Goal: Task Accomplishment & Management: Manage account settings

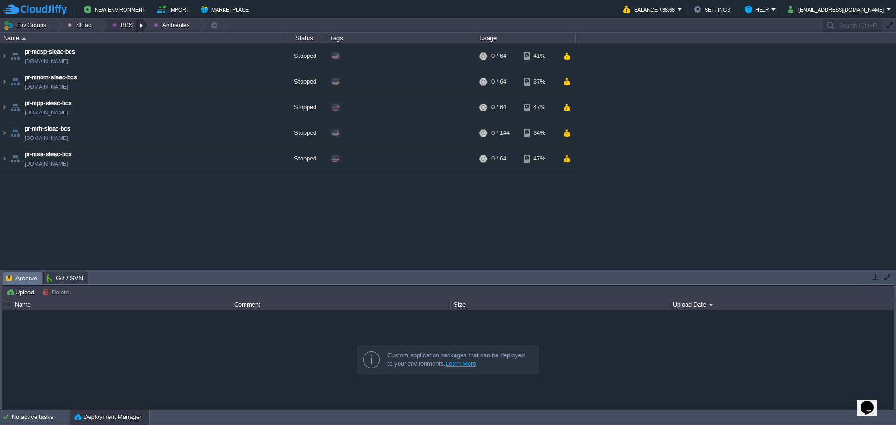
click at [140, 21] on div at bounding box center [142, 26] width 13 height 14
click at [140, 31] on div at bounding box center [142, 26] width 13 height 14
click at [132, 55] on link "Principales" at bounding box center [132, 51] width 52 height 10
click at [152, 133] on td "pr-postgresql-sieac-bcs [DOMAIN_NAME]" at bounding box center [140, 133] width 280 height 26
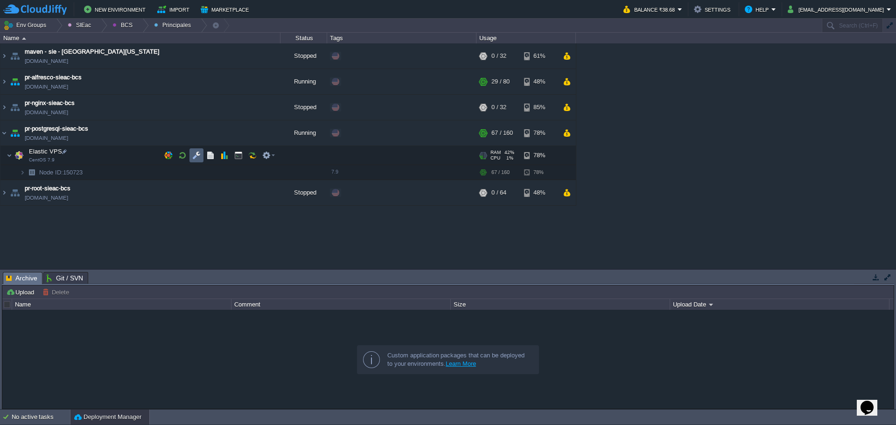
click at [191, 156] on td at bounding box center [196, 155] width 14 height 14
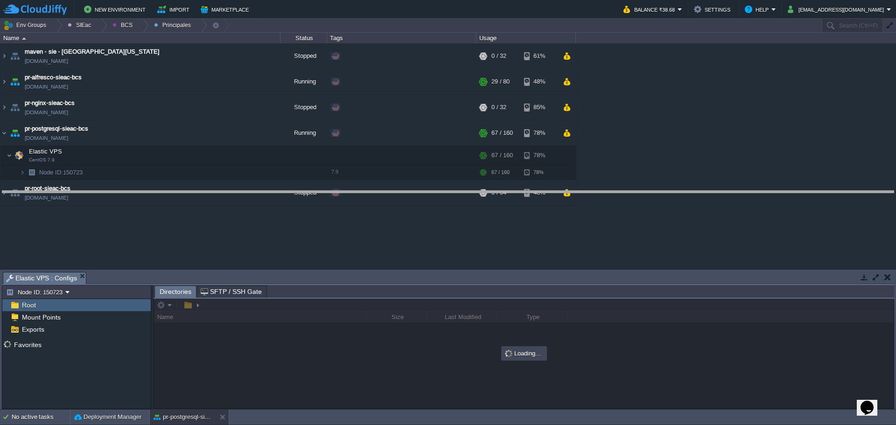
drag, startPoint x: 315, startPoint y: 275, endPoint x: 307, endPoint y: 194, distance: 81.6
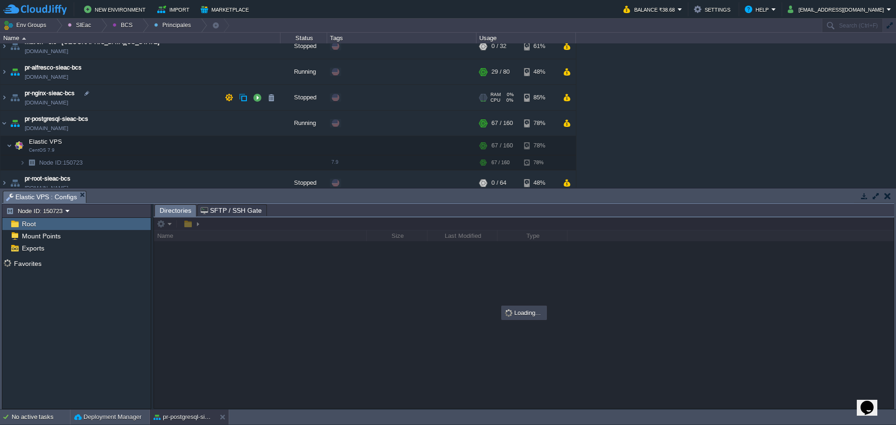
scroll to position [18, 0]
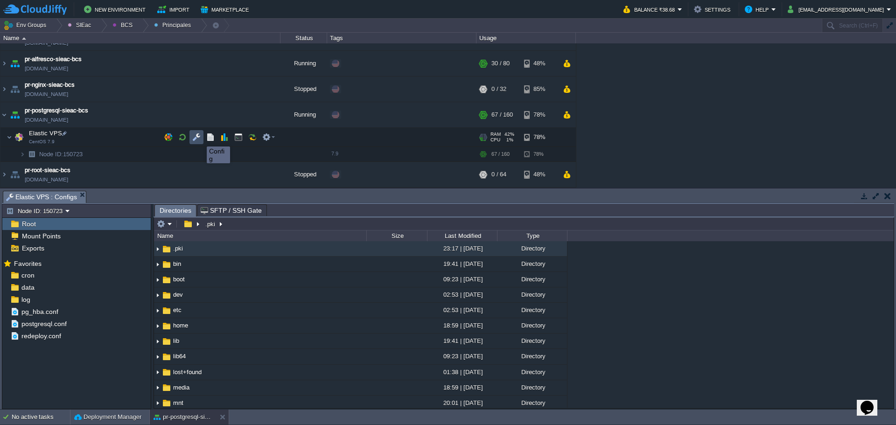
click at [200, 138] on button "button" at bounding box center [196, 137] width 8 height 8
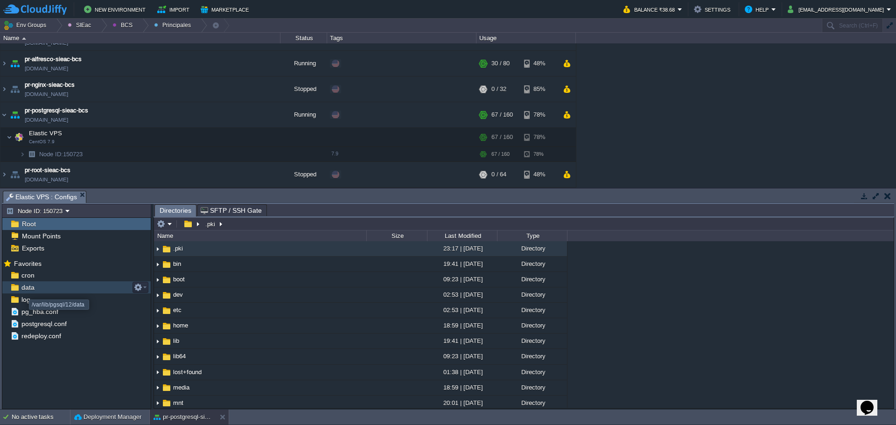
click at [26, 282] on div "data" at bounding box center [76, 287] width 148 height 12
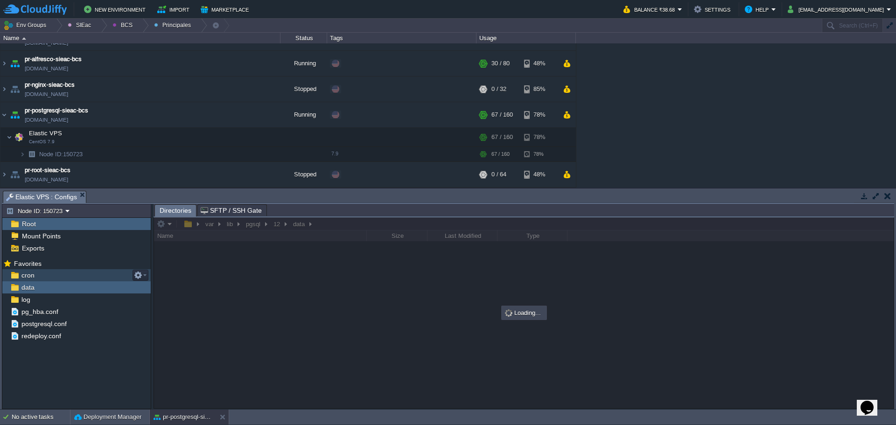
click at [30, 278] on span "cron" at bounding box center [28, 275] width 16 height 8
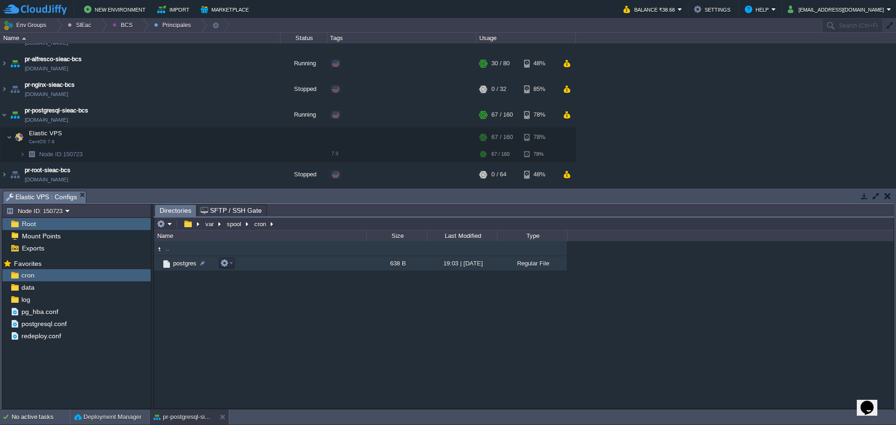
click at [182, 263] on span "postgres" at bounding box center [185, 263] width 26 height 8
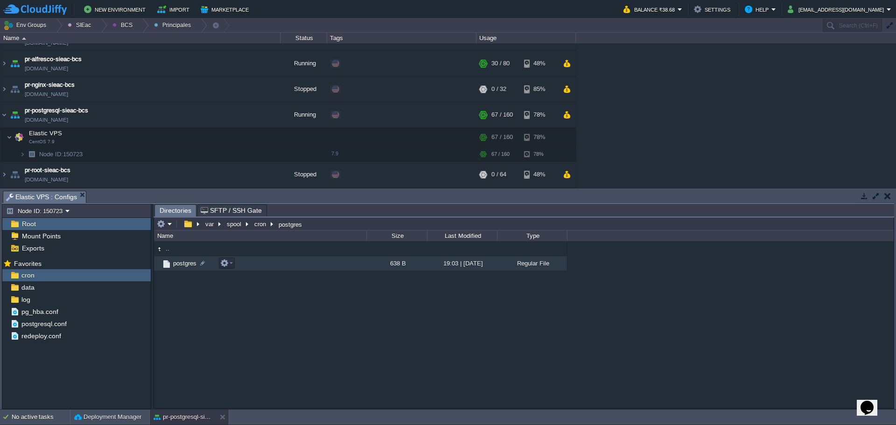
click at [182, 263] on span "postgres" at bounding box center [185, 263] width 26 height 8
click at [190, 267] on span "postgres" at bounding box center [185, 263] width 26 height 8
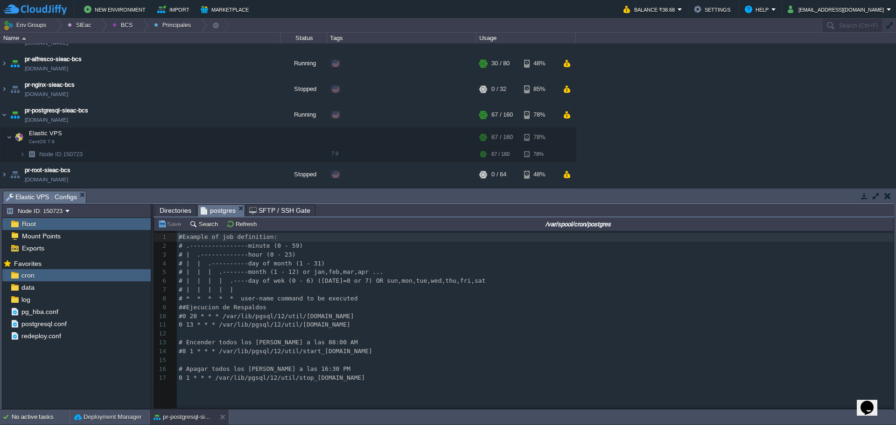
scroll to position [3, 0]
type textarea "/var/lib/pgsql/12/util/"
drag, startPoint x: 293, startPoint y: 352, endPoint x: 214, endPoint y: 351, distance: 78.4
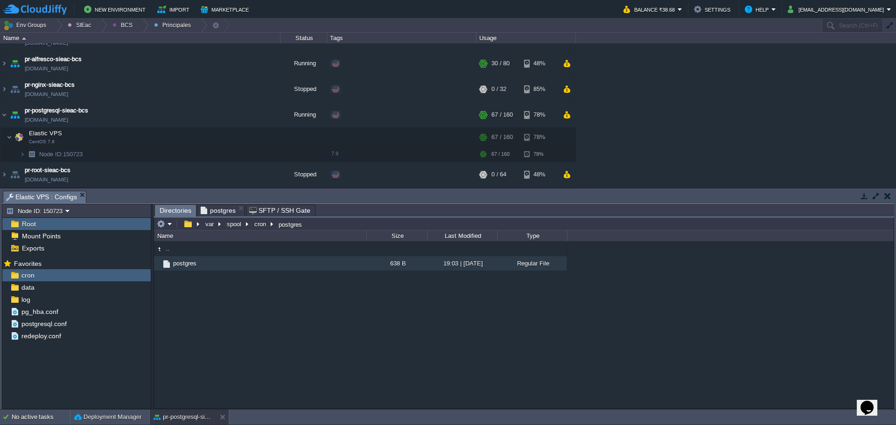
click at [180, 213] on span "Directories" at bounding box center [176, 211] width 32 height 12
click at [349, 228] on input "/var/spool/cron/postgres" at bounding box center [524, 223] width 740 height 13
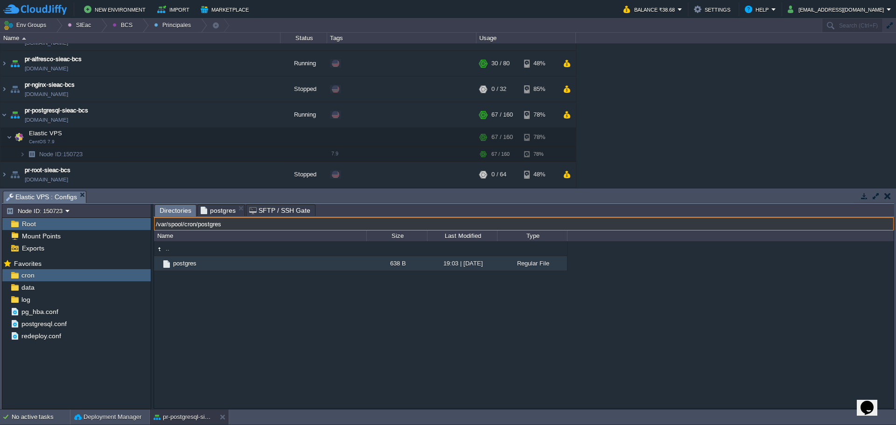
paste input "lib/pgsql/12/util/"
type input "/var/lib/pgsql/12/util/"
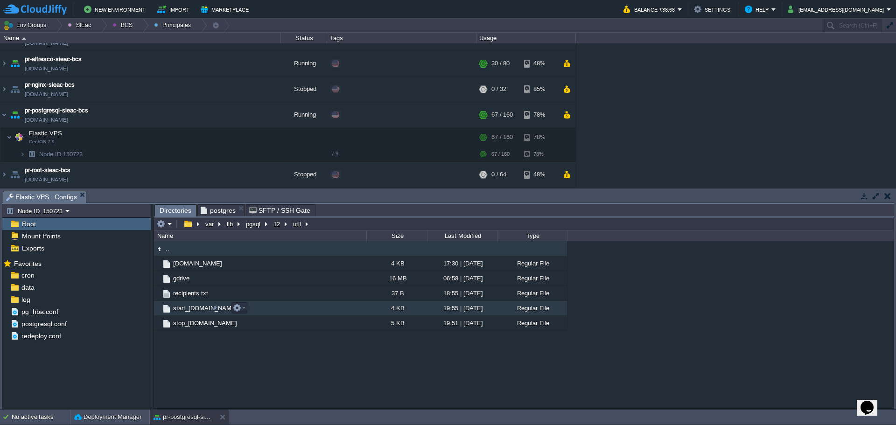
click at [196, 315] on td "start_[DOMAIN_NAME]" at bounding box center [260, 308] width 212 height 15
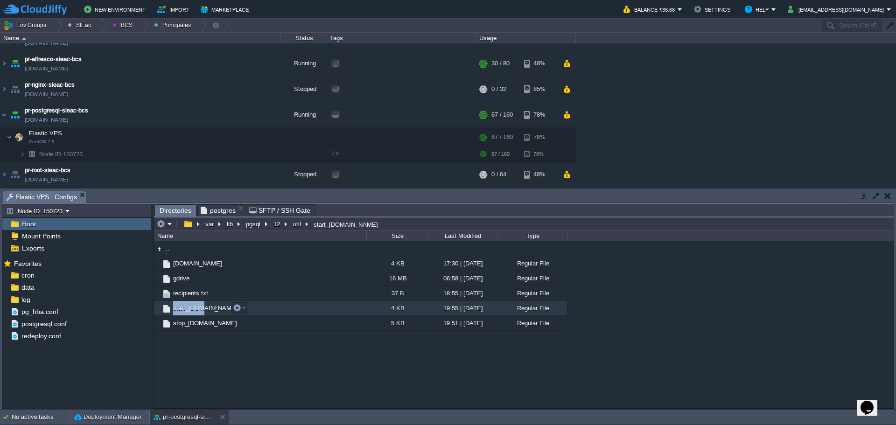
click at [196, 315] on td "start_[DOMAIN_NAME]" at bounding box center [260, 308] width 212 height 15
click at [173, 211] on span "Directories" at bounding box center [176, 211] width 32 height 12
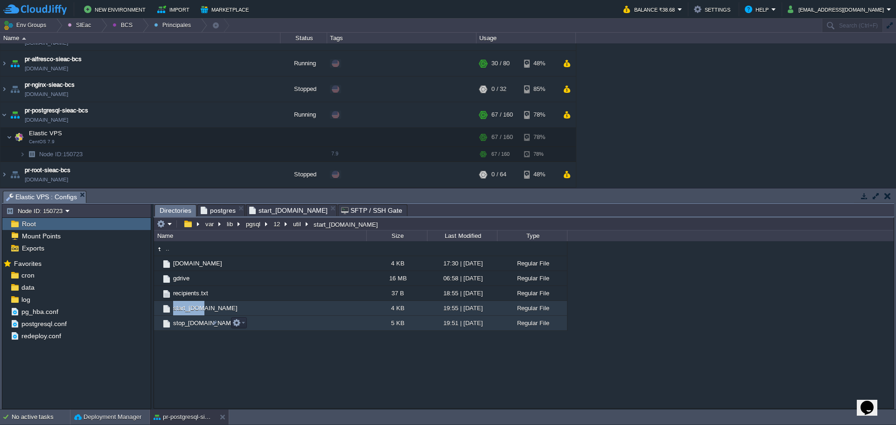
click at [180, 327] on span "stop_[DOMAIN_NAME]" at bounding box center [205, 323] width 67 height 8
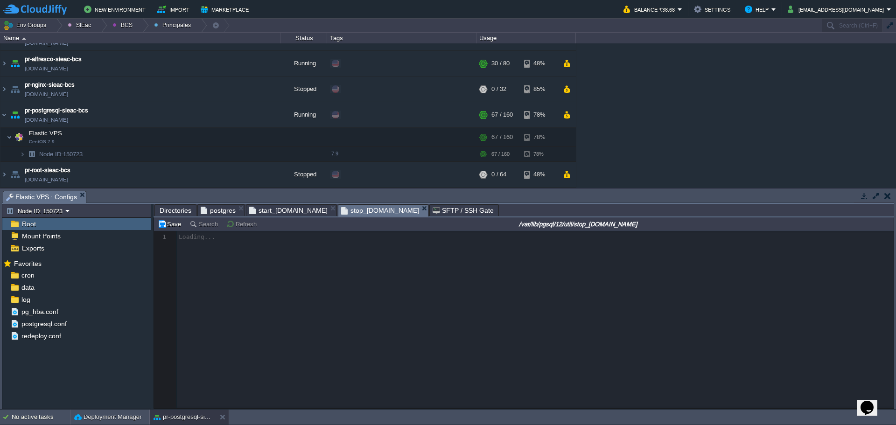
click at [271, 209] on span "start_[DOMAIN_NAME]" at bounding box center [288, 210] width 78 height 11
click at [337, 321] on div at bounding box center [524, 319] width 740 height 177
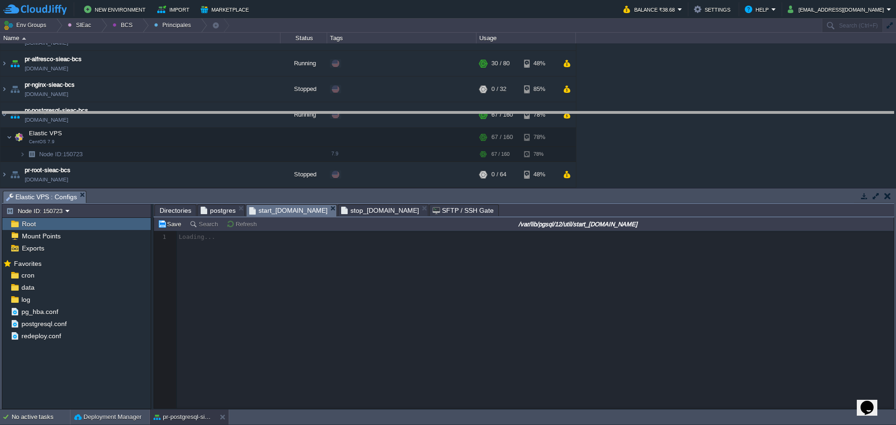
drag, startPoint x: 620, startPoint y: 194, endPoint x: 620, endPoint y: 126, distance: 67.2
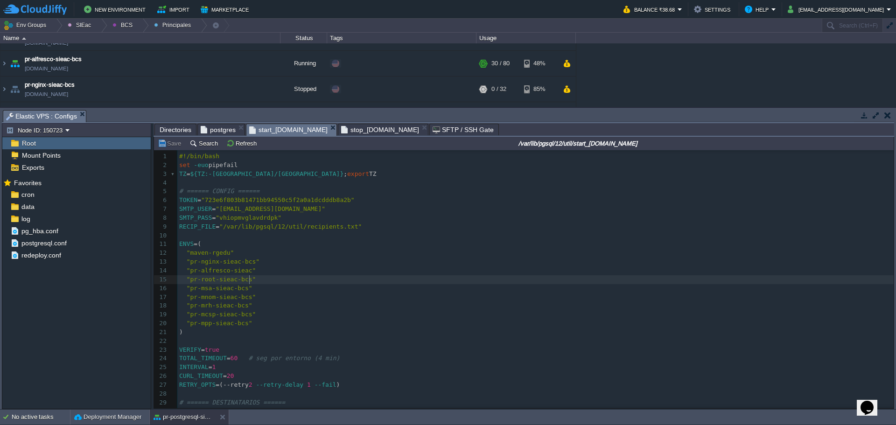
click at [386, 281] on pre ""pr-root-sieac-bcs"" at bounding box center [535, 279] width 716 height 9
type textarea "-"
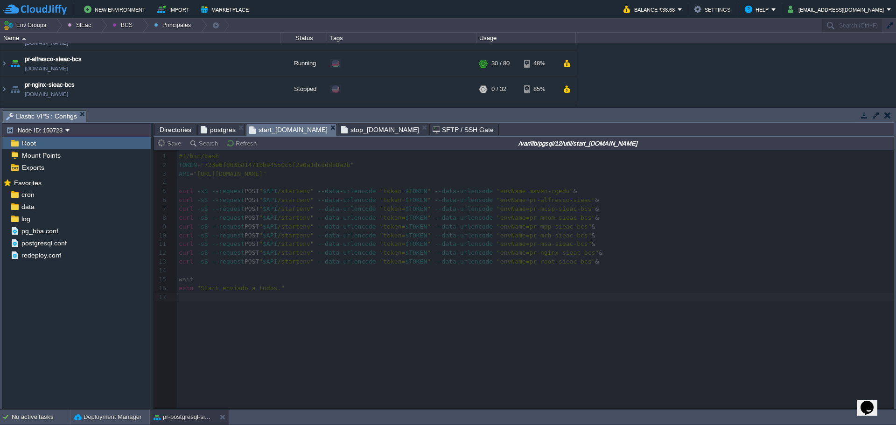
click at [341, 132] on span "stop_[DOMAIN_NAME]" at bounding box center [380, 129] width 78 height 11
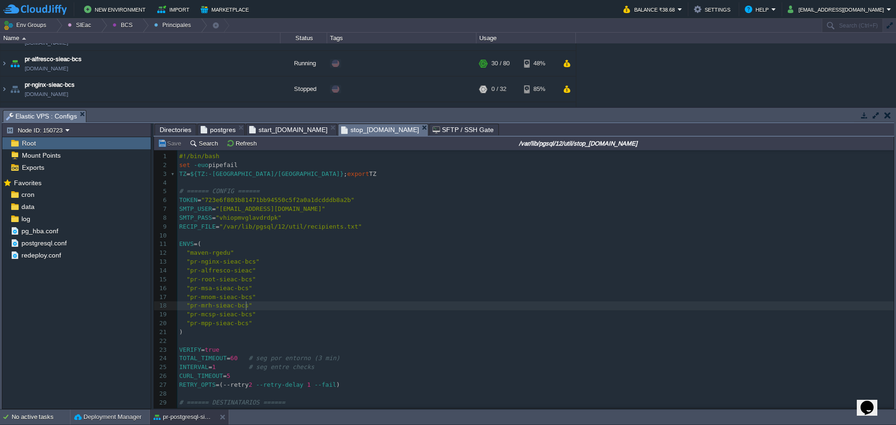
click at [406, 305] on pre ""pr-mrh-sieac-bcs"" at bounding box center [535, 305] width 716 height 9
type textarea "-"
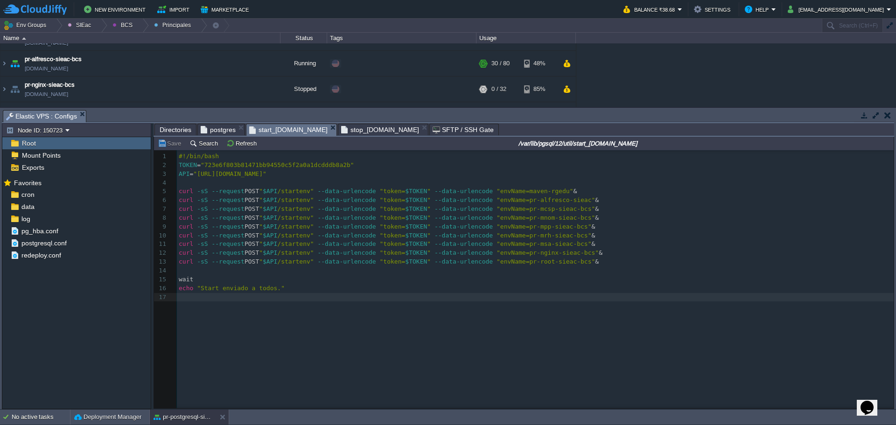
click at [267, 128] on span "start_[DOMAIN_NAME]" at bounding box center [288, 130] width 78 height 12
click at [208, 133] on span "postgres" at bounding box center [218, 129] width 35 height 11
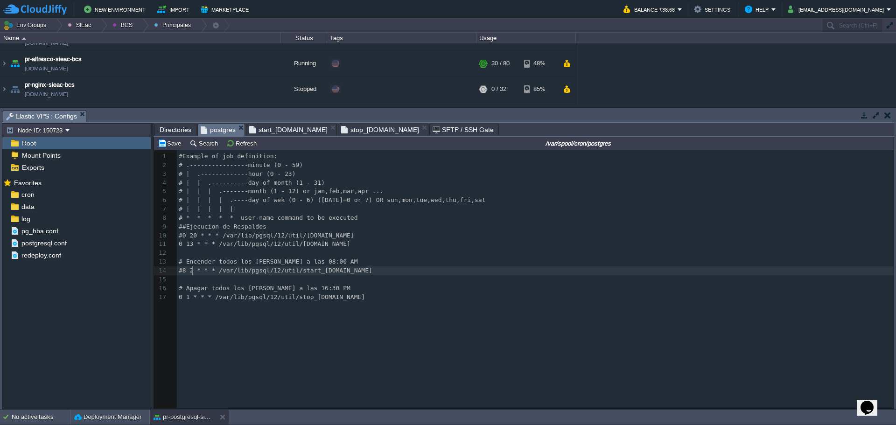
type textarea "20"
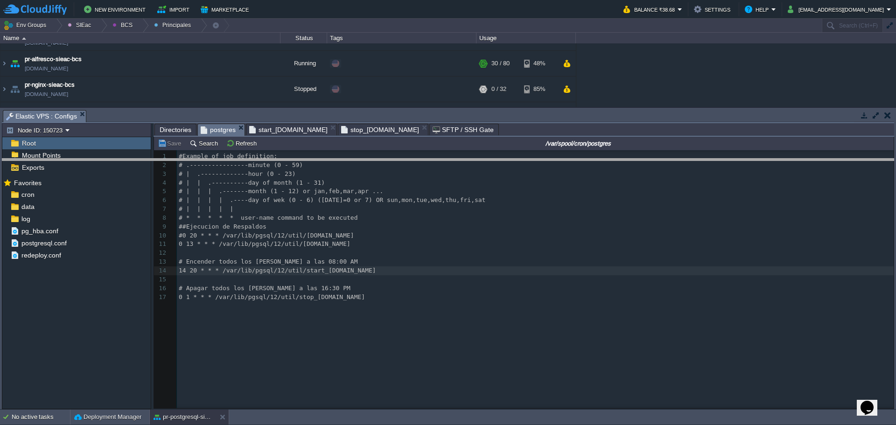
drag, startPoint x: 344, startPoint y: 114, endPoint x: 328, endPoint y: 224, distance: 111.0
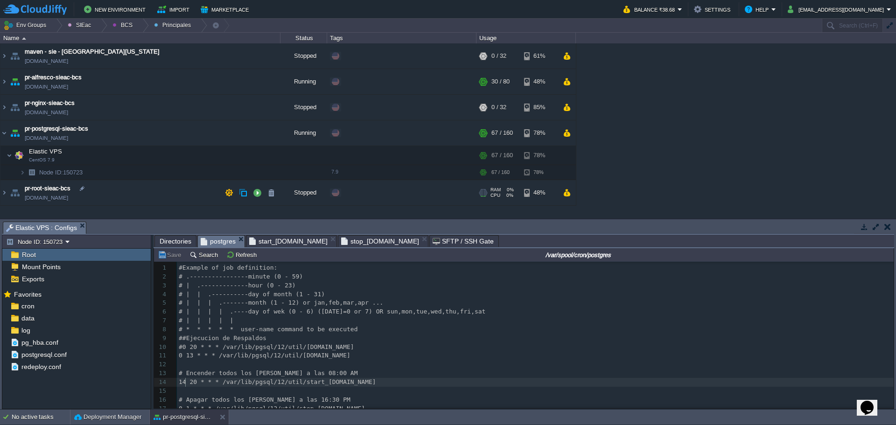
scroll to position [0, 0]
type textarea "14"
click at [255, 81] on button "button" at bounding box center [257, 81] width 8 height 8
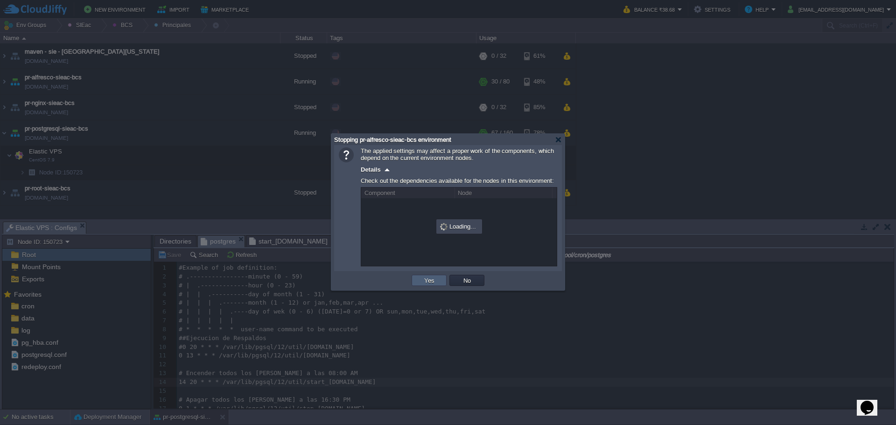
click at [417, 290] on div "OK Yes No Cancel" at bounding box center [448, 280] width 228 height 19
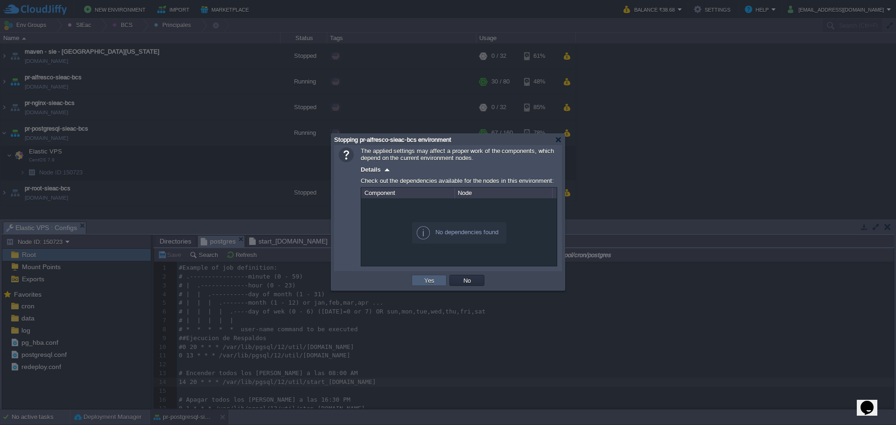
click at [419, 281] on td "Yes" at bounding box center [429, 280] width 35 height 11
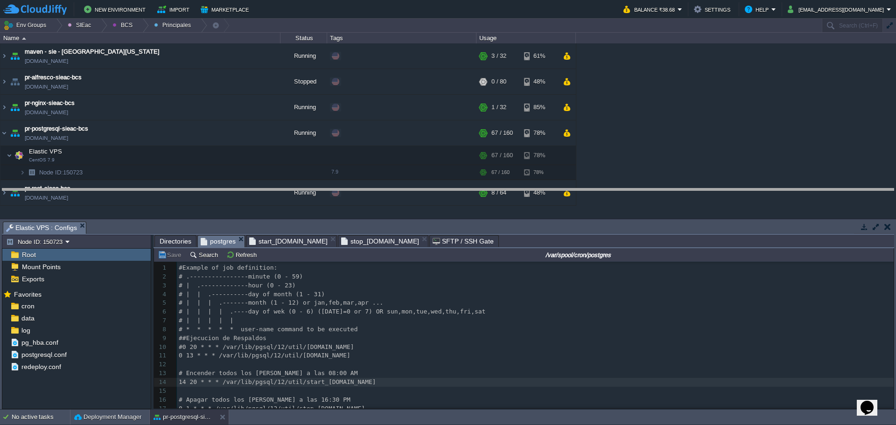
drag, startPoint x: 365, startPoint y: 229, endPoint x: 358, endPoint y: 196, distance: 33.0
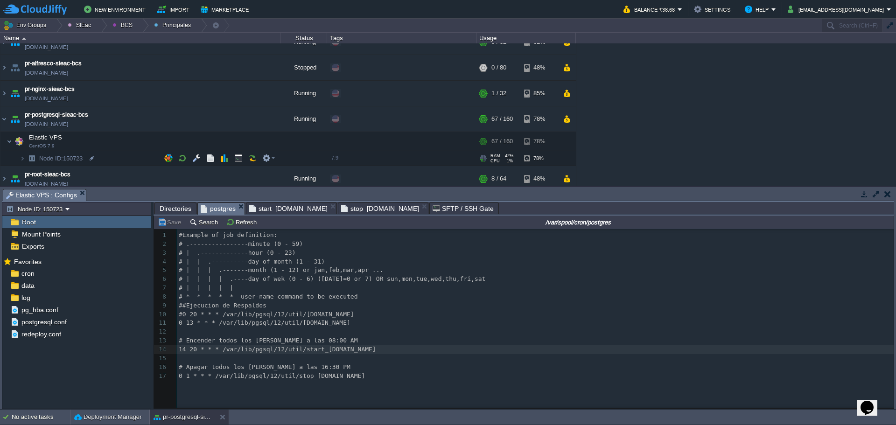
scroll to position [20, 0]
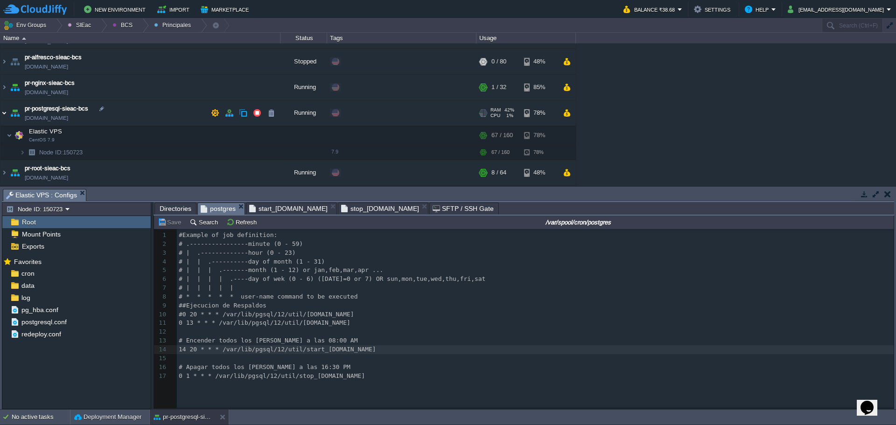
click at [7, 110] on img at bounding box center [3, 112] width 7 height 25
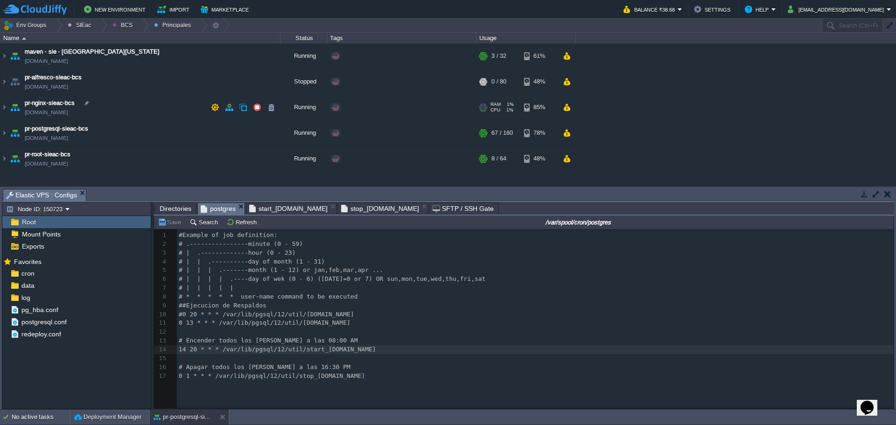
scroll to position [0, 0]
click at [137, 27] on div at bounding box center [142, 26] width 13 height 14
click at [137, 43] on span "Ambientes" at bounding box center [133, 39] width 29 height 7
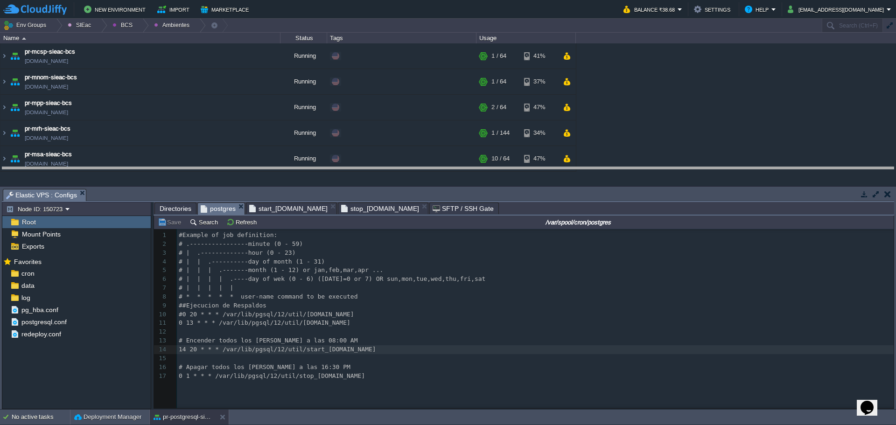
drag, startPoint x: 299, startPoint y: 191, endPoint x: 301, endPoint y: 169, distance: 22.0
click at [301, 169] on body "New Environment Import Marketplace Bonus ₹0.00 Upgrade Account Balance ₹38.68 S…" at bounding box center [448, 212] width 896 height 425
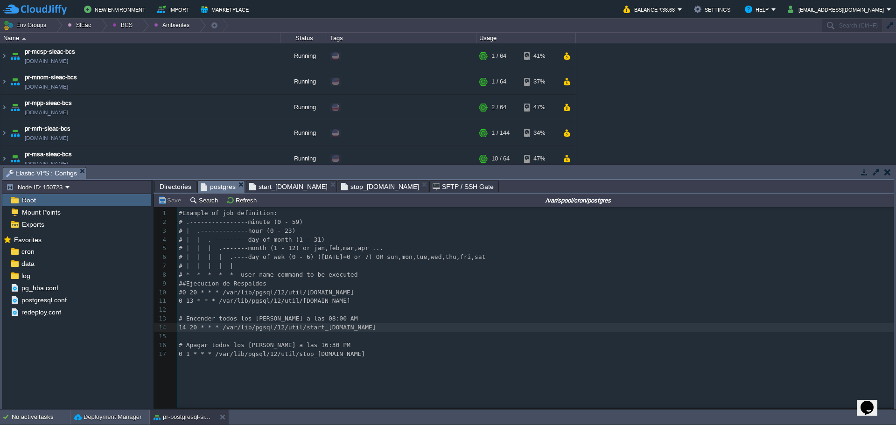
click at [324, 367] on div "xxxxxxxxxx 1 #Example of job definition: 2 # .----------------minute (0 - 59) 3…" at bounding box center [531, 314] width 754 height 215
click at [277, 186] on span "start_[DOMAIN_NAME]" at bounding box center [288, 186] width 78 height 11
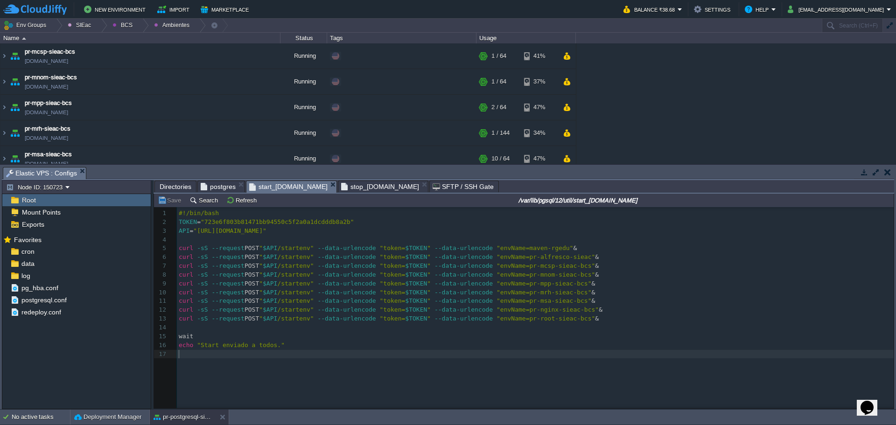
click at [216, 357] on pre "​" at bounding box center [537, 354] width 720 height 9
click at [138, 28] on div at bounding box center [142, 26] width 13 height 14
click at [131, 39] on span "Ambientes" at bounding box center [133, 39] width 29 height 7
click at [139, 26] on div at bounding box center [142, 26] width 13 height 14
click at [133, 56] on li "Principales" at bounding box center [132, 50] width 53 height 11
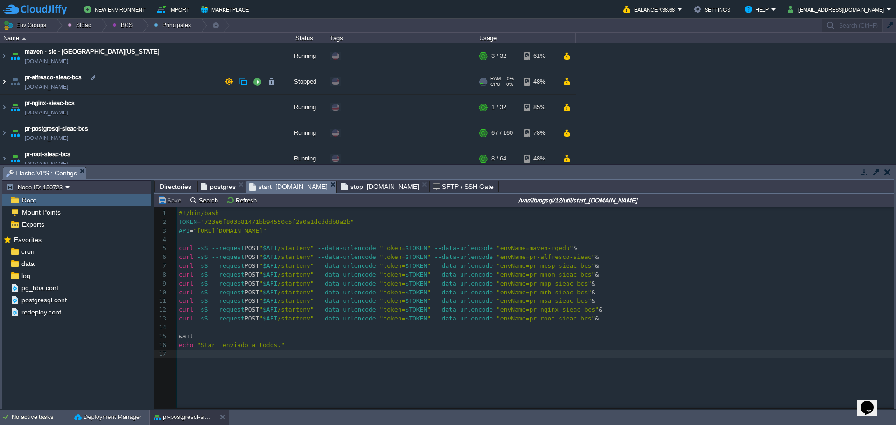
click at [6, 80] on img at bounding box center [3, 81] width 7 height 25
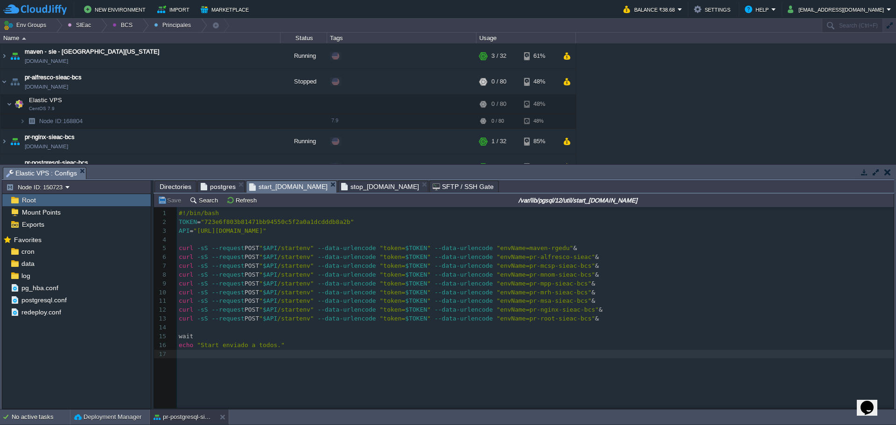
click at [0, 81] on table "maven - sie - [GEOGRAPHIC_DATA][US_STATE] [DOMAIN_NAME] Running Edit RAM 1% CPU…" at bounding box center [288, 124] width 576 height 162
click at [1, 81] on img at bounding box center [3, 81] width 7 height 25
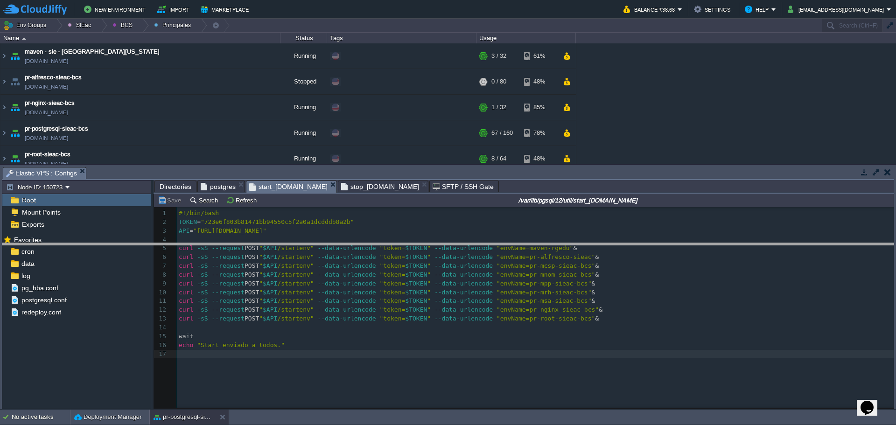
drag, startPoint x: 259, startPoint y: 175, endPoint x: 257, endPoint y: 215, distance: 40.6
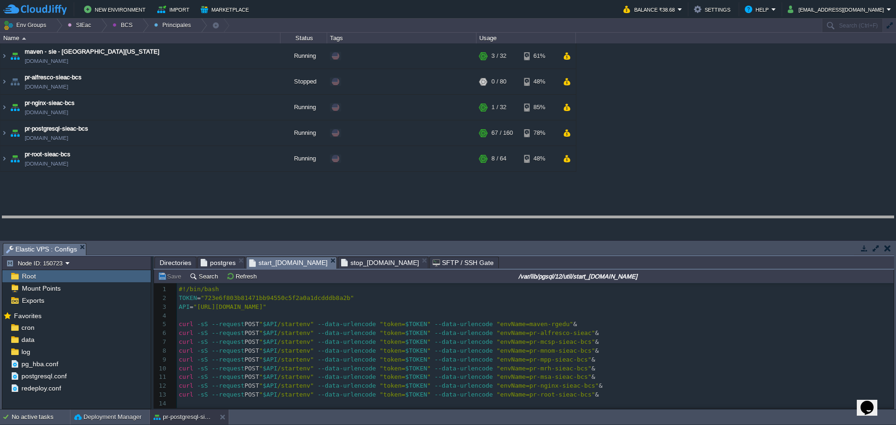
drag, startPoint x: 440, startPoint y: 246, endPoint x: 430, endPoint y: 208, distance: 40.0
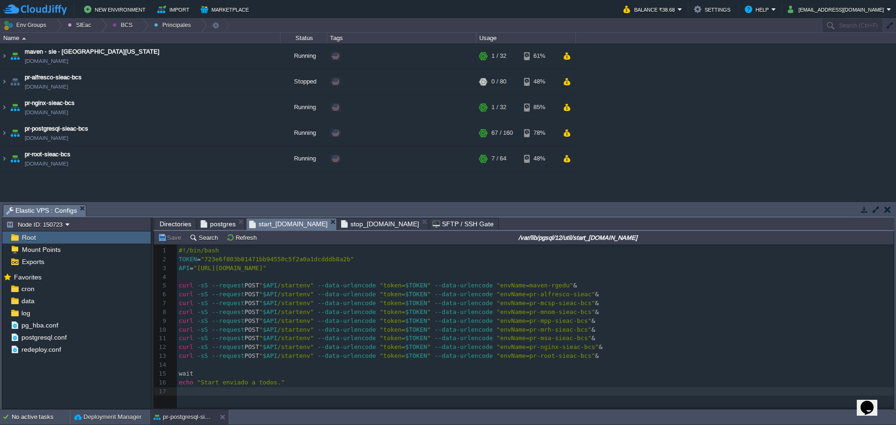
click at [341, 226] on span "stop_[DOMAIN_NAME]" at bounding box center [380, 223] width 78 height 11
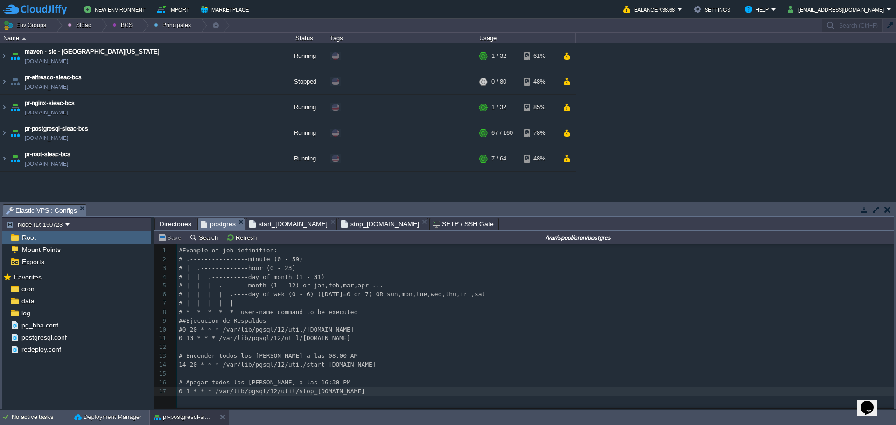
click at [213, 227] on span "postgres" at bounding box center [218, 224] width 35 height 12
click at [189, 392] on div "xxxxxxxxxx 1 #Example of job definition: 2 # .----------------minute (0 - 59) 3…" at bounding box center [537, 320] width 720 height 149
type textarea "20"
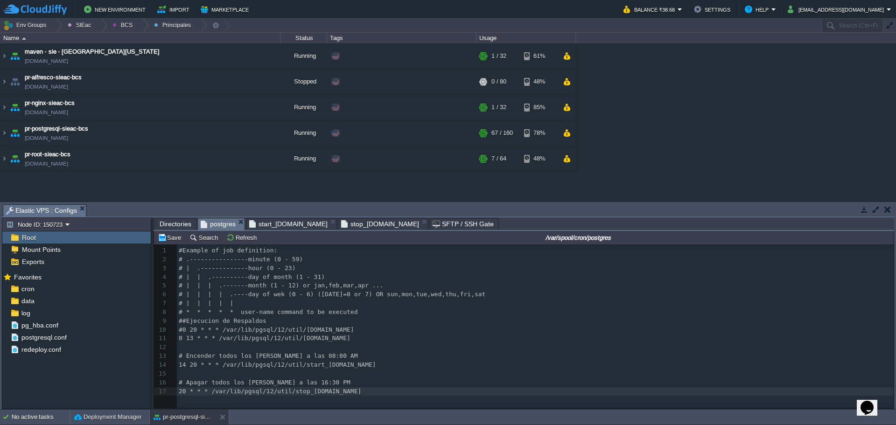
type textarea "18"
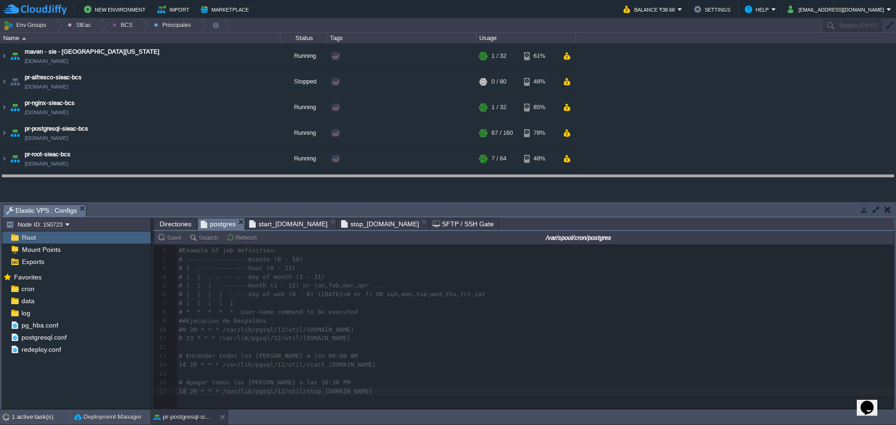
drag, startPoint x: 432, startPoint y: 212, endPoint x: 420, endPoint y: 184, distance: 30.6
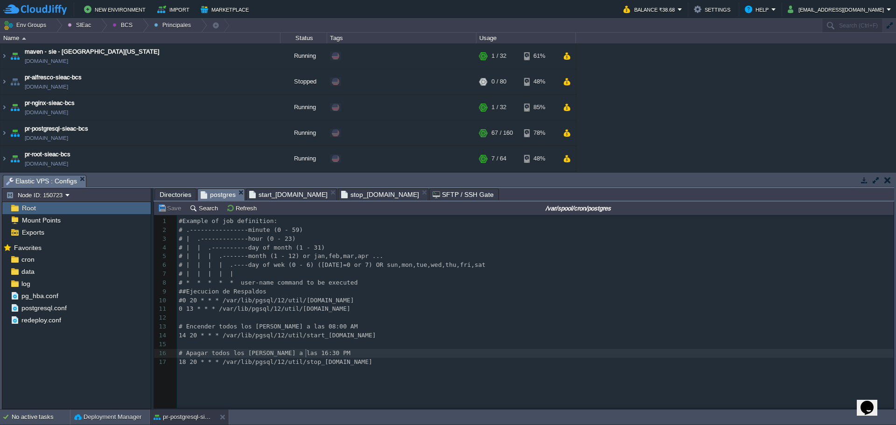
click at [346, 357] on pre "# Apagar todos los [PERSON_NAME] a las 16:30 PM" at bounding box center [537, 353] width 720 height 9
click at [284, 378] on div "xxxxxxxxxx 1 #Example of job definition: 2 # .----------------minute (0 - 59) 3…" at bounding box center [531, 318] width 754 height 207
click at [154, 135] on td "pr-postgresql-sieac-bcs [DOMAIN_NAME]" at bounding box center [140, 133] width 280 height 26
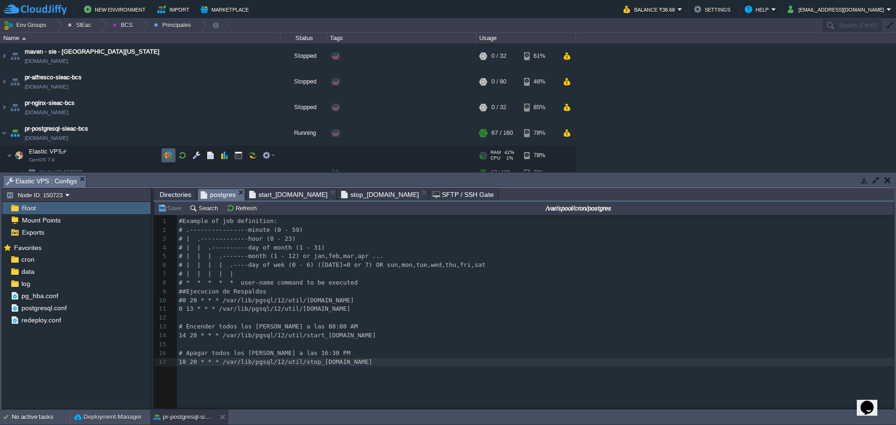
click at [164, 158] on td at bounding box center [168, 155] width 14 height 14
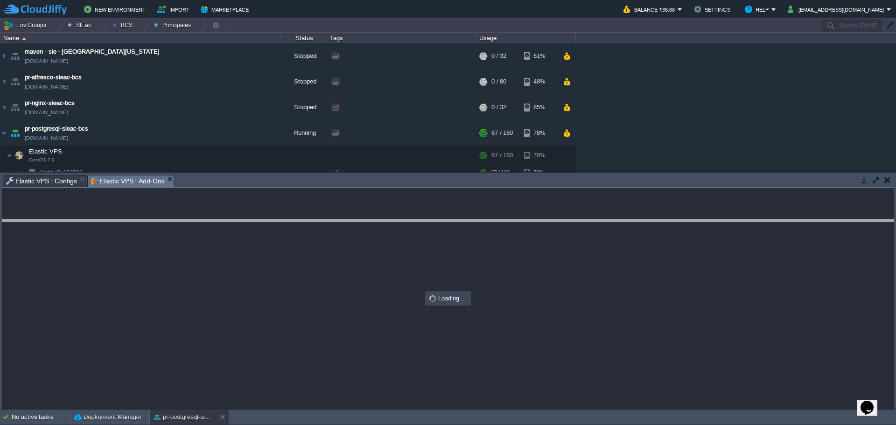
drag, startPoint x: 365, startPoint y: 184, endPoint x: 357, endPoint y: 236, distance: 52.6
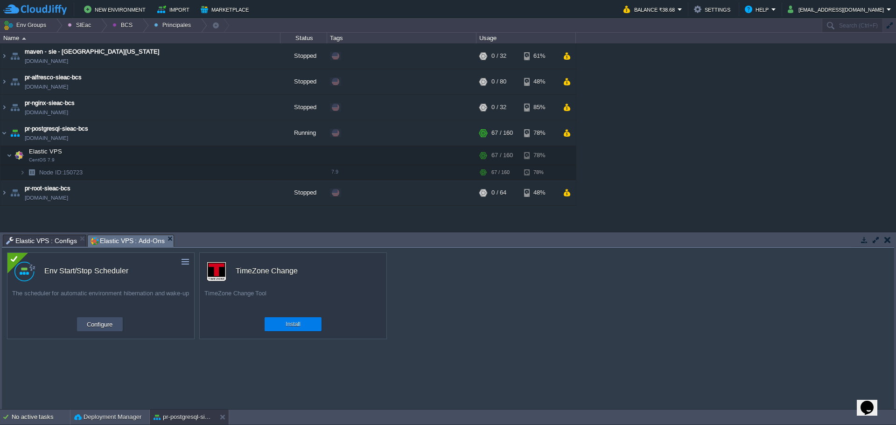
click at [102, 322] on button "Configure" at bounding box center [99, 324] width 31 height 11
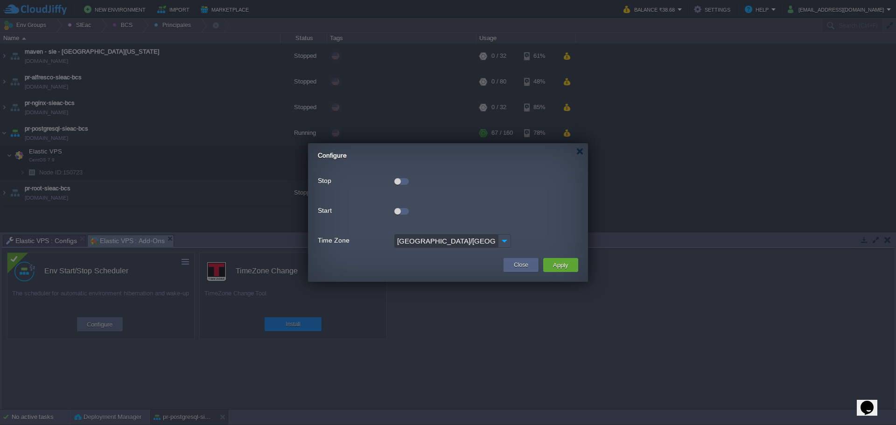
click at [406, 174] on form "Stop Time 19:00 Days Su Mo Tu We Th Fr Sa Start Time 09:00 Days Su Mo Tu We Th …" at bounding box center [448, 210] width 260 height 77
click at [406, 181] on div at bounding box center [401, 181] width 14 height 7
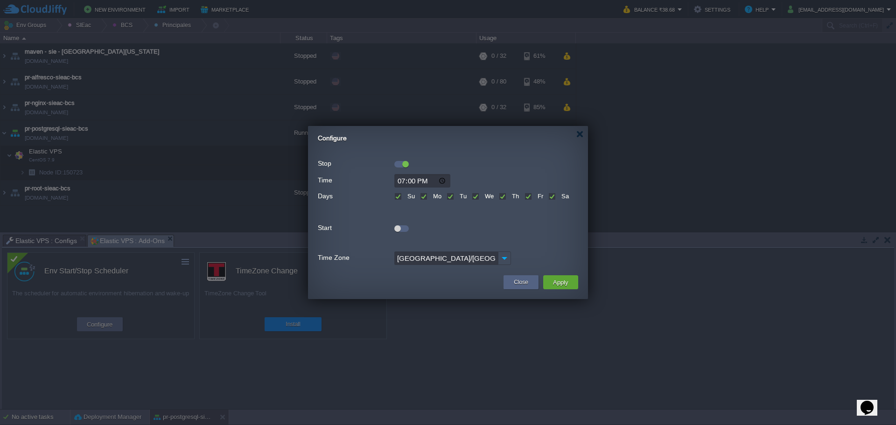
click at [402, 232] on div "Start" at bounding box center [448, 228] width 260 height 13
click at [405, 199] on label "Su" at bounding box center [410, 196] width 10 height 7
click at [400, 199] on input "Su" at bounding box center [397, 197] width 6 height 6
checkbox input "false"
click at [405, 222] on form "Stop Time 19:00 Days Su Mo Tu We Th Fr Sa Start Time 09:00 Days Su Mo Tu We Th …" at bounding box center [448, 211] width 260 height 112
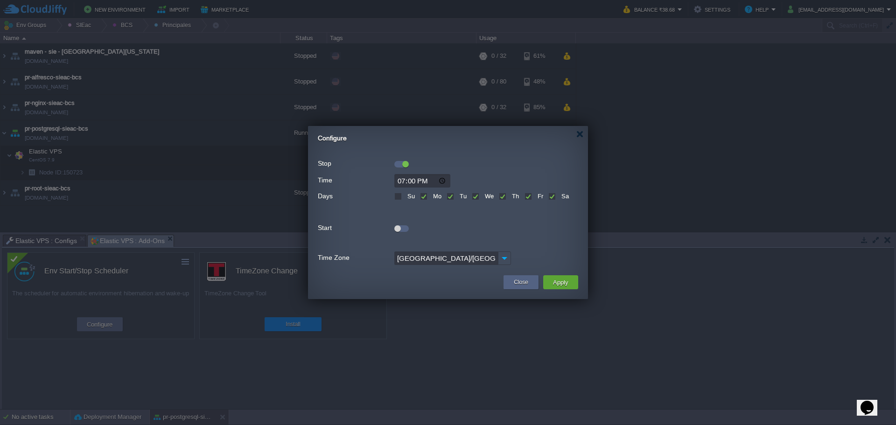
click at [401, 233] on div "Start" at bounding box center [448, 228] width 260 height 13
click at [402, 230] on div at bounding box center [401, 228] width 14 height 7
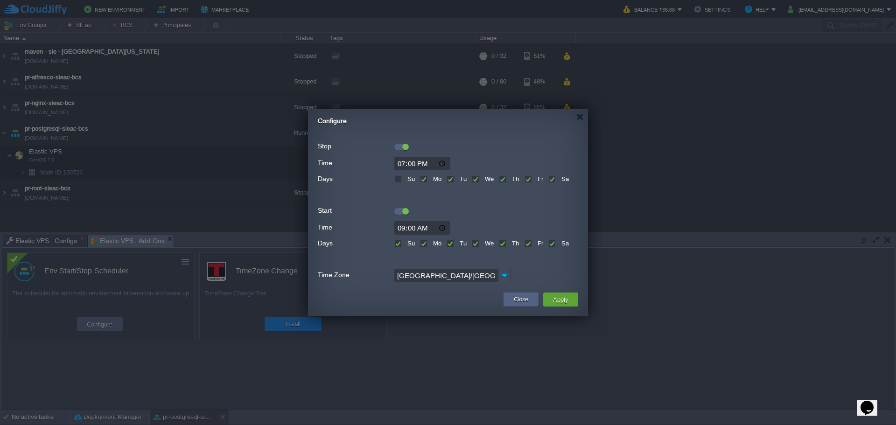
drag, startPoint x: 410, startPoint y: 239, endPoint x: 452, endPoint y: 256, distance: 44.8
click at [413, 242] on div "Su" at bounding box center [404, 242] width 21 height 11
drag, startPoint x: 403, startPoint y: 244, endPoint x: 408, endPoint y: 246, distance: 6.3
click at [404, 244] on div "Su" at bounding box center [404, 242] width 21 height 11
click at [401, 245] on div "Su" at bounding box center [404, 242] width 21 height 11
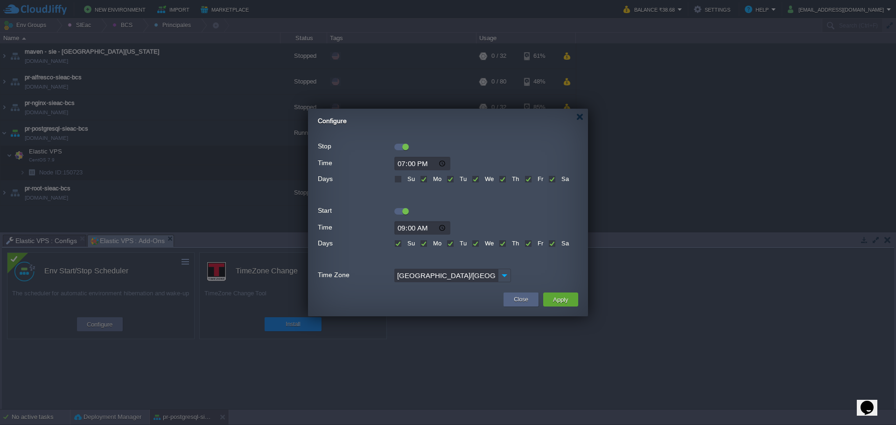
click at [405, 244] on label "Su" at bounding box center [410, 243] width 10 height 7
click at [399, 244] on input "Su" at bounding box center [397, 244] width 6 height 6
checkbox input "false"
click at [559, 244] on label "Sa" at bounding box center [564, 243] width 10 height 7
click at [553, 244] on input "Sa" at bounding box center [551, 244] width 6 height 6
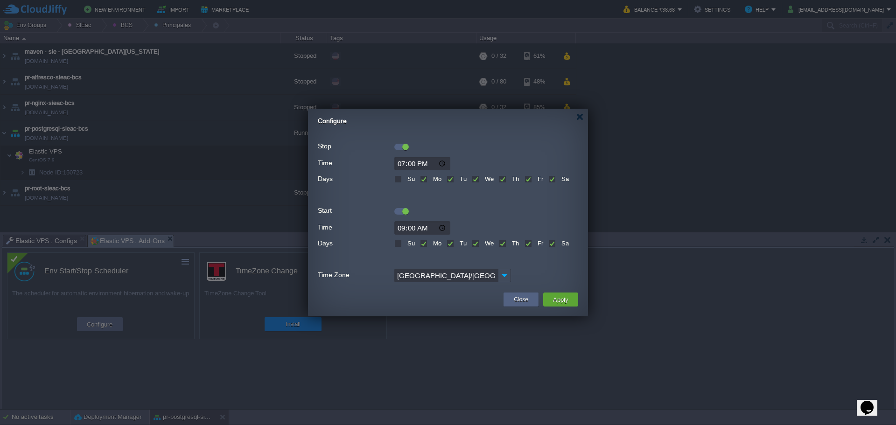
checkbox input "false"
click at [559, 180] on label "Sa" at bounding box center [564, 178] width 10 height 7
click at [553, 180] on input "Sa" at bounding box center [551, 180] width 6 height 6
checkbox input "false"
click at [402, 225] on input "09:00" at bounding box center [422, 228] width 56 height 14
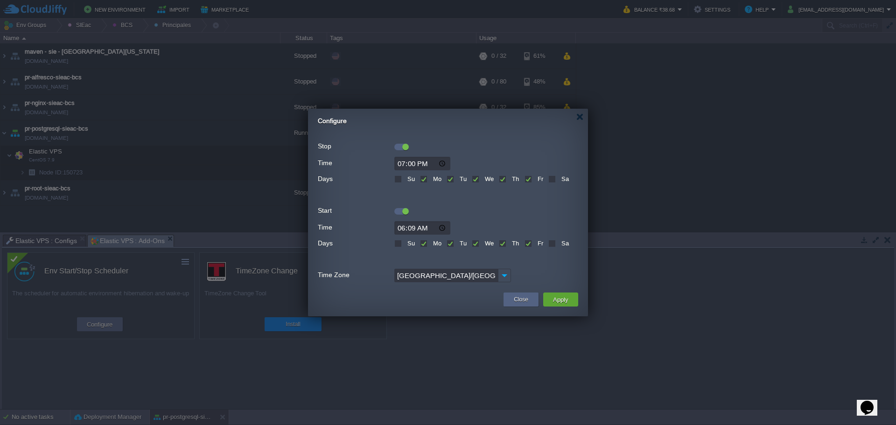
type input "06:00"
click at [533, 212] on div at bounding box center [448, 209] width 260 height 10
click at [395, 161] on input "19:00" at bounding box center [422, 164] width 56 height 14
type input "18:00"
type input "08:00"
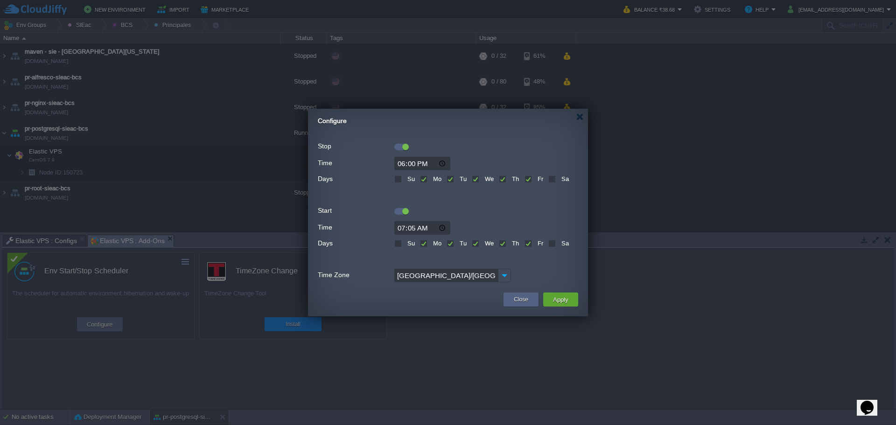
type input "07:50"
click at [565, 301] on button "Apply" at bounding box center [560, 299] width 21 height 11
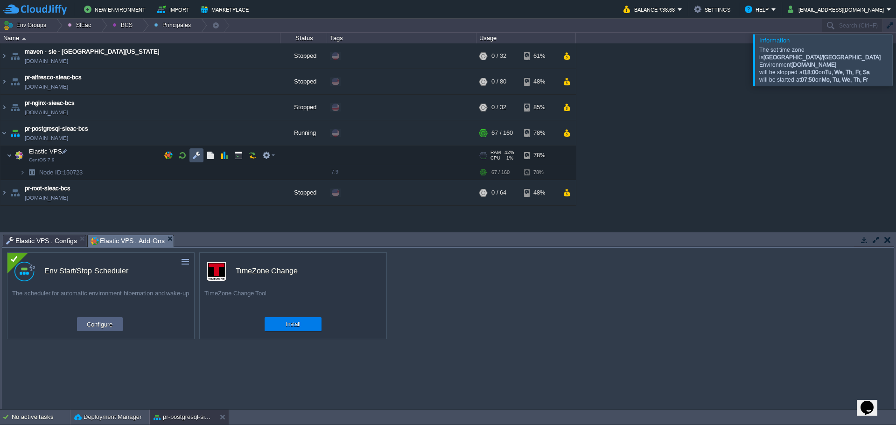
click at [199, 156] on button "button" at bounding box center [196, 155] width 8 height 8
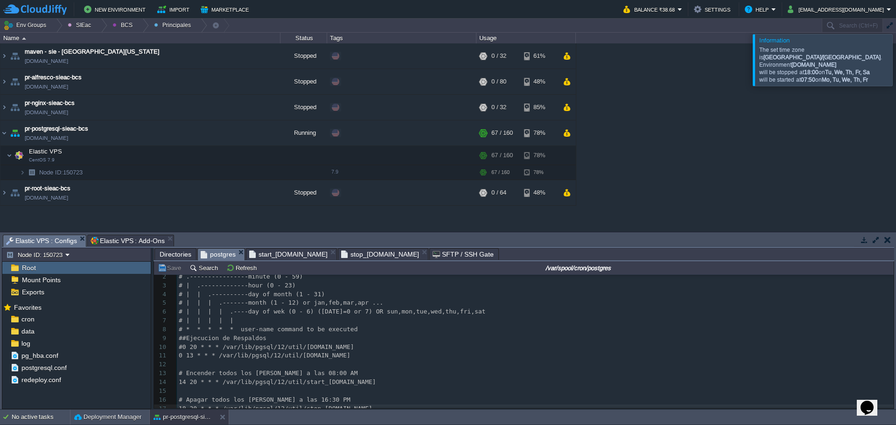
scroll to position [20, 0]
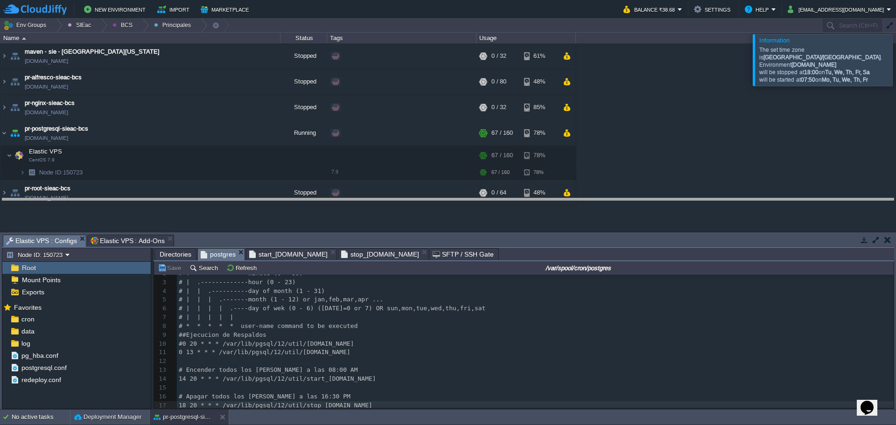
drag, startPoint x: 419, startPoint y: 240, endPoint x: 418, endPoint y: 195, distance: 45.3
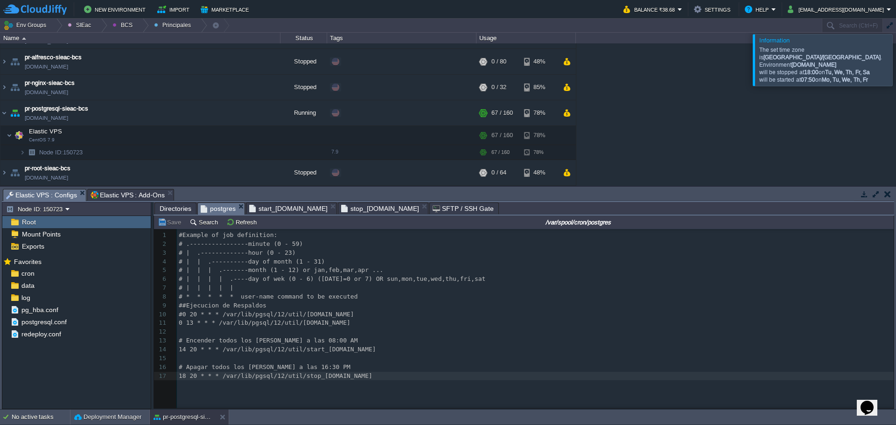
scroll to position [3, 0]
click at [180, 352] on div "xxxxxxxxxx 1 #Example of job definition: 2 # .----------------minute (0 - 59) 3…" at bounding box center [537, 305] width 720 height 149
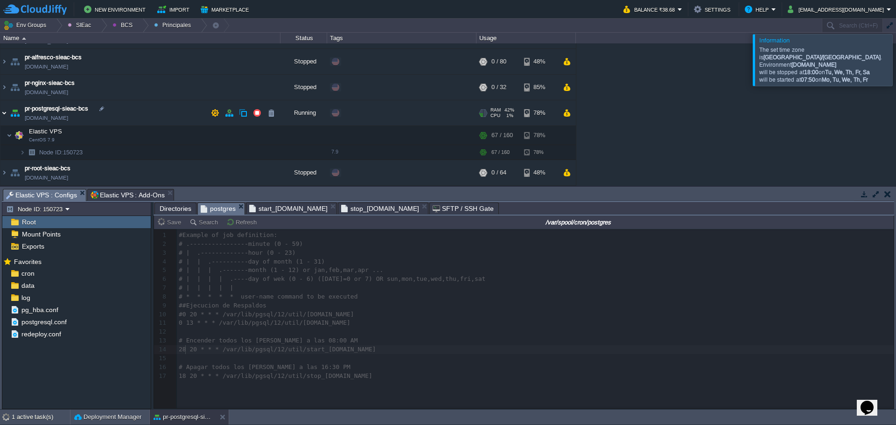
type textarea "28"
click at [2, 116] on img at bounding box center [3, 112] width 7 height 25
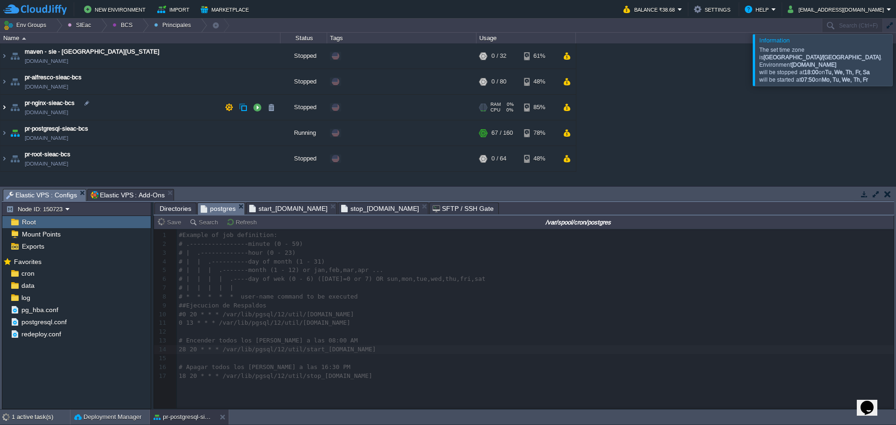
scroll to position [0, 0]
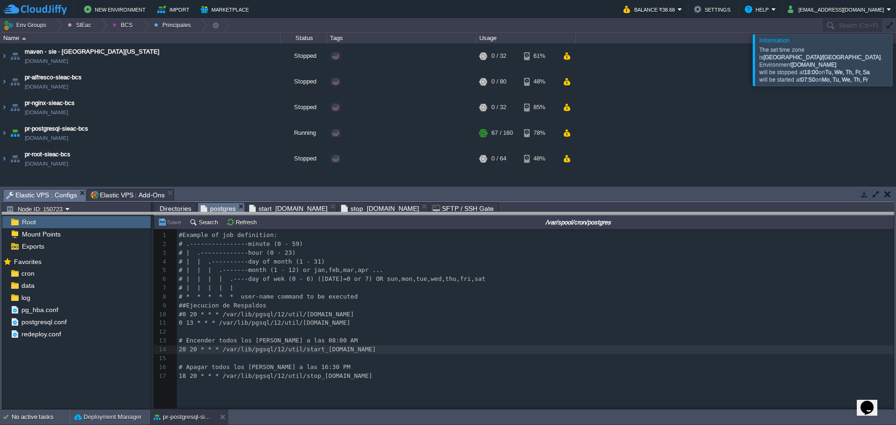
drag, startPoint x: 469, startPoint y: 192, endPoint x: 469, endPoint y: 219, distance: 26.6
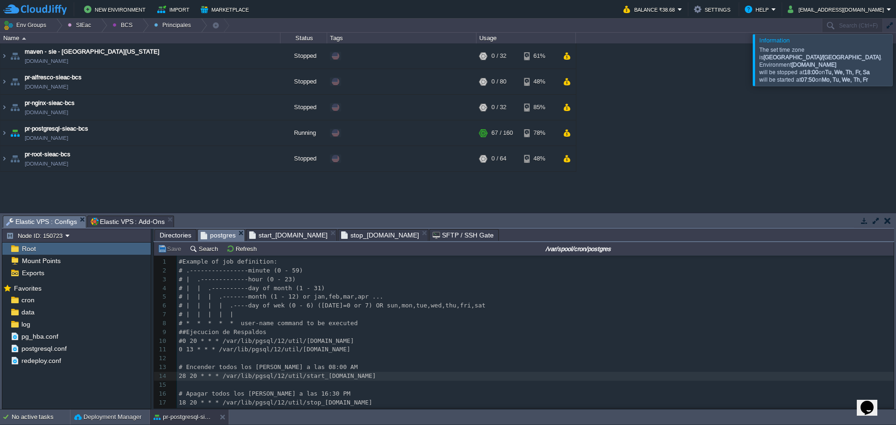
scroll to position [0, 0]
click at [324, 363] on pre "​" at bounding box center [537, 358] width 720 height 9
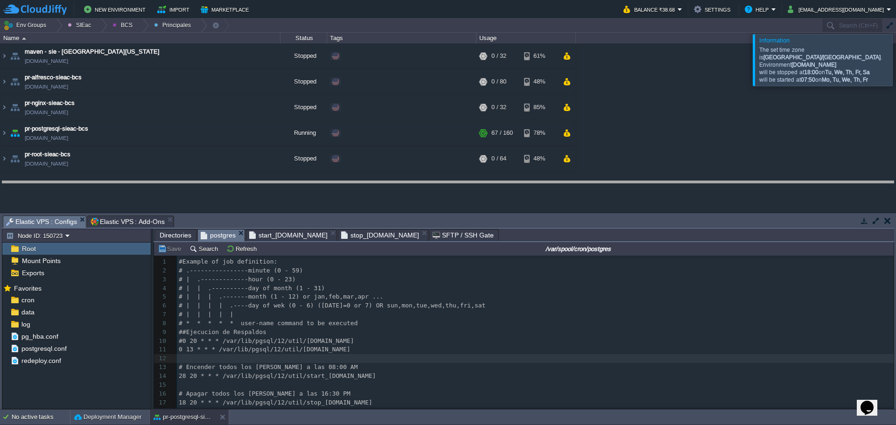
drag, startPoint x: 363, startPoint y: 221, endPoint x: 361, endPoint y: 186, distance: 34.6
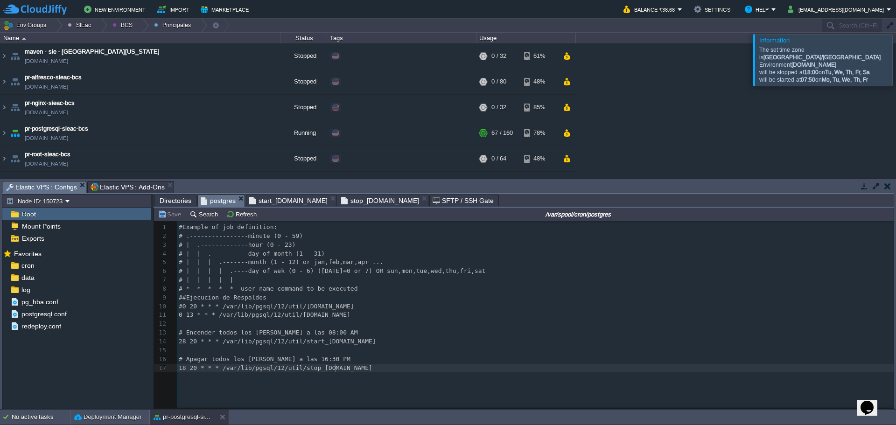
click at [365, 385] on div "xxxxxxxxxx 1 #Example of job definition: 2 # .----------------minute (0 - 59) 3…" at bounding box center [531, 321] width 754 height 201
click at [896, 65] on div at bounding box center [907, 59] width 0 height 51
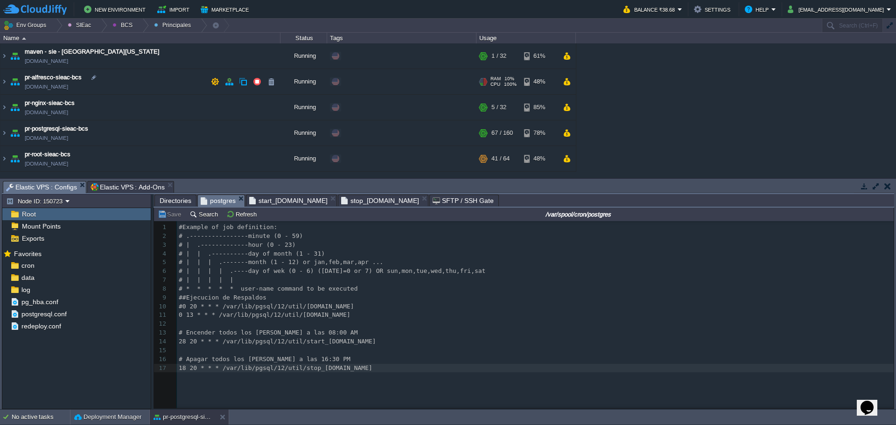
click at [154, 77] on td "pr-alfresco-sieac-bcs [DOMAIN_NAME]" at bounding box center [140, 82] width 280 height 26
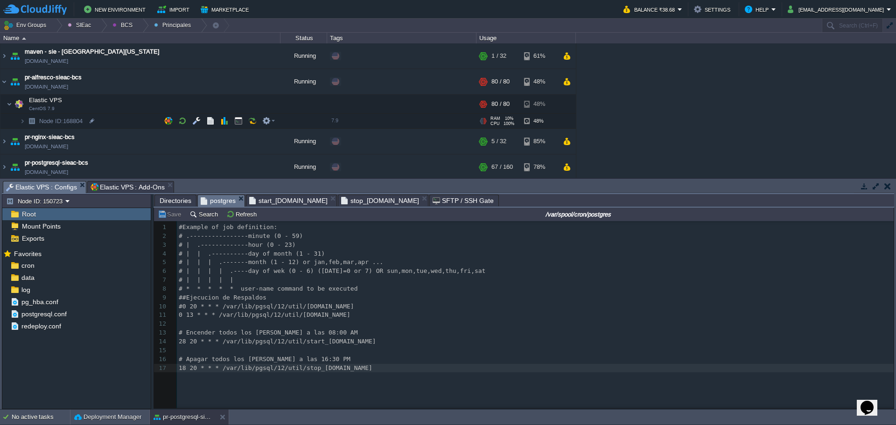
click at [113, 119] on td "Node ID: 168804" at bounding box center [140, 121] width 280 height 15
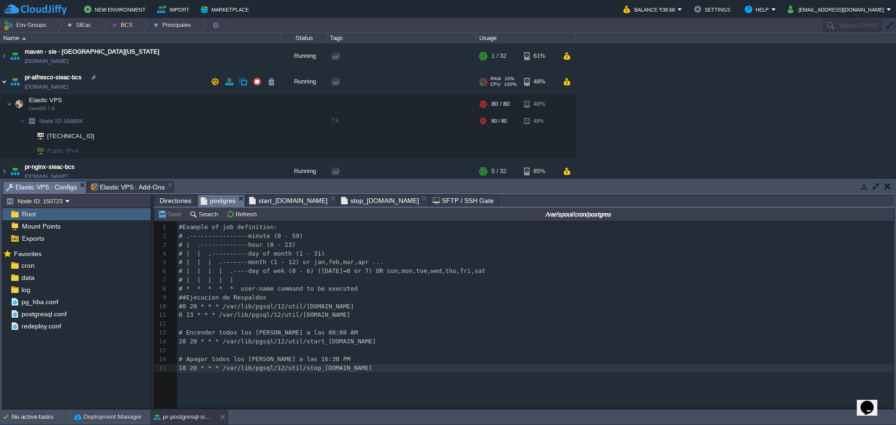
click at [7, 83] on img at bounding box center [3, 81] width 7 height 25
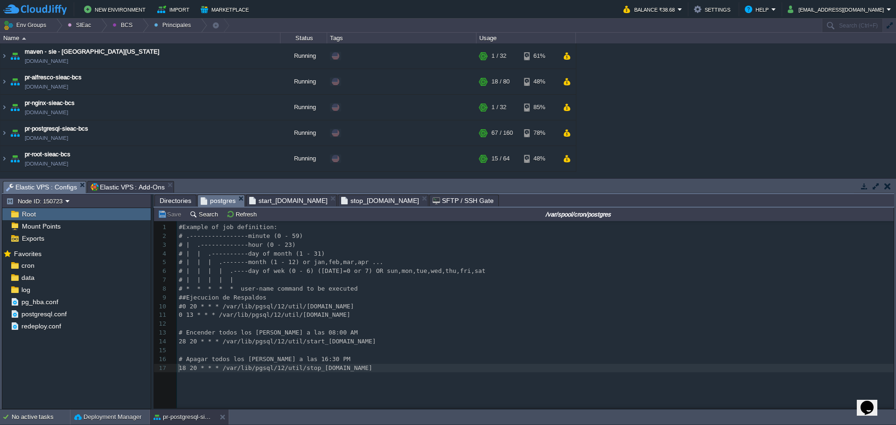
scroll to position [3, 0]
click at [178, 367] on pre "18 20 * * * /var/lib/pgsql/12/util/stop_[DOMAIN_NAME]" at bounding box center [537, 368] width 720 height 9
type textarea "18"
click at [140, 26] on div at bounding box center [142, 26] width 13 height 14
click at [140, 55] on link "Principales" at bounding box center [132, 51] width 52 height 10
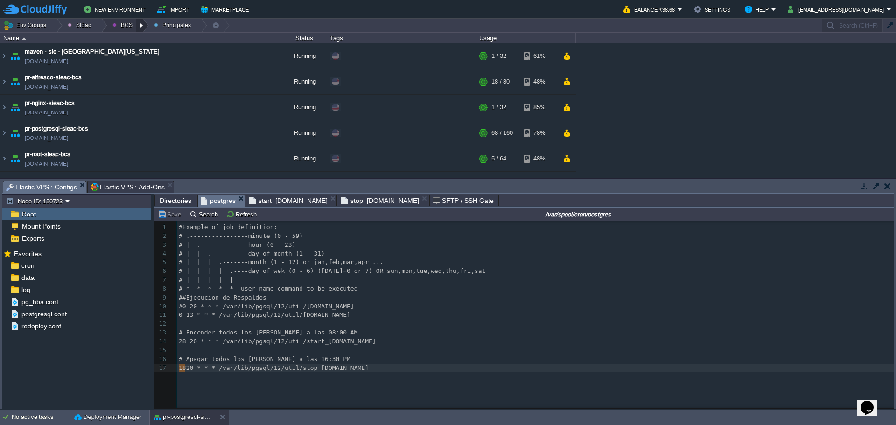
click at [136, 27] on div at bounding box center [142, 26] width 13 height 14
click at [140, 41] on span "Ambientes" at bounding box center [133, 39] width 29 height 7
type textarea "32"
type textarea "a las 16:30 PM"
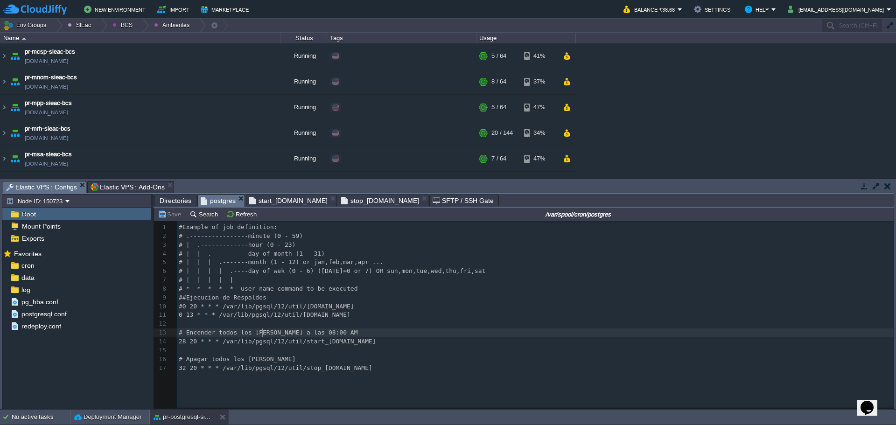
type textarea "a las 08:00 AM"
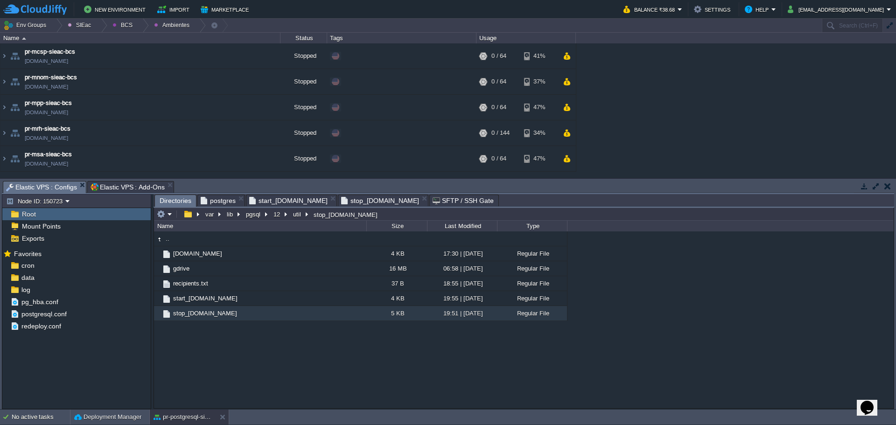
click at [165, 196] on span "Directories" at bounding box center [176, 201] width 32 height 12
click at [172, 216] on td at bounding box center [164, 214] width 18 height 11
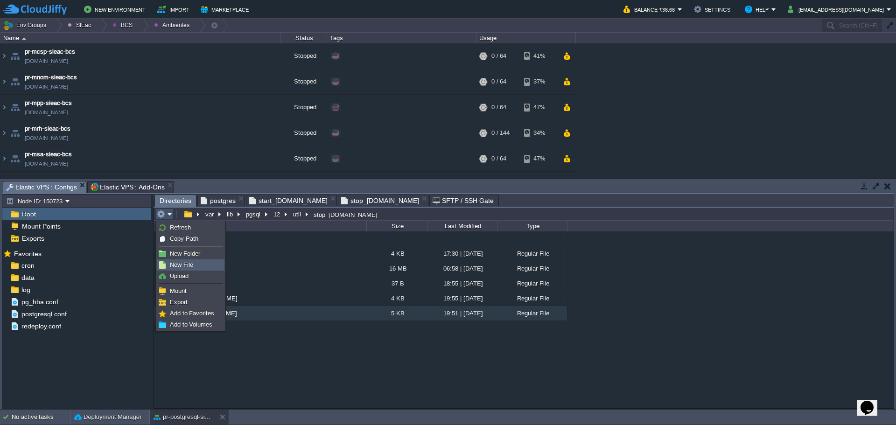
click at [193, 264] on link "New File" at bounding box center [190, 265] width 67 height 10
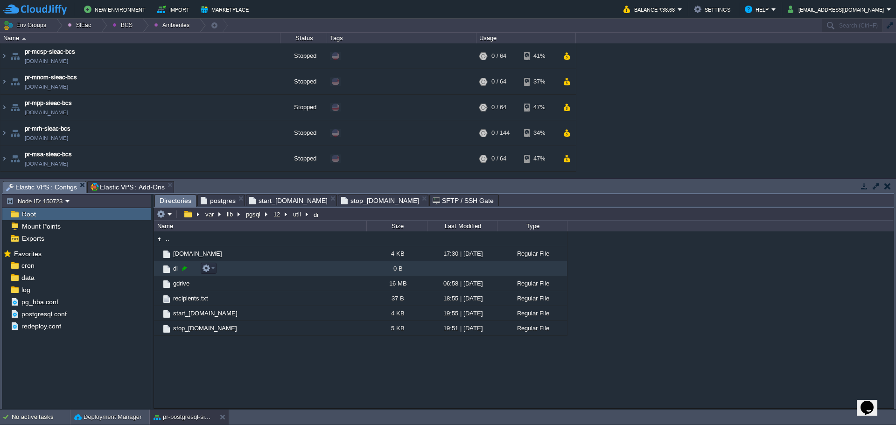
click at [181, 274] on td "di" at bounding box center [260, 268] width 212 height 15
click at [182, 271] on div at bounding box center [184, 268] width 8 height 8
drag, startPoint x: 190, startPoint y: 271, endPoint x: 135, endPoint y: 266, distance: 55.7
click at [135, 266] on div "Node ID: 150723 Root Mount Points Exports Mark the most frequently used files a…" at bounding box center [448, 301] width 892 height 215
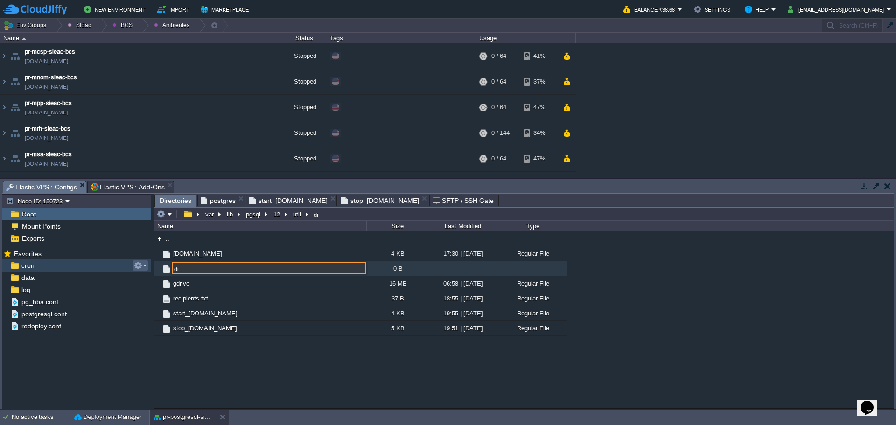
paste input "is_workday_[DOMAIN_NAME]"
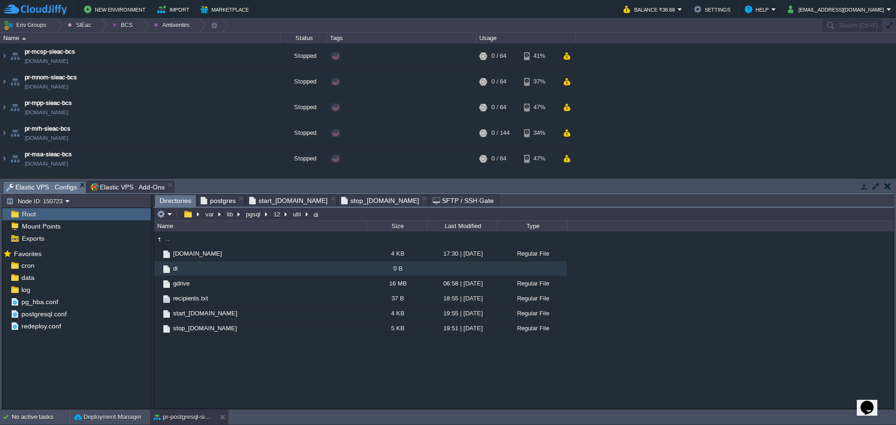
drag, startPoint x: 220, startPoint y: 386, endPoint x: 234, endPoint y: 320, distance: 67.7
click at [220, 386] on div ".. [DOMAIN_NAME] 4 KB 17:30 | [DATE] Regular File di 0 B gdrive 16 MB 06:58 | […" at bounding box center [524, 319] width 740 height 176
click at [201, 388] on div ".. [DOMAIN_NAME] 4 KB 17:30 | [DATE] Regular File di 0 B gdrive 16 MB 06:58 | […" at bounding box center [524, 319] width 740 height 176
click at [182, 265] on td "di" at bounding box center [260, 268] width 212 height 15
click at [187, 269] on div at bounding box center [184, 268] width 8 height 8
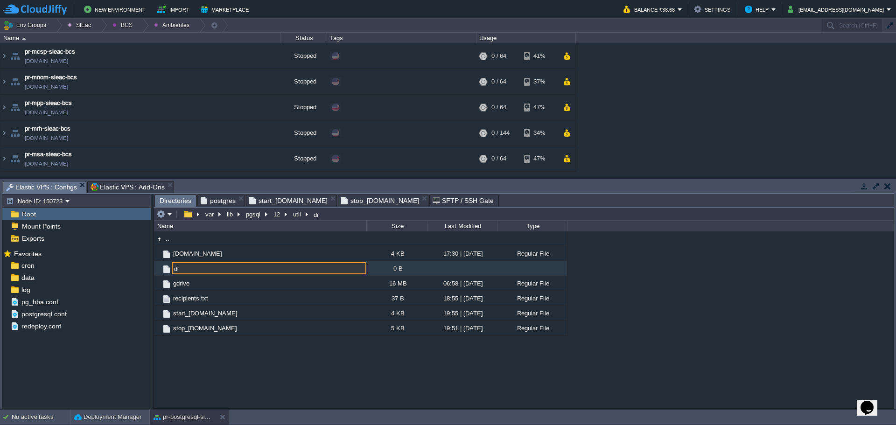
click at [187, 269] on input "di" at bounding box center [269, 268] width 195 height 12
paste input "is_workday_[DOMAIN_NAME]"
type input "is_workday_[DOMAIN_NAME]"
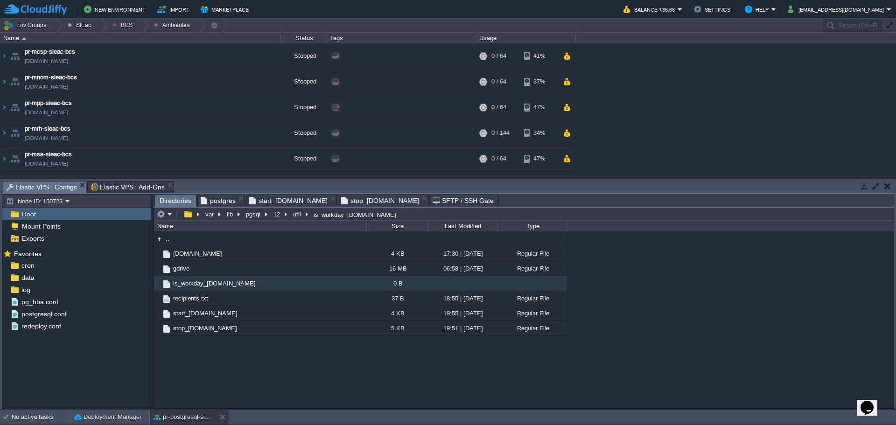
click at [191, 285] on span "is_workday_[DOMAIN_NAME]" at bounding box center [214, 284] width 85 height 8
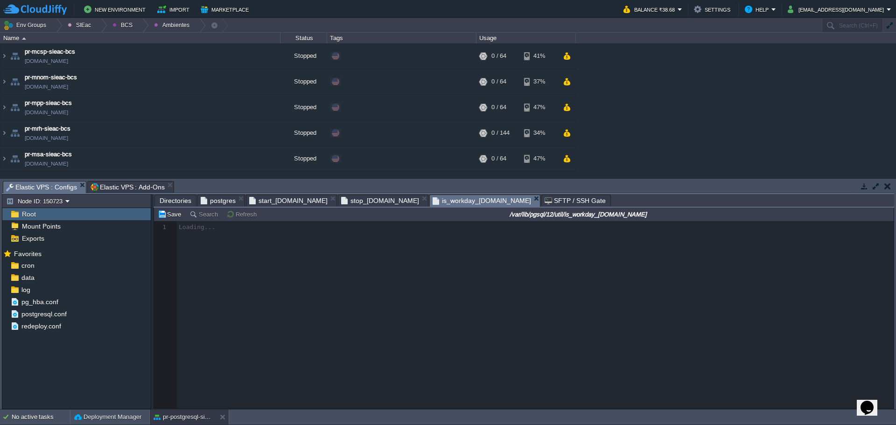
click at [280, 267] on div at bounding box center [524, 314] width 740 height 187
click at [245, 241] on div at bounding box center [524, 314] width 740 height 187
click at [206, 229] on div at bounding box center [524, 314] width 740 height 187
click at [220, 259] on div at bounding box center [524, 314] width 740 height 187
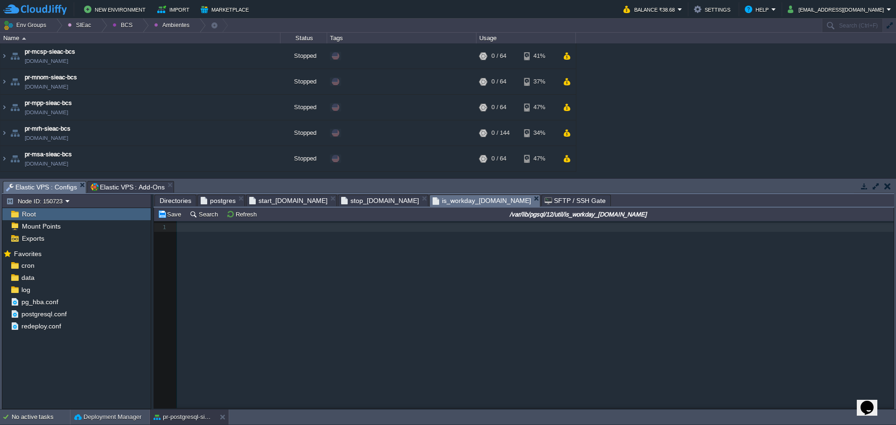
scroll to position [3, 0]
click at [270, 241] on div "1 1 ​" at bounding box center [531, 321] width 754 height 201
click at [192, 225] on pre "​" at bounding box center [537, 227] width 720 height 9
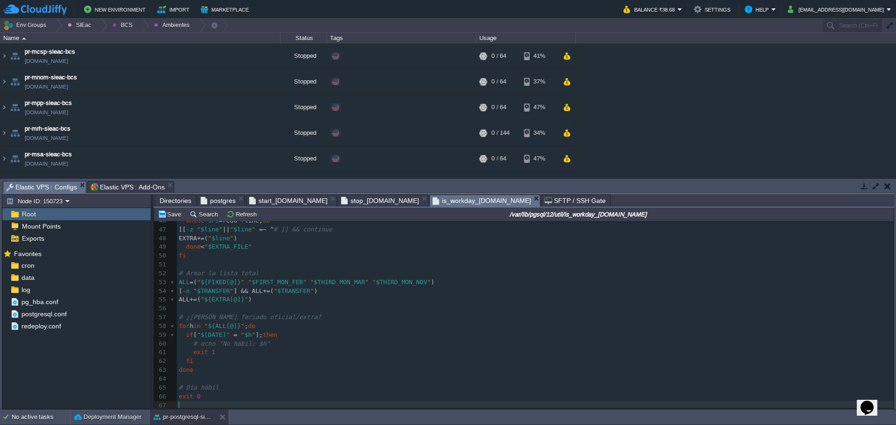
scroll to position [0, 0]
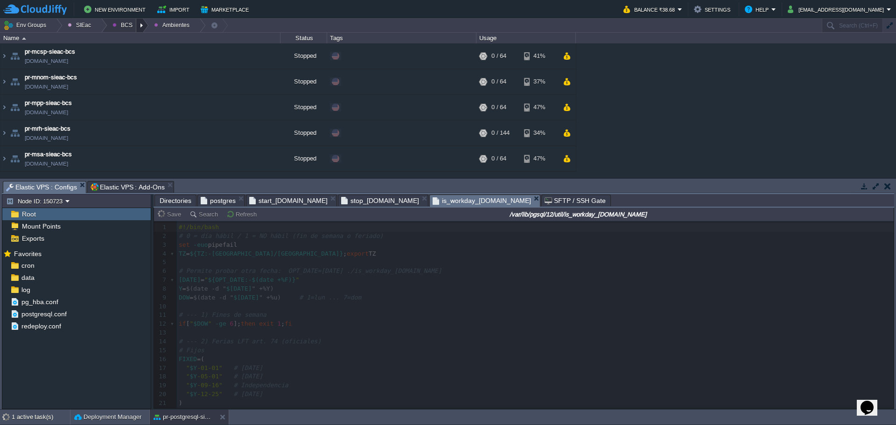
click at [138, 26] on div at bounding box center [142, 26] width 13 height 14
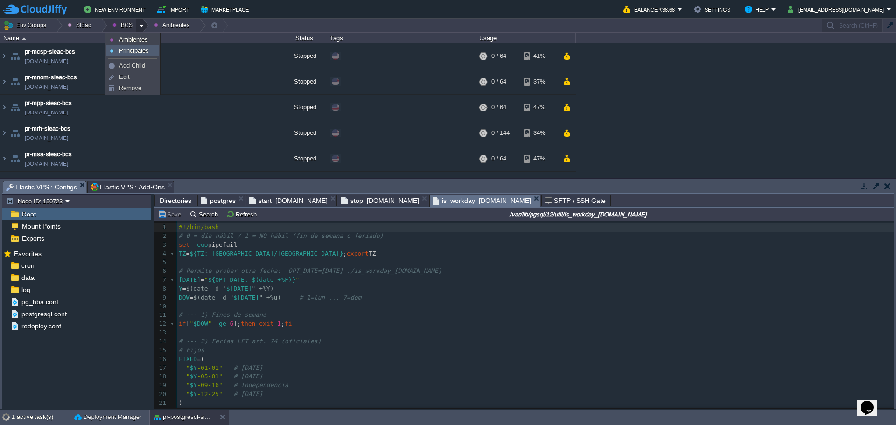
click at [123, 46] on link "Principales" at bounding box center [132, 51] width 52 height 10
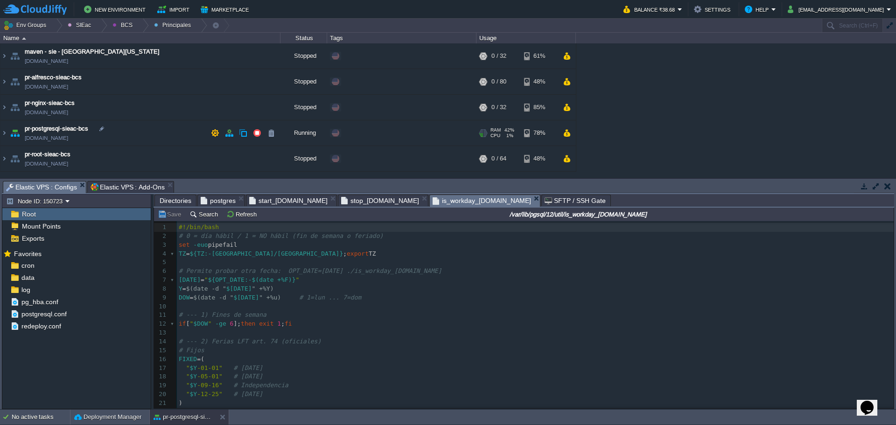
click at [136, 133] on td "pr-postgresql-sieac-bcs [DOMAIN_NAME]" at bounding box center [140, 133] width 280 height 26
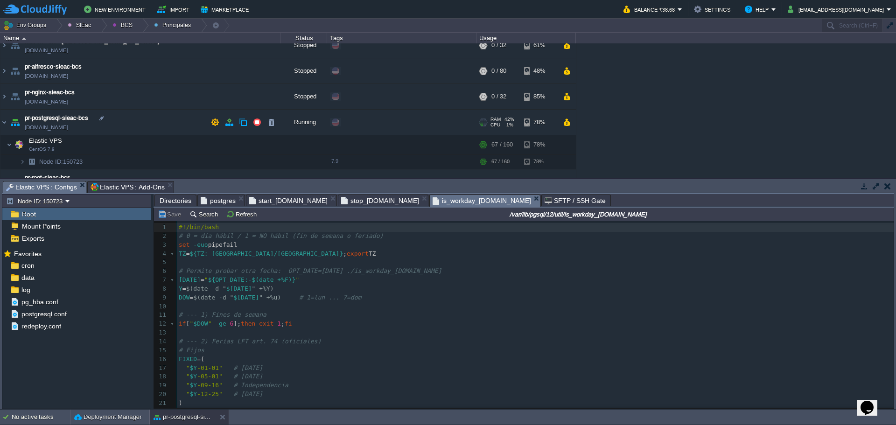
scroll to position [28, 0]
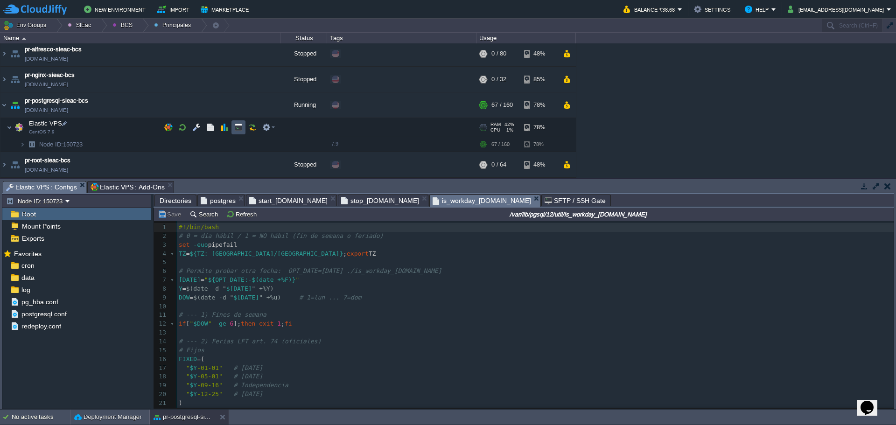
click at [235, 131] on button "button" at bounding box center [238, 127] width 8 height 8
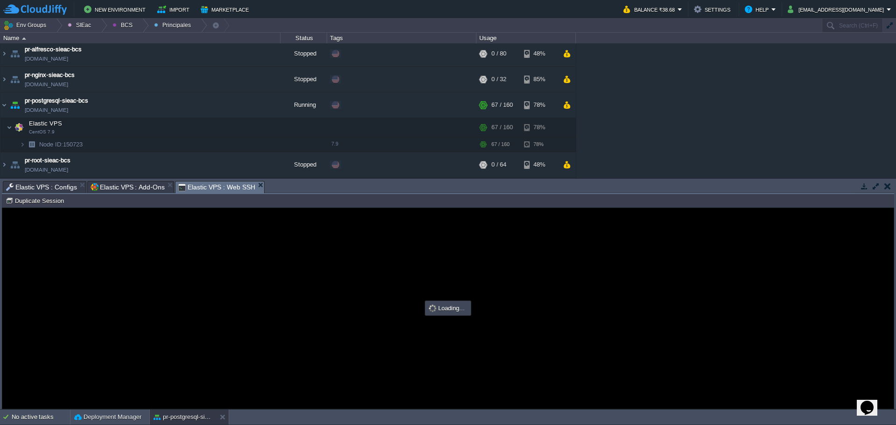
scroll to position [0, 0]
type input "#000000"
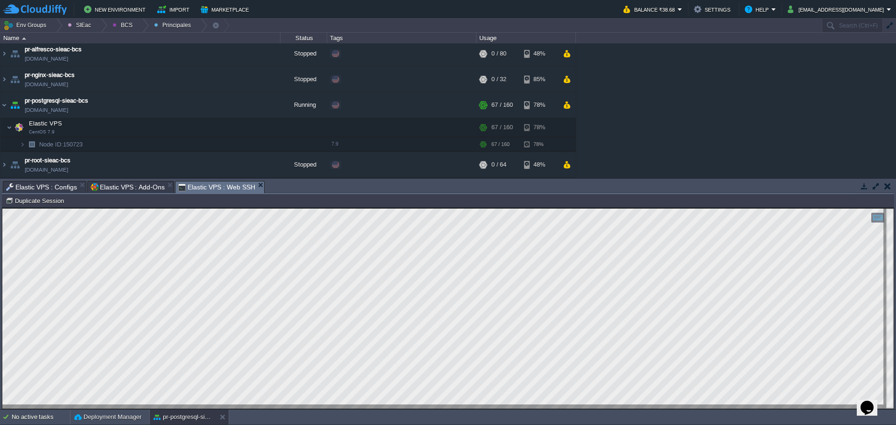
click at [46, 188] on span "Elastic VPS : Configs" at bounding box center [41, 187] width 71 height 11
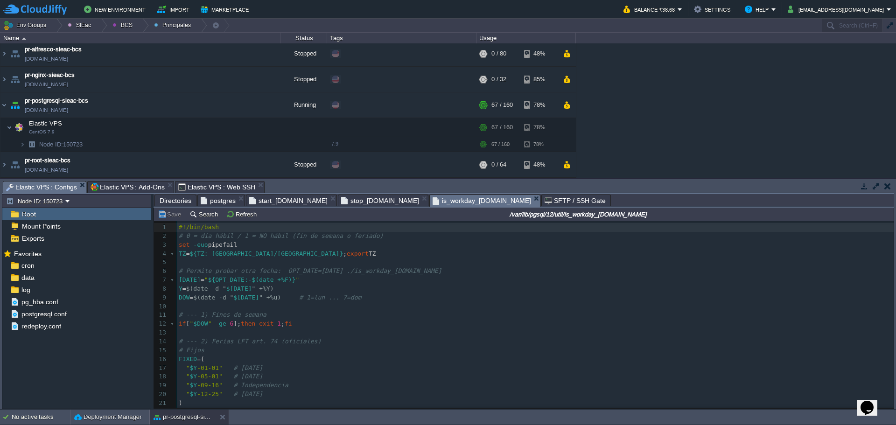
click at [177, 201] on span "Directories" at bounding box center [176, 200] width 32 height 11
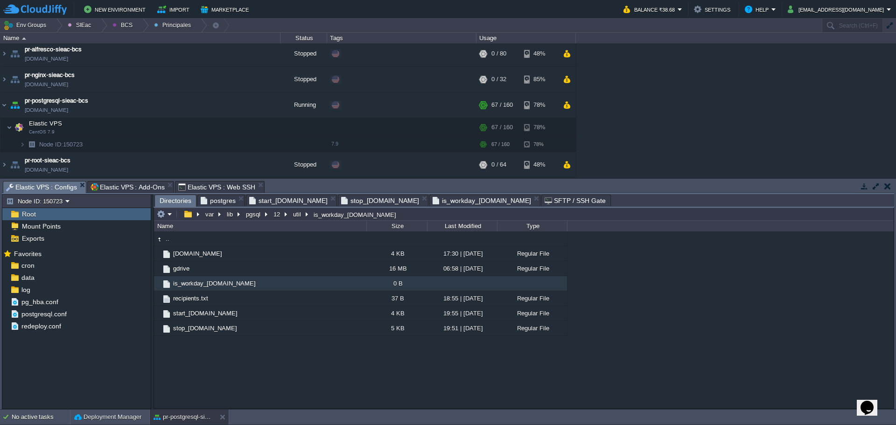
type input "/var/lib/pgsql/12/util/is_workday_[DOMAIN_NAME]"
click at [391, 215] on input "/var/lib/pgsql/12/util/is_workday_[DOMAIN_NAME]" at bounding box center [524, 214] width 740 height 13
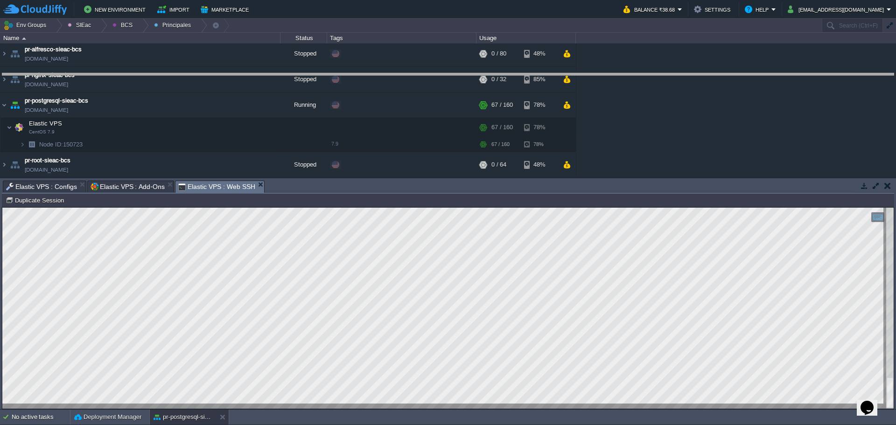
drag, startPoint x: 469, startPoint y: 183, endPoint x: 458, endPoint y: 74, distance: 110.3
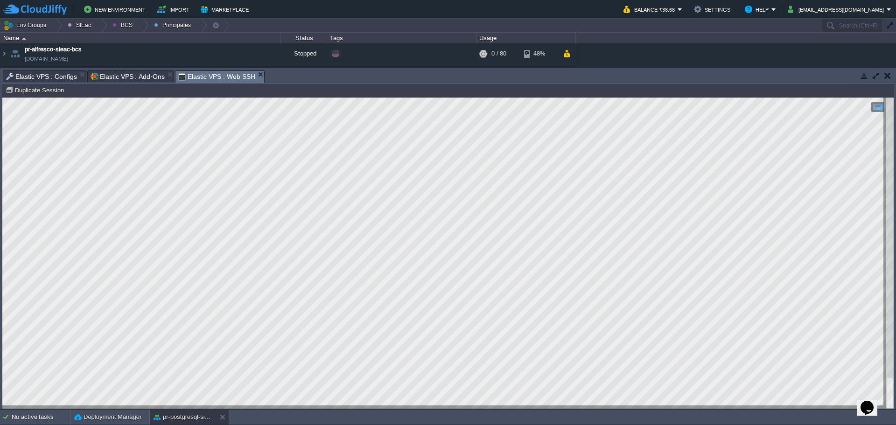
click at [218, 406] on div at bounding box center [447, 253] width 891 height 311
click at [55, 84] on div "Tasks Activity Log Archive Git / SVN Elastic VPS : Configs Elastic VPS : Add-On…" at bounding box center [448, 77] width 892 height 14
click at [53, 77] on span "Elastic VPS : Configs" at bounding box center [41, 76] width 71 height 11
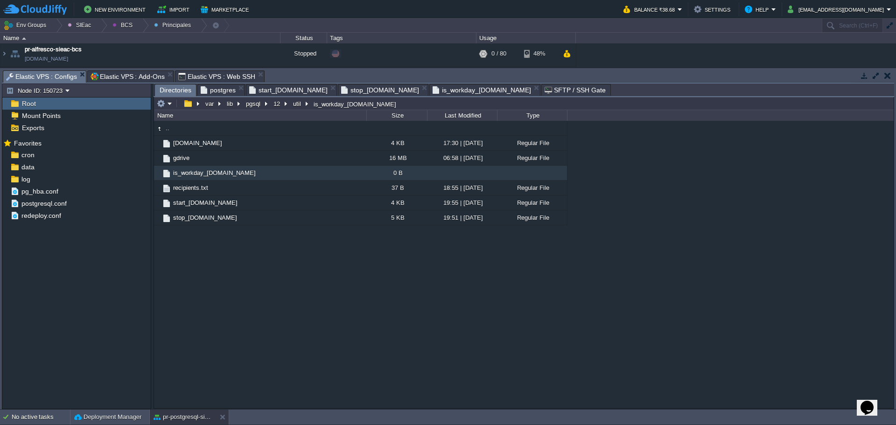
drag, startPoint x: 256, startPoint y: 277, endPoint x: 241, endPoint y: 260, distance: 22.1
click at [256, 276] on div ".. [DOMAIN_NAME] 4 KB 17:30 | [DATE] Regular File gdrive 16 MB 06:58 | [DATE] R…" at bounding box center [524, 264] width 740 height 287
click at [171, 102] on em at bounding box center [164, 103] width 15 height 8
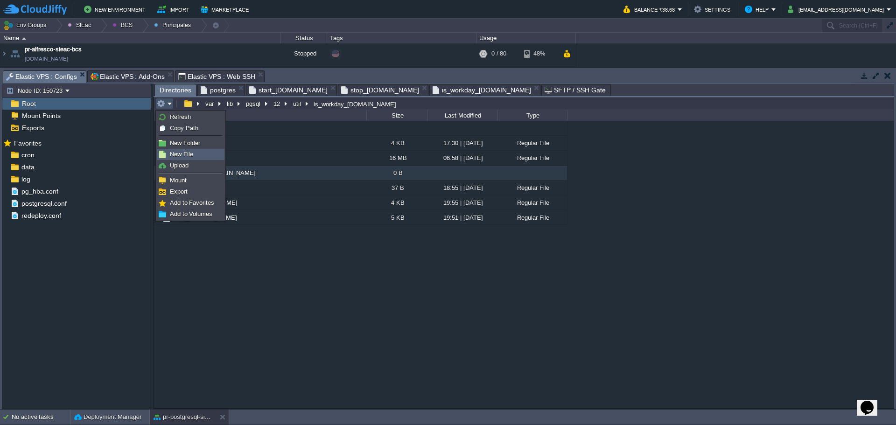
click at [196, 155] on link "New File" at bounding box center [190, 154] width 67 height 10
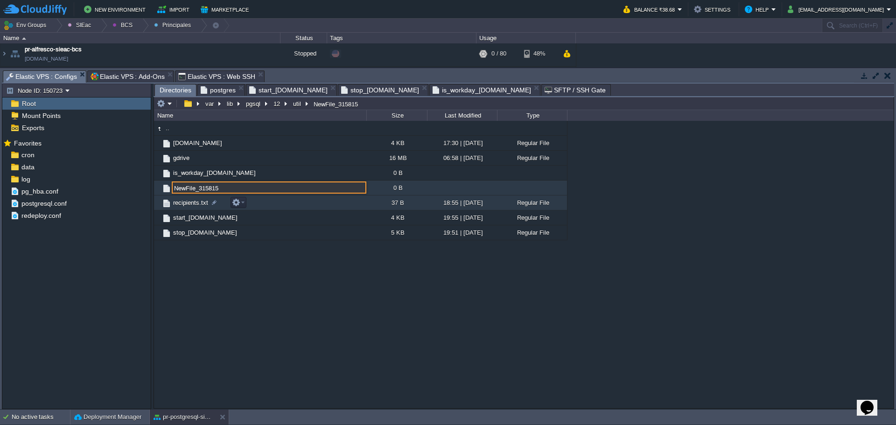
paste input "holidays_extra.txt"
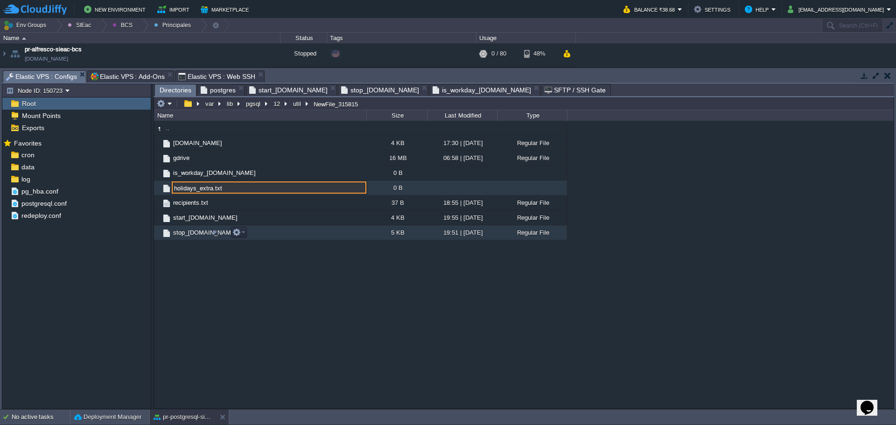
type input "holidays_extra.txt"
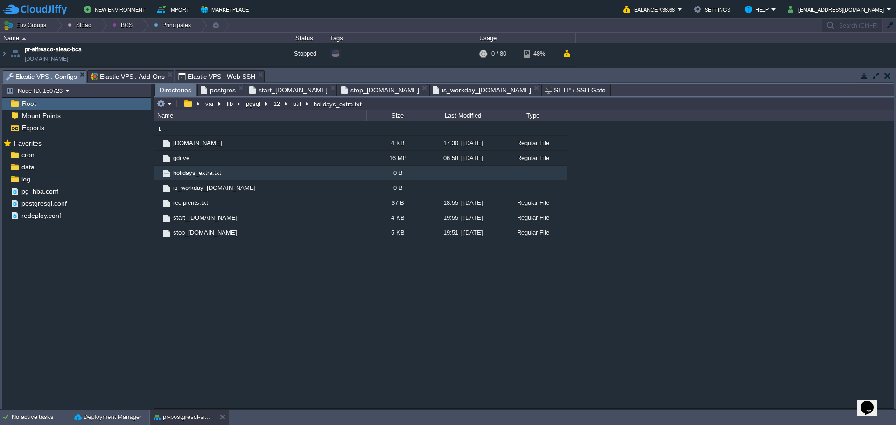
drag, startPoint x: 149, startPoint y: 75, endPoint x: 166, endPoint y: 74, distance: 16.8
click at [149, 74] on span "Elastic VPS : Add-Ons" at bounding box center [128, 76] width 74 height 11
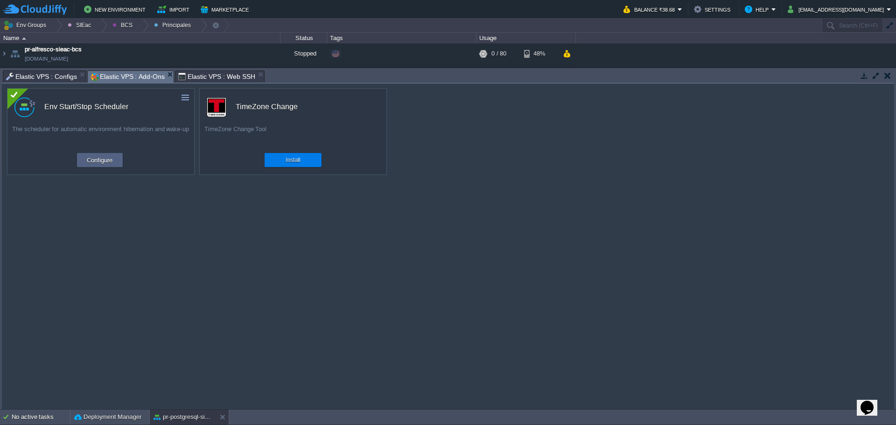
drag, startPoint x: 202, startPoint y: 77, endPoint x: 202, endPoint y: 86, distance: 8.9
click at [202, 77] on span "Elastic VPS : Web SSH" at bounding box center [216, 76] width 77 height 11
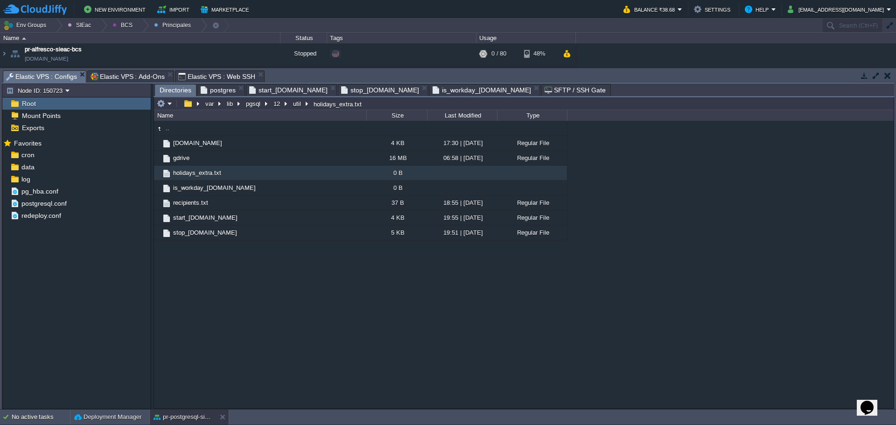
click at [40, 78] on span "Elastic VPS : Configs" at bounding box center [41, 77] width 71 height 12
click at [198, 176] on span "holidays_extra.txt" at bounding box center [197, 173] width 51 height 8
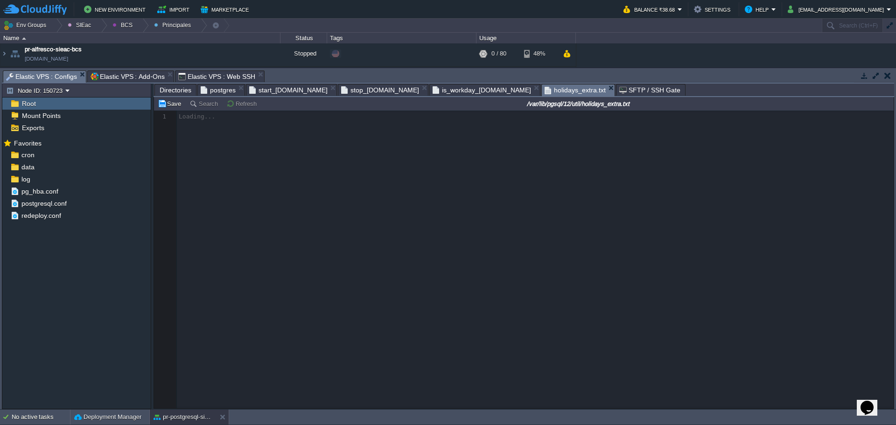
click at [129, 74] on span "Elastic VPS : Add-Ons" at bounding box center [128, 76] width 74 height 11
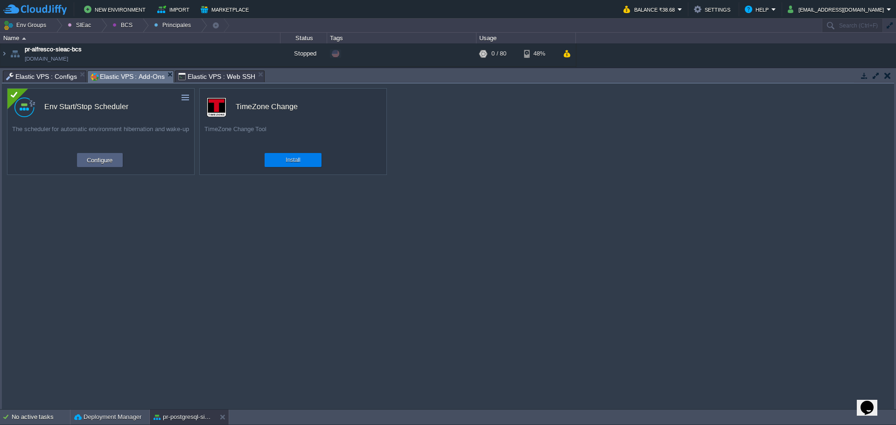
click at [31, 74] on span "Elastic VPS : Configs" at bounding box center [41, 76] width 71 height 11
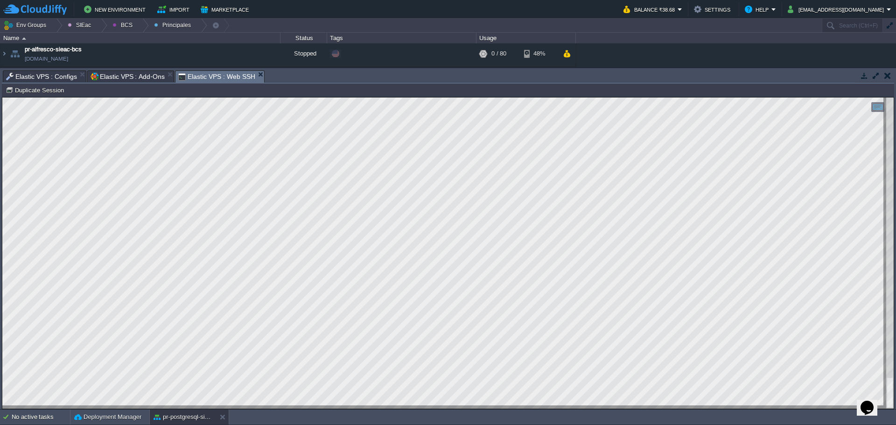
drag, startPoint x: 195, startPoint y: 73, endPoint x: 199, endPoint y: 91, distance: 18.7
click at [195, 72] on span "Elastic VPS : Web SSH" at bounding box center [216, 77] width 77 height 12
click at [41, 74] on span "Elastic VPS : Configs" at bounding box center [41, 76] width 71 height 11
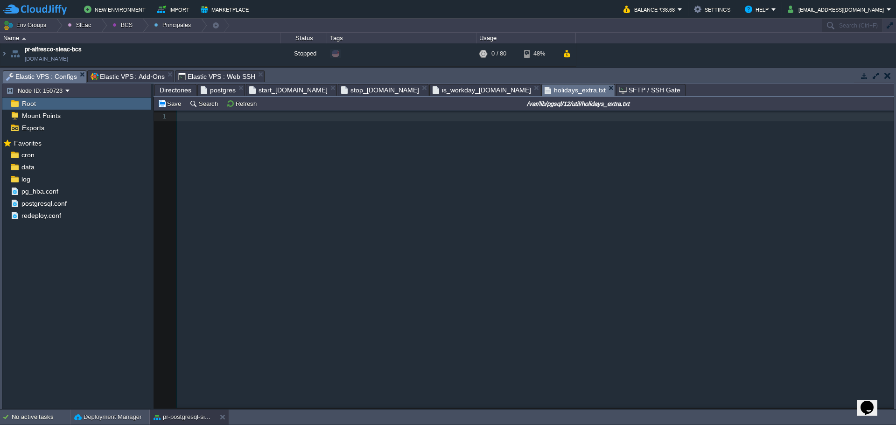
scroll to position [3, 0]
click at [303, 161] on div "1 1 ​" at bounding box center [531, 267] width 754 height 312
type textarea "[DATE]"
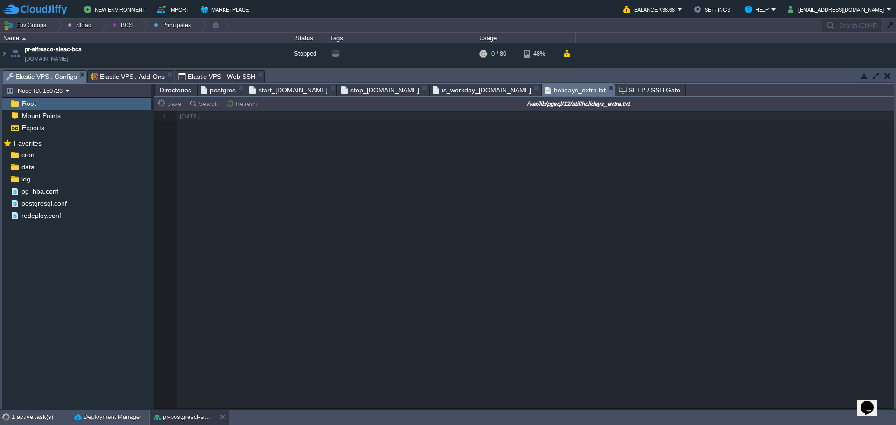
click at [191, 80] on span "Elastic VPS : Web SSH" at bounding box center [216, 76] width 77 height 11
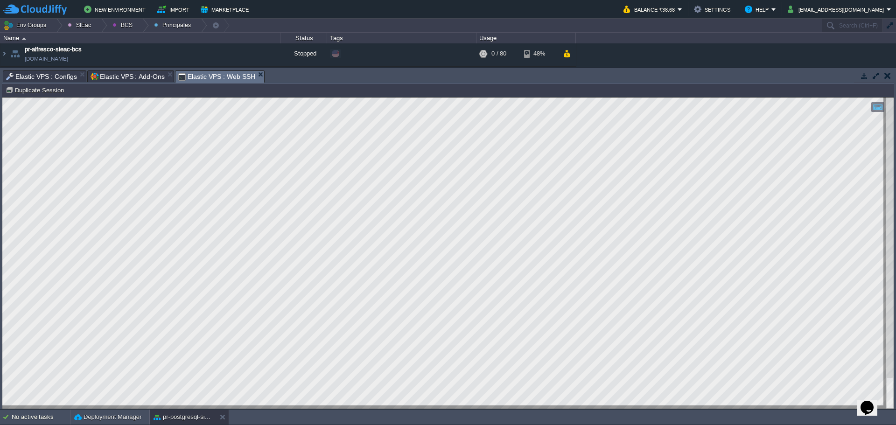
click at [2, 98] on html "Copy: Ctrl + Shift + C Paste: Ctrl + V Settings: Ctrl + Shift + Alt 0" at bounding box center [447, 98] width 891 height 0
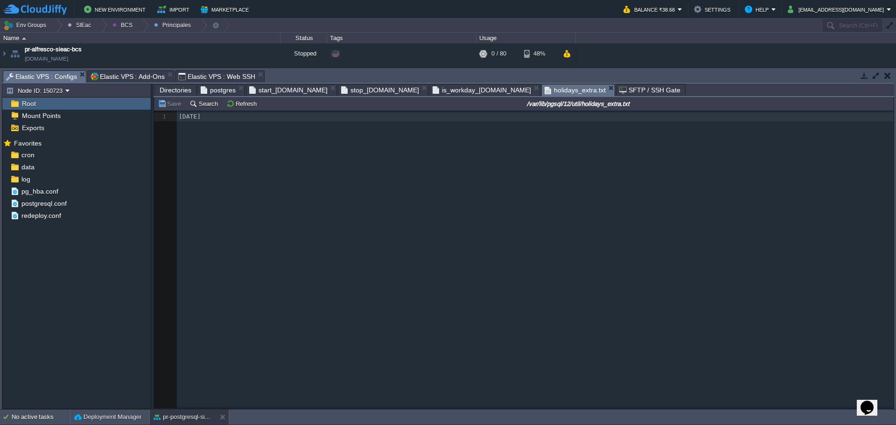
click at [44, 78] on span "Elastic VPS : Configs" at bounding box center [41, 77] width 71 height 12
click at [318, 182] on div "x 1 [DATE]" at bounding box center [531, 267] width 754 height 312
type textarea "[DATE]"
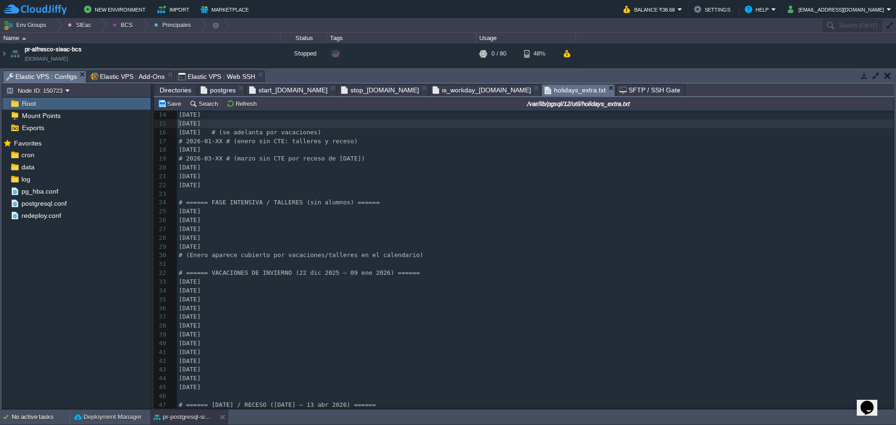
scroll to position [0, 0]
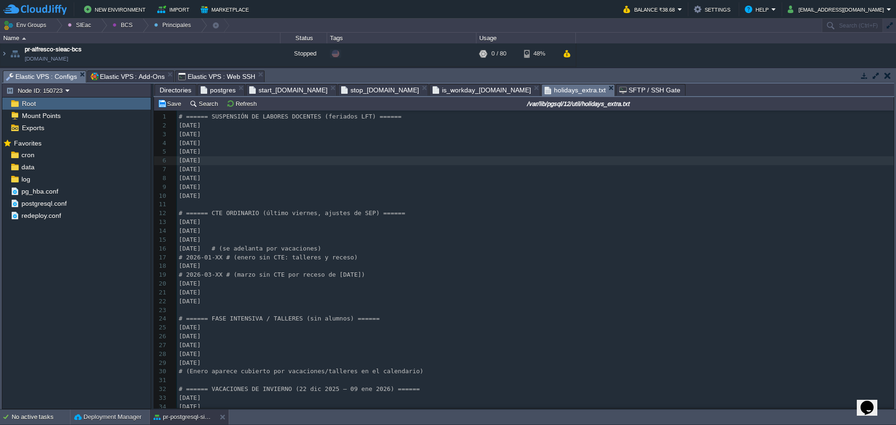
type textarea "-"
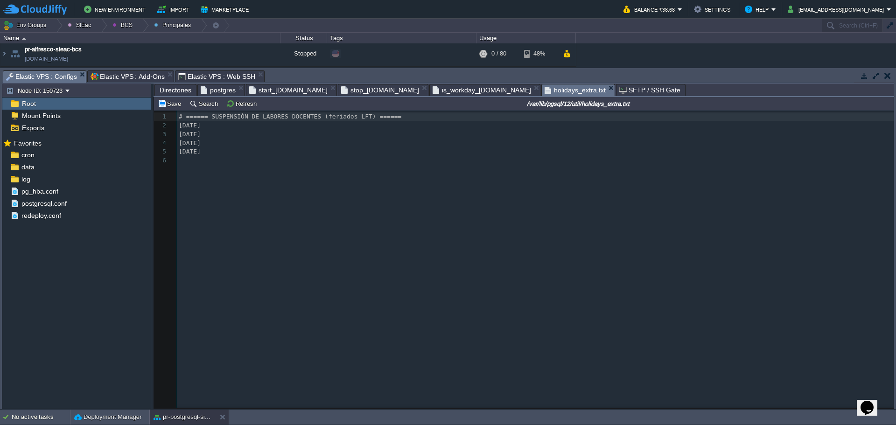
type textarea "# ====== SUSPENSIÓN DE LABORES DOCENTES (feriados LFT) ======"
click at [341, 91] on span "stop_[DOMAIN_NAME]" at bounding box center [380, 89] width 78 height 11
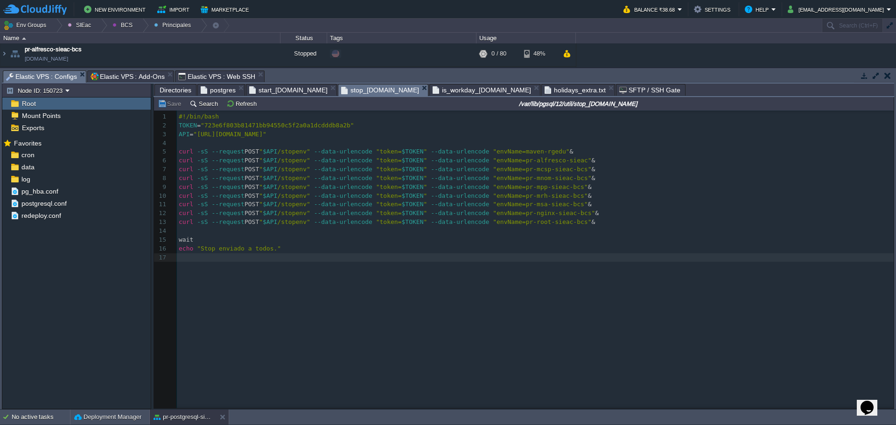
click at [433, 88] on span "is_workday_[DOMAIN_NAME]" at bounding box center [482, 89] width 98 height 11
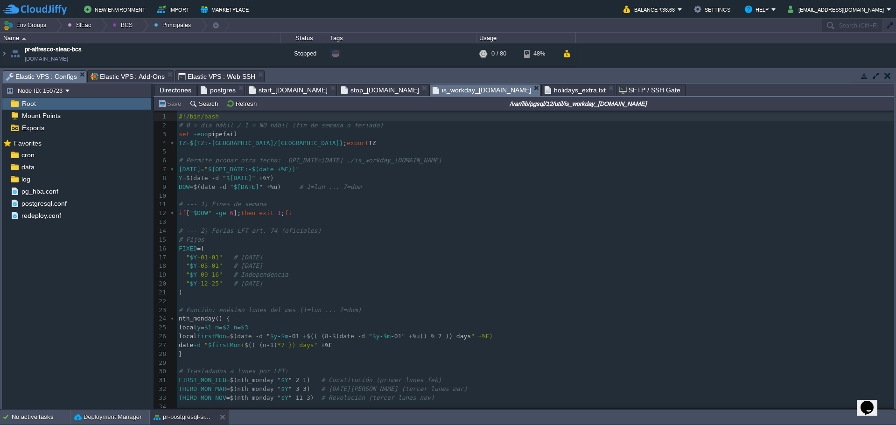
scroll to position [83, 0]
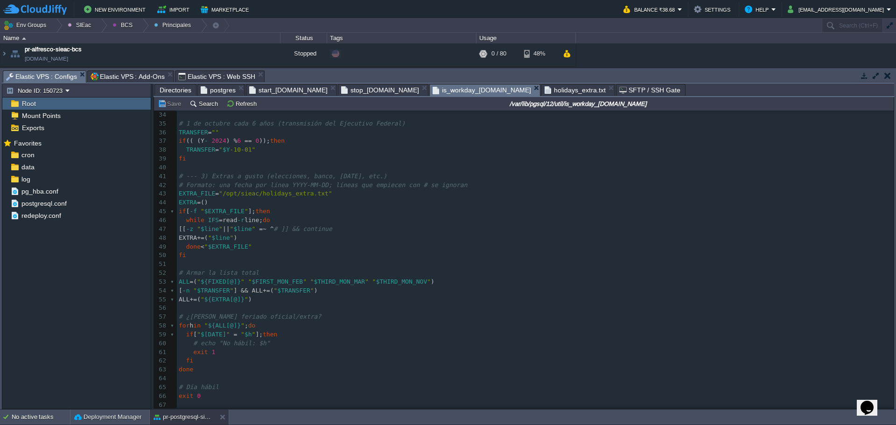
click at [199, 73] on span "Elastic VPS : Web SSH" at bounding box center [216, 76] width 77 height 11
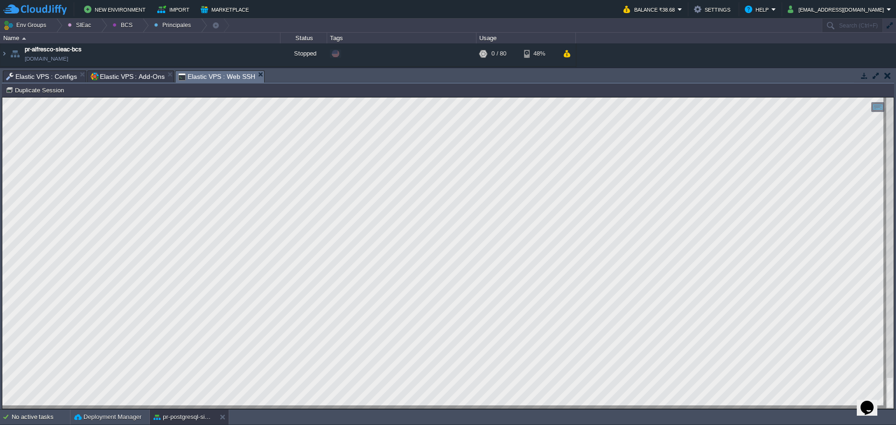
click at [2, 98] on html "Copy: Ctrl + Shift + C Paste: Ctrl + V Settings: Ctrl + Shift + Alt 0" at bounding box center [447, 98] width 891 height 0
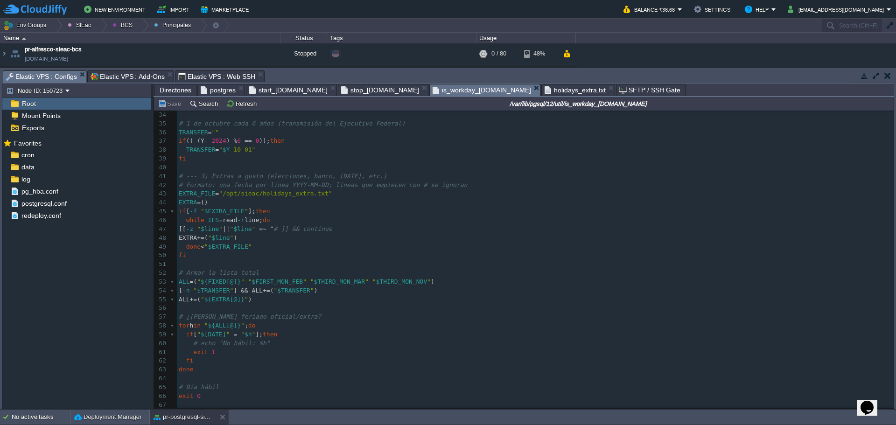
click at [47, 78] on span "Elastic VPS : Configs" at bounding box center [41, 77] width 71 height 12
click at [340, 212] on div "1 #!/bin/bash 2 # 0 = día hábil / 1 = NO hábil (fin de semana o feriado) 3 set …" at bounding box center [535, 114] width 717 height 589
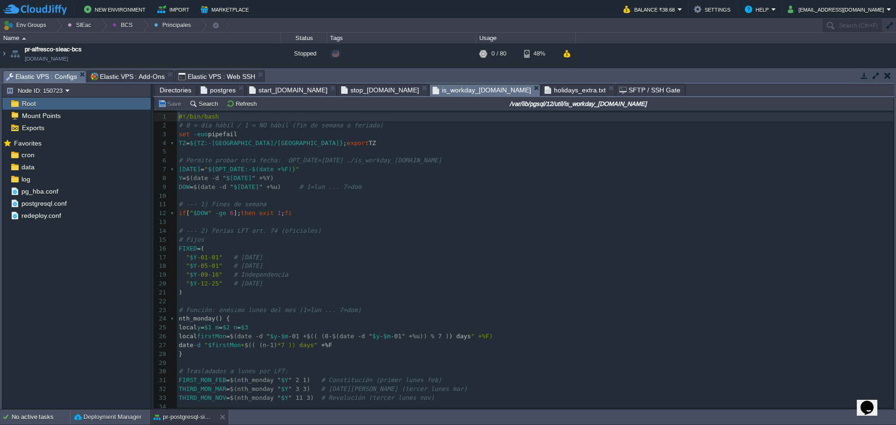
scroll to position [0, 0]
type textarea "-"
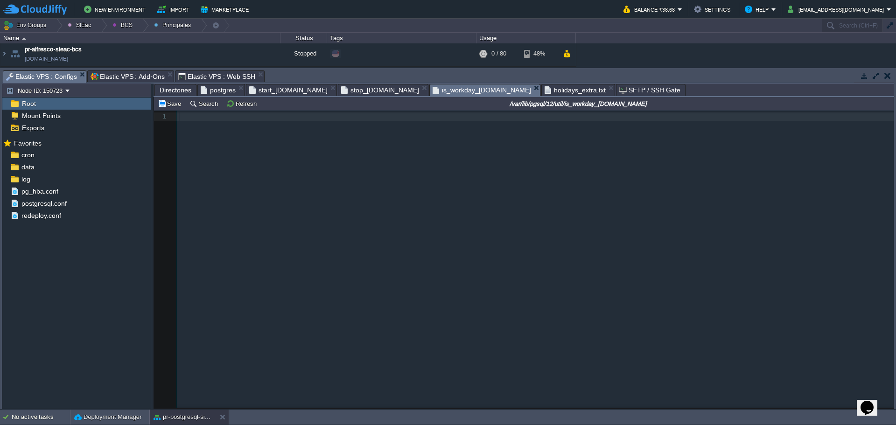
scroll to position [304, 0]
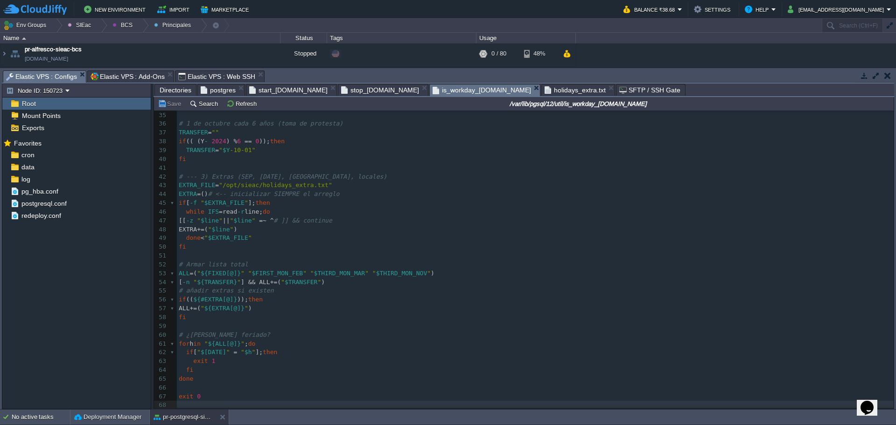
click at [184, 74] on span "Elastic VPS : Web SSH" at bounding box center [216, 76] width 77 height 11
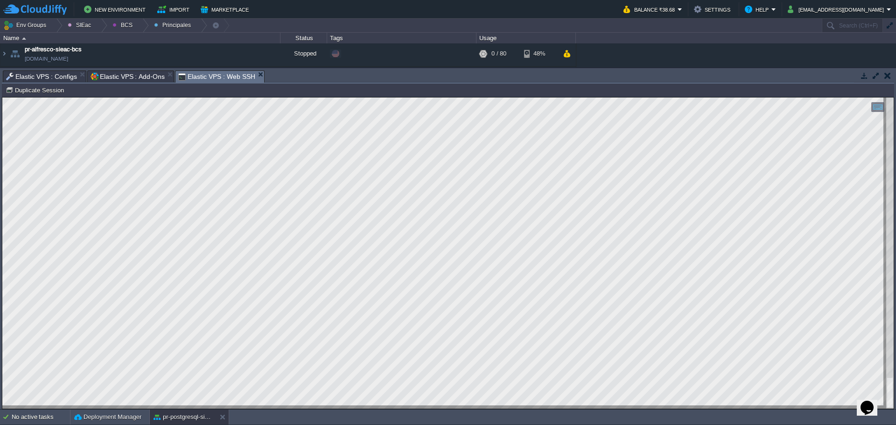
click at [42, 77] on span "Elastic VPS : Configs" at bounding box center [41, 76] width 71 height 11
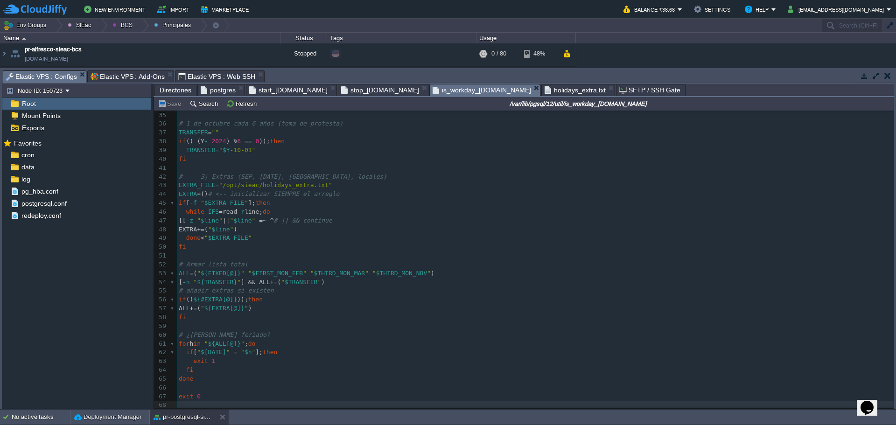
click at [205, 93] on span "postgres" at bounding box center [218, 89] width 35 height 11
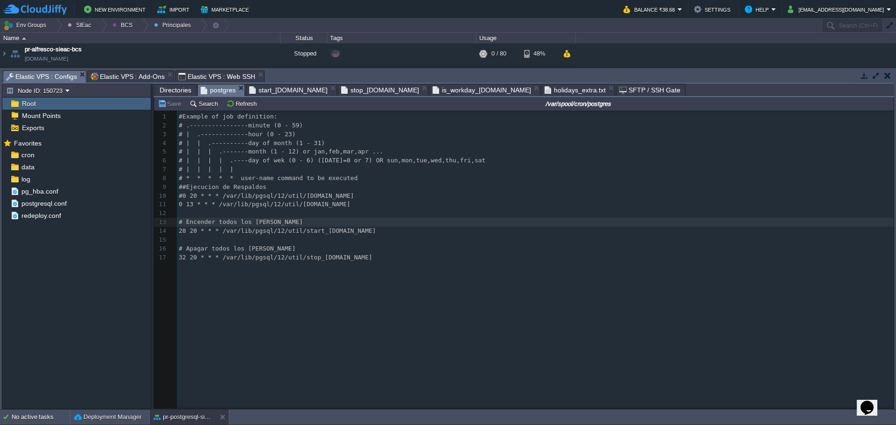
click at [352, 181] on pre "# * * * * * user-name command to be executed" at bounding box center [537, 178] width 720 height 9
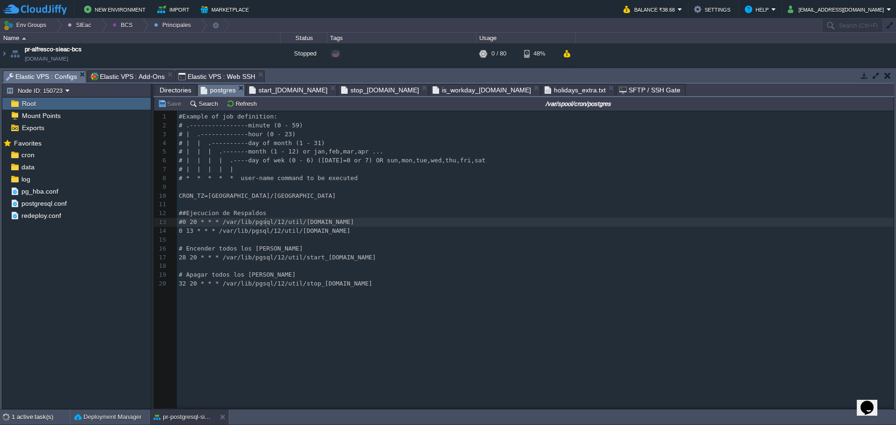
click at [266, 225] on div "xxxxxxxxxx 1 #Example of job definition: 2 # .----------------minute (0 - 59) 3…" at bounding box center [537, 200] width 720 height 176
click at [266, 225] on div at bounding box center [266, 222] width 0 height 9
type textarea "#0 20 * * * /var/lib/pgsql/12/util/[DOMAIN_NAME]"
type textarea "0 13 * * * /var/lib/pgsql/12/util/[DOMAIN_NAME]"
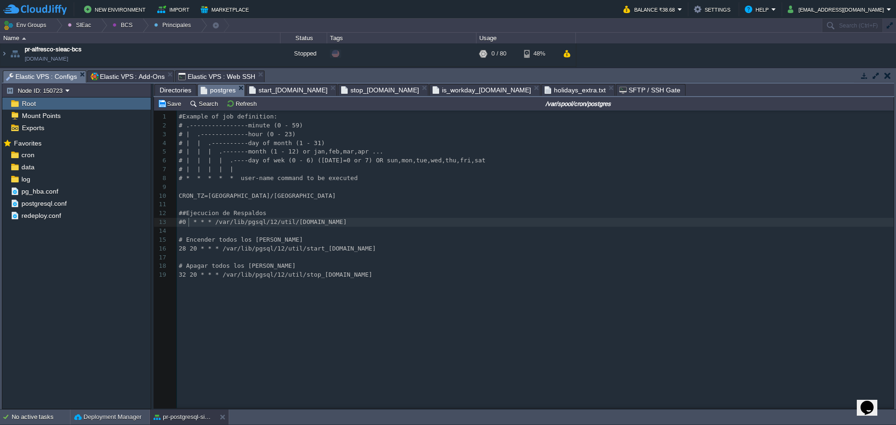
type textarea "18"
click at [350, 248] on pre "28 20 * * * /var/lib/pgsql/12/util/start_[DOMAIN_NAME]" at bounding box center [537, 249] width 720 height 9
type textarea "28 20 * * * /var/lib/pgsql/12/util/start_[DOMAIN_NAME]"
click at [237, 280] on div "xxxxxxxxxx 1 #Example of job definition: 2 # .----------------minute (0 - 59) 3…" at bounding box center [537, 195] width 720 height 167
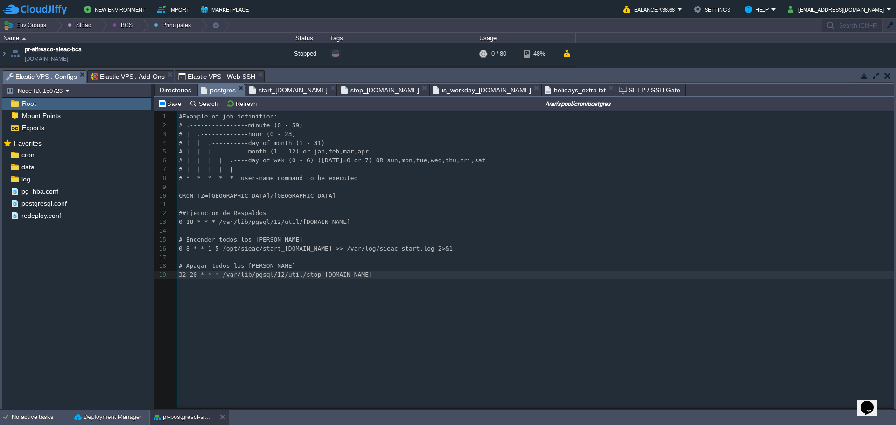
type textarea "lib"
type textarea "32 20 * * * /var/lib/pgsql/12/util/stop_[DOMAIN_NAME]"
paste textarea
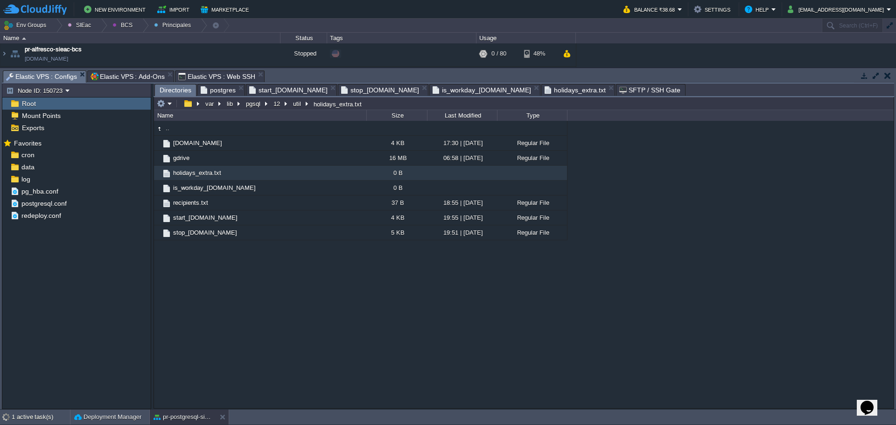
click at [166, 93] on span "Directories" at bounding box center [176, 90] width 32 height 12
click at [295, 106] on button "util" at bounding box center [298, 103] width 12 height 8
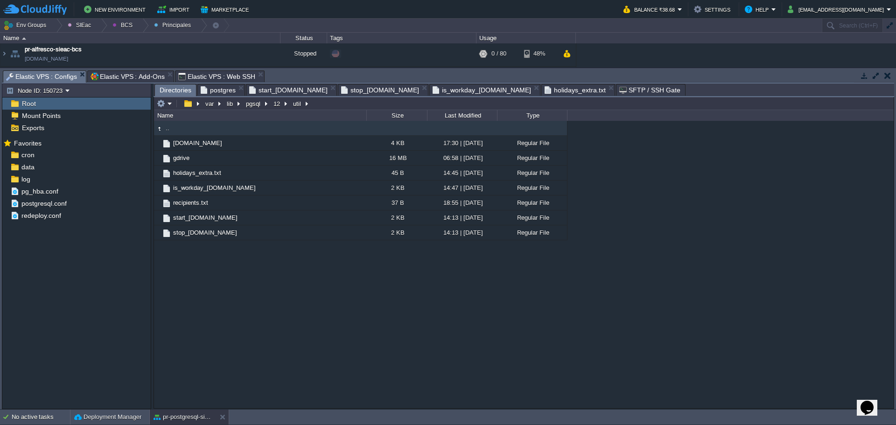
type input "/var/lib/pgsql/12/util"
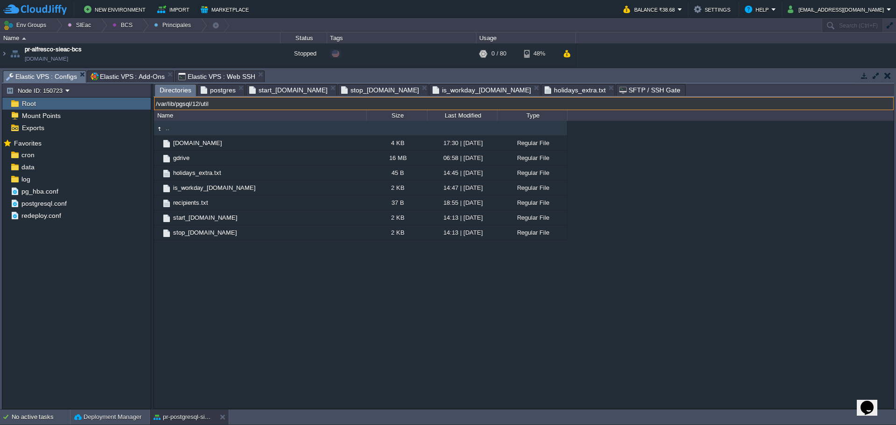
click at [357, 104] on input "/var/lib/pgsql/12/util" at bounding box center [524, 103] width 740 height 13
click at [127, 76] on span "Elastic VPS : Add-Ons" at bounding box center [128, 76] width 74 height 11
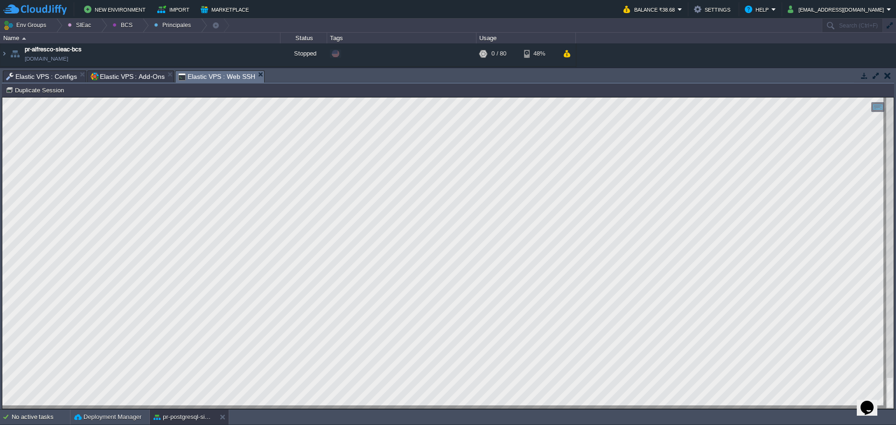
click at [194, 73] on span "Elastic VPS : Web SSH" at bounding box center [216, 77] width 77 height 12
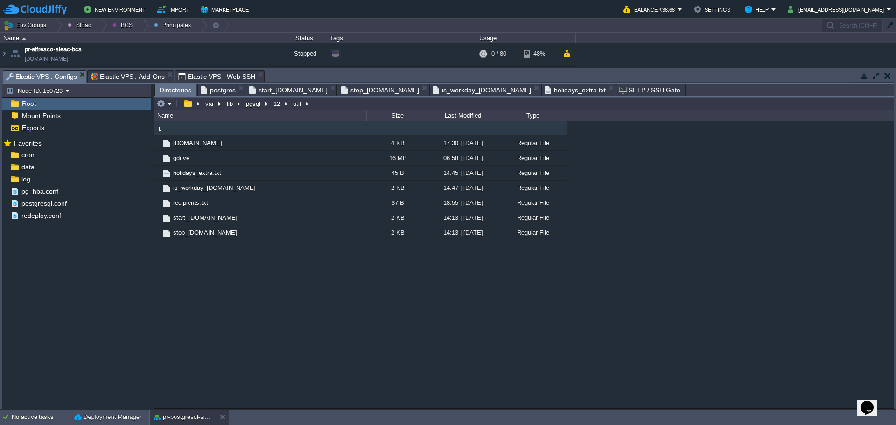
click at [35, 76] on span "Elastic VPS : Configs" at bounding box center [41, 77] width 71 height 12
click at [210, 90] on span "postgres" at bounding box center [218, 89] width 35 height 11
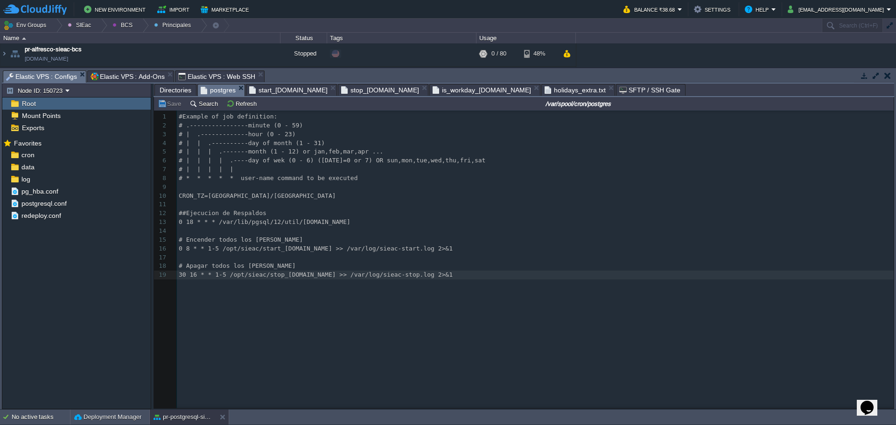
click at [366, 250] on div "xxxxxxxxxx 1 #Example of job definition: 2 # .----------------minute (0 - 59) 3…" at bounding box center [537, 195] width 720 height 167
click at [349, 250] on div "xxxxxxxxxx 1 #Example of job definition: 2 # .----------------minute (0 - 59) 3…" at bounding box center [537, 195] width 720 height 167
type textarea ">> /var/log/sieac-stop.log 2>&1"
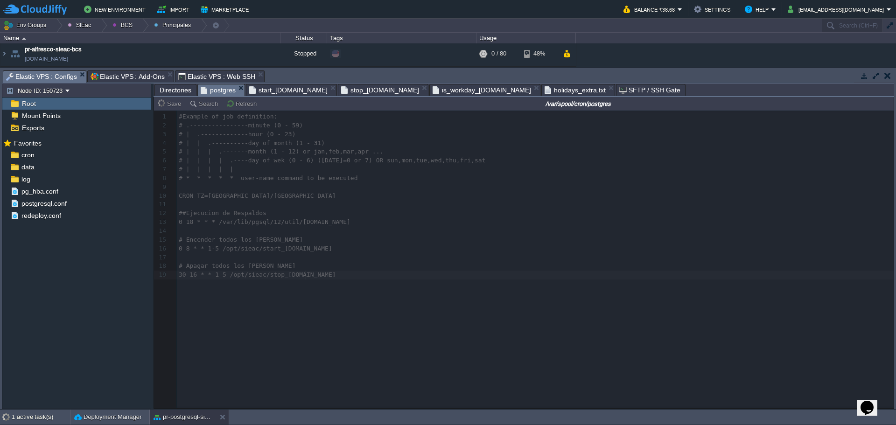
click at [269, 94] on span "start_[DOMAIN_NAME]" at bounding box center [288, 89] width 78 height 11
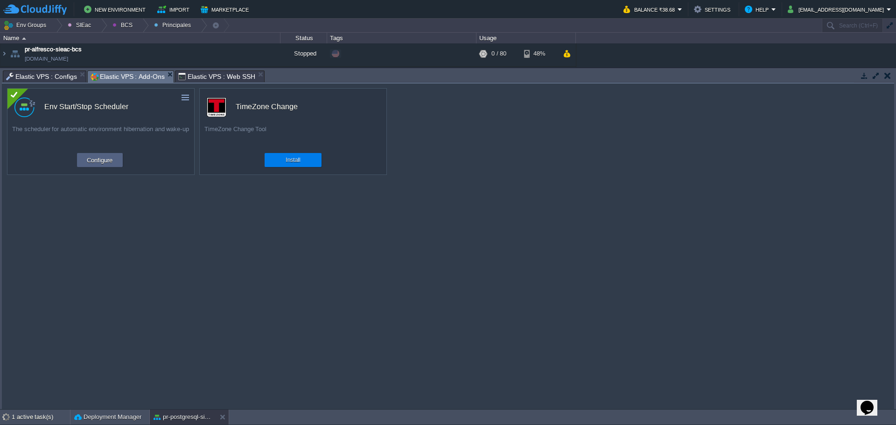
click at [115, 76] on span "Elastic VPS : Add-Ons" at bounding box center [128, 77] width 74 height 12
click at [29, 77] on span "Elastic VPS : Configs" at bounding box center [41, 76] width 71 height 11
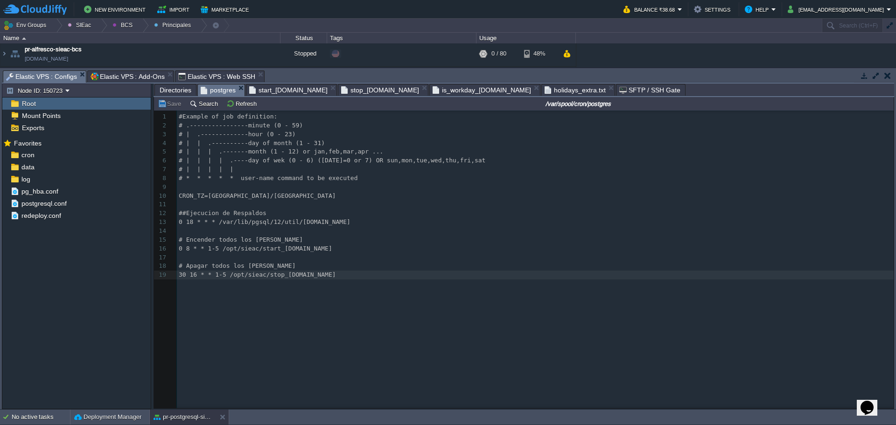
click at [205, 88] on span "postgres" at bounding box center [218, 90] width 35 height 12
click at [257, 256] on pre "​" at bounding box center [537, 257] width 720 height 9
type textarea "0 8 * * 1-5 /opt/sieac/start_[DOMAIN_NAME]"
click at [348, 207] on pre "​" at bounding box center [537, 204] width 720 height 9
drag, startPoint x: 262, startPoint y: 257, endPoint x: 266, endPoint y: 261, distance: 5.6
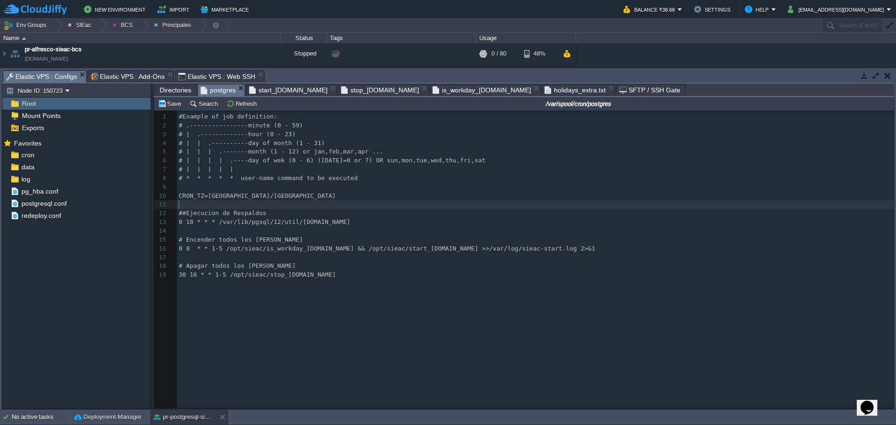
click at [263, 257] on pre "​" at bounding box center [537, 257] width 720 height 9
drag, startPoint x: 298, startPoint y: 271, endPoint x: 311, endPoint y: 276, distance: 13.9
click at [299, 271] on pre "# Apagar todos los [PERSON_NAME]" at bounding box center [537, 266] width 720 height 9
type textarea "30 16 * * 1-5 /opt/sieac/stop_[DOMAIN_NAME]"
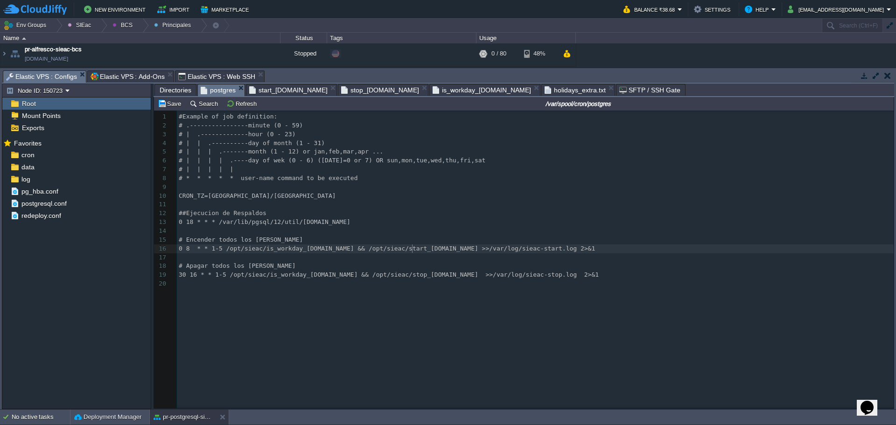
click at [413, 252] on div "xxxxxxxxxx 1 #Example of job definition: 2 # .----------------minute (0 - 59) 3…" at bounding box center [537, 200] width 720 height 176
type textarea ">>/var/log/sieac-start.log 2>&1"
type textarea ">>/var/log/sieac-stop.log 2>&1"
type textarea "/var/lib/pgsql/12/util"
drag, startPoint x: 216, startPoint y: 222, endPoint x: 289, endPoint y: 223, distance: 73.3
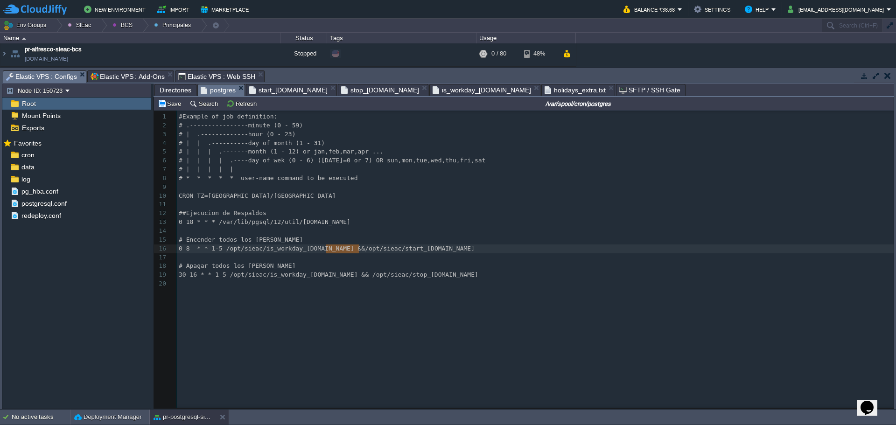
drag, startPoint x: 359, startPoint y: 251, endPoint x: 327, endPoint y: 252, distance: 32.2
type textarea "/opt/sieac"
type textarea "18"
type textarea "22"
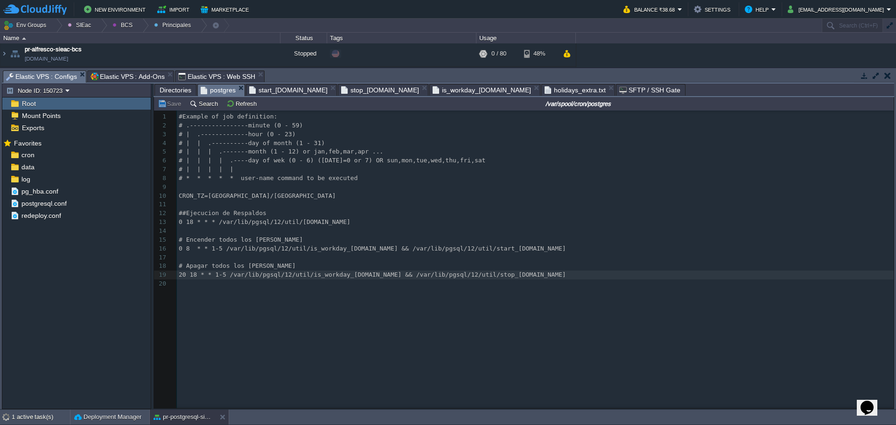
scroll to position [3, 0]
click at [305, 287] on pre "​" at bounding box center [537, 284] width 720 height 9
click at [188, 249] on span "0 8 * * 1-5 /var/lib/pgsql/12/util/is_workday_[DOMAIN_NAME] && /var/lib/pgsql/1…" at bounding box center [372, 248] width 387 height 7
type textarea "/var/lib/pgsql/12/util/is_workday_[DOMAIN_NAME] && /var/lib/pgsql/12/util/start…"
drag, startPoint x: 223, startPoint y: 250, endPoint x: 492, endPoint y: 250, distance: 269.8
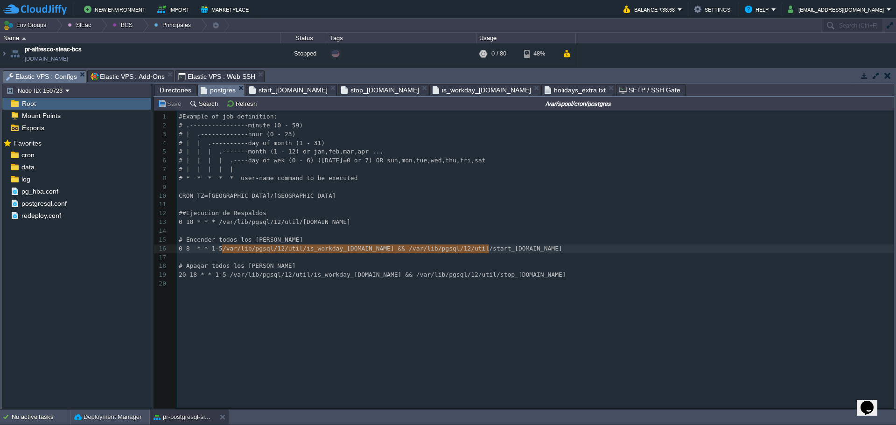
click at [195, 81] on span "Elastic VPS : Web SSH" at bounding box center [216, 76] width 77 height 11
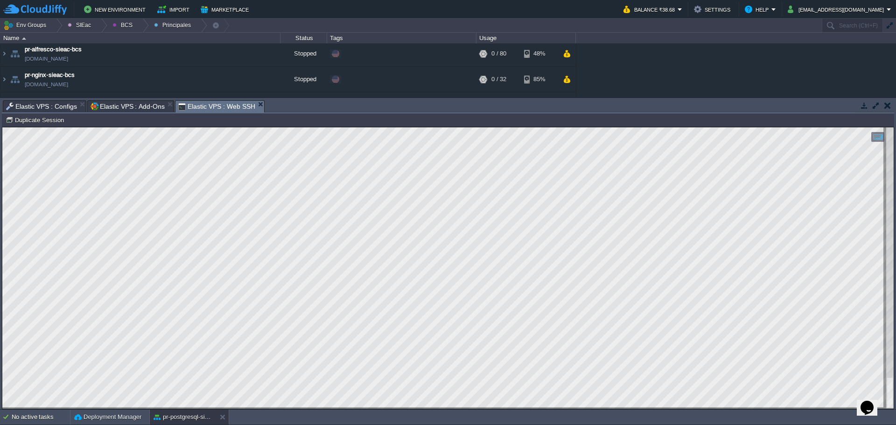
click at [133, 106] on span "Elastic VPS : Add-Ons" at bounding box center [128, 106] width 74 height 11
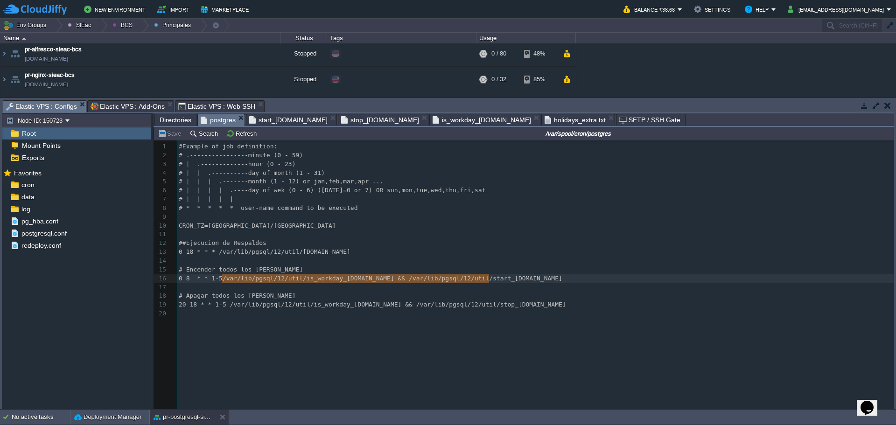
click at [55, 105] on span "Elastic VPS : Configs" at bounding box center [41, 107] width 71 height 12
click at [235, 289] on pre "​" at bounding box center [537, 287] width 720 height 9
type textarea "os los [PERSON_NAME]"
drag, startPoint x: 225, startPoint y: 274, endPoint x: 263, endPoint y: 274, distance: 38.3
click at [226, 280] on div "xxxxxxxxxx 1 #Example of job definition: 2 # .----------------minute (0 - 59) 3…" at bounding box center [537, 230] width 720 height 176
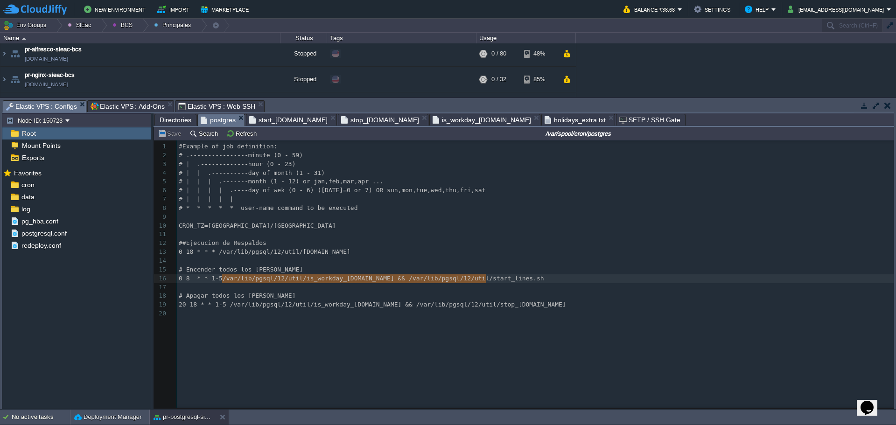
type textarea "/var/lib/pgsql/12/util/is_workday_[DOMAIN_NAME] && /var/lib/pgsql/12/util/start…"
drag, startPoint x: 223, startPoint y: 280, endPoint x: 488, endPoint y: 280, distance: 265.1
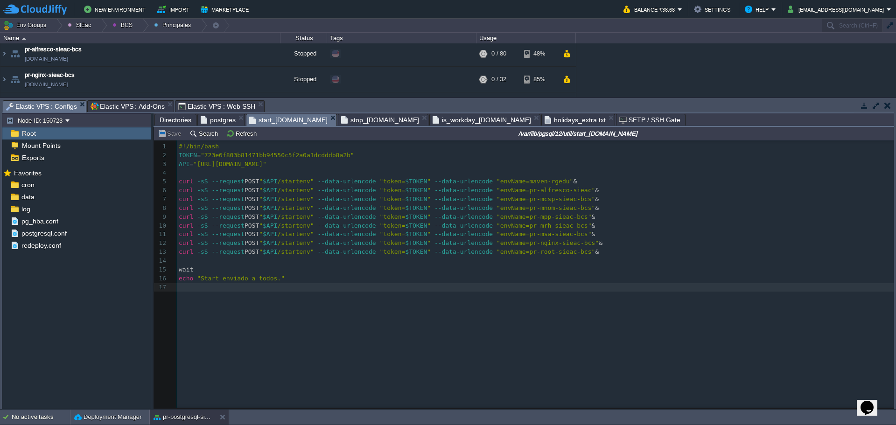
click at [269, 117] on span "start_[DOMAIN_NAME]" at bounding box center [288, 120] width 78 height 12
click at [206, 121] on span "postgres" at bounding box center [218, 119] width 35 height 11
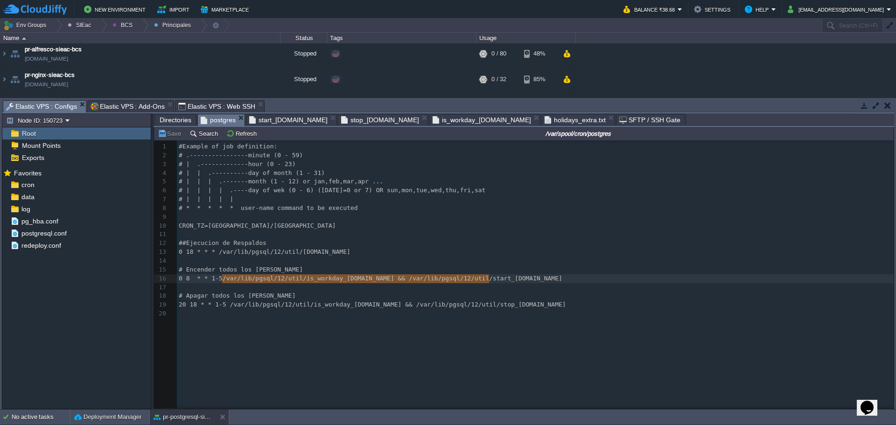
click at [173, 123] on span "Directories" at bounding box center [176, 119] width 32 height 11
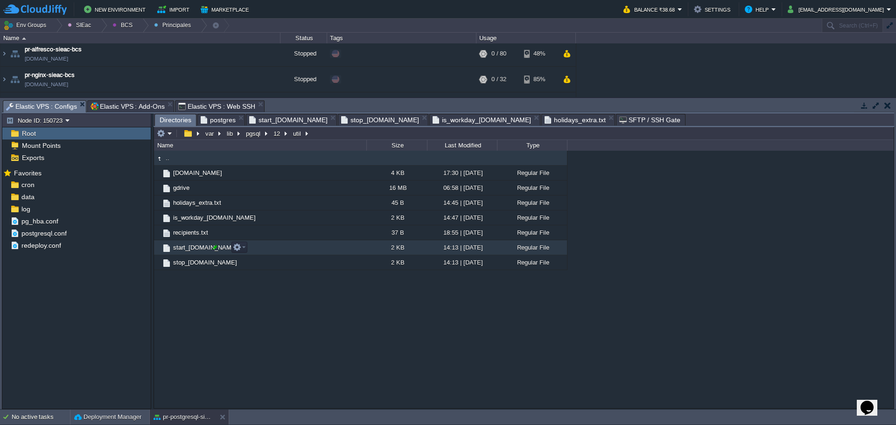
click at [216, 251] on div at bounding box center [215, 247] width 8 height 8
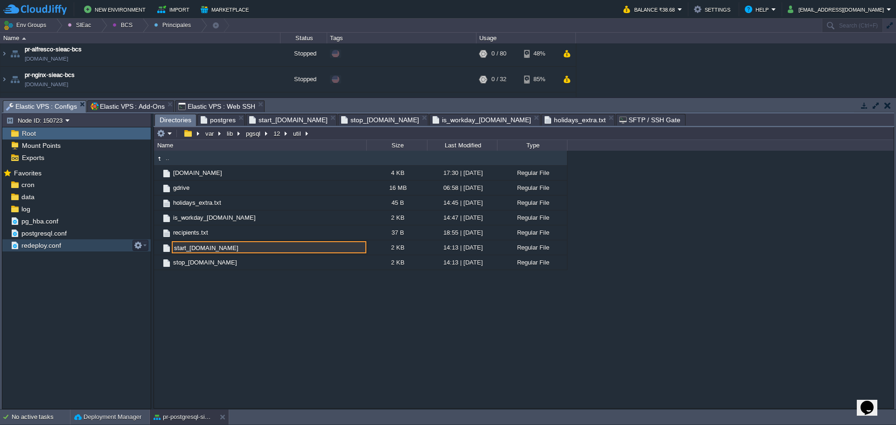
drag, startPoint x: 217, startPoint y: 251, endPoint x: 86, endPoint y: 243, distance: 130.5
click at [86, 243] on div "Node ID: 150723 Root Mount Points Exports Mark the most frequently used files a…" at bounding box center [448, 261] width 892 height 296
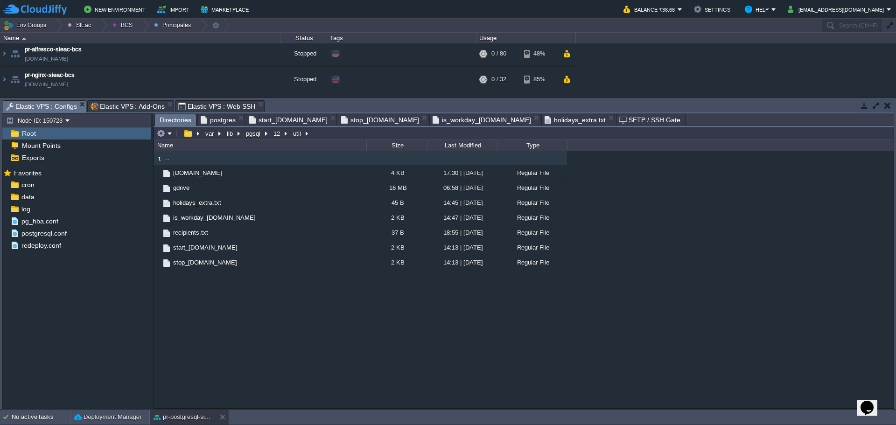
click at [218, 119] on span "postgres" at bounding box center [218, 119] width 35 height 11
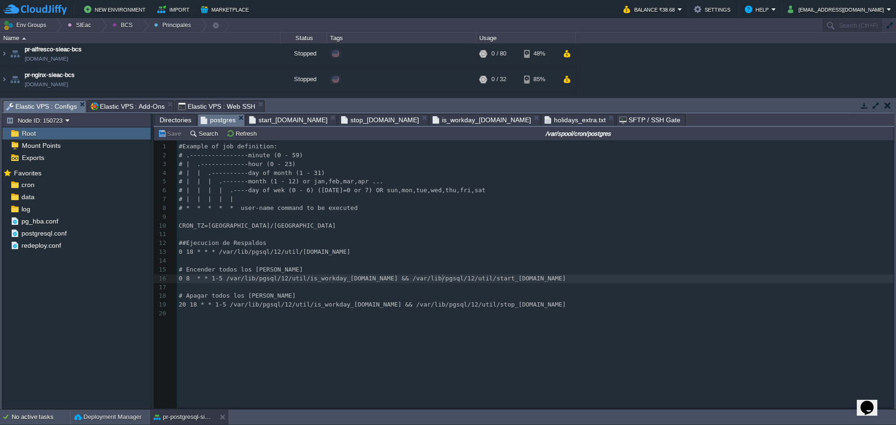
click at [443, 281] on div "xxxxxxxxxx 1 #Example of job definition: 2 # .----------------minute (0 - 59) 3…" at bounding box center [537, 230] width 720 height 176
type textarea "start_[DOMAIN_NAME]"
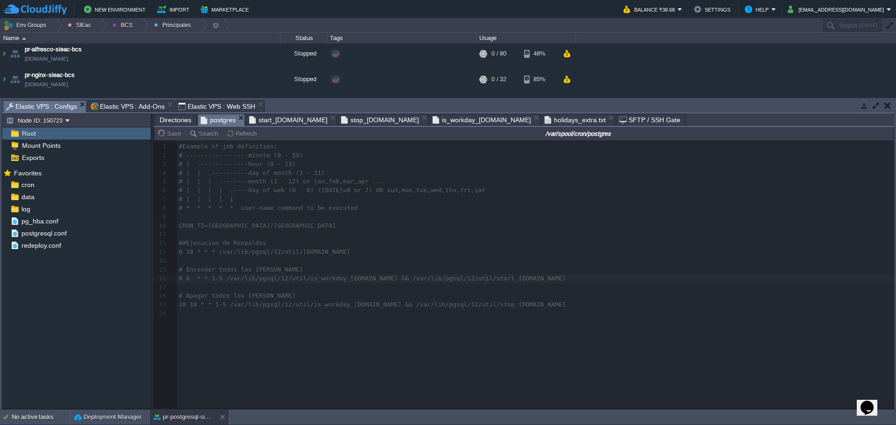
click at [175, 125] on span "Directories" at bounding box center [176, 119] width 32 height 11
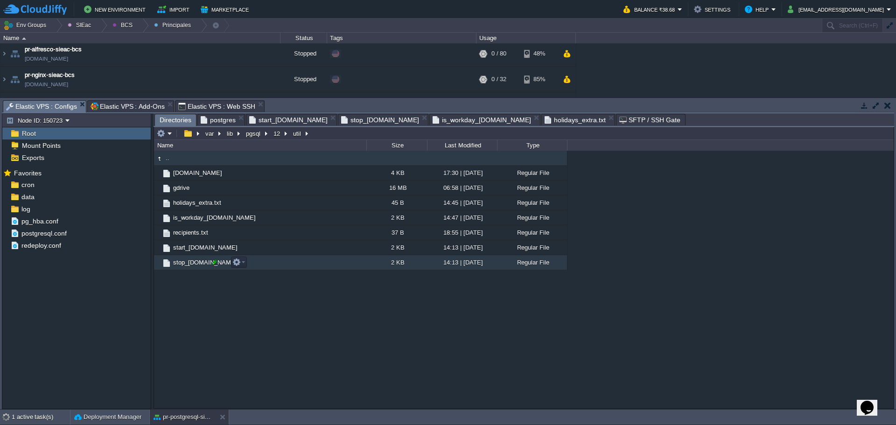
click at [217, 261] on div at bounding box center [214, 262] width 8 height 8
type input "stop_[DOMAIN_NAME]"
drag, startPoint x: 217, startPoint y: 262, endPoint x: 33, endPoint y: 271, distance: 184.5
click at [33, 271] on div "Node ID: 150723 Root Mount Points Exports Mark the most frequently used files a…" at bounding box center [448, 261] width 892 height 296
drag, startPoint x: 218, startPoint y: 125, endPoint x: 224, endPoint y: 125, distance: 5.6
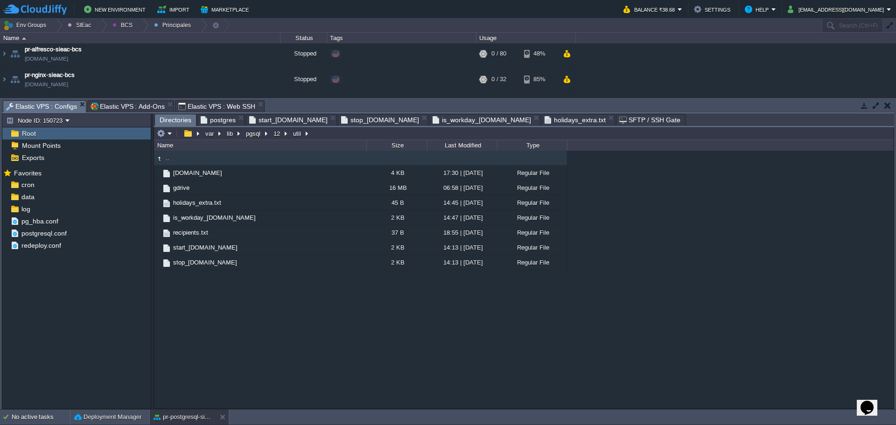
click at [218, 125] on span "postgres" at bounding box center [218, 119] width 35 height 11
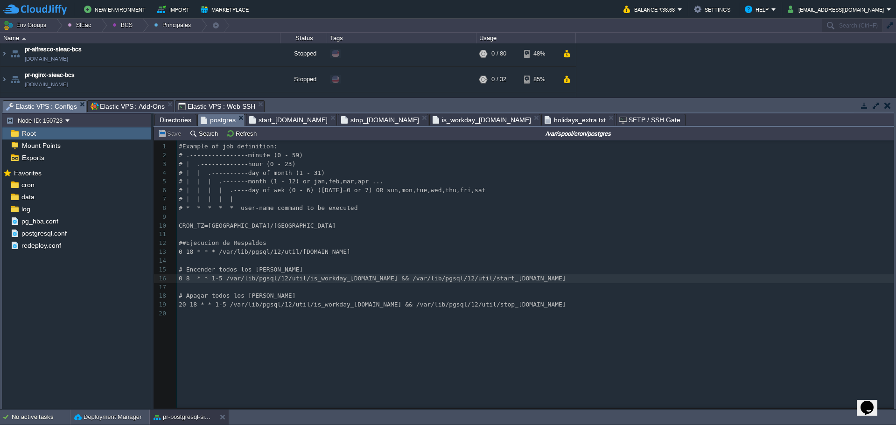
click at [445, 308] on span "20 18 * * 1-5 /var/lib/pgsql/12/util/is_workday_[DOMAIN_NAME] && /var/lib/pgsql…" at bounding box center [372, 304] width 387 height 7
type textarea "stop_[DOMAIN_NAME]"
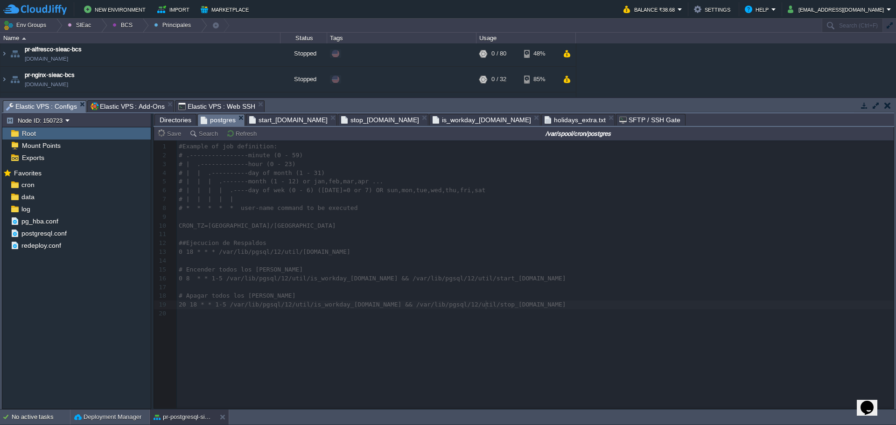
click at [156, 119] on div "Directories" at bounding box center [175, 120] width 42 height 12
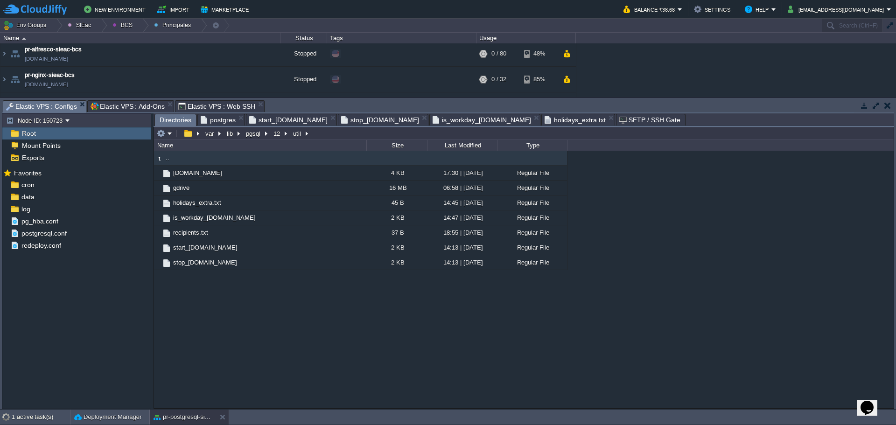
click at [207, 105] on span "Elastic VPS : Web SSH" at bounding box center [216, 106] width 77 height 11
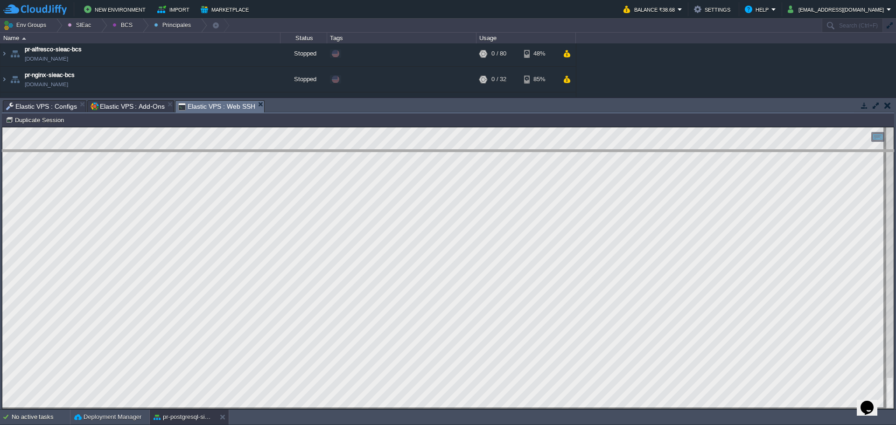
drag, startPoint x: 393, startPoint y: 111, endPoint x: 392, endPoint y: 189, distance: 78.4
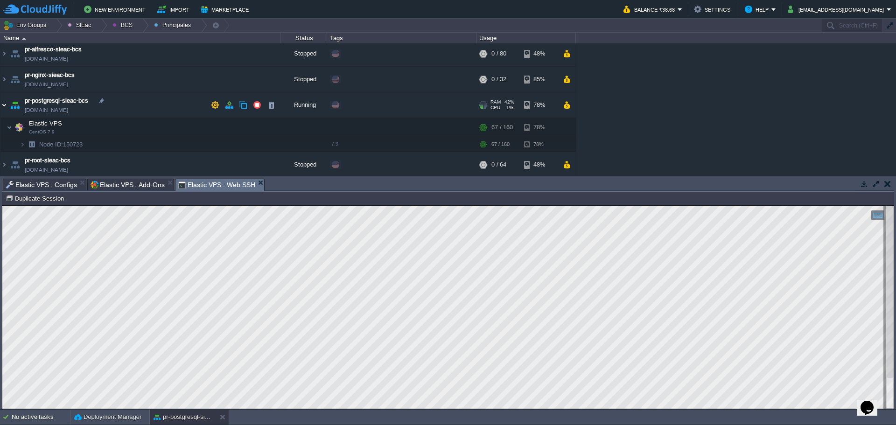
click at [5, 105] on img at bounding box center [3, 104] width 7 height 25
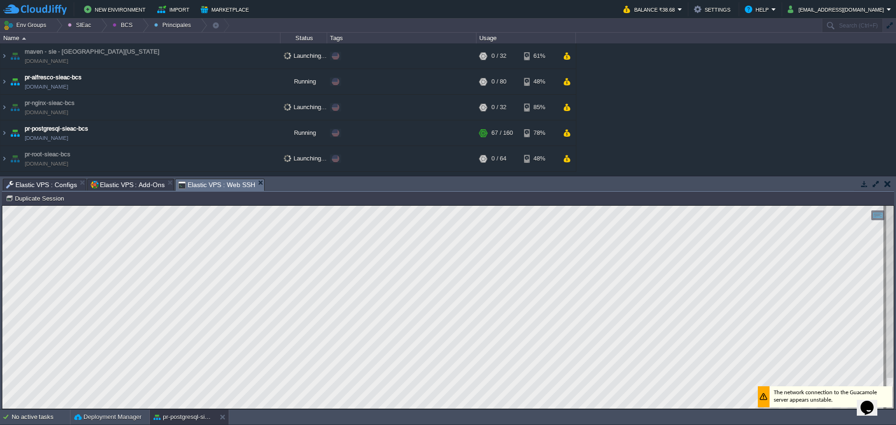
click at [2, 206] on html "Copy: Ctrl + Shift + C Paste: Ctrl + V Settings: Ctrl + Shift + Alt 0" at bounding box center [447, 206] width 891 height 0
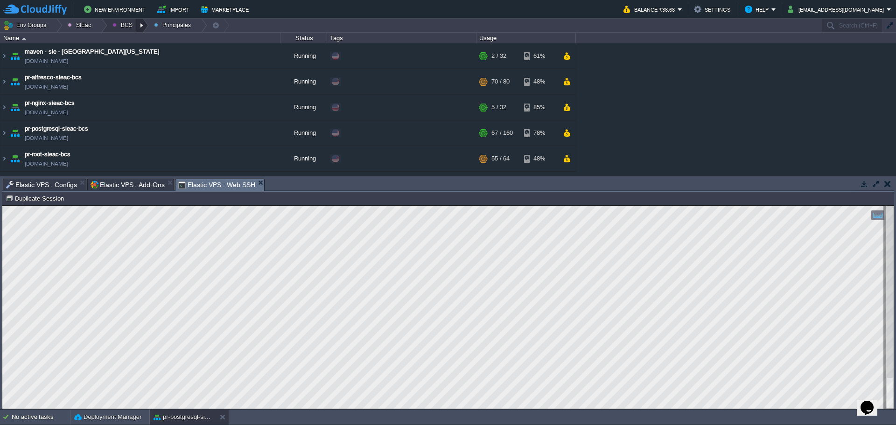
click at [138, 21] on div at bounding box center [142, 26] width 13 height 14
click at [128, 54] on link "Principales" at bounding box center [132, 51] width 52 height 10
click at [140, 27] on div at bounding box center [142, 26] width 13 height 14
click at [126, 42] on span "Ambientes" at bounding box center [133, 39] width 29 height 7
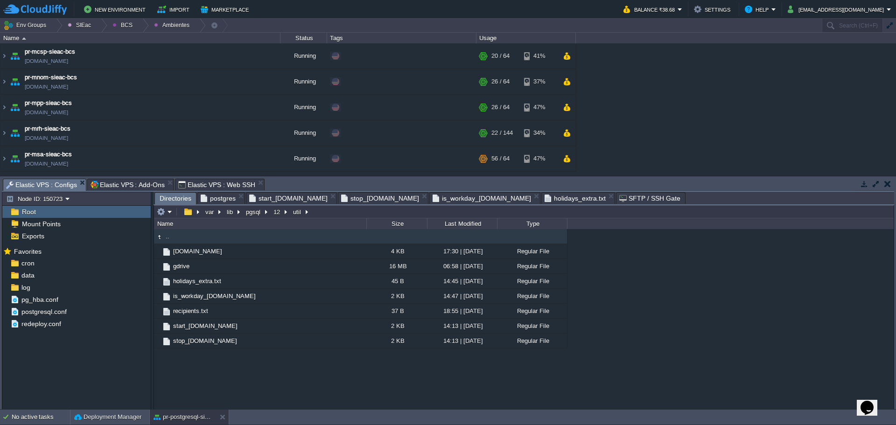
click at [55, 184] on span "Elastic VPS : Configs" at bounding box center [41, 185] width 71 height 12
click at [203, 185] on span "Elastic VPS : Web SSH" at bounding box center [216, 184] width 77 height 11
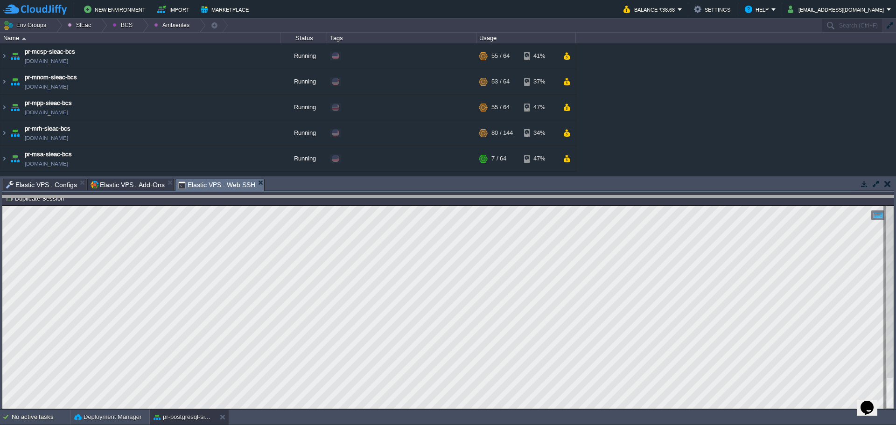
drag, startPoint x: 443, startPoint y: 187, endPoint x: 445, endPoint y: 203, distance: 17.0
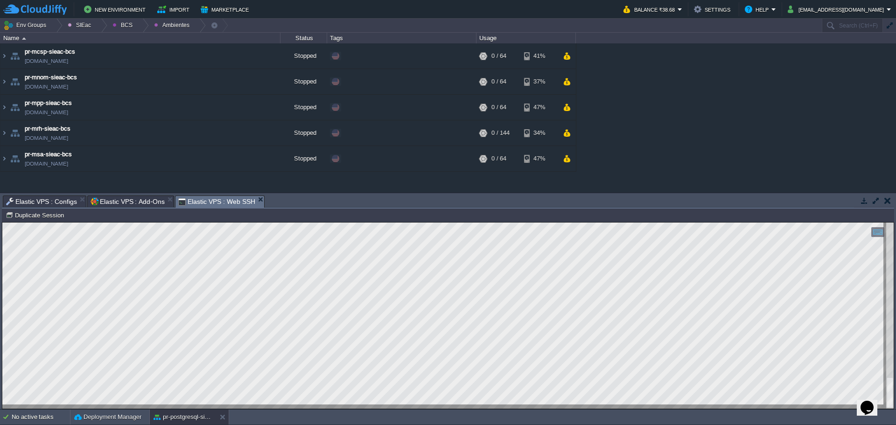
click at [54, 201] on span "Elastic VPS : Configs" at bounding box center [41, 201] width 71 height 11
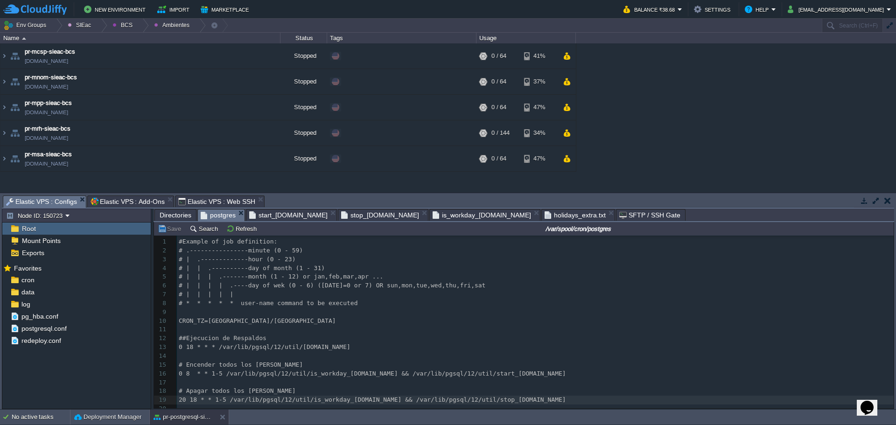
click at [213, 216] on span "postgres" at bounding box center [218, 216] width 35 height 12
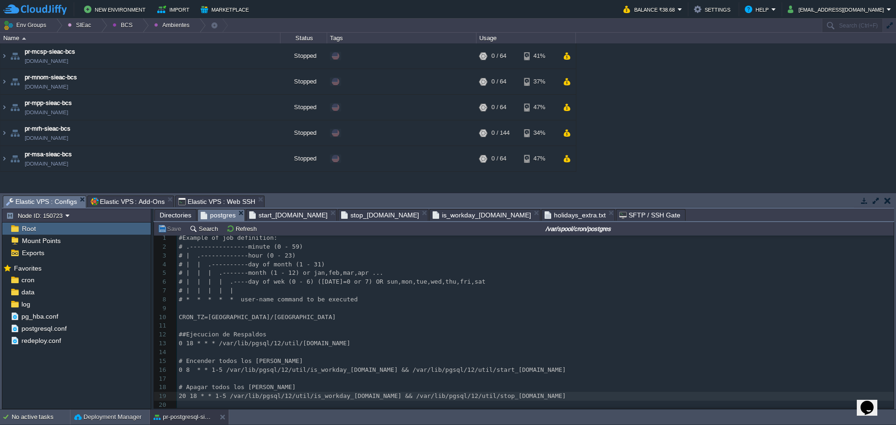
scroll to position [7, 0]
click at [278, 217] on span "start_[DOMAIN_NAME]" at bounding box center [288, 215] width 78 height 11
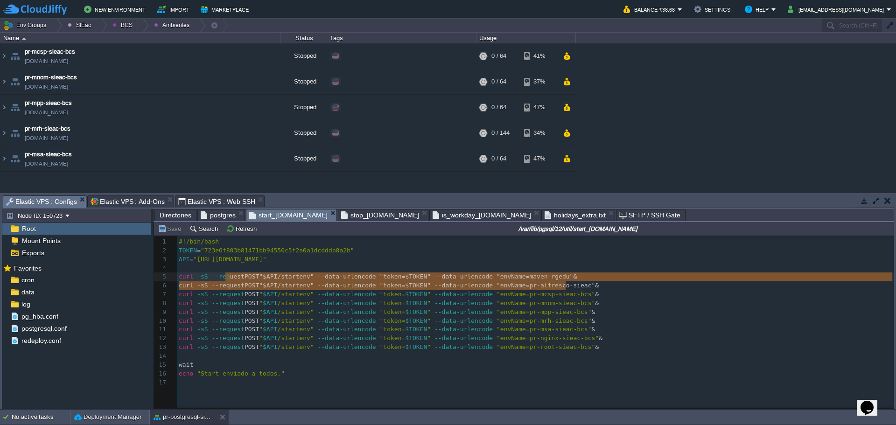
type textarea "curl -sS --request POST "$API/startenv" --data-urlencode "token=$TOKEN" --data-…"
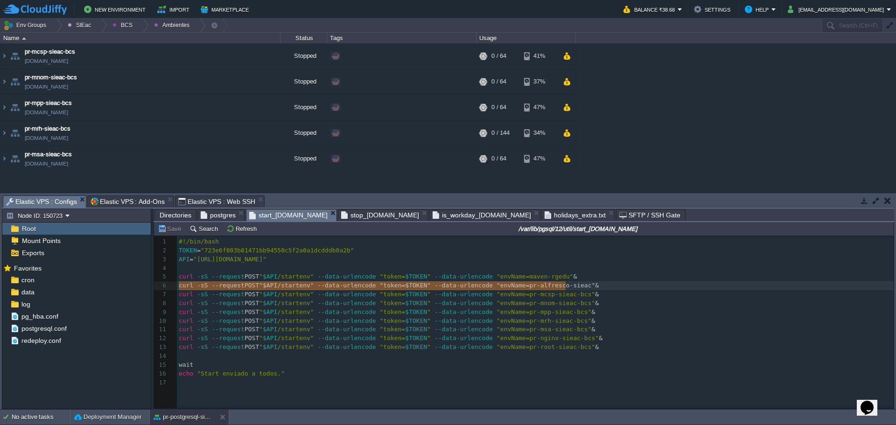
drag, startPoint x: 566, startPoint y: 286, endPoint x: 151, endPoint y: 284, distance: 414.4
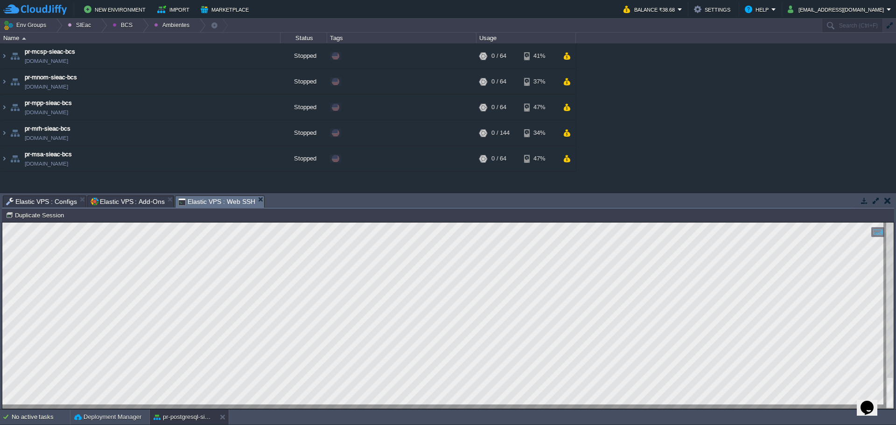
click at [199, 205] on span "Elastic VPS : Web SSH" at bounding box center [216, 202] width 77 height 12
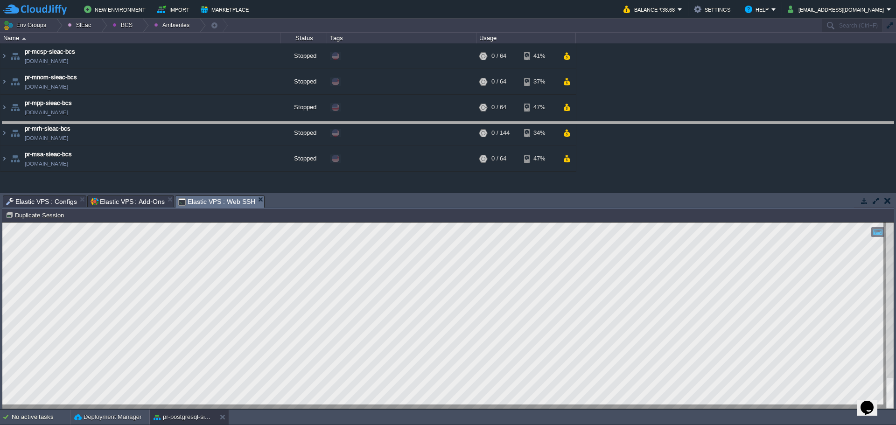
drag, startPoint x: 330, startPoint y: 201, endPoint x: 322, endPoint y: 117, distance: 84.9
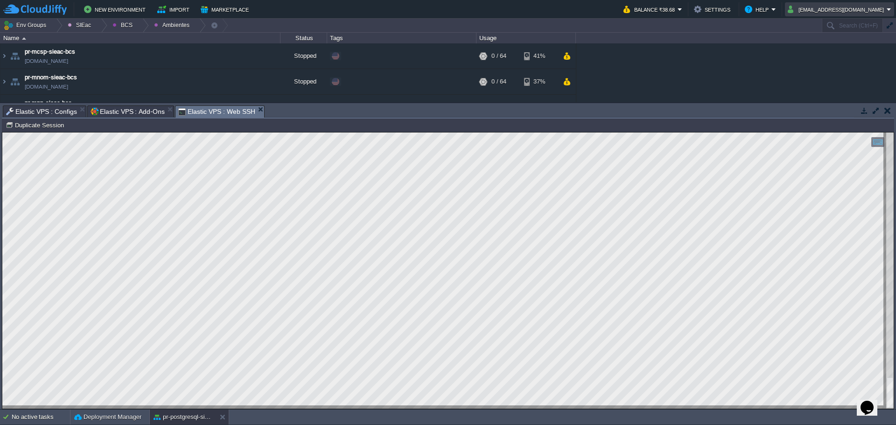
click at [820, 12] on button "[EMAIL_ADDRESS][DOMAIN_NAME]" at bounding box center [837, 9] width 99 height 11
click at [819, 27] on link "Settings" at bounding box center [849, 23] width 88 height 10
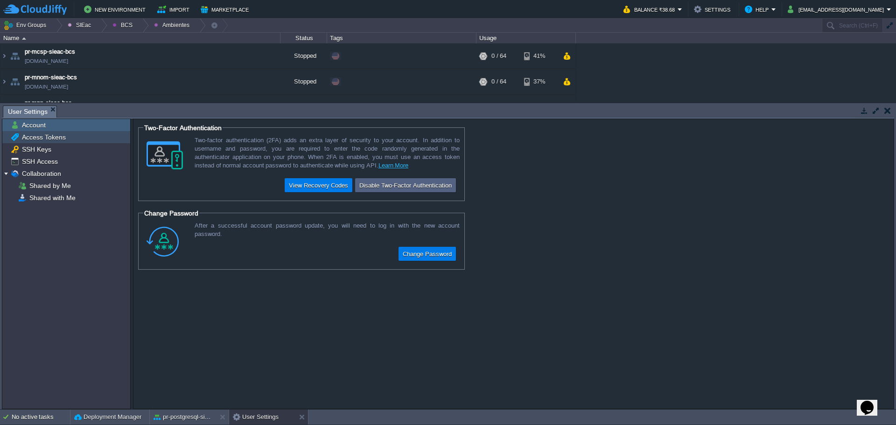
click at [49, 138] on span "Access Tokens" at bounding box center [43, 137] width 47 height 8
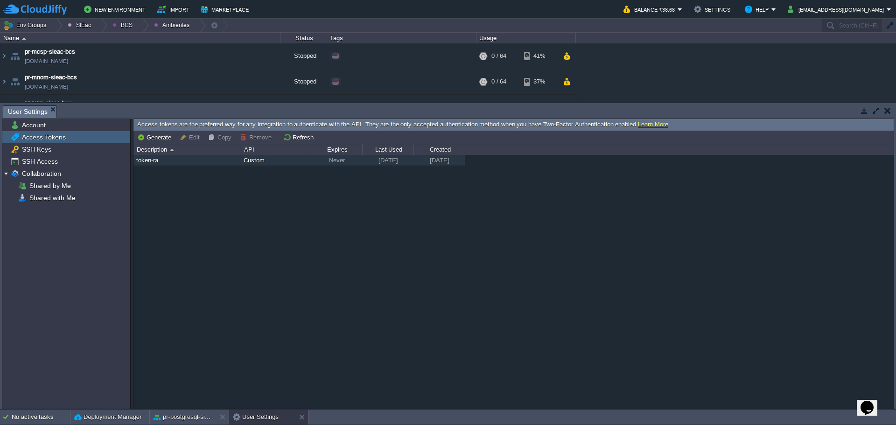
click at [250, 157] on div "Custom" at bounding box center [275, 160] width 69 height 11
click at [192, 138] on button "Edit" at bounding box center [191, 137] width 23 height 8
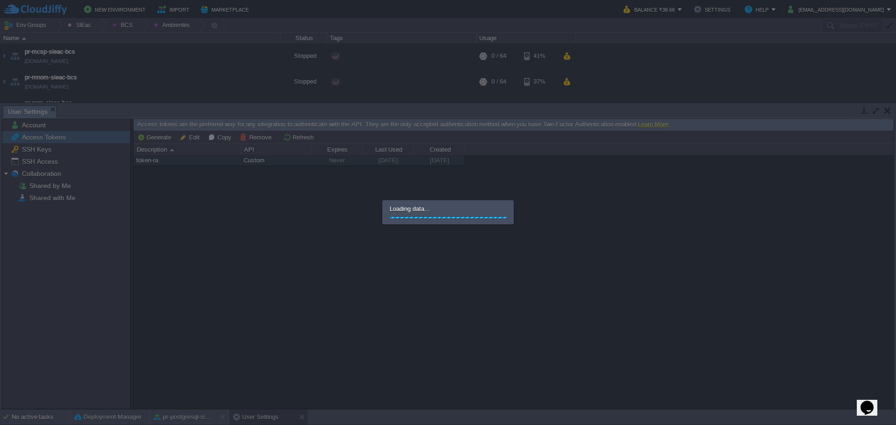
type input "token-ra"
checkbox input "true"
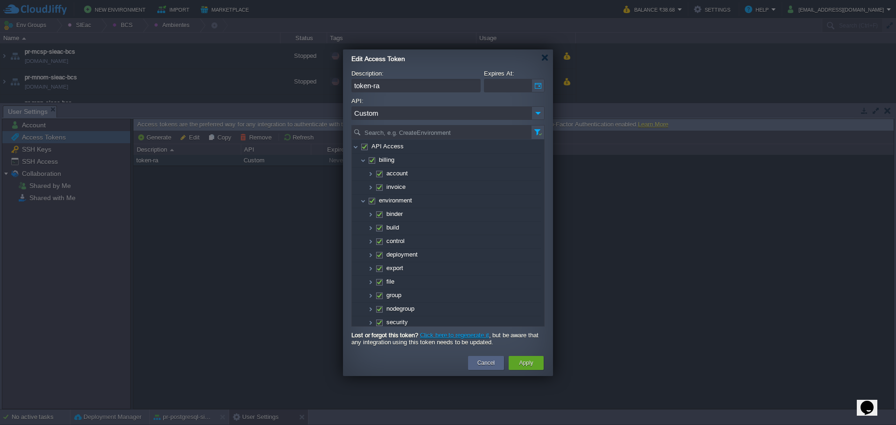
click at [472, 335] on link "Click here to regenerate it" at bounding box center [454, 335] width 69 height 7
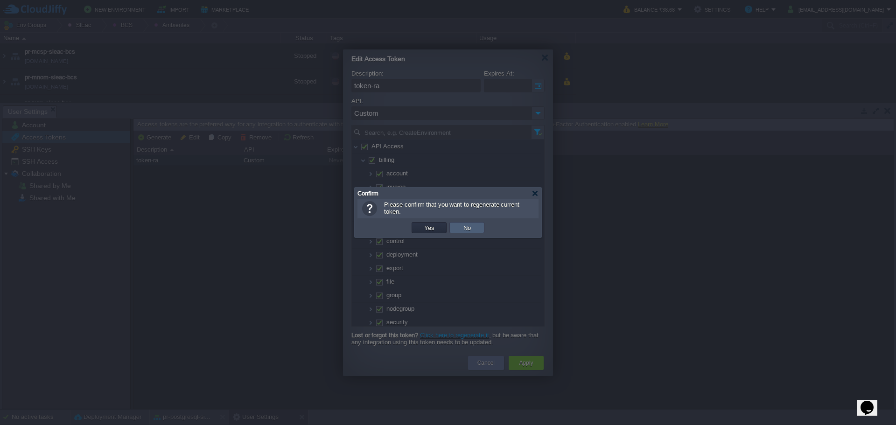
click at [478, 226] on td "No" at bounding box center [466, 227] width 35 height 11
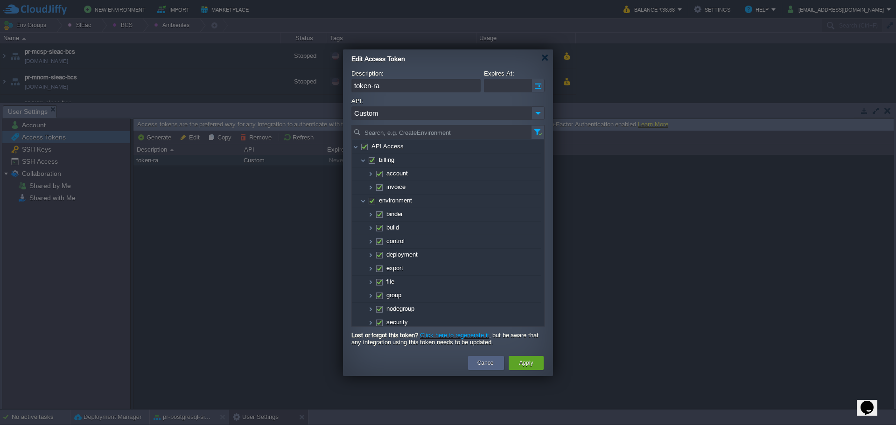
click at [387, 334] on b "Lost or forgot this token?" at bounding box center [384, 335] width 67 height 7
click at [370, 215] on img at bounding box center [370, 211] width 7 height 13
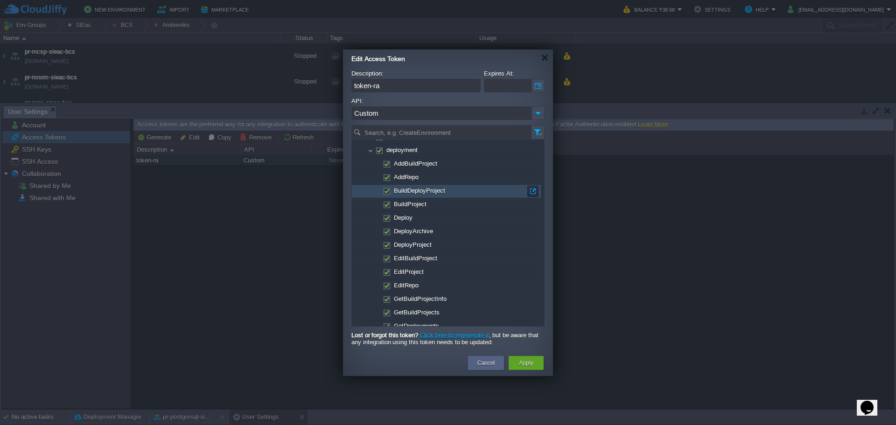
scroll to position [91, 0]
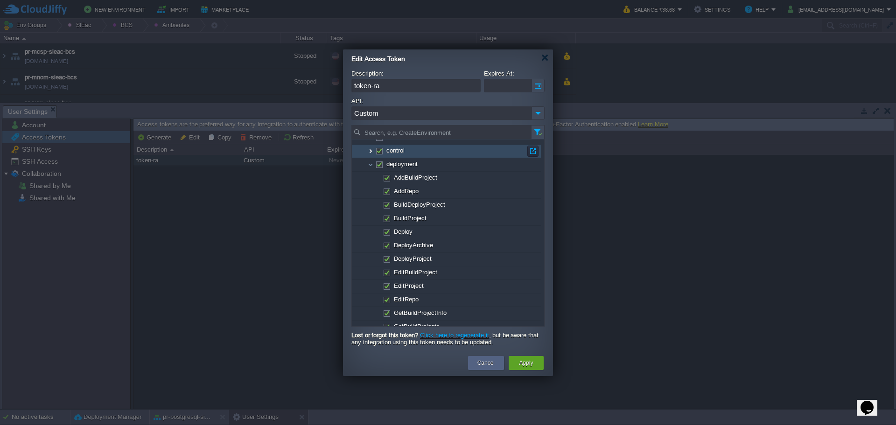
click at [367, 154] on img at bounding box center [370, 151] width 7 height 13
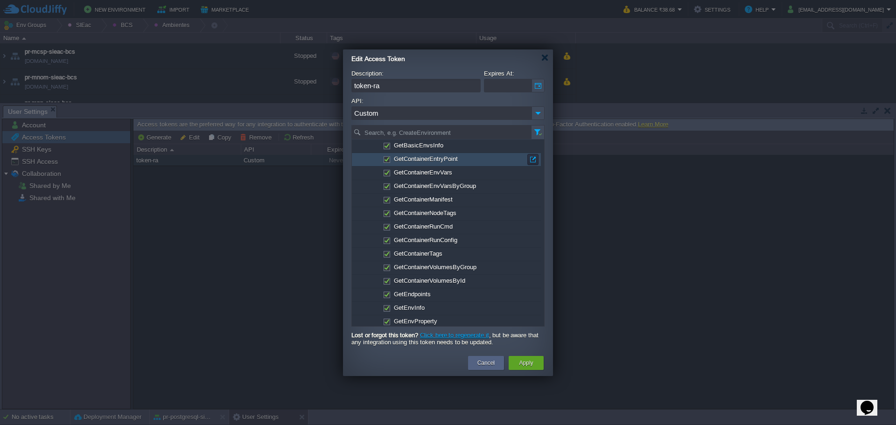
scroll to position [417, 0]
click at [533, 164] on button "button" at bounding box center [533, 163] width 8 height 8
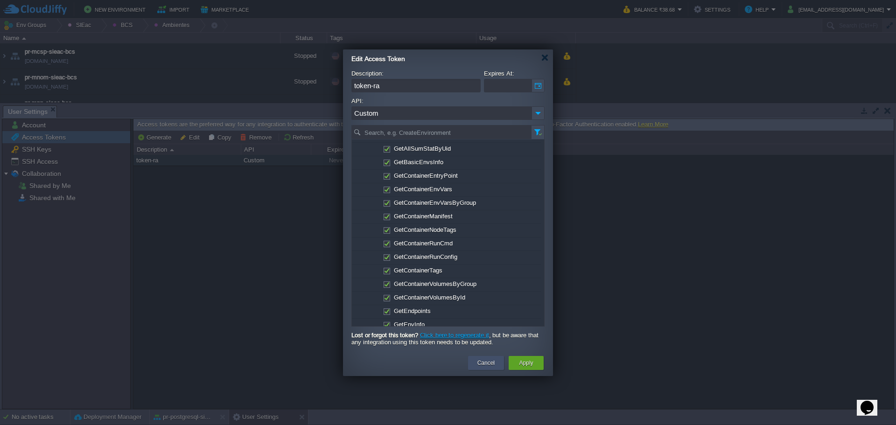
drag, startPoint x: 485, startPoint y: 357, endPoint x: 478, endPoint y: 349, distance: 9.9
click at [485, 357] on div "Cancel" at bounding box center [486, 363] width 22 height 14
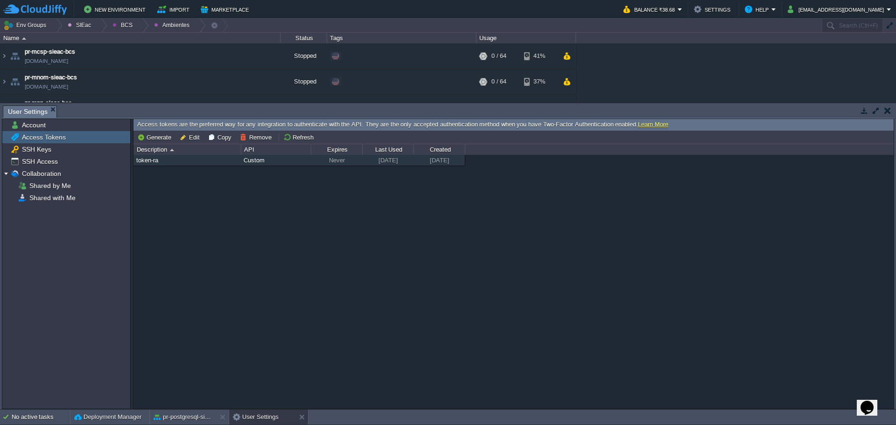
click at [312, 259] on div "token-ra Custom Never [DATE] [DATE]" at bounding box center [513, 281] width 760 height 253
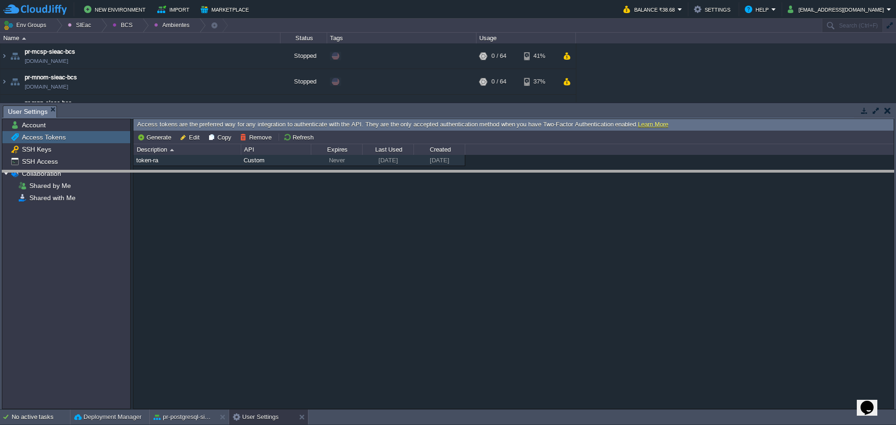
drag, startPoint x: 206, startPoint y: 105, endPoint x: 215, endPoint y: 170, distance: 65.5
click at [217, 170] on body "New Environment Import Marketplace Bonus ₹0.00 Upgrade Account Balance ₹38.68 S…" at bounding box center [448, 212] width 896 height 425
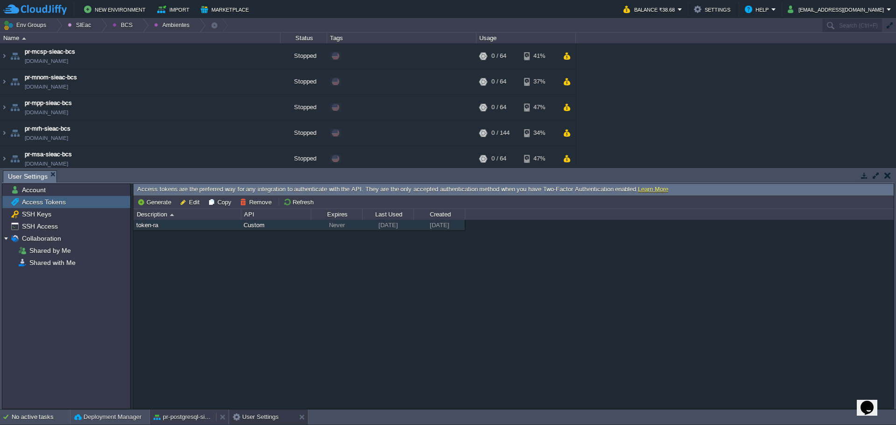
click at [168, 419] on button "pr-postgresql-sieac-bcs" at bounding box center [183, 417] width 59 height 9
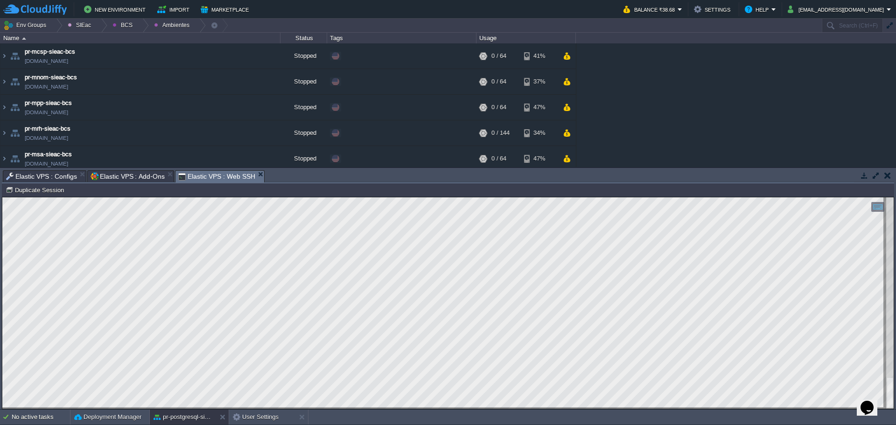
click at [52, 178] on span "Elastic VPS : Configs" at bounding box center [41, 176] width 71 height 11
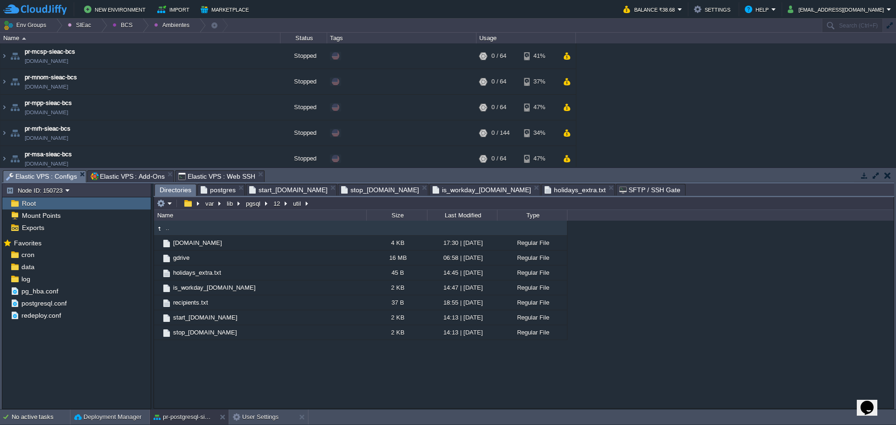
click at [177, 190] on span "Directories" at bounding box center [176, 190] width 32 height 12
click at [167, 204] on em at bounding box center [164, 203] width 15 height 8
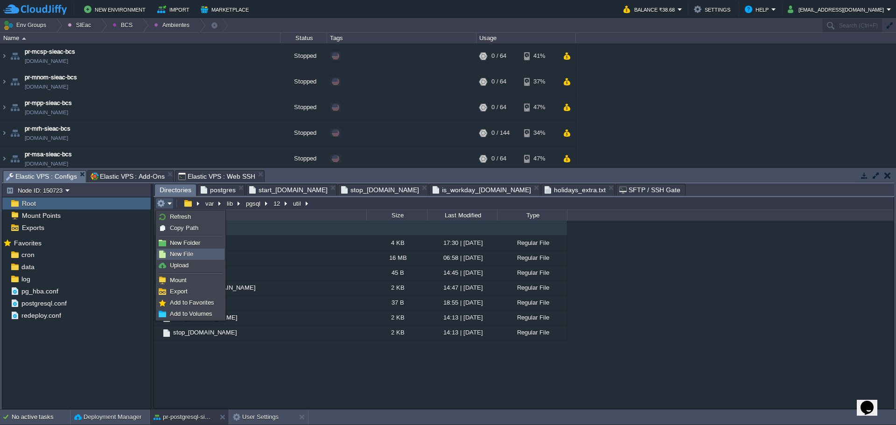
click at [184, 255] on span "New File" at bounding box center [181, 254] width 23 height 7
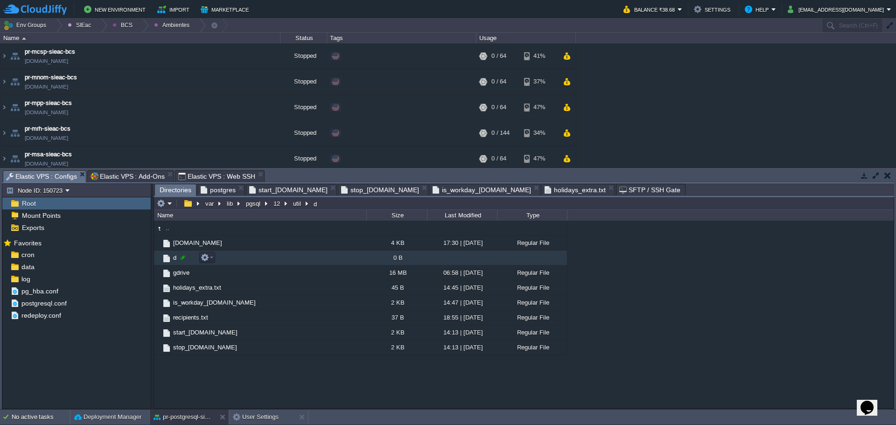
click at [184, 258] on div at bounding box center [183, 257] width 8 height 8
drag, startPoint x: 184, startPoint y: 258, endPoint x: 167, endPoint y: 259, distance: 17.8
click at [167, 259] on div ".. [DOMAIN_NAME] 4 KB 17:30 | [DATE] Regular File d 0 B gdrive 16 MB 06:58 | [D…" at bounding box center [524, 314] width 740 height 187
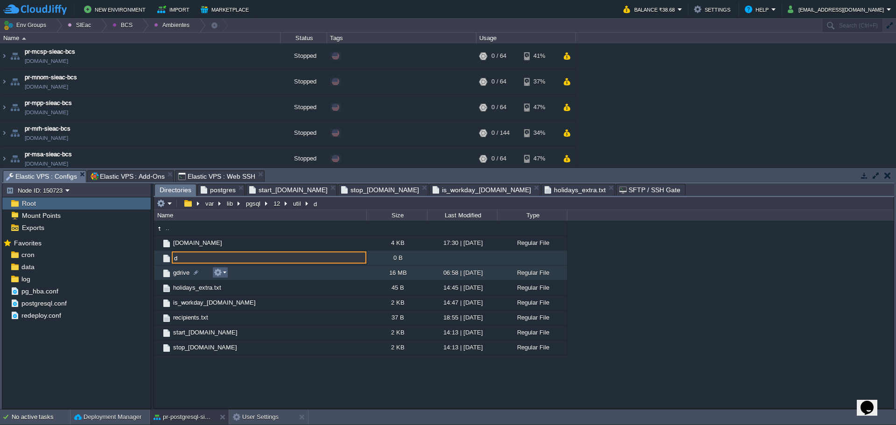
paste input "check_[DOMAIN_NAME]"
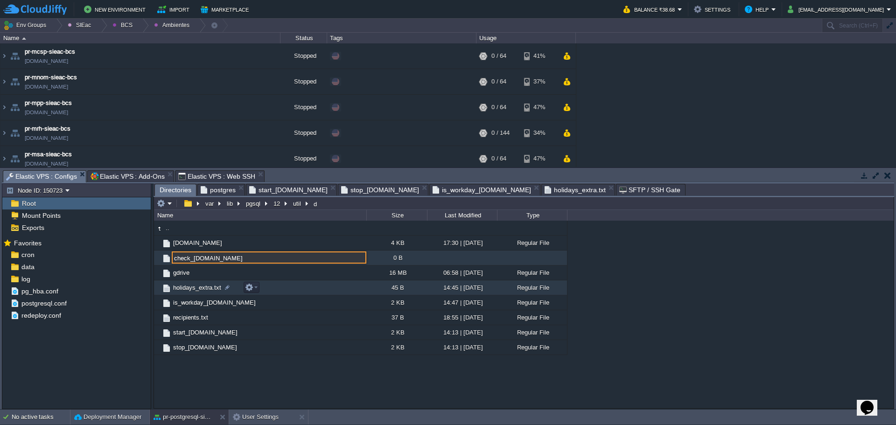
type input "check_[DOMAIN_NAME]"
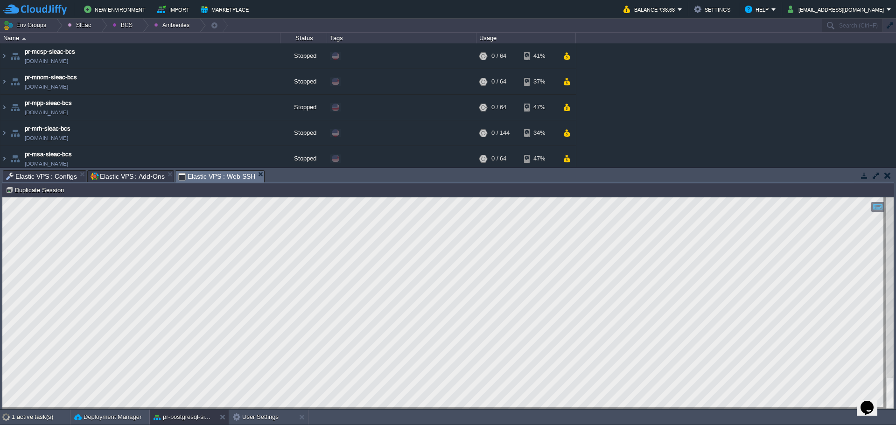
click at [200, 175] on span "Elastic VPS : Web SSH" at bounding box center [216, 177] width 77 height 12
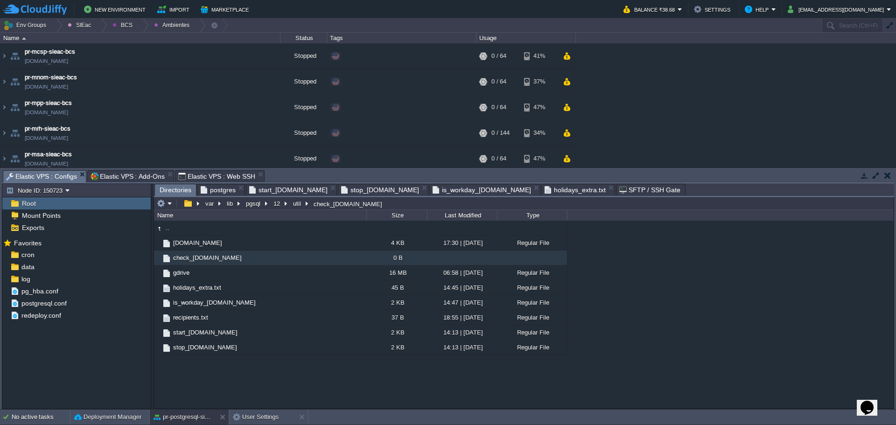
click at [54, 174] on span "Elastic VPS : Configs" at bounding box center [41, 177] width 71 height 12
click at [198, 261] on span "check_[DOMAIN_NAME]" at bounding box center [207, 258] width 71 height 8
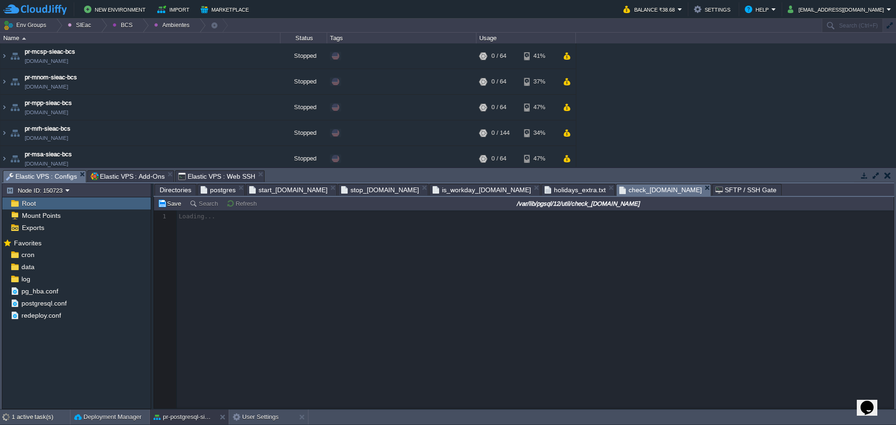
click at [296, 253] on div at bounding box center [524, 309] width 740 height 198
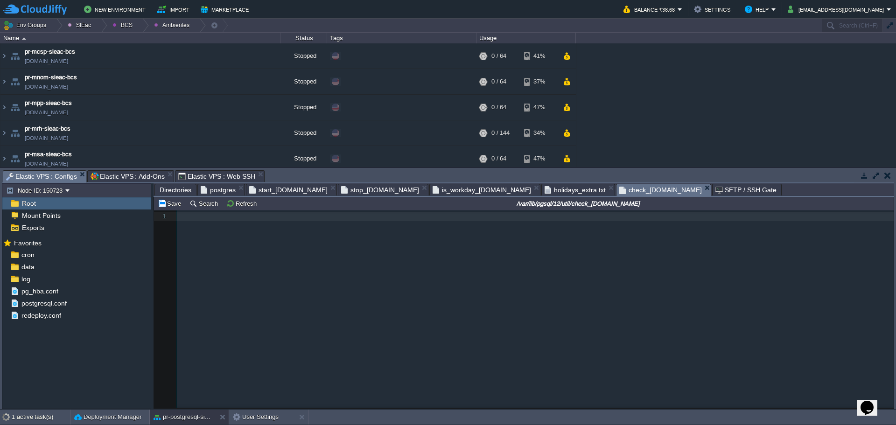
scroll to position [3, 0]
click at [288, 230] on div "1 1 ​" at bounding box center [531, 316] width 754 height 212
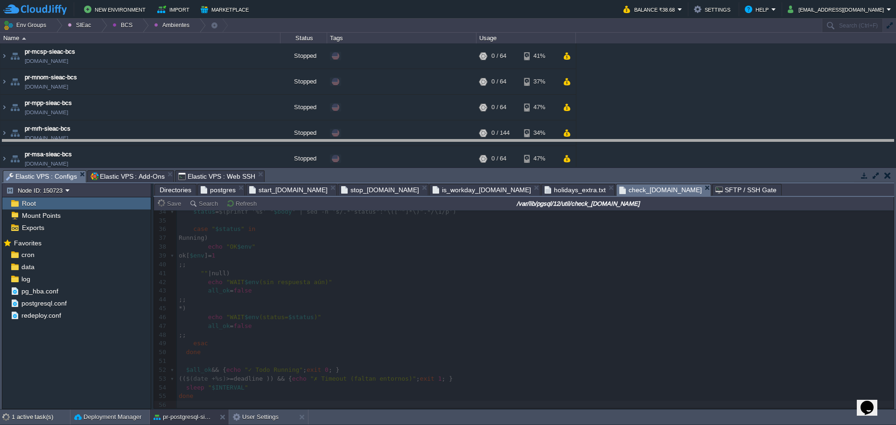
drag, startPoint x: 470, startPoint y: 178, endPoint x: 459, endPoint y: 130, distance: 48.8
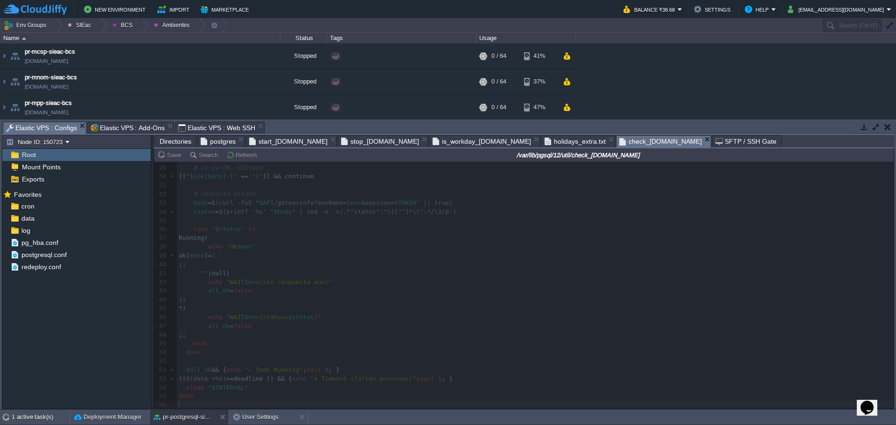
scroll to position [250, 0]
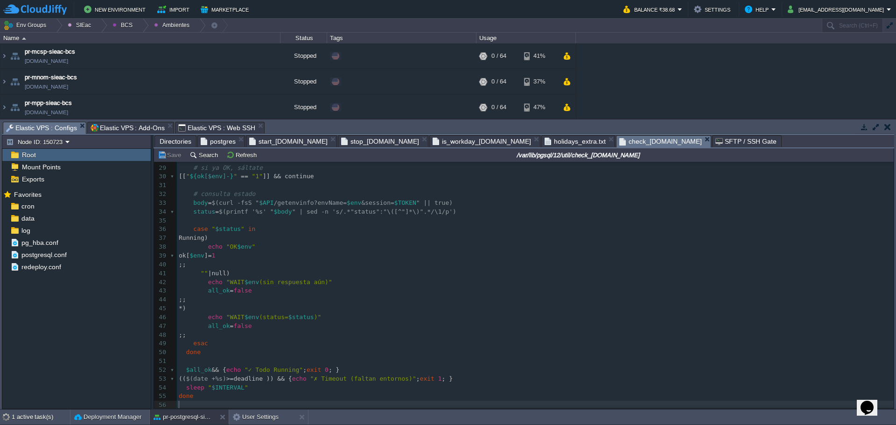
click at [196, 131] on span "Elastic VPS : Web SSH" at bounding box center [216, 127] width 77 height 11
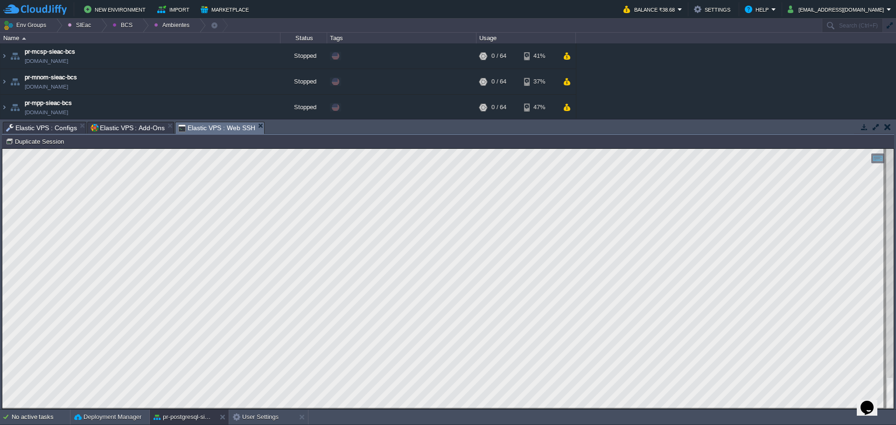
click at [31, 120] on div "Tasks Activity Log Archive Git / SVN Elastic VPS : Configs Elastic VPS : Add-On…" at bounding box center [448, 264] width 896 height 290
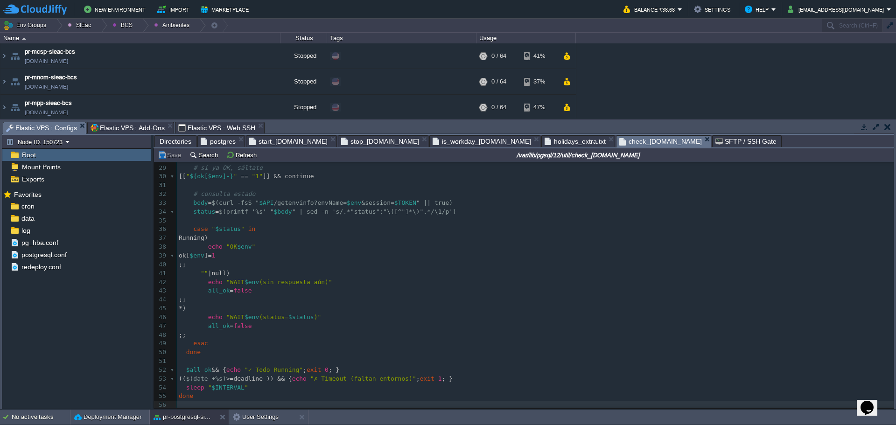
click at [39, 131] on span "Elastic VPS : Configs" at bounding box center [41, 128] width 71 height 12
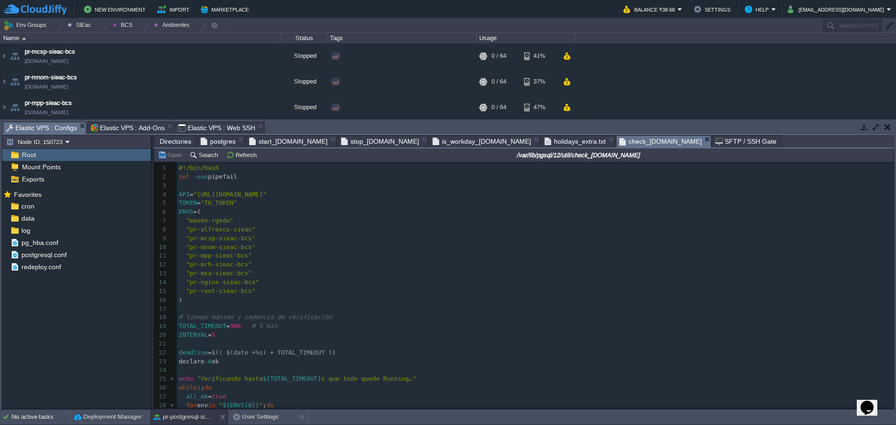
scroll to position [140, 0]
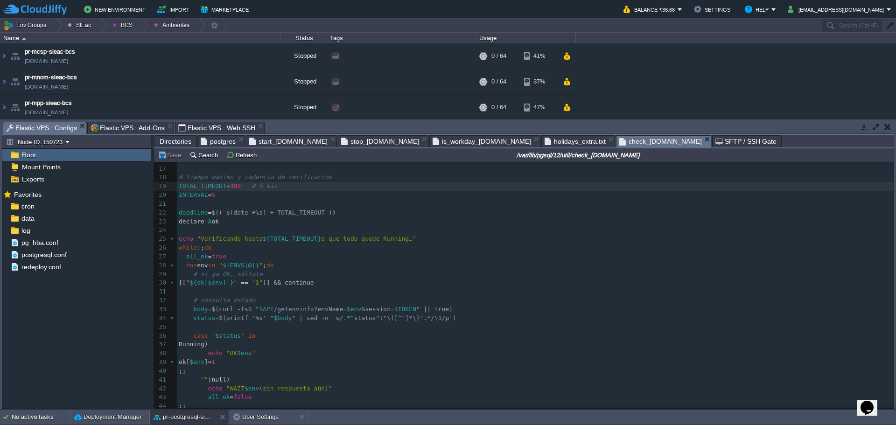
click at [230, 189] on div "xxxxxxxxxx 56 1 #!/bin/bash 2 set -euo pipefail 3 ​ 4 API = "[URL][DOMAIN_NAME]…" at bounding box center [535, 270] width 717 height 492
type textarea "30"
click at [211, 198] on span "5" at bounding box center [213, 194] width 4 height 7
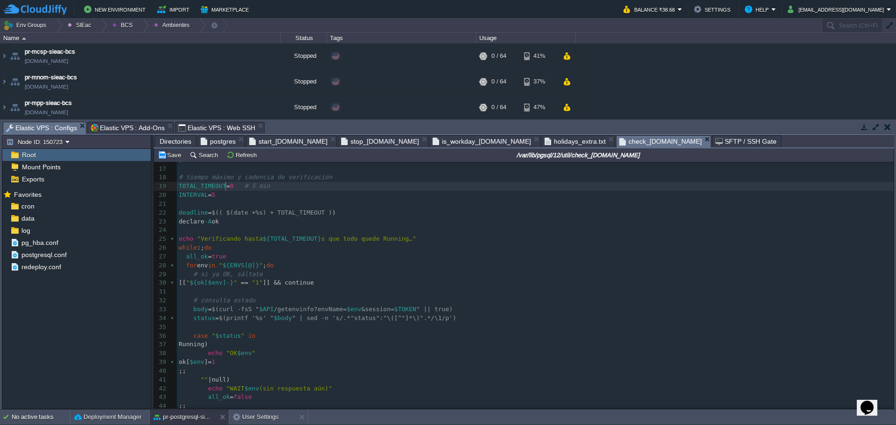
type textarea "6"
click at [211, 126] on span "Elastic VPS : Web SSH" at bounding box center [216, 127] width 77 height 11
click at [40, 124] on span "Elastic VPS : Configs" at bounding box center [41, 128] width 71 height 12
click at [185, 131] on span "Elastic VPS : Web SSH" at bounding box center [216, 127] width 77 height 11
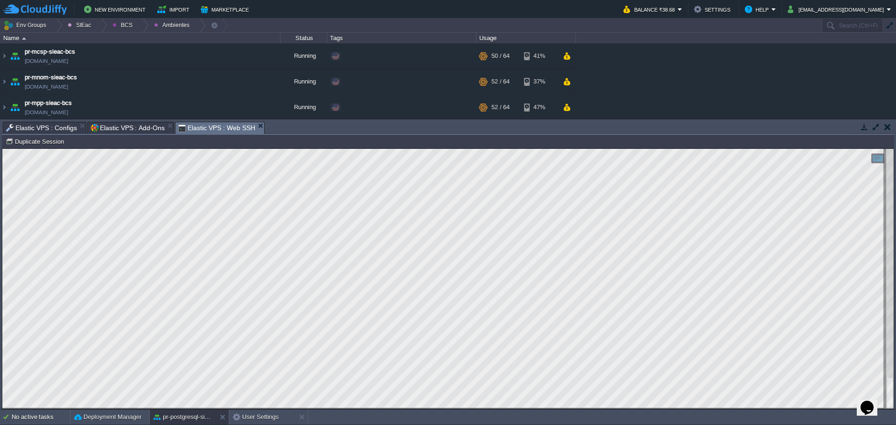
click at [29, 134] on div "Tasks Activity Log Archive Git / SVN Elastic VPS : Configs Elastic VPS : Add-On…" at bounding box center [448, 128] width 892 height 14
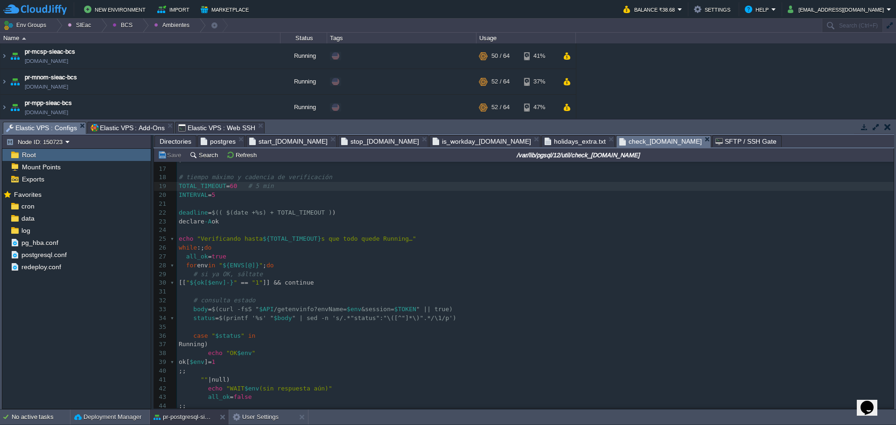
click at [38, 128] on span "Elastic VPS : Configs" at bounding box center [41, 128] width 71 height 12
click at [135, 122] on span "Elastic VPS : Add-Ons" at bounding box center [128, 127] width 74 height 11
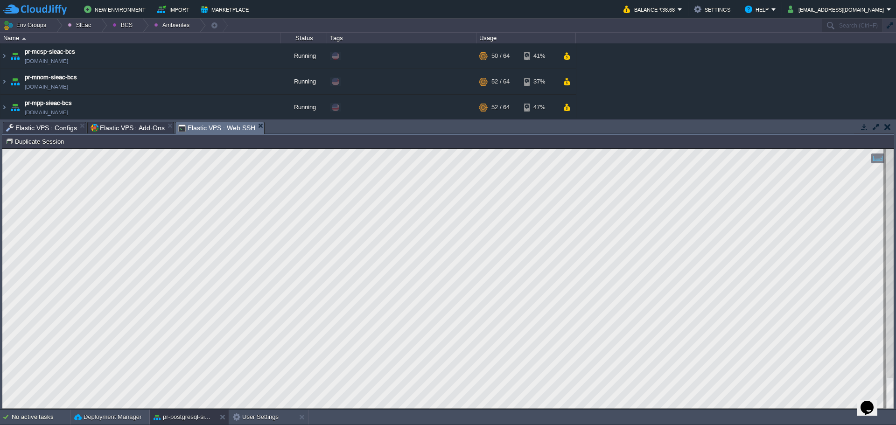
click at [208, 130] on span "Elastic VPS : Web SSH" at bounding box center [216, 128] width 77 height 12
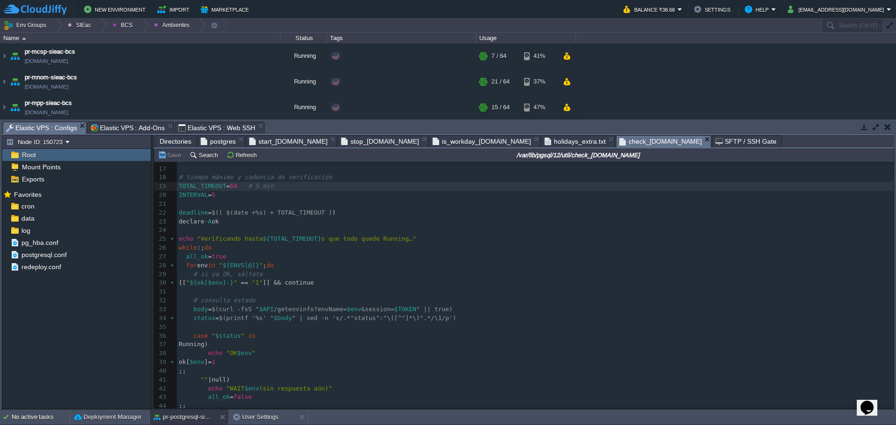
click at [49, 130] on span "Elastic VPS : Configs" at bounding box center [41, 128] width 71 height 12
click at [216, 130] on span "Elastic VPS : Web SSH" at bounding box center [216, 127] width 77 height 11
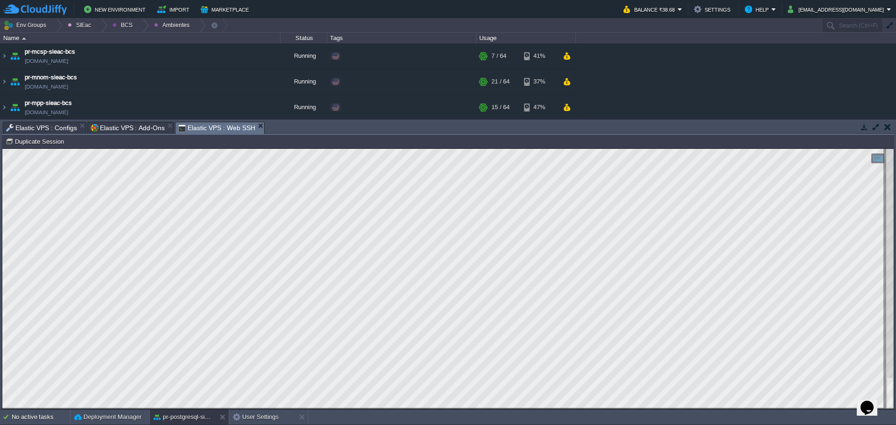
click at [2, 149] on html "Copy: Ctrl + Shift + C Paste: Ctrl + V Settings: Ctrl + Shift + Alt 0" at bounding box center [447, 149] width 891 height 0
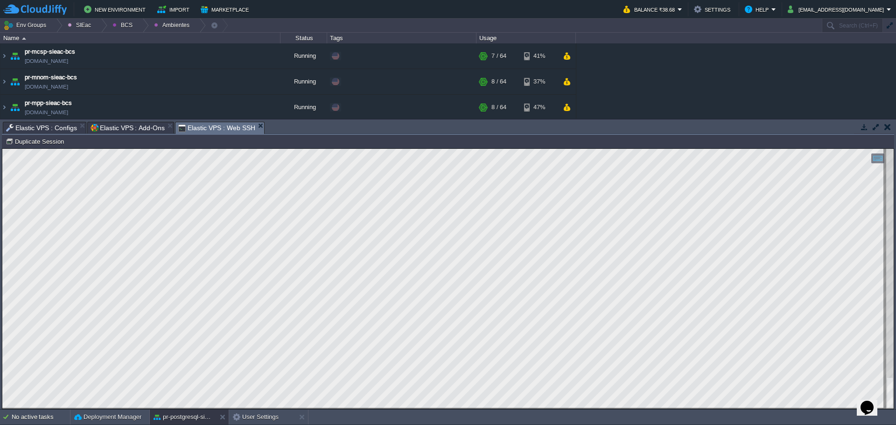
click at [122, 126] on span "Elastic VPS : Add-Ons" at bounding box center [128, 127] width 74 height 11
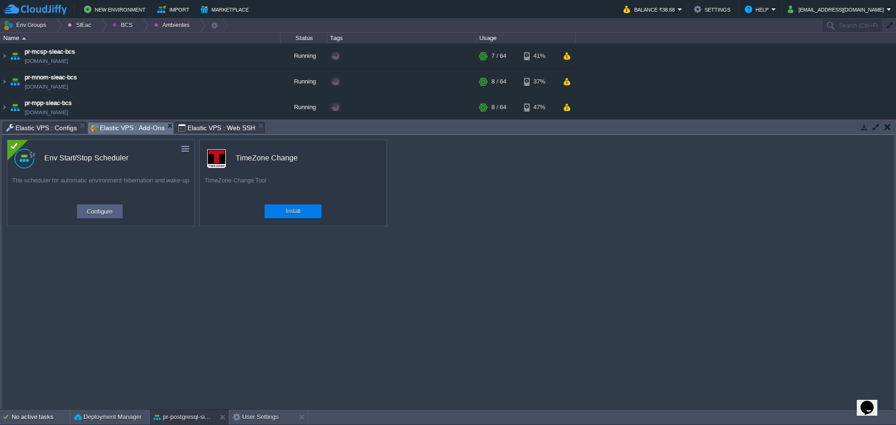
click at [18, 126] on span "Elastic VPS : Configs" at bounding box center [41, 127] width 71 height 11
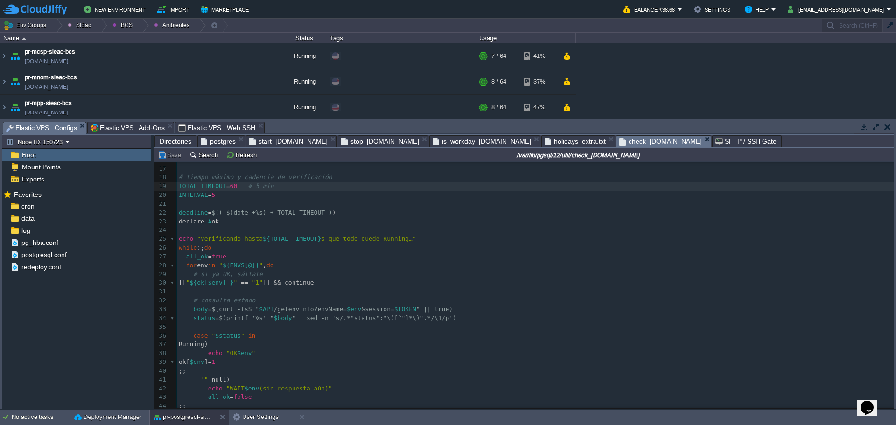
click at [469, 205] on pre "​" at bounding box center [535, 204] width 717 height 9
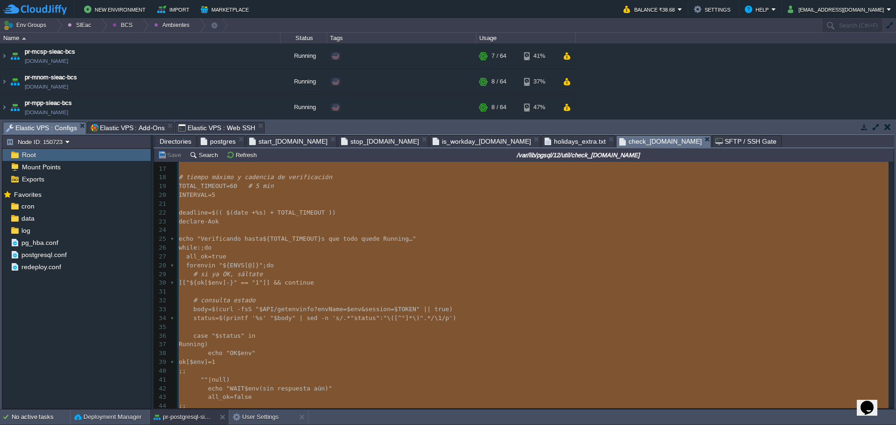
type textarea "-"
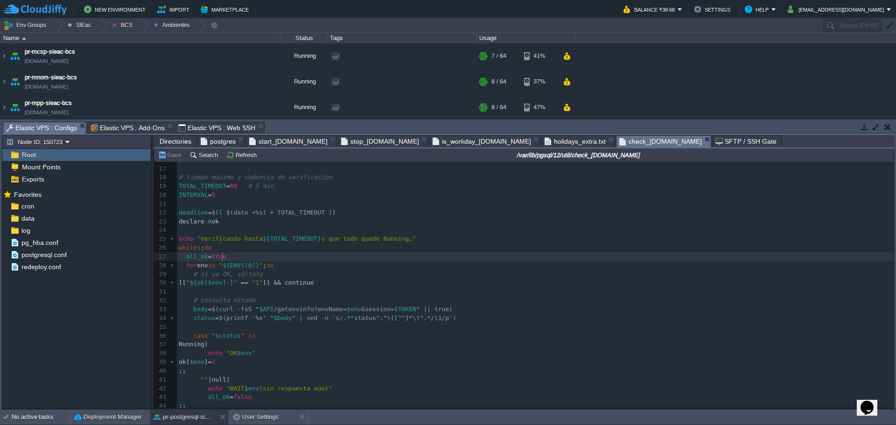
type textarea "-"
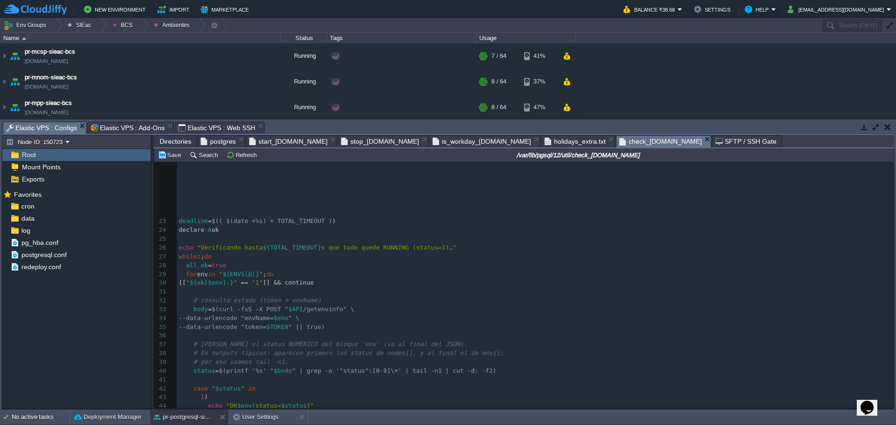
scroll to position [302, 0]
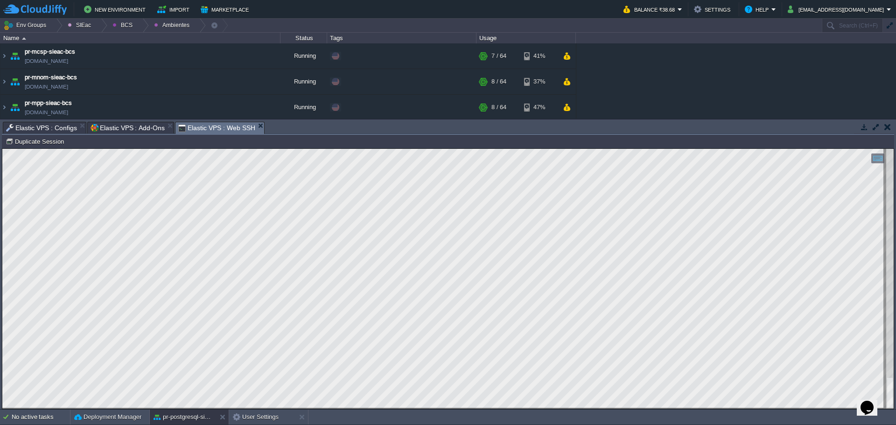
click at [194, 125] on span "Elastic VPS : Web SSH" at bounding box center [216, 128] width 77 height 12
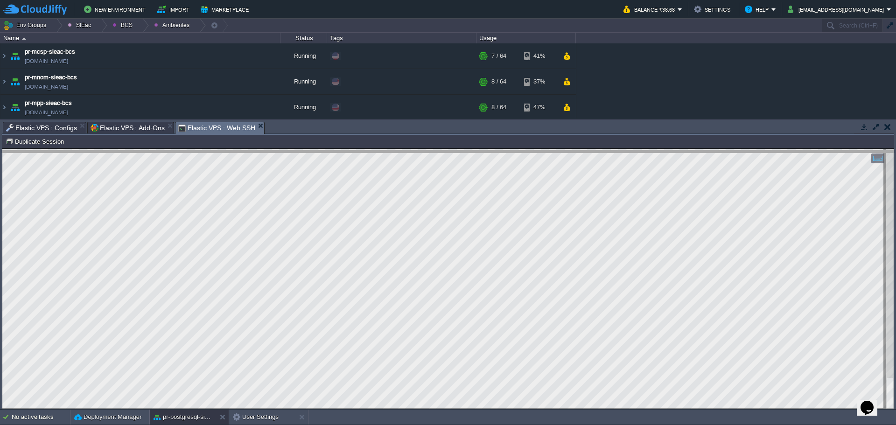
drag, startPoint x: 326, startPoint y: 124, endPoint x: 327, endPoint y: 153, distance: 29.0
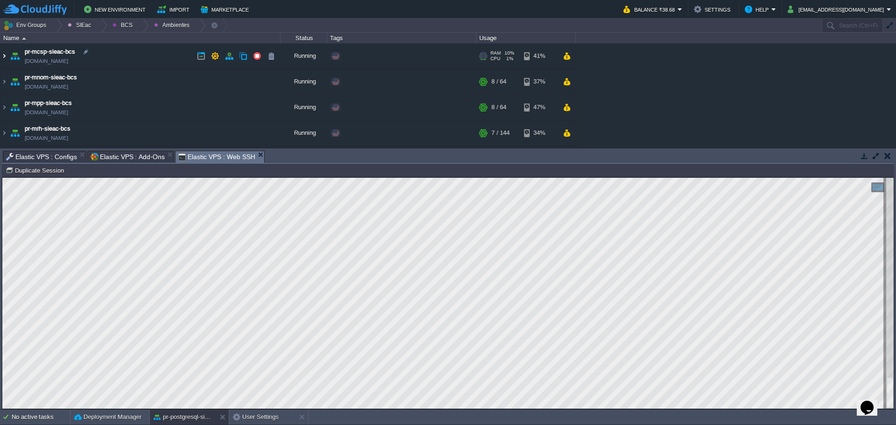
click at [2, 53] on img at bounding box center [3, 55] width 7 height 25
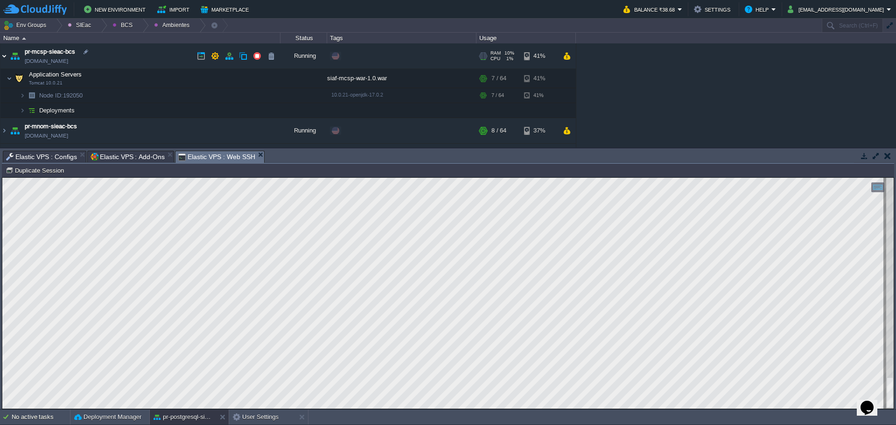
click at [5, 55] on img at bounding box center [3, 55] width 7 height 25
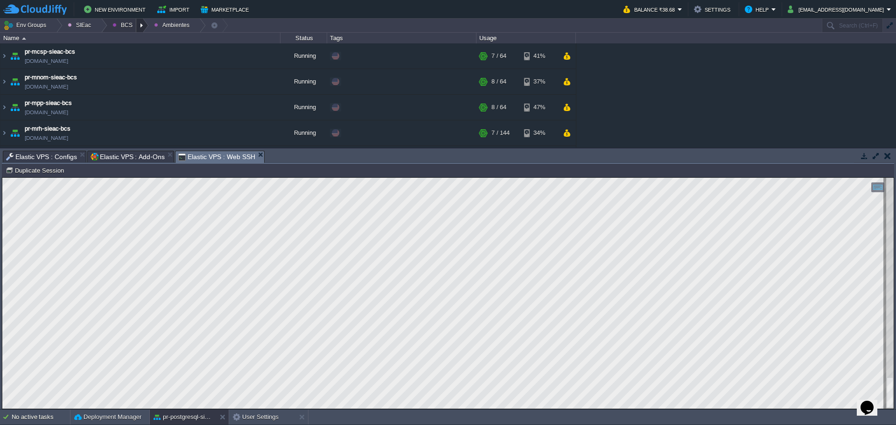
click at [136, 27] on div at bounding box center [142, 26] width 13 height 14
click at [128, 40] on span "Ambientes" at bounding box center [133, 39] width 29 height 7
click at [140, 28] on div at bounding box center [142, 26] width 13 height 14
click at [133, 45] on li "Principales" at bounding box center [132, 50] width 53 height 11
click at [6, 57] on img at bounding box center [3, 55] width 7 height 25
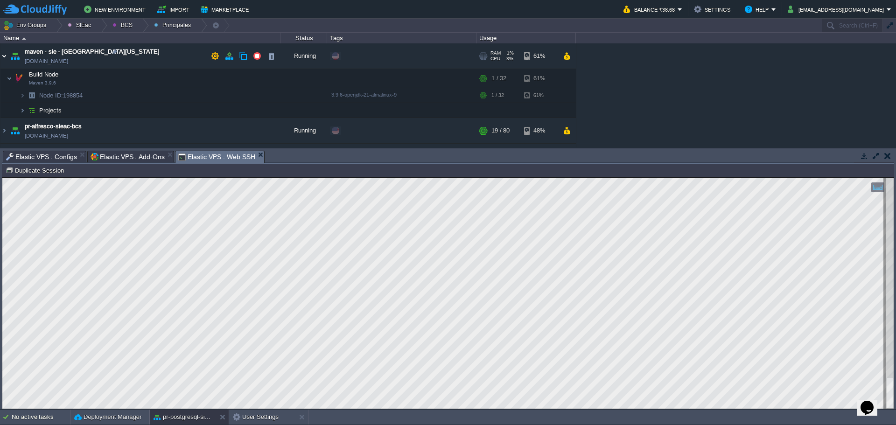
click at [3, 61] on img at bounding box center [3, 55] width 7 height 25
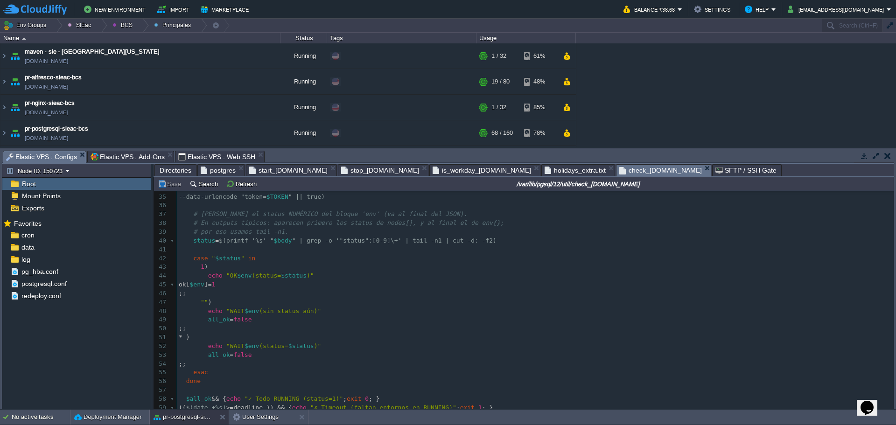
click at [56, 158] on span "Elastic VPS : Configs" at bounding box center [41, 157] width 71 height 12
click at [180, 171] on span "Directories" at bounding box center [176, 170] width 32 height 11
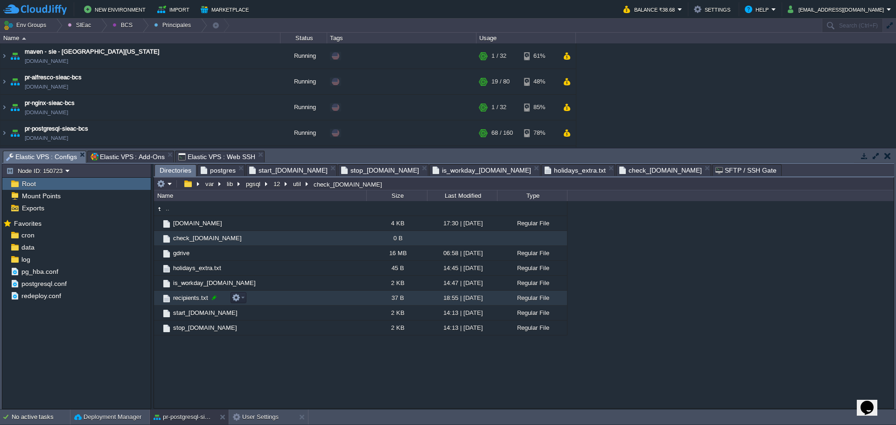
click at [215, 297] on div at bounding box center [214, 298] width 8 height 8
type input "recipients.txt"
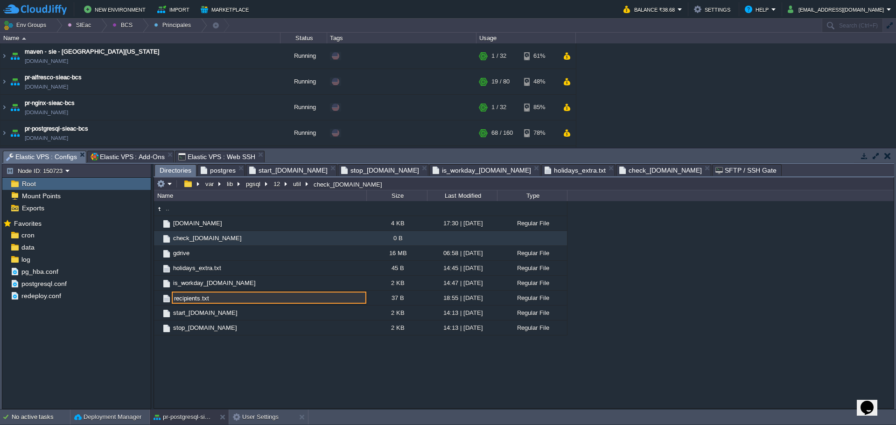
drag, startPoint x: 213, startPoint y: 300, endPoint x: 61, endPoint y: 290, distance: 153.0
click at [61, 290] on div "Node ID: 150723 Root Mount Points Exports Mark the most frequently used files a…" at bounding box center [448, 286] width 892 height 245
click at [192, 239] on span "check_[DOMAIN_NAME]" at bounding box center [207, 238] width 71 height 8
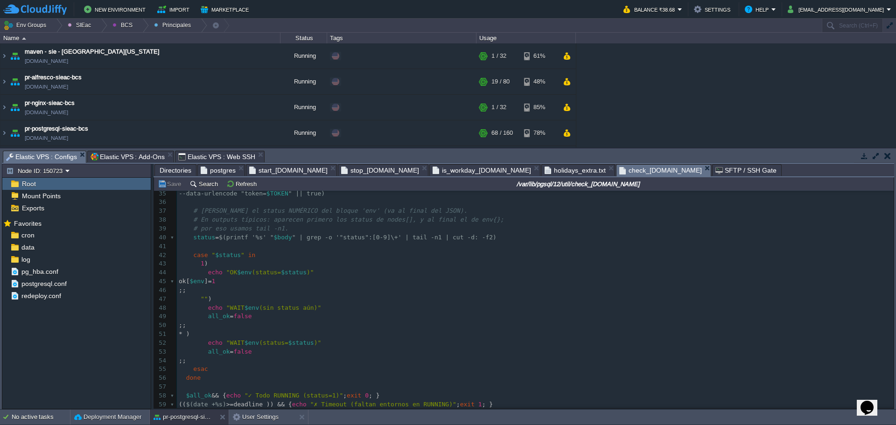
click at [356, 233] on pre "# por eso usamos tail -n1." at bounding box center [535, 228] width 717 height 9
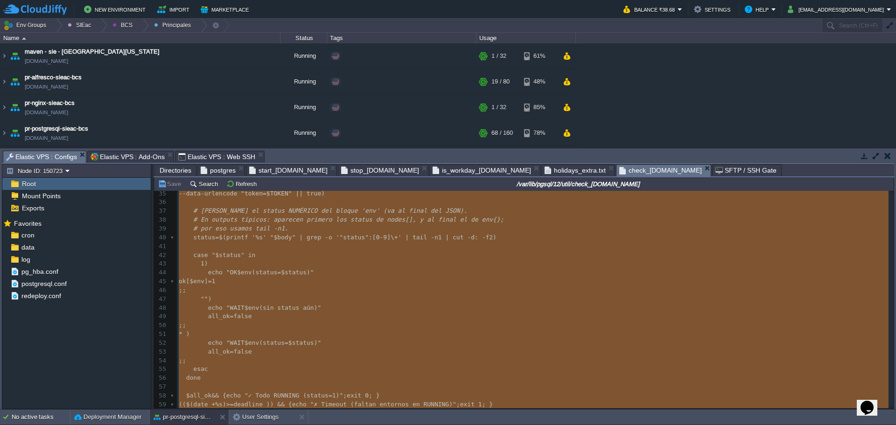
type textarea "-"
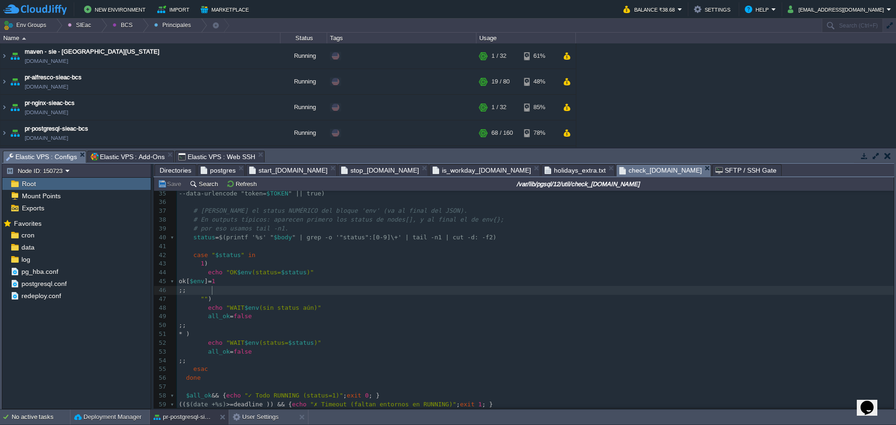
type textarea "-"
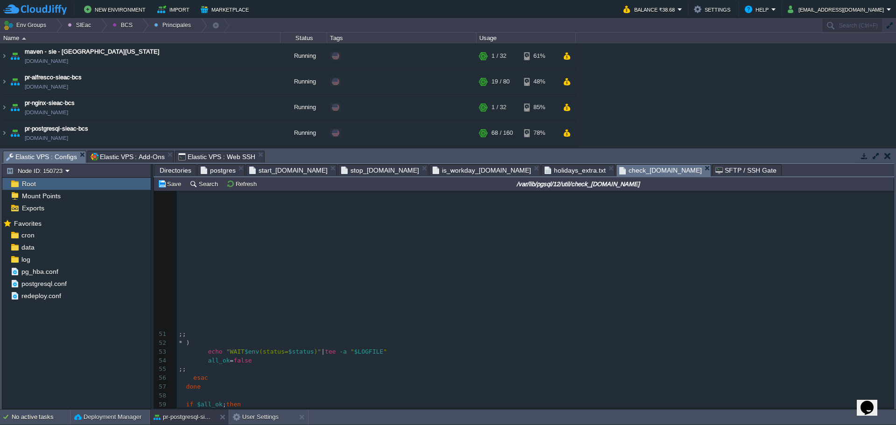
scroll to position [542, 0]
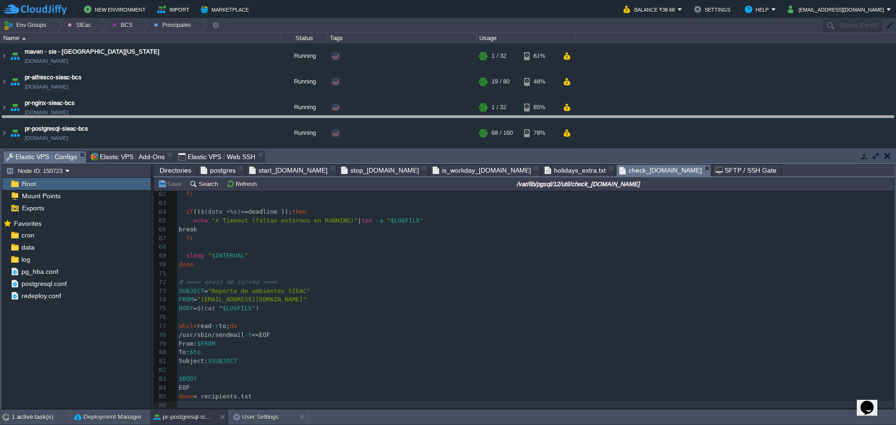
drag, startPoint x: 379, startPoint y: 157, endPoint x: 384, endPoint y: 110, distance: 47.0
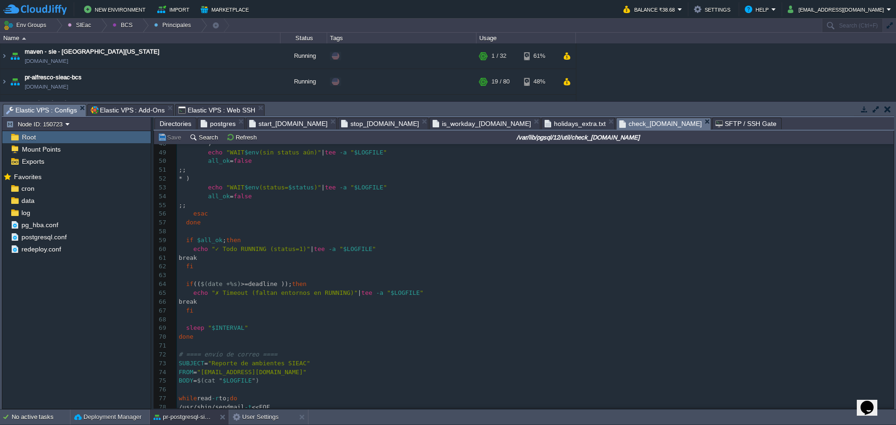
scroll to position [275, 0]
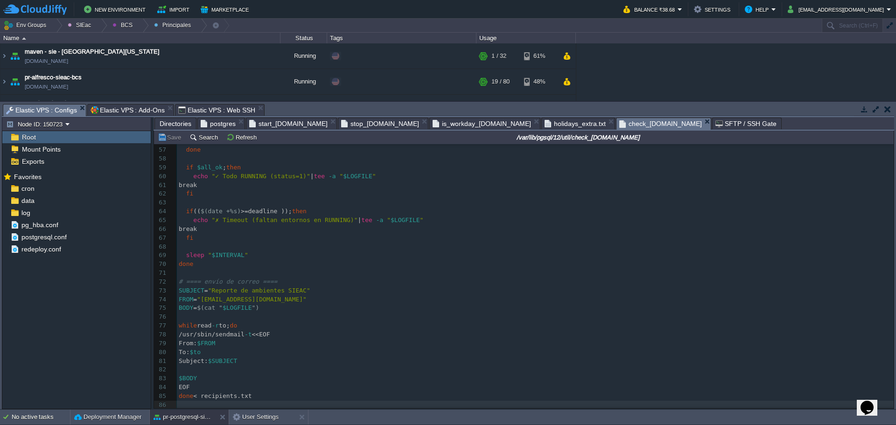
click at [171, 126] on span "Directories" at bounding box center [176, 123] width 32 height 11
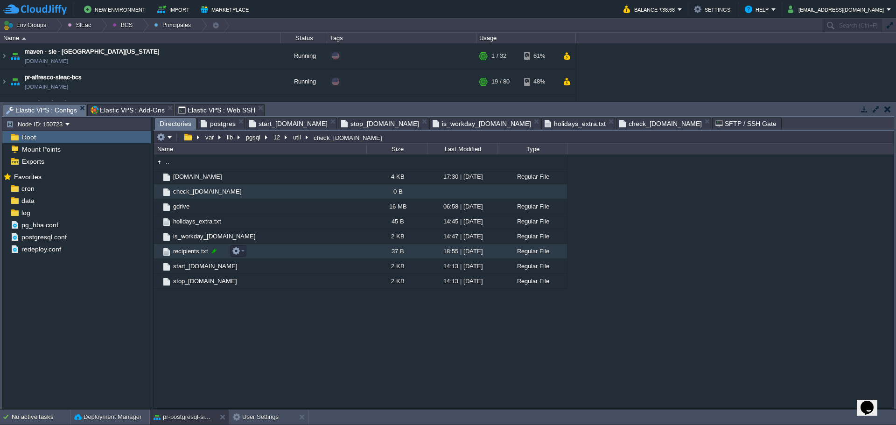
click at [214, 255] on div at bounding box center [214, 251] width 8 height 8
type input "recipients.txt"
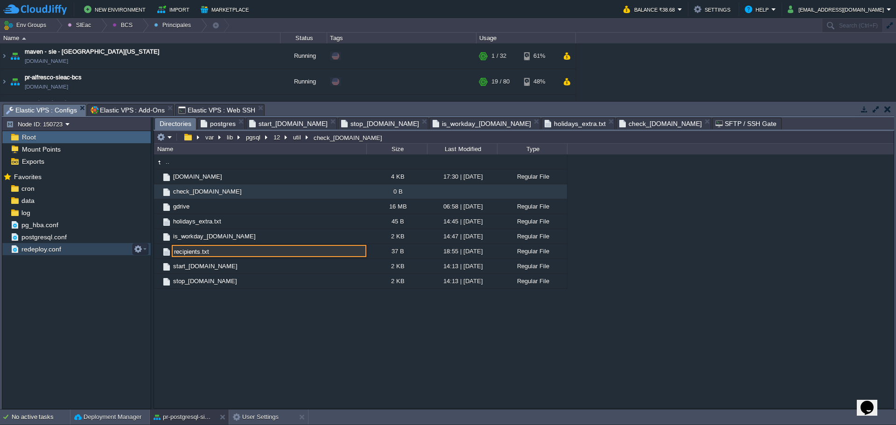
drag, startPoint x: 209, startPoint y: 255, endPoint x: 119, endPoint y: 252, distance: 90.1
click at [119, 252] on div "Node ID: 150723 Root Mount Points Exports Mark the most frequently used files a…" at bounding box center [448, 263] width 892 height 292
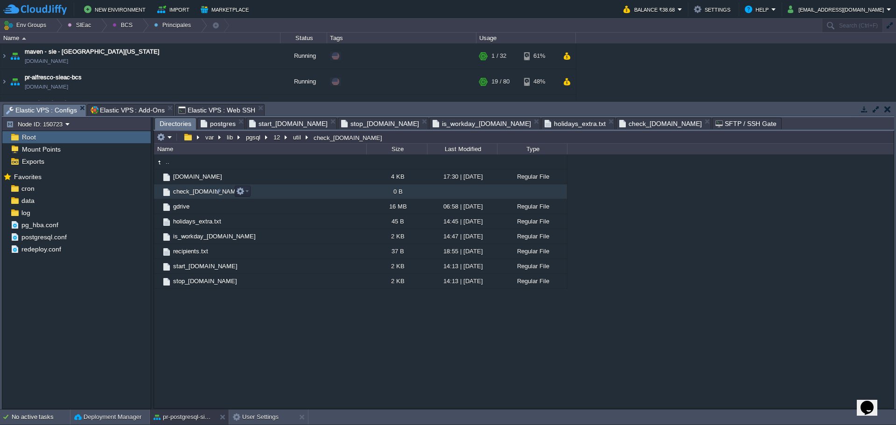
click at [195, 192] on span "check_[DOMAIN_NAME]" at bounding box center [207, 192] width 71 height 8
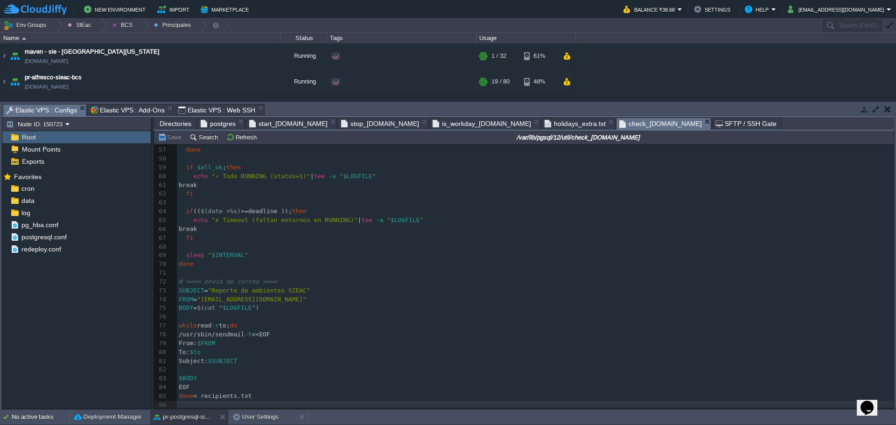
click at [300, 261] on pre "done" at bounding box center [535, 264] width 717 height 9
type textarea "-"
click at [299, 296] on pre "FROM = "[EMAIL_ADDRESS][DOMAIN_NAME]"" at bounding box center [535, 299] width 717 height 9
type textarea "-"
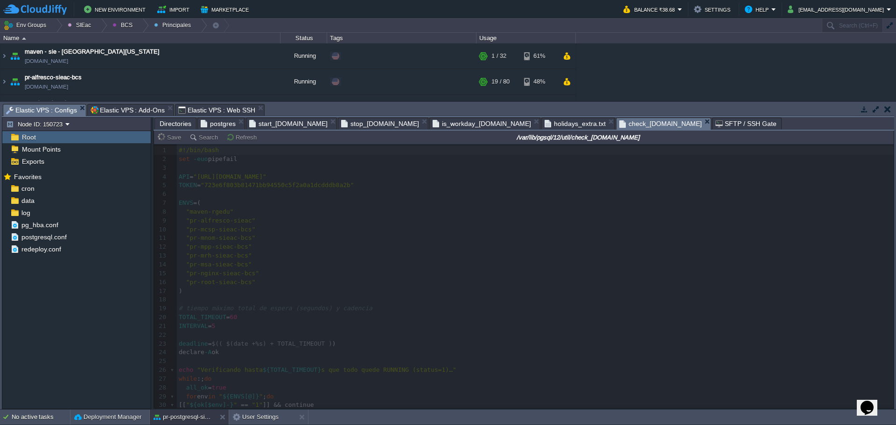
scroll to position [285, 0]
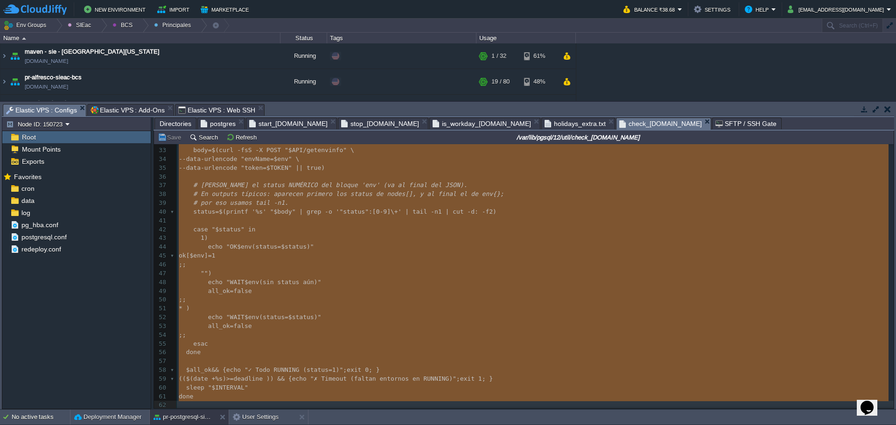
type textarea "-"
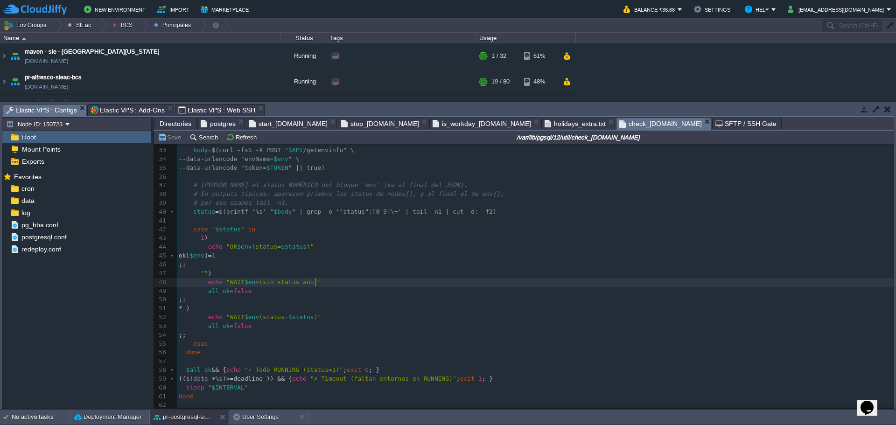
click at [400, 280] on pre "echo "WAIT $env (sin status aún)"" at bounding box center [535, 282] width 717 height 9
type textarea "-"
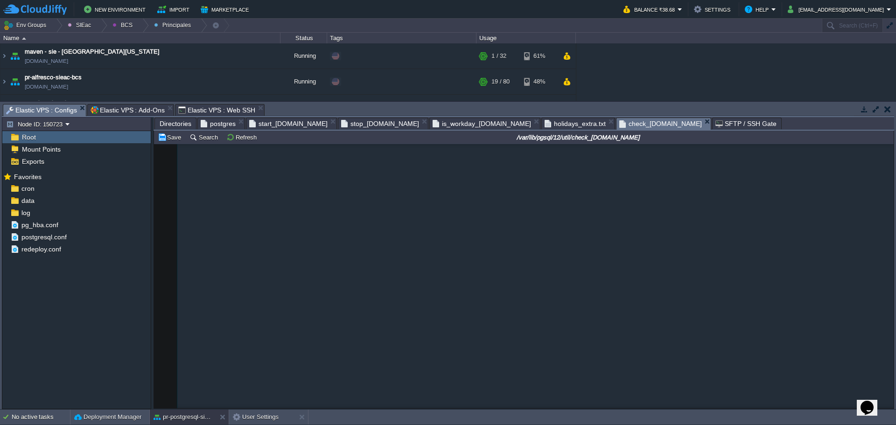
scroll to position [0, 0]
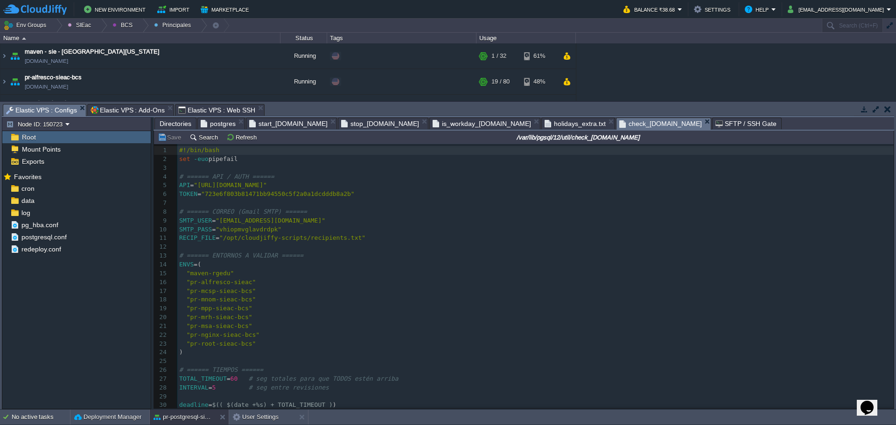
click at [355, 284] on pre ""pr-alfresco-sieac"" at bounding box center [535, 282] width 716 height 9
click at [380, 228] on pre "SMTP_PASS = "vhiopmvglavdrdpk"" at bounding box center [535, 229] width 716 height 9
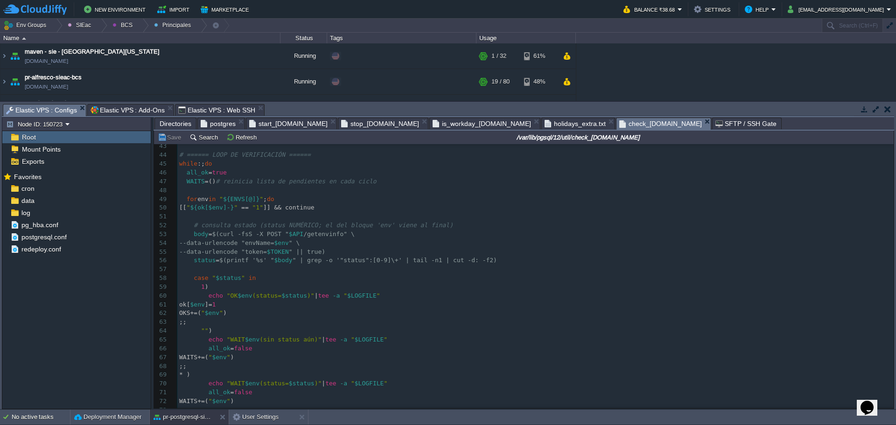
scroll to position [560, 0]
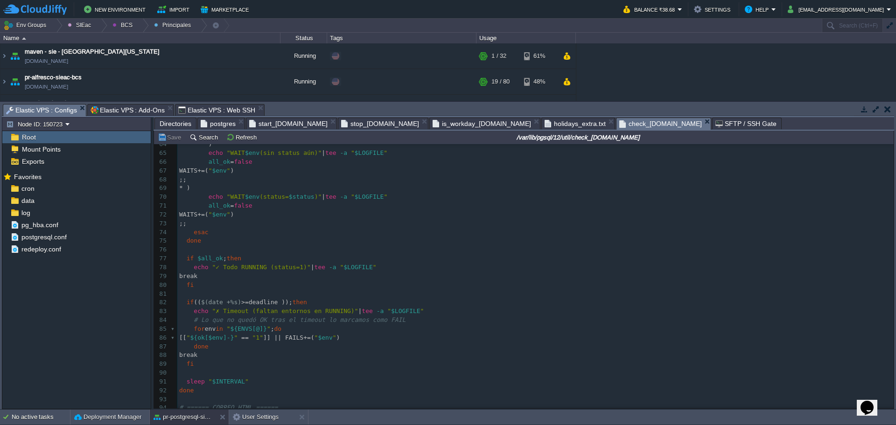
click at [210, 106] on span "Elastic VPS : Web SSH" at bounding box center [216, 110] width 77 height 11
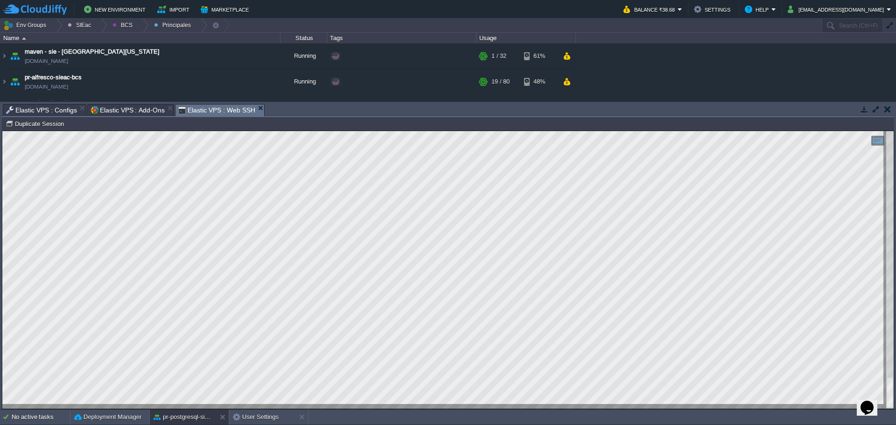
click at [47, 111] on span "Elastic VPS : Configs" at bounding box center [41, 110] width 71 height 11
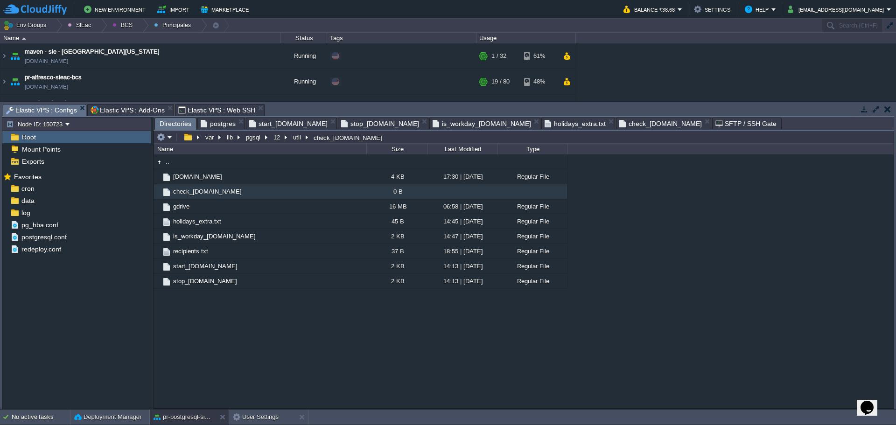
drag, startPoint x: 173, startPoint y: 122, endPoint x: 238, endPoint y: 125, distance: 65.4
click at [173, 122] on span "Directories" at bounding box center [176, 124] width 32 height 12
type input "/var/lib/pgsql/12/util/check_[DOMAIN_NAME]"
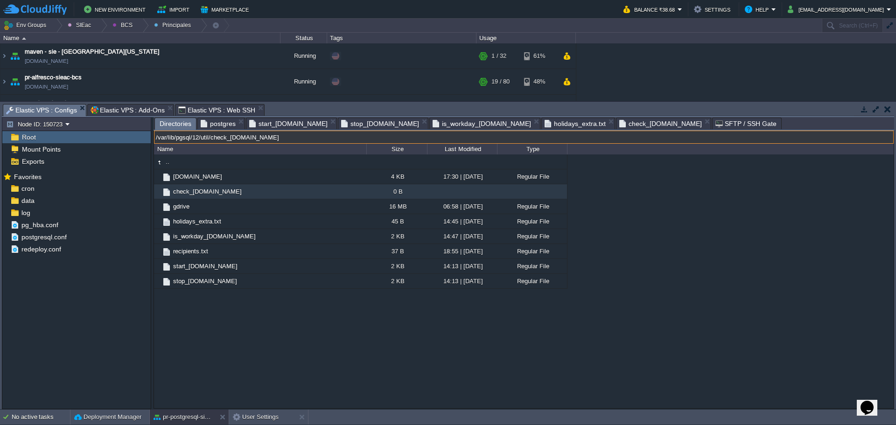
click at [382, 138] on input "/var/lib/pgsql/12/util/check_[DOMAIN_NAME]" at bounding box center [524, 137] width 740 height 13
click at [217, 137] on input "/var/lib/pgsql/12/util/check_[DOMAIN_NAME]" at bounding box center [524, 137] width 740 height 13
drag, startPoint x: 213, startPoint y: 140, endPoint x: 144, endPoint y: 140, distance: 68.6
click at [144, 140] on div "Node ID: 150723 Root Mount Points Exports Mark the most frequently used files a…" at bounding box center [448, 263] width 892 height 292
click at [619, 125] on span "check_[DOMAIN_NAME]" at bounding box center [660, 123] width 83 height 11
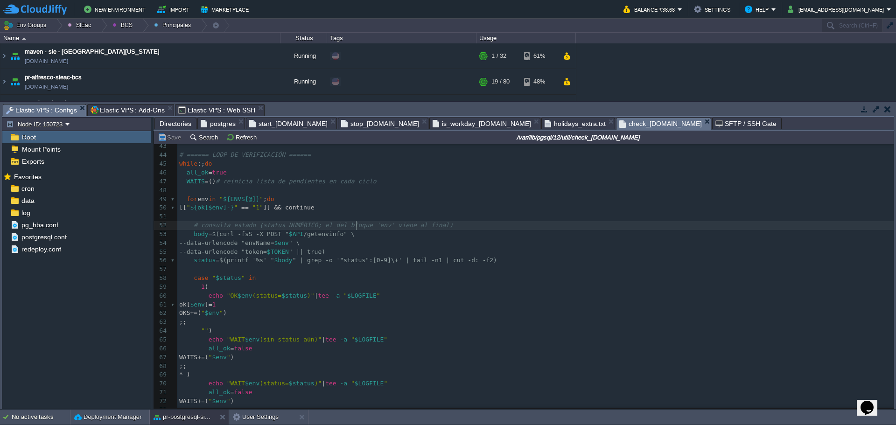
scroll to position [3, 0]
click at [357, 230] on div "33 declare -A ok 34 OKS = () 35 WAITS = () 36 FAILS = () 37 ​ 38 LOGFILE = "/op…" at bounding box center [535, 274] width 716 height 440
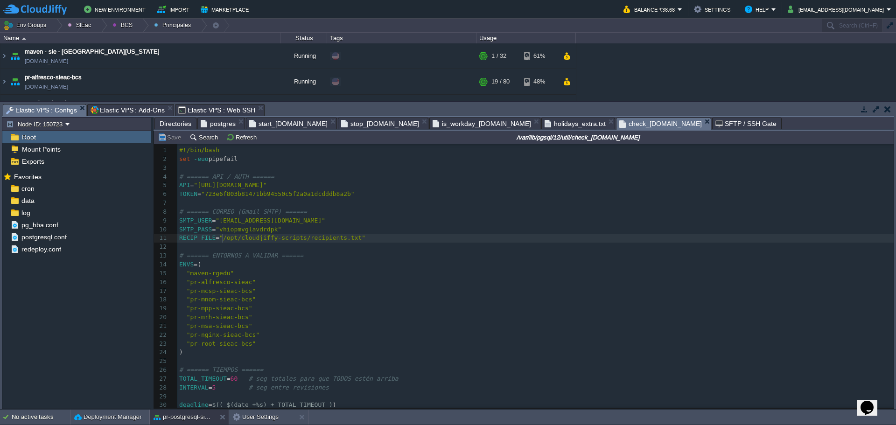
click at [222, 238] on div "x 1 154 SMTP_PASS = "vhiopmvglavdrdpk" 1 #!/bin/bash 2 set -euo pipefail 3 ​ 4 …" at bounding box center [535, 322] width 716 height 352
type textarea "/opt/cloudjiffy-scripts"
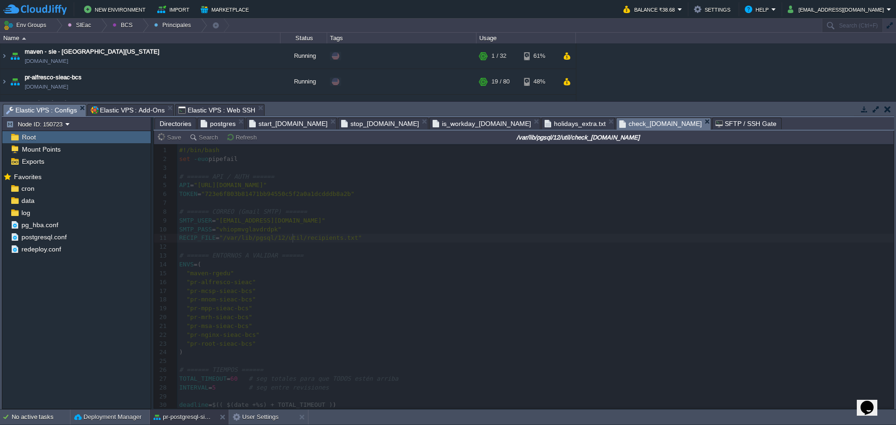
click at [196, 111] on span "Elastic VPS : Web SSH" at bounding box center [216, 110] width 77 height 11
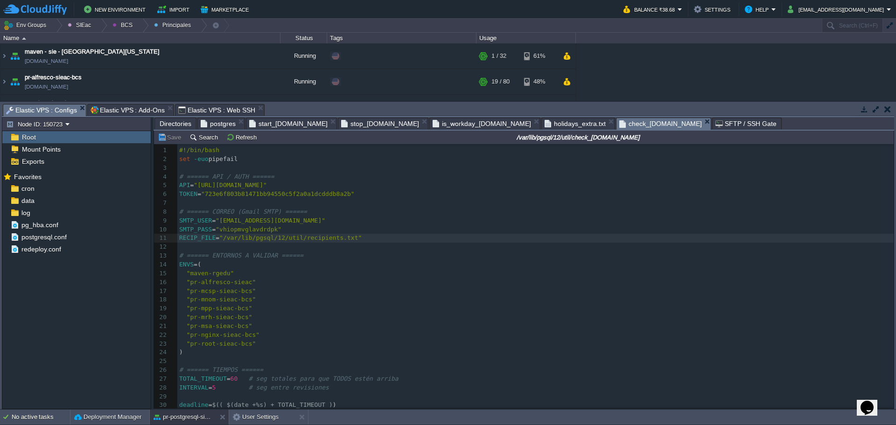
click at [42, 114] on span "Elastic VPS : Configs" at bounding box center [41, 111] width 71 height 12
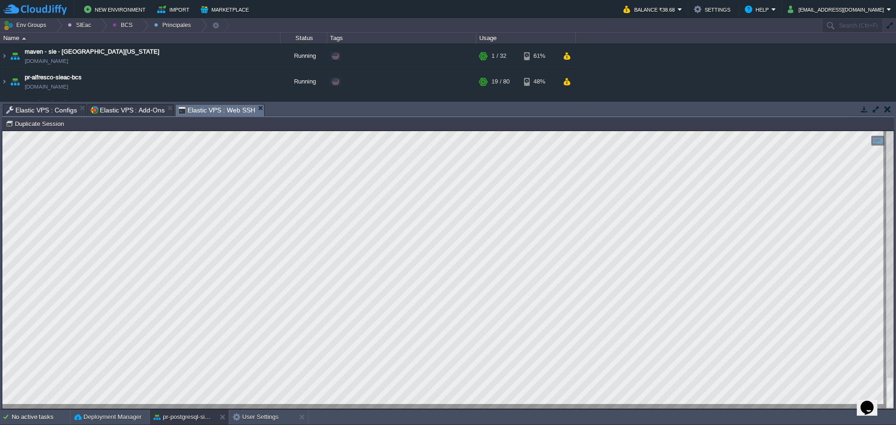
click at [200, 112] on span "Elastic VPS : Web SSH" at bounding box center [216, 111] width 77 height 12
click at [30, 109] on span "Elastic VPS : Configs" at bounding box center [41, 110] width 71 height 11
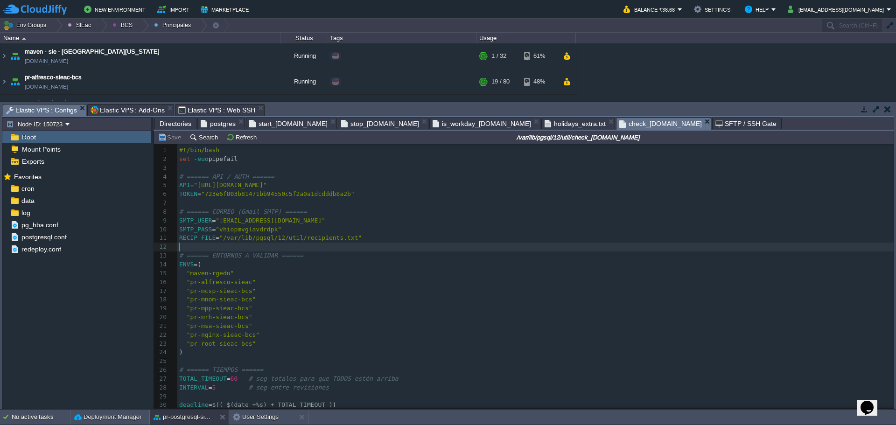
click at [427, 245] on pre "​" at bounding box center [535, 247] width 716 height 9
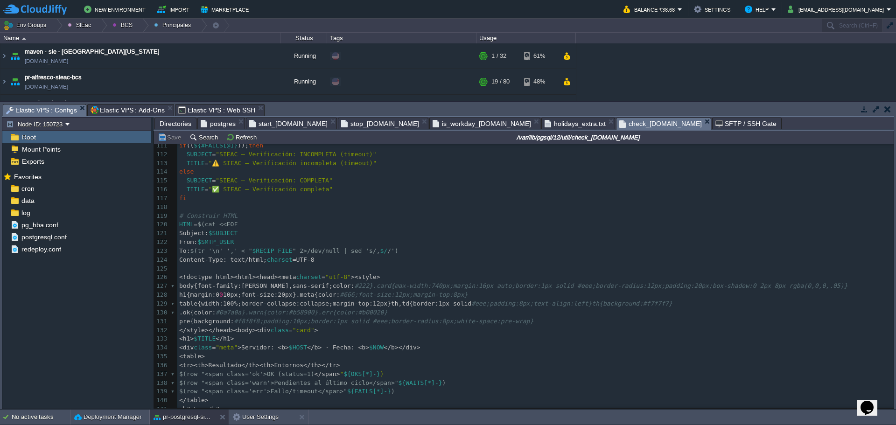
scroll to position [1073, 0]
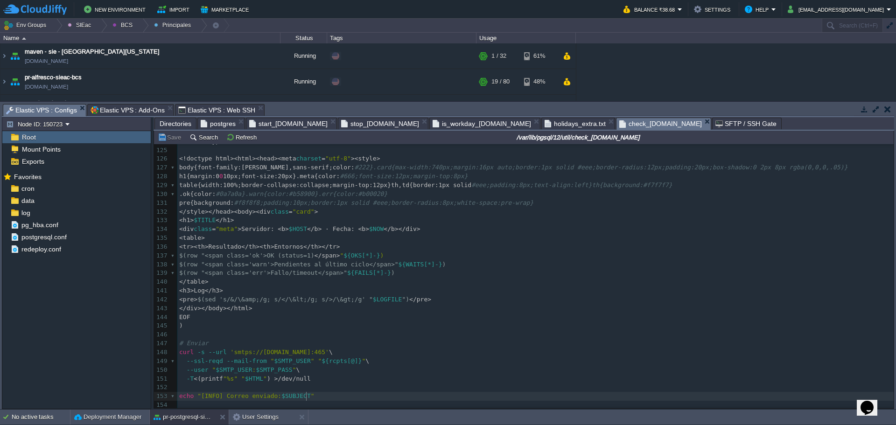
click at [355, 398] on pre "echo "[INFO] Correo enviado: $SUBJECT "" at bounding box center [535, 396] width 716 height 9
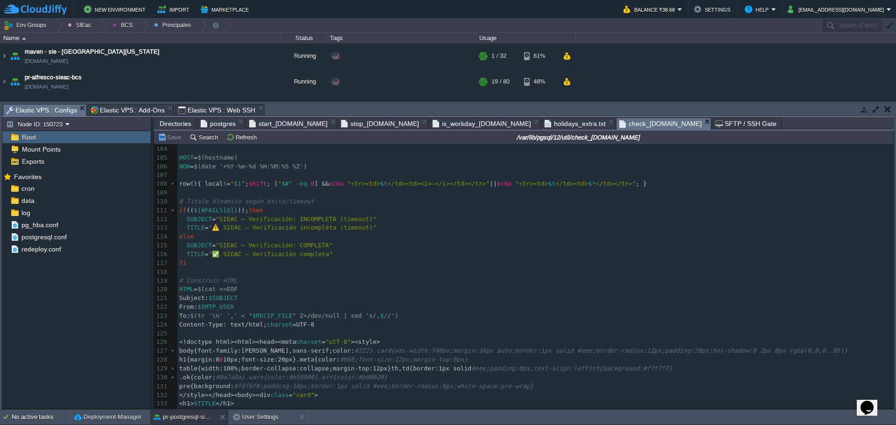
scroll to position [768, 0]
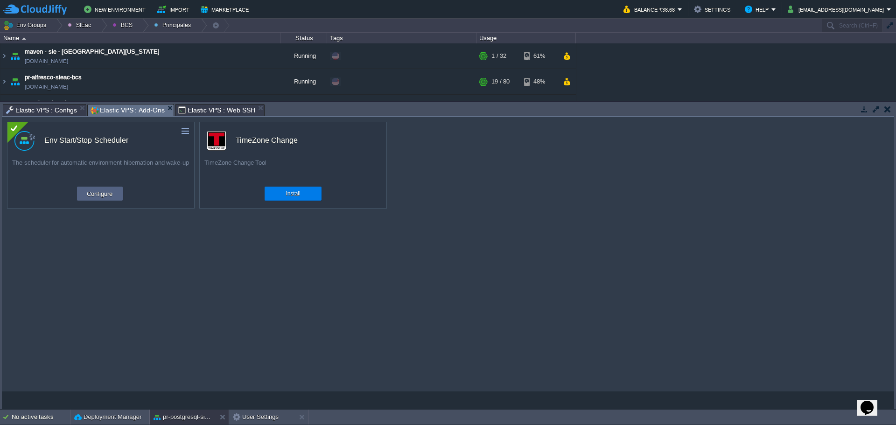
drag, startPoint x: 124, startPoint y: 114, endPoint x: 140, endPoint y: 114, distance: 16.3
click at [124, 114] on span "Elastic VPS : Add-Ons" at bounding box center [128, 111] width 74 height 12
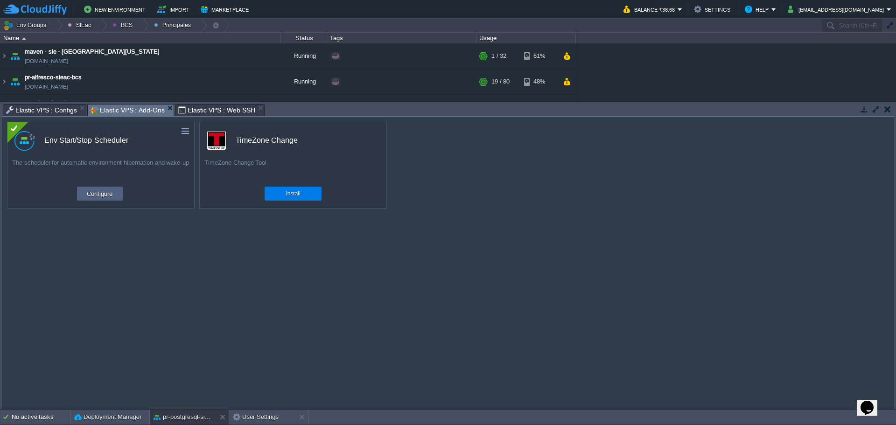
click at [198, 111] on span "Elastic VPS : Web SSH" at bounding box center [216, 110] width 77 height 11
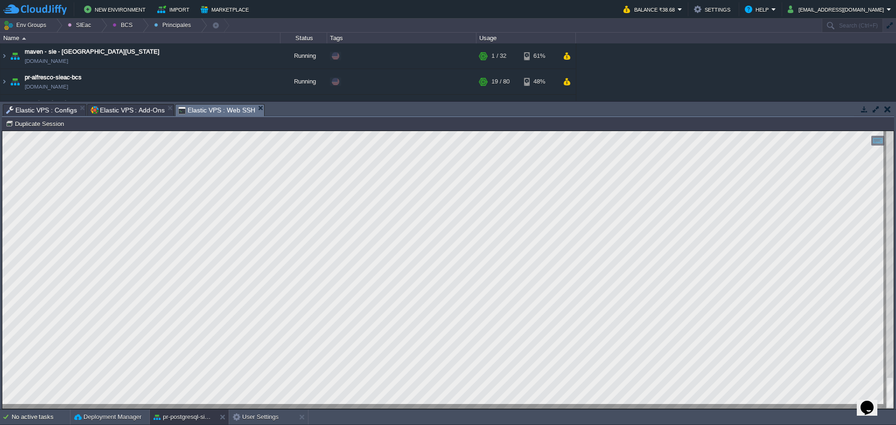
click at [37, 110] on span "Elastic VPS : Configs" at bounding box center [41, 110] width 71 height 11
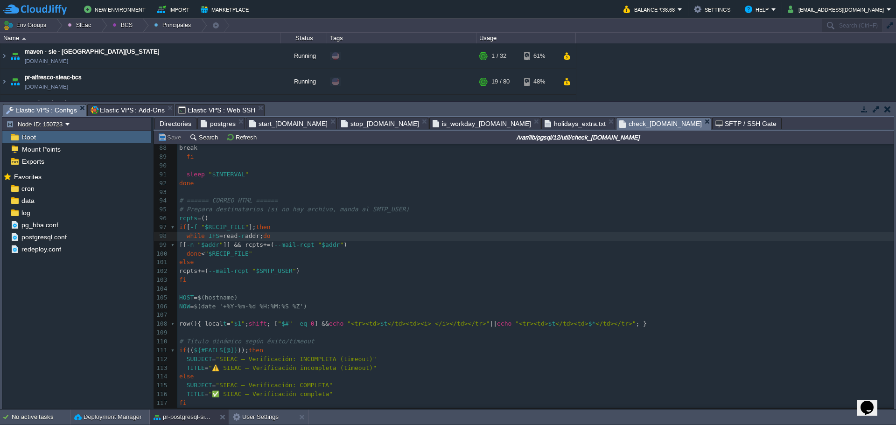
click at [405, 234] on pre "while IFS = read -r addr; do" at bounding box center [535, 236] width 716 height 9
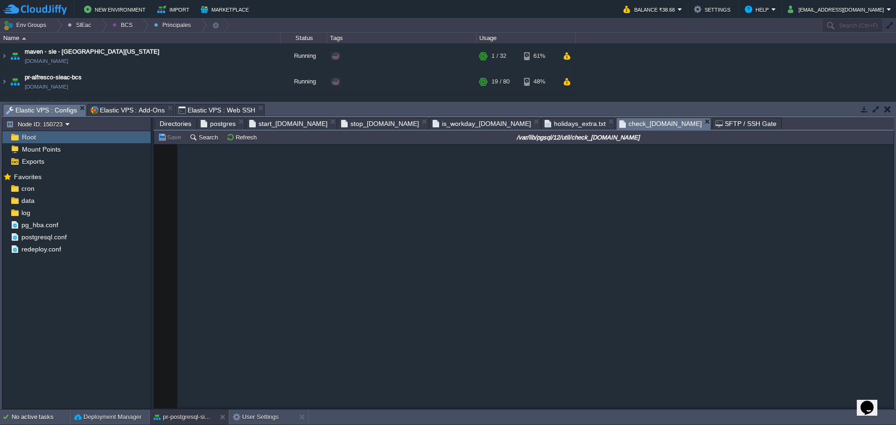
scroll to position [0, 0]
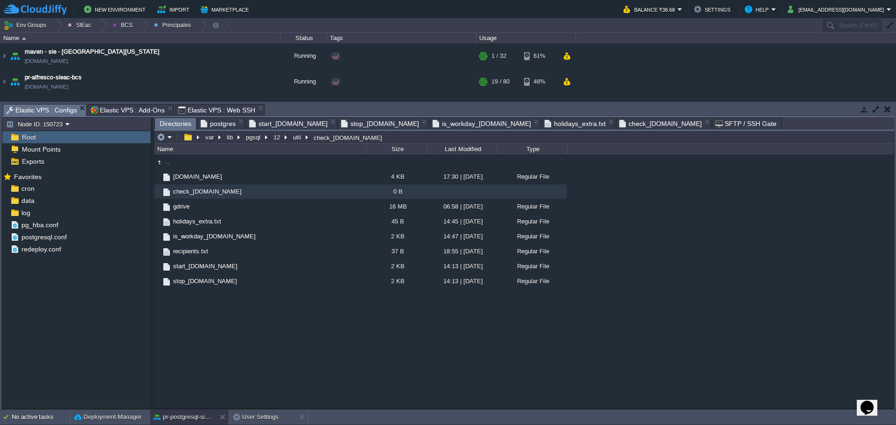
click at [177, 123] on span "Directories" at bounding box center [176, 124] width 32 height 12
click at [106, 107] on span "Elastic VPS : Add-Ons" at bounding box center [128, 110] width 74 height 11
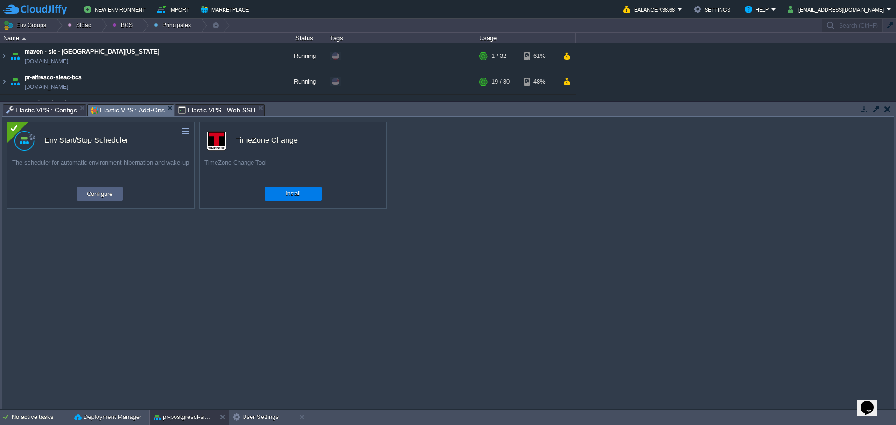
click at [195, 114] on span "Elastic VPS : Web SSH" at bounding box center [216, 110] width 77 height 11
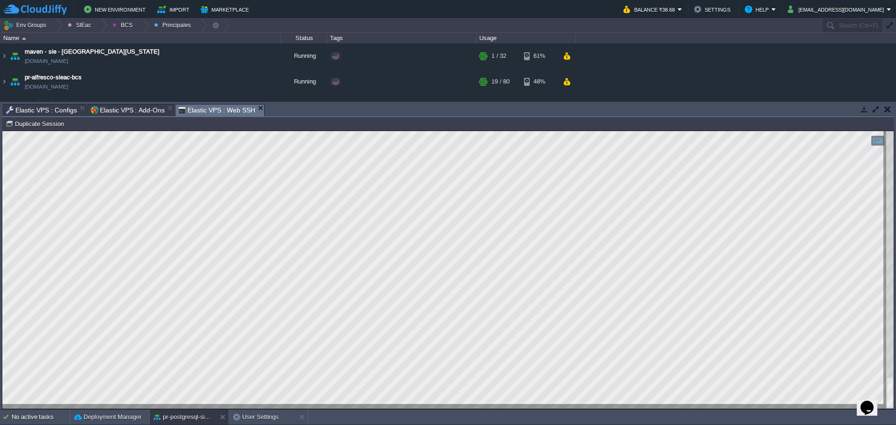
click at [45, 114] on span "Elastic VPS : Configs" at bounding box center [41, 110] width 71 height 11
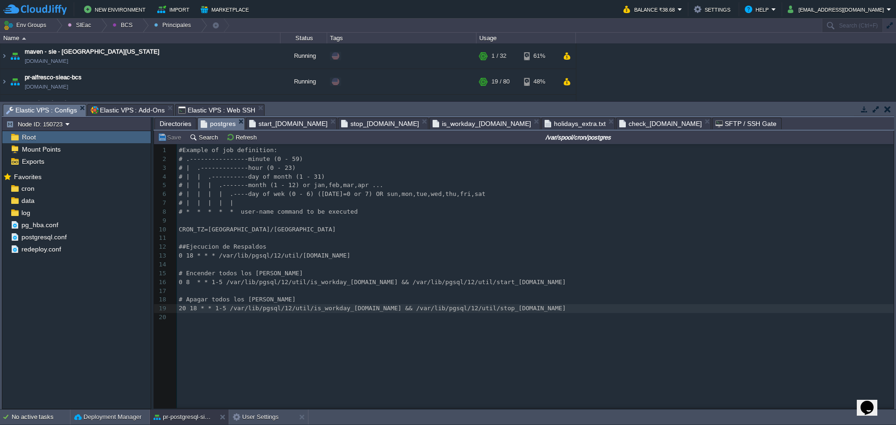
click at [215, 123] on span "postgres" at bounding box center [218, 124] width 35 height 12
click at [171, 128] on span "Directories" at bounding box center [176, 123] width 32 height 11
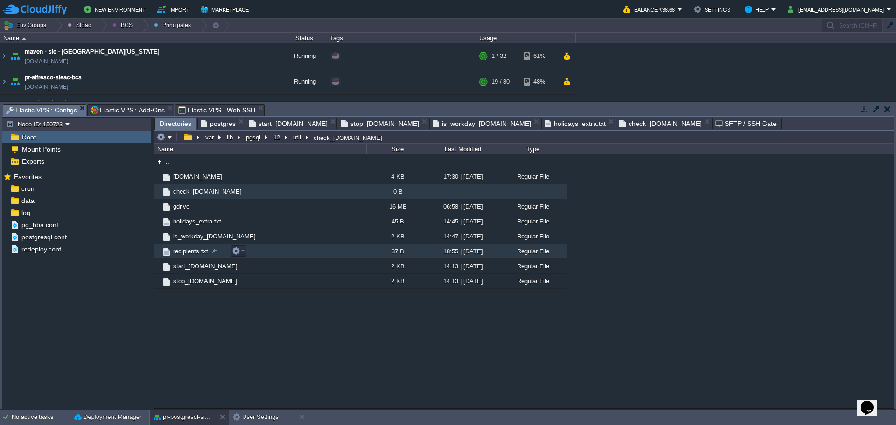
click at [189, 252] on span "recipients.txt" at bounding box center [191, 251] width 38 height 8
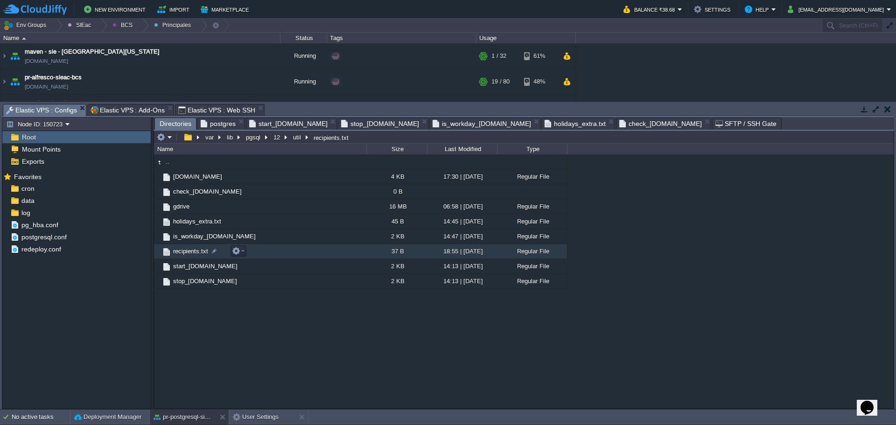
click at [189, 252] on span "recipients.txt" at bounding box center [191, 251] width 38 height 8
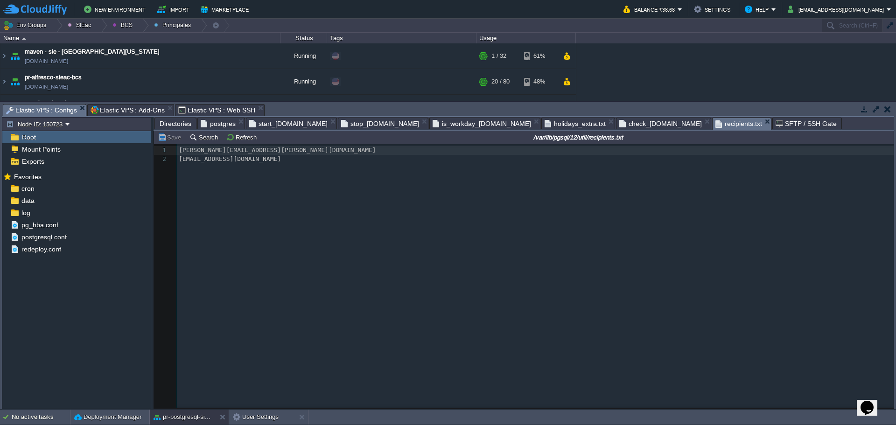
scroll to position [3, 0]
click at [126, 108] on span "Elastic VPS : Add-Ons" at bounding box center [128, 110] width 74 height 11
click at [57, 111] on span "Elastic VPS : Configs" at bounding box center [41, 111] width 71 height 12
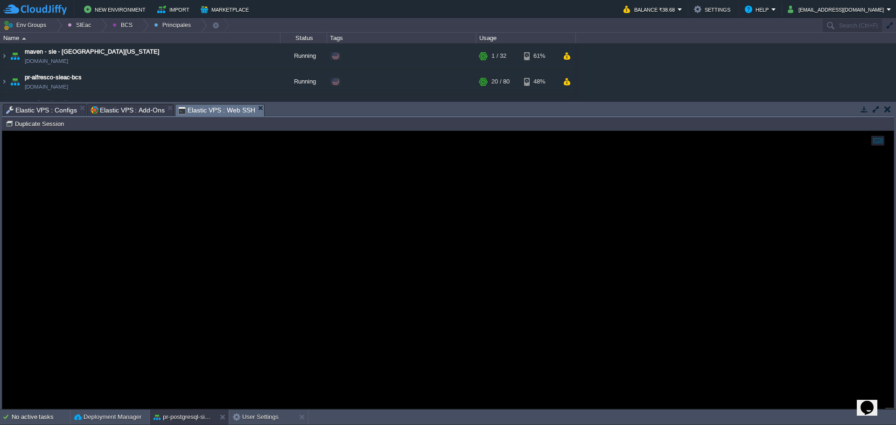
click at [209, 112] on span "Elastic VPS : Web SSH" at bounding box center [216, 111] width 77 height 12
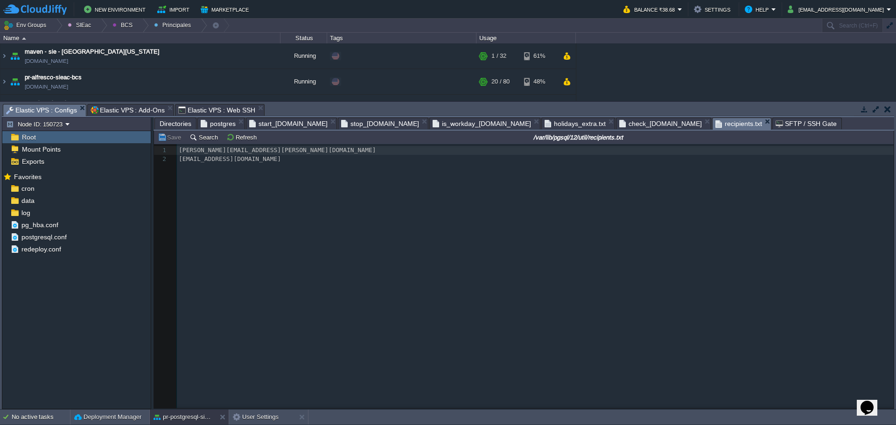
click at [13, 108] on span "Elastic VPS : Configs" at bounding box center [41, 111] width 71 height 12
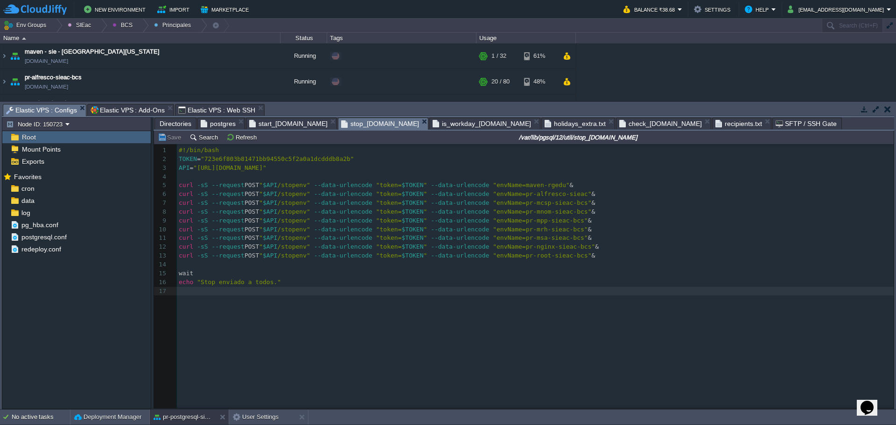
click at [341, 127] on span "stop_[DOMAIN_NAME]" at bounding box center [380, 124] width 78 height 12
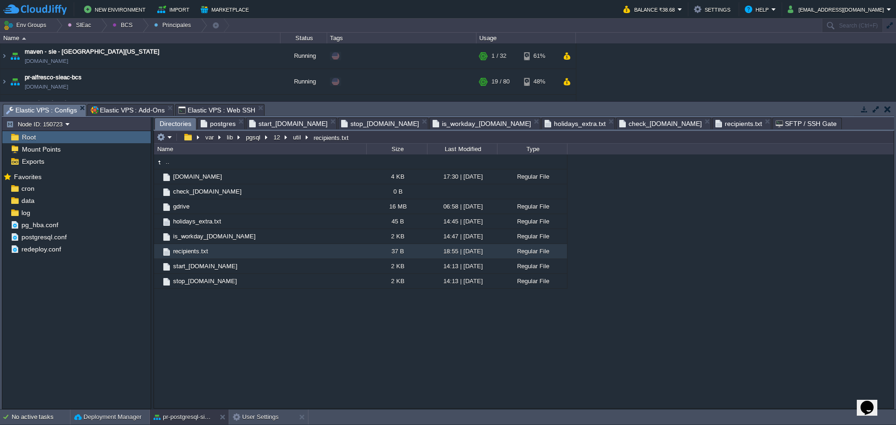
click at [176, 125] on span "Directories" at bounding box center [176, 124] width 32 height 12
click at [217, 128] on span "postgres" at bounding box center [218, 123] width 35 height 11
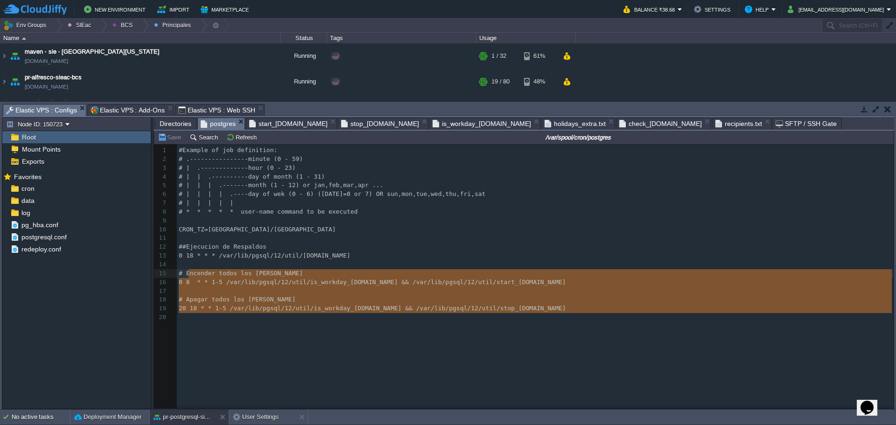
type textarea "# Encender todos los [PERSON_NAME] 0 8 * * 1-5 /var/lib/pgsql/12/util/is_workda…"
drag, startPoint x: 399, startPoint y: 348, endPoint x: 165, endPoint y: 272, distance: 246.3
click at [165, 272] on div "xxxxxxxxxx 1 #Example of job definition: 2 # .----------------minute (0 - 59) 3…" at bounding box center [531, 283] width 754 height 278
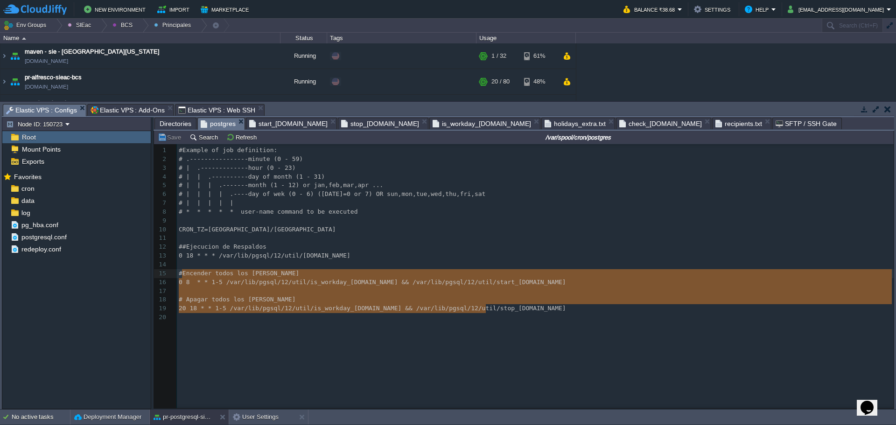
type textarea "# Encender todos los [PERSON_NAME] 0 8 * * 1-5 /var/lib/pgsql/12/util/is_workda…"
drag, startPoint x: 441, startPoint y: 304, endPoint x: 148, endPoint y: 277, distance: 294.3
paste textarea
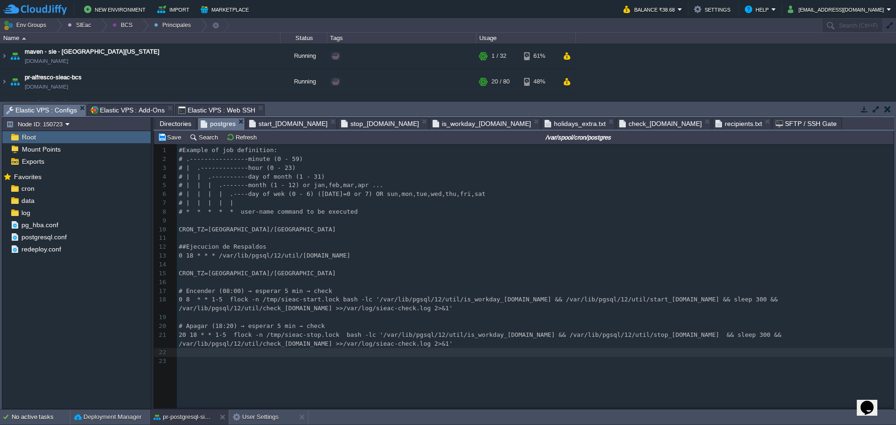
click at [230, 292] on div "xxxxxxxxxx 1 #Example of job definition: 2 # .----------------minute (0 - 59) 3…" at bounding box center [537, 256] width 720 height 220
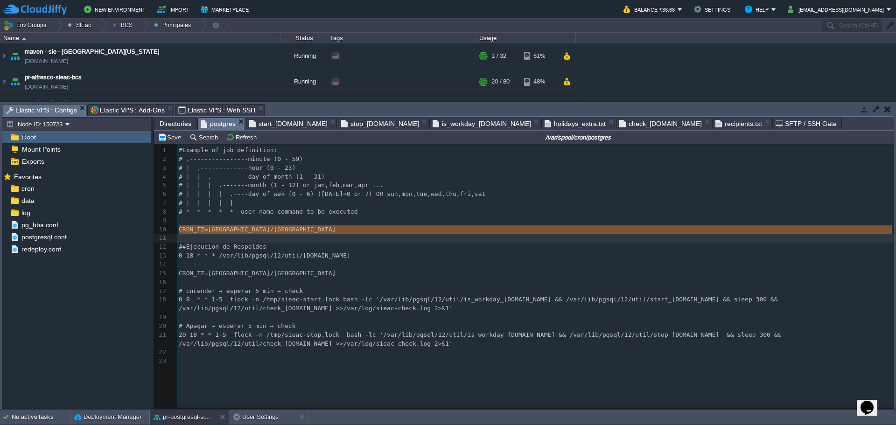
type textarea "CRON_TZ=[GEOGRAPHIC_DATA]/[GEOGRAPHIC_DATA]"
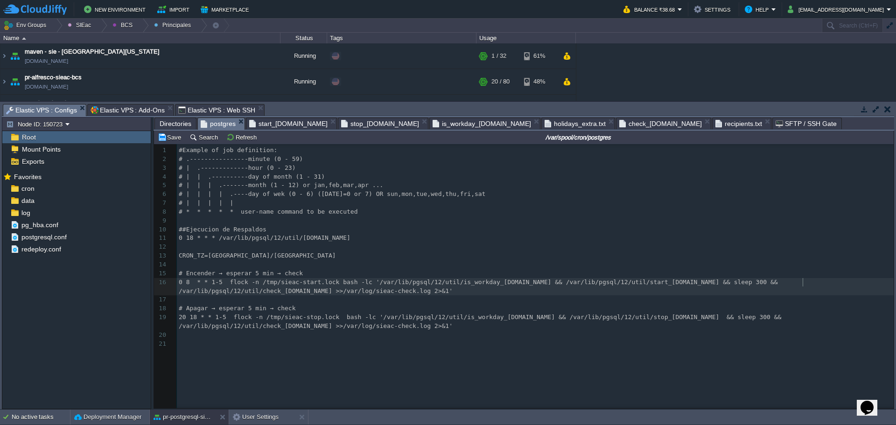
click at [803, 281] on div "xxxxxxxxxx 1 #Example of job definition: 2 # .----------------minute (0 - 59) 3…" at bounding box center [537, 247] width 720 height 202
type textarea ">>/var/log/sieac-check.log 2>&1'"
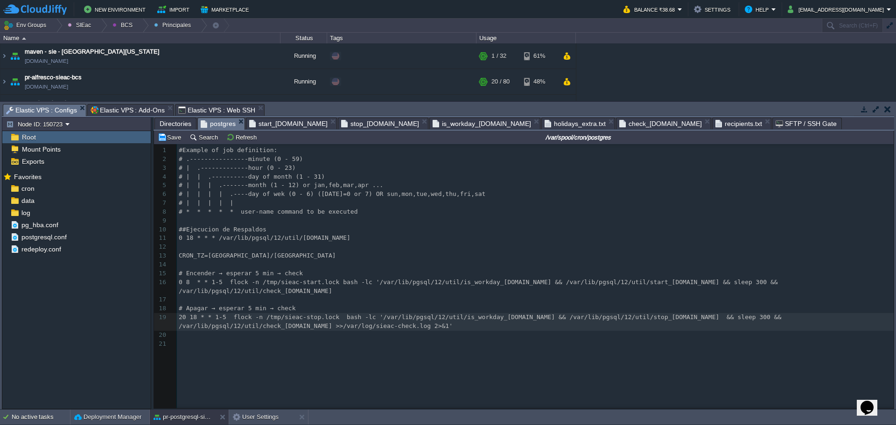
type textarea ">>/var/log/sieac-check.log 2>&1'"
click at [257, 253] on div "xxxxxxxxxx 1 #Example of job definition: 2 # .----------------minute (0 - 59) 3…" at bounding box center [537, 247] width 720 height 202
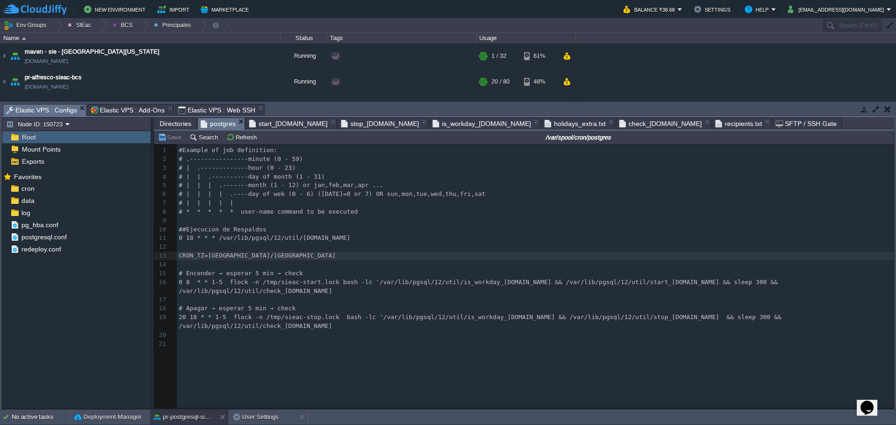
click at [371, 295] on pre "​" at bounding box center [537, 299] width 720 height 9
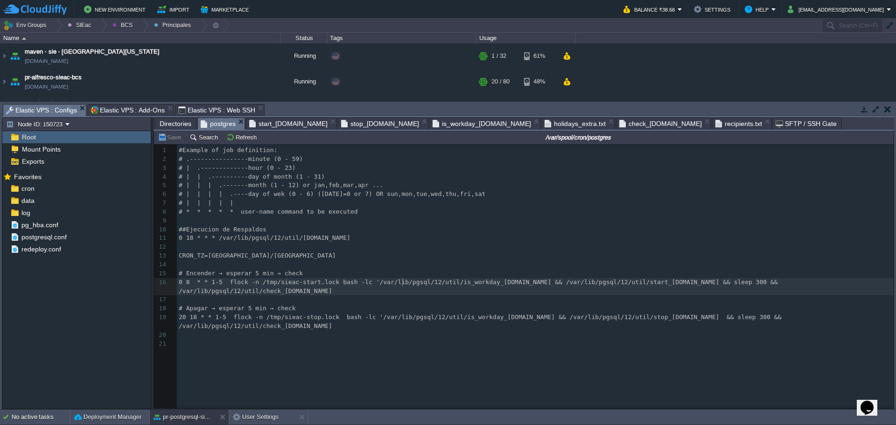
click at [404, 282] on div "xxxxxxxxxx 1 #Example of job definition: 2 # .----------------minute (0 - 59) 3…" at bounding box center [537, 247] width 720 height 202
click at [191, 283] on span "0 8 * * 1-5 flock -n /tmp/sieac-start.lock bash -lc '/var/lib/pgsql/12/util/is_…" at bounding box center [480, 287] width 603 height 16
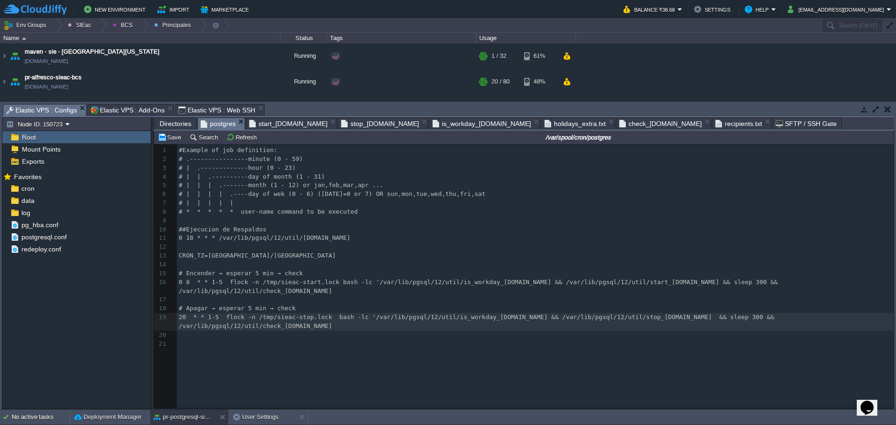
type textarea "21"
type textarea "26"
click at [470, 239] on pre "0 18 * * * /var/lib/pgsql/12/util/[DOMAIN_NAME]" at bounding box center [537, 238] width 720 height 9
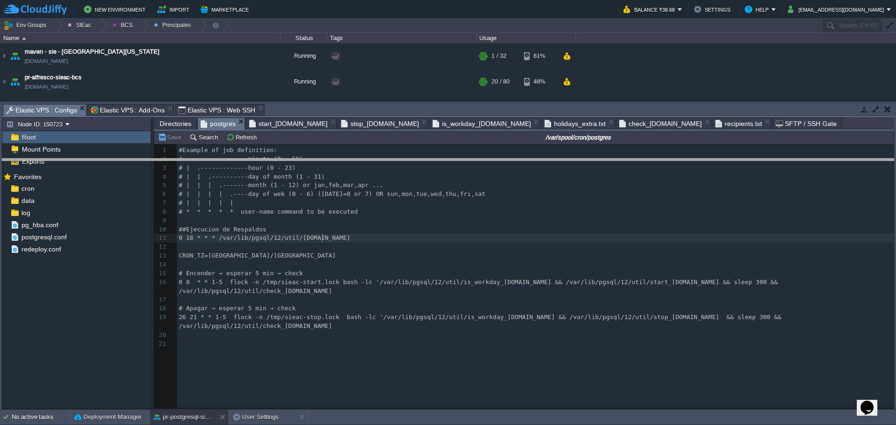
drag, startPoint x: 317, startPoint y: 109, endPoint x: 317, endPoint y: 164, distance: 54.6
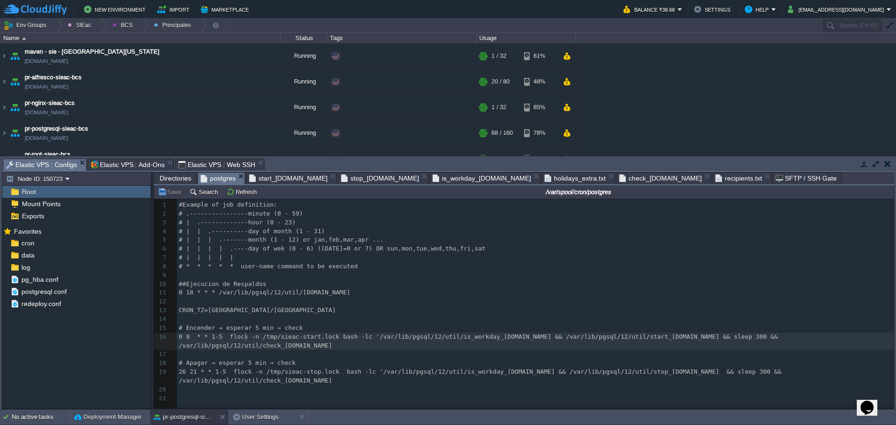
click at [246, 340] on div "xxxxxxxxxx 1 #Example of job definition: 2 # .----------------minute (0 - 59) 3…" at bounding box center [537, 302] width 720 height 202
click at [225, 339] on span "0 8 * * 1-5 flock -n /tmp/sieac-start.lock bash -lc '/var/lib/pgsql/12/util/is_…" at bounding box center [480, 341] width 603 height 16
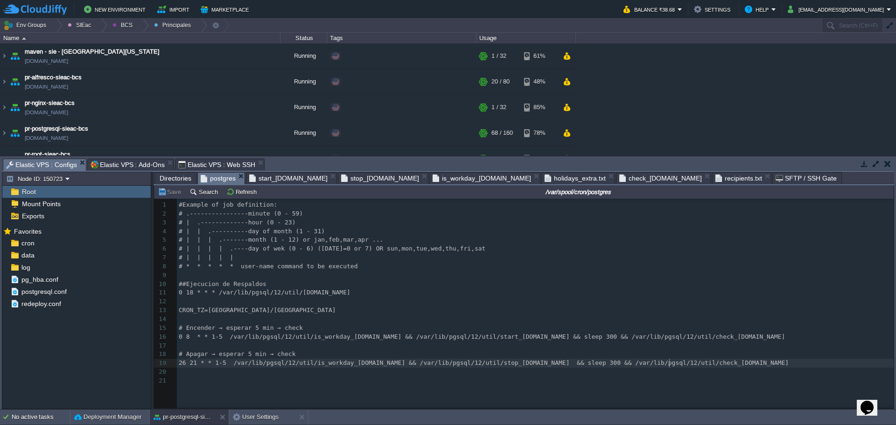
click at [183, 366] on span "26 21 * * 1-5 /var/lib/pgsql/12/util/is_workday_[DOMAIN_NAME] && /var/lib/pgsql…" at bounding box center [484, 362] width 610 height 7
type textarea "28"
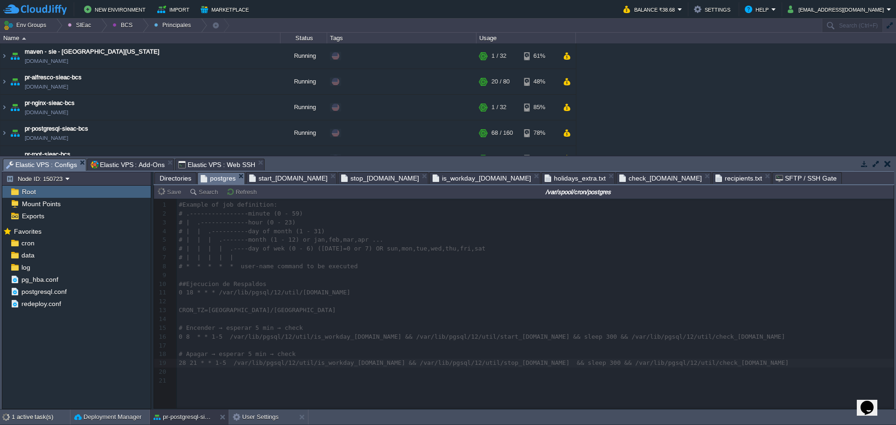
click at [681, 360] on div at bounding box center [524, 304] width 740 height 210
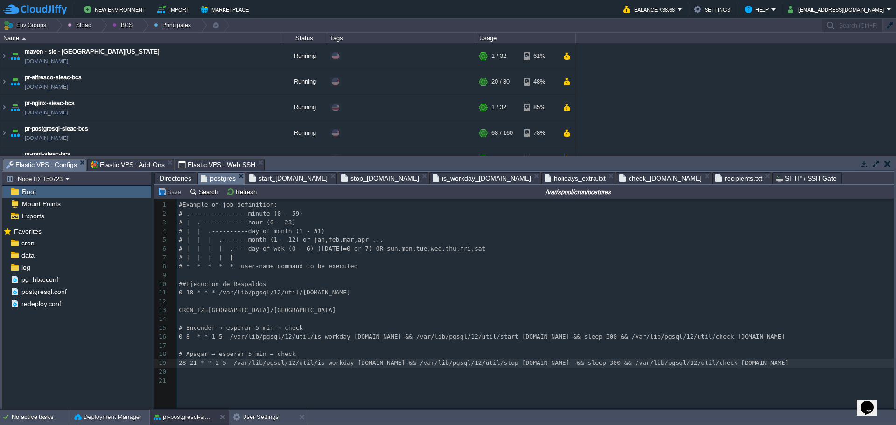
click at [548, 275] on pre "​" at bounding box center [537, 275] width 720 height 9
click at [493, 361] on div "xxxxxxxxxx 1 #Example of job definition: 2 # .----------------minute (0 - 59) 3…" at bounding box center [537, 293] width 720 height 185
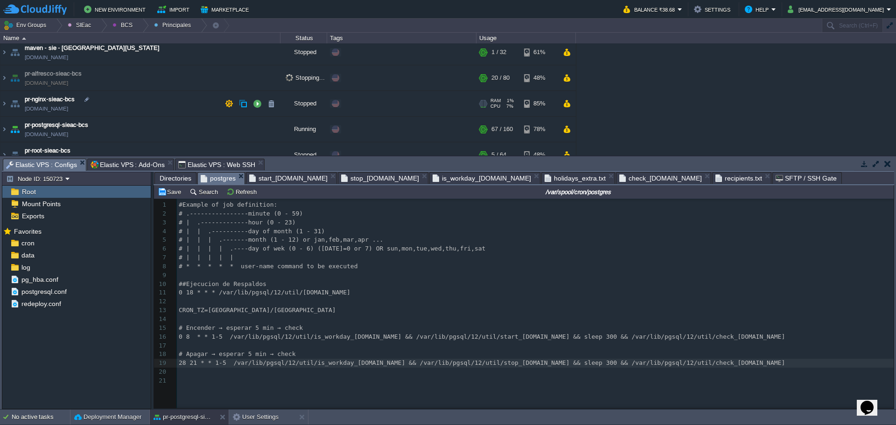
scroll to position [0, 0]
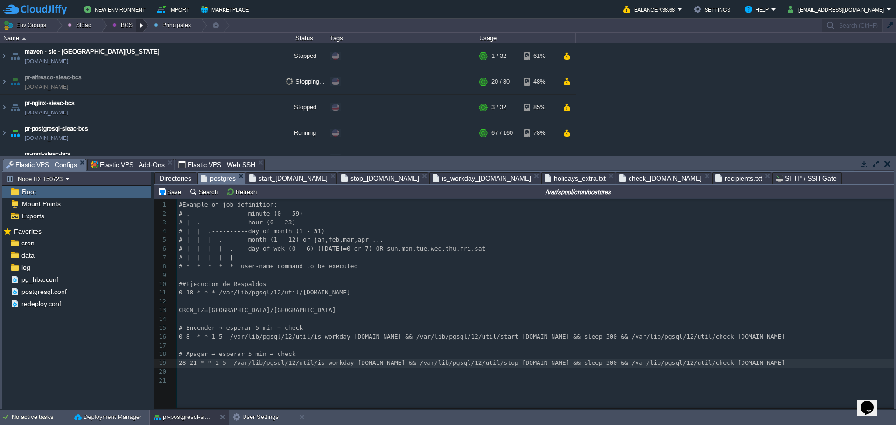
click at [136, 25] on div at bounding box center [142, 26] width 13 height 14
click at [140, 53] on span "Principales" at bounding box center [134, 50] width 30 height 7
click at [137, 30] on div at bounding box center [142, 26] width 13 height 14
click at [143, 42] on span "Ambientes" at bounding box center [133, 39] width 29 height 7
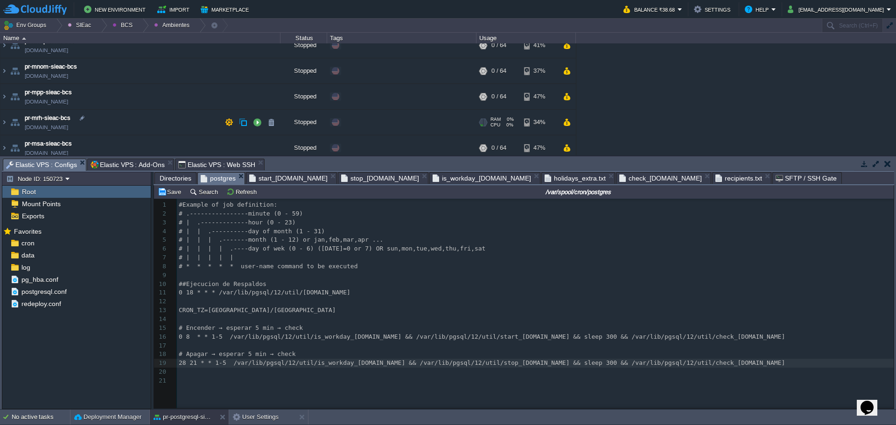
scroll to position [16, 0]
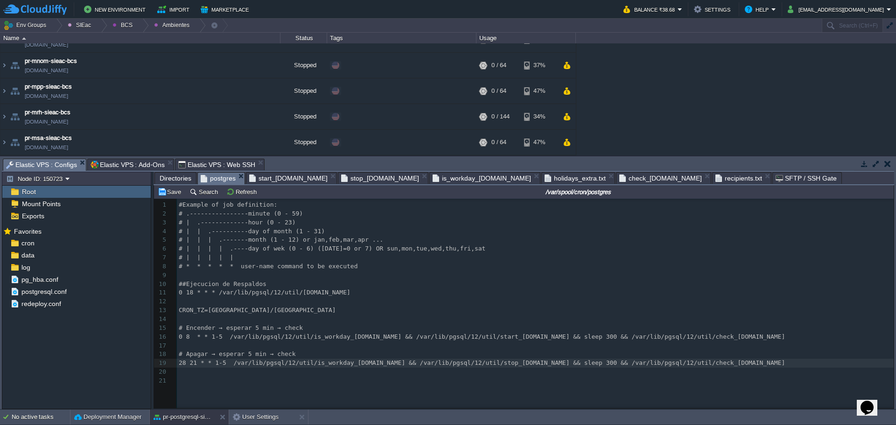
click at [133, 162] on span "Elastic VPS : Add-Ons" at bounding box center [128, 164] width 74 height 11
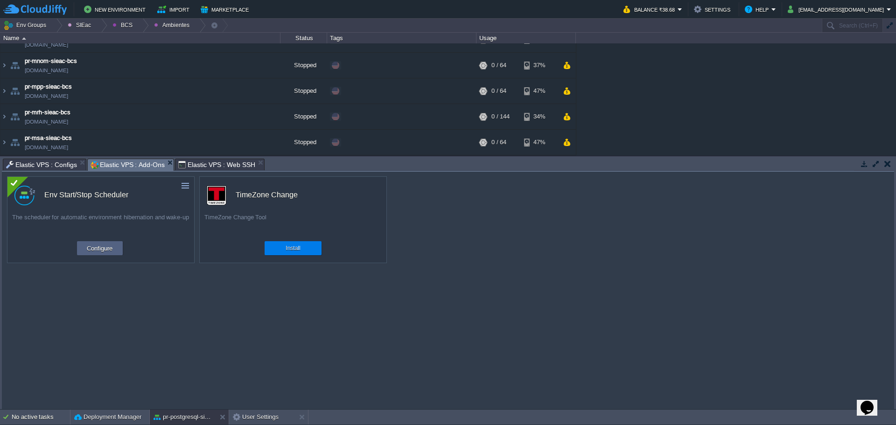
click at [206, 164] on span "Elastic VPS : Web SSH" at bounding box center [216, 164] width 77 height 11
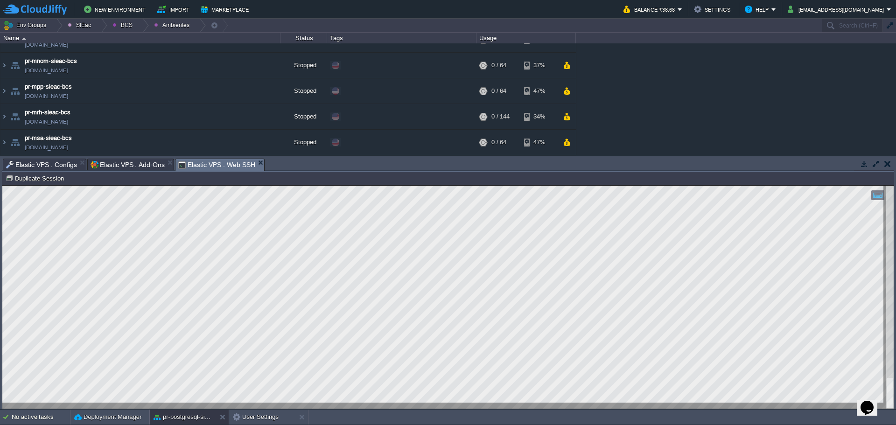
click at [51, 159] on span "Elastic VPS : Configs" at bounding box center [41, 164] width 71 height 11
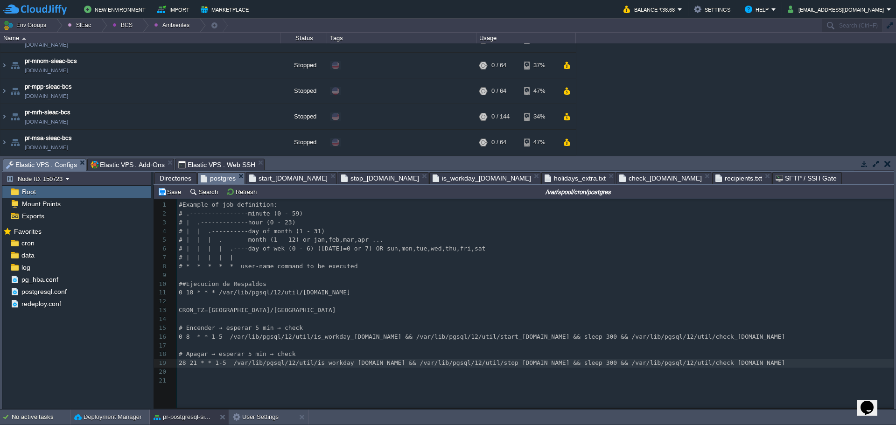
click at [456, 313] on pre "CRON_TZ=[GEOGRAPHIC_DATA]/[GEOGRAPHIC_DATA]" at bounding box center [537, 310] width 720 height 9
click at [397, 363] on div "xxxxxxxxxx 1 #Example of job definition: 2 # .----------------minute (0 - 59) 3…" at bounding box center [537, 293] width 720 height 185
drag, startPoint x: 137, startPoint y: 25, endPoint x: 139, endPoint y: 29, distance: 5.0
click at [137, 25] on div at bounding box center [142, 26] width 13 height 14
click at [140, 42] on span "Ambientes" at bounding box center [133, 39] width 29 height 7
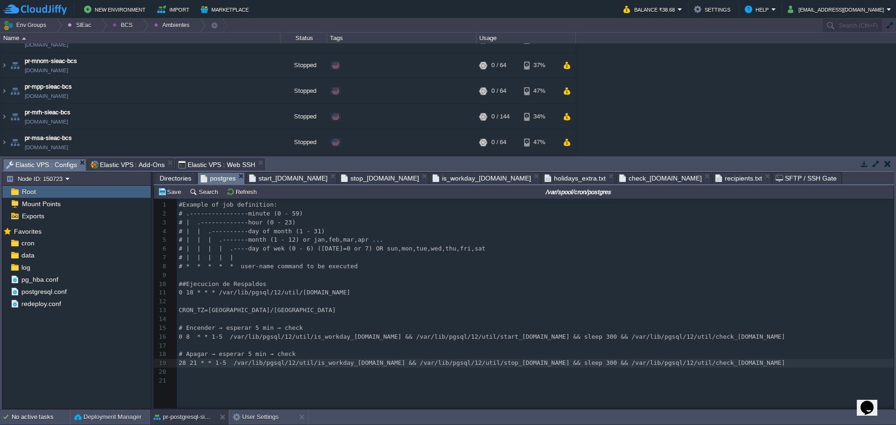
click at [138, 30] on div at bounding box center [142, 26] width 13 height 14
click at [140, 50] on span "Principales" at bounding box center [134, 50] width 30 height 7
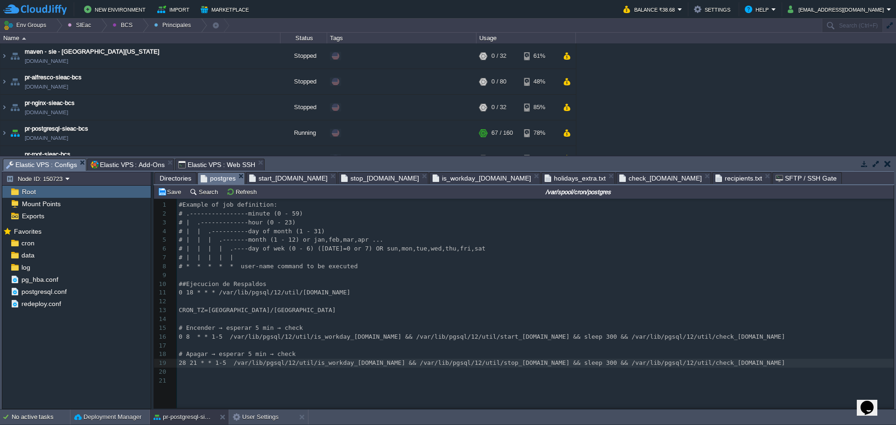
click at [450, 316] on pre "​" at bounding box center [537, 319] width 720 height 9
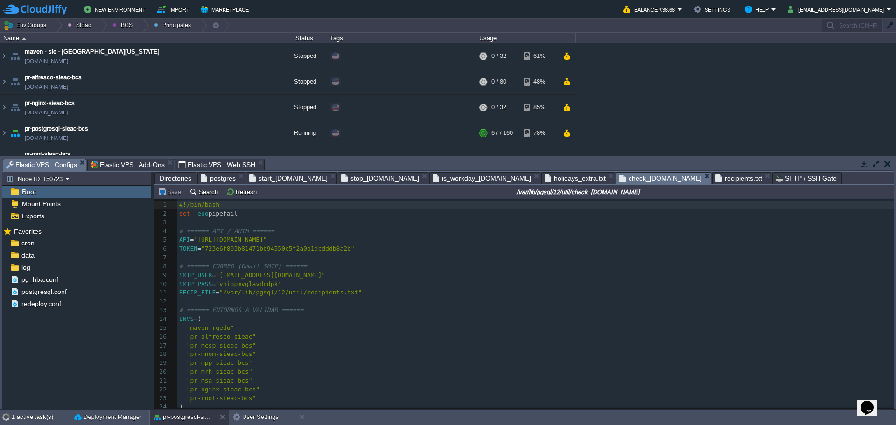
click at [619, 176] on span "check_[DOMAIN_NAME]" at bounding box center [660, 179] width 83 height 12
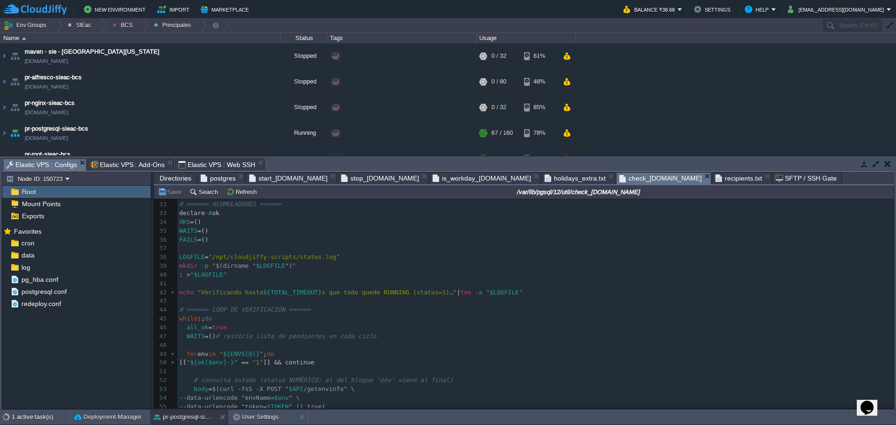
scroll to position [327, 0]
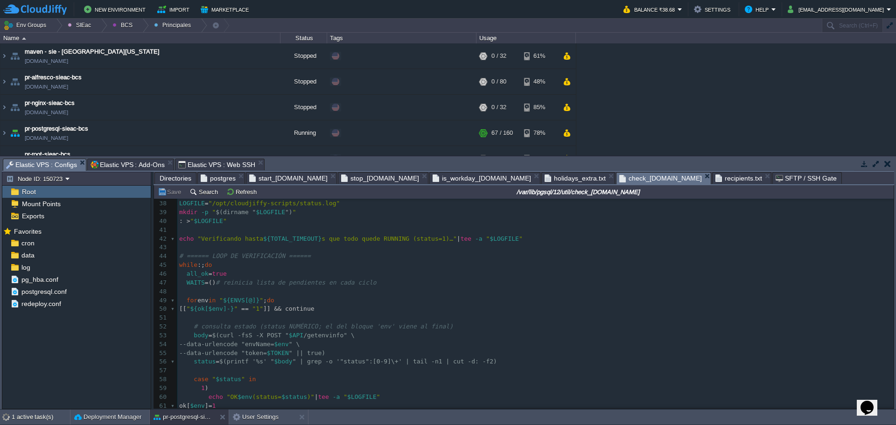
click at [484, 306] on pre "[[ " ${ok[$env]-} " == "1" ]] && continue" at bounding box center [535, 309] width 716 height 9
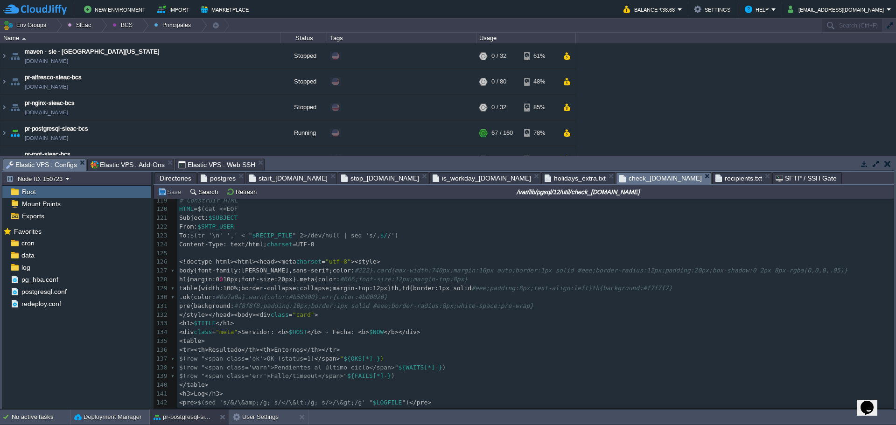
scroll to position [1055, 0]
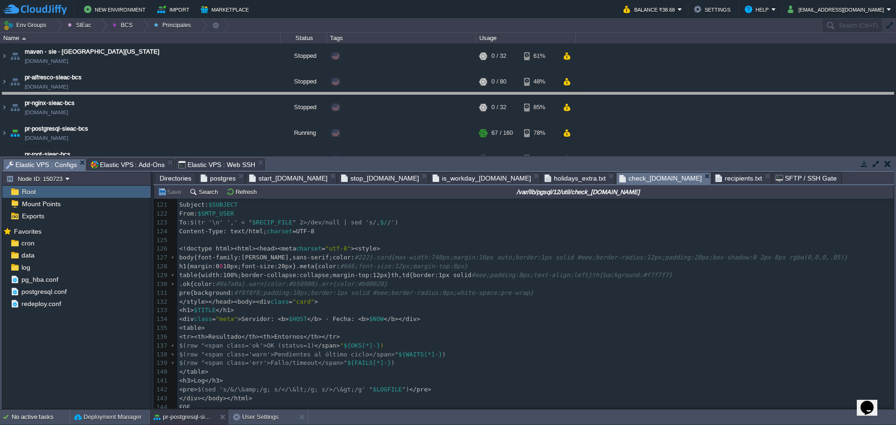
drag, startPoint x: 362, startPoint y: 162, endPoint x: 357, endPoint y: 97, distance: 65.9
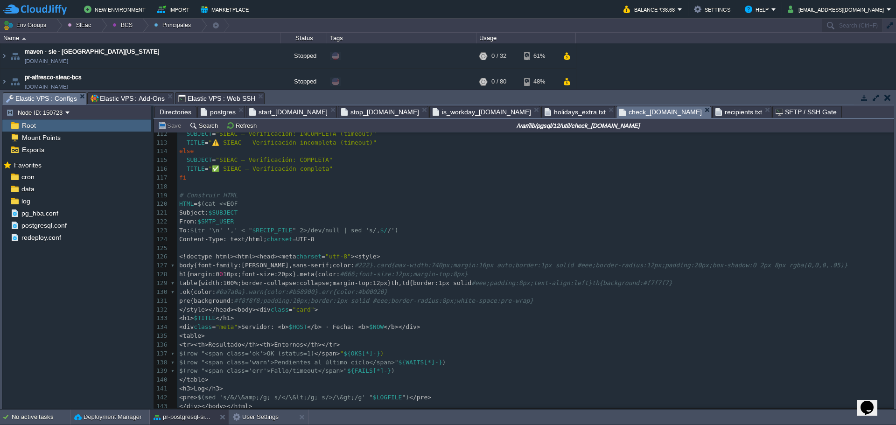
scroll to position [915, 0]
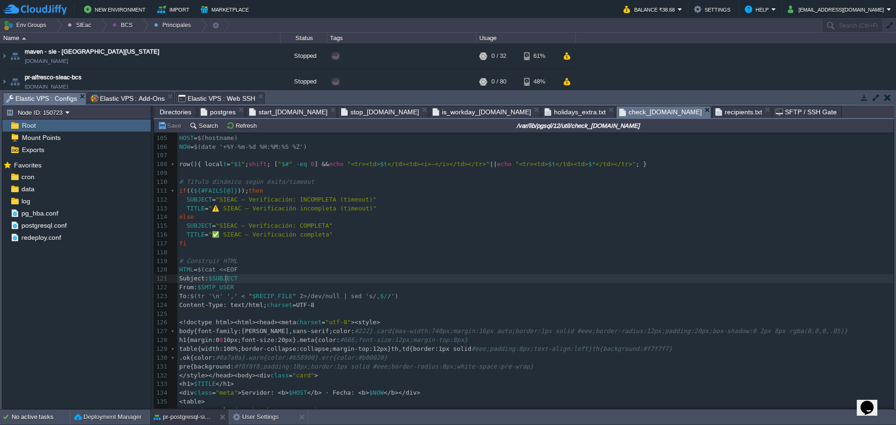
click at [226, 276] on div "x 1 154 94 # ====== CORREO HTML ====== 95 # Prepara destinatarios (si no hay ar…" at bounding box center [535, 305] width 716 height 536
type textarea "EOF Subject: $SUBJECT"
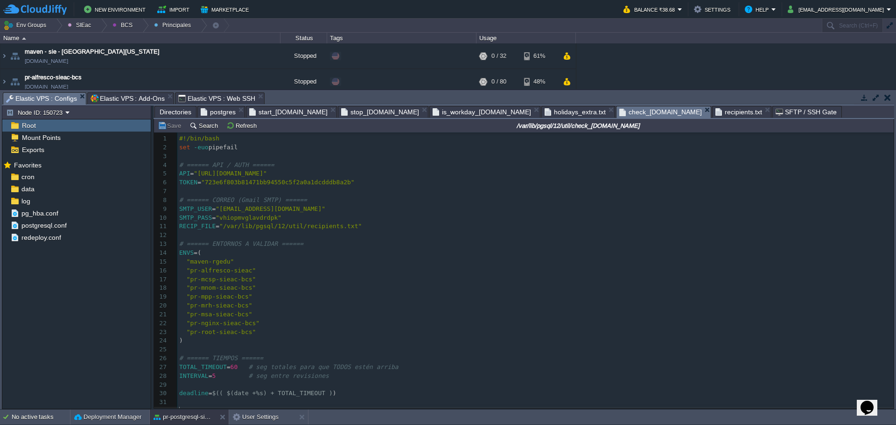
scroll to position [60, 0]
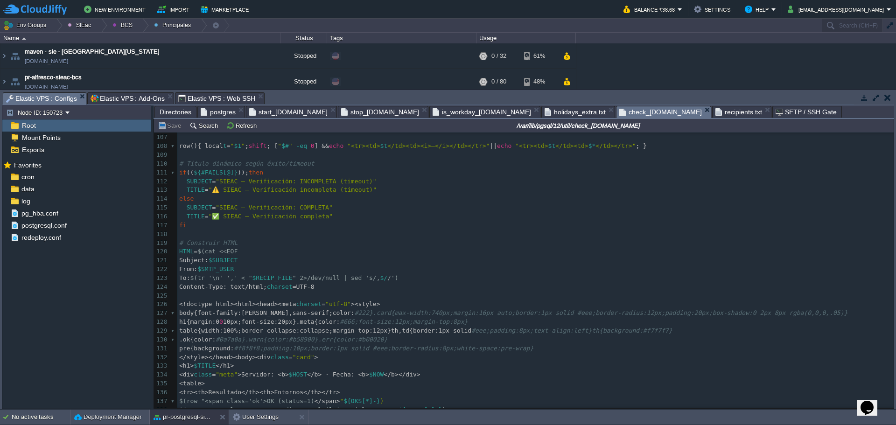
click at [222, 261] on span "$SUBJECT" at bounding box center [223, 260] width 29 height 7
type textarea "SUBJECT"
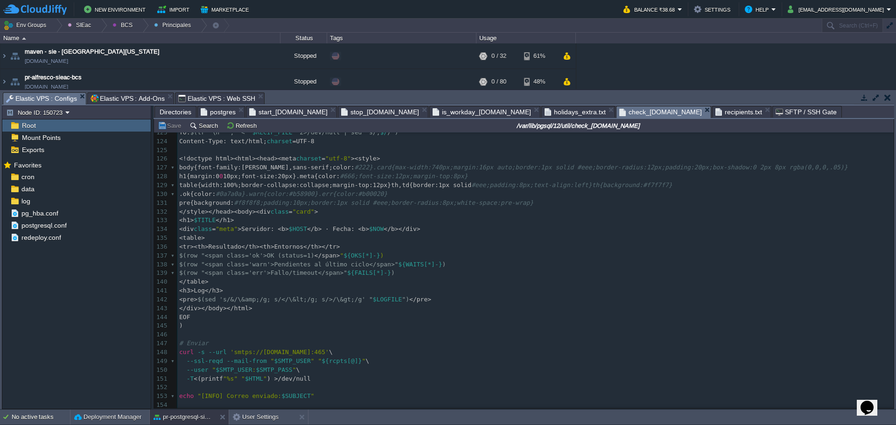
click at [531, 340] on pre "# Enviar" at bounding box center [535, 343] width 716 height 9
click at [396, 297] on div "x 1 154 ​ 108 row(){ local t = " $1 " ; shift ; [ " $# " -eq 0 ] && echo "<tr><…" at bounding box center [535, 202] width 716 height 413
click at [199, 94] on span "Elastic VPS : Web SSH" at bounding box center [216, 98] width 77 height 11
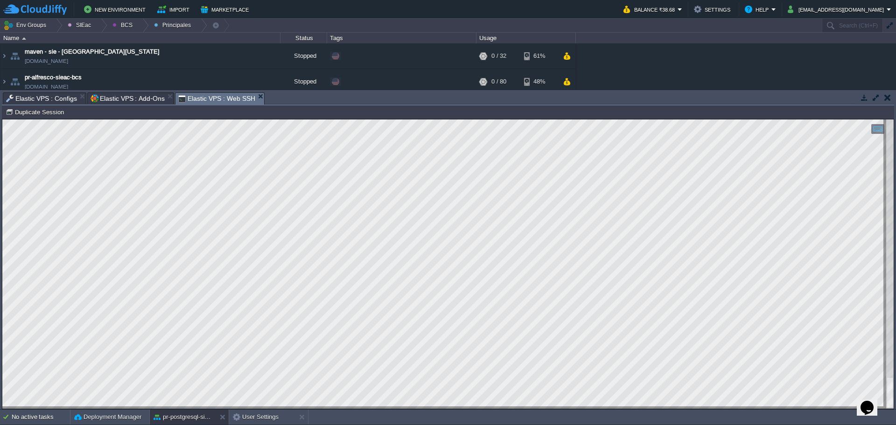
click at [49, 94] on span "Elastic VPS : Configs" at bounding box center [41, 98] width 71 height 11
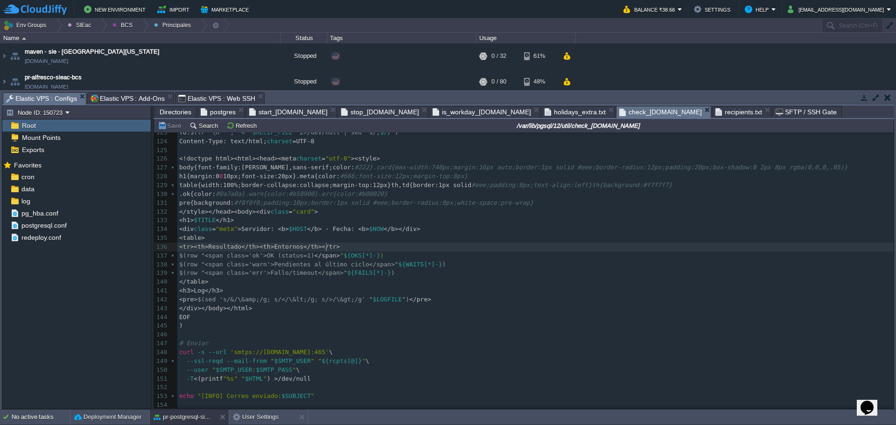
click at [408, 243] on pre "<tr><th>Resultado</th><th>Entornos</th></tr>" at bounding box center [535, 247] width 716 height 9
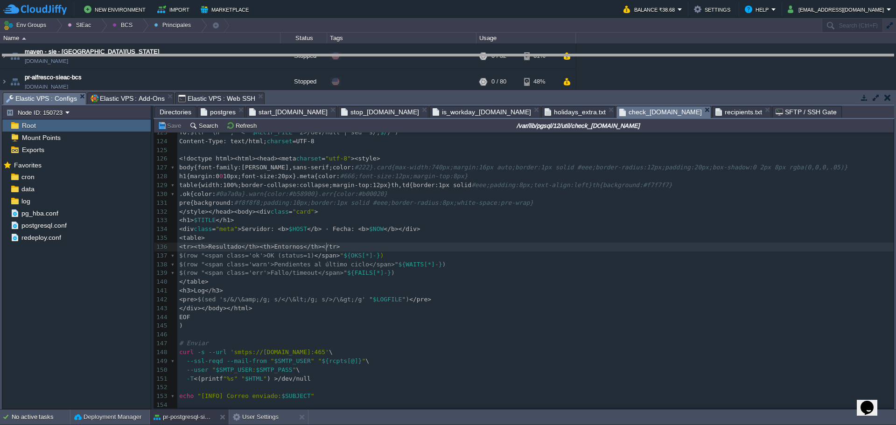
drag, startPoint x: 429, startPoint y: 99, endPoint x: 429, endPoint y: 61, distance: 38.3
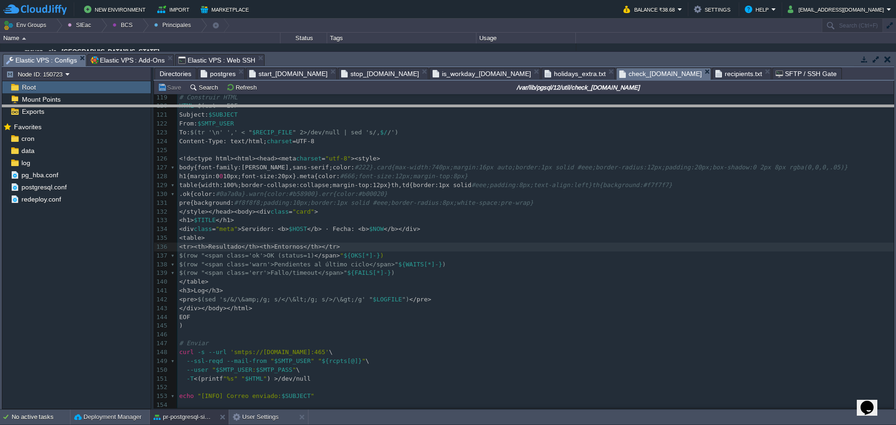
drag, startPoint x: 371, startPoint y: 58, endPoint x: 358, endPoint y: 95, distance: 39.0
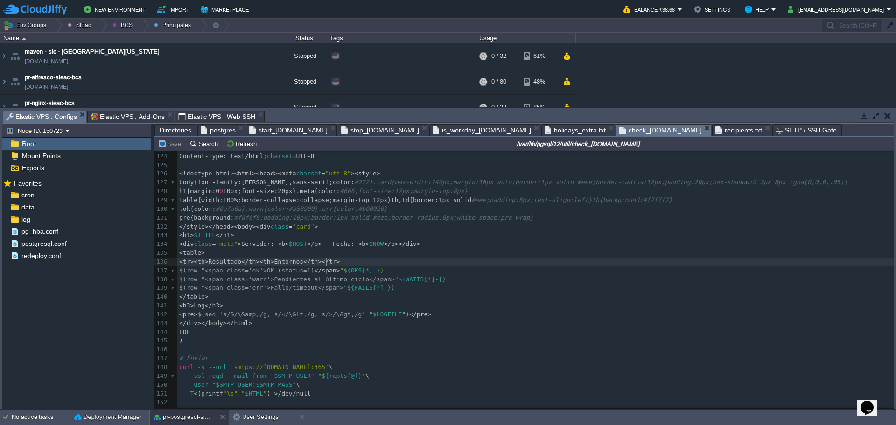
click at [420, 264] on pre "<tr><th>Resultado</th><th>Entornos</th></tr>" at bounding box center [535, 262] width 716 height 9
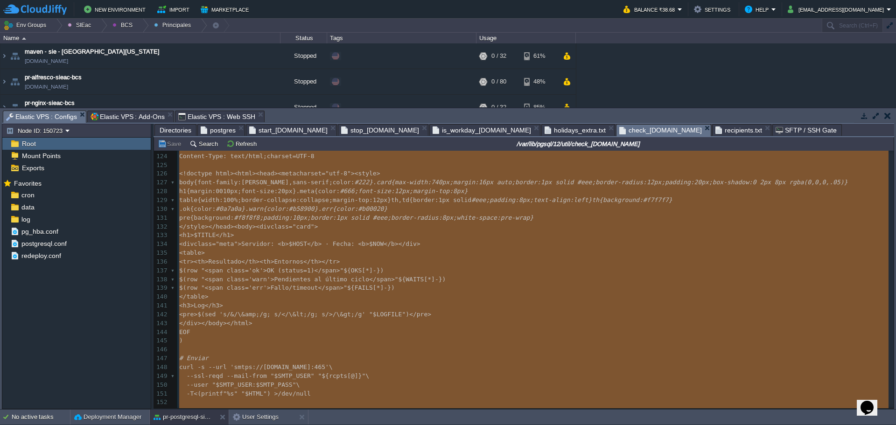
type textarea "-"
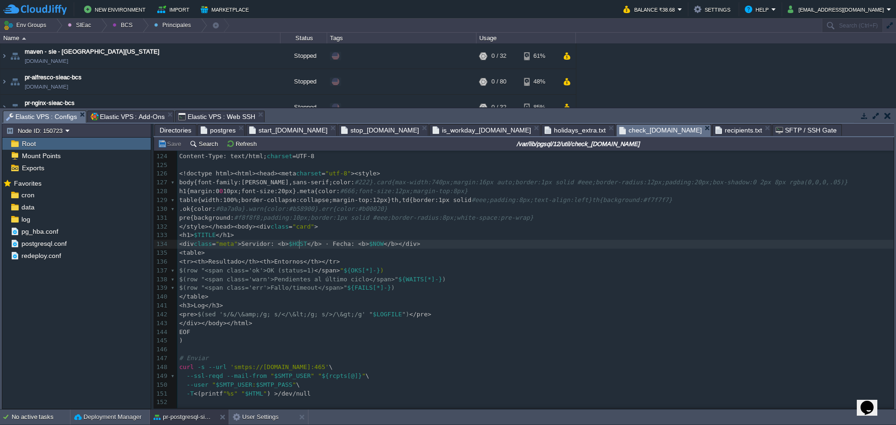
drag, startPoint x: 280, startPoint y: 252, endPoint x: 286, endPoint y: 251, distance: 5.2
click at [285, 251] on pre "<table>" at bounding box center [535, 253] width 716 height 9
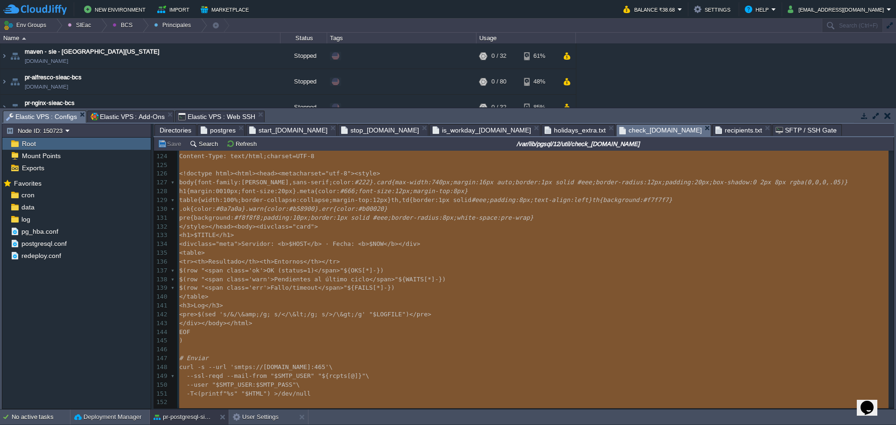
type textarea "-"
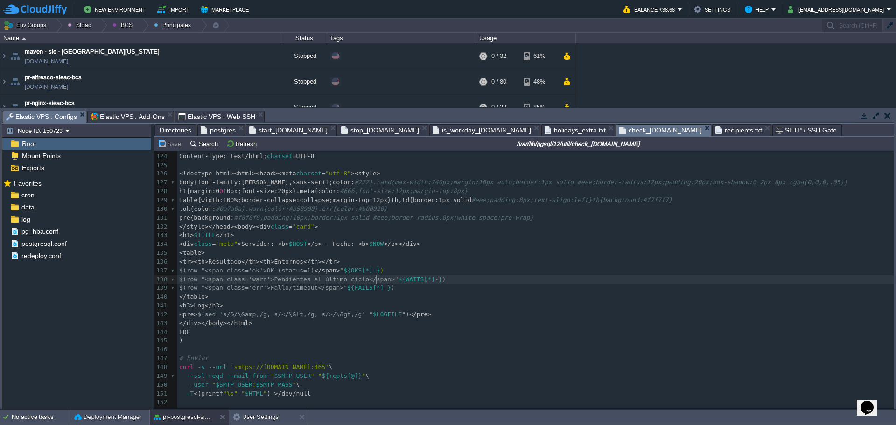
type textarea "-"
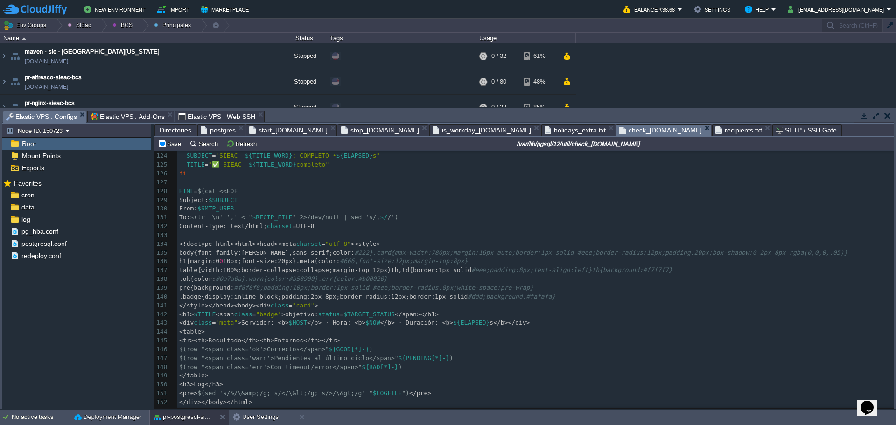
scroll to position [1179, 0]
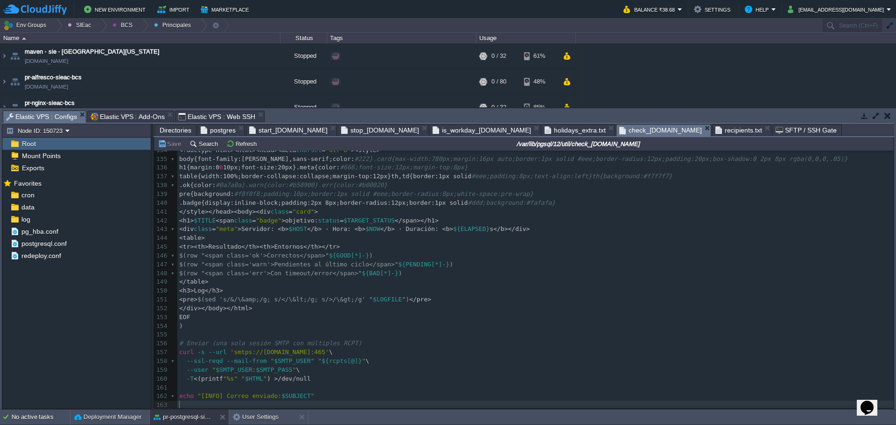
click at [165, 137] on div "Directories postgres start_[DOMAIN_NAME] stop_[DOMAIN_NAME] is_workday_[DOMAIN_…" at bounding box center [524, 131] width 741 height 14
click at [197, 132] on div "postgres" at bounding box center [221, 130] width 48 height 12
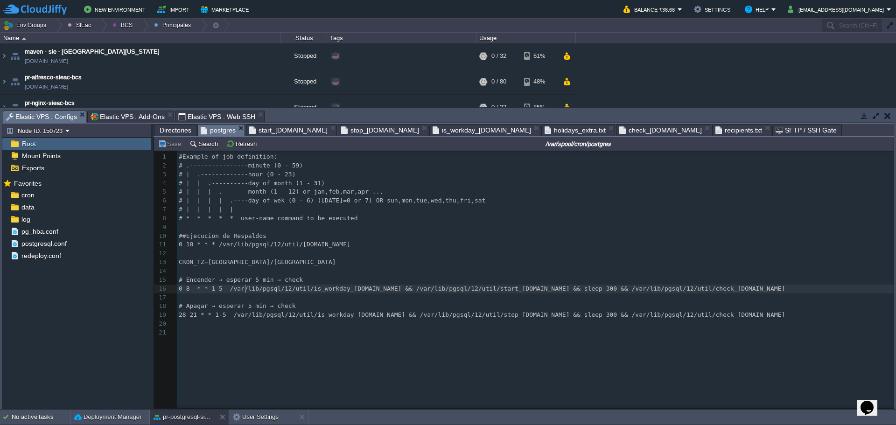
click at [245, 288] on div "xxxxxxxxxx 1 #Example of job definition: 2 # .----------------minute (0 - 59) 3…" at bounding box center [537, 245] width 720 height 185
type textarea "0 8 * * 1-5 /var/lib/pgsql/12/util/is_workday_[DOMAIN_NAME] && /var/lib/pgsql/1…"
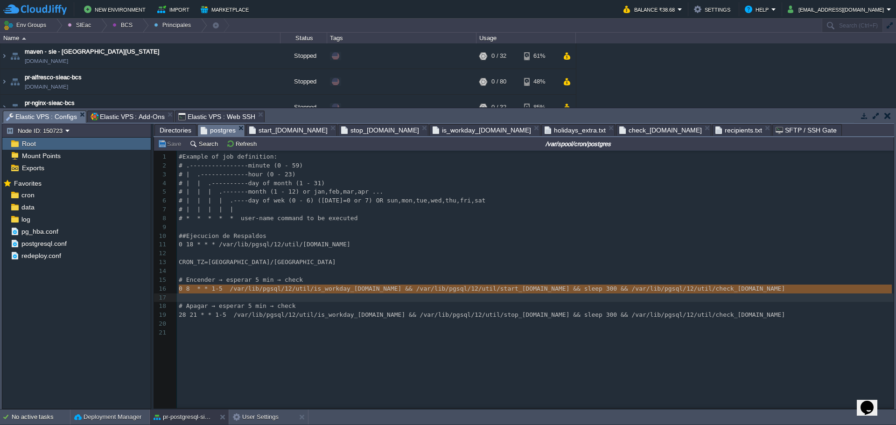
paste textarea
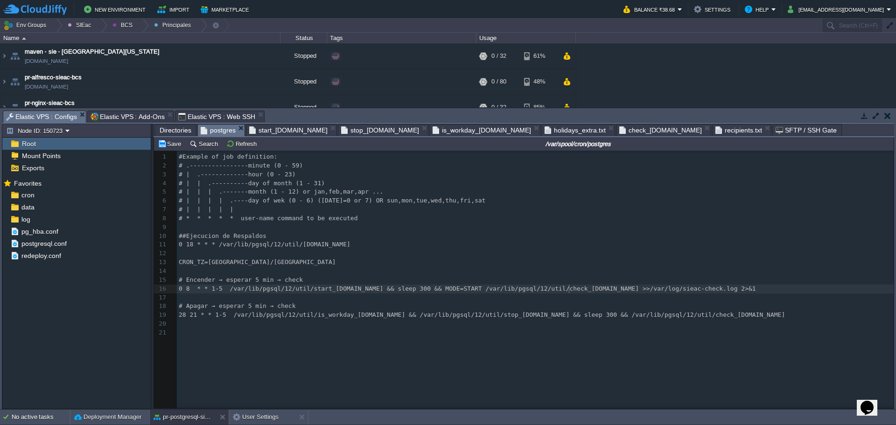
click at [568, 288] on span "0 8 * * 1-5 /var/lib/pgsql/12/util/start_[DOMAIN_NAME] && sleep 300 && MODE=STA…" at bounding box center [467, 288] width 577 height 7
type textarea ">>/var/log/sieac-check.log 2>&1"
click at [311, 318] on span "28 21 * * 1-5 /var/lib/pgsql/12/util/is_workday_[DOMAIN_NAME] && /var/lib/pgsql…" at bounding box center [482, 314] width 606 height 7
type textarea "28 21 * * 1-5 /var/lib/pgsql/12/util/is_workday_[DOMAIN_NAME] && /var/lib/pgsql…"
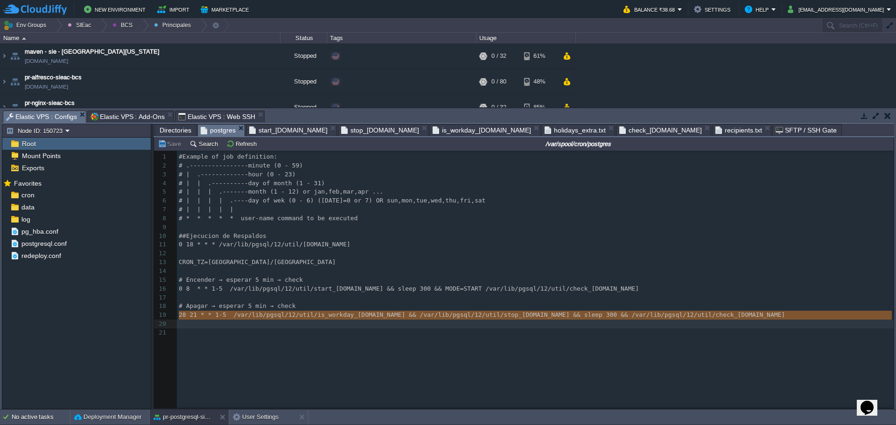
paste textarea
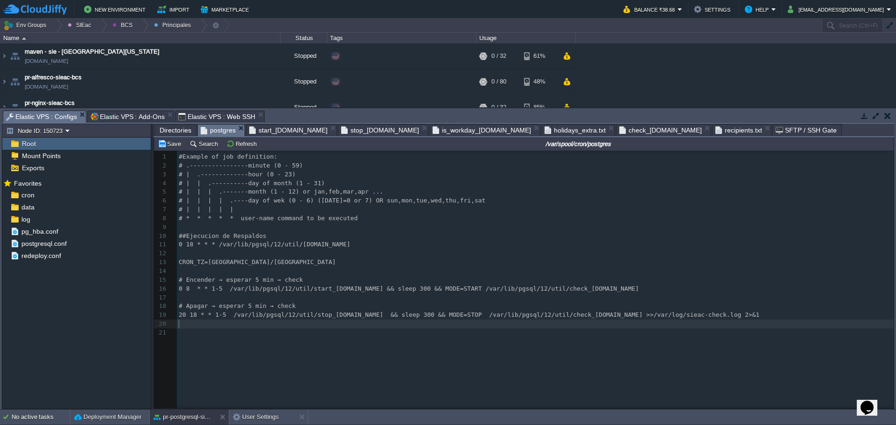
click at [558, 316] on span "20 18 * * 1-5 /var/lib/pgsql/12/util/stop_[DOMAIN_NAME] && sleep 300 && MODE=ST…" at bounding box center [469, 314] width 581 height 7
type textarea ">>/var/log/sieac-check.log 2>&1"
click at [189, 291] on div "xxxxxxxxxx 1 #Example of job definition: 2 # .----------------minute (0 - 59) 3…" at bounding box center [537, 245] width 720 height 185
type textarea "31"
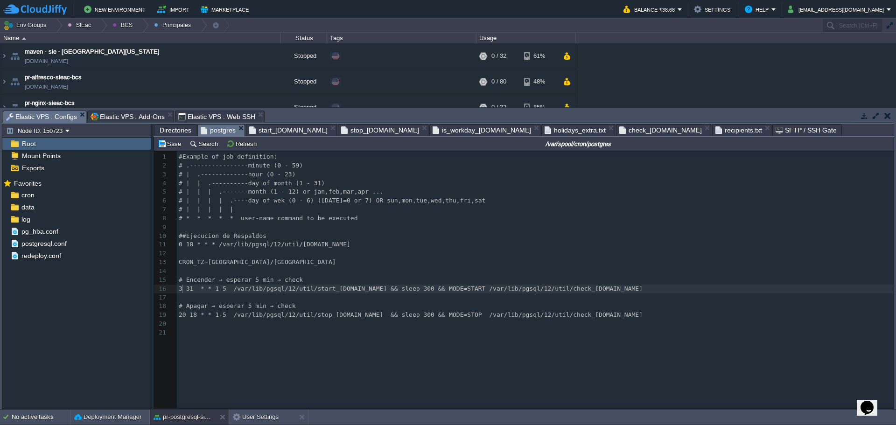
type textarea "38"
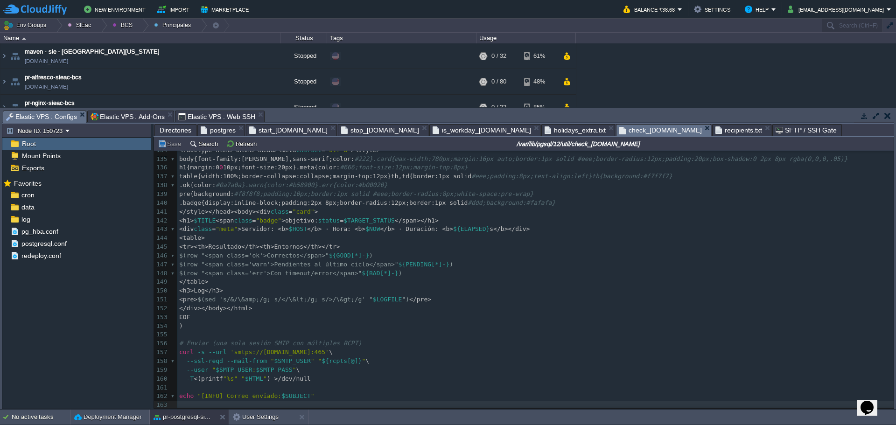
click at [619, 133] on span "check_[DOMAIN_NAME]" at bounding box center [660, 131] width 83 height 12
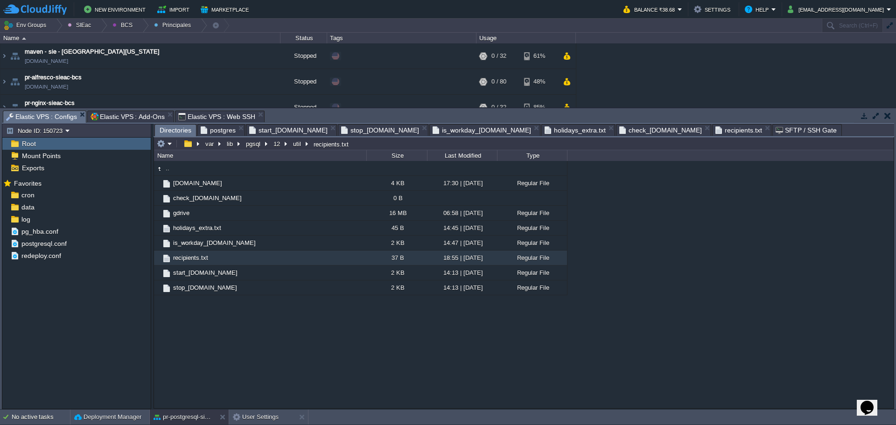
click at [183, 132] on span "Directories" at bounding box center [176, 131] width 32 height 12
click at [215, 131] on span "postgres" at bounding box center [218, 130] width 35 height 11
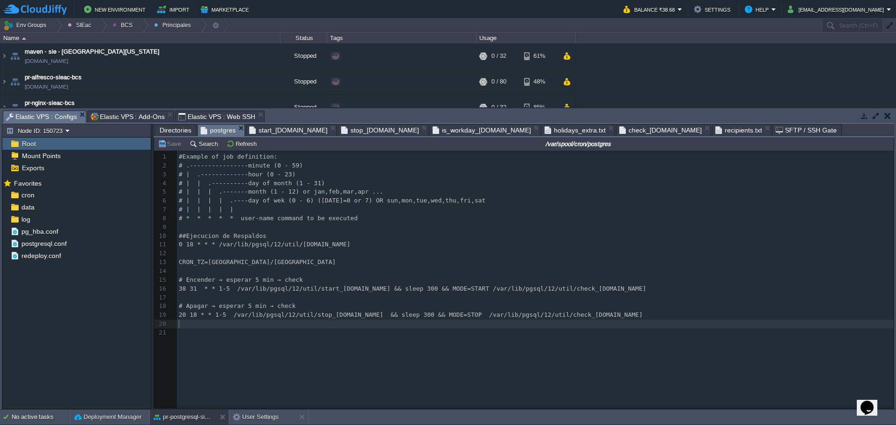
click at [653, 322] on pre "​" at bounding box center [537, 324] width 720 height 9
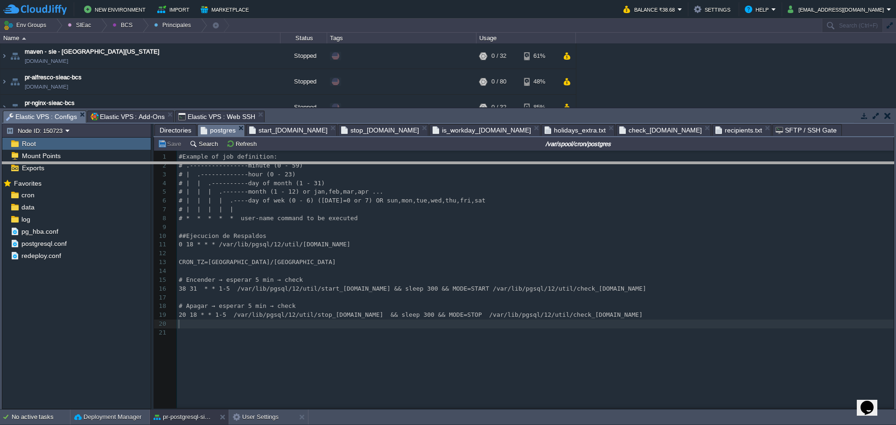
drag, startPoint x: 328, startPoint y: 120, endPoint x: 325, endPoint y: 171, distance: 51.4
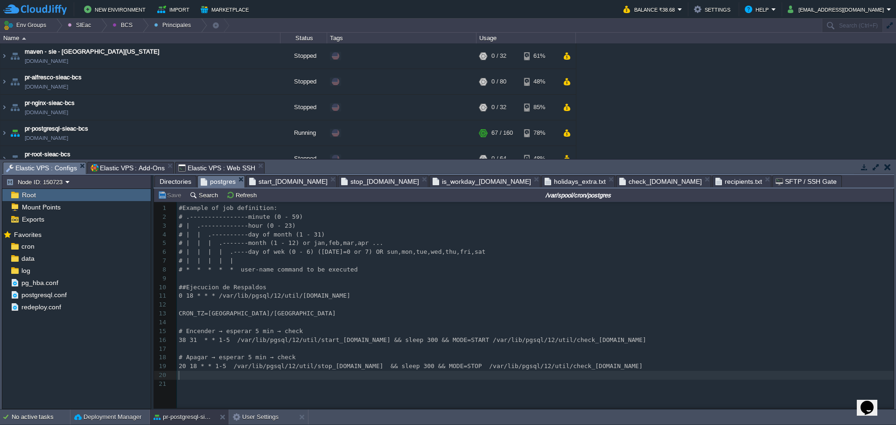
click at [191, 338] on span "38 31 * * 1-5 /var/lib/pgsql/12/util/start_[DOMAIN_NAME] && sleep 300 && MODE=S…" at bounding box center [413, 339] width 468 height 7
type textarea "21"
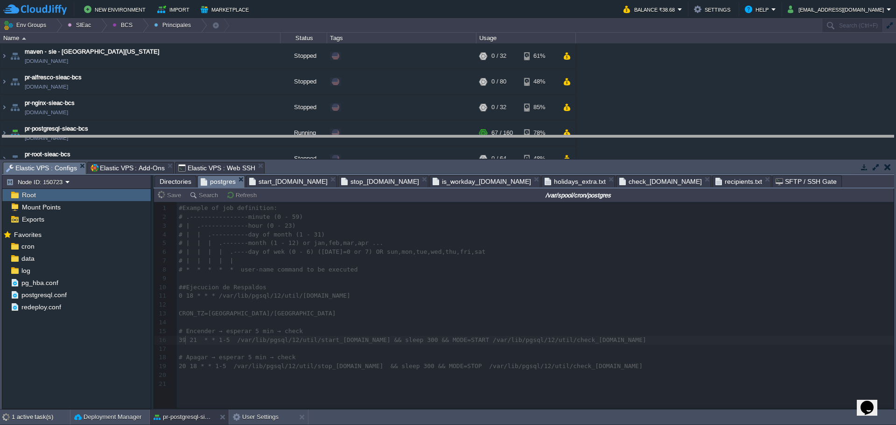
drag, startPoint x: 593, startPoint y: 167, endPoint x: 584, endPoint y: 140, distance: 28.2
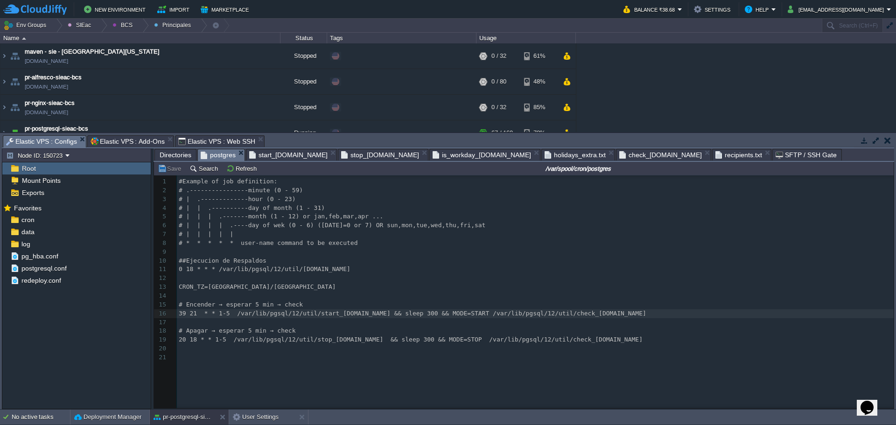
type textarea "39"
type textarea "gsql/12/util/start_[DOMAIN_NAME] && sleep 300 && MODE=START /var/lib/pgsql/12/u…"
click at [413, 254] on pre "​" at bounding box center [537, 252] width 720 height 9
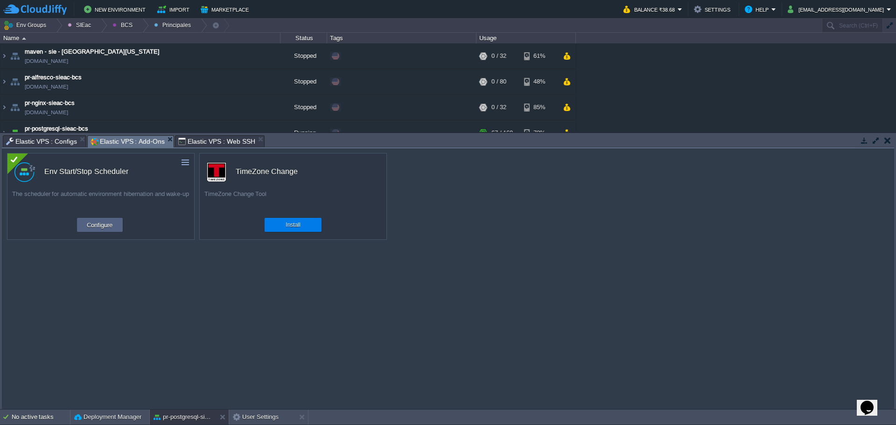
click at [126, 142] on span "Elastic VPS : Add-Ons" at bounding box center [128, 142] width 74 height 12
click at [36, 139] on span "Elastic VPS : Configs" at bounding box center [41, 141] width 71 height 11
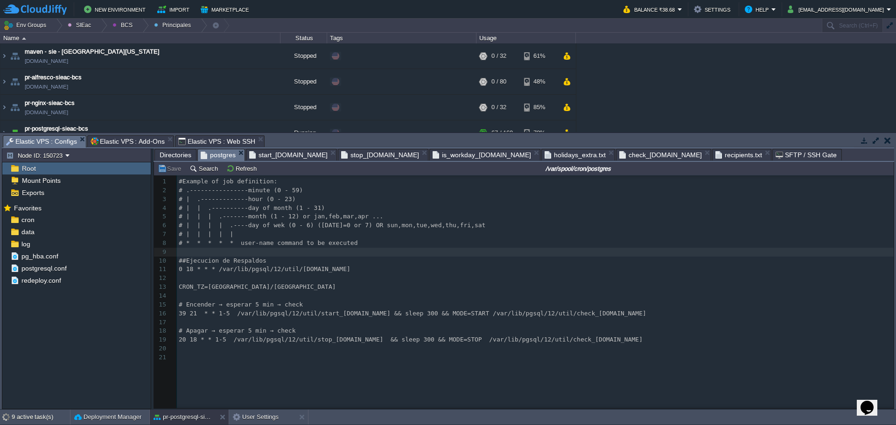
scroll to position [3, 0]
click at [465, 357] on pre "​" at bounding box center [537, 357] width 720 height 9
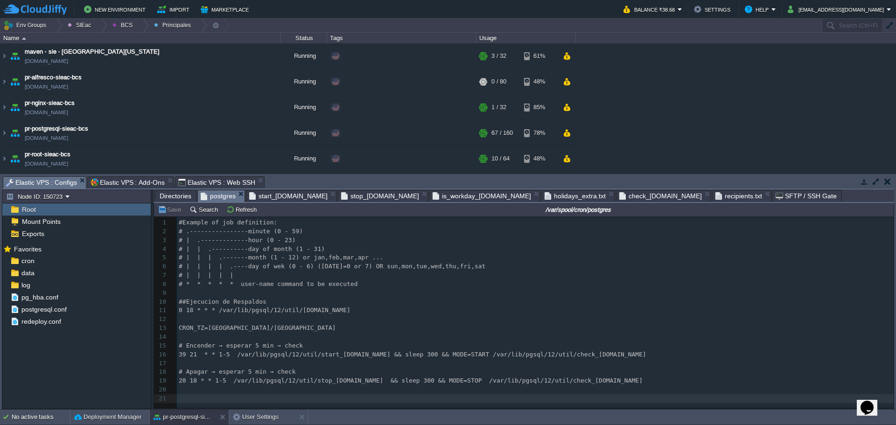
click at [124, 176] on div "Elastic VPS : Add-Ons" at bounding box center [130, 182] width 87 height 12
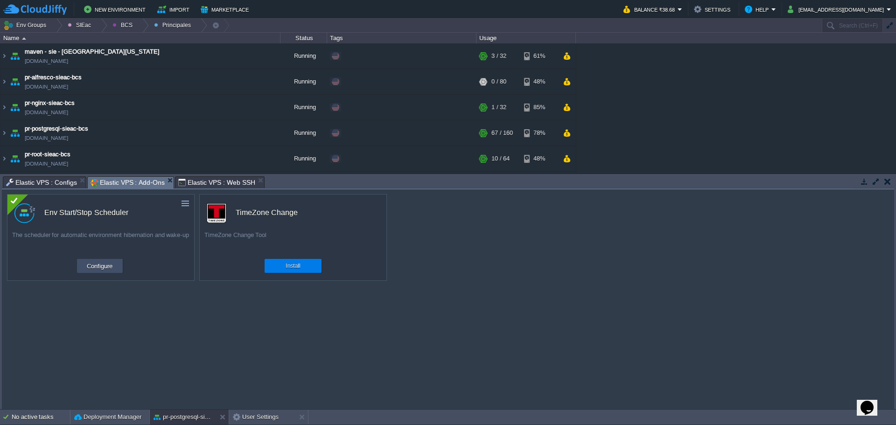
click at [108, 265] on button "Configure" at bounding box center [99, 265] width 31 height 11
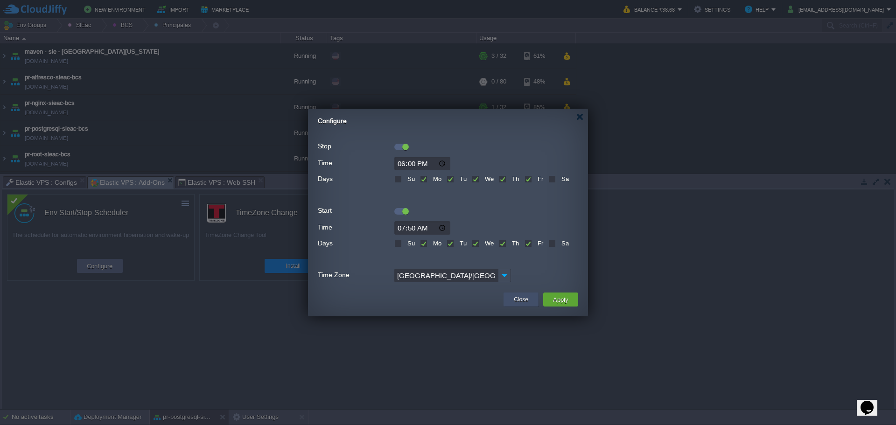
click at [513, 305] on div "Close" at bounding box center [521, 300] width 21 height 14
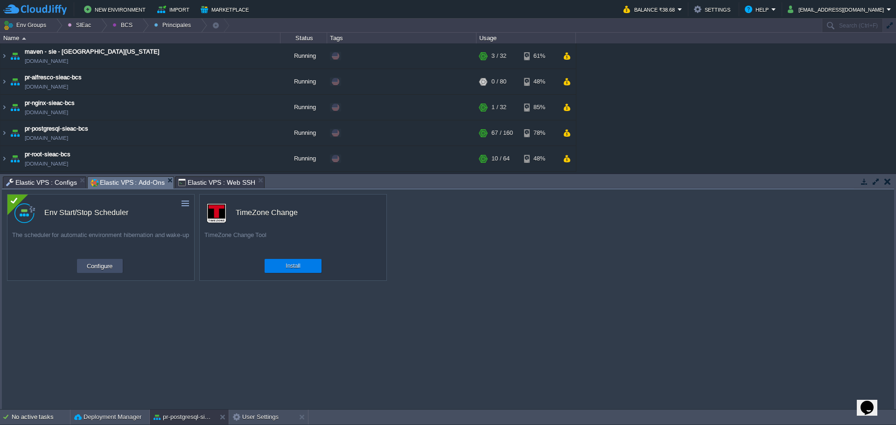
click at [102, 269] on button "Configure" at bounding box center [99, 265] width 31 height 11
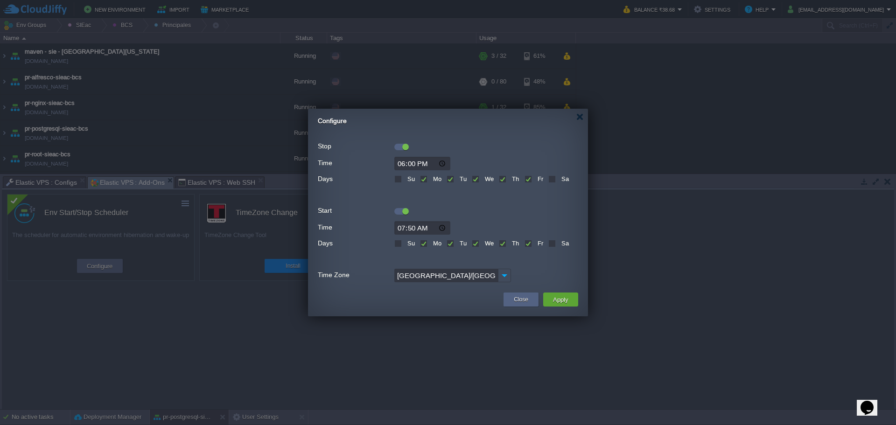
click at [407, 165] on input "18:00" at bounding box center [422, 164] width 56 height 14
click at [413, 166] on input "18:00" at bounding box center [422, 164] width 56 height 14
type input "18:10"
click at [567, 299] on button "Apply" at bounding box center [560, 299] width 21 height 11
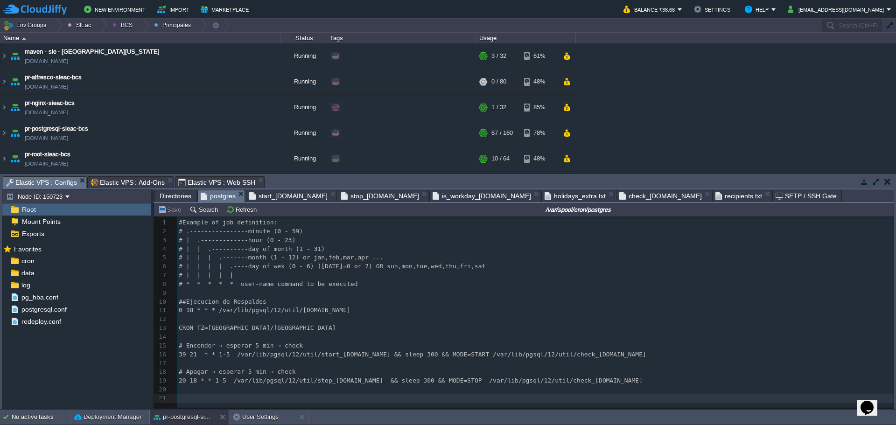
click at [27, 188] on span "Elastic VPS : Configs" at bounding box center [41, 183] width 71 height 12
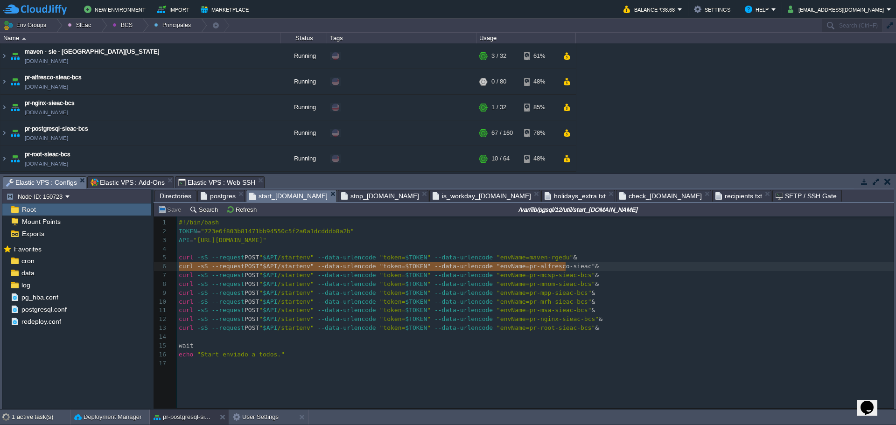
click at [280, 194] on span "start_[DOMAIN_NAME]" at bounding box center [288, 196] width 78 height 12
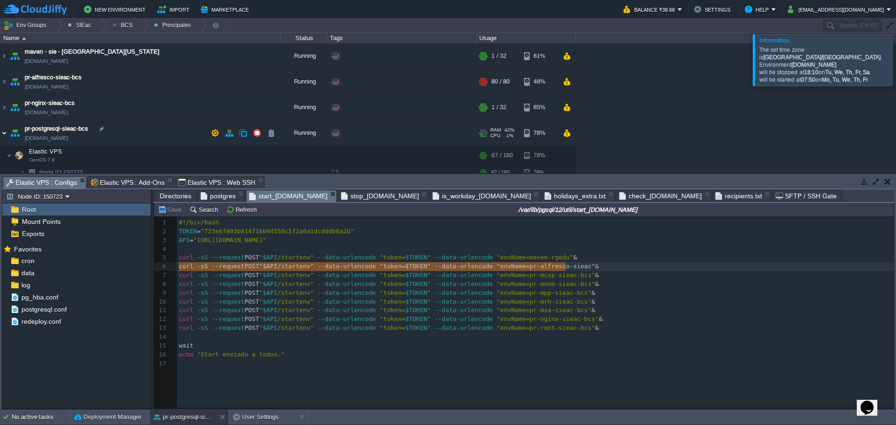
click at [4, 131] on img at bounding box center [3, 132] width 7 height 25
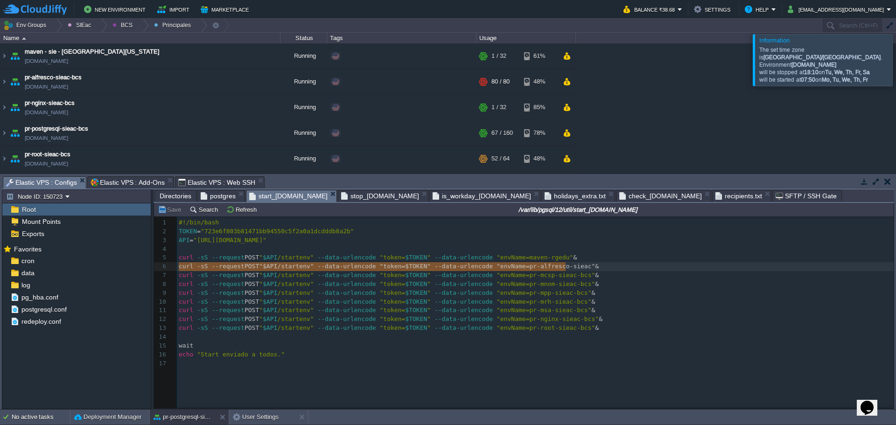
click at [545, 195] on span "holidays_extra.txt" at bounding box center [575, 195] width 61 height 11
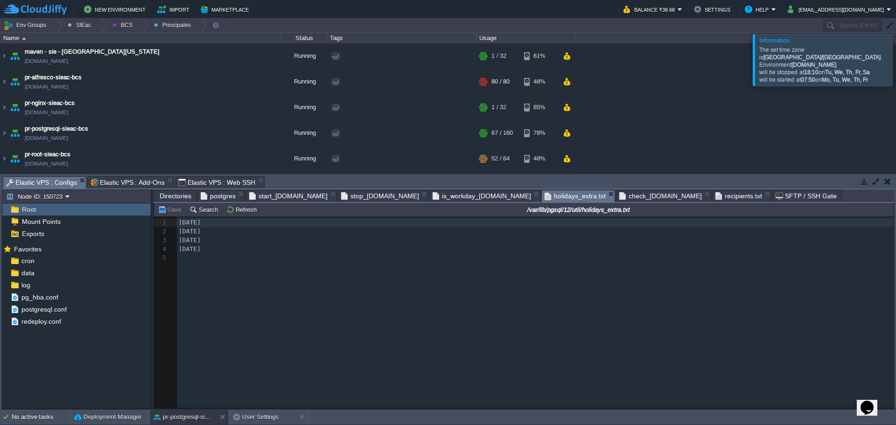
scroll to position [1166, 0]
click at [619, 197] on span "check_[DOMAIN_NAME]" at bounding box center [660, 195] width 83 height 11
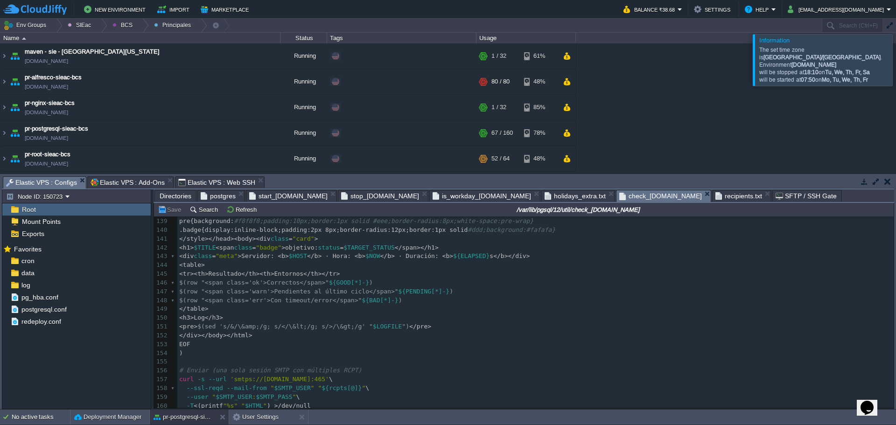
scroll to position [1245, 0]
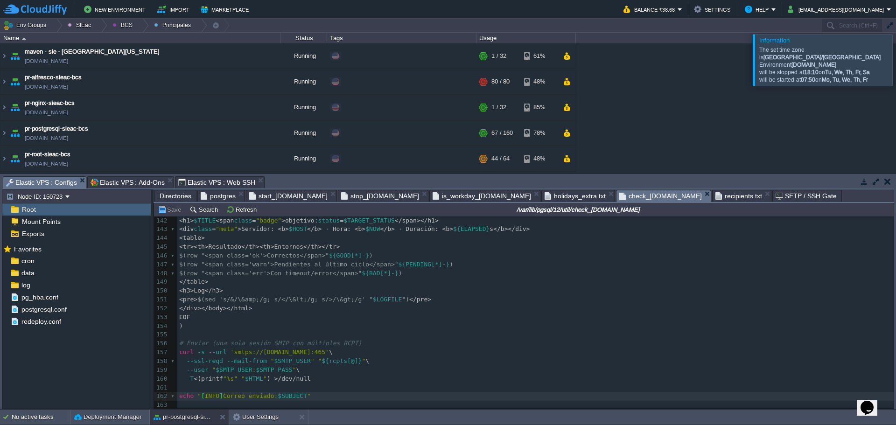
click at [107, 181] on span "Elastic VPS : Add-Ons" at bounding box center [128, 182] width 74 height 11
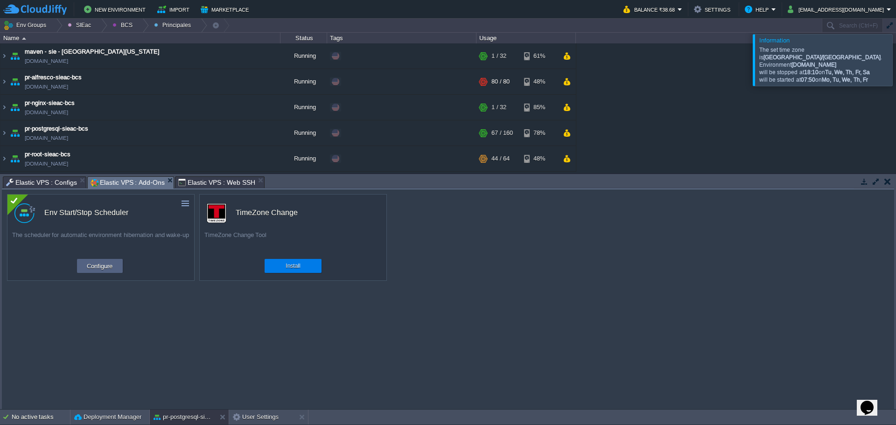
click at [196, 178] on span "Elastic VPS : Web SSH" at bounding box center [216, 182] width 77 height 11
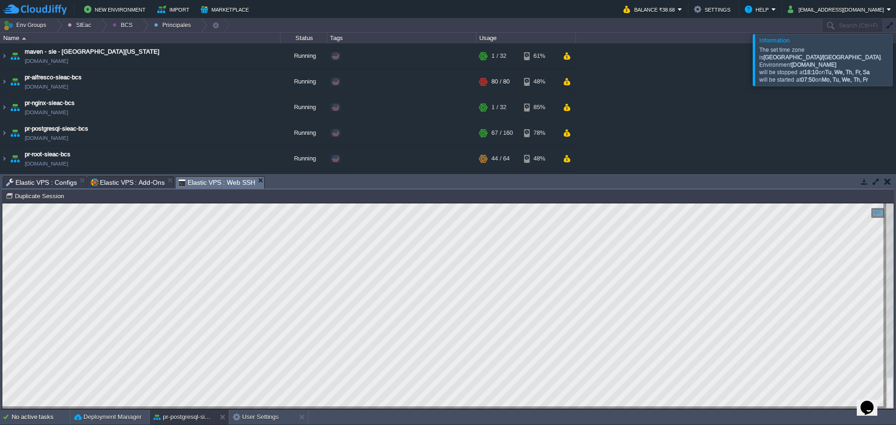
click at [896, 61] on div at bounding box center [907, 59] width 0 height 51
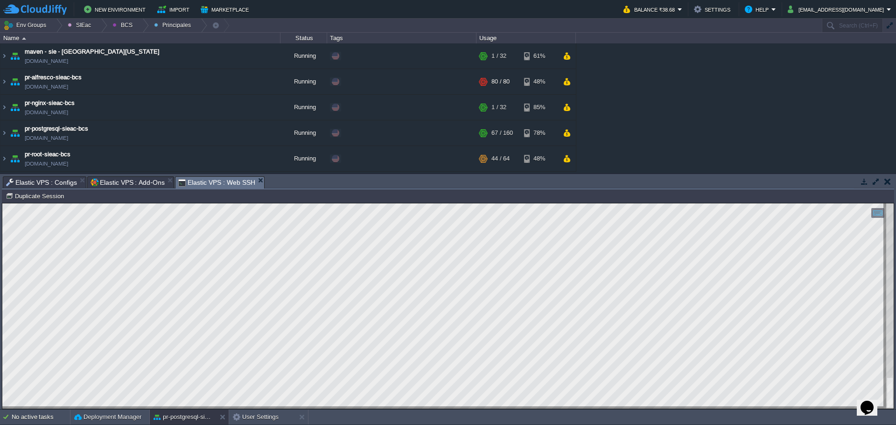
click at [58, 187] on span "Elastic VPS : Configs" at bounding box center [41, 182] width 71 height 11
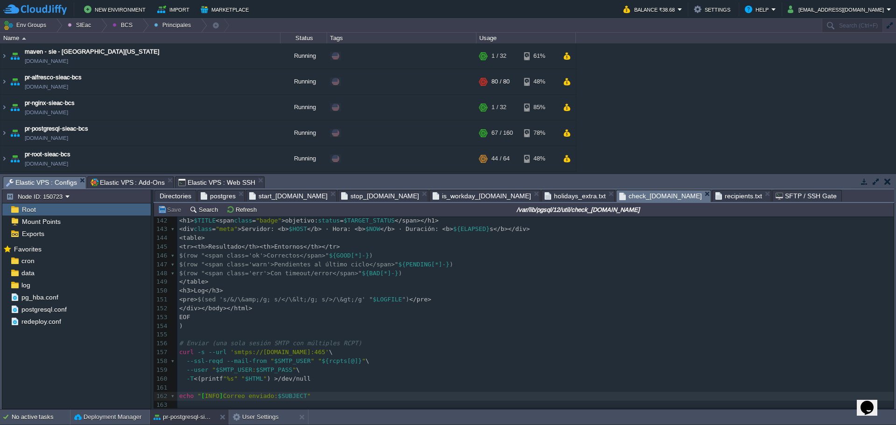
click at [112, 185] on span "Elastic VPS : Add-Ons" at bounding box center [128, 182] width 74 height 11
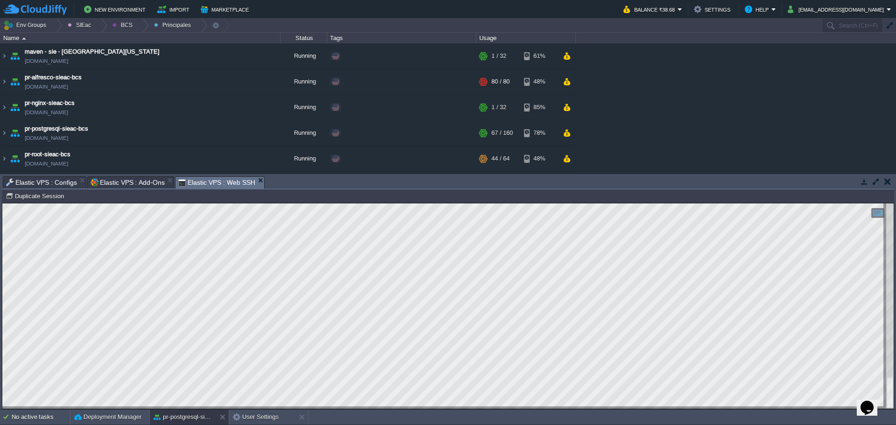
drag, startPoint x: 196, startPoint y: 183, endPoint x: 214, endPoint y: 192, distance: 19.6
click at [196, 182] on span "Elastic VPS : Web SSH" at bounding box center [216, 183] width 77 height 12
click at [55, 186] on span "Elastic VPS : Configs" at bounding box center [41, 182] width 71 height 11
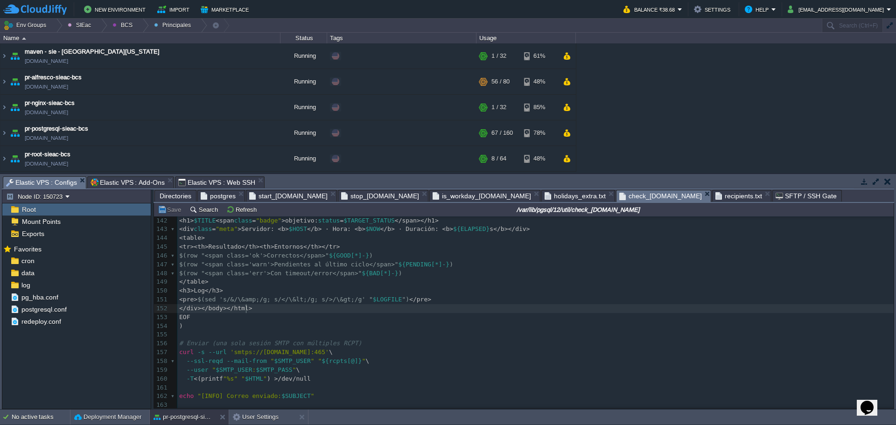
click at [435, 308] on pre "</div></body></html>" at bounding box center [535, 308] width 716 height 9
click at [344, 408] on div "x 1 154 123 else 124 SUBJECT = "SIEAC — ${TITLE_WORD} : COMPLETO • ${ELAPSED} s…" at bounding box center [535, 229] width 716 height 364
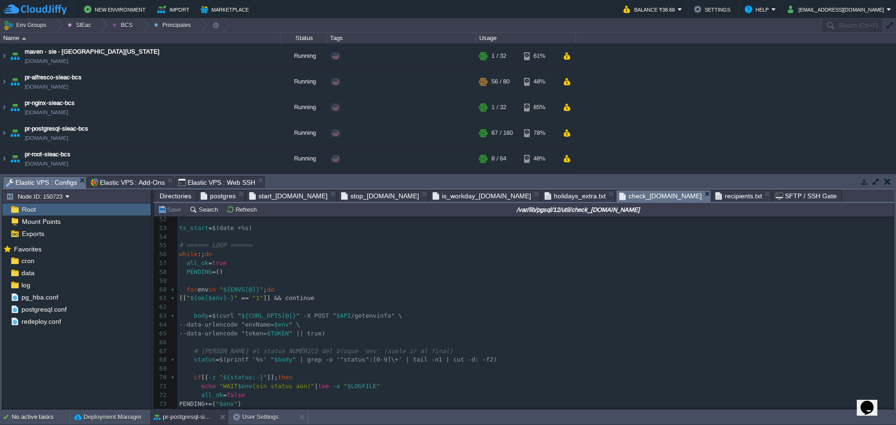
scroll to position [417, 0]
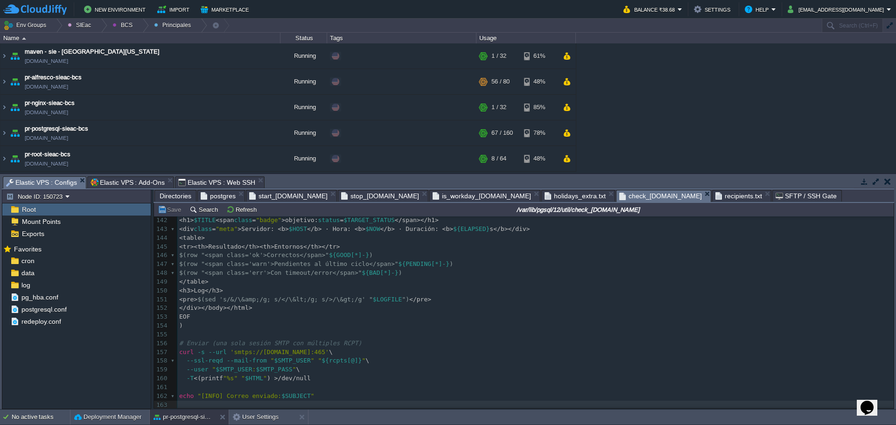
click at [115, 182] on span "Elastic VPS : Add-Ons" at bounding box center [128, 182] width 74 height 11
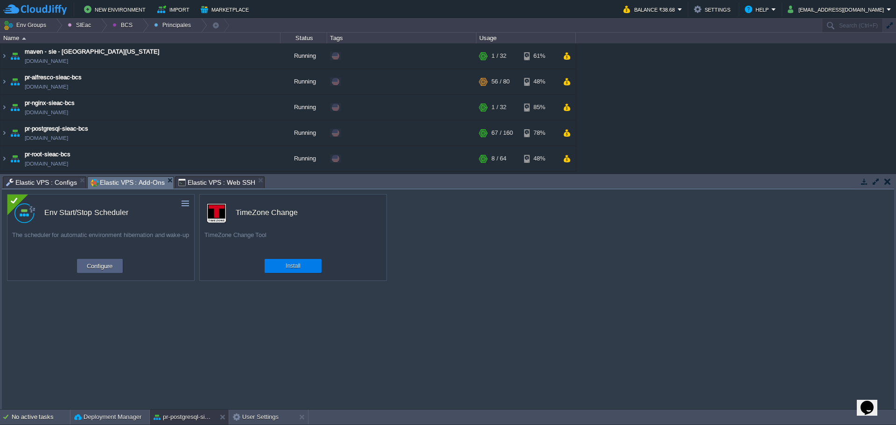
click at [27, 188] on span "Elastic VPS : Configs" at bounding box center [41, 182] width 71 height 11
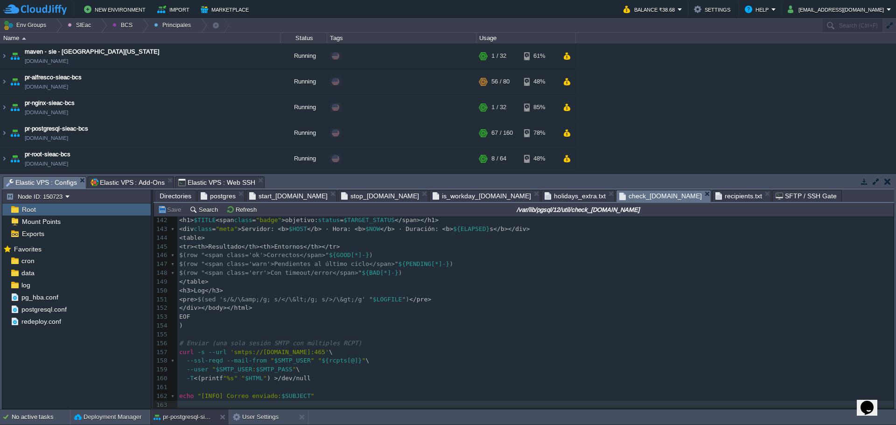
click at [220, 184] on span "Elastic VPS : Web SSH" at bounding box center [216, 182] width 77 height 11
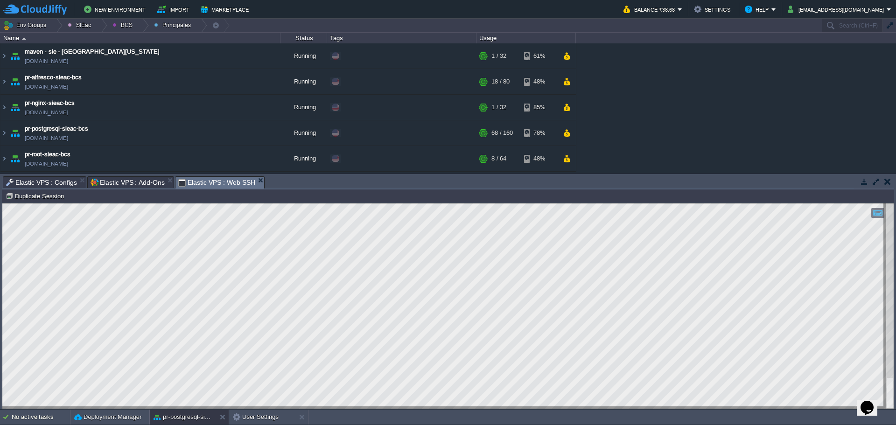
click at [119, 180] on span "Elastic VPS : Add-Ons" at bounding box center [128, 182] width 74 height 11
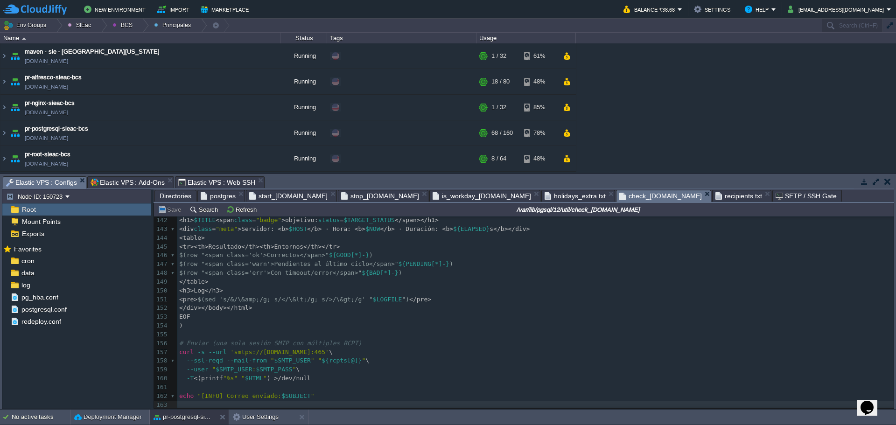
click at [46, 183] on span "Elastic VPS : Configs" at bounding box center [41, 183] width 71 height 12
click at [157, 197] on div "Directories" at bounding box center [175, 196] width 42 height 12
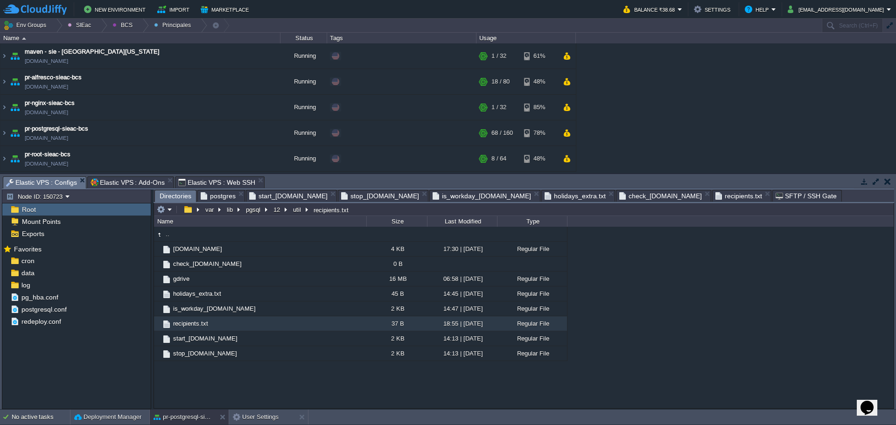
click at [222, 198] on span "postgres" at bounding box center [218, 195] width 35 height 11
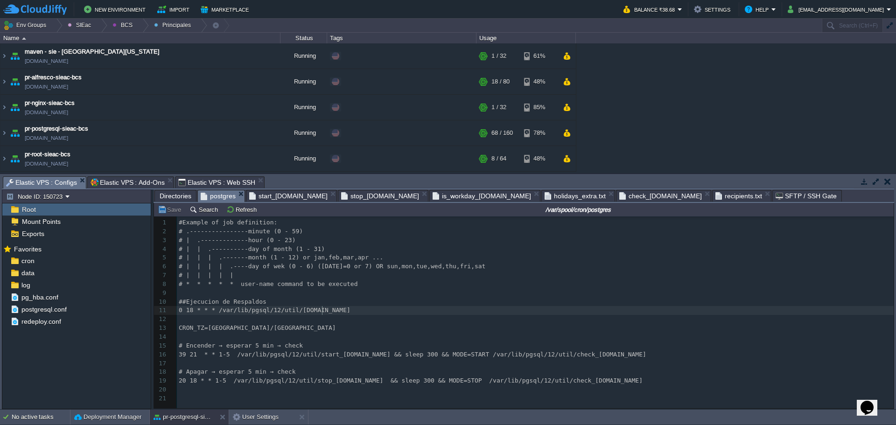
click at [389, 358] on div "xxxxxxxxxx 0 18 * * * /var/lib/pgsql/12/util/[DOMAIN_NAME] 1 #Example of job de…" at bounding box center [537, 310] width 720 height 185
type textarea "120"
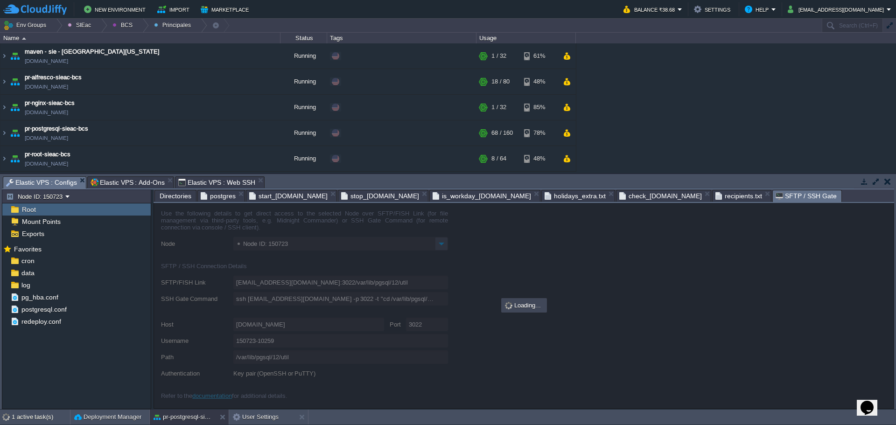
click at [776, 201] on span "SFTP / SSH Gate" at bounding box center [806, 196] width 61 height 12
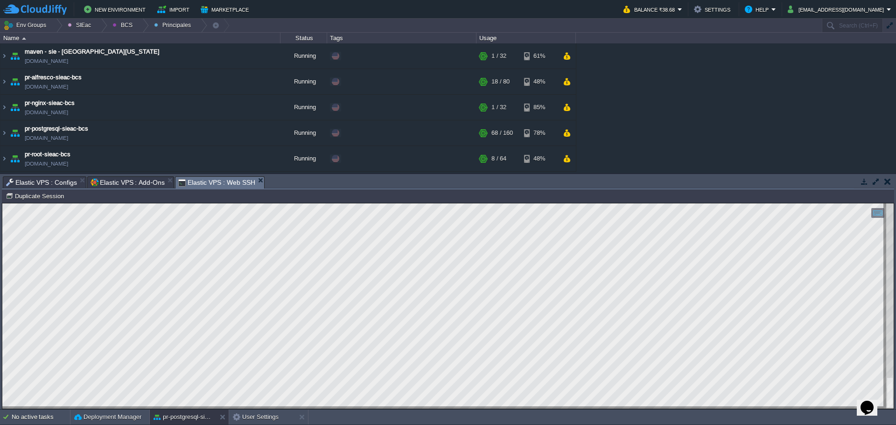
drag, startPoint x: 199, startPoint y: 385, endPoint x: 2, endPoint y: 203, distance: 268.5
click at [2, 203] on html "Copy: Ctrl + Shift + C Paste: Ctrl + V Settings: Ctrl + Shift + Alt 0" at bounding box center [447, 203] width 891 height 0
click at [44, 185] on span "Elastic VPS : Configs" at bounding box center [41, 182] width 71 height 11
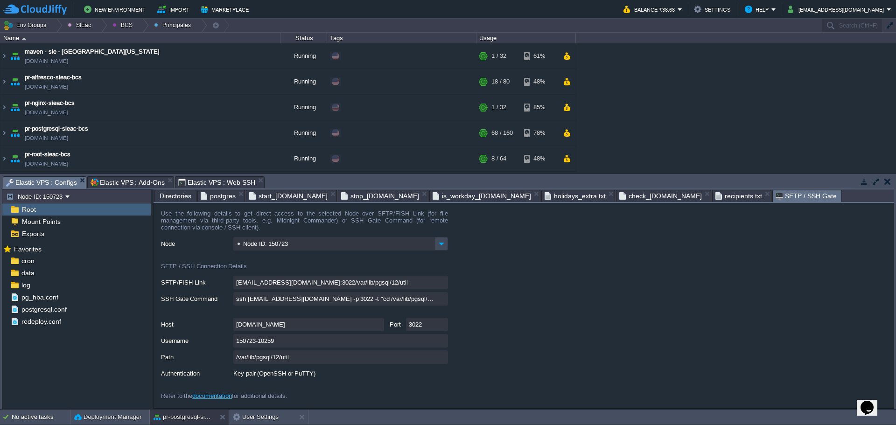
click at [119, 184] on span "Elastic VPS : Add-Ons" at bounding box center [128, 182] width 74 height 11
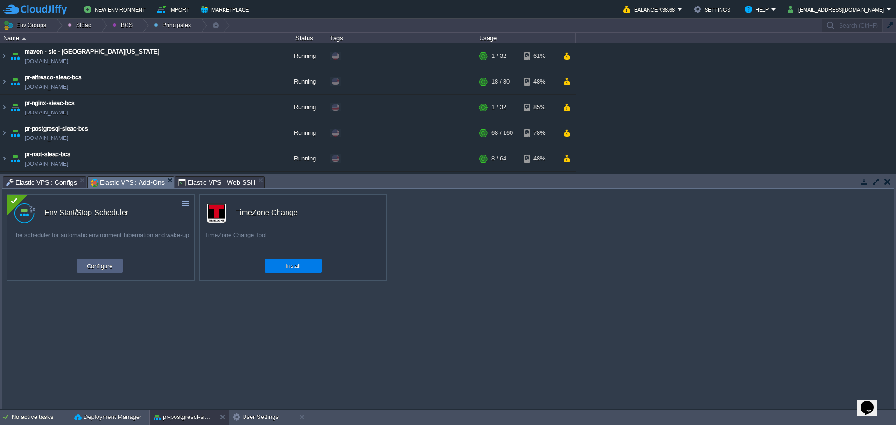
click at [181, 182] on span "Elastic VPS : Web SSH" at bounding box center [216, 182] width 77 height 11
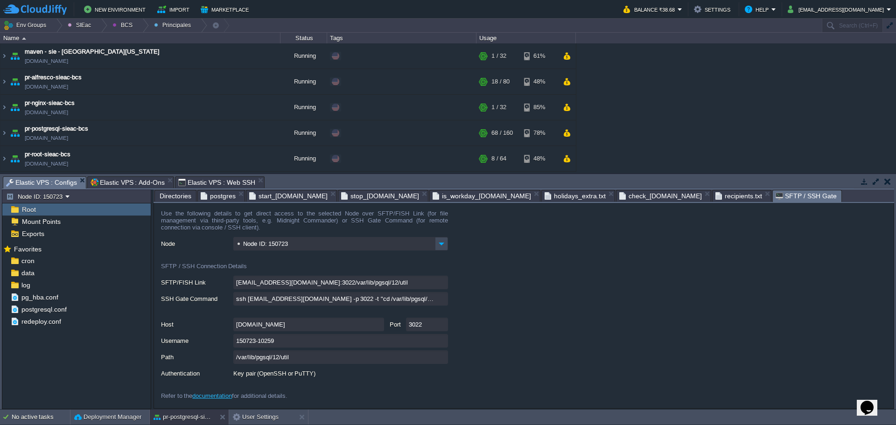
click at [41, 182] on span "Elastic VPS : Configs" at bounding box center [41, 183] width 71 height 12
click at [177, 196] on span "Directories" at bounding box center [176, 195] width 32 height 11
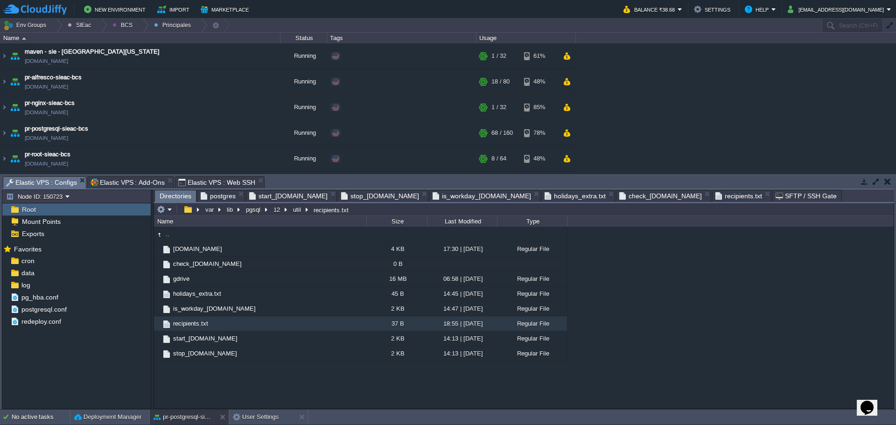
click at [212, 198] on span "postgres" at bounding box center [218, 195] width 35 height 11
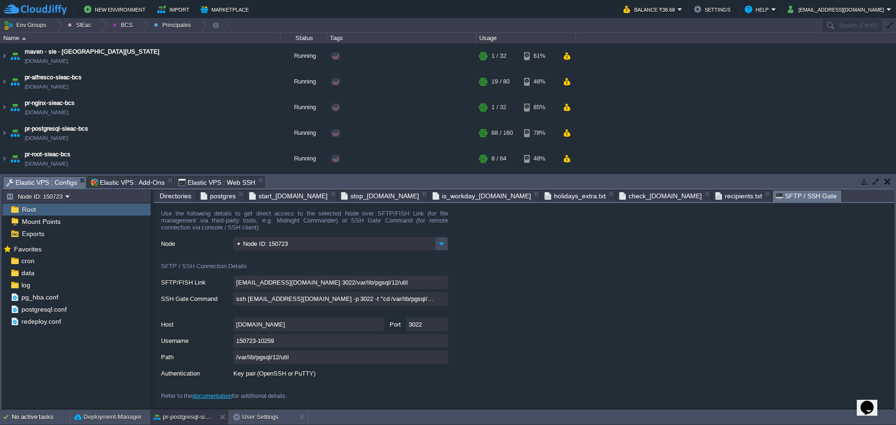
click at [776, 193] on span "SFTP / SSH Gate" at bounding box center [806, 196] width 61 height 12
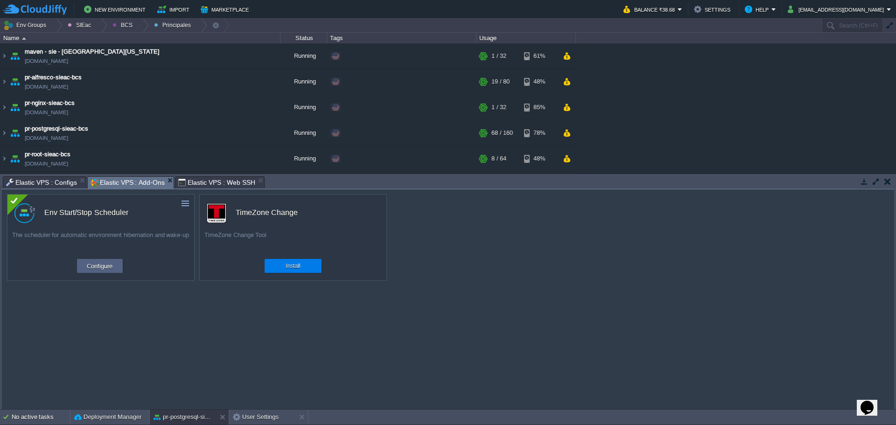
click at [97, 182] on span "Elastic VPS : Add-Ons" at bounding box center [128, 183] width 74 height 12
click at [206, 179] on span "Elastic VPS : Web SSH" at bounding box center [216, 182] width 77 height 11
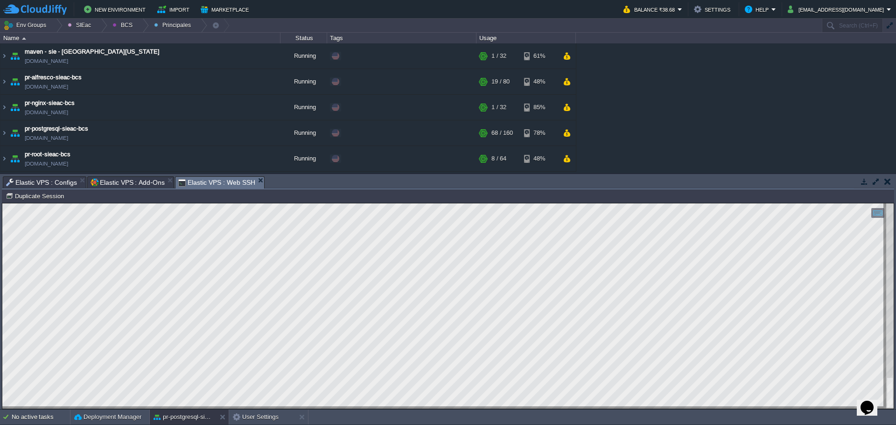
click at [41, 187] on span "Elastic VPS : Configs" at bounding box center [41, 182] width 71 height 11
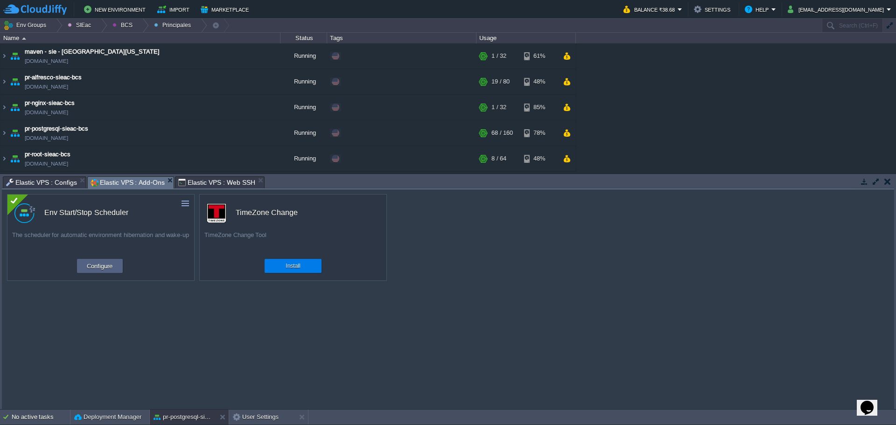
click at [135, 185] on span "Elastic VPS : Add-Ons" at bounding box center [128, 183] width 74 height 12
click at [211, 185] on span "Elastic VPS : Web SSH" at bounding box center [216, 182] width 77 height 11
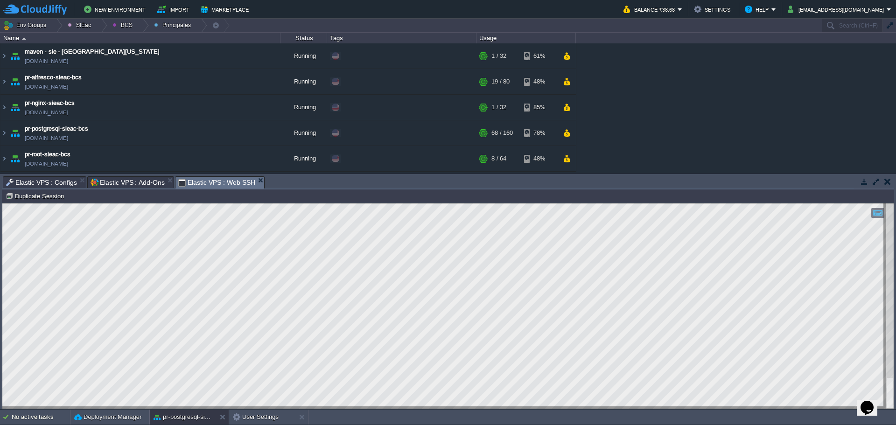
click at [38, 184] on span "Elastic VPS : Configs" at bounding box center [41, 182] width 71 height 11
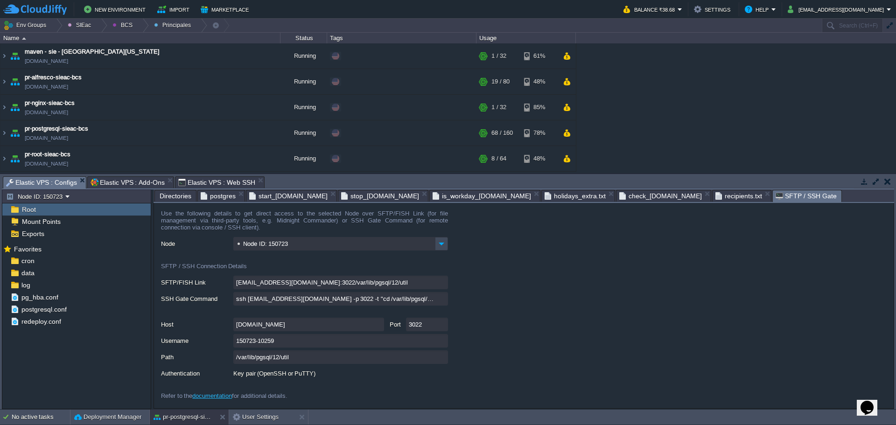
click at [180, 199] on span "Directories" at bounding box center [176, 195] width 32 height 11
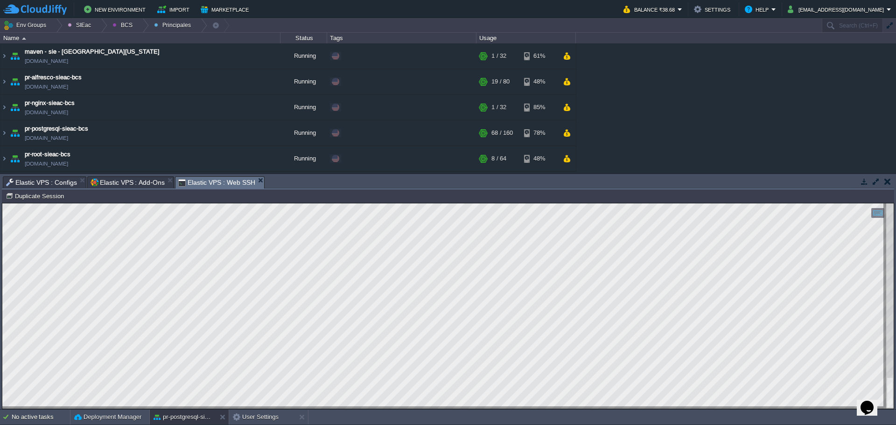
click at [203, 184] on span "Elastic VPS : Web SSH" at bounding box center [216, 183] width 77 height 12
click at [20, 182] on span "Elastic VPS : Configs" at bounding box center [41, 182] width 71 height 11
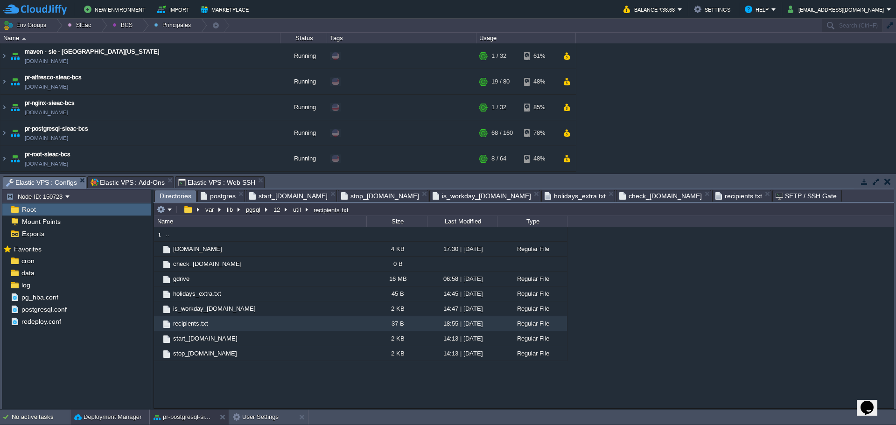
click at [101, 422] on div "Deployment Manager" at bounding box center [109, 417] width 79 height 15
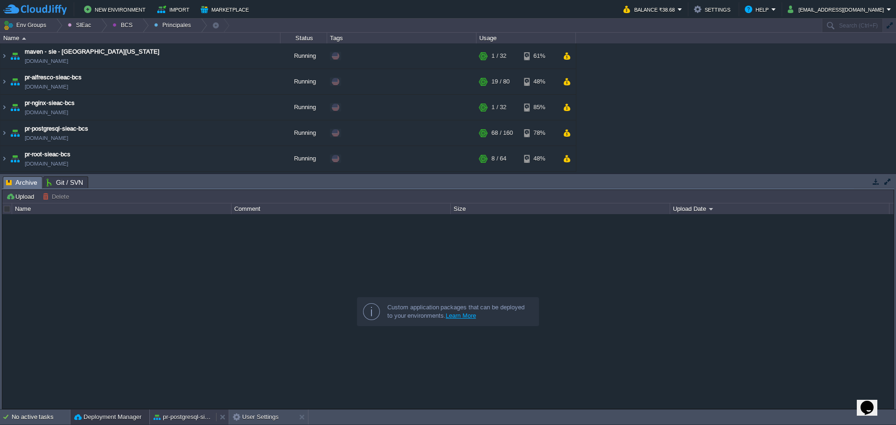
click at [161, 419] on button "pr-postgresql-sieac-bcs" at bounding box center [183, 417] width 59 height 9
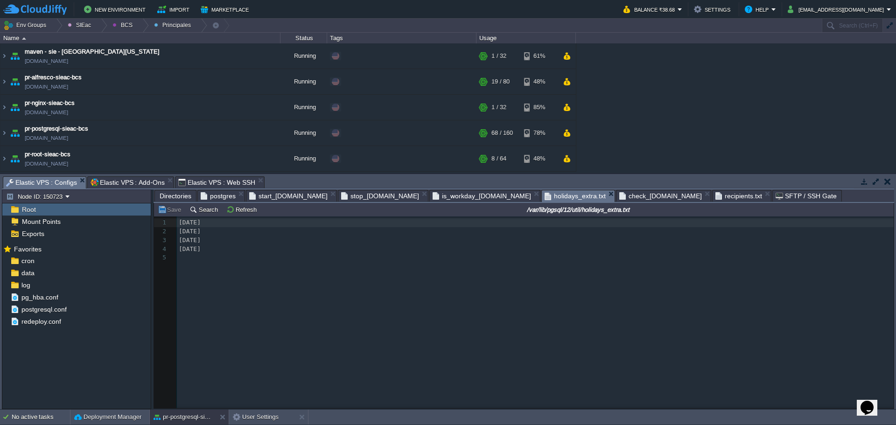
click at [545, 198] on span "holidays_extra.txt" at bounding box center [575, 196] width 61 height 12
click at [619, 199] on span "check_[DOMAIN_NAME]" at bounding box center [660, 195] width 83 height 11
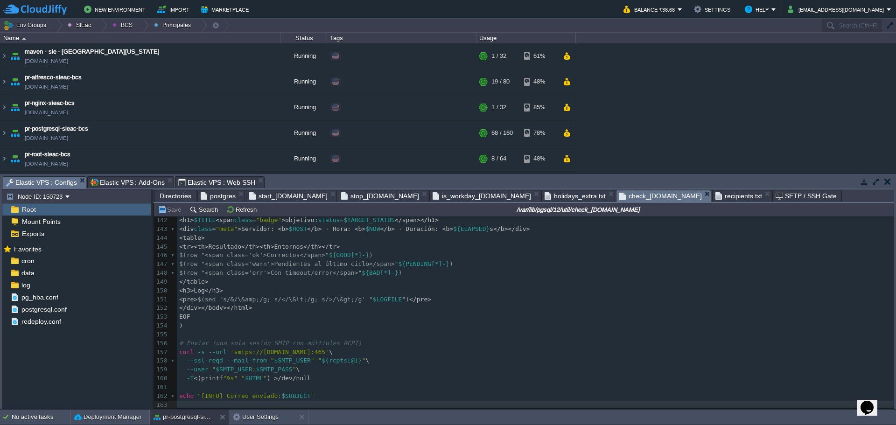
click at [211, 196] on span "postgres" at bounding box center [218, 195] width 35 height 11
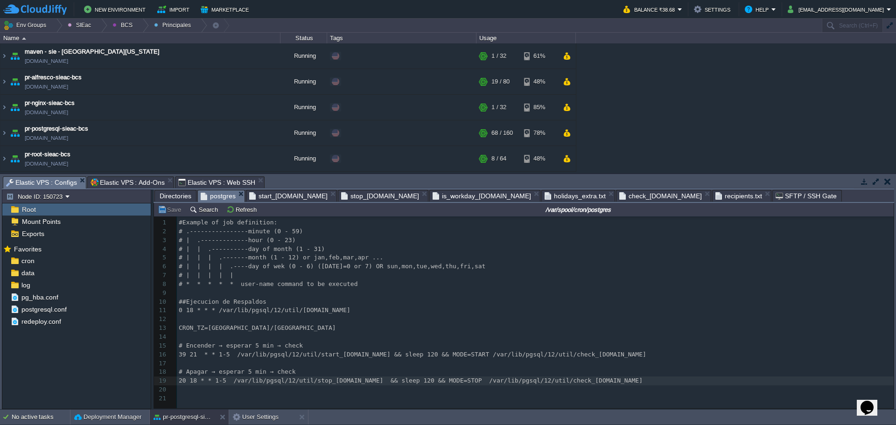
click at [183, 200] on span "Directories" at bounding box center [176, 195] width 32 height 11
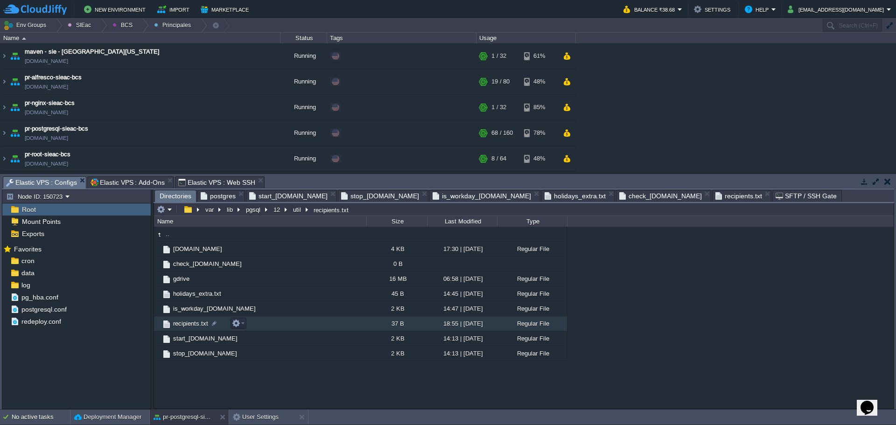
click at [196, 328] on span "recipients.txt" at bounding box center [191, 324] width 38 height 8
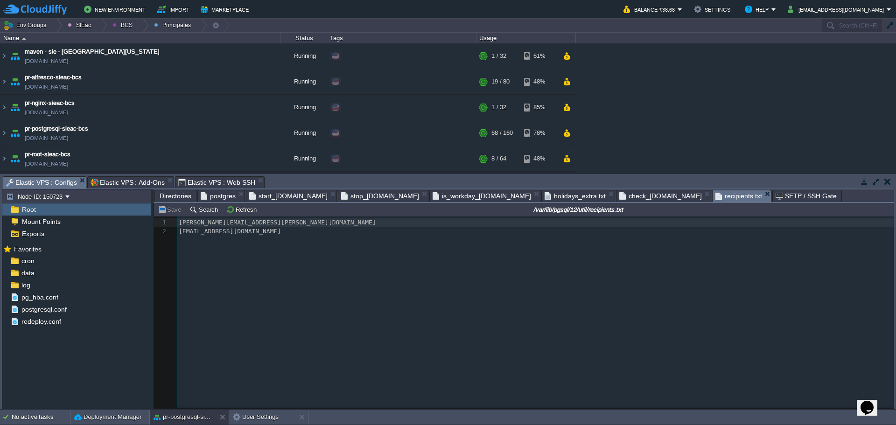
click at [177, 198] on span "Directories" at bounding box center [176, 195] width 32 height 11
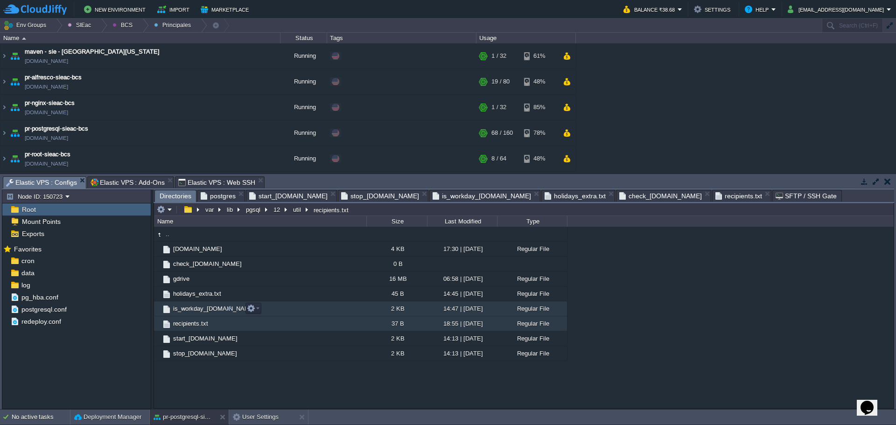
click at [203, 313] on span "is_workday_[DOMAIN_NAME]" at bounding box center [214, 309] width 85 height 8
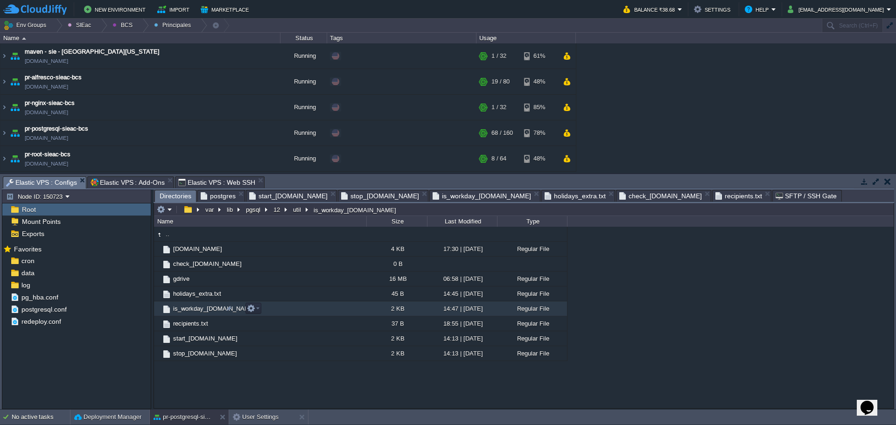
click at [203, 313] on span "is_workday_[DOMAIN_NAME]" at bounding box center [214, 309] width 85 height 8
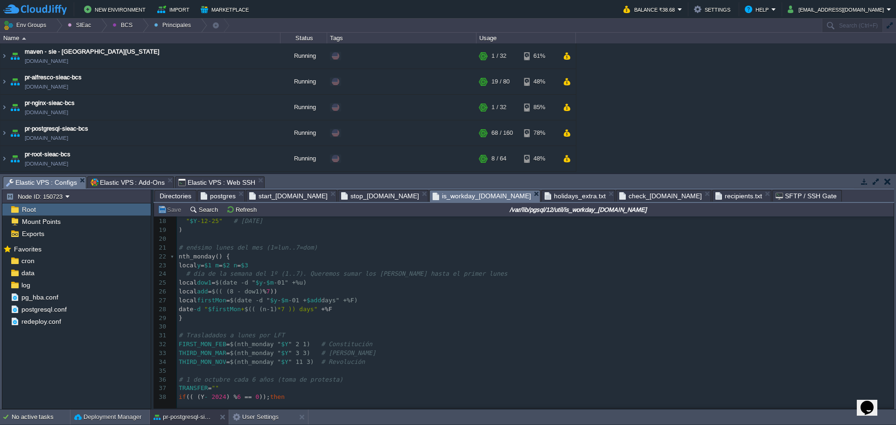
scroll to position [36, 0]
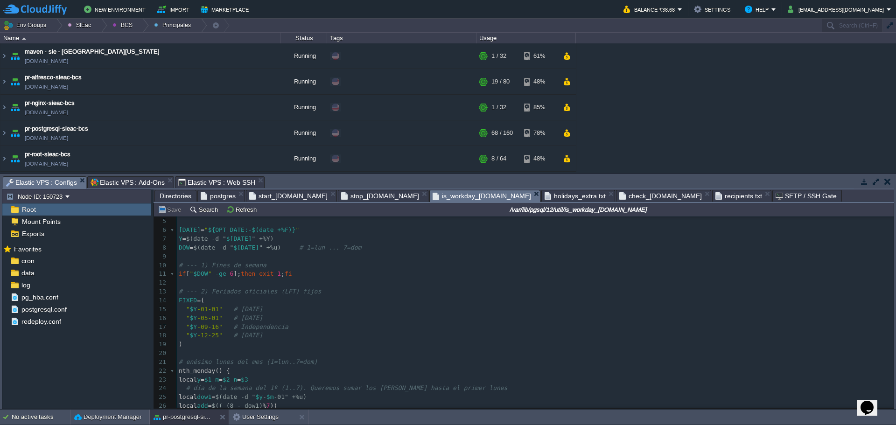
click at [619, 196] on span "check_[DOMAIN_NAME]" at bounding box center [660, 195] width 83 height 11
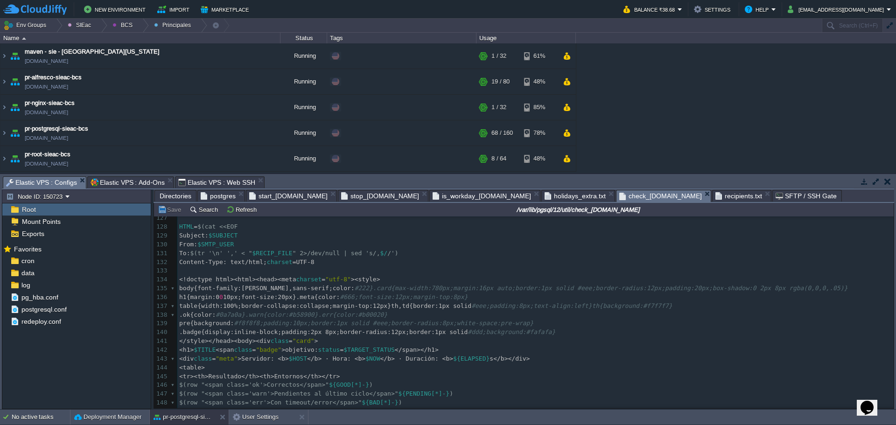
scroll to position [1106, 0]
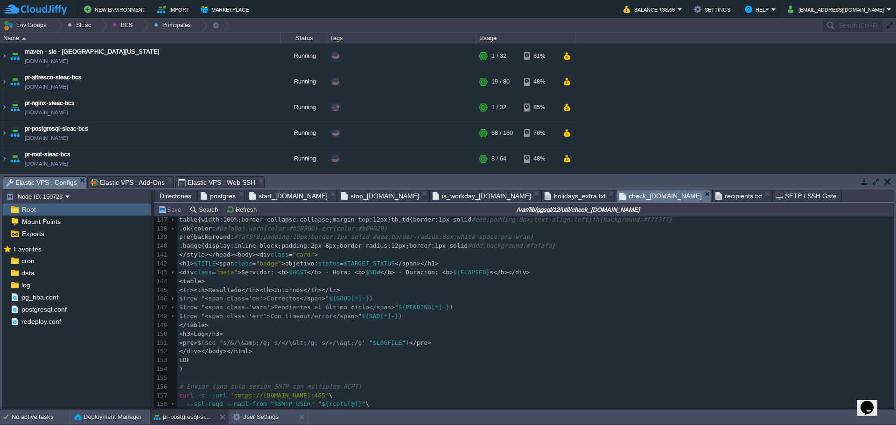
click at [381, 275] on span "</b> · Duración: <b>" at bounding box center [416, 272] width 73 height 7
type textarea "· Duración: <b>${ELAPSED}s</b>"
click at [181, 185] on span "Elastic VPS : Web SSH" at bounding box center [216, 182] width 77 height 11
click at [49, 186] on span "Elastic VPS : Configs" at bounding box center [41, 183] width 71 height 12
click at [182, 197] on span "Directories" at bounding box center [176, 195] width 32 height 11
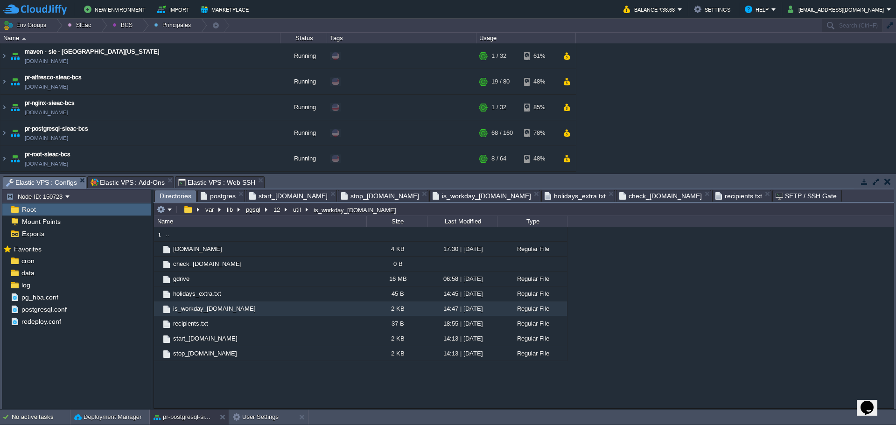
click at [224, 198] on span "postgres" at bounding box center [218, 195] width 35 height 11
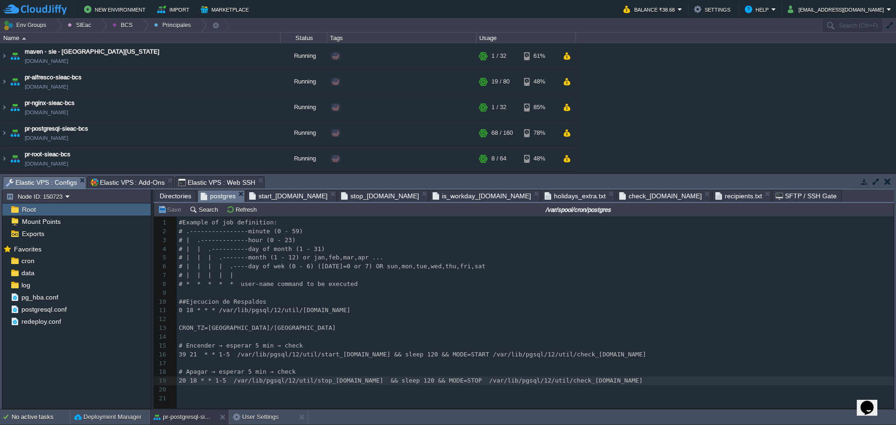
click at [392, 358] on span "39 21 * * 1-5 /var/lib/pgsql/12/util/start_[DOMAIN_NAME] && sleep 120 && MODE=S…" at bounding box center [413, 354] width 468 height 7
type textarea "60"
click at [191, 379] on span "20 18 * * 1-5 /var/lib/pgsql/12/util/stop_[DOMAIN_NAME] && sleep 60 && MODE=STO…" at bounding box center [409, 380] width 460 height 7
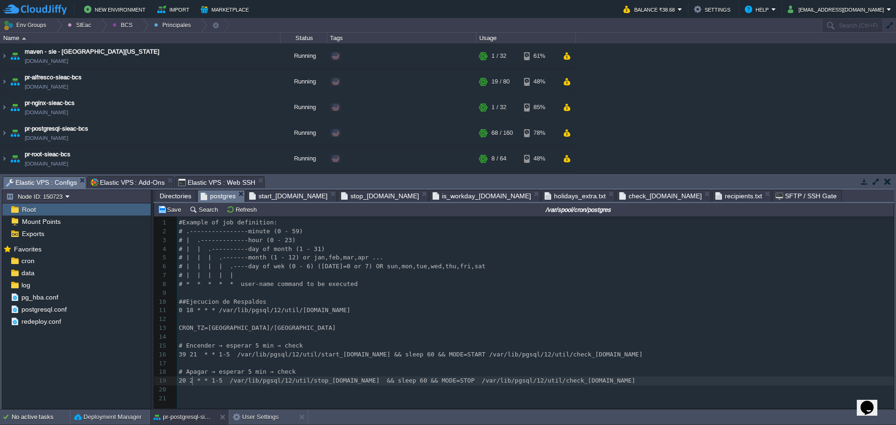
type textarea "21"
type textarea "27"
type textarea "47"
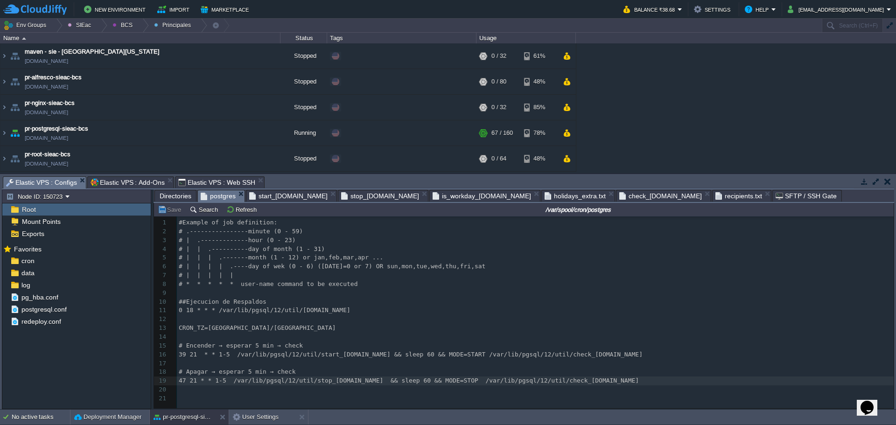
click at [422, 294] on pre "​" at bounding box center [537, 293] width 720 height 9
click at [188, 185] on span "Elastic VPS : Web SSH" at bounding box center [216, 182] width 77 height 11
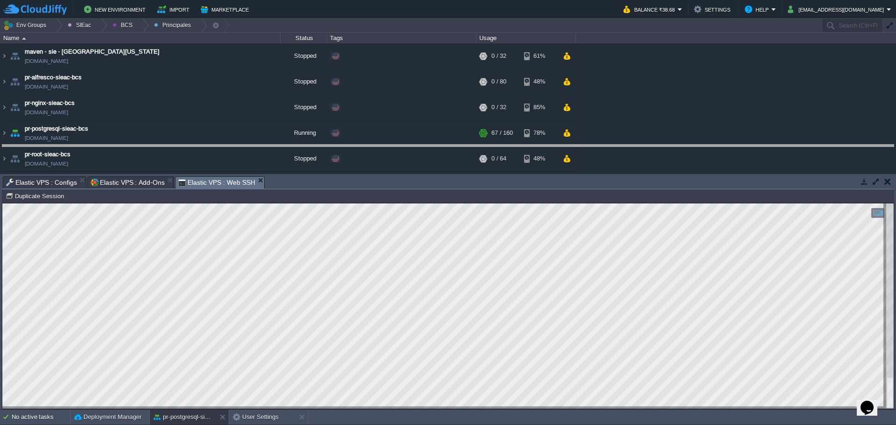
drag, startPoint x: 380, startPoint y: 188, endPoint x: 378, endPoint y: 152, distance: 36.0
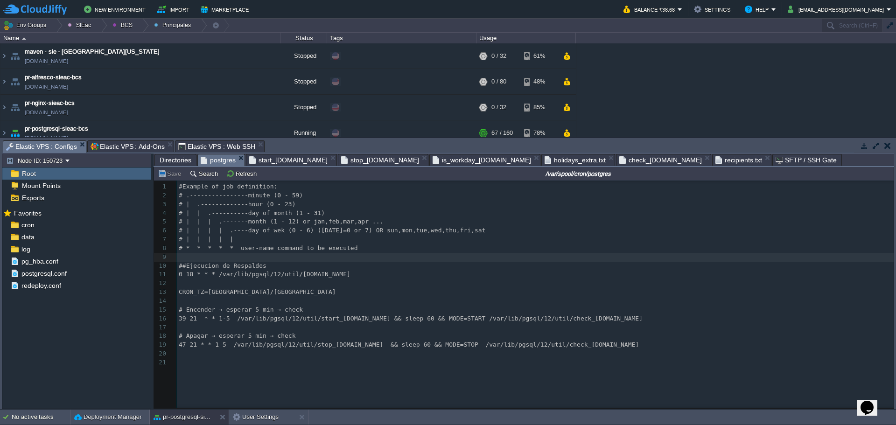
click at [49, 147] on span "Elastic VPS : Configs" at bounding box center [41, 147] width 71 height 12
type textarea "sleep 60"
drag, startPoint x: 364, startPoint y: 321, endPoint x: 469, endPoint y: 317, distance: 104.6
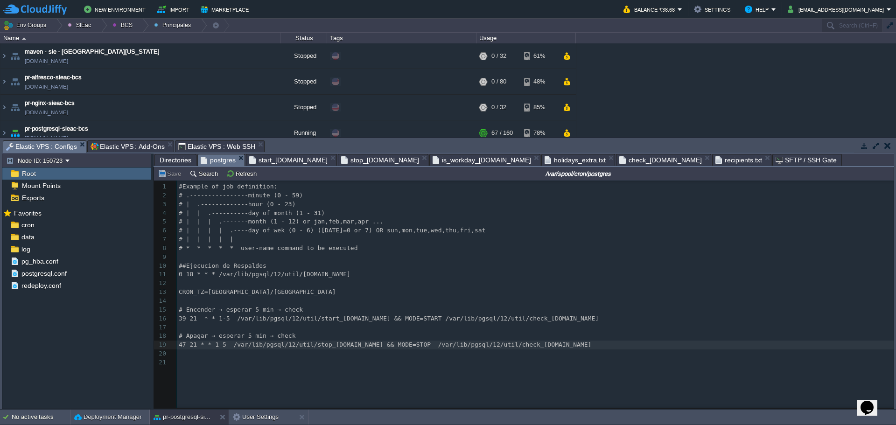
click at [179, 344] on div "xxxxxxxxxx 1 #Example of job definition: 2 # .----------------minute (0 - 59) 3…" at bounding box center [537, 274] width 720 height 185
type textarea "60"
type textarea "00"
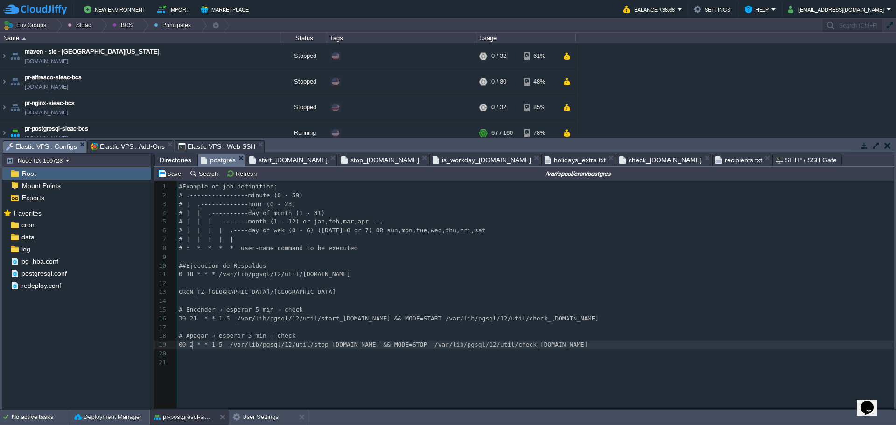
type textarea "22"
type textarea "00"
type textarea "22"
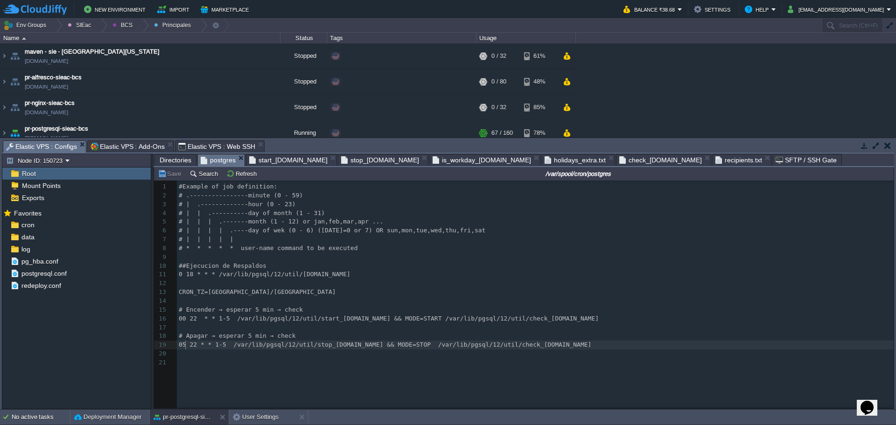
type textarea "05"
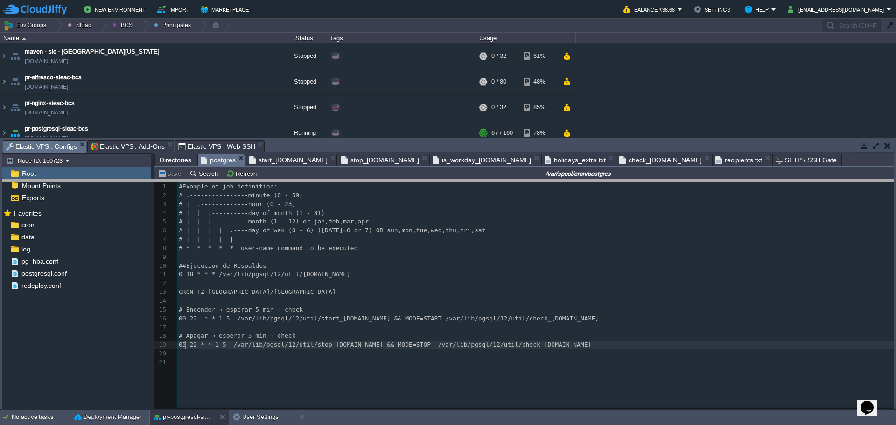
drag, startPoint x: 468, startPoint y: 146, endPoint x: 470, endPoint y: 197, distance: 51.4
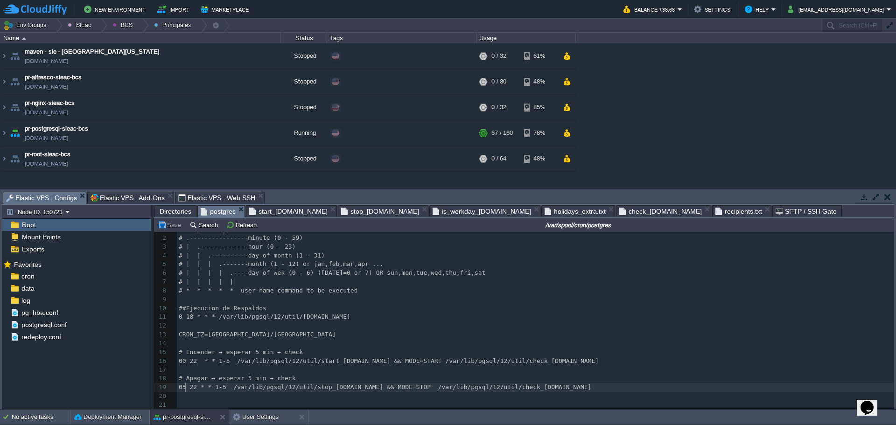
scroll to position [12, 0]
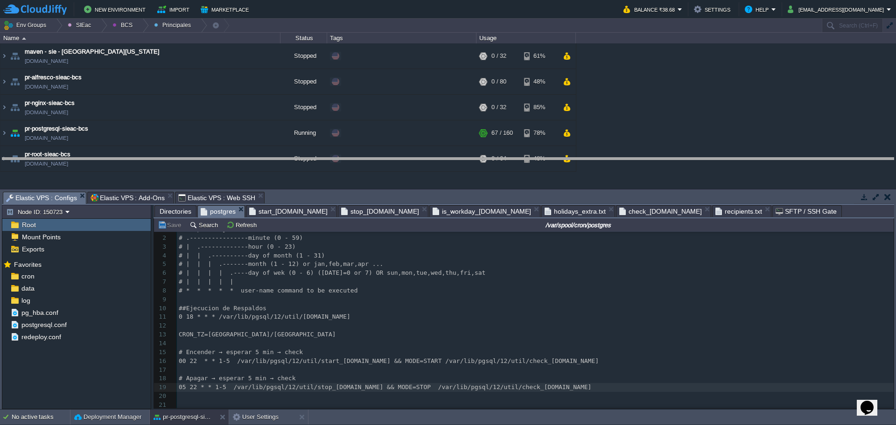
drag, startPoint x: 410, startPoint y: 195, endPoint x: 405, endPoint y: 162, distance: 33.5
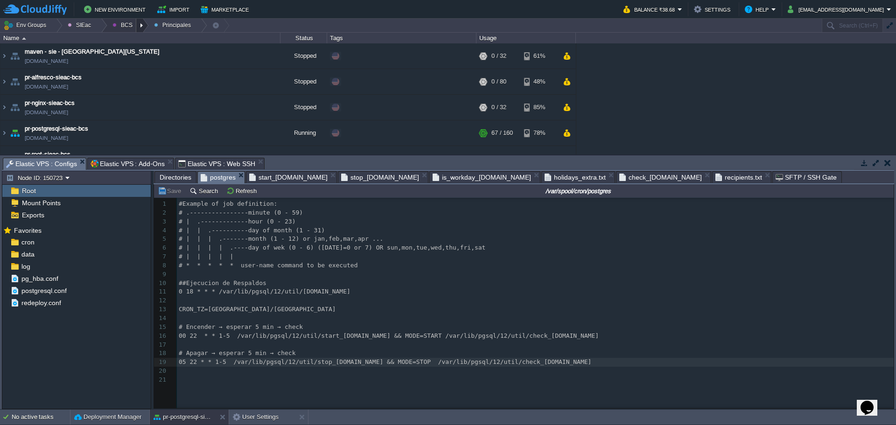
click at [136, 27] on div at bounding box center [142, 26] width 13 height 14
click at [139, 42] on span "Ambientes" at bounding box center [133, 39] width 29 height 7
click at [197, 380] on pre "​" at bounding box center [537, 380] width 720 height 9
click at [203, 376] on pre "​" at bounding box center [537, 380] width 720 height 9
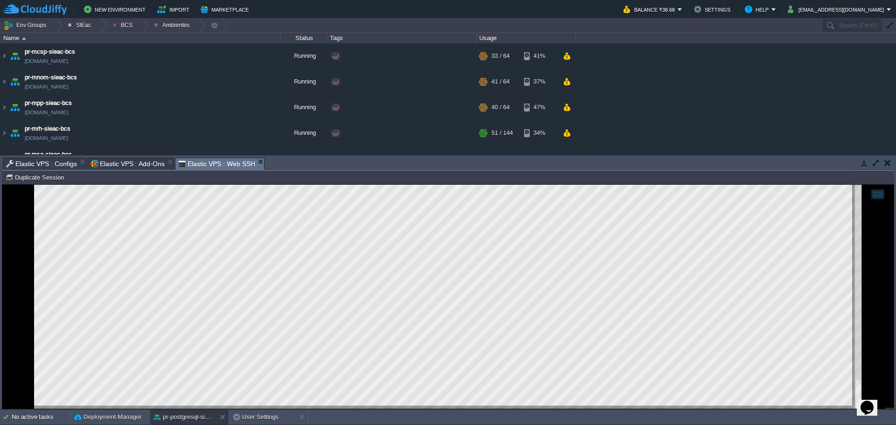
click at [203, 166] on span "Elastic VPS : Web SSH" at bounding box center [216, 164] width 77 height 12
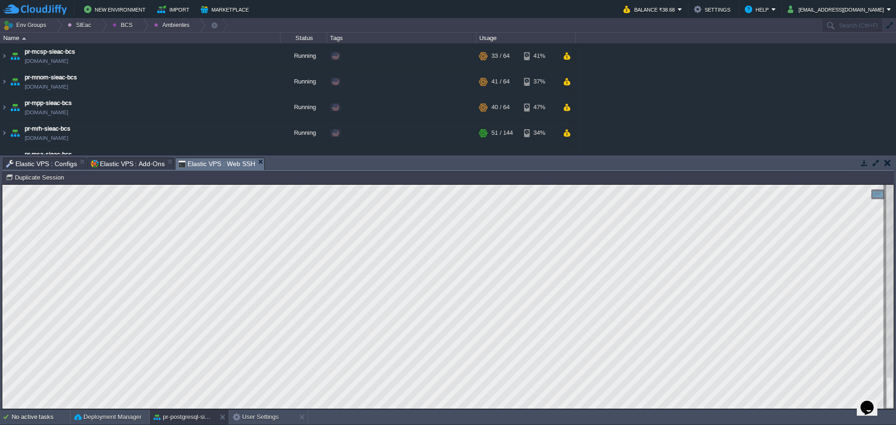
click at [58, 162] on span "Elastic VPS : Configs" at bounding box center [41, 163] width 71 height 11
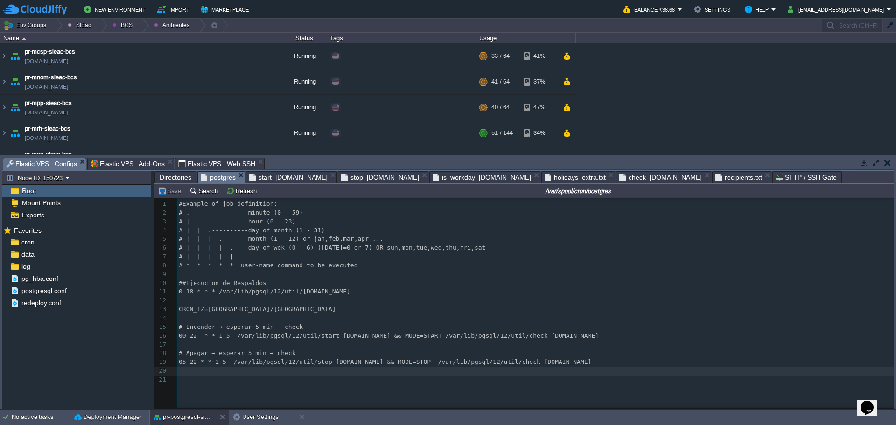
click at [126, 166] on span "Elastic VPS : Add-Ons" at bounding box center [128, 163] width 74 height 11
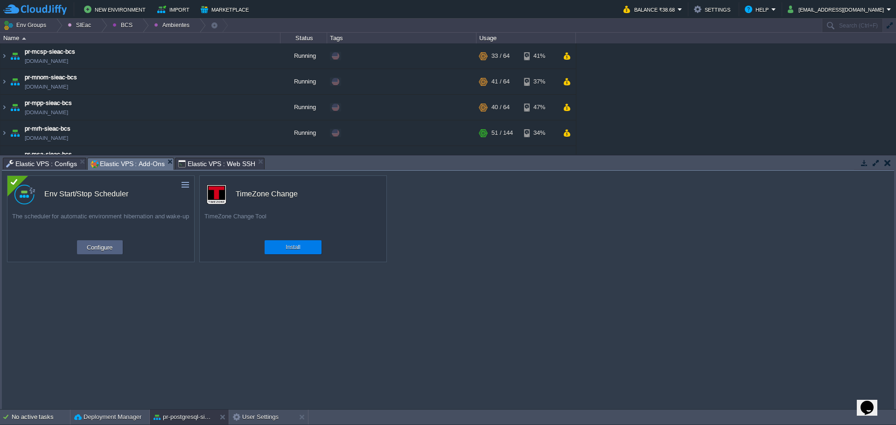
click at [213, 166] on span "Elastic VPS : Web SSH" at bounding box center [216, 163] width 77 height 11
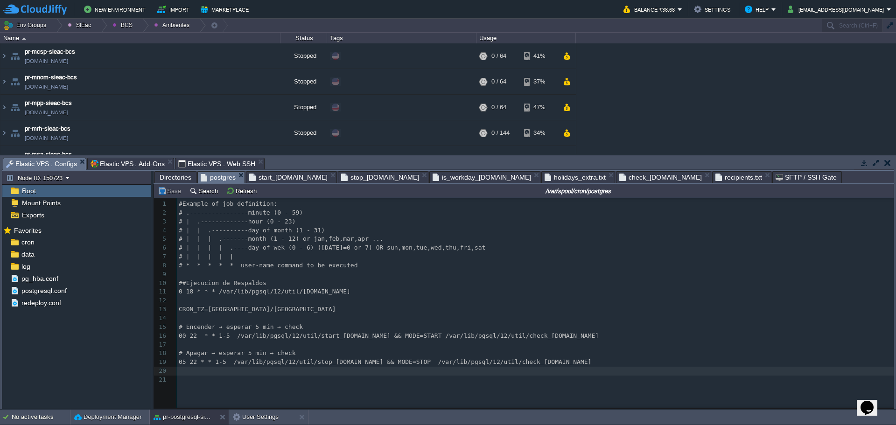
click at [42, 162] on span "Elastic VPS : Configs" at bounding box center [41, 164] width 71 height 12
click at [140, 28] on div at bounding box center [142, 26] width 13 height 14
click at [139, 36] on span "Ambientes" at bounding box center [133, 39] width 29 height 7
click at [139, 25] on div at bounding box center [142, 26] width 13 height 14
click at [137, 55] on link "Principales" at bounding box center [132, 51] width 52 height 10
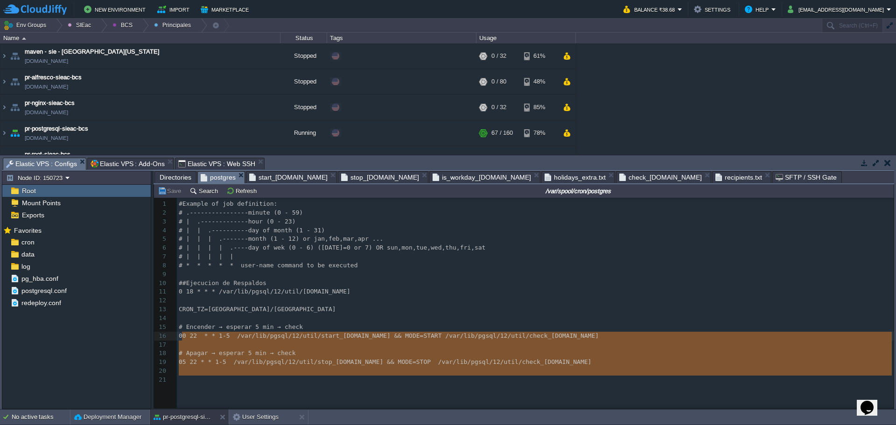
type textarea "# Encender → esperar 5 min → check 00 22 * * 1-5 /var/lib/pgsql/12/util/start_e…"
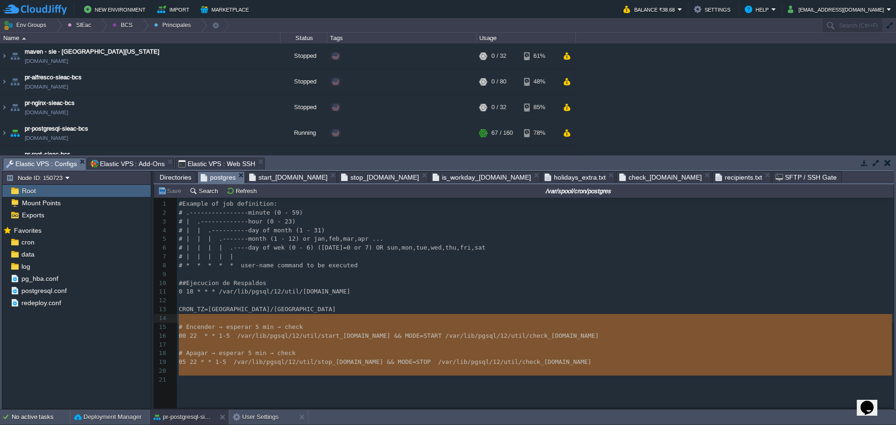
drag, startPoint x: 276, startPoint y: 384, endPoint x: 165, endPoint y: 323, distance: 126.6
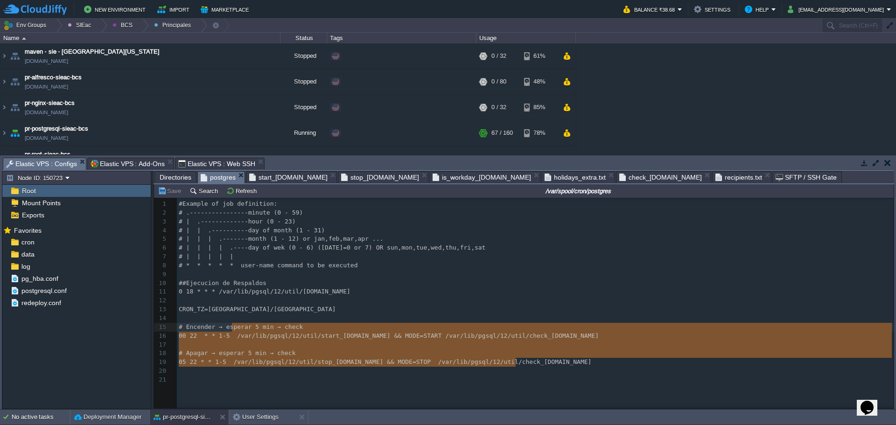
type textarea "CRON_TZ=America/Mexico_City # Encender → esperar 5 min → check 00 22 * * 1-5 /v…"
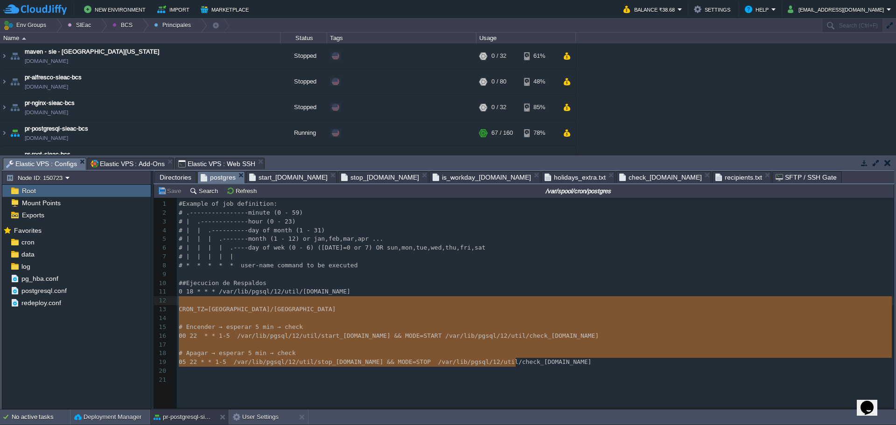
drag, startPoint x: 523, startPoint y: 365, endPoint x: 163, endPoint y: 306, distance: 364.3
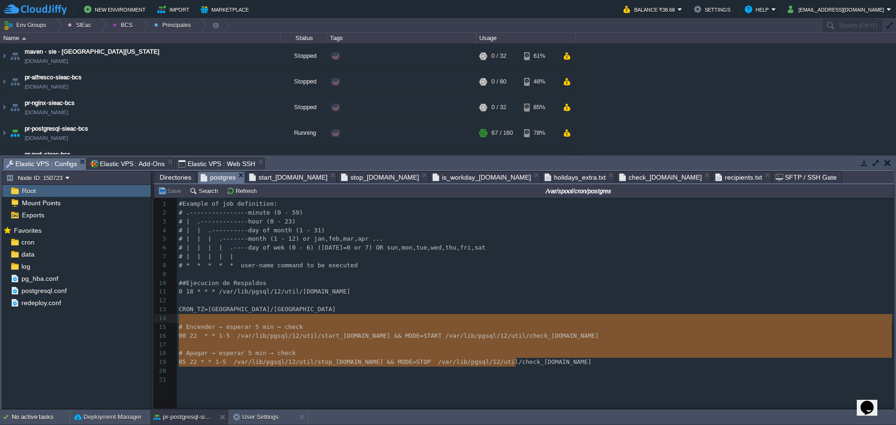
type textarea "CRON_TZ=America/Mexico_City # Encender → esperar 5 min → check 00 22 * * 1-5 /v…"
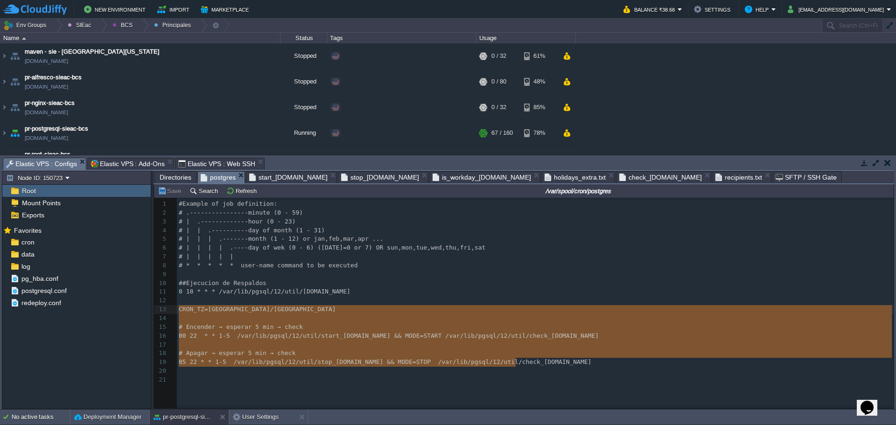
drag, startPoint x: 520, startPoint y: 364, endPoint x: 158, endPoint y: 315, distance: 365.1
click at [191, 164] on span "Elastic VPS : Web SSH" at bounding box center [216, 163] width 77 height 11
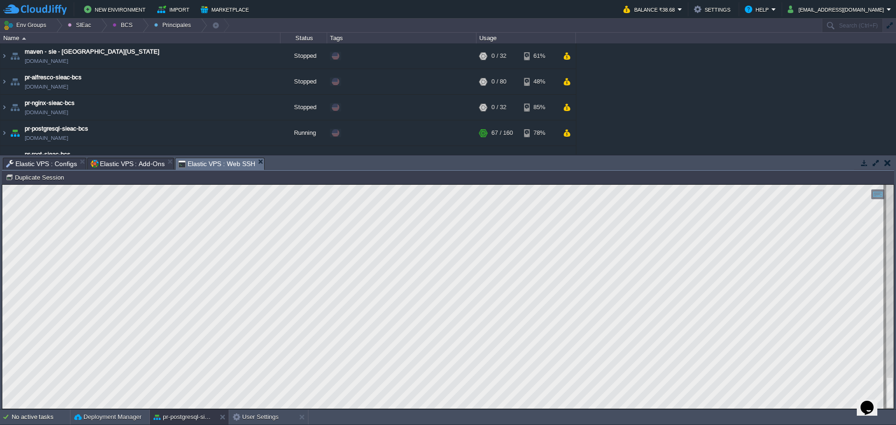
click at [2, 185] on html "Copy: Ctrl + Shift + C Paste: Ctrl + V Settings: Ctrl + Shift + Alt 0" at bounding box center [447, 185] width 891 height 0
click at [35, 163] on span "Elastic VPS : Configs" at bounding box center [41, 163] width 71 height 11
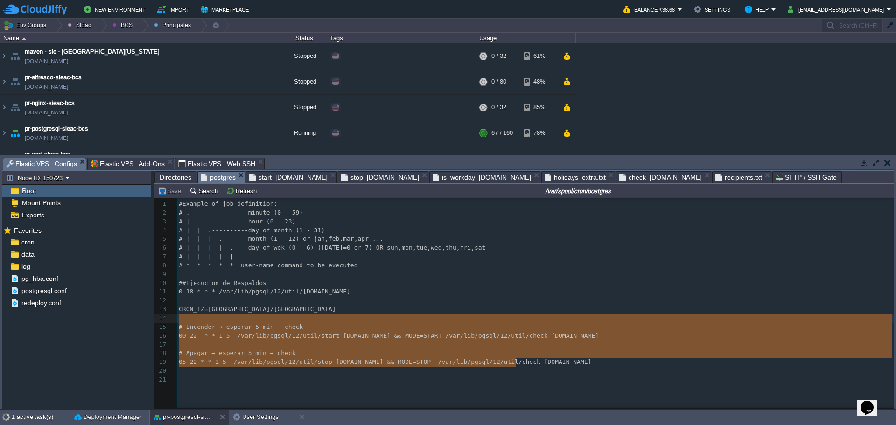
type textarea "CRON_TZ=America/Mexico_City # Encender → esperar 5 min → check 00 22 * * 1-5 /v…"
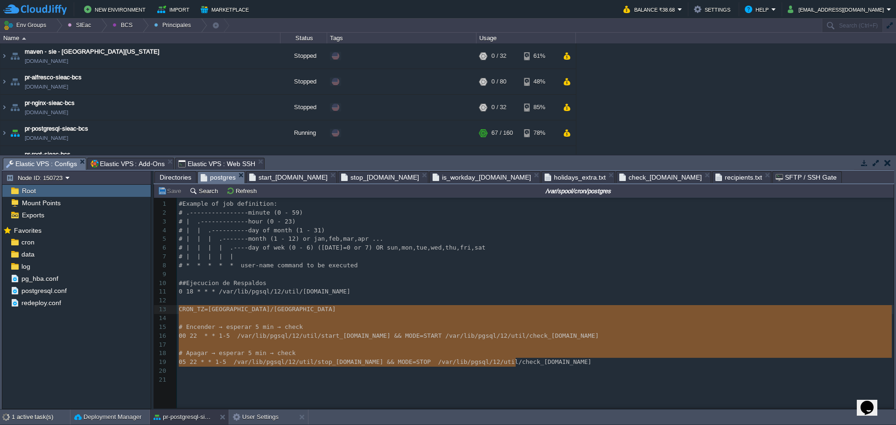
drag, startPoint x: 513, startPoint y: 365, endPoint x: 159, endPoint y: 310, distance: 359.0
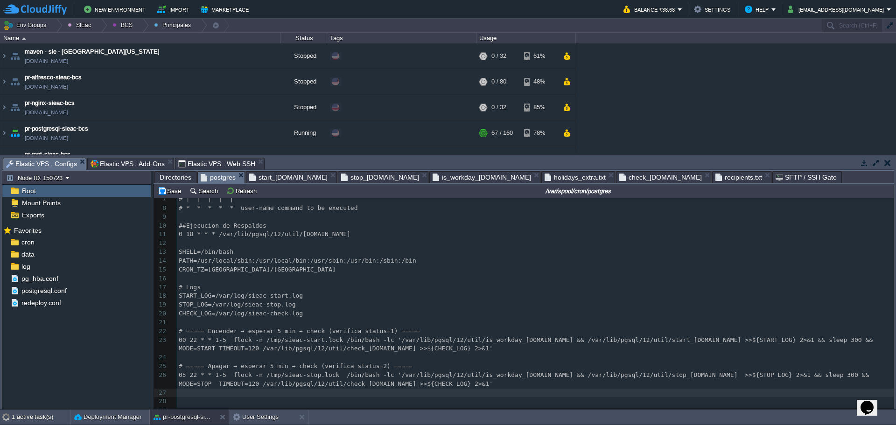
scroll to position [65, 0]
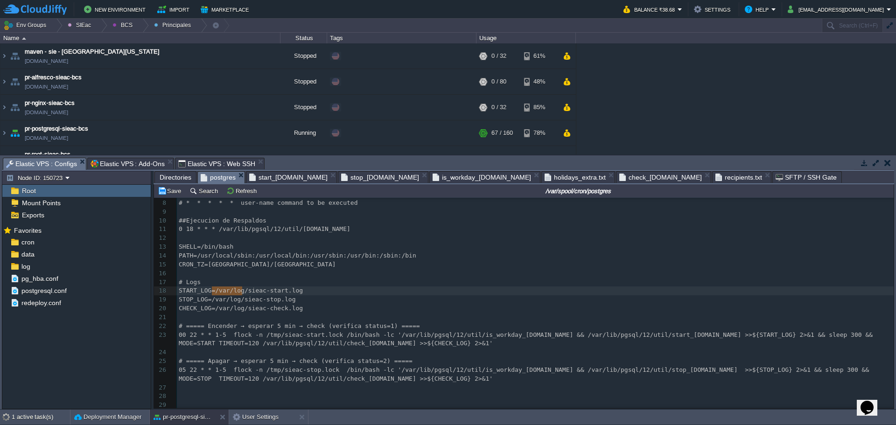
type textarea "/var/log"
drag, startPoint x: 212, startPoint y: 287, endPoint x: 240, endPoint y: 288, distance: 28.5
click at [172, 182] on span "Directories" at bounding box center [176, 177] width 32 height 11
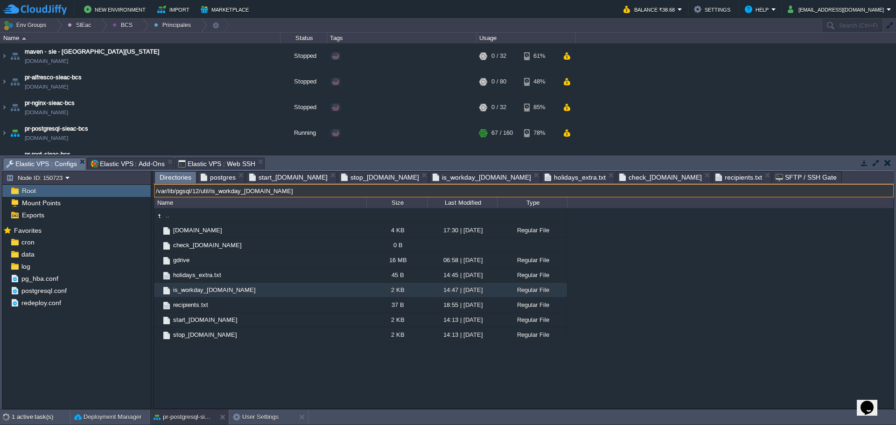
click at [392, 197] on input "/var/lib/pgsql/12/util/is_workday_[DOMAIN_NAME]" at bounding box center [524, 190] width 740 height 13
paste input "og"
type input "/var/log"
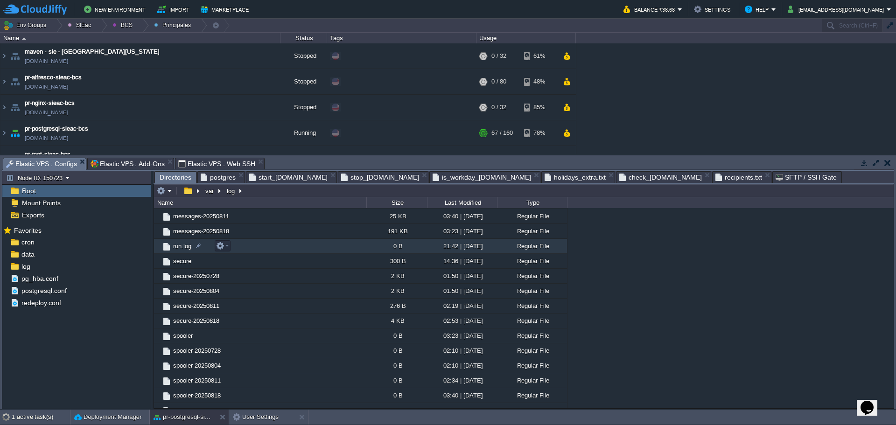
scroll to position [833, 0]
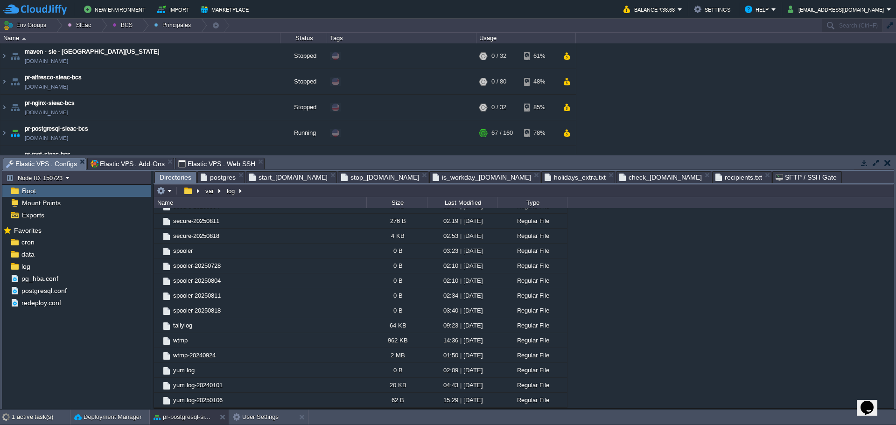
click at [208, 179] on span "postgres" at bounding box center [218, 177] width 35 height 11
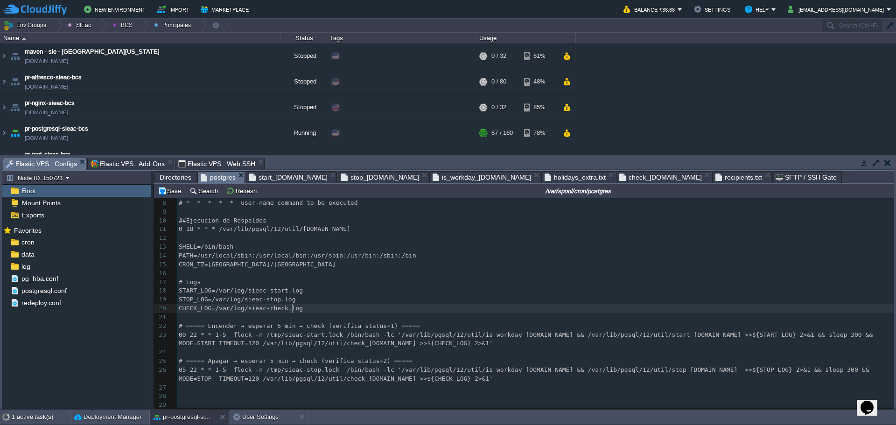
click at [325, 308] on pre "CHECK_LOG=/var/log/sieac-check.log" at bounding box center [535, 308] width 717 height 9
click at [834, 371] on div "xxxxxxxxxx 1 #Example of job definition: 2 # .----------------minute (0 - 59) 3…" at bounding box center [535, 273] width 717 height 273
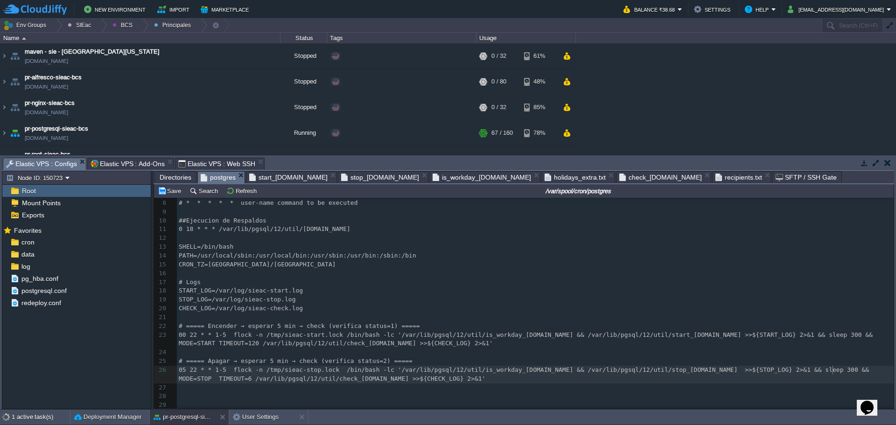
type textarea "60"
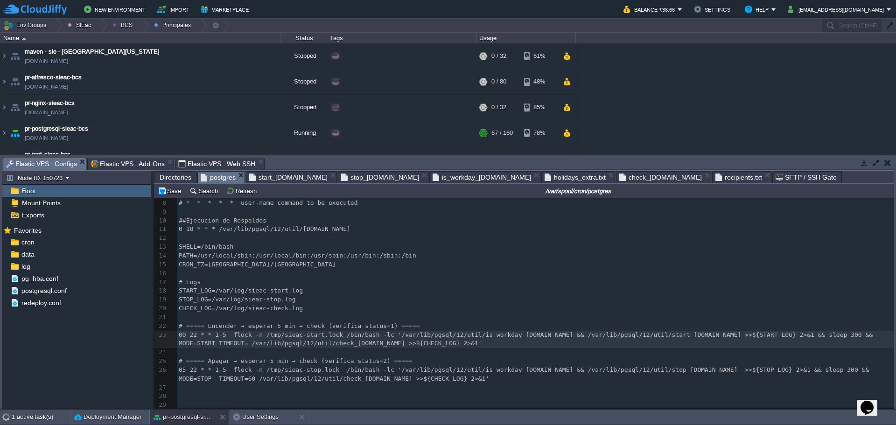
type textarea "60"
click at [757, 336] on div "xxxxxxxxxx 1 #Example of job definition: 2 # .----------------minute (0 - 59) 3…" at bounding box center [535, 273] width 717 height 273
type textarea "60"
click at [747, 371] on pre "05 22 * * 1-5 flock -n /tmp/sieac-stop.lock /bin/bash -lc '/var/lib/pgsql/12/ut…" at bounding box center [535, 375] width 717 height 18
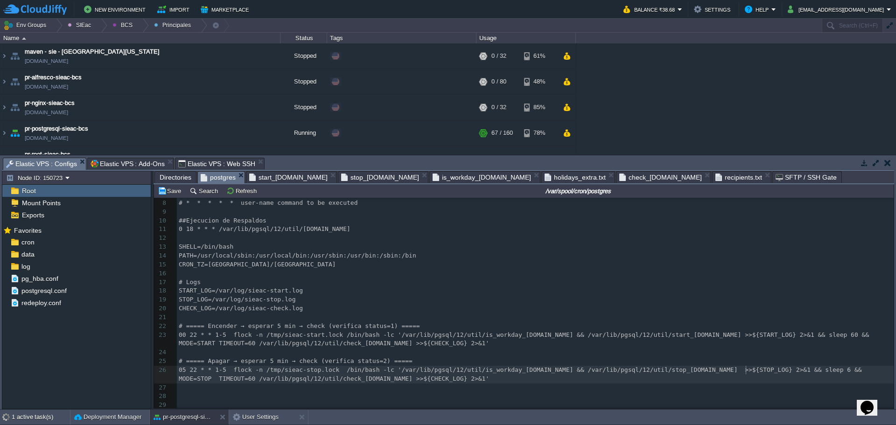
type textarea "60"
click at [192, 365] on div "xxxxxxxxxx 1 #Example of job definition: 2 # .----------------minute (0 - 59) 3…" at bounding box center [535, 273] width 717 height 273
type textarea "22"
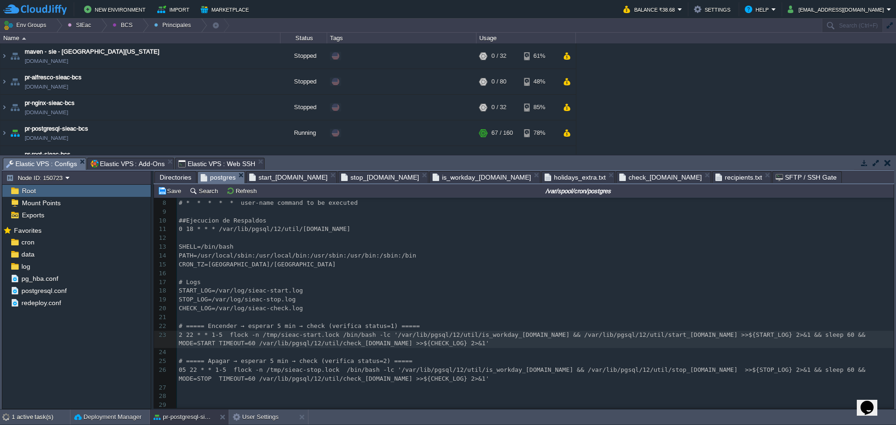
type textarea "21"
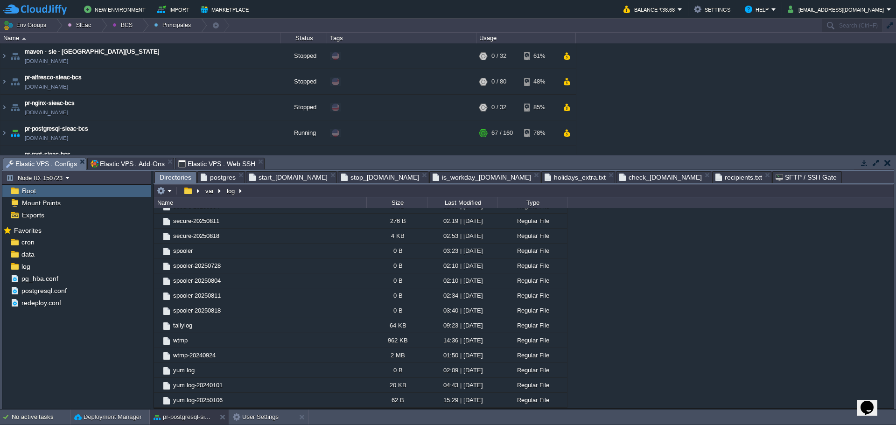
click at [175, 174] on span "Directories" at bounding box center [176, 178] width 32 height 12
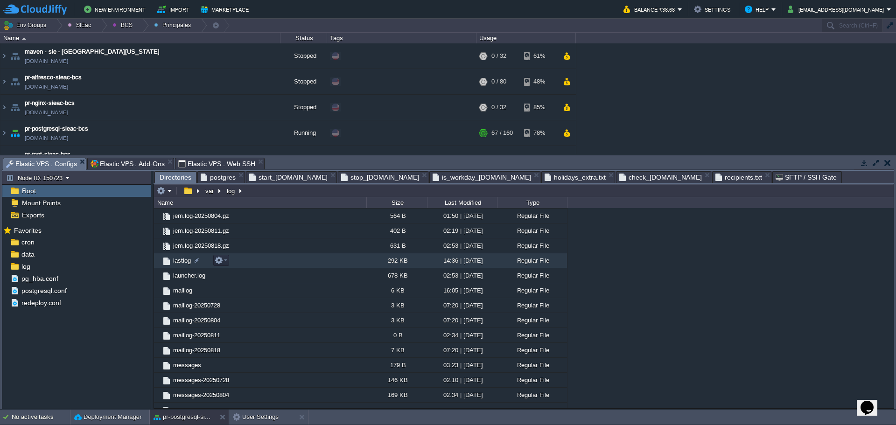
scroll to position [459, 0]
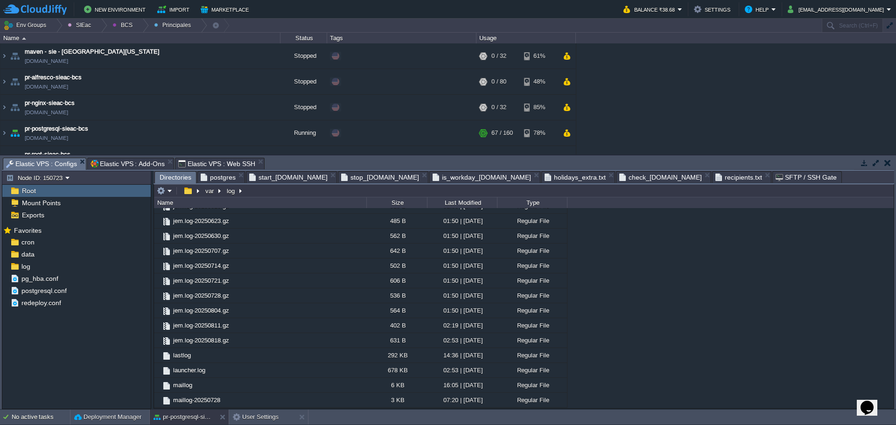
click at [458, 205] on div "Last Modified" at bounding box center [462, 202] width 69 height 11
click at [459, 203] on div "Last Modified" at bounding box center [462, 202] width 69 height 11
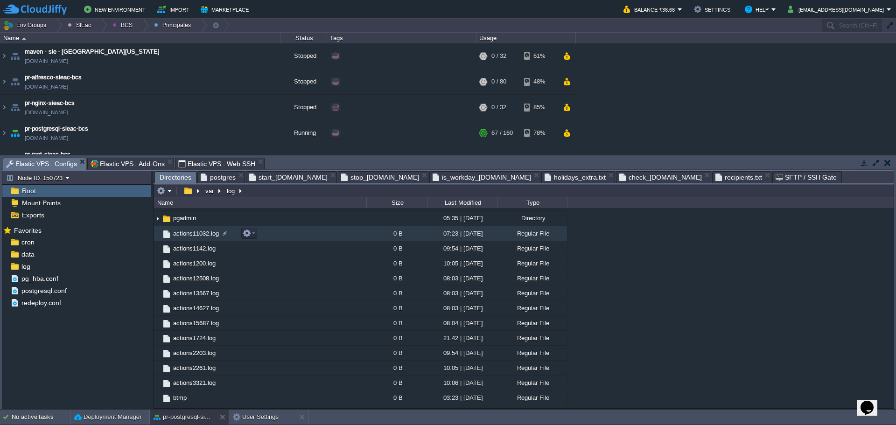
scroll to position [0, 0]
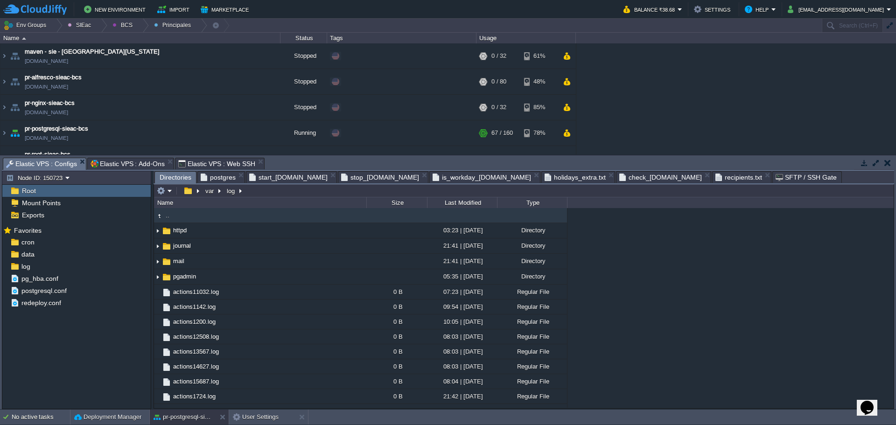
click at [460, 203] on div "Last Modified" at bounding box center [462, 202] width 69 height 11
click at [469, 204] on div "Last Modified" at bounding box center [462, 202] width 69 height 11
drag, startPoint x: 469, startPoint y: 203, endPoint x: 464, endPoint y: 201, distance: 5.6
click at [464, 201] on div "Last Modified" at bounding box center [462, 202] width 69 height 11
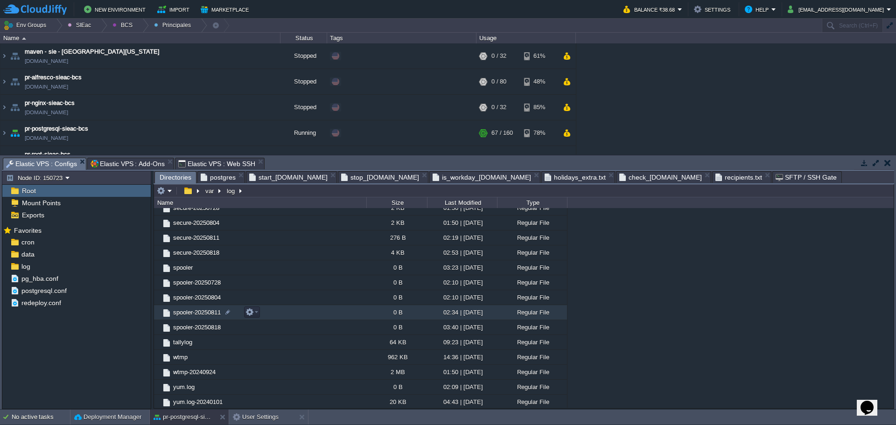
scroll to position [833, 0]
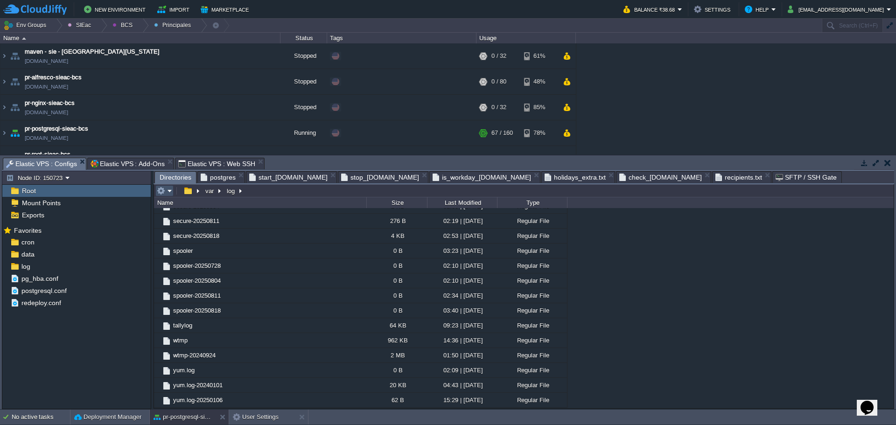
click at [160, 188] on button "button" at bounding box center [161, 191] width 8 height 8
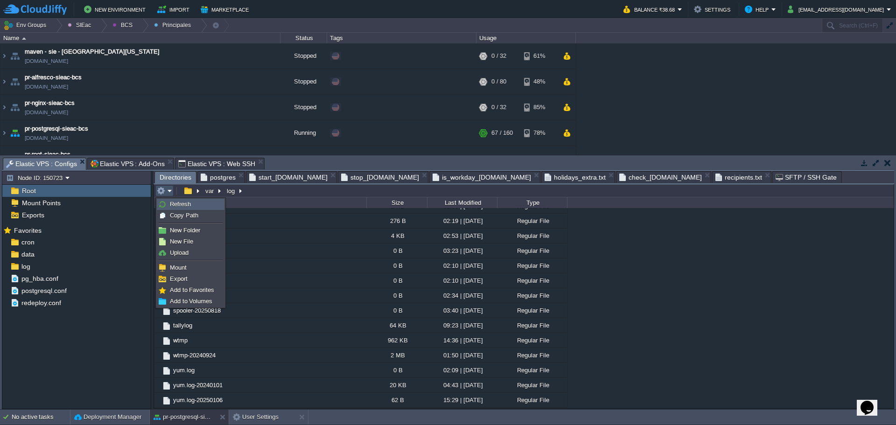
click at [188, 205] on span "Refresh" at bounding box center [180, 204] width 21 height 7
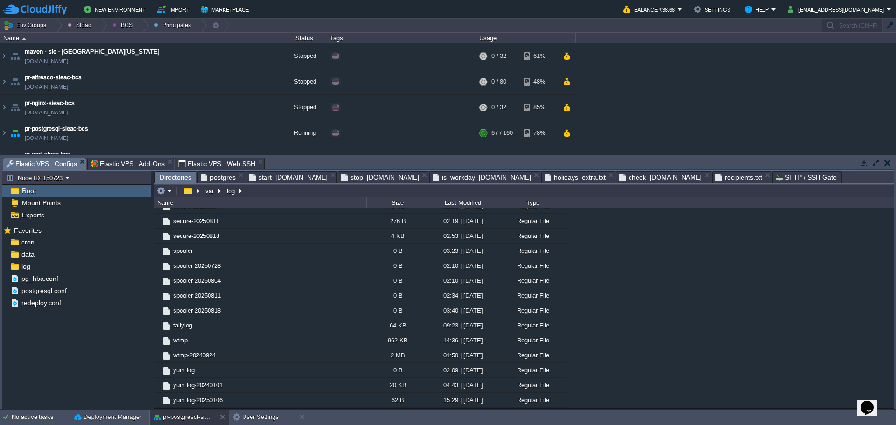
click at [143, 164] on span "Elastic VPS : Add-Ons" at bounding box center [128, 163] width 74 height 11
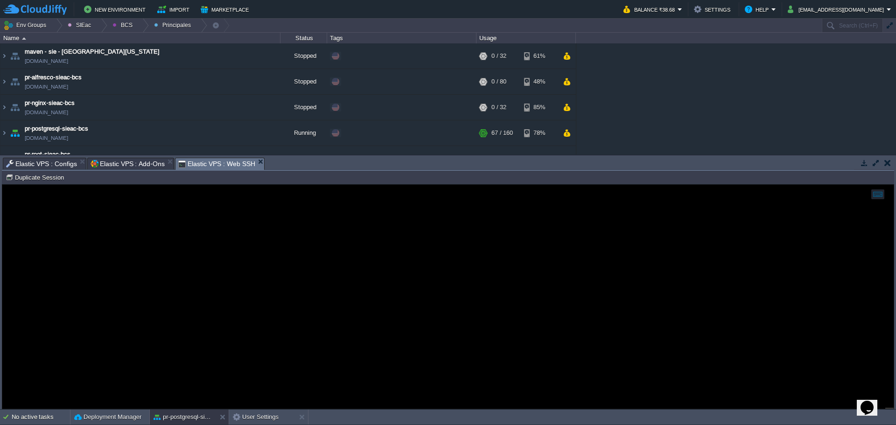
click at [189, 163] on span "Elastic VPS : Web SSH" at bounding box center [216, 164] width 77 height 12
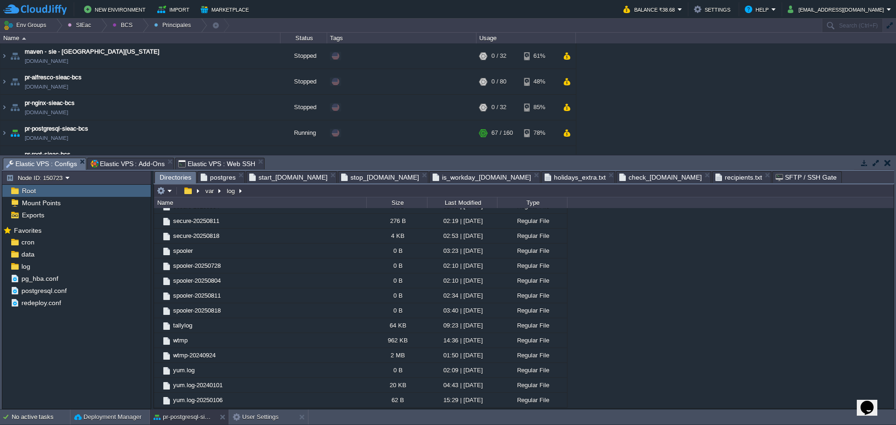
click at [42, 164] on span "Elastic VPS : Configs" at bounding box center [41, 164] width 71 height 12
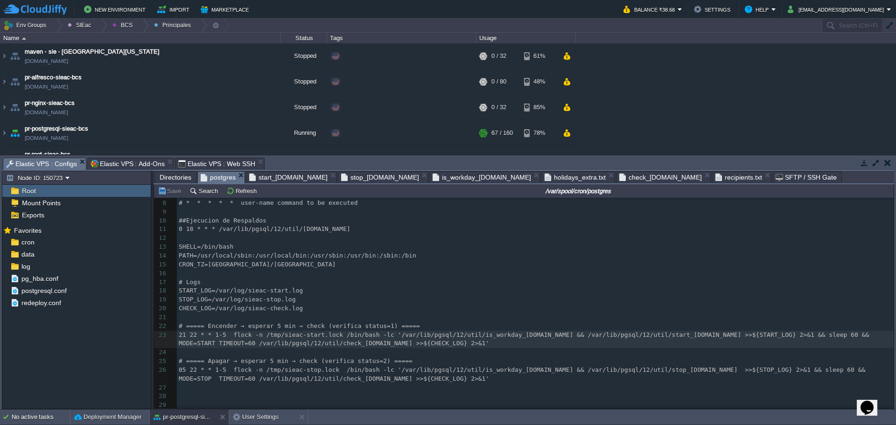
click at [214, 178] on span "postgres" at bounding box center [218, 178] width 35 height 12
click at [178, 334] on pre "21 22 * * 1-5 flock -n /tmp/sieac-start.lock /bin/bash -lc '/var/lib/pgsql/12/u…" at bounding box center [535, 340] width 717 height 18
type textarea "24"
click at [264, 332] on div "xxxxxxxxxx 1 #Example of job definition: 2 # .----------------minute (0 - 59) 3…" at bounding box center [535, 273] width 717 height 273
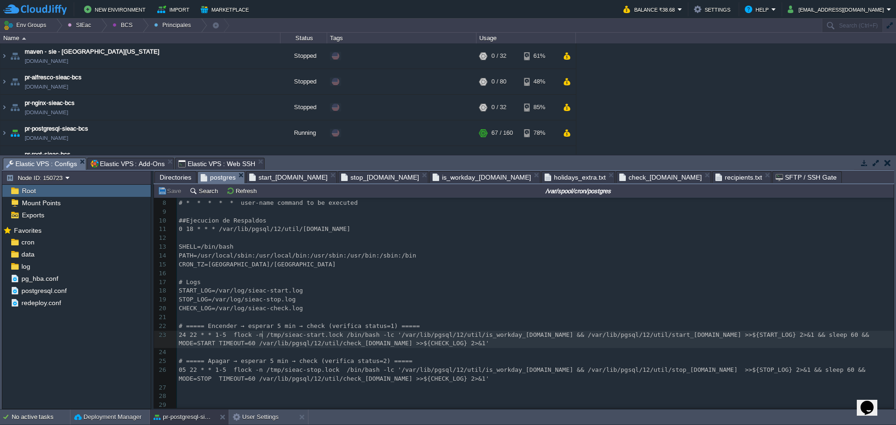
type textarea "tmp"
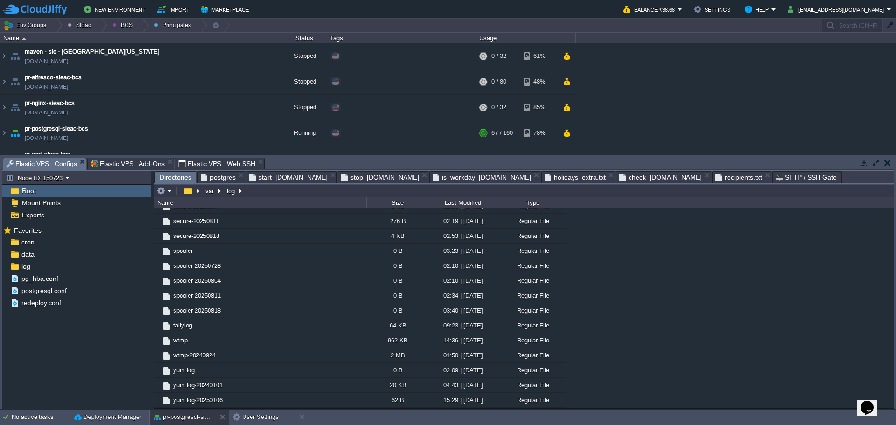
click at [178, 179] on span "Directories" at bounding box center [176, 178] width 32 height 12
click at [262, 196] on input "/var/log" at bounding box center [524, 190] width 740 height 13
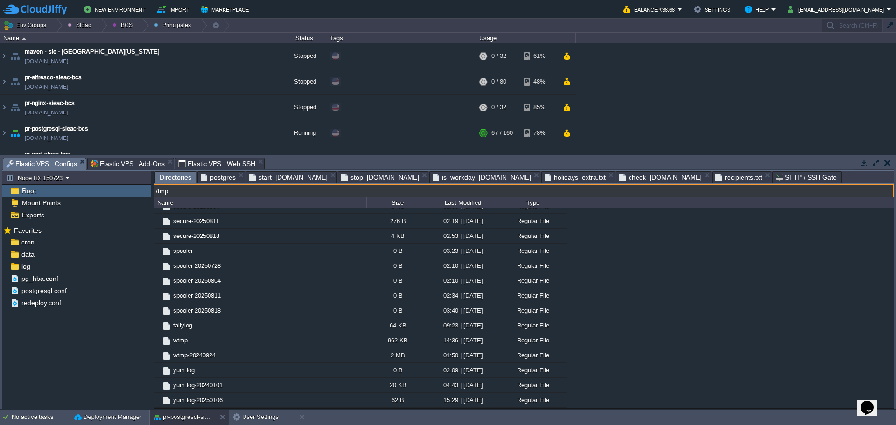
type input "/tmp"
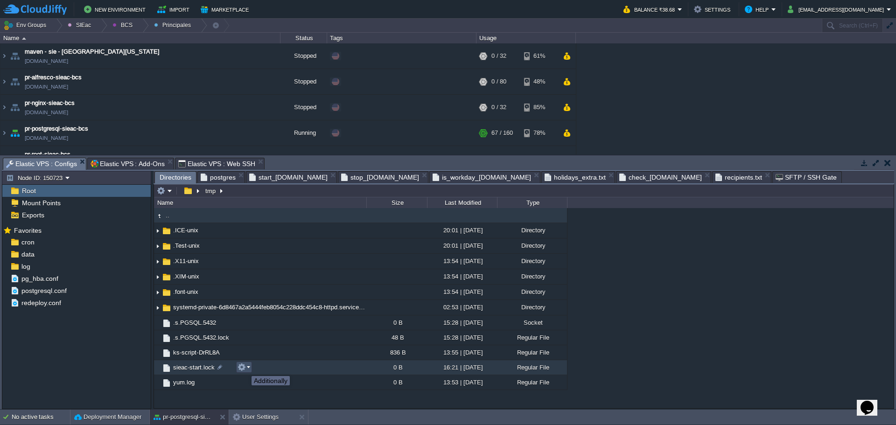
click at [245, 368] on button "button" at bounding box center [242, 367] width 8 height 8
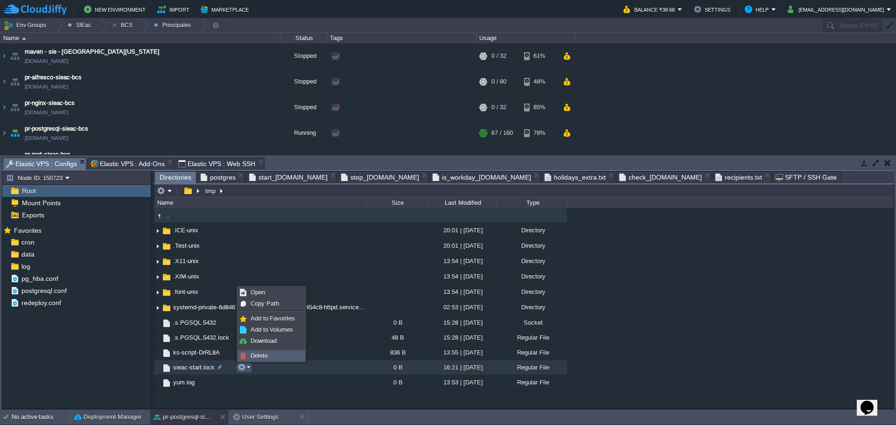
click at [262, 356] on span "Delete" at bounding box center [259, 355] width 17 height 7
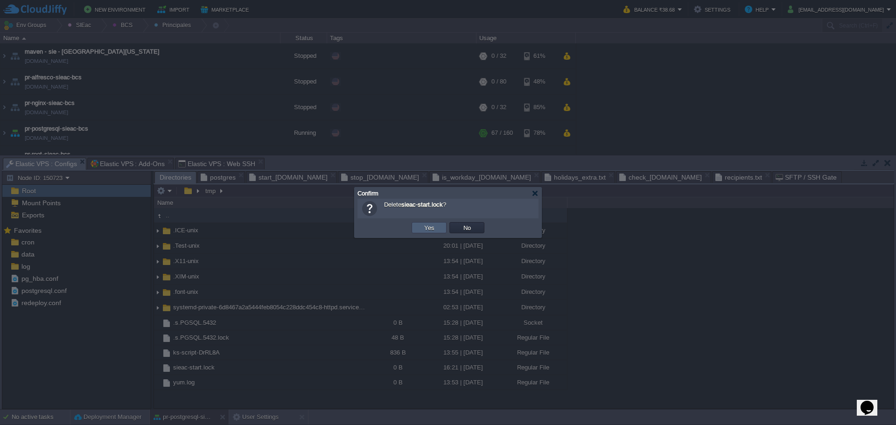
click at [431, 231] on button "Yes" at bounding box center [429, 228] width 16 height 8
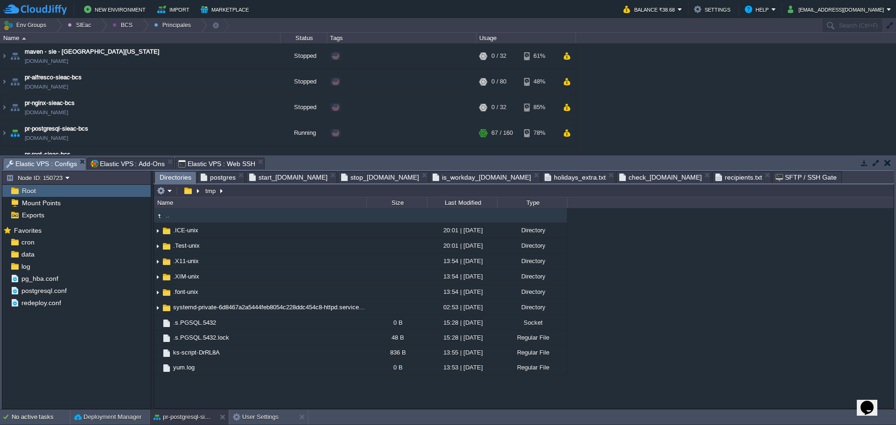
click at [217, 178] on span "postgres" at bounding box center [218, 177] width 35 height 11
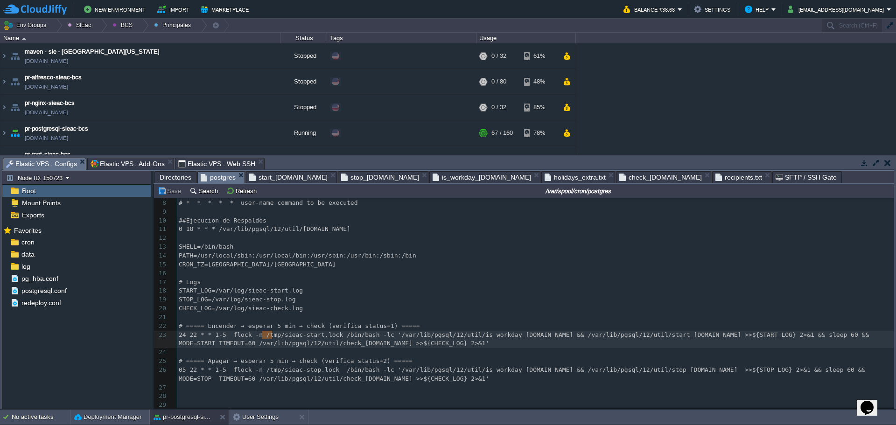
click at [384, 379] on pre "05 22 * * 1-5 flock -n /tmp/sieac-stop.lock /bin/bash -lc '/var/lib/pgsql/12/ut…" at bounding box center [535, 375] width 717 height 18
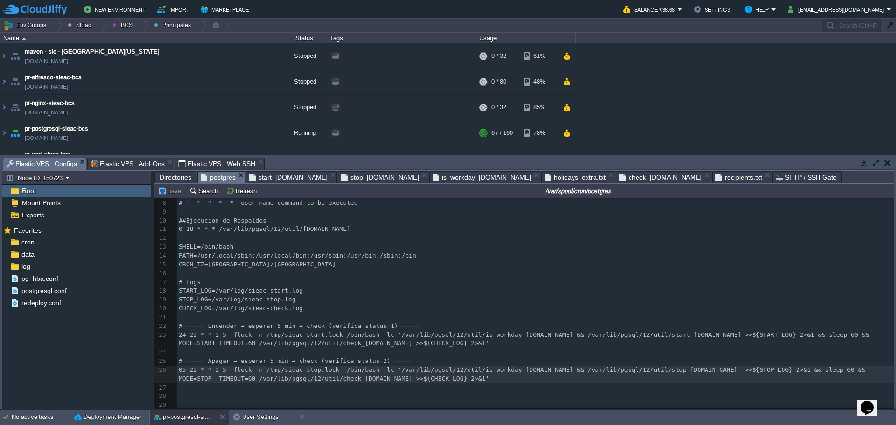
click at [192, 392] on pre "​" at bounding box center [535, 396] width 717 height 9
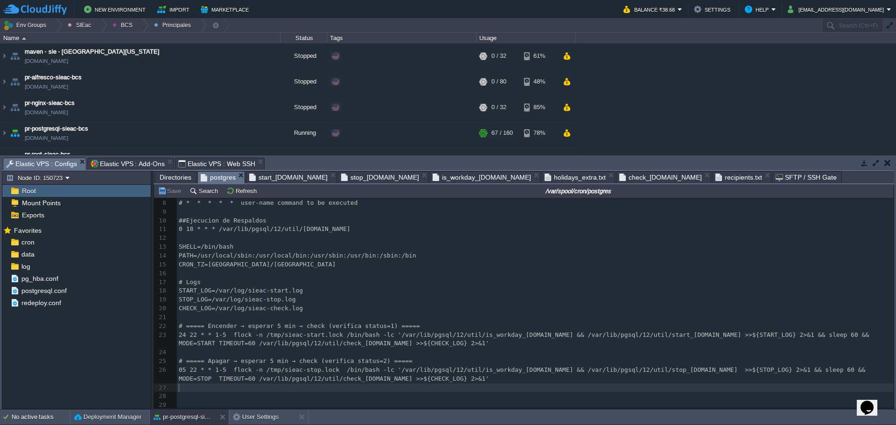
click at [228, 385] on pre "​" at bounding box center [535, 388] width 717 height 9
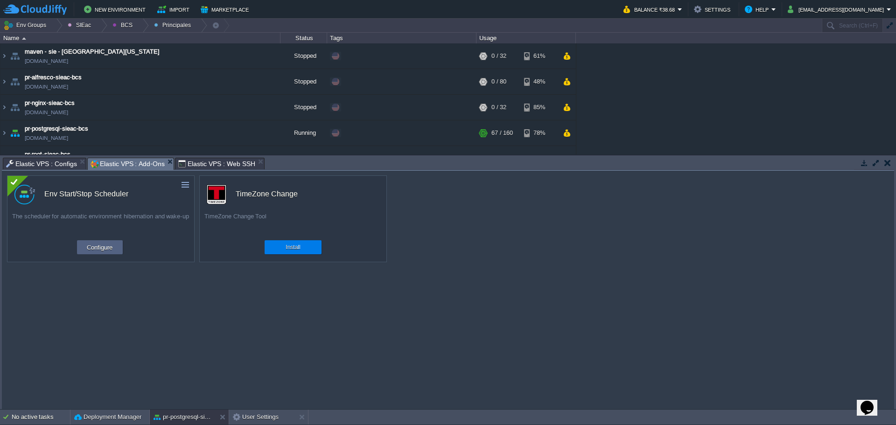
click at [127, 168] on span "Elastic VPS : Add-Ons" at bounding box center [128, 164] width 74 height 12
click at [43, 166] on span "Elastic VPS : Configs" at bounding box center [41, 163] width 71 height 11
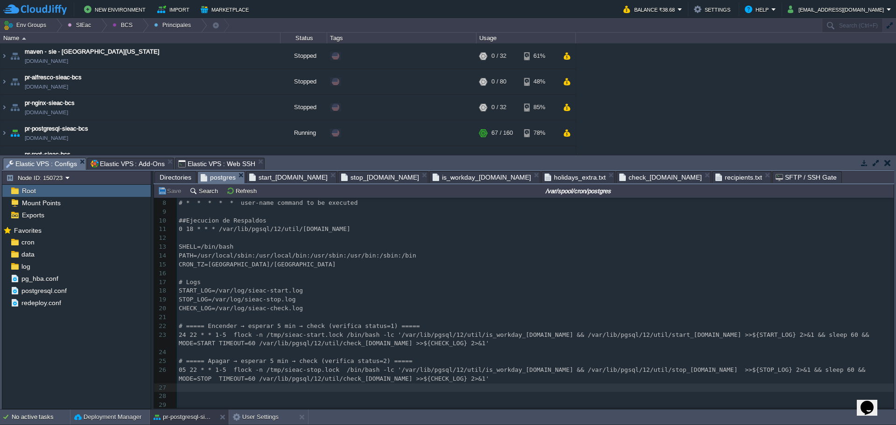
click at [170, 182] on span "Directories" at bounding box center [176, 177] width 32 height 11
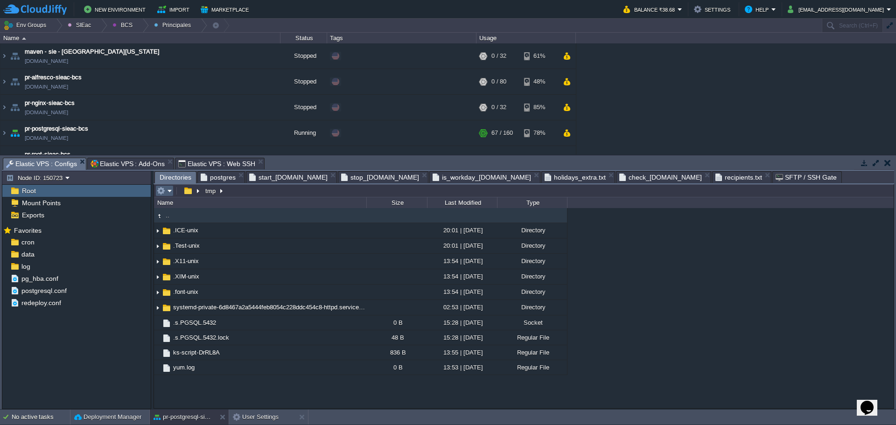
click at [169, 195] on em at bounding box center [164, 191] width 15 height 8
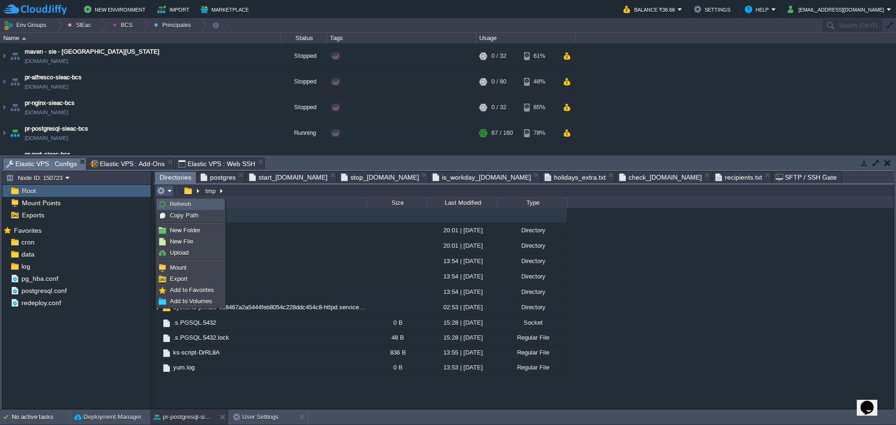
click at [181, 208] on link "Refresh" at bounding box center [190, 204] width 67 height 10
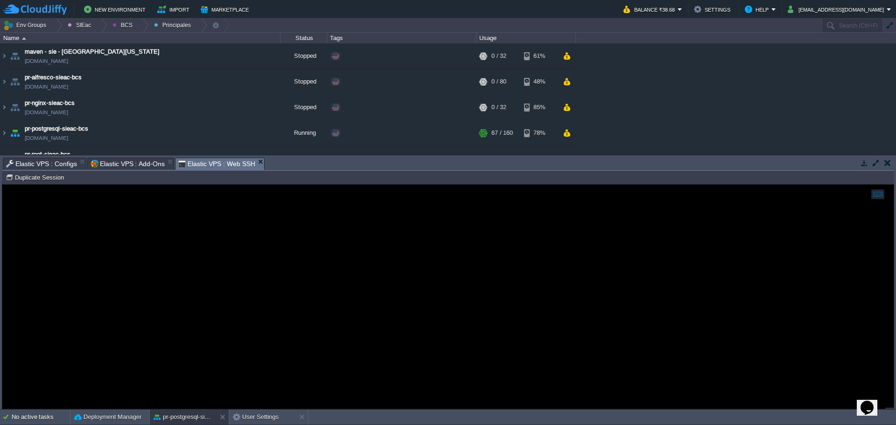
click at [202, 160] on span "Elastic VPS : Web SSH" at bounding box center [216, 164] width 77 height 12
click at [109, 163] on span "Elastic VPS : Add-Ons" at bounding box center [128, 163] width 74 height 11
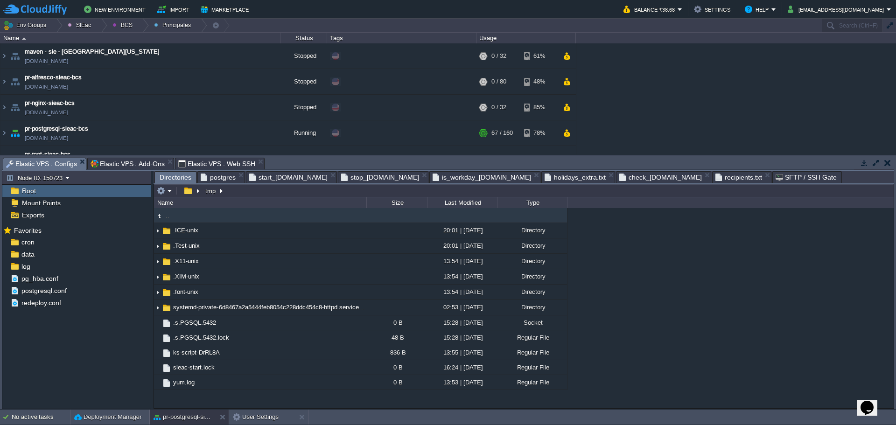
drag, startPoint x: 43, startPoint y: 166, endPoint x: 76, endPoint y: 175, distance: 34.1
click at [44, 166] on span "Elastic VPS : Configs" at bounding box center [41, 164] width 71 height 12
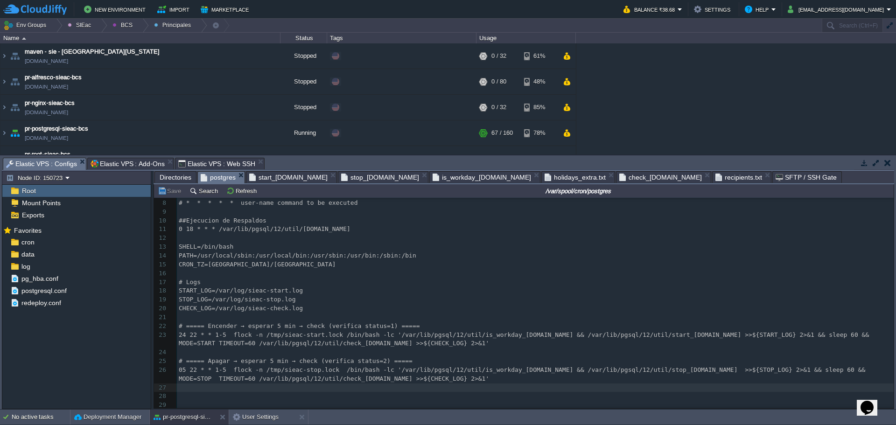
click at [215, 181] on span "postgres" at bounding box center [218, 178] width 35 height 12
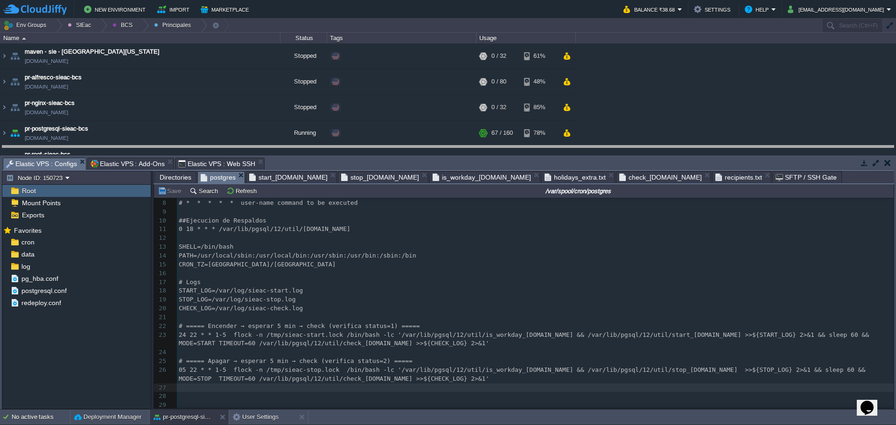
drag, startPoint x: 398, startPoint y: 165, endPoint x: 381, endPoint y: 148, distance: 23.4
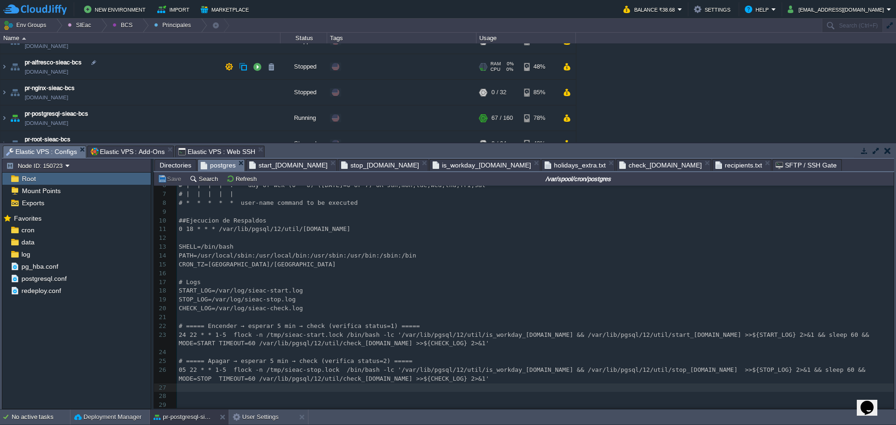
scroll to position [29, 0]
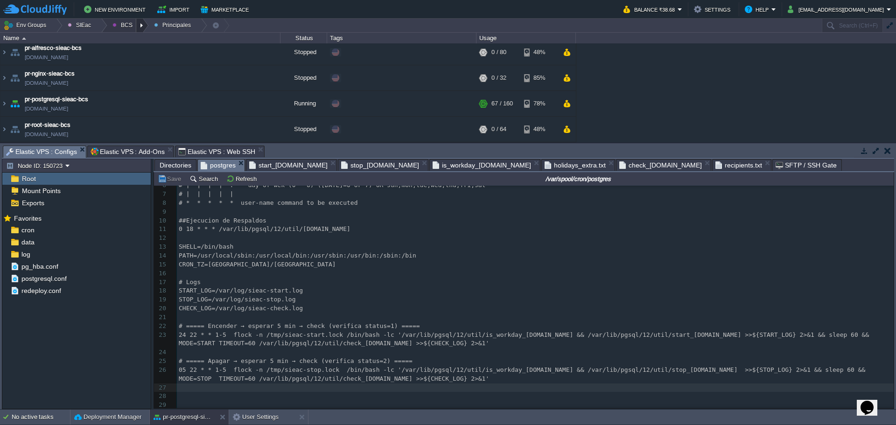
click at [136, 25] on div at bounding box center [142, 26] width 13 height 14
click at [146, 50] on span "Principales" at bounding box center [134, 50] width 30 height 7
click at [136, 26] on div at bounding box center [142, 26] width 13 height 14
drag, startPoint x: 142, startPoint y: 44, endPoint x: 147, endPoint y: 46, distance: 5.6
click at [143, 44] on link "Ambientes" at bounding box center [132, 40] width 52 height 10
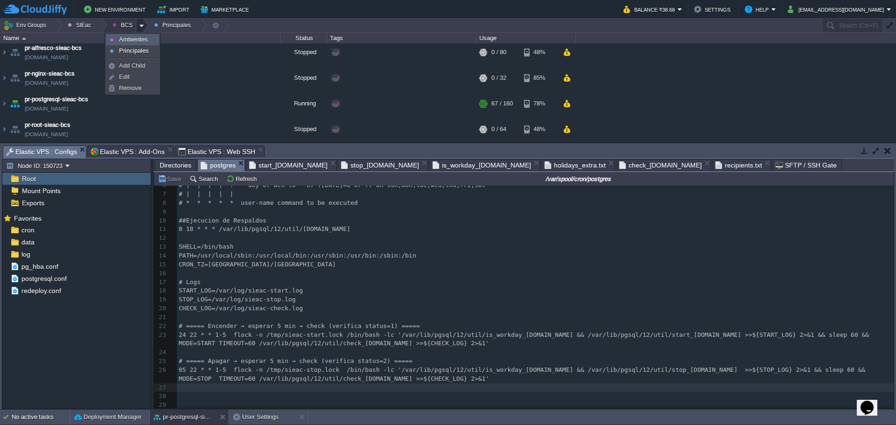
scroll to position [0, 0]
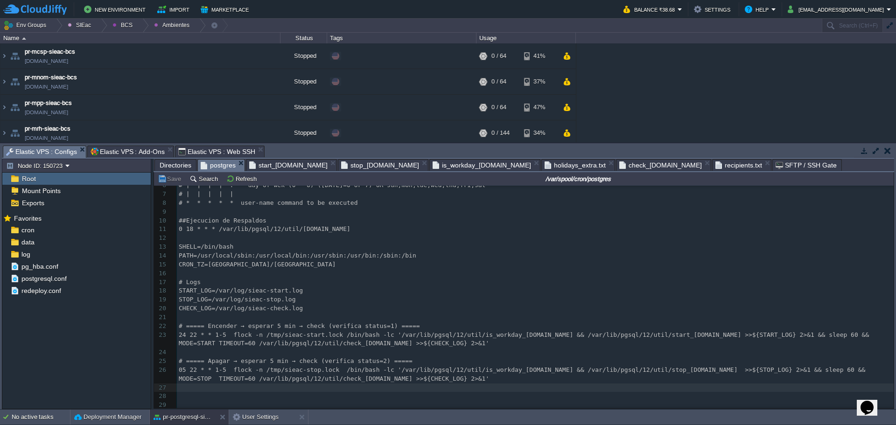
type textarea "t"
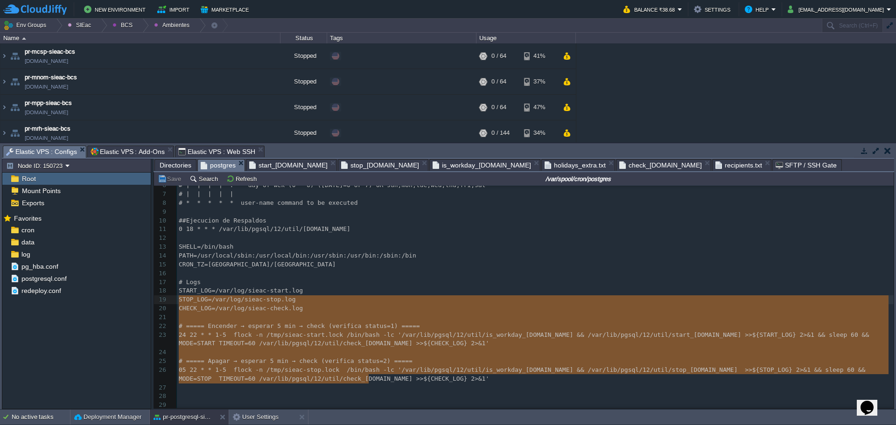
type textarea "# ===== Encender → esperar 5 min → check (verifica status=1) ===== 24 22 * * 1-…"
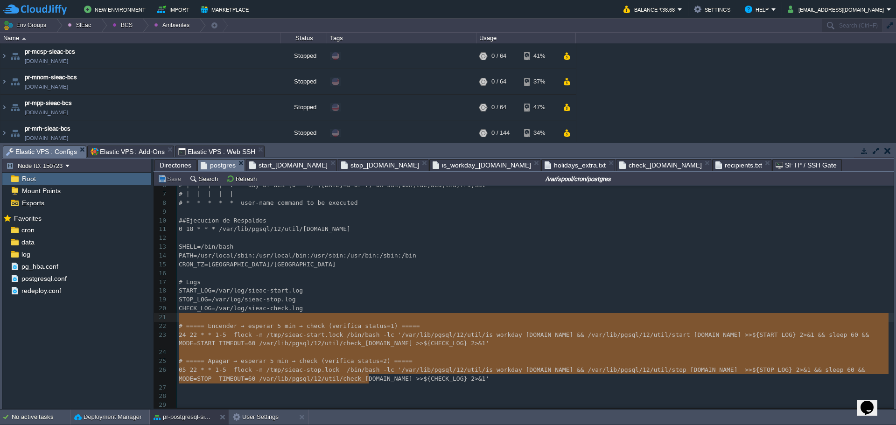
drag, startPoint x: 361, startPoint y: 370, endPoint x: 160, endPoint y: 317, distance: 207.9
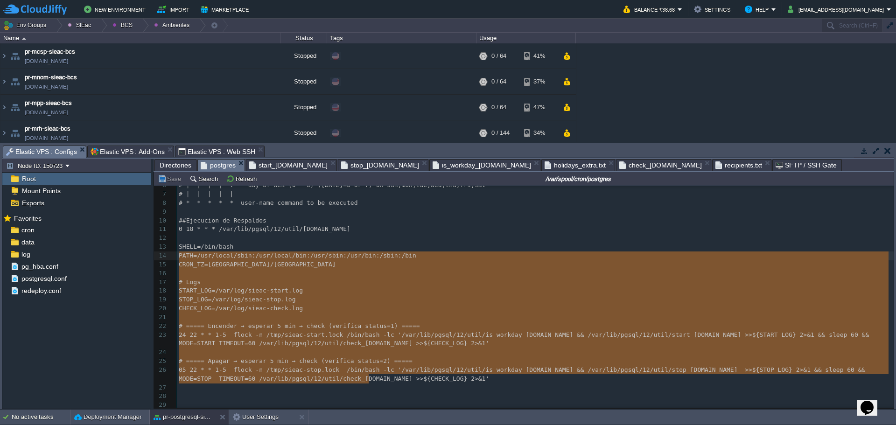
type textarea "SHELL=/bin/bash PATH=/usr/local/sbin:/usr/local/bin:/usr/sbin:/usr/bin:/sbin:/b…"
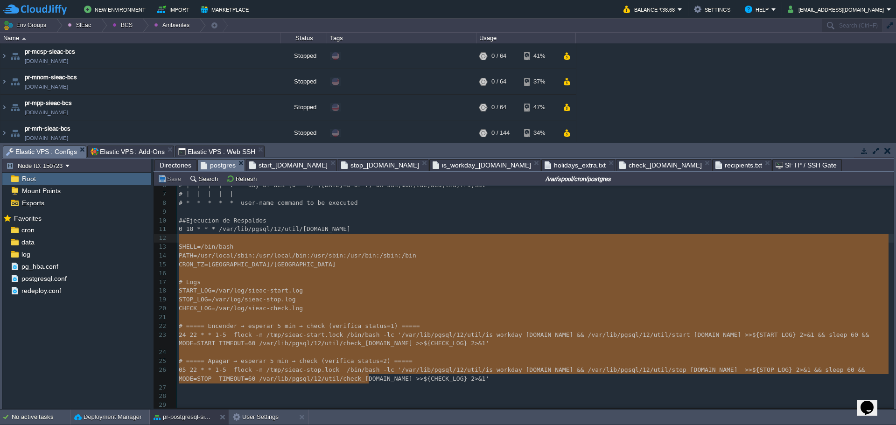
drag, startPoint x: 362, startPoint y: 372, endPoint x: 153, endPoint y: 239, distance: 247.8
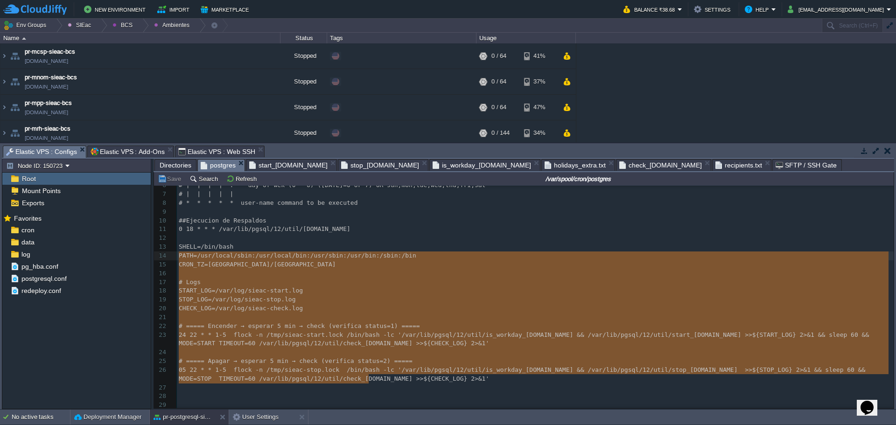
type textarea "SHELL=/bin/bash PATH=/usr/local/sbin:/usr/local/bin:/usr/sbin:/usr/bin:/sbin:/b…"
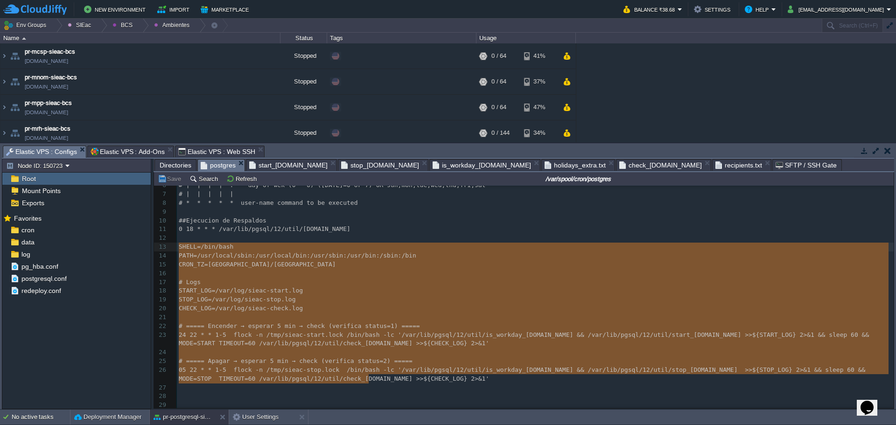
drag, startPoint x: 368, startPoint y: 378, endPoint x: 177, endPoint y: 248, distance: 231.1
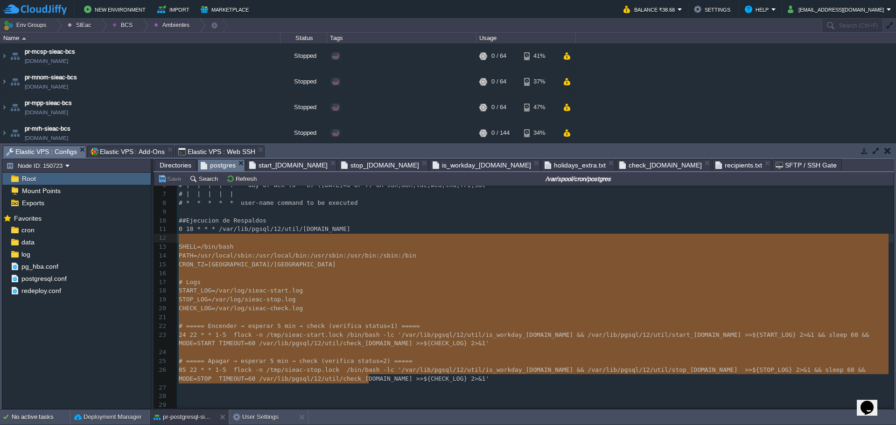
type textarea "SHELL=/bin/bash PATH=/usr/local/sbin:/usr/local/bin:/usr/sbin:/usr/bin:/sbin:/b…"
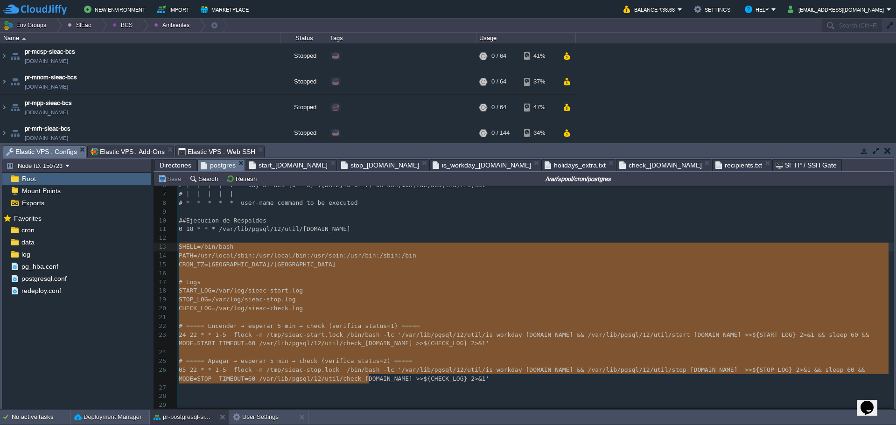
drag, startPoint x: 372, startPoint y: 379, endPoint x: 177, endPoint y: 241, distance: 239.0
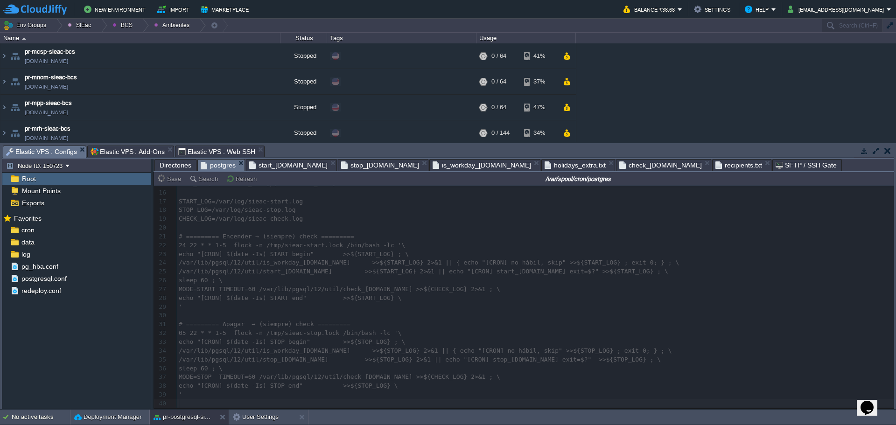
click at [183, 246] on div at bounding box center [524, 297] width 740 height 223
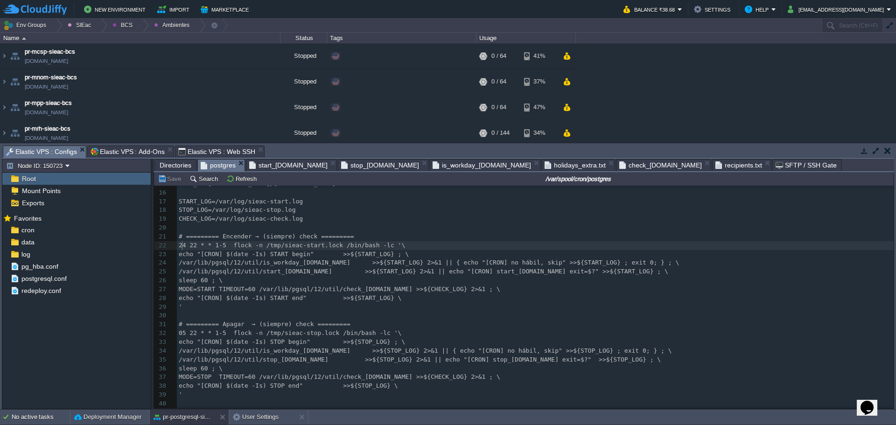
click at [183, 246] on div "xxxxxxxxxx 1 #Example of job definition: 2 # .----------------minute (0 - 59) 3…" at bounding box center [535, 245] width 717 height 378
type textarea "27"
click at [130, 146] on span "Elastic VPS : Add-Ons" at bounding box center [128, 151] width 74 height 11
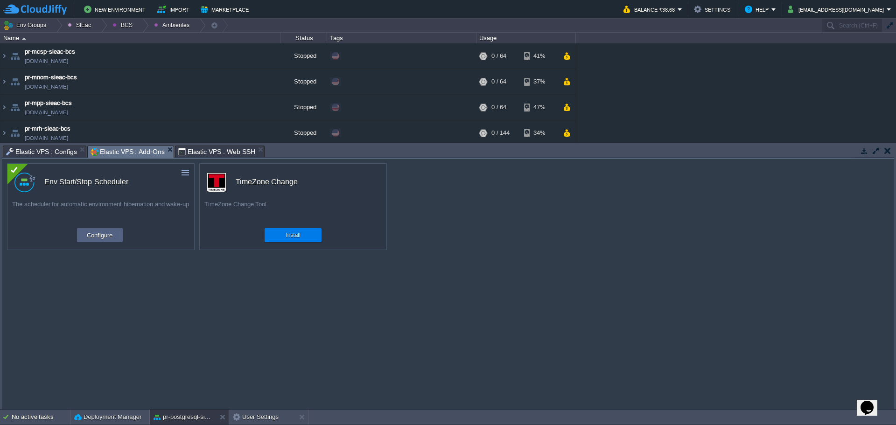
click at [211, 147] on span "Elastic VPS : Web SSH" at bounding box center [216, 151] width 77 height 11
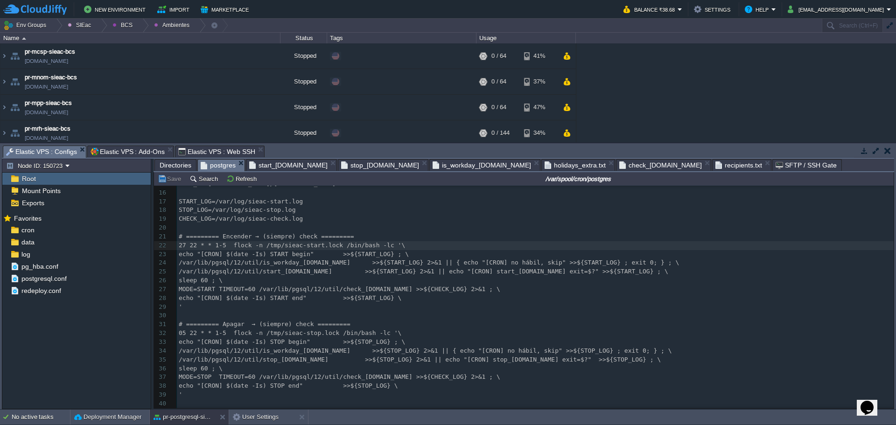
click at [31, 146] on div "Elastic VPS : Configs" at bounding box center [45, 152] width 84 height 12
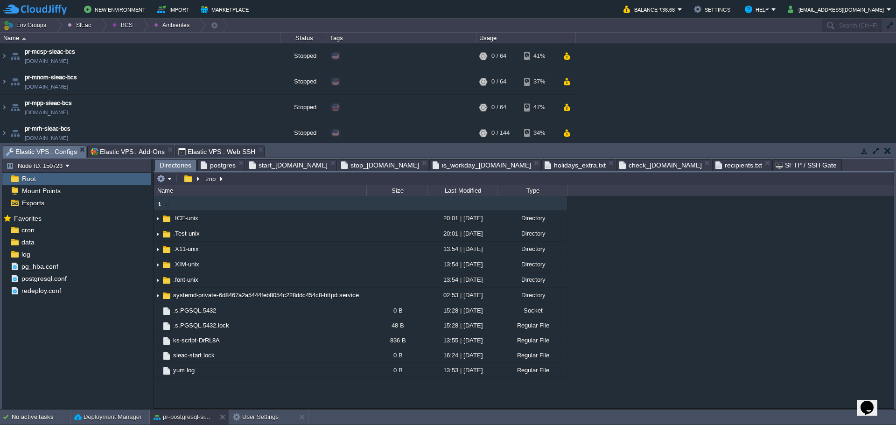
click at [172, 170] on span "Directories" at bounding box center [176, 166] width 32 height 12
click at [172, 176] on em at bounding box center [164, 179] width 15 height 8
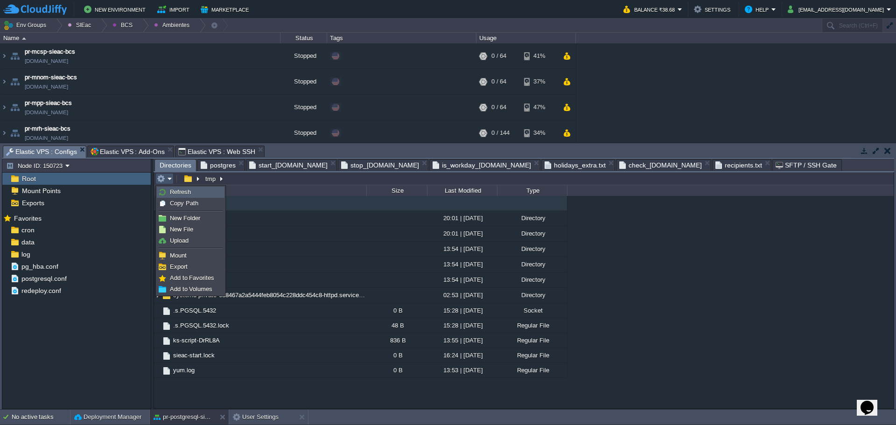
click at [181, 196] on span "Refresh" at bounding box center [180, 192] width 21 height 7
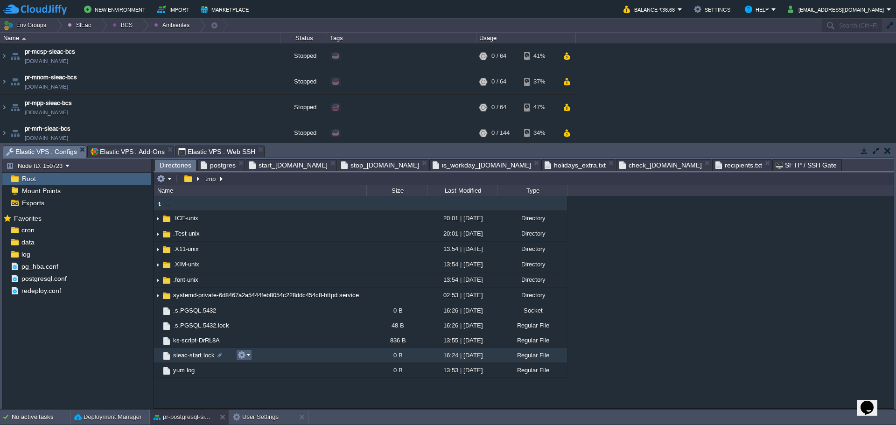
click at [248, 358] on em at bounding box center [244, 355] width 13 height 8
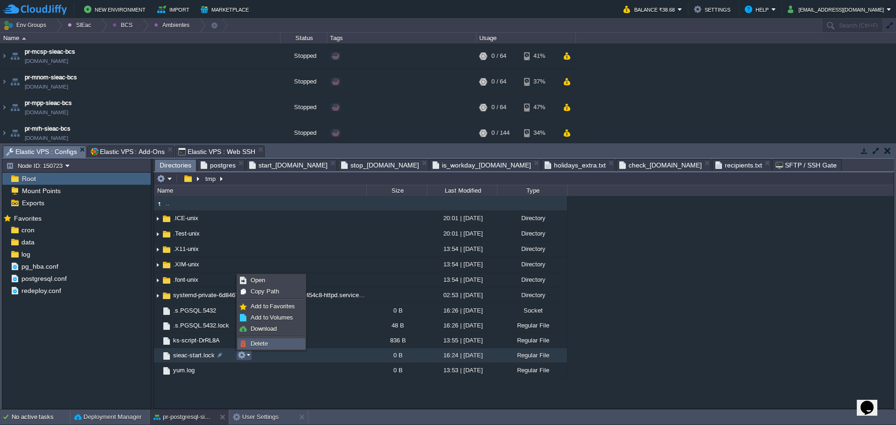
click at [252, 345] on span "Delete" at bounding box center [259, 343] width 17 height 7
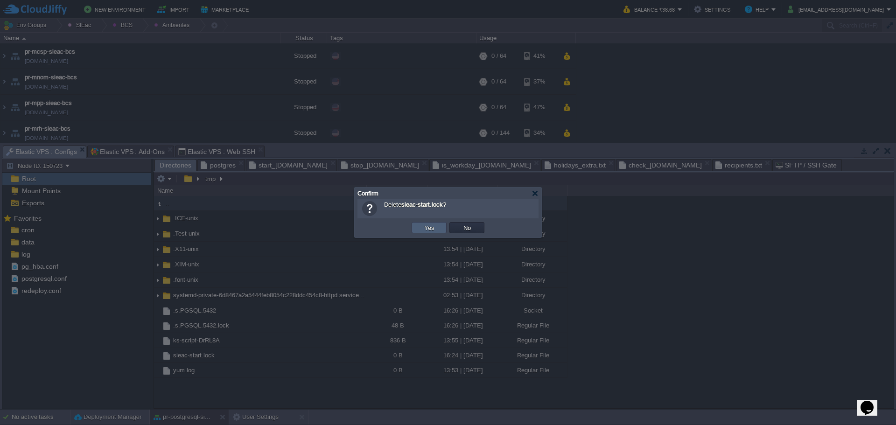
click at [433, 229] on button "Yes" at bounding box center [429, 228] width 16 height 8
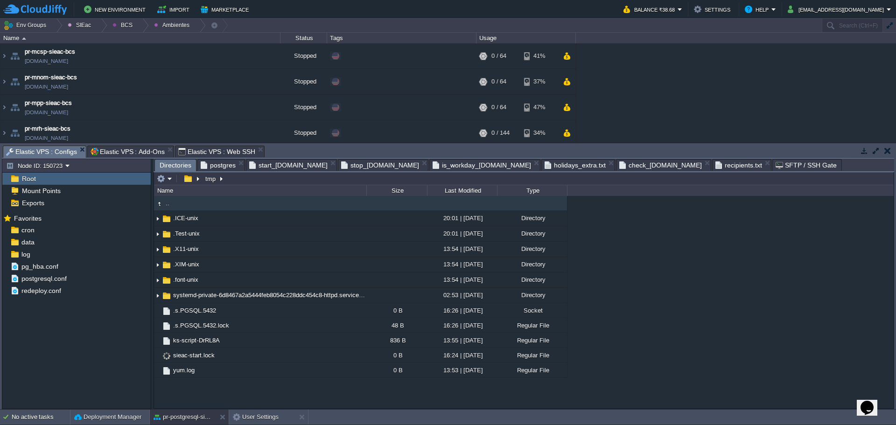
click at [126, 152] on span "Elastic VPS : Add-Ons" at bounding box center [128, 151] width 74 height 11
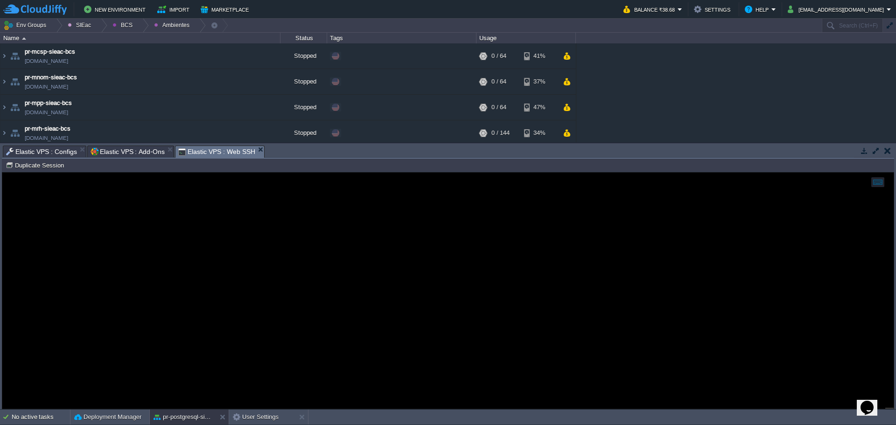
click at [204, 155] on span "Elastic VPS : Web SSH" at bounding box center [216, 152] width 77 height 12
click at [128, 157] on span "Elastic VPS : Add-Ons" at bounding box center [128, 151] width 74 height 11
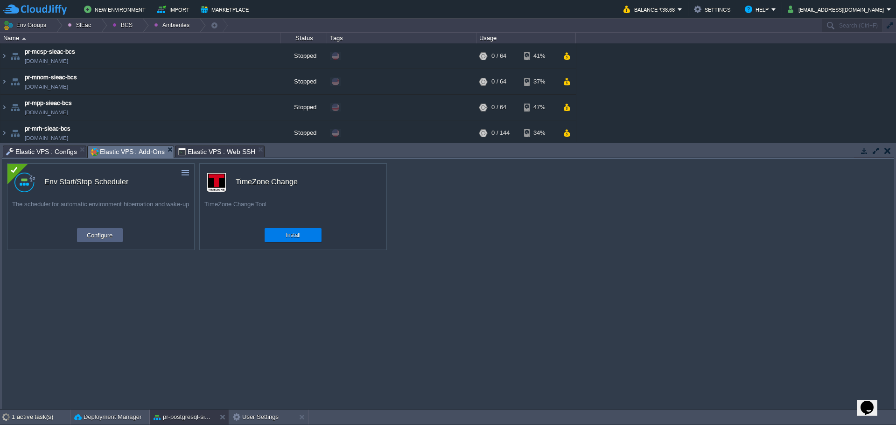
click at [60, 147] on span "Elastic VPS : Configs" at bounding box center [41, 151] width 71 height 11
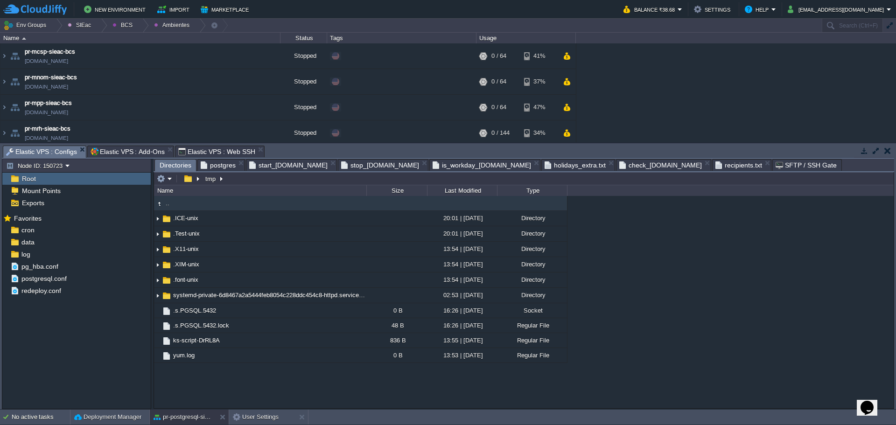
click at [215, 168] on span "postgres" at bounding box center [218, 165] width 35 height 11
click at [169, 164] on span "Directories" at bounding box center [176, 166] width 32 height 12
click at [225, 168] on span "postgres" at bounding box center [218, 165] width 35 height 11
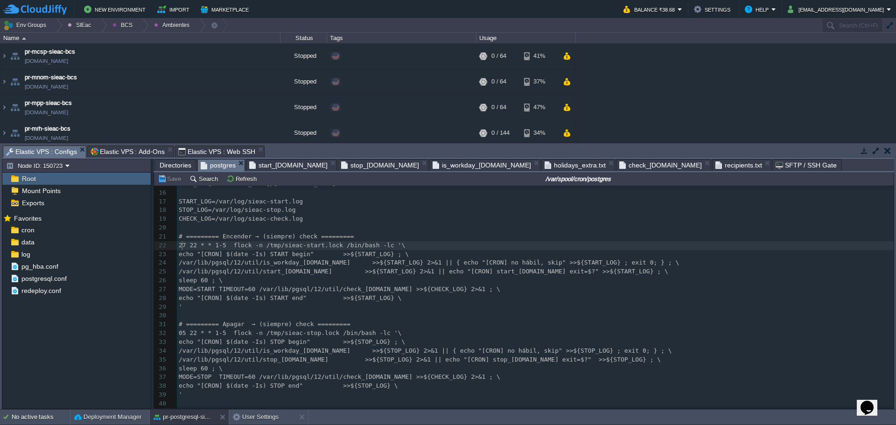
click at [181, 246] on span "27 22 * * 1-5 flock -n /tmp/sieac-start.lock /bin/bash -lc '\" at bounding box center [292, 245] width 226 height 7
type textarea "29"
click at [536, 281] on pre "sleep 60 ; \" at bounding box center [535, 280] width 717 height 9
click at [141, 28] on div at bounding box center [142, 26] width 13 height 14
click at [137, 48] on span "Principales" at bounding box center [134, 50] width 30 height 7
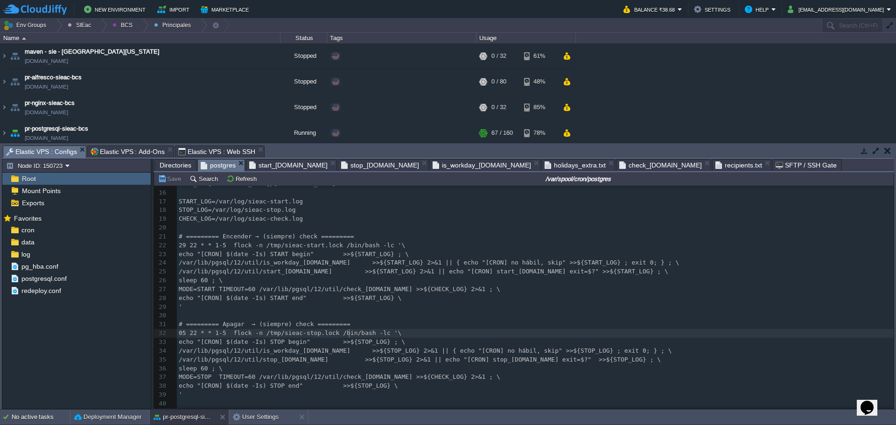
click at [350, 334] on div "xxxxxxxxxx 1 #Example of job definition: 2 # .----------------minute (0 - 59) 3…" at bounding box center [535, 245] width 717 height 378
click at [411, 297] on pre "echo "[CRON] $(date -Is) START end" >>${START_LOG} \" at bounding box center [535, 298] width 717 height 9
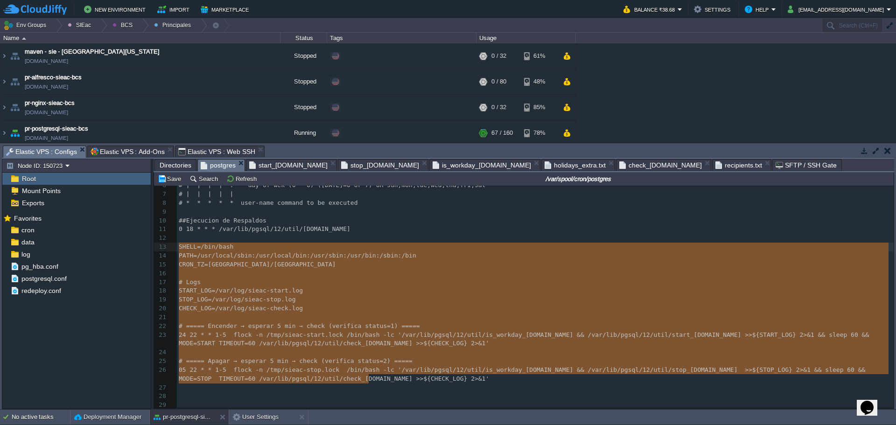
scroll to position [54, 0]
type textarea "21"
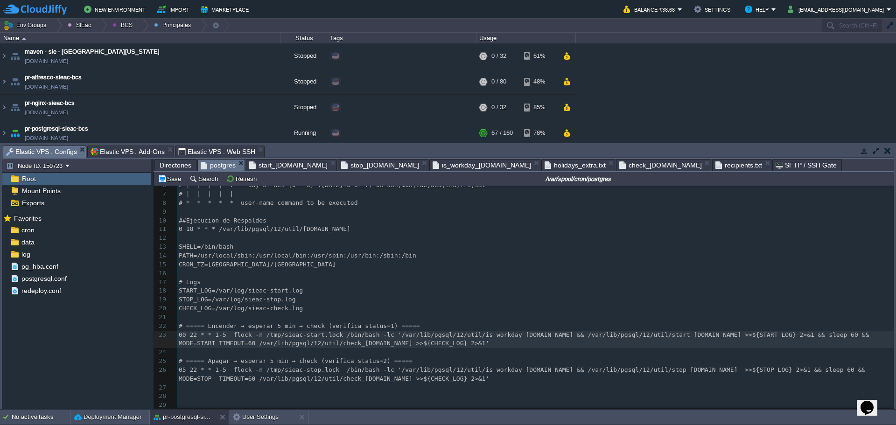
type textarea "300"
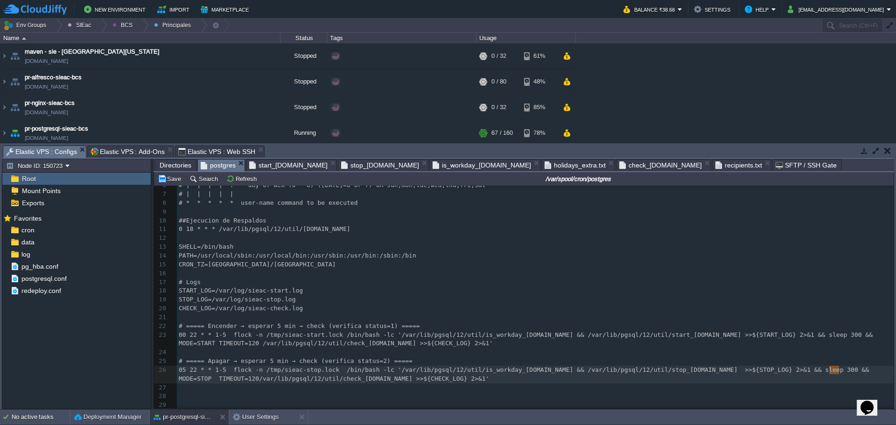
type textarea "CRON_TZ=America/Mexico_City # Encender → esperar 5 min → check 00 22 * * 1-5 /v…"
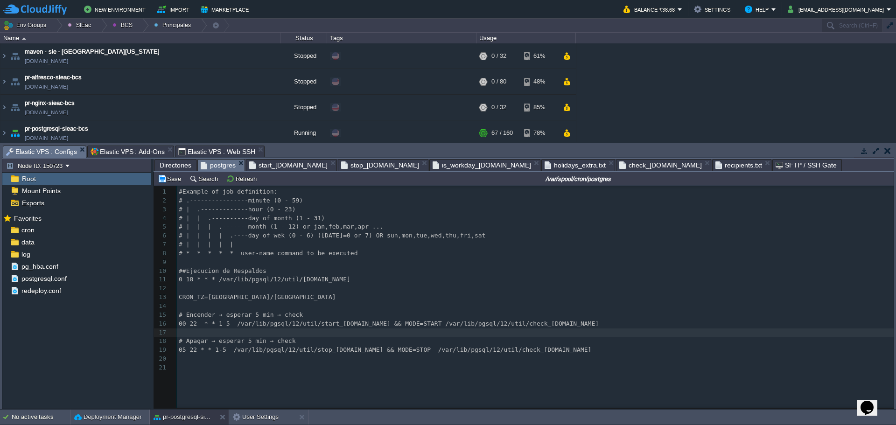
click at [449, 330] on pre "​" at bounding box center [537, 333] width 720 height 9
type textarea "00 22 * * 1-5 /var/lib/pgsql/12/util/start_[DOMAIN_NAME] && MODE=START /var/lib…"
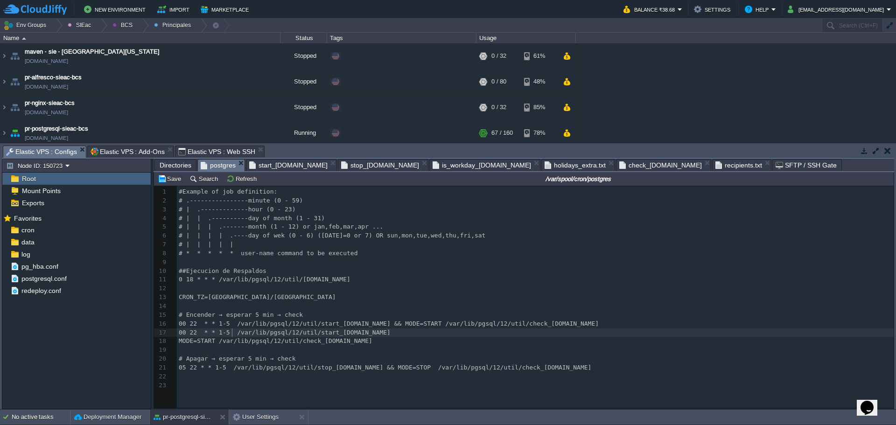
type textarea "00 22 * * 1-5"
type textarea "00 22 * * 1-5 /var/lib/pgsql/12/util/start_envs.sh"
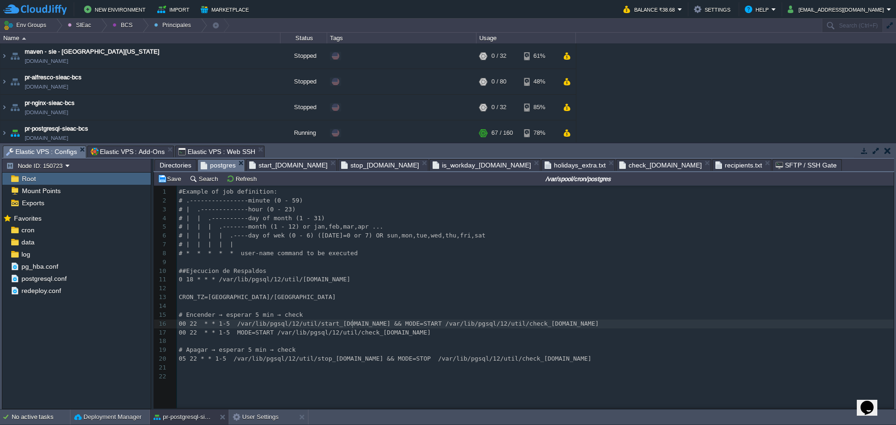
type textarea "&& MODE=START /var/lib/pgsql/12/util/check_[DOMAIN_NAME]"
type textarea "2"
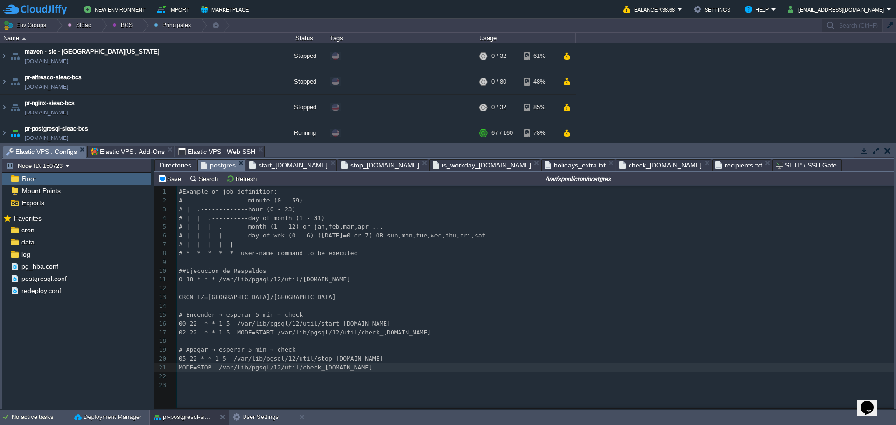
type textarea "MODE=STOP /var/lib/pgsql/12/util/check_envs.sh"
click at [133, 154] on span "Elastic VPS : Add-Ons" at bounding box center [128, 151] width 74 height 11
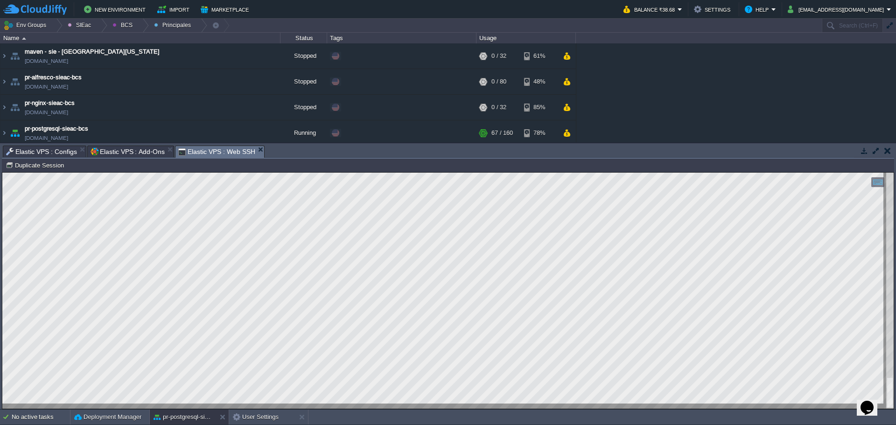
click at [194, 153] on span "Elastic VPS : Web SSH" at bounding box center [216, 152] width 77 height 12
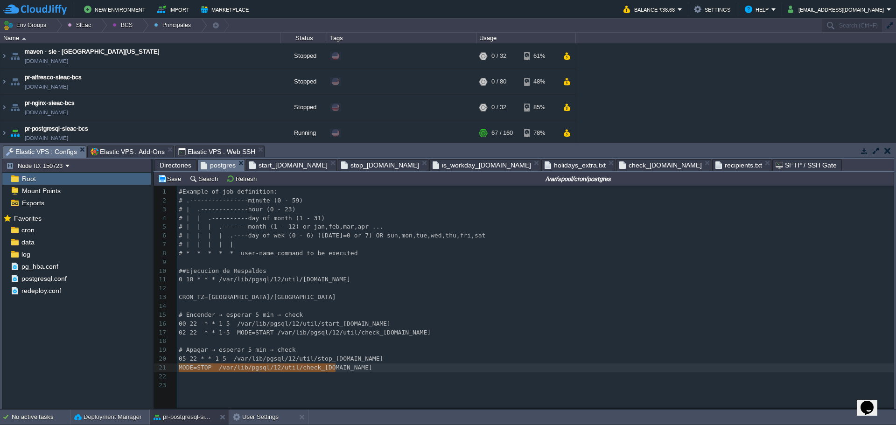
click at [33, 153] on span "Elastic VPS : Configs" at bounding box center [41, 152] width 71 height 12
click at [355, 390] on pre "​" at bounding box center [537, 385] width 720 height 9
click at [311, 373] on pre "​" at bounding box center [537, 376] width 720 height 9
click at [231, 362] on span "05 22 * * 1-5 /var/lib/pgsql/12/util/stop_envs.sh" at bounding box center [281, 358] width 204 height 7
type textarea "05 22 * * 1-5"
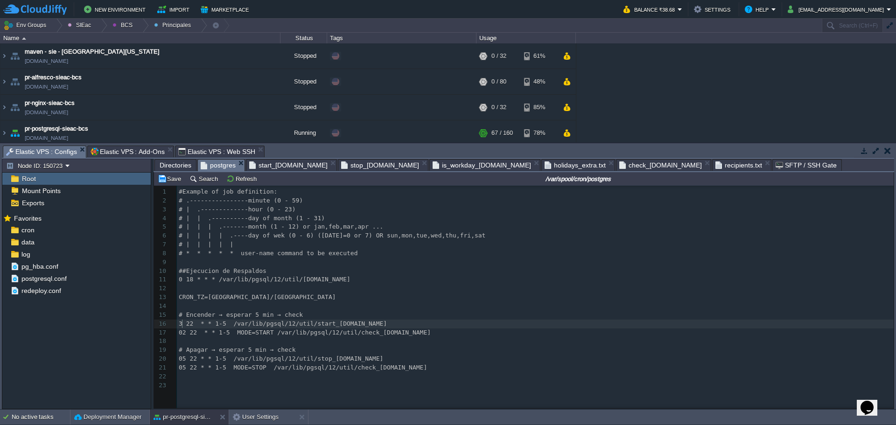
type textarea "34"
type textarea "36"
click at [256, 375] on pre "​" at bounding box center [537, 376] width 720 height 9
click at [182, 360] on div "xxxxxxxxxx 1 #Example of job definition: 2 # .----------------minute (0 - 59) 3…" at bounding box center [537, 289] width 720 height 202
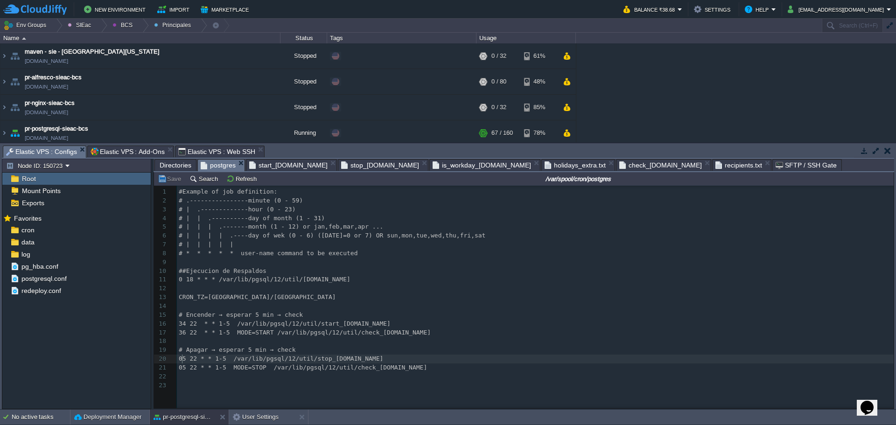
type textarea "05"
click at [188, 280] on span "0 18 * * * /var/lib/pgsql/12/util/[DOMAIN_NAME]" at bounding box center [265, 279] width 172 height 7
type textarea "18"
click at [433, 244] on pre "# | | | | |" at bounding box center [537, 244] width 720 height 9
click at [309, 384] on pre "​" at bounding box center [537, 385] width 720 height 9
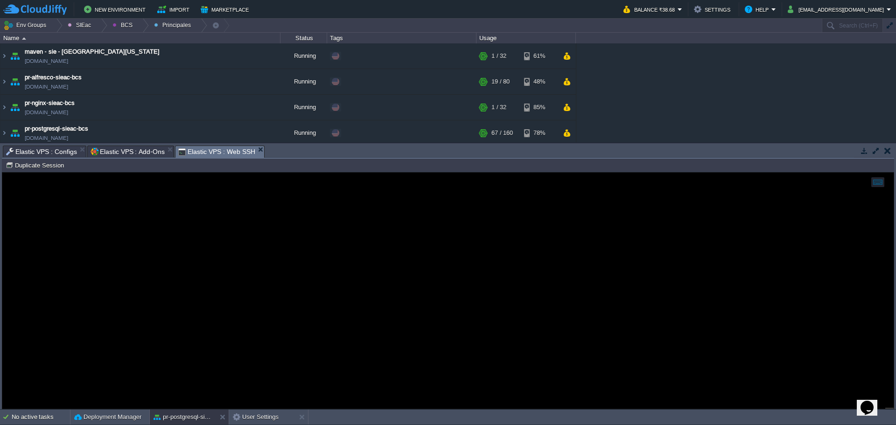
click at [193, 149] on span "Elastic VPS : Web SSH" at bounding box center [216, 152] width 77 height 12
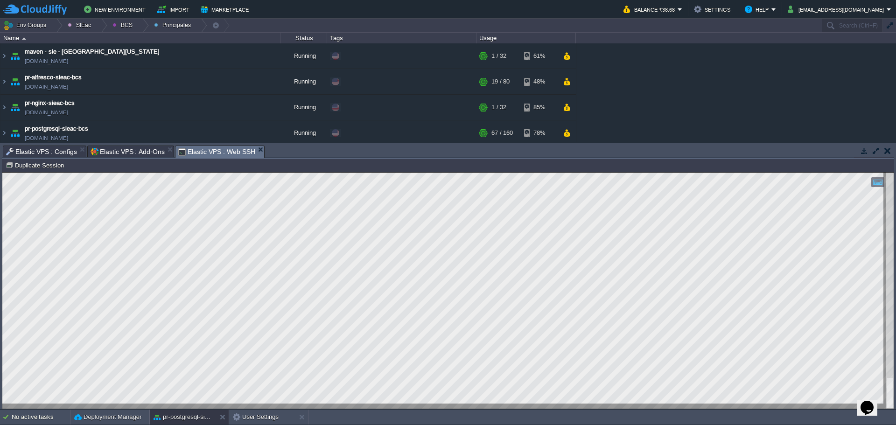
drag, startPoint x: 39, startPoint y: 149, endPoint x: 43, endPoint y: 154, distance: 6.9
click at [39, 149] on span "Elastic VPS : Configs" at bounding box center [41, 151] width 71 height 11
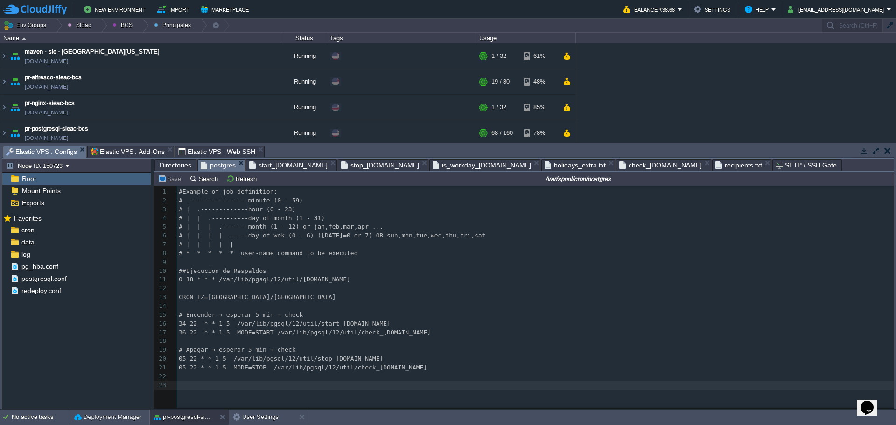
scroll to position [3, 0]
click at [179, 385] on div "xxxxxxxxxx 1 #Example of job definition: 2 # .----------------minute (0 - 59) 3…" at bounding box center [537, 289] width 720 height 202
click at [117, 154] on span "Elastic VPS : Add-Ons" at bounding box center [128, 151] width 74 height 11
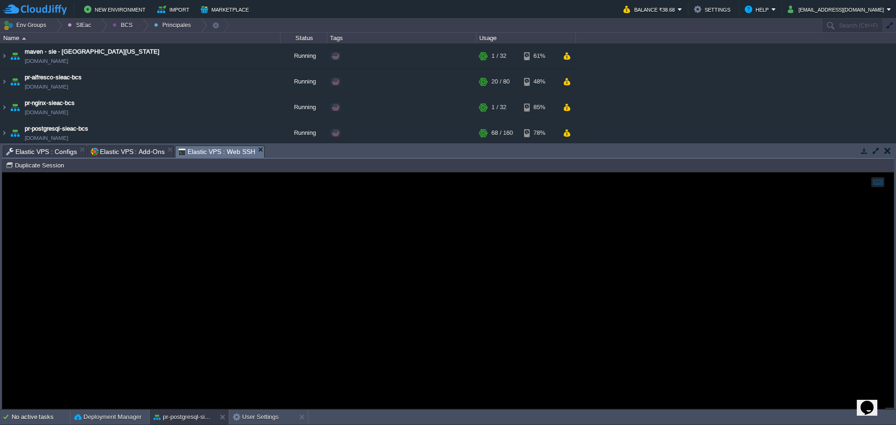
click at [195, 152] on span "Elastic VPS : Web SSH" at bounding box center [216, 152] width 77 height 12
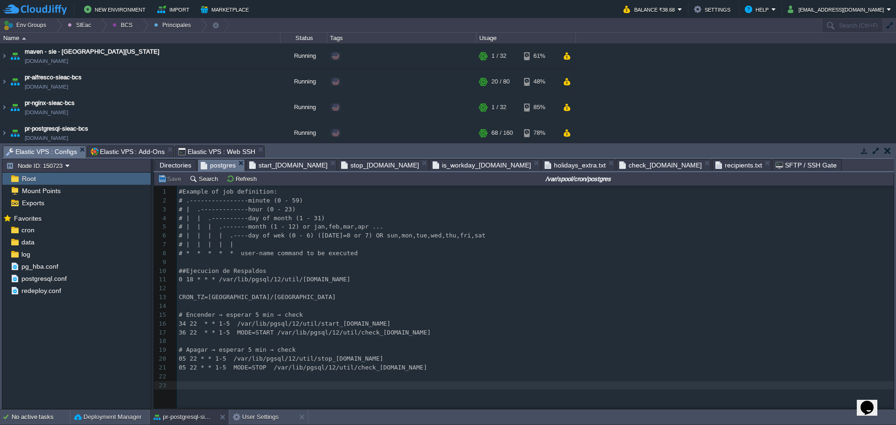
click at [18, 155] on span "Elastic VPS : Configs" at bounding box center [41, 152] width 71 height 12
click at [206, 393] on div "xxxxxxxxxx 1 #Example of job definition: 2 # .----------------minute (0 - 59) 3…" at bounding box center [531, 304] width 754 height 237
click at [259, 165] on span "start_[DOMAIN_NAME]" at bounding box center [288, 165] width 78 height 11
click at [223, 166] on span "postgres" at bounding box center [218, 166] width 35 height 12
click at [196, 343] on pre "​" at bounding box center [537, 341] width 720 height 9
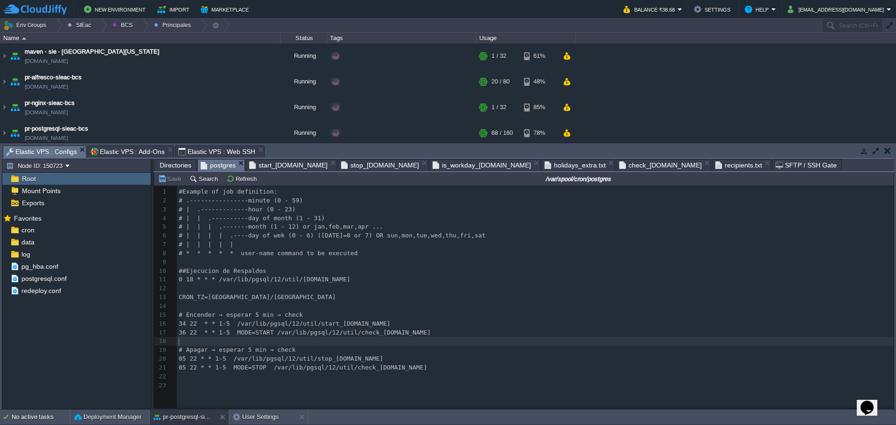
click at [194, 326] on span "34 22 * * 1-5 /var/lib/pgsql/12/util/start_envs.sh" at bounding box center [285, 323] width 212 height 7
type textarea "8"
type textarea "0"
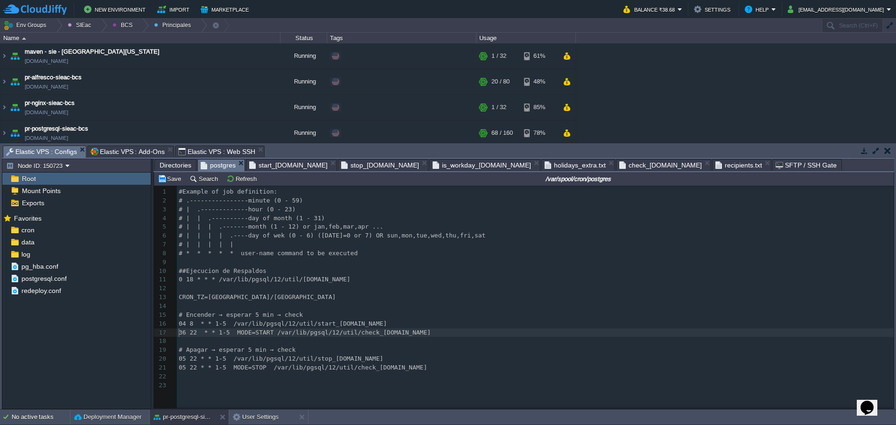
type textarea "%"
type textarea "#"
type textarea "18"
type textarea "#"
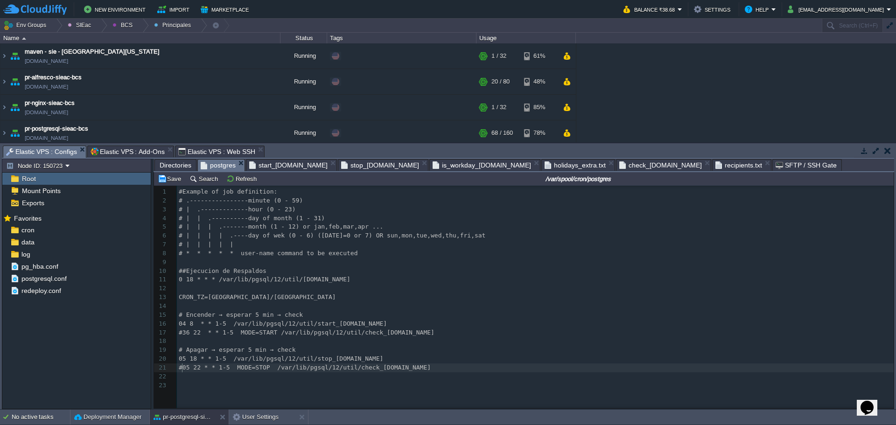
scroll to position [3, 4]
type textarea "MODE=STOP"
type textarea "/"
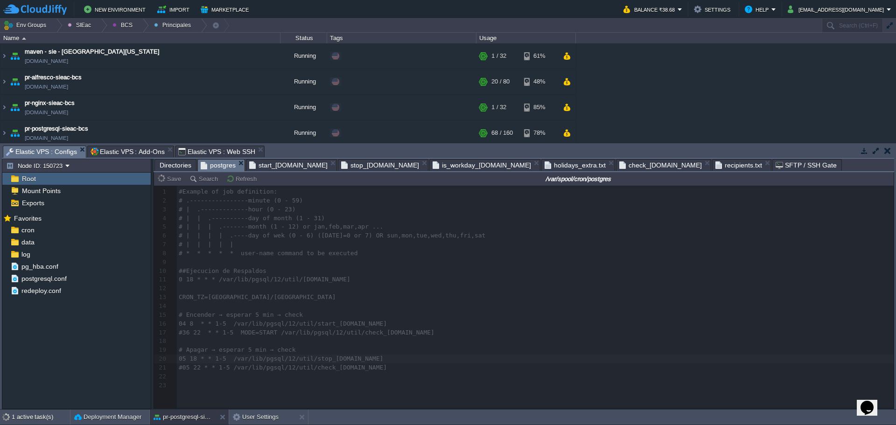
scroll to position [3, 3]
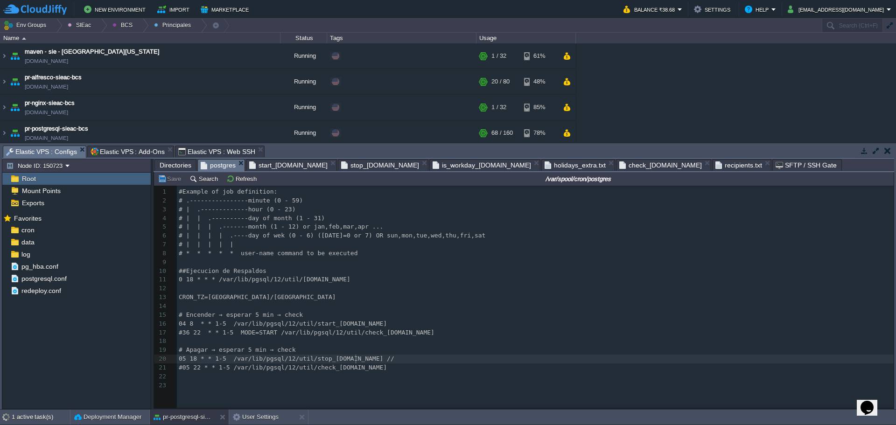
type textarea "//"
type textarea "%%"
type textarea "&&"
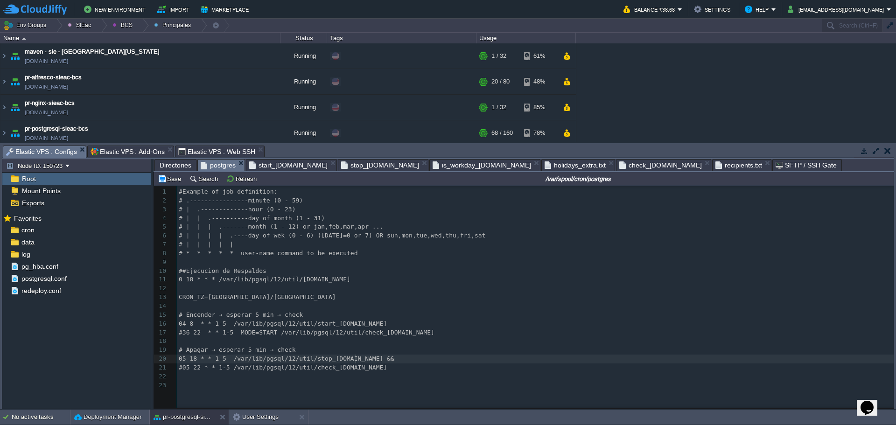
scroll to position [3, 9]
paste textarea
type textarea "MODE=START"
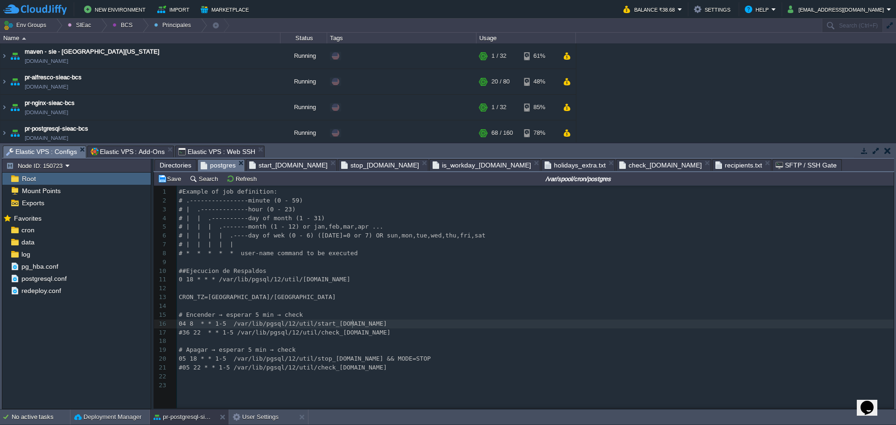
paste textarea
type textarea "%%"
type textarea "&&"
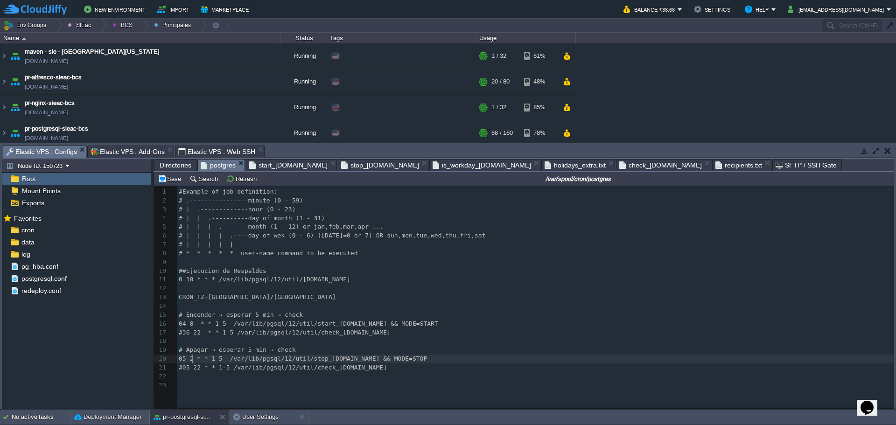
type textarea "22"
type textarea "42"
type textarea "43"
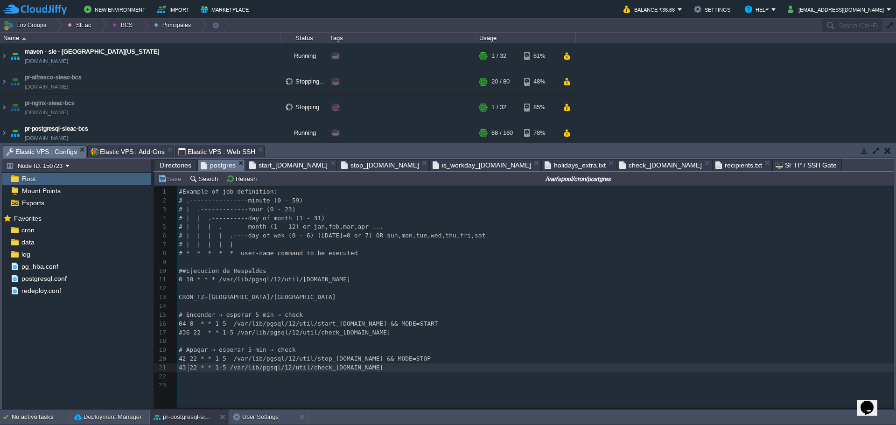
click at [202, 376] on pre "​" at bounding box center [537, 376] width 720 height 9
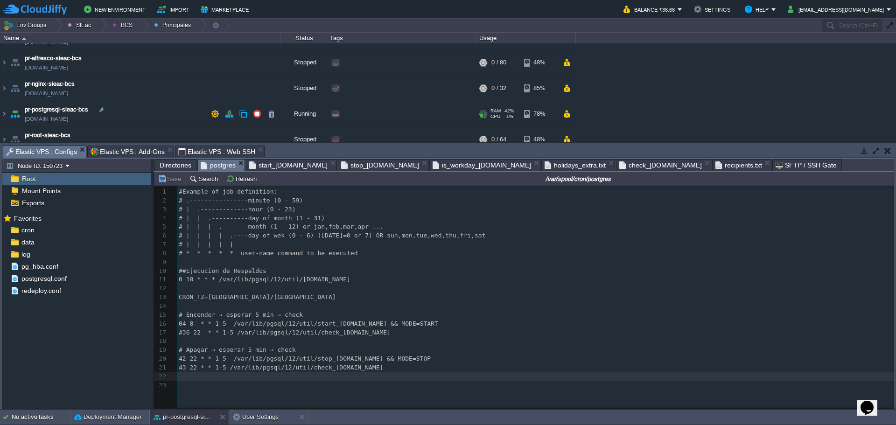
scroll to position [29, 0]
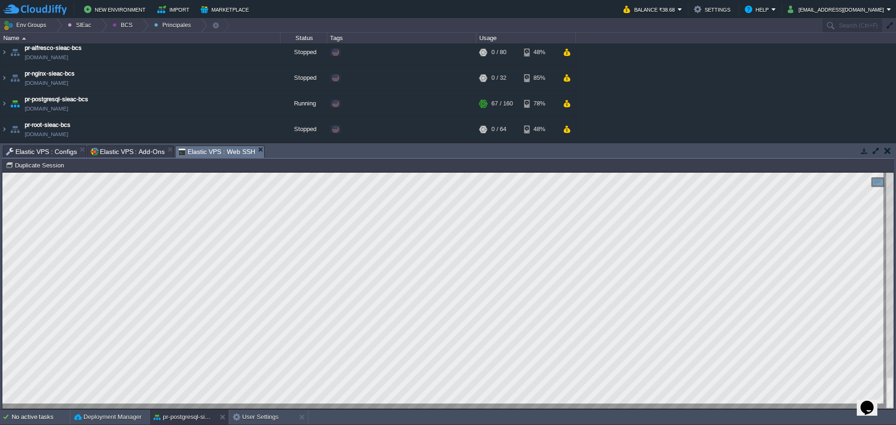
click at [187, 152] on span "Elastic VPS : Web SSH" at bounding box center [216, 152] width 77 height 12
click at [35, 156] on span "Elastic VPS : Configs" at bounding box center [41, 151] width 71 height 11
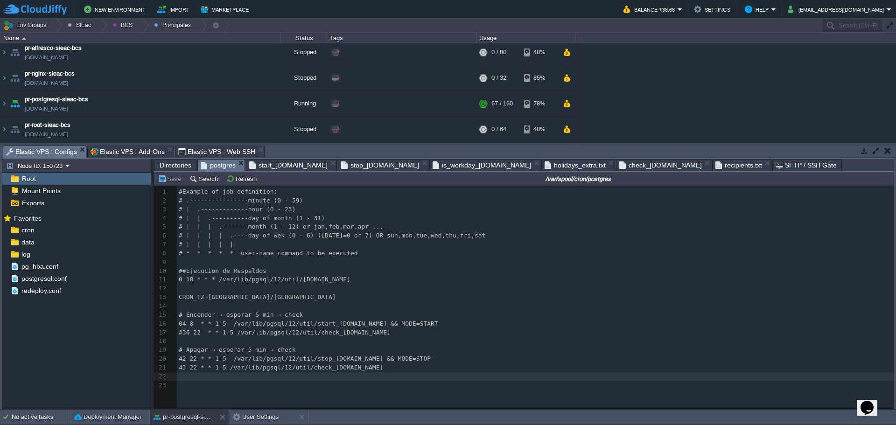
scroll to position [3, 0]
click at [204, 378] on pre "​" at bounding box center [537, 376] width 720 height 9
click at [190, 150] on span "Elastic VPS : Web SSH" at bounding box center [216, 151] width 77 height 11
click at [33, 153] on span "Elastic VPS : Configs" at bounding box center [41, 152] width 71 height 12
click at [200, 383] on pre "​" at bounding box center [537, 385] width 720 height 9
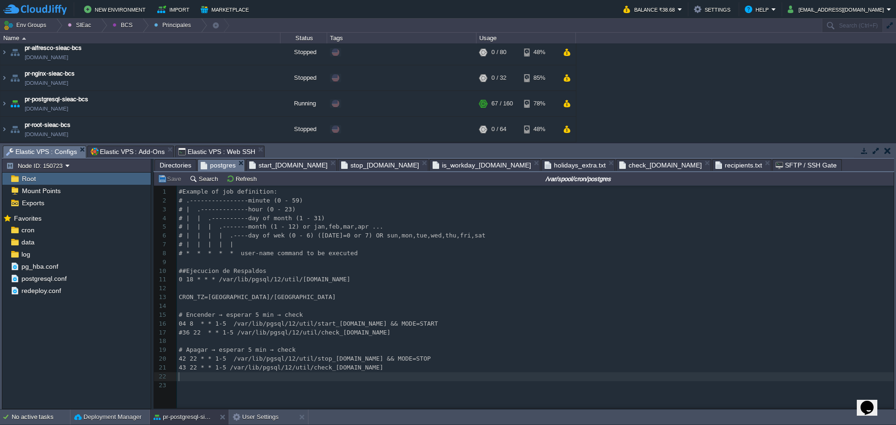
click at [184, 379] on pre "​" at bounding box center [537, 376] width 720 height 9
click at [201, 370] on span "43 22 * * 1-5 /var/lib/pgsql/12/util/check_envs.sh" at bounding box center [281, 367] width 204 height 7
click at [229, 338] on pre "​" at bounding box center [537, 341] width 720 height 9
click at [252, 334] on span "#36 22 * * 1-5 /var/lib/pgsql/12/util/check_envs.sh" at bounding box center [285, 332] width 212 height 7
click at [255, 372] on div "xxxxxxxxxx 1 #Example of job definition: 2 # .----------------minute (0 - 59) 3…" at bounding box center [537, 289] width 720 height 202
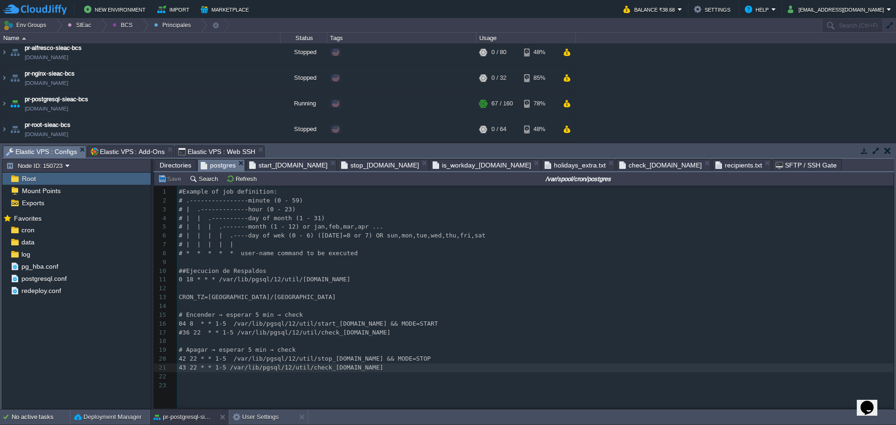
type textarea "43 22 * * 1-5 /var/lib/pgsql/12/util/check_envs.sh"
type textarea "#"
type textarea "#36 22 * * 1-5 /var/lib/pgsql/12/util/check_envs.sh"
type textarea "#43 22 * * 1-5 /var/lib/pgsql/12/util/check_envs.sh"
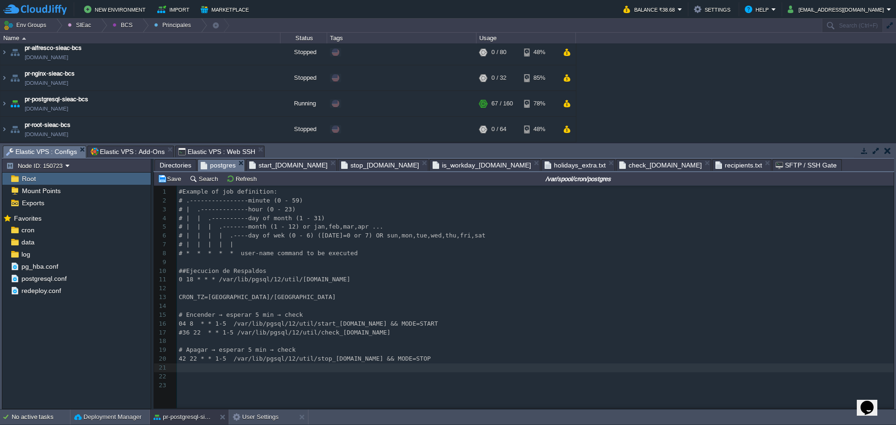
type textarea "#43 22 * * 1-5 /var/lib/pgsql/12/util/check_envs.sh"
type textarea "h"
type textarea "#43 22 * * 1-5 /var/lib/pgsql/12/util/check_envs.sh"
type textarea "#36 22 * * 1-5 /var/lib/pgsql/12/util/check_envs.sh"
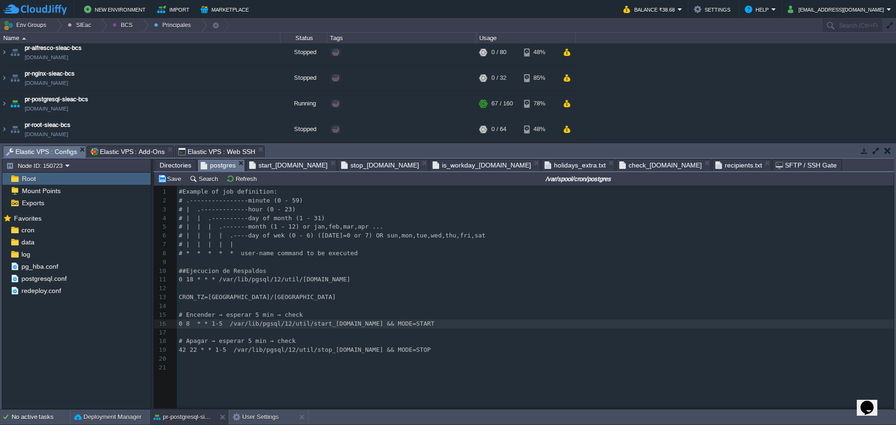
type textarea "00"
type textarea "0"
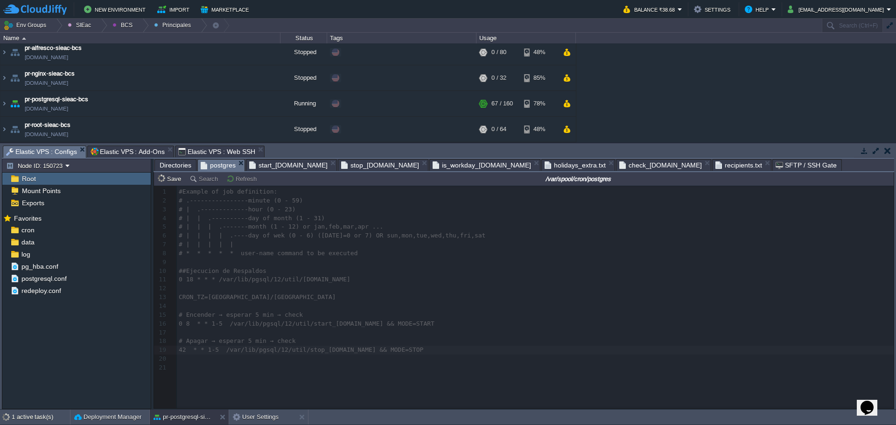
type textarea "18"
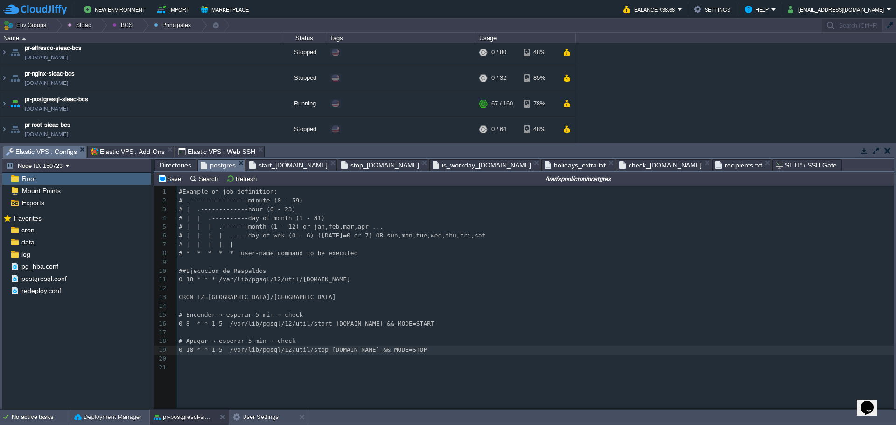
type textarea "00"
click at [188, 283] on span "0 18 * * * /var/lib/pgsql/12/util/[DOMAIN_NAME]" at bounding box center [265, 279] width 172 height 7
type textarea "18"
type textarea "/var/lib/pgsql/12/util/backup.sh"
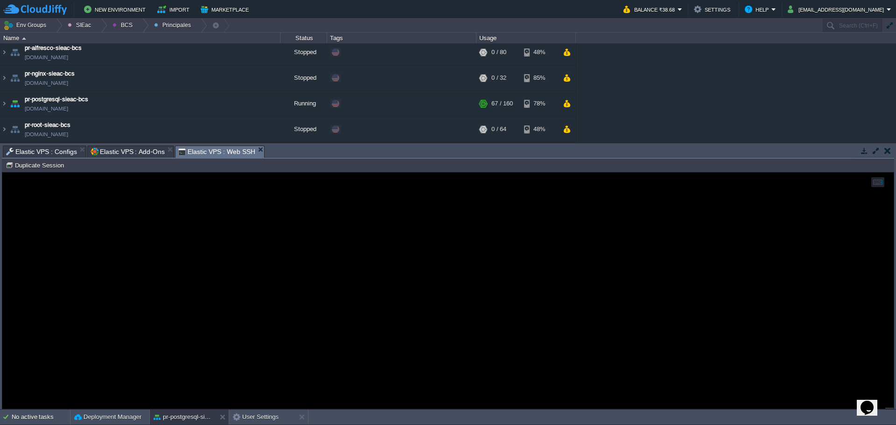
click at [203, 153] on span "Elastic VPS : Web SSH" at bounding box center [216, 152] width 77 height 12
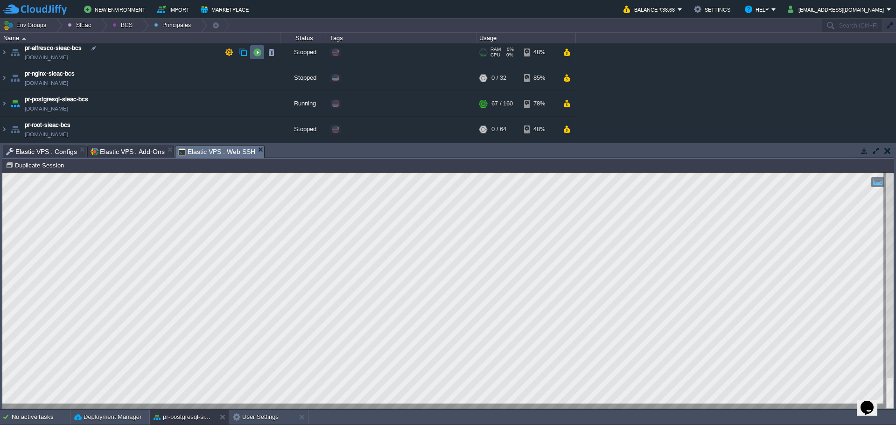
click at [255, 57] on td at bounding box center [257, 52] width 14 height 14
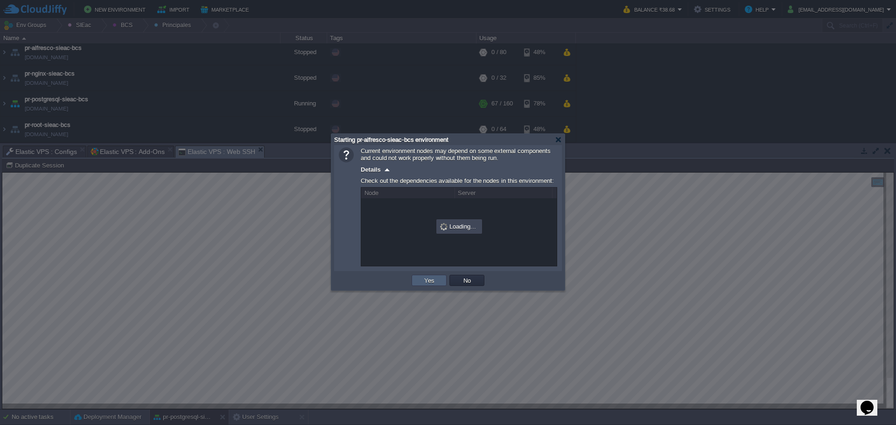
click at [441, 280] on td "Yes" at bounding box center [429, 280] width 35 height 11
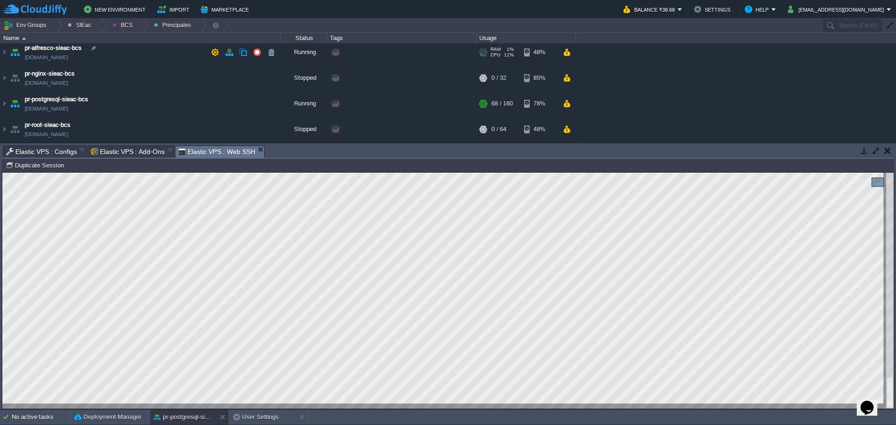
click at [139, 53] on td "pr-alfresco-sieac-bcs [DOMAIN_NAME]" at bounding box center [140, 53] width 280 height 26
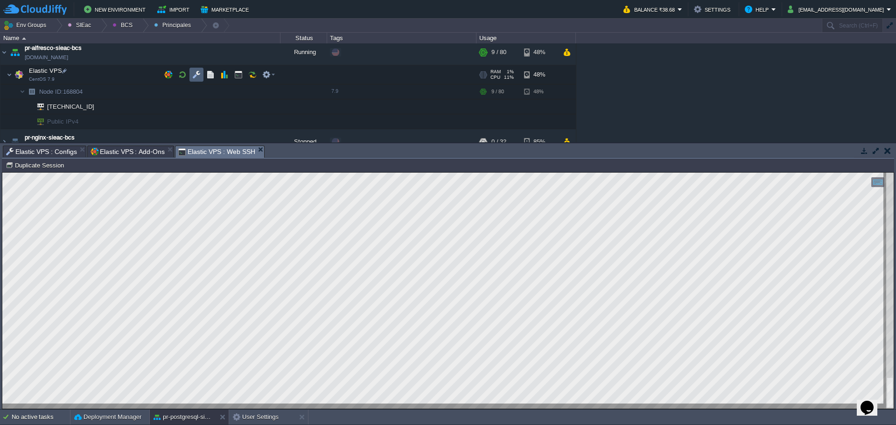
click at [191, 75] on td at bounding box center [196, 75] width 14 height 14
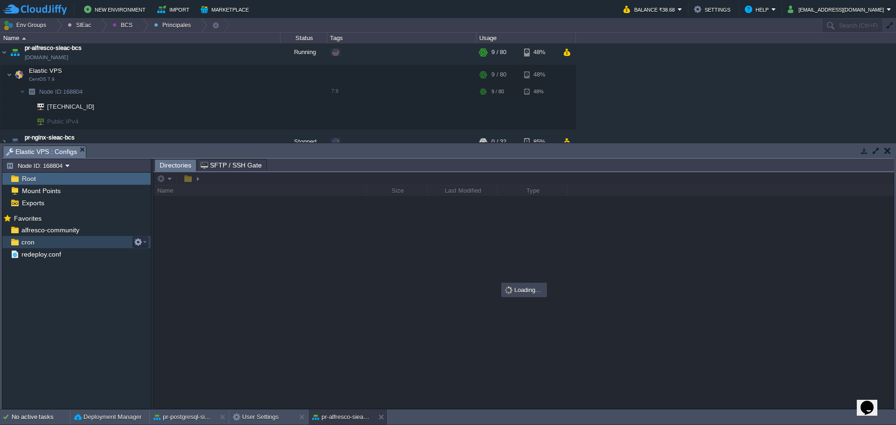
click at [39, 238] on div "cron" at bounding box center [76, 242] width 148 height 12
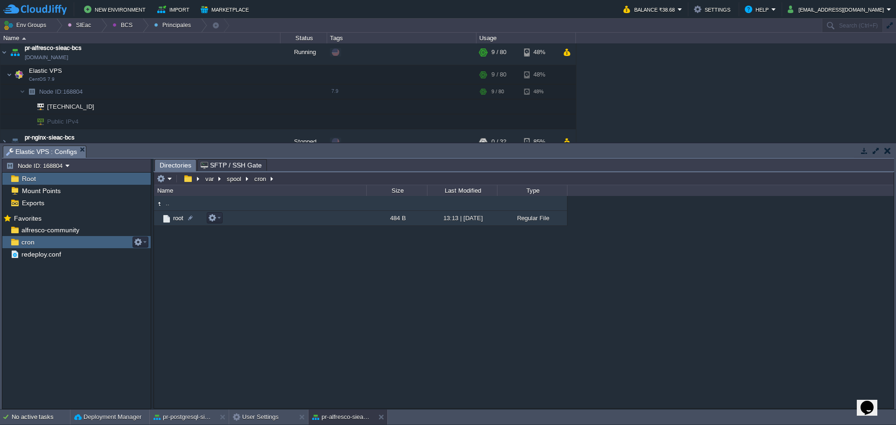
click at [176, 220] on span "root" at bounding box center [178, 218] width 13 height 8
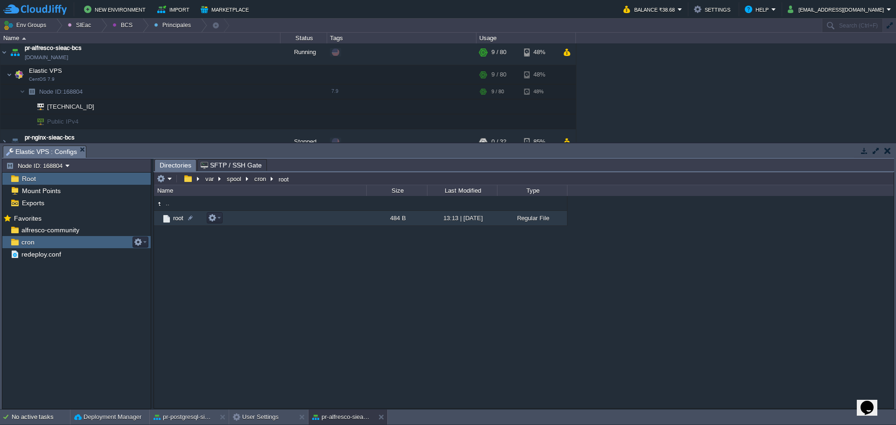
click at [176, 220] on span "root" at bounding box center [178, 218] width 13 height 8
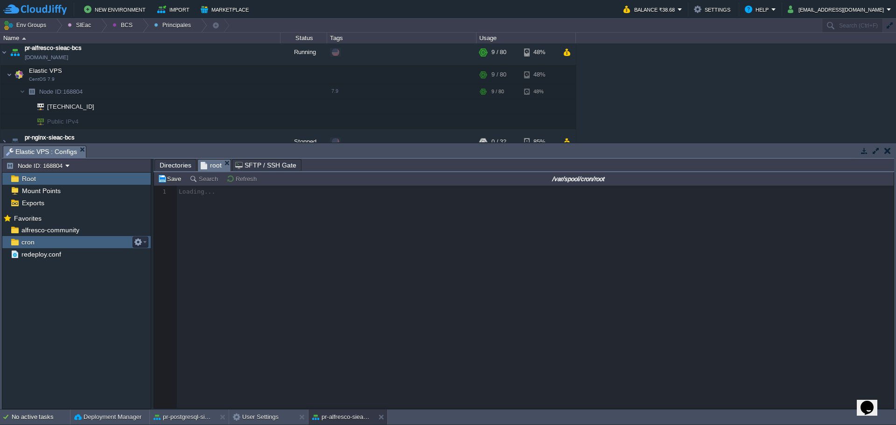
scroll to position [3, 0]
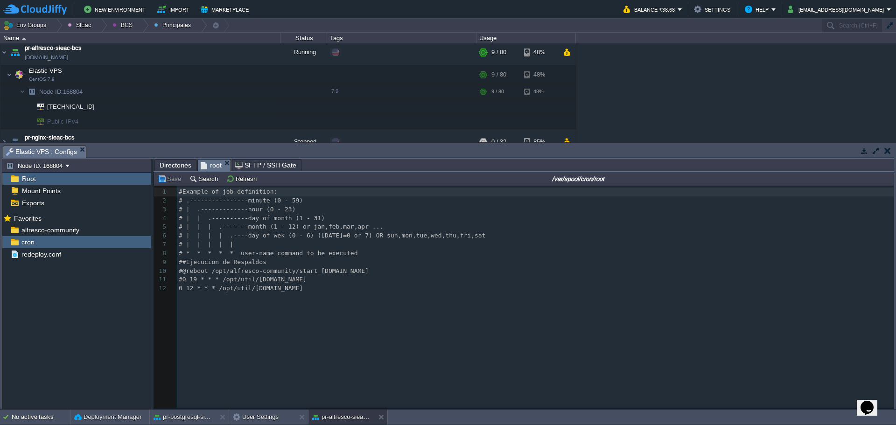
click at [192, 288] on div "12 1 #Example of job definition: 2 # .----------------minute (0 - 59) 3 # | .--…" at bounding box center [537, 240] width 720 height 105
click at [198, 281] on div "12 1 #Example of job definition: 2 # .----------------minute (0 - 59) 3 # | .--…" at bounding box center [537, 240] width 720 height 105
type textarea "#0 19 * * * /opt/util/backup.sh"
type textarea "#@reboot /opt/alfresco-community/start_alfresco.sh"
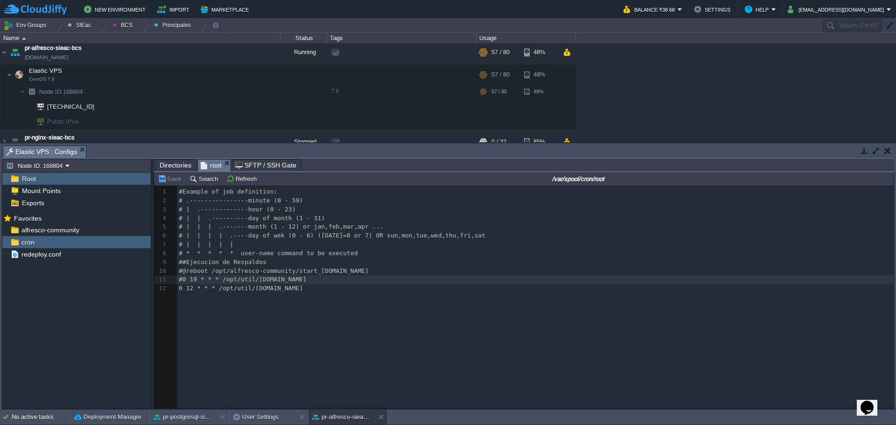
type textarea "#0 19 * * * /opt/util/backup.sh"
type textarea "15"
type textarea "17"
type textarea "/opt/util/backup.sh"
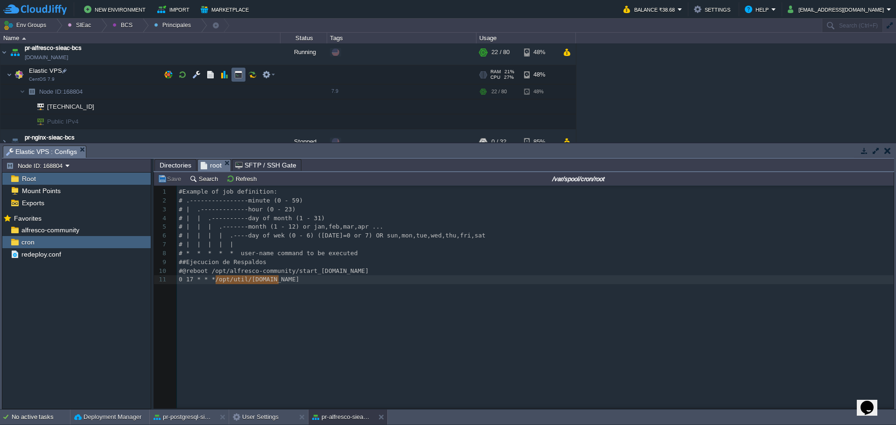
click at [240, 74] on button "button" at bounding box center [238, 74] width 8 height 8
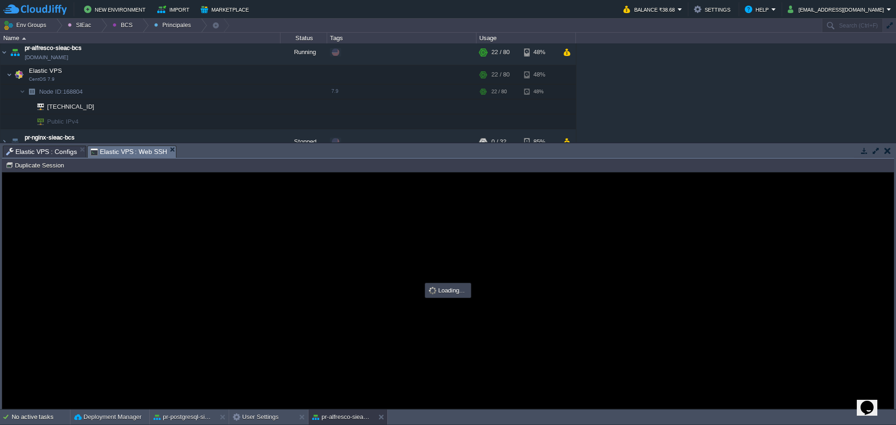
scroll to position [0, 0]
type input "#000000"
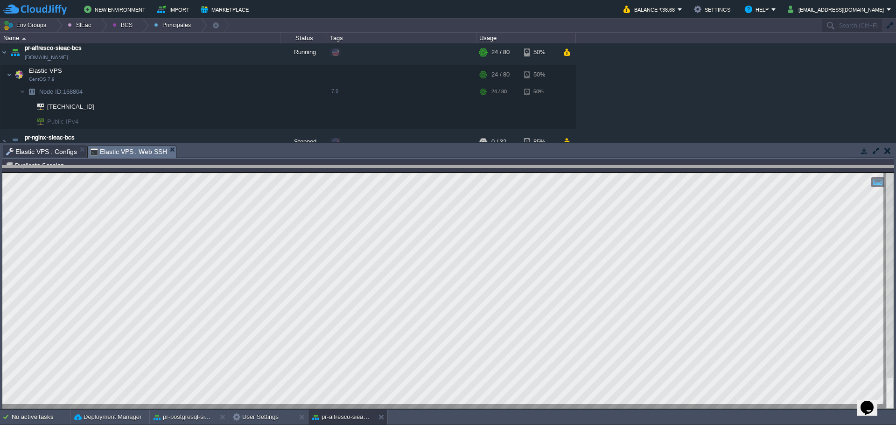
drag, startPoint x: 341, startPoint y: 150, endPoint x: 341, endPoint y: 170, distance: 20.1
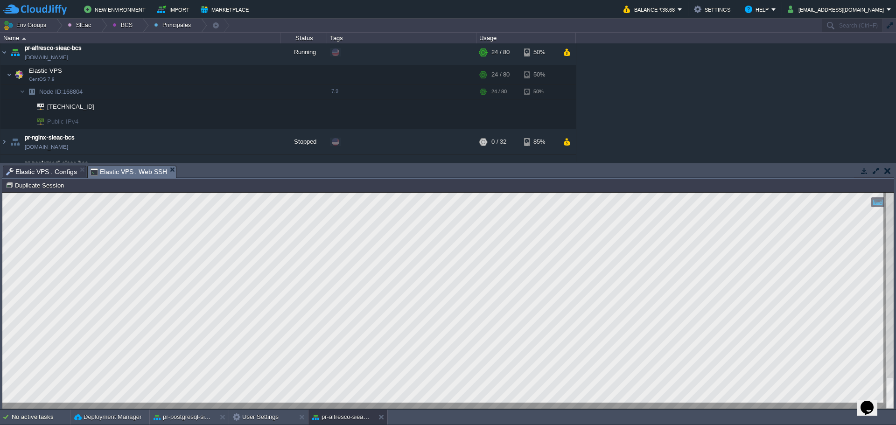
drag, startPoint x: 23, startPoint y: 171, endPoint x: 29, endPoint y: 172, distance: 5.7
click at [23, 171] on span "Elastic VPS : Configs" at bounding box center [41, 171] width 71 height 11
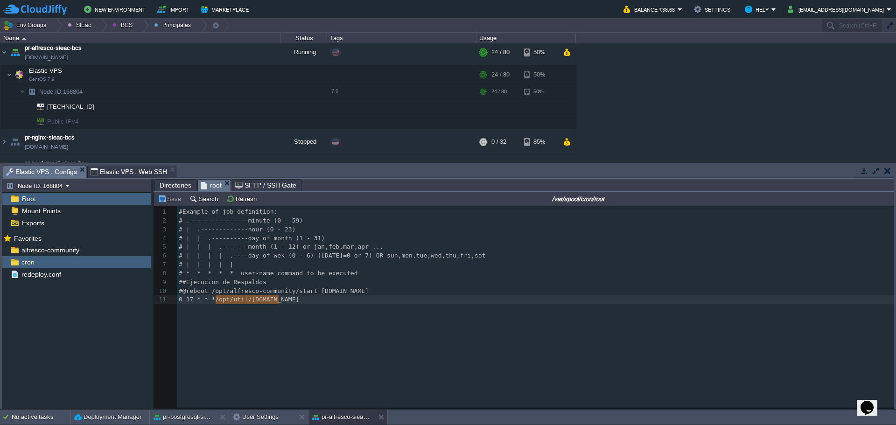
click at [123, 171] on span "Elastic VPS : Web SSH" at bounding box center [129, 171] width 77 height 11
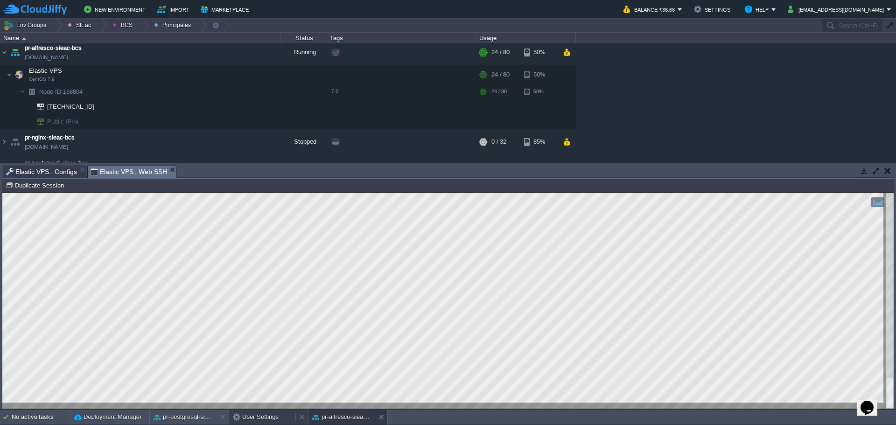
drag, startPoint x: 259, startPoint y: 417, endPoint x: 275, endPoint y: 417, distance: 16.3
click at [260, 417] on button "User Settings" at bounding box center [256, 417] width 46 height 9
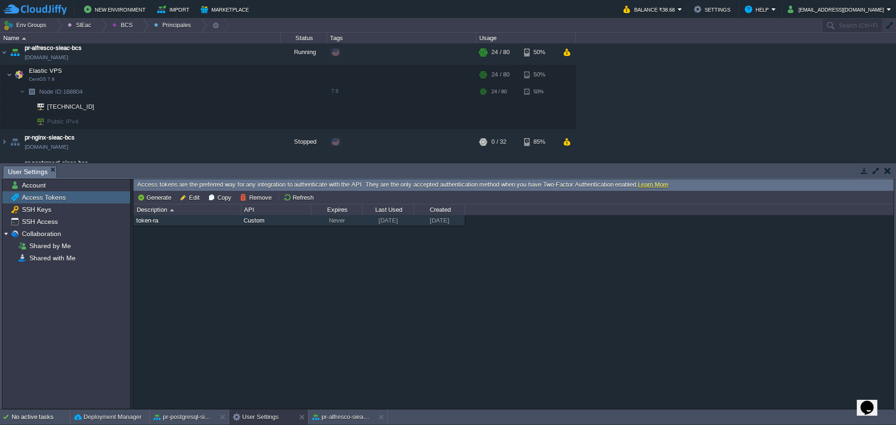
drag, startPoint x: 253, startPoint y: 415, endPoint x: 396, endPoint y: 416, distance: 143.3
click at [396, 416] on td "No active tasks Deployment Manager pr-postgresql-sieac-bcs User Settings pr-alf…" at bounding box center [448, 417] width 896 height 15
click at [189, 423] on div "pr-postgresql-sieac-bcs" at bounding box center [183, 417] width 66 height 15
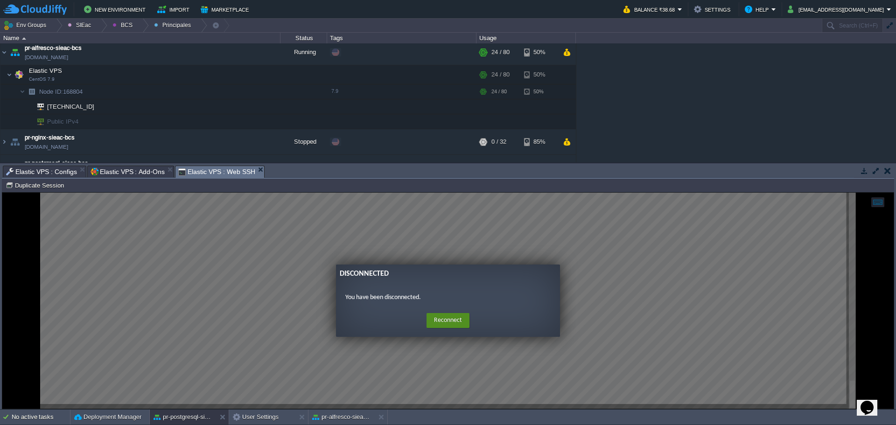
click at [443, 322] on button "Reconnect" at bounding box center [448, 320] width 43 height 15
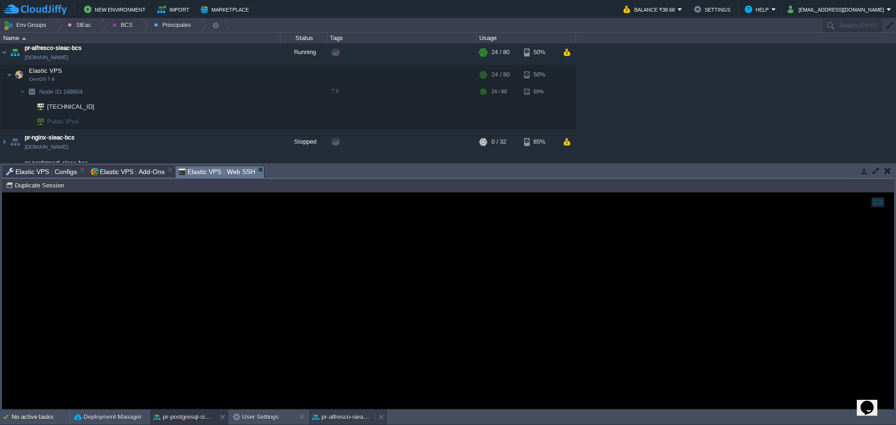
click at [333, 417] on button "pr-alfresco-sieac-bcs" at bounding box center [341, 417] width 59 height 9
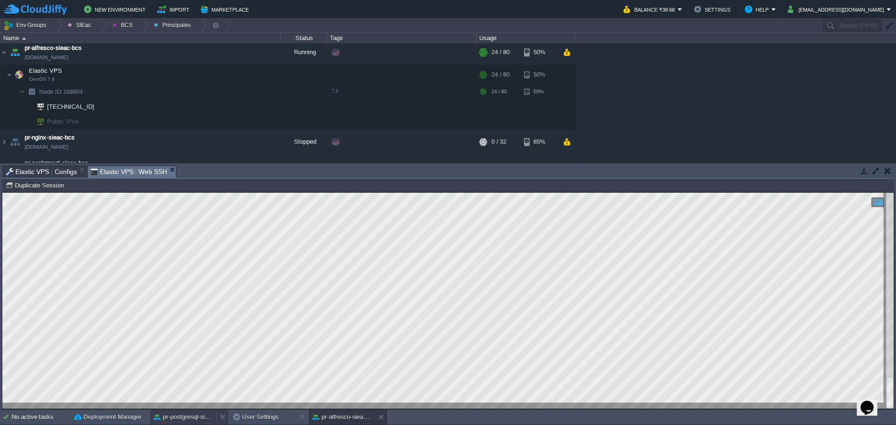
click at [178, 414] on body "New Environment Import Marketplace Bonus ₹0.00 Upgrade Account Balance ₹38.68 S…" at bounding box center [448, 212] width 896 height 425
click at [194, 413] on button "pr-postgresql-sieac-bcs" at bounding box center [183, 417] width 59 height 9
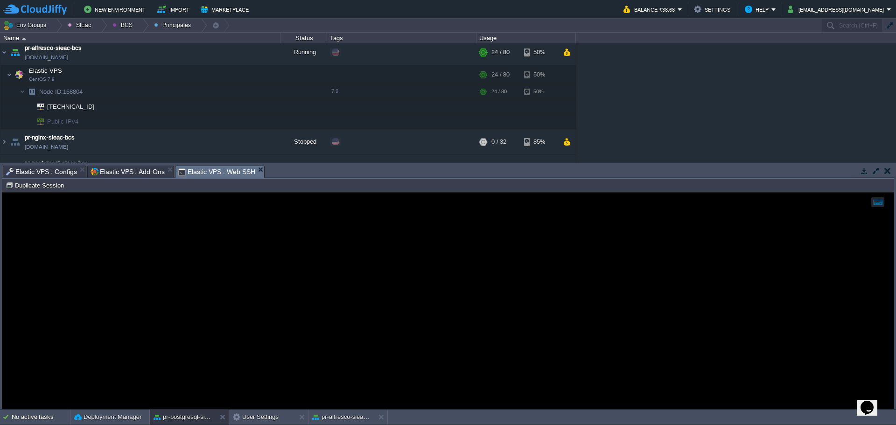
click at [350, 319] on div at bounding box center [447, 301] width 891 height 216
click at [329, 264] on div at bounding box center [447, 301] width 891 height 216
click at [219, 231] on div at bounding box center [447, 301] width 891 height 216
click at [220, 231] on div at bounding box center [447, 301] width 891 height 216
drag, startPoint x: 116, startPoint y: 252, endPoint x: 95, endPoint y: 235, distance: 26.6
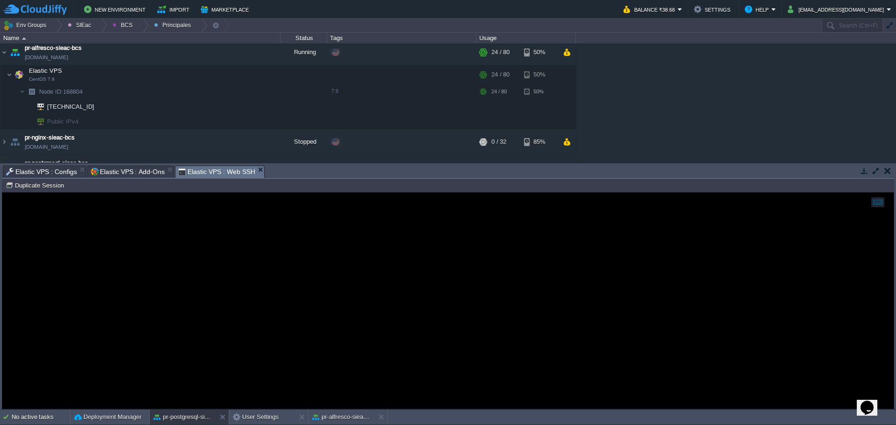
click at [116, 251] on div at bounding box center [447, 301] width 891 height 216
click at [169, 232] on div at bounding box center [447, 301] width 891 height 216
click at [179, 76] on button "button" at bounding box center [182, 74] width 8 height 8
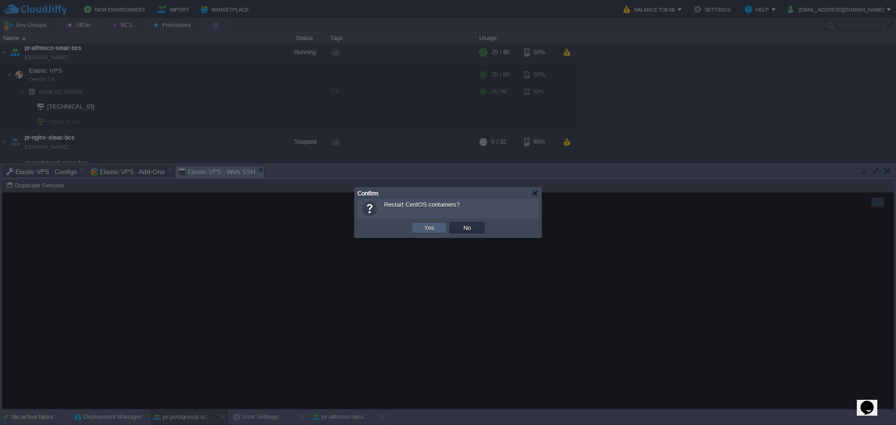
drag, startPoint x: 438, startPoint y: 229, endPoint x: 429, endPoint y: 35, distance: 194.3
click at [438, 229] on td "Yes" at bounding box center [429, 227] width 35 height 11
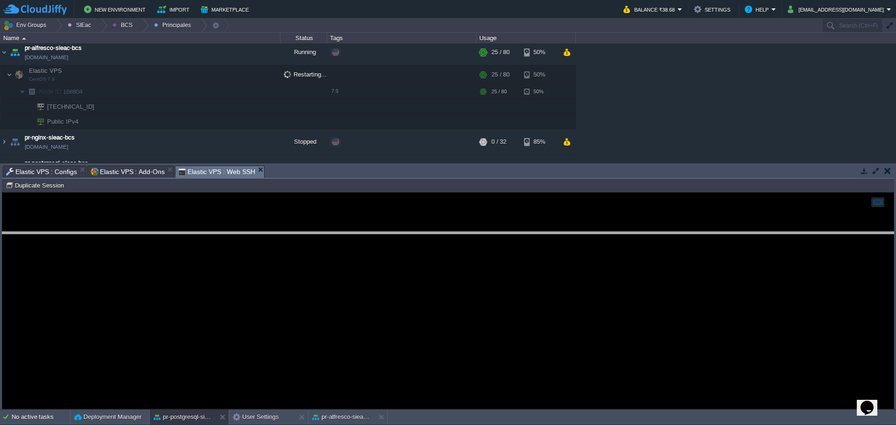
drag, startPoint x: 334, startPoint y: 176, endPoint x: 297, endPoint y: 234, distance: 68.0
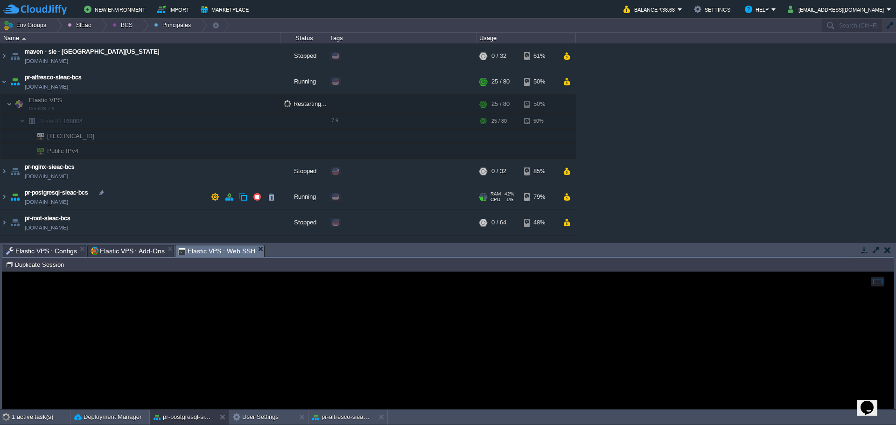
click at [150, 199] on td "pr-postgresql-sieac-bcs [DOMAIN_NAME]" at bounding box center [140, 197] width 280 height 26
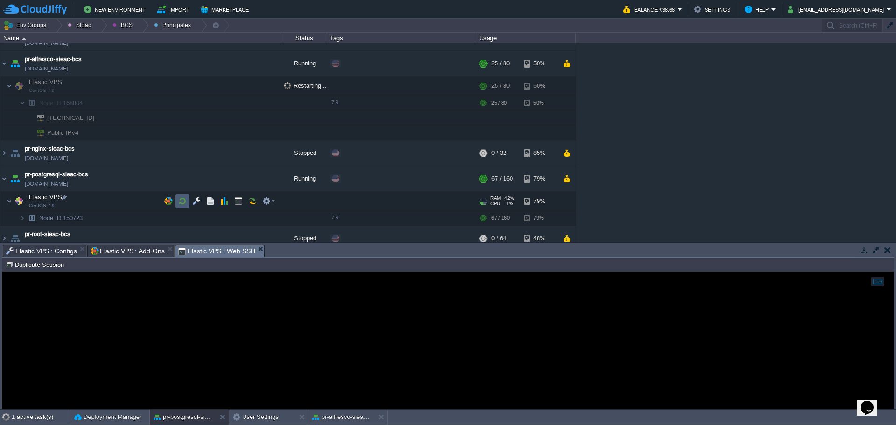
scroll to position [28, 0]
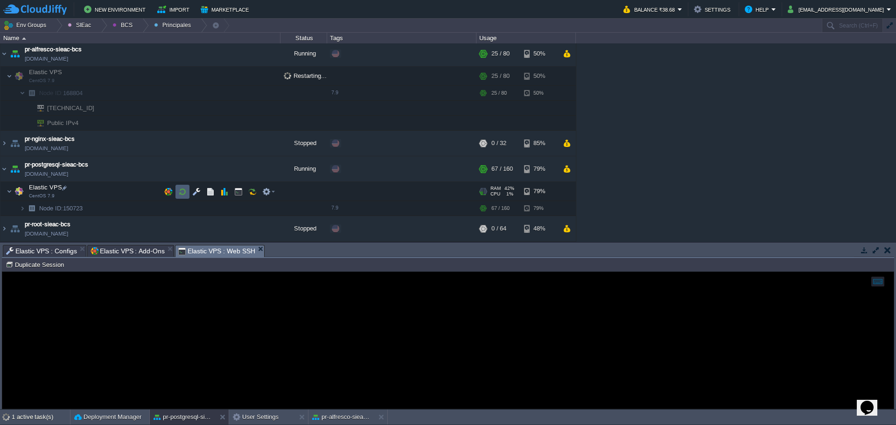
click at [176, 193] on td at bounding box center [182, 191] width 14 height 14
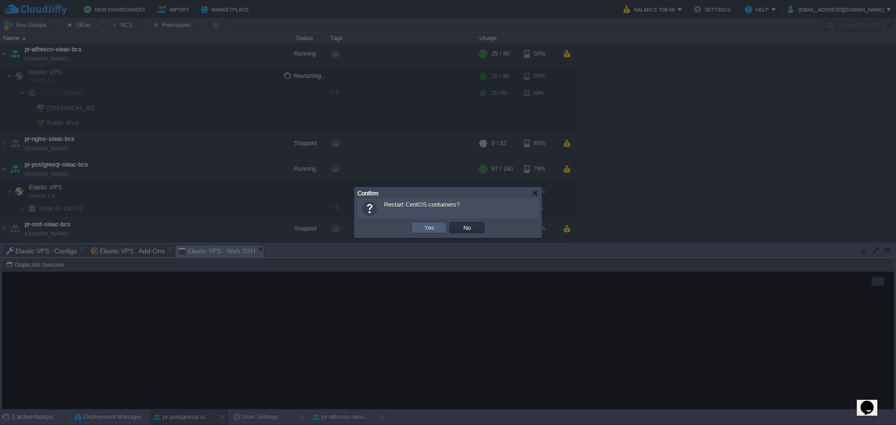
click at [415, 228] on td "Yes" at bounding box center [429, 227] width 35 height 11
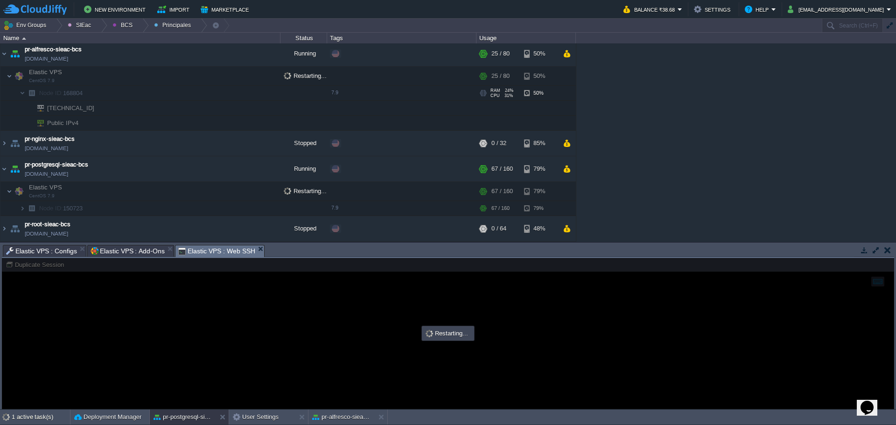
click at [18, 91] on img at bounding box center [13, 90] width 13 height 8
click at [26, 94] on img at bounding box center [31, 93] width 13 height 14
click at [19, 94] on img at bounding box center [13, 90] width 13 height 8
click at [22, 94] on img at bounding box center [23, 93] width 6 height 14
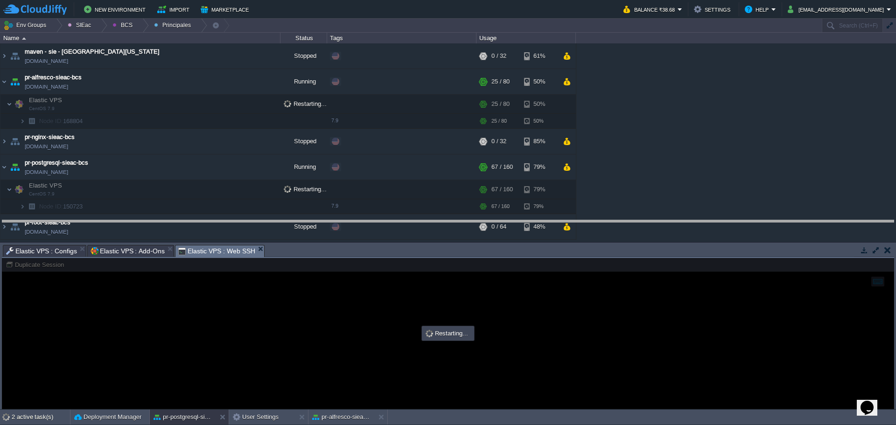
drag, startPoint x: 404, startPoint y: 257, endPoint x: 260, endPoint y: 175, distance: 165.3
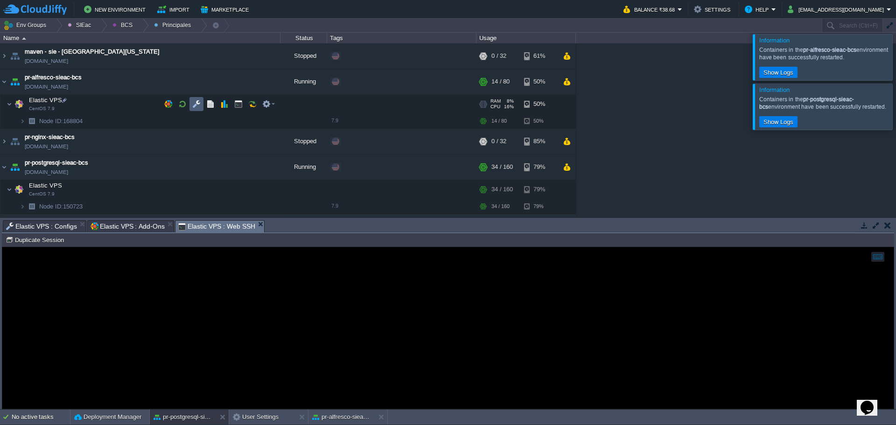
click at [198, 109] on td at bounding box center [196, 104] width 14 height 14
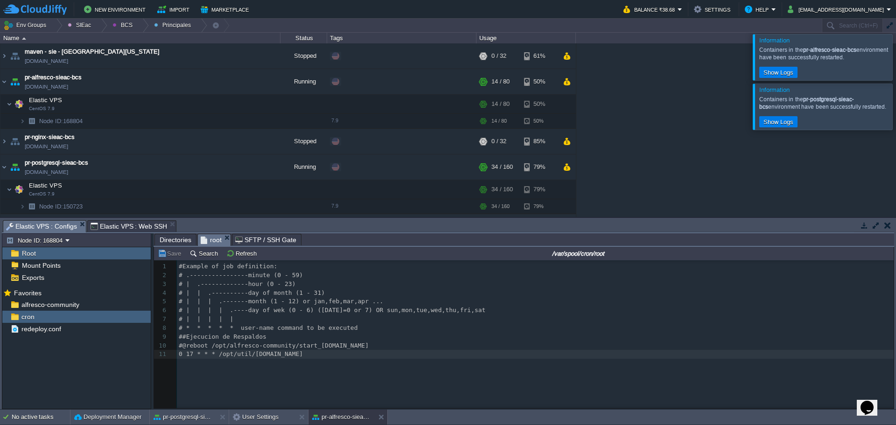
type textarea "sh"
type textarea "/opt/util/backup.sh"
drag, startPoint x: 286, startPoint y: 355, endPoint x: 217, endPoint y: 357, distance: 69.1
click at [162, 247] on div "Directories root SFTP / SSH Gate" at bounding box center [524, 240] width 741 height 14
click at [177, 237] on span "Directories" at bounding box center [176, 239] width 32 height 11
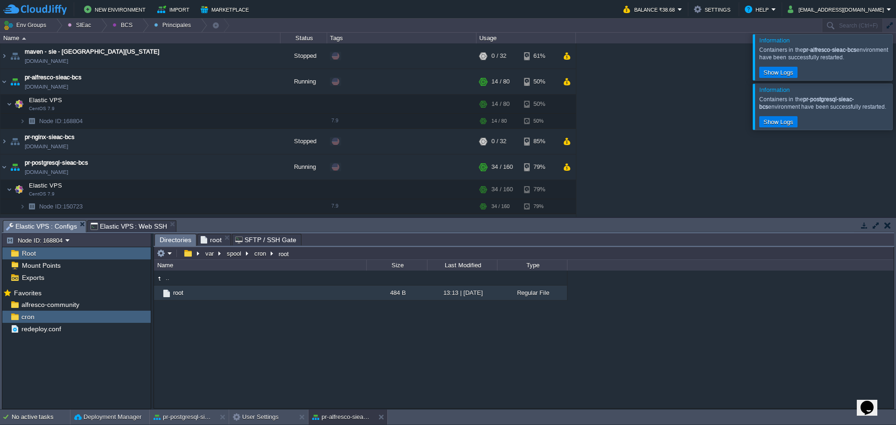
click at [326, 247] on div "Directories root SFTP / SSH Gate" at bounding box center [524, 240] width 741 height 14
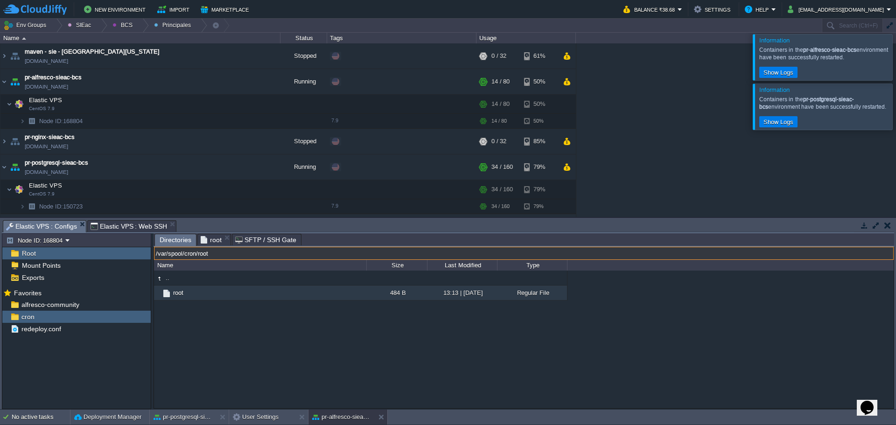
click at [326, 252] on input "/var/spool/cron/root" at bounding box center [524, 253] width 740 height 13
paste input "opt/util/"
type input "/opt/util"
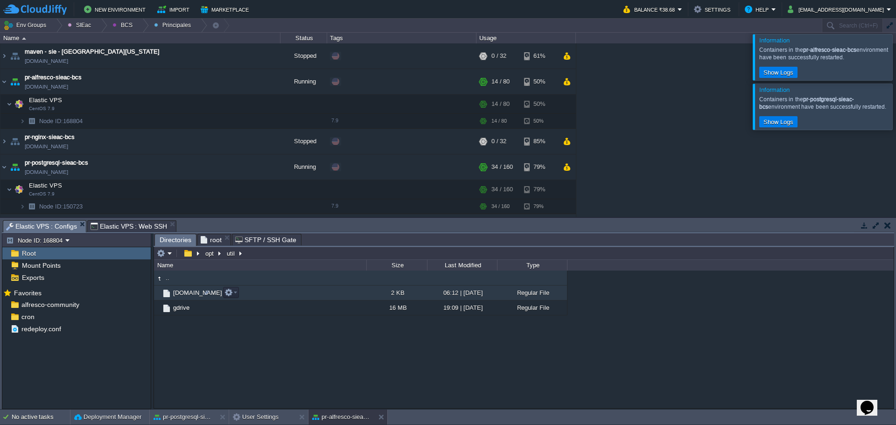
click at [183, 293] on span "[DOMAIN_NAME]" at bounding box center [198, 293] width 52 height 8
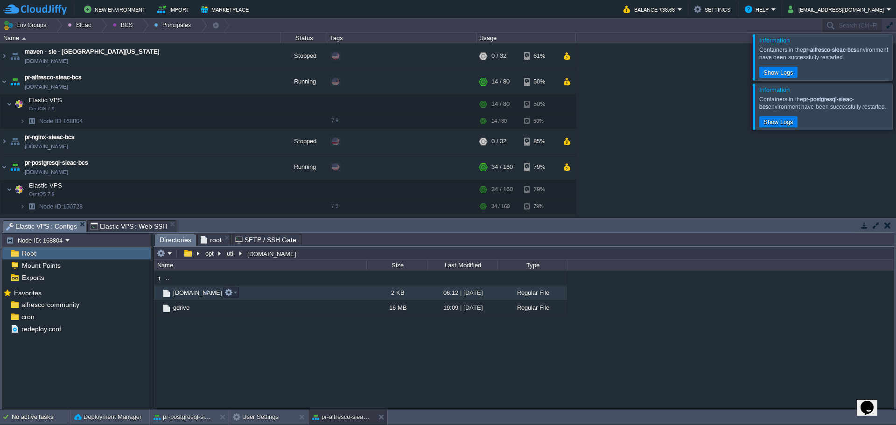
click at [183, 293] on span "[DOMAIN_NAME]" at bounding box center [198, 293] width 52 height 8
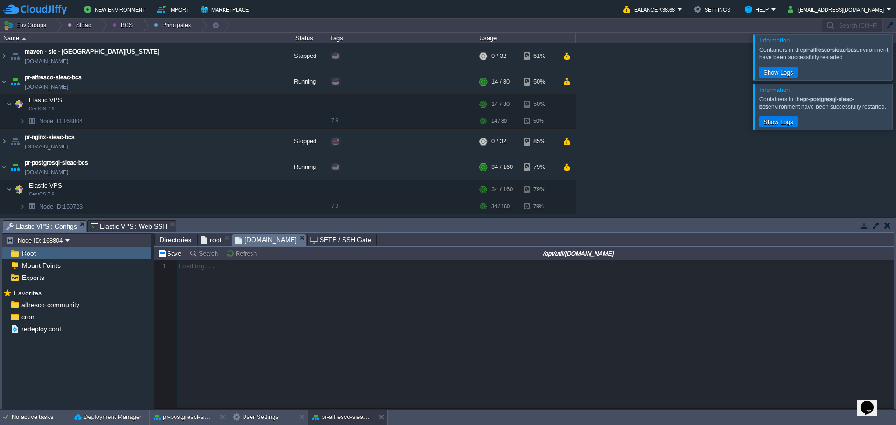
click at [262, 325] on div at bounding box center [524, 334] width 740 height 148
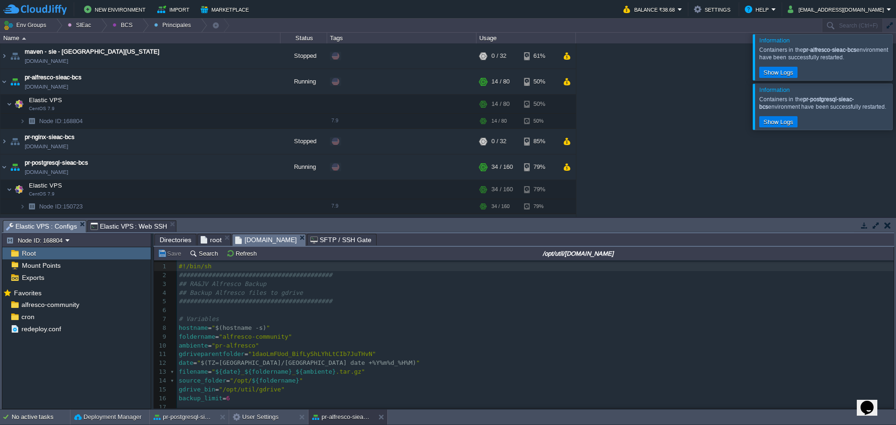
scroll to position [93, 0]
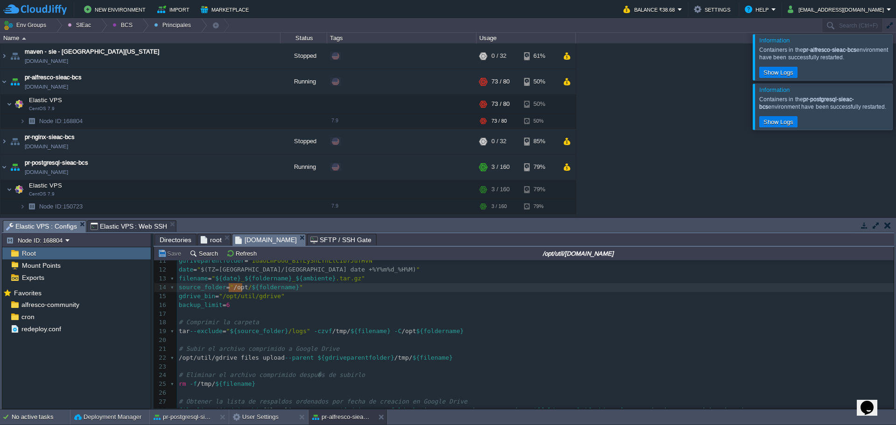
type textarea "/opt/"
drag, startPoint x: 227, startPoint y: 288, endPoint x: 244, endPoint y: 289, distance: 16.8
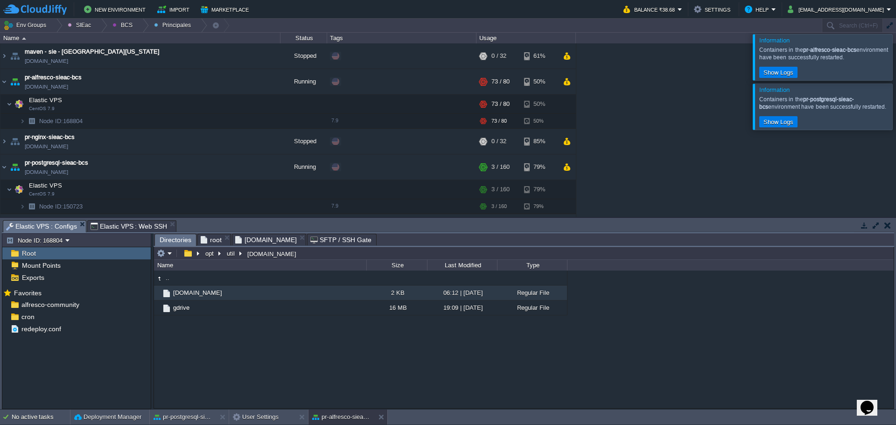
click at [176, 238] on span "Directories" at bounding box center [176, 240] width 32 height 12
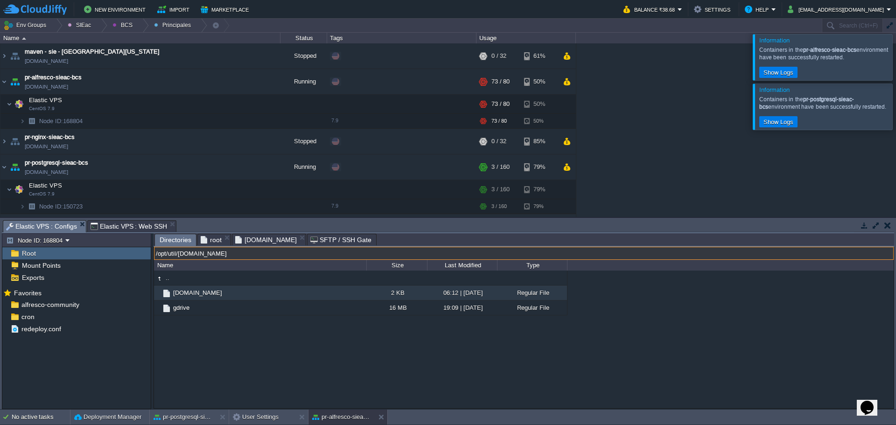
click at [292, 258] on input "/opt/util/backup.sh" at bounding box center [524, 253] width 740 height 13
paste input "text"
type input "/opt/"
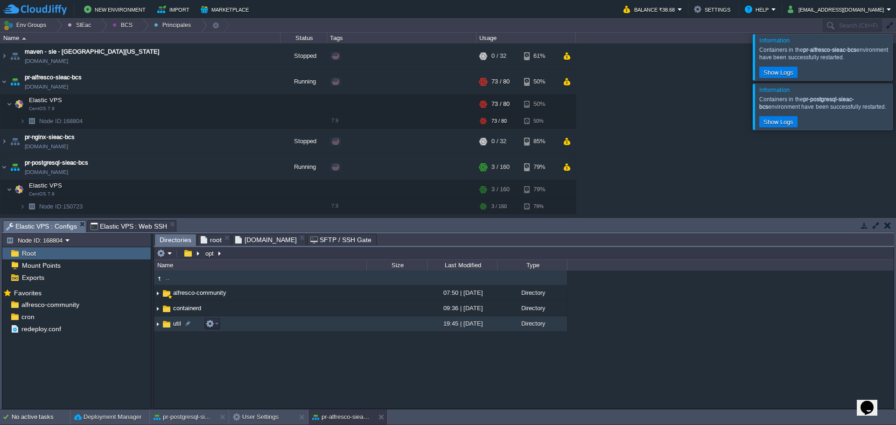
click at [172, 327] on span "util" at bounding box center [177, 324] width 11 height 8
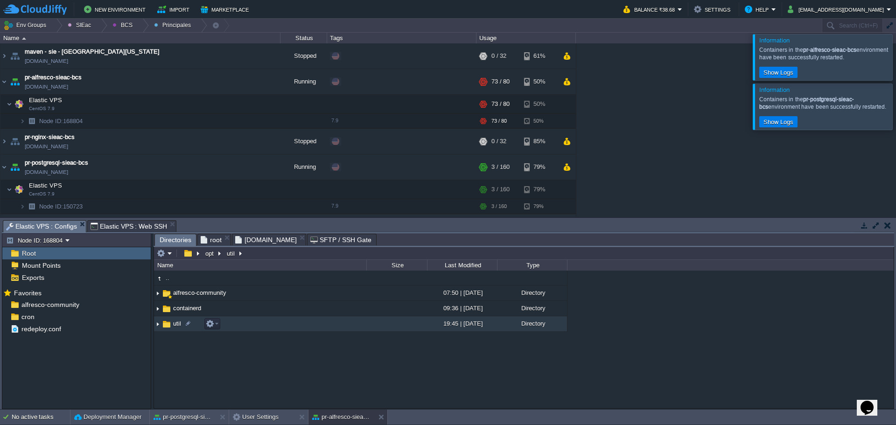
click at [172, 327] on span "util" at bounding box center [177, 324] width 11 height 8
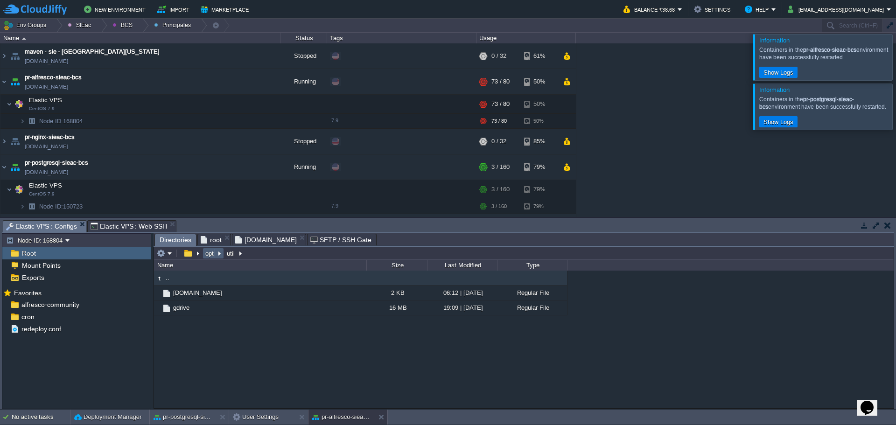
click at [206, 255] on button "opt" at bounding box center [210, 253] width 12 height 8
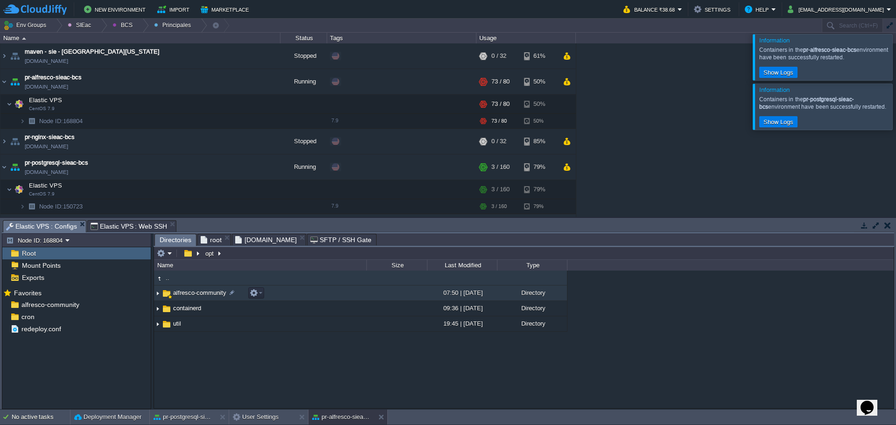
click at [187, 299] on td "alfresco-community" at bounding box center [260, 293] width 212 height 15
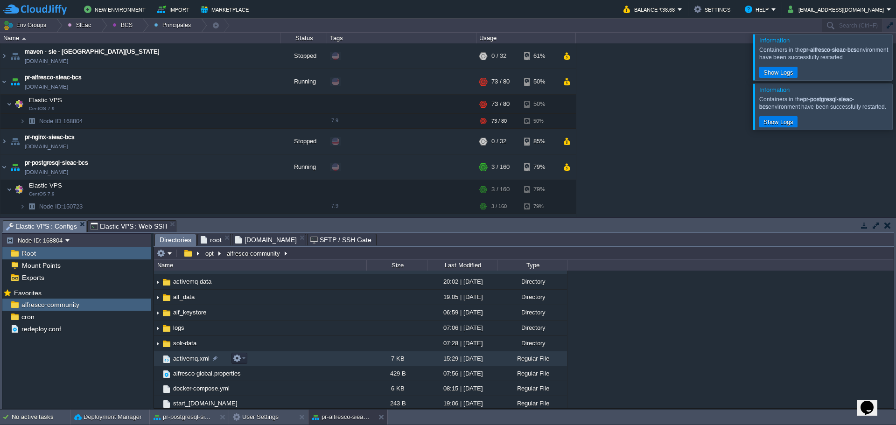
scroll to position [14, 0]
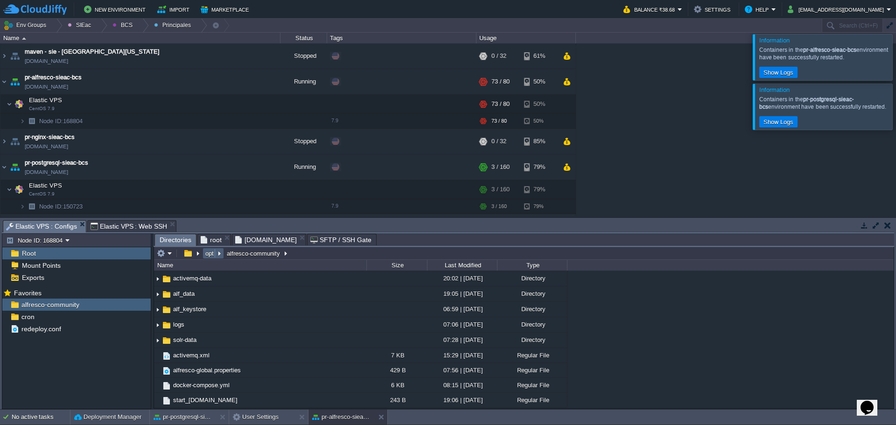
click at [207, 255] on button "opt" at bounding box center [210, 253] width 12 height 8
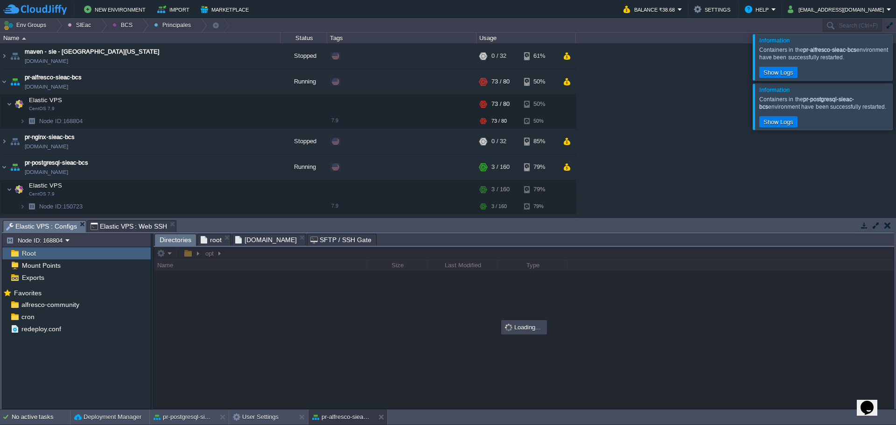
scroll to position [0, 0]
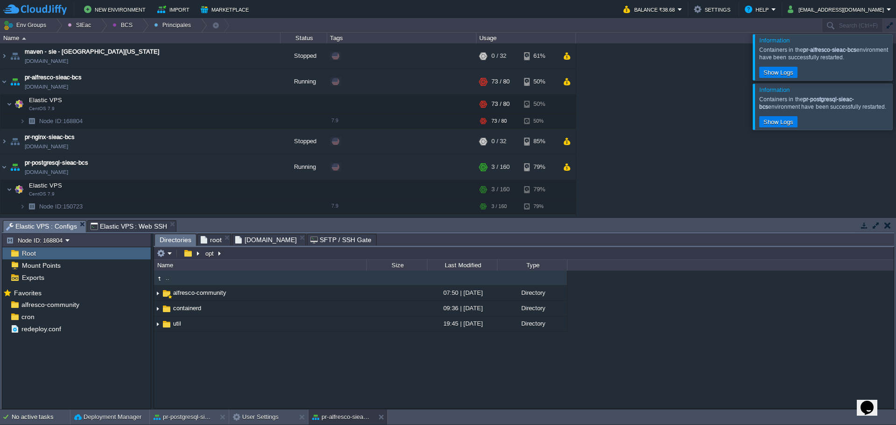
click at [250, 241] on span "[DOMAIN_NAME]" at bounding box center [266, 239] width 62 height 11
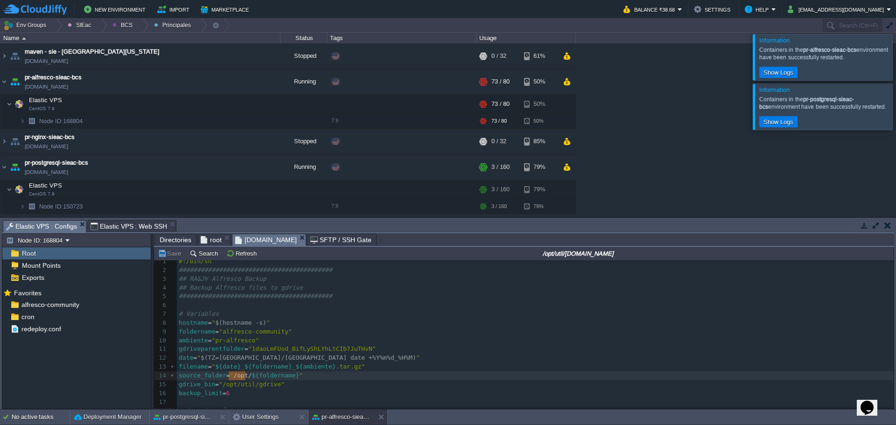
scroll to position [0, 0]
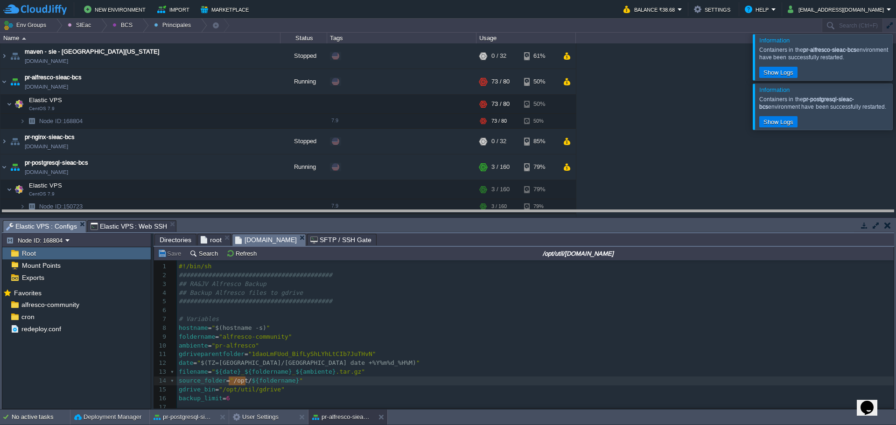
drag, startPoint x: 365, startPoint y: 231, endPoint x: 349, endPoint y: 155, distance: 77.8
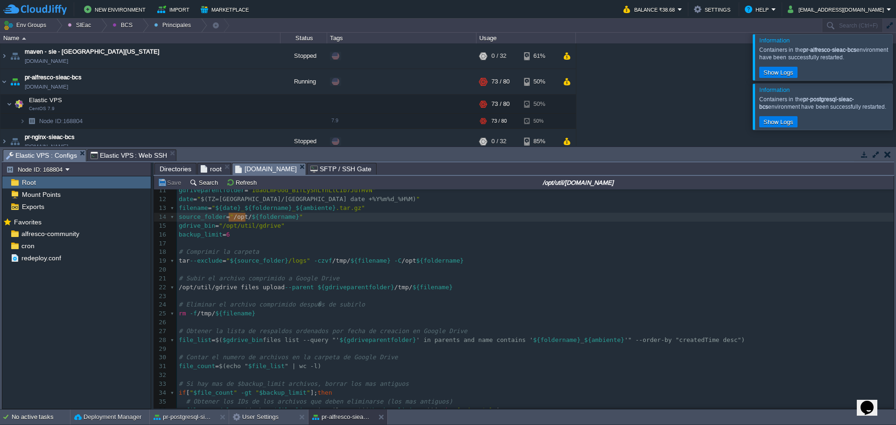
scroll to position [140, 0]
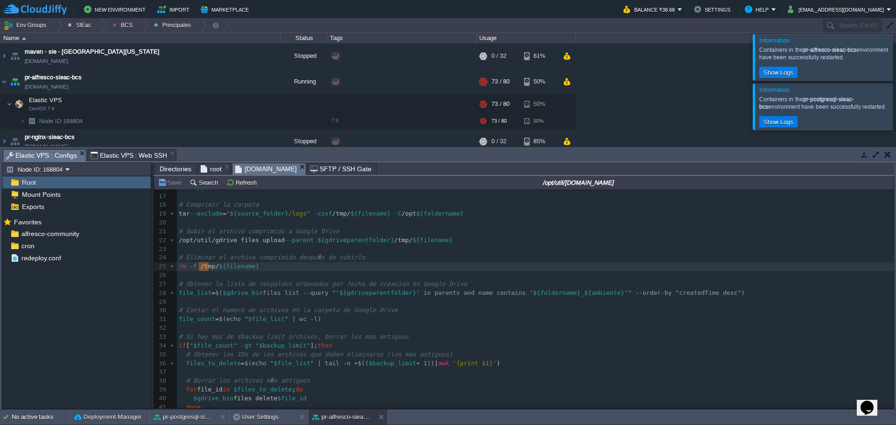
type textarea "/tmp/"
drag, startPoint x: 198, startPoint y: 269, endPoint x: 212, endPoint y: 270, distance: 14.0
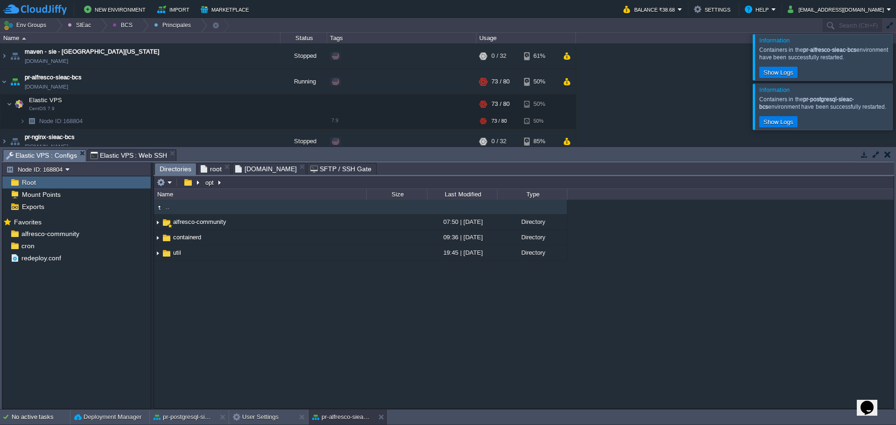
click at [178, 168] on span "Directories" at bounding box center [176, 169] width 32 height 12
click at [236, 185] on input "/opt" at bounding box center [524, 182] width 740 height 13
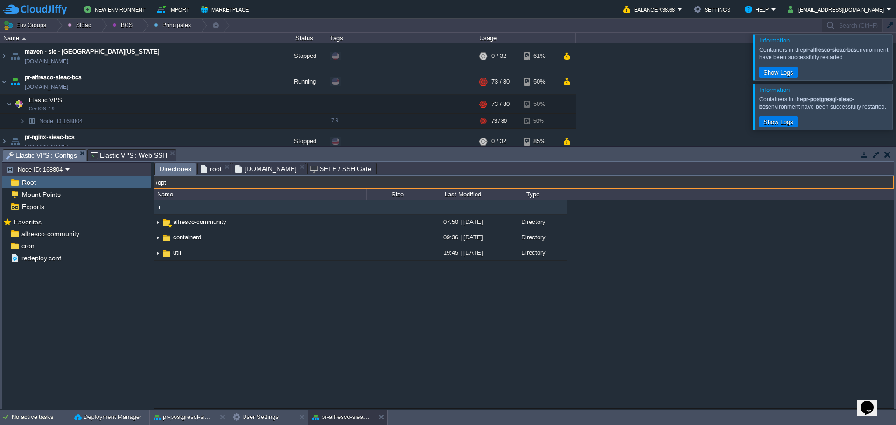
paste input "tmp/"
type input "/tmp/"
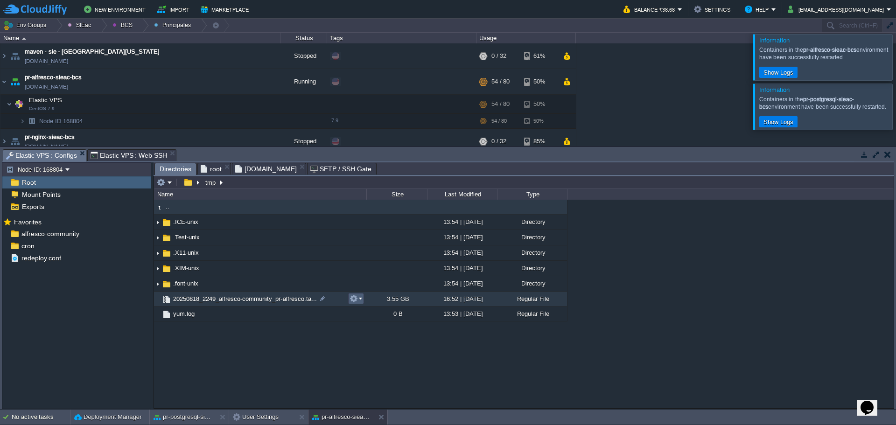
click at [361, 301] on em at bounding box center [356, 298] width 13 height 8
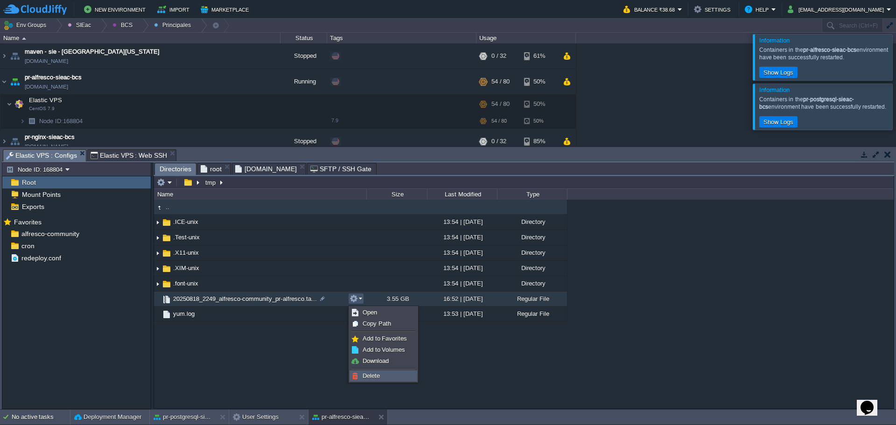
drag, startPoint x: 363, startPoint y: 373, endPoint x: 367, endPoint y: 369, distance: 5.9
click at [363, 373] on span "Delete" at bounding box center [371, 375] width 17 height 7
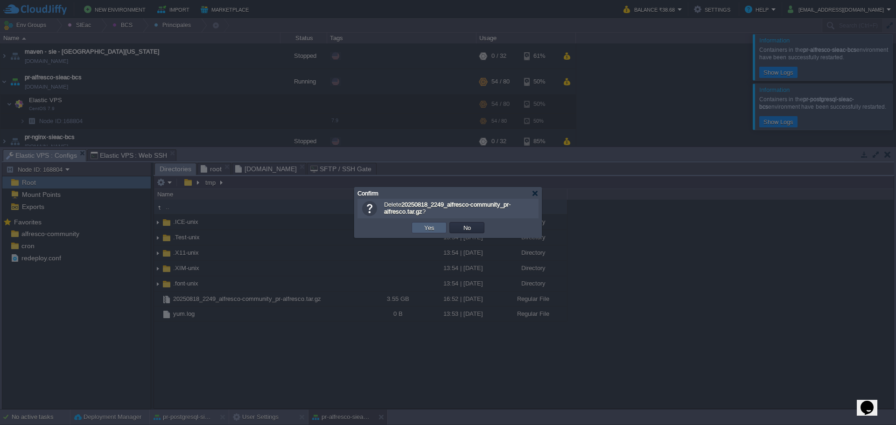
click at [427, 228] on button "Yes" at bounding box center [429, 228] width 16 height 8
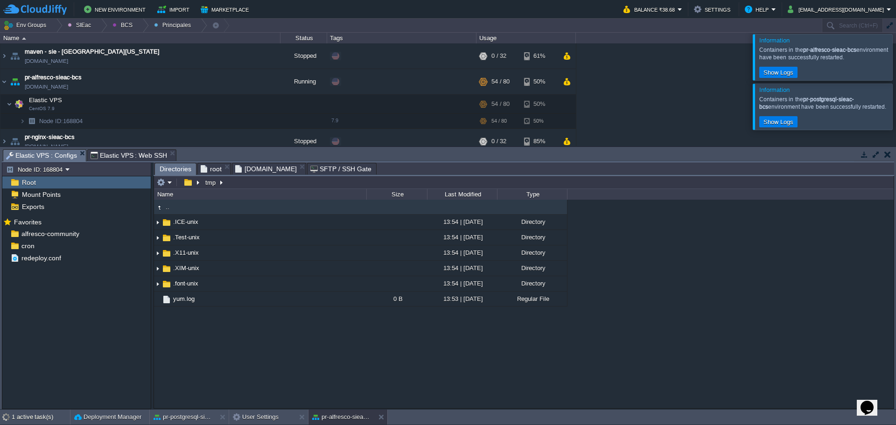
click at [309, 372] on div ".. .ICE-unix 13:54 | 12 Nov 2020 Directory .Test-unix 13:54 | 12 Nov 2020 Direc…" at bounding box center [524, 304] width 740 height 208
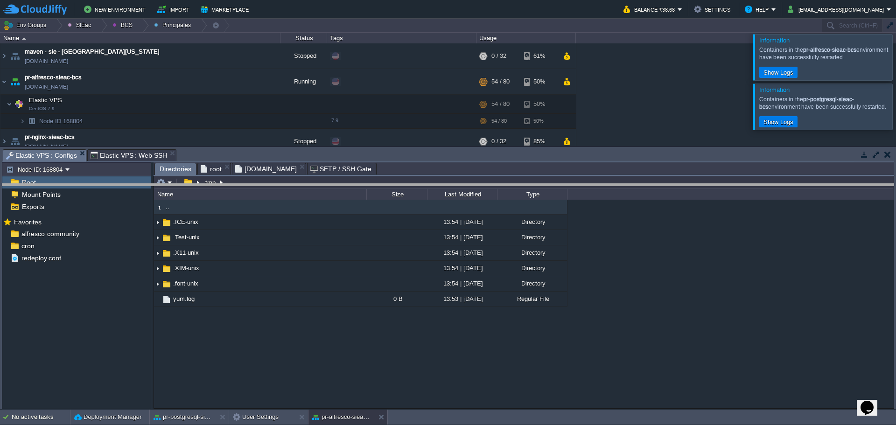
drag, startPoint x: 238, startPoint y: 161, endPoint x: 239, endPoint y: 211, distance: 50.4
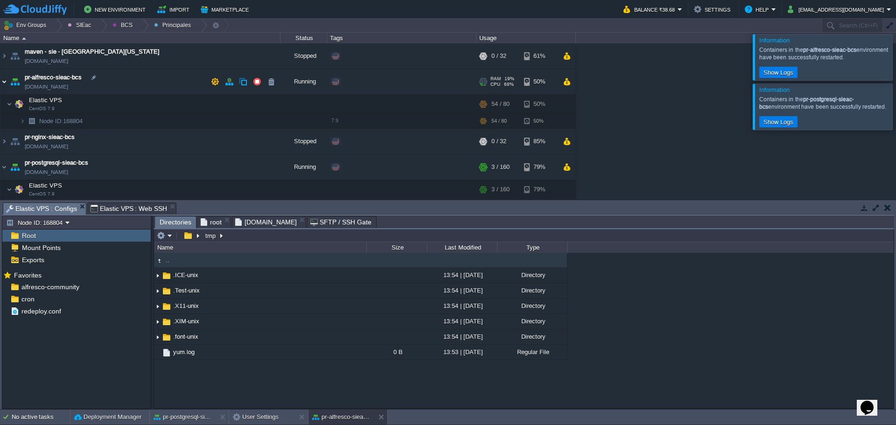
drag, startPoint x: 6, startPoint y: 82, endPoint x: 12, endPoint y: 92, distance: 12.3
click at [5, 82] on img at bounding box center [3, 81] width 7 height 25
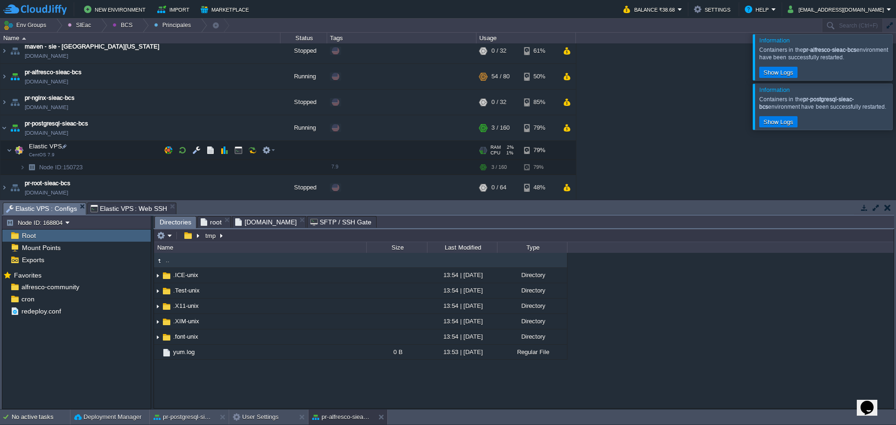
scroll to position [7, 0]
click at [89, 168] on div at bounding box center [92, 165] width 8 height 8
click at [197, 153] on button "button" at bounding box center [196, 149] width 8 height 8
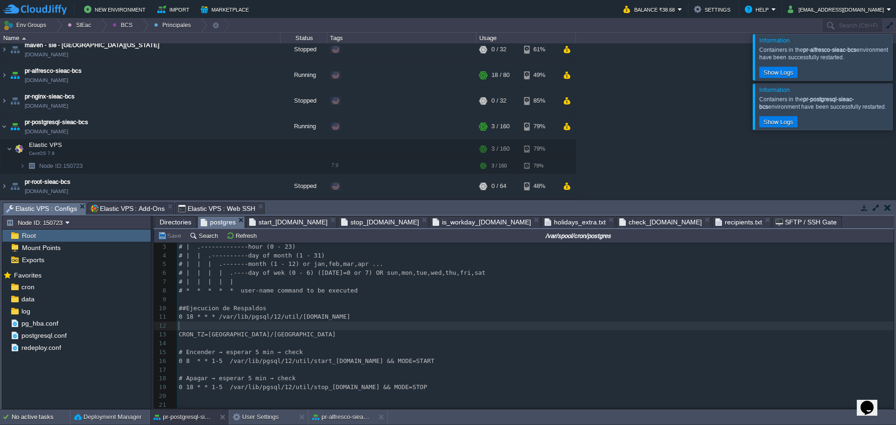
drag, startPoint x: 346, startPoint y: 320, endPoint x: 337, endPoint y: 316, distance: 10.1
click at [346, 322] on pre "​" at bounding box center [535, 326] width 717 height 9
type textarea "/var/lib/pgsql/12/util/backup.sh"
drag, startPoint x: 327, startPoint y: 315, endPoint x: 216, endPoint y: 317, distance: 110.6
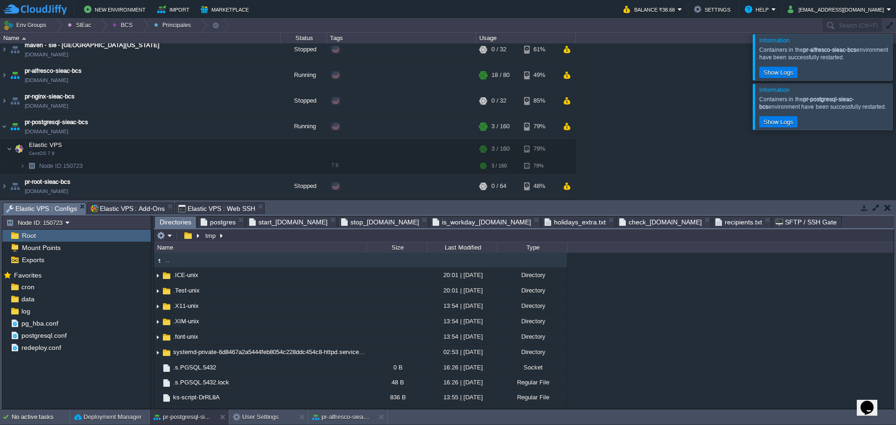
click at [177, 223] on span "Directories" at bounding box center [176, 223] width 32 height 12
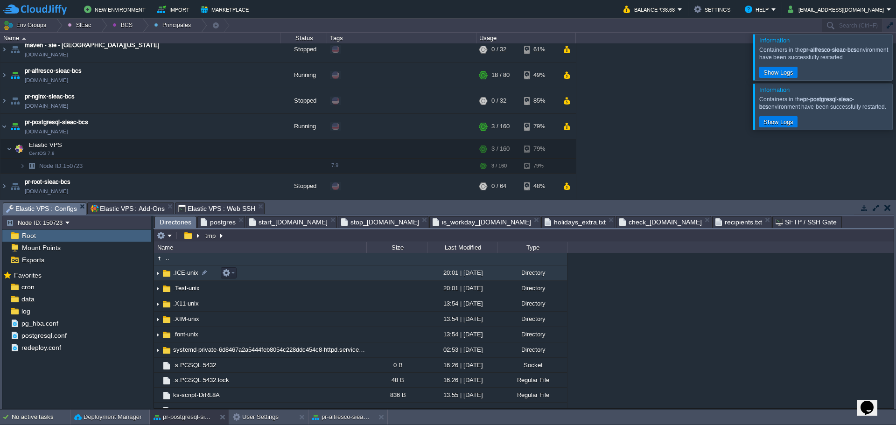
scroll to position [0, 0]
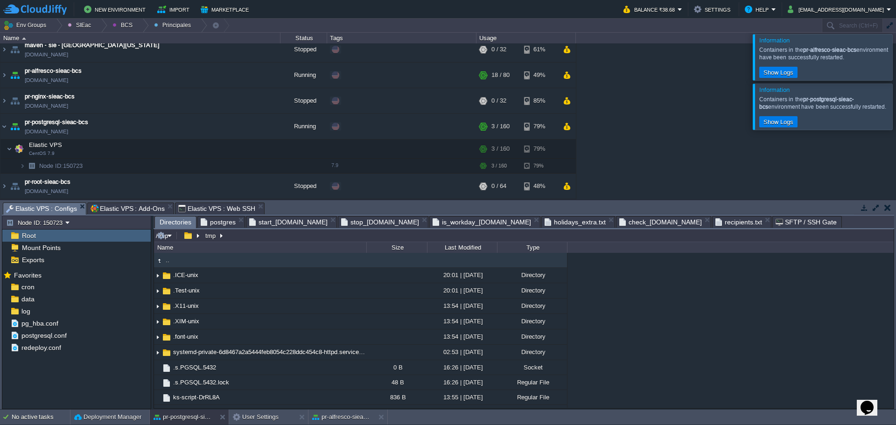
click at [294, 234] on input "/tmp" at bounding box center [524, 235] width 740 height 13
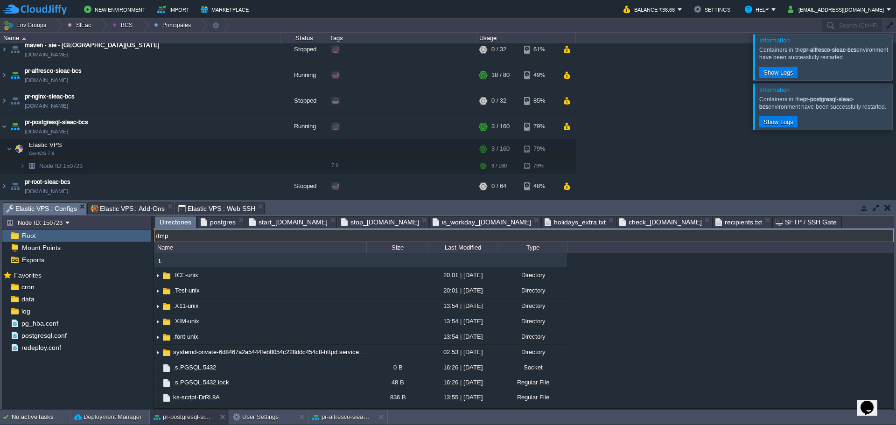
paste input "var/lib/pgsql/12/util"
type input "/var/lib/pgsql/12/util"
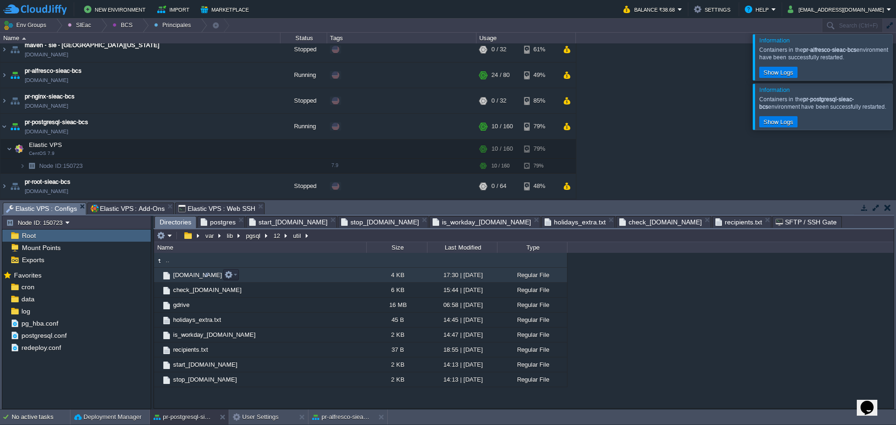
click at [186, 274] on span "[DOMAIN_NAME]" at bounding box center [198, 275] width 52 height 8
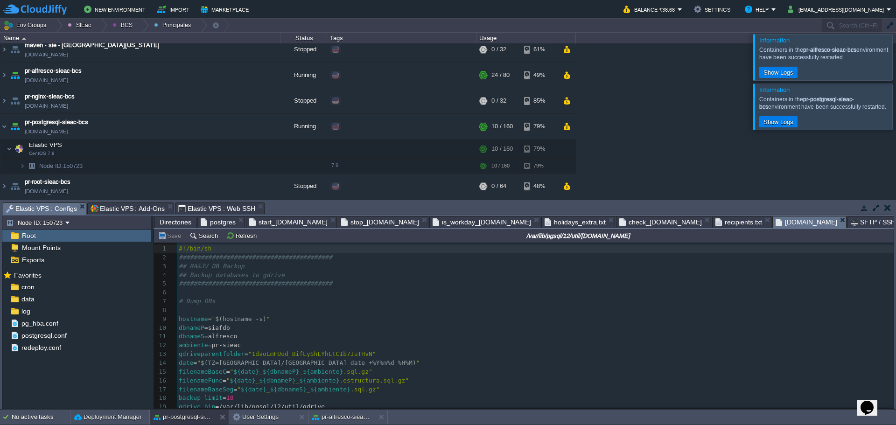
scroll to position [3, 0]
drag, startPoint x: 890, startPoint y: 102, endPoint x: 881, endPoint y: 59, distance: 44.0
click at [896, 102] on div at bounding box center [907, 107] width 0 height 46
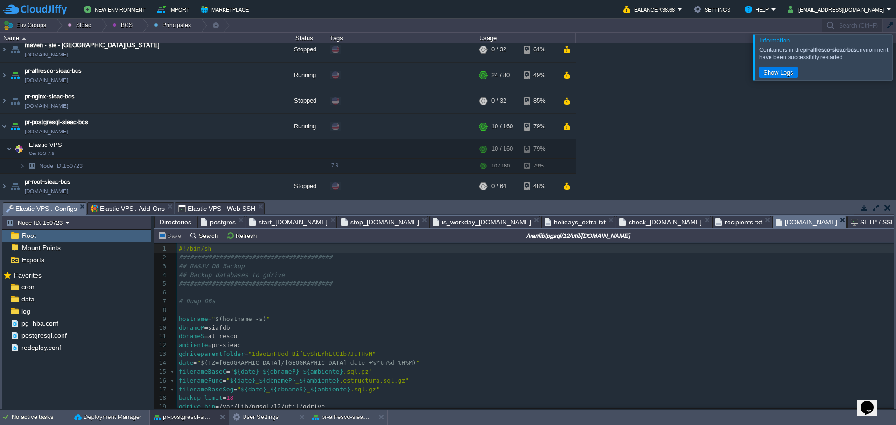
click at [896, 56] on div at bounding box center [907, 57] width 0 height 46
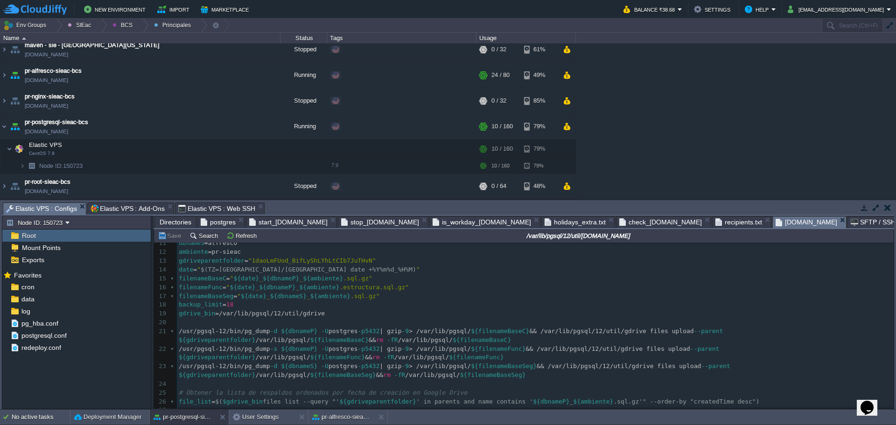
scroll to position [93, 0]
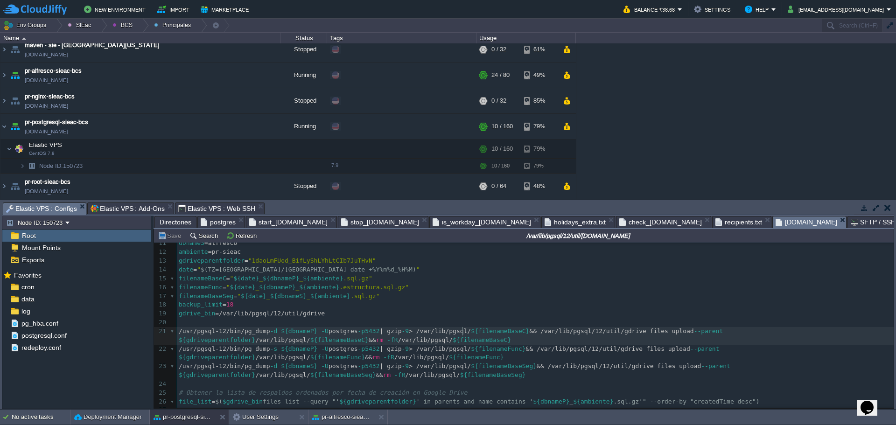
click at [463, 330] on div "75 1 #!/bin/sh 2 ########################################## 3 ## RA&JV DB Backu…" at bounding box center [535, 322] width 717 height 343
type textarea "/var/lib/pgsql/"
drag, startPoint x: 467, startPoint y: 330, endPoint x: 417, endPoint y: 335, distance: 50.1
click at [181, 222] on span "Directories" at bounding box center [176, 222] width 32 height 11
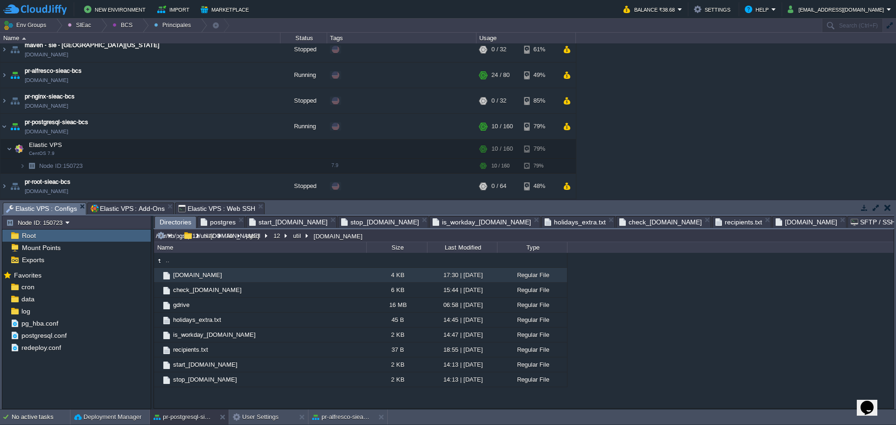
click at [379, 239] on input "/var/lib/pgsql/12/util/backup.sh" at bounding box center [524, 235] width 740 height 13
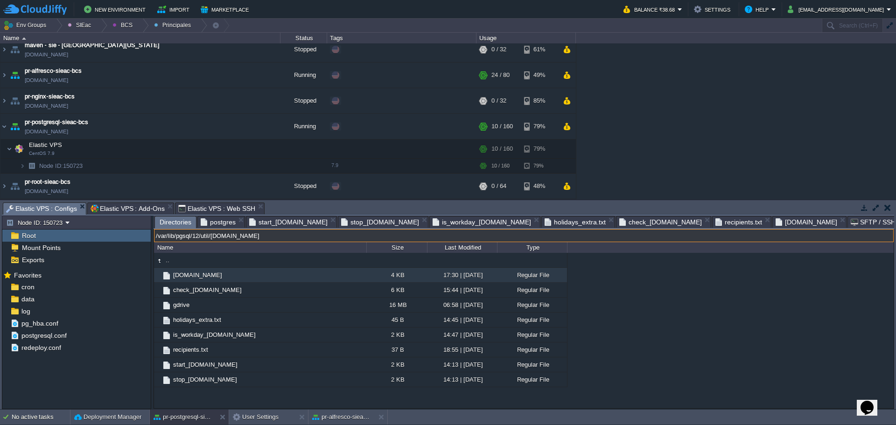
paste input "text"
type input "/var/lib/pgsql/"
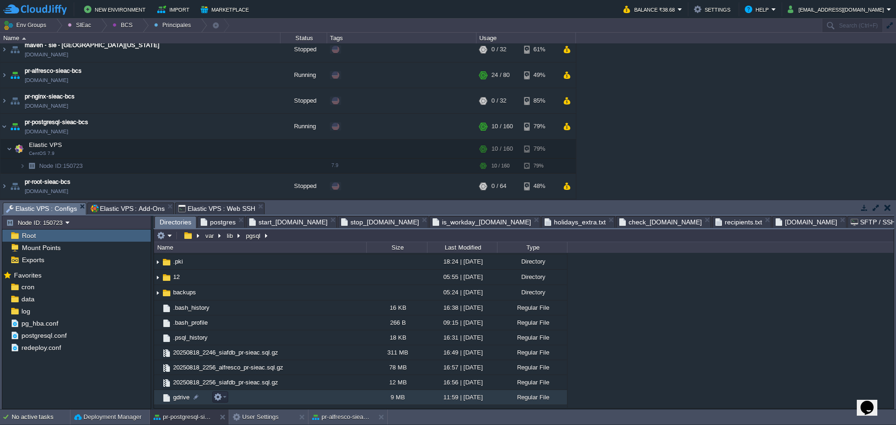
scroll to position [56, 0]
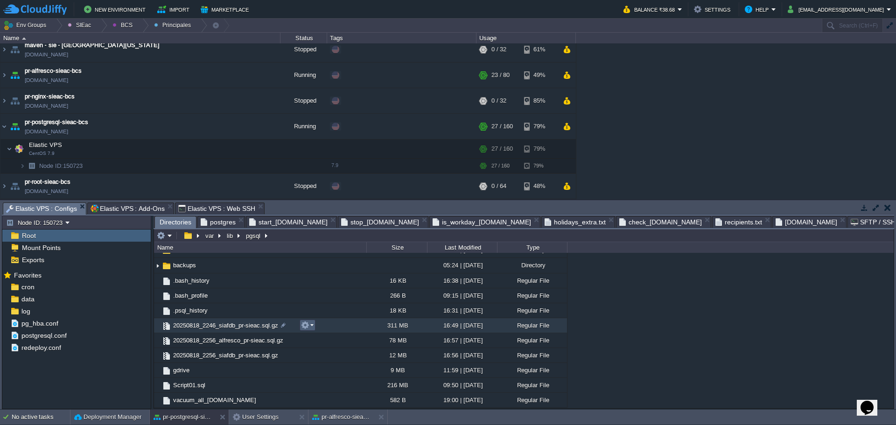
click at [313, 329] on em at bounding box center [307, 325] width 13 height 8
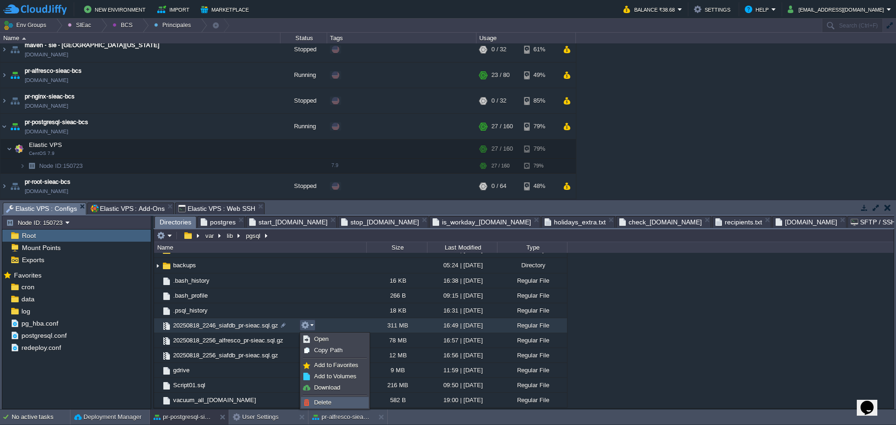
click at [341, 404] on link "Delete" at bounding box center [334, 403] width 67 height 10
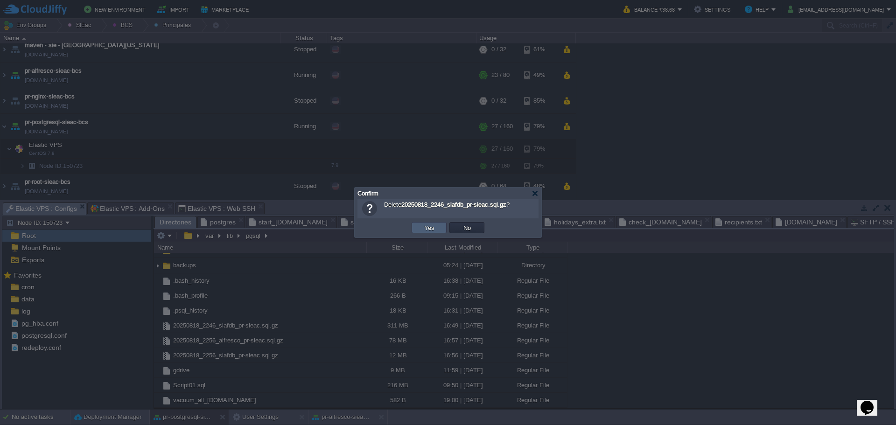
drag, startPoint x: 424, startPoint y: 230, endPoint x: 350, endPoint y: 304, distance: 104.9
click at [424, 231] on button "Yes" at bounding box center [429, 228] width 16 height 8
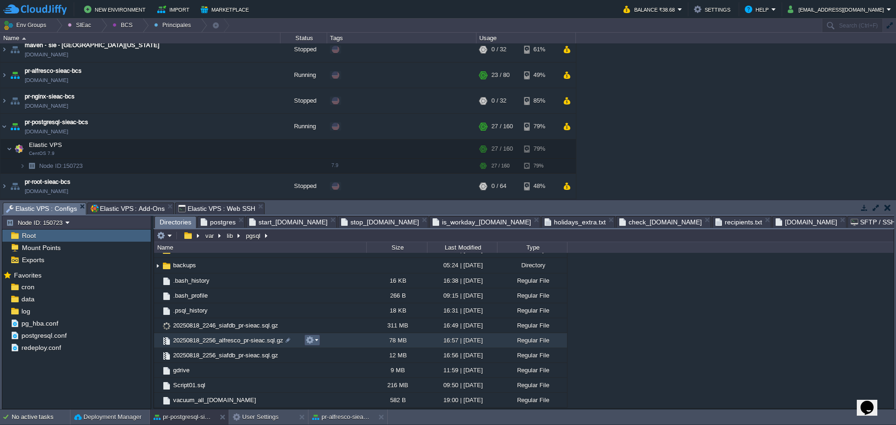
click at [316, 344] on em at bounding box center [312, 340] width 13 height 8
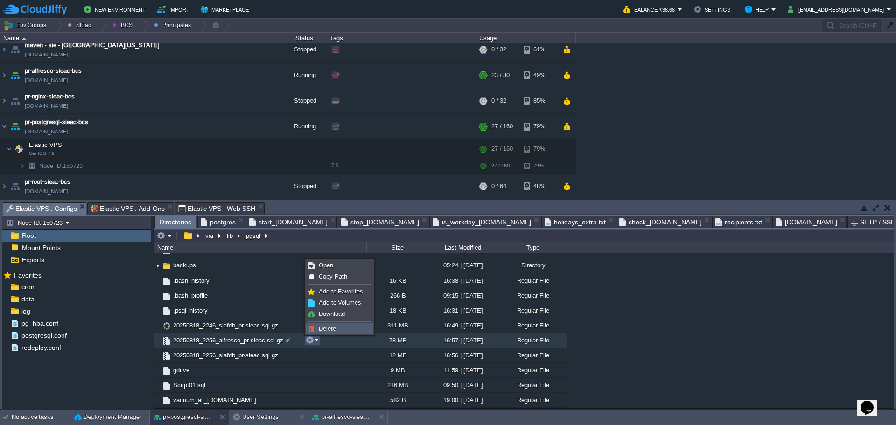
click at [334, 327] on span "Delete" at bounding box center [327, 328] width 17 height 7
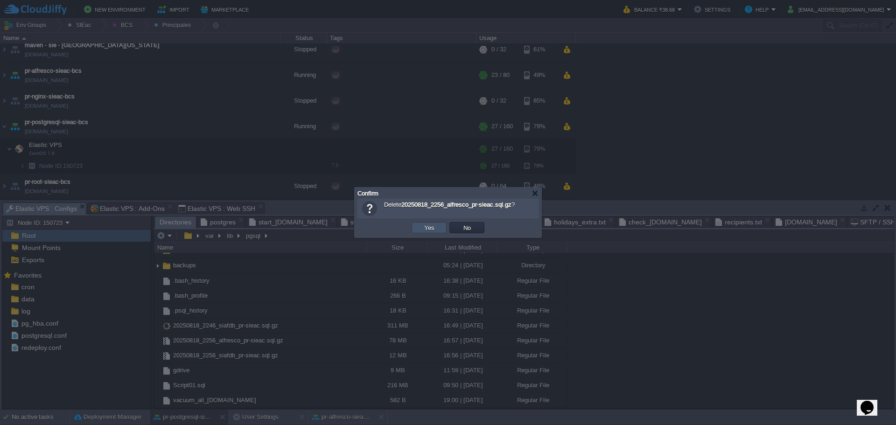
click at [428, 228] on button "Yes" at bounding box center [429, 228] width 16 height 8
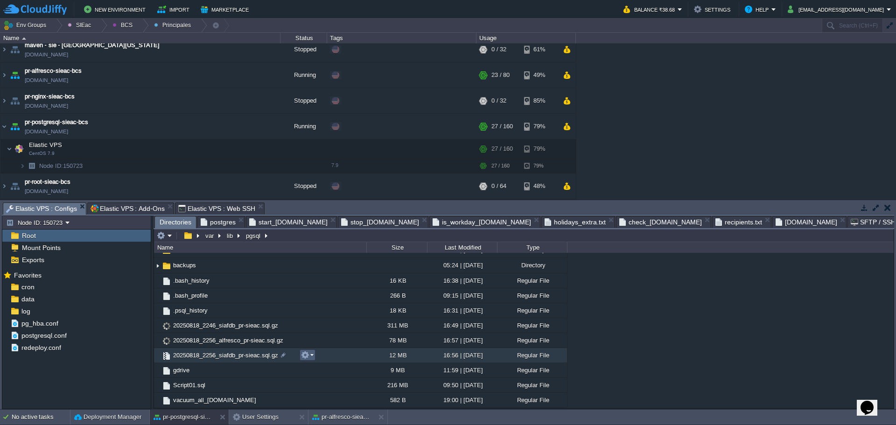
click at [314, 358] on td at bounding box center [308, 355] width 16 height 11
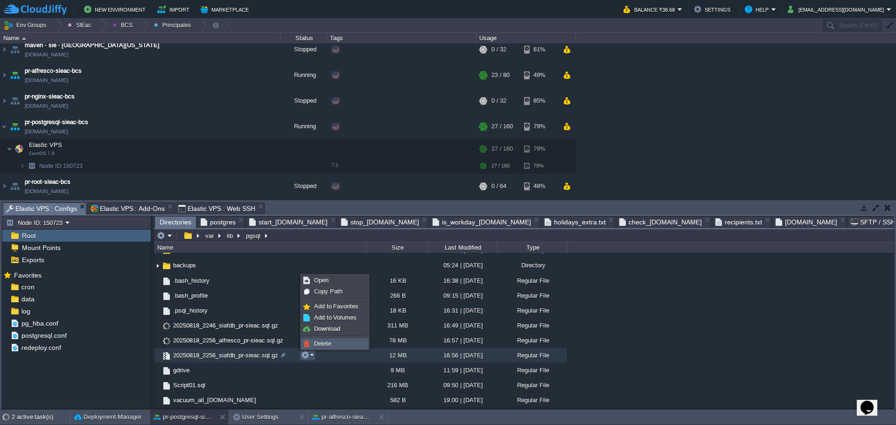
click at [320, 341] on span "Delete" at bounding box center [322, 343] width 17 height 7
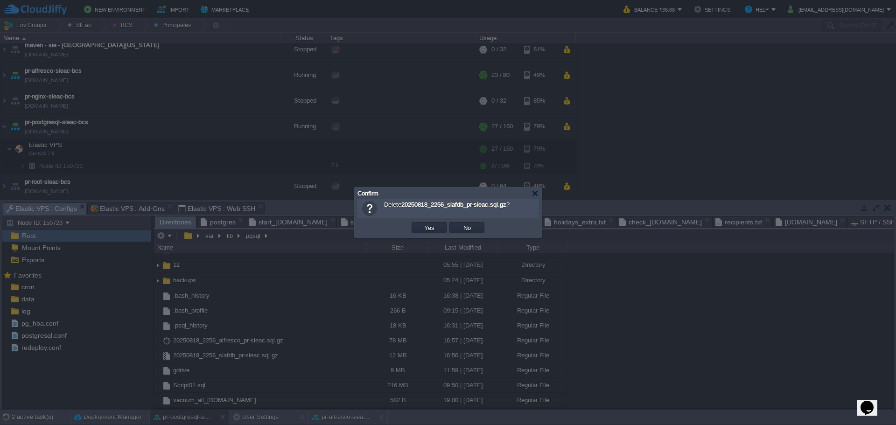
scroll to position [41, 0]
click at [431, 228] on button "Yes" at bounding box center [429, 228] width 16 height 8
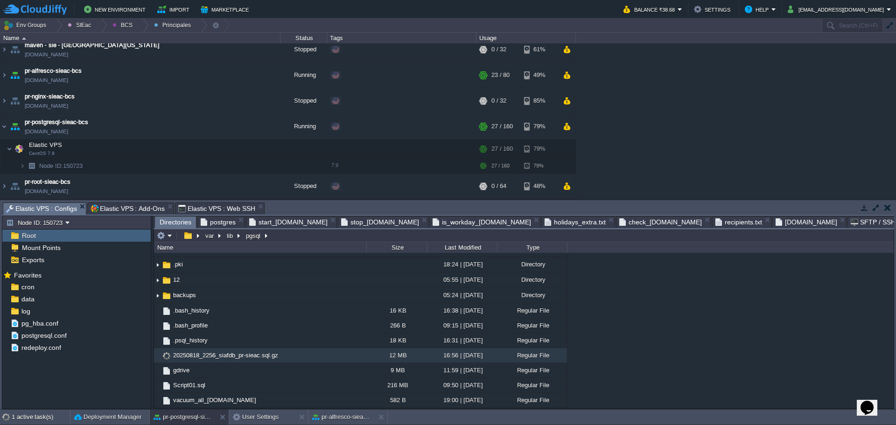
scroll to position [11, 0]
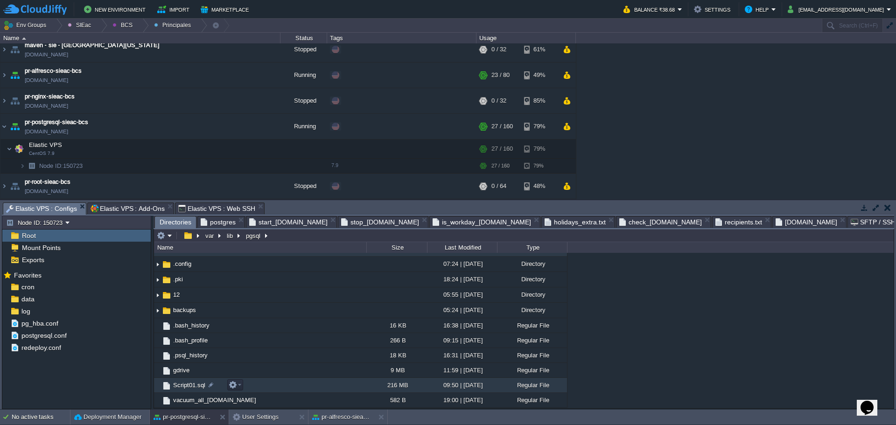
click at [191, 389] on span "Script01.sql" at bounding box center [189, 385] width 35 height 8
click at [197, 403] on span "vacuum_all_tables.sh" at bounding box center [215, 400] width 86 height 8
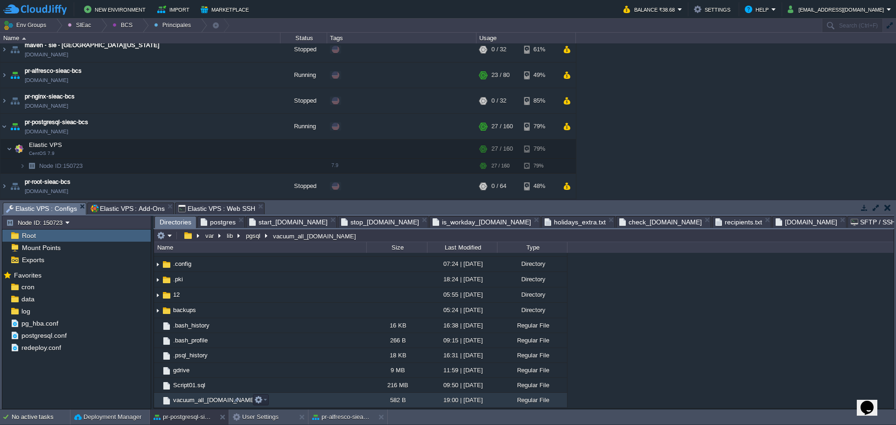
click at [198, 402] on span "vacuum_all_tables.sh" at bounding box center [215, 400] width 86 height 8
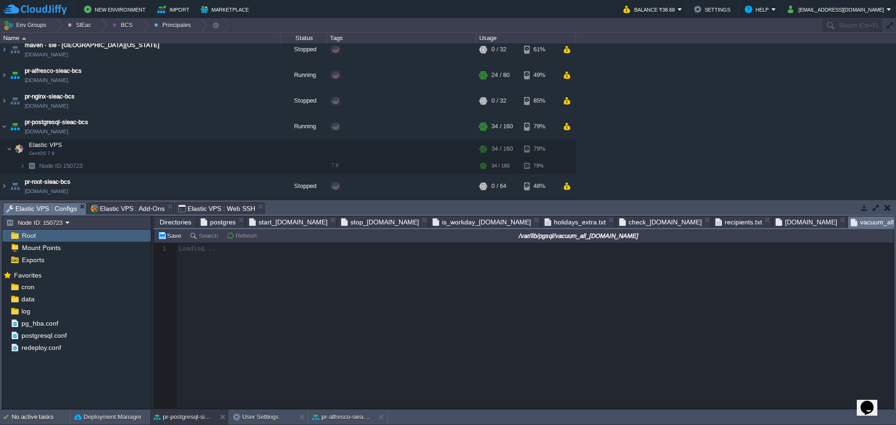
click at [210, 224] on span "postgres" at bounding box center [218, 222] width 35 height 11
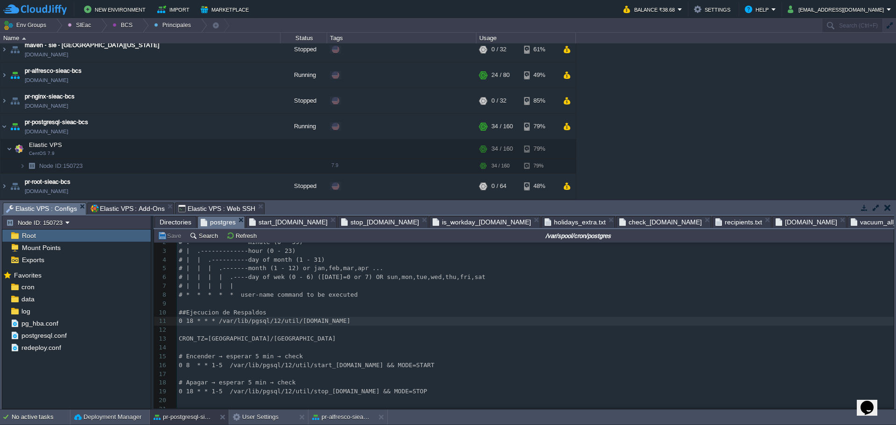
scroll to position [23, 0]
click at [851, 221] on span "vacuum_all_tables.sh" at bounding box center [900, 222] width 99 height 11
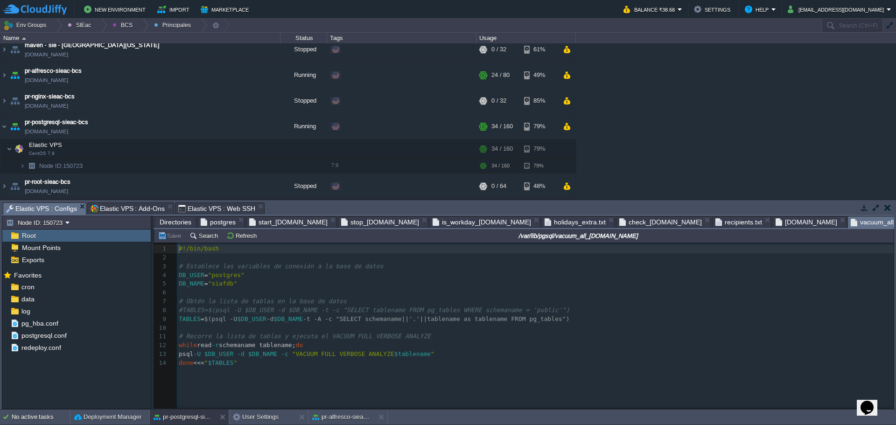
click at [279, 379] on div "14 1 #!/bin/bash 2 ​ 3 # Establece las variables de conexión a la base de datos…" at bounding box center [531, 333] width 754 height 180
click at [200, 379] on div "14 1 #!/bin/bash 2 ​ 3 # Establece las variables de conexión a la base de datos…" at bounding box center [531, 333] width 754 height 180
click at [175, 225] on span "Directories" at bounding box center [176, 222] width 32 height 11
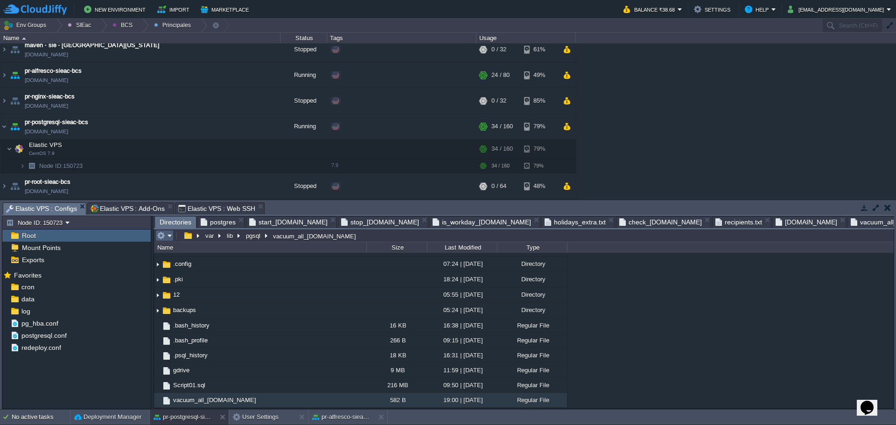
click at [174, 238] on table at bounding box center [165, 235] width 20 height 11
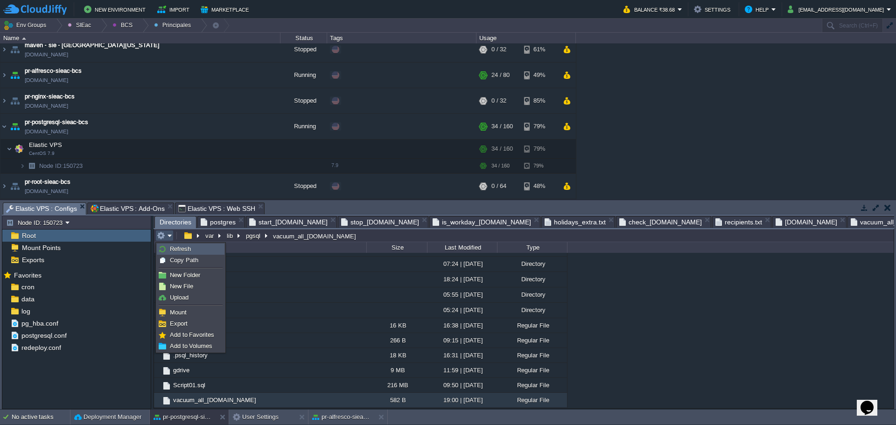
click at [181, 253] on link "Refresh" at bounding box center [190, 249] width 67 height 10
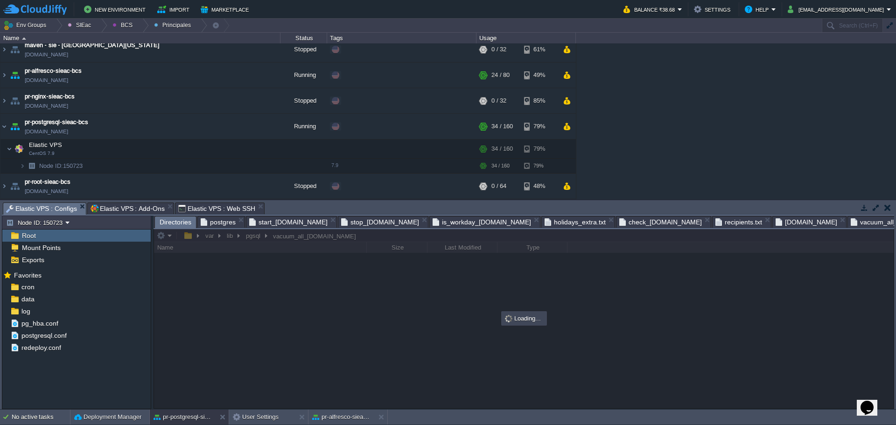
scroll to position [0, 0]
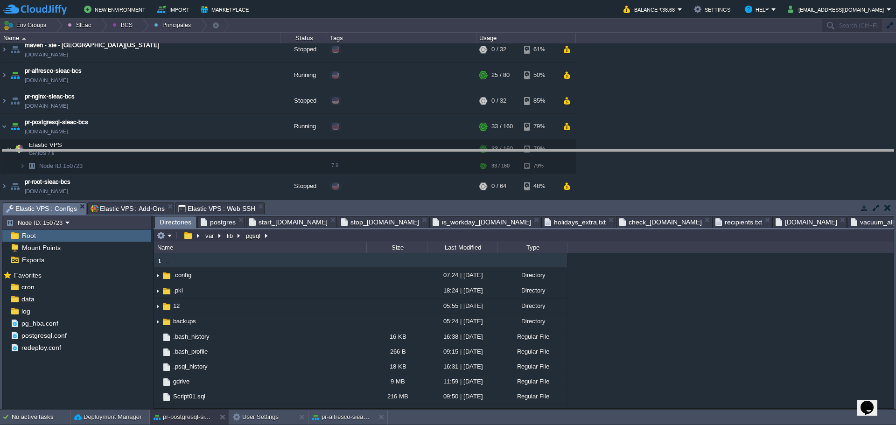
drag, startPoint x: 388, startPoint y: 211, endPoint x: 369, endPoint y: 180, distance: 36.9
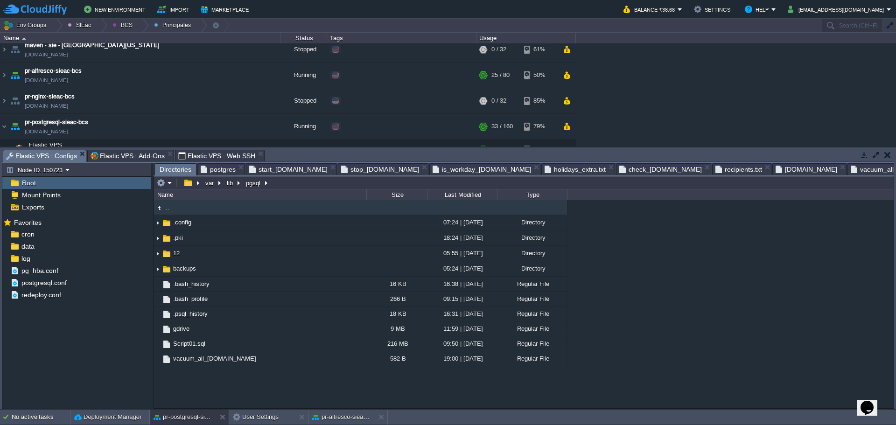
click at [549, 425] on html "New Environment Import Marketplace Bonus ₹0.00 Upgrade Account Balance ₹38.68 S…" at bounding box center [448, 212] width 896 height 425
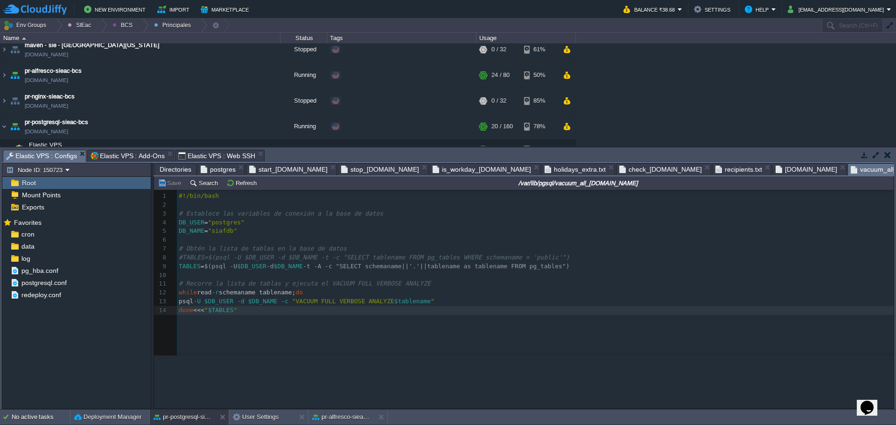
click at [851, 171] on span "vacuum_all_tables.sh" at bounding box center [900, 170] width 99 height 12
click at [123, 156] on span "Elastic VPS : Add-Ons" at bounding box center [128, 155] width 74 height 11
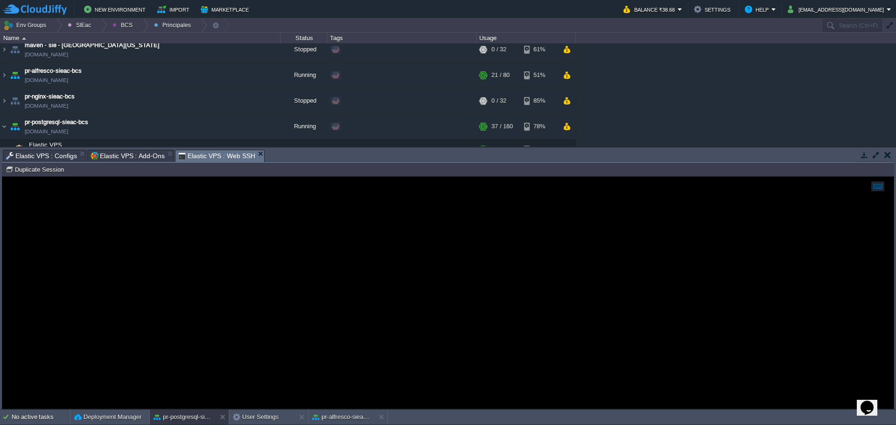
click at [232, 158] on span "Elastic VPS : Web SSH" at bounding box center [216, 156] width 77 height 12
click at [32, 164] on td "Duplicate Session" at bounding box center [36, 169] width 64 height 11
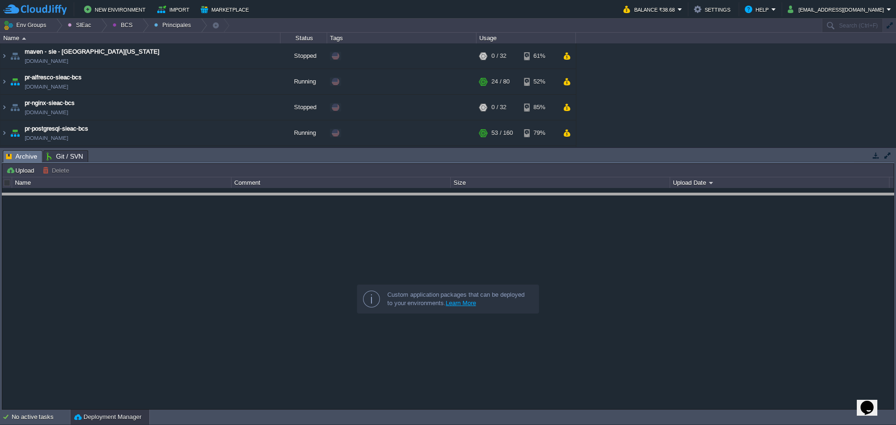
drag, startPoint x: 350, startPoint y: 160, endPoint x: 343, endPoint y: 203, distance: 43.4
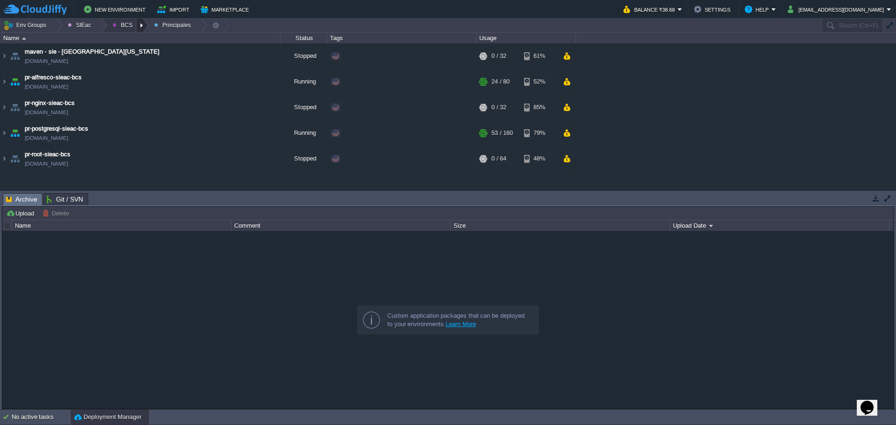
click at [137, 25] on div at bounding box center [142, 26] width 13 height 14
click at [132, 53] on span "Principales" at bounding box center [134, 50] width 30 height 7
click at [139, 26] on div at bounding box center [142, 26] width 13 height 14
click at [132, 42] on span "Ambientes" at bounding box center [133, 39] width 29 height 7
drag, startPoint x: 141, startPoint y: 21, endPoint x: 138, endPoint y: 28, distance: 7.3
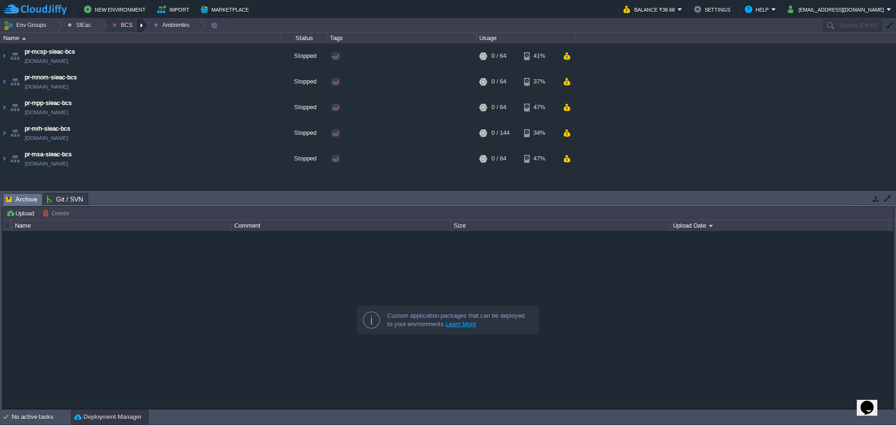
click at [140, 22] on div at bounding box center [142, 26] width 13 height 14
click at [132, 49] on span "Principales" at bounding box center [134, 50] width 30 height 7
click at [168, 300] on div at bounding box center [447, 319] width 891 height 177
click at [135, 312] on div at bounding box center [447, 319] width 891 height 177
click at [161, 79] on td "pr-alfresco-sieac-bcs [DOMAIN_NAME]" at bounding box center [140, 82] width 280 height 26
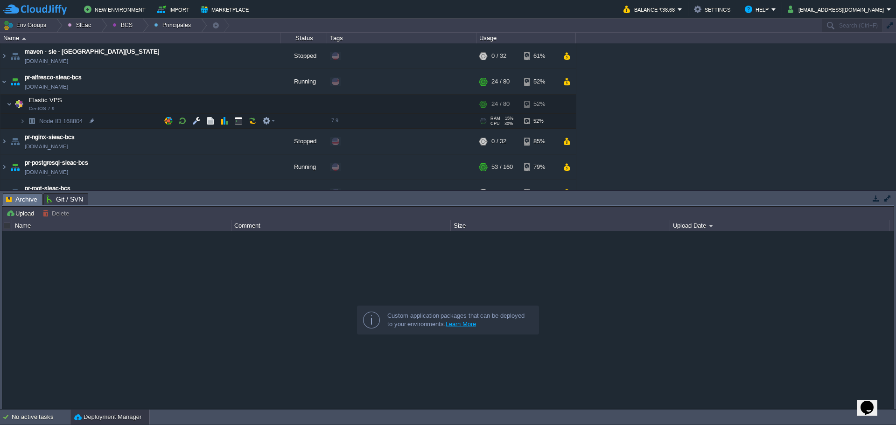
click at [146, 123] on td "Node ID: 168804" at bounding box center [140, 121] width 280 height 15
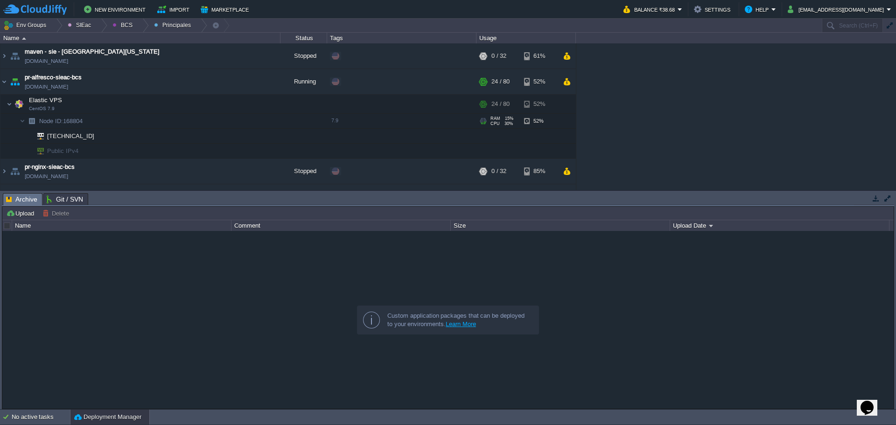
click at [146, 123] on td "Node ID: 168804" at bounding box center [140, 121] width 280 height 15
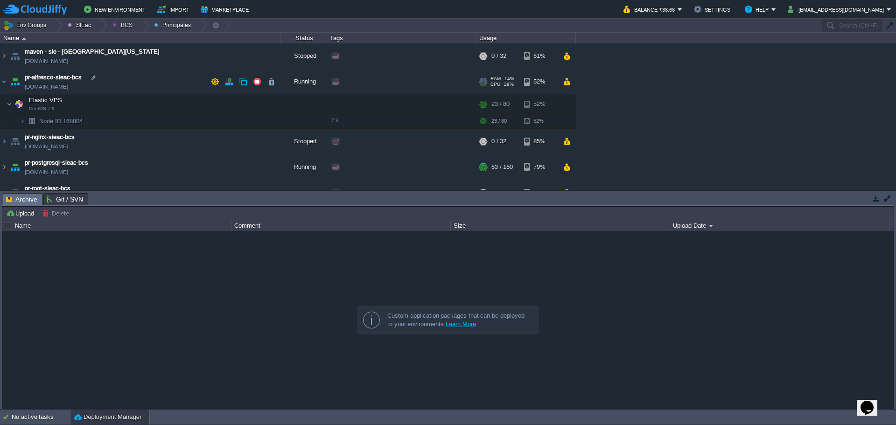
click at [154, 78] on td "pr-alfresco-sieac-bcs [DOMAIN_NAME]" at bounding box center [140, 82] width 280 height 26
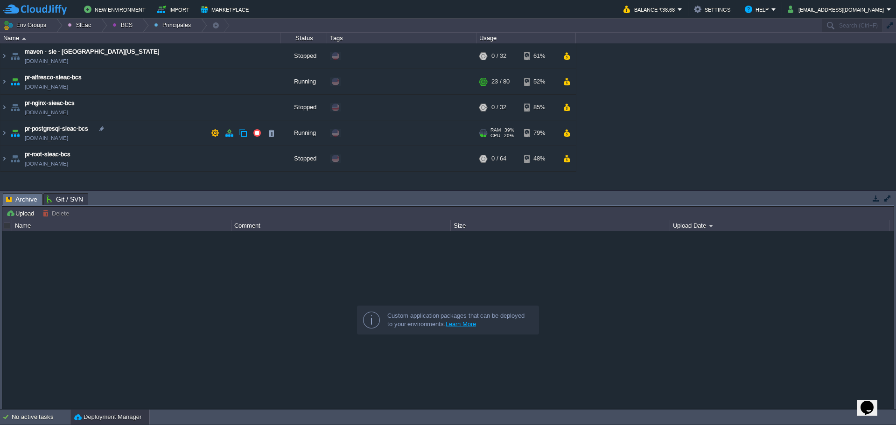
click at [167, 134] on td "pr-postgresql-sieac-bcs [DOMAIN_NAME]" at bounding box center [140, 133] width 280 height 26
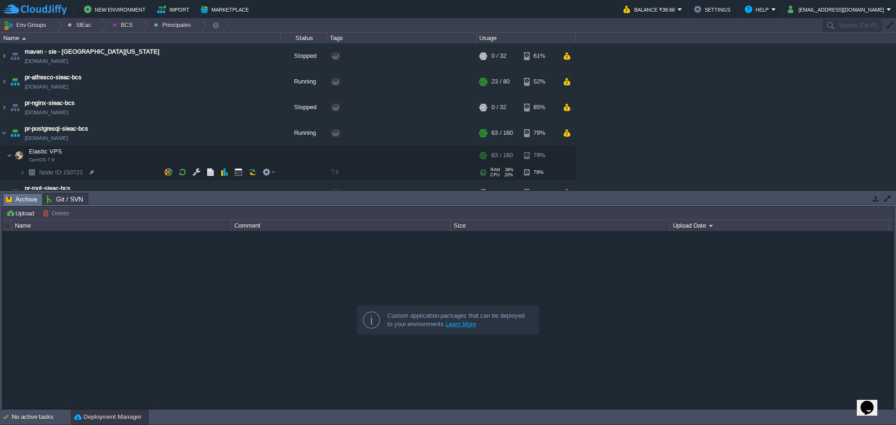
click at [140, 168] on td "Node ID: 150723" at bounding box center [140, 172] width 280 height 15
click at [146, 134] on td "pr-postgresql-sieac-bcs [DOMAIN_NAME]" at bounding box center [140, 133] width 280 height 26
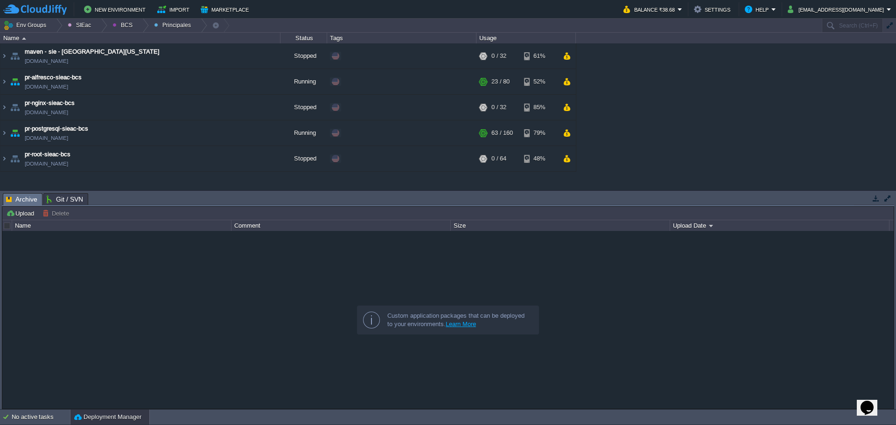
click at [698, 305] on div at bounding box center [447, 319] width 891 height 177
click at [850, 9] on button "[EMAIL_ADDRESS][DOMAIN_NAME]" at bounding box center [837, 9] width 99 height 11
click at [660, 272] on div at bounding box center [447, 319] width 891 height 177
click at [136, 27] on div at bounding box center [142, 26] width 13 height 14
click at [140, 51] on span "Principales" at bounding box center [134, 50] width 30 height 7
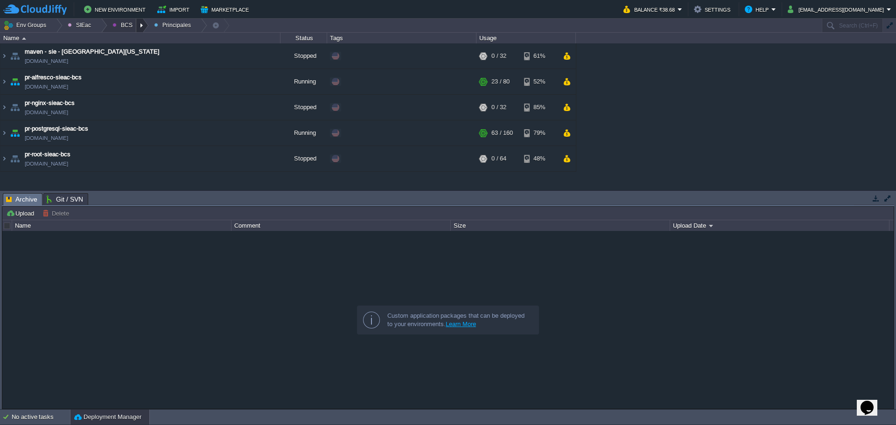
click at [137, 29] on div at bounding box center [142, 26] width 13 height 14
click at [147, 309] on div at bounding box center [447, 319] width 891 height 177
click at [174, 285] on div at bounding box center [447, 319] width 891 height 177
click at [621, 272] on div at bounding box center [447, 319] width 891 height 177
drag, startPoint x: 0, startPoint y: 335, endPoint x: 10, endPoint y: 330, distance: 10.7
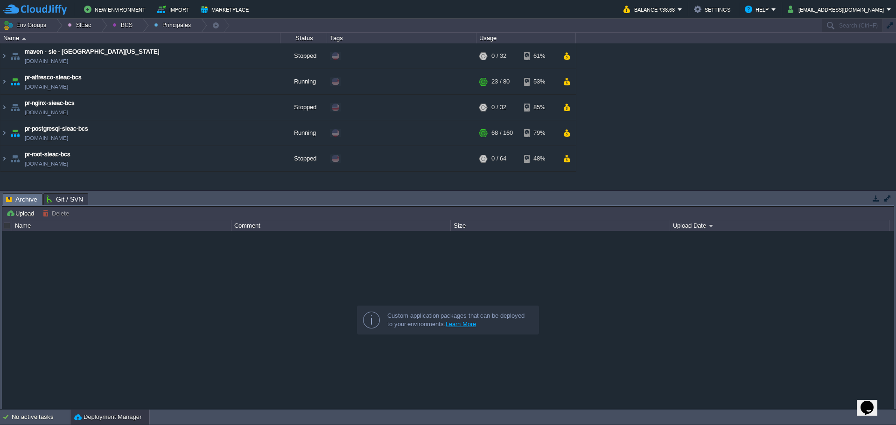
click at [0, 334] on div "Tasks Activity Log Archive Git / SVN Upload Delete Deploy to ... Custom applica…" at bounding box center [448, 300] width 896 height 218
click at [132, 278] on div at bounding box center [447, 319] width 891 height 177
click at [54, 197] on span "Git / SVN" at bounding box center [65, 199] width 36 height 11
click at [29, 197] on span "Archive" at bounding box center [21, 200] width 31 height 12
click at [196, 353] on div at bounding box center [447, 319] width 891 height 177
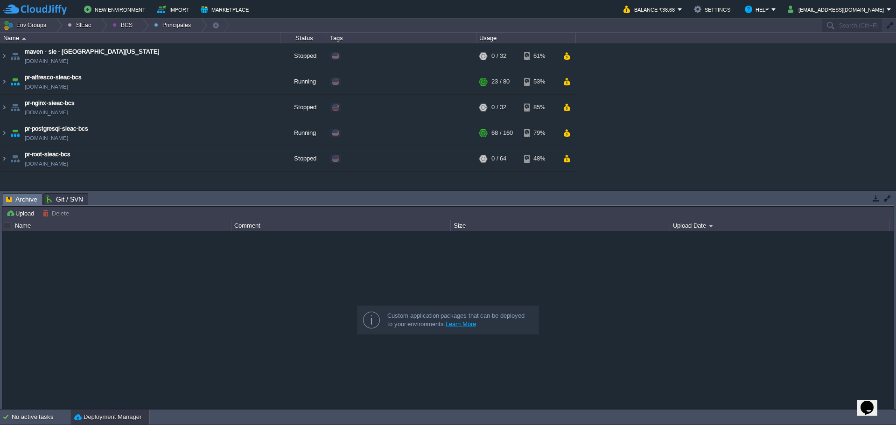
click at [171, 302] on div at bounding box center [447, 319] width 891 height 177
click at [272, 290] on div at bounding box center [447, 319] width 891 height 177
click at [753, 329] on div at bounding box center [447, 319] width 891 height 177
click at [196, 316] on div at bounding box center [447, 319] width 891 height 177
drag, startPoint x: 86, startPoint y: 302, endPoint x: 93, endPoint y: 183, distance: 118.8
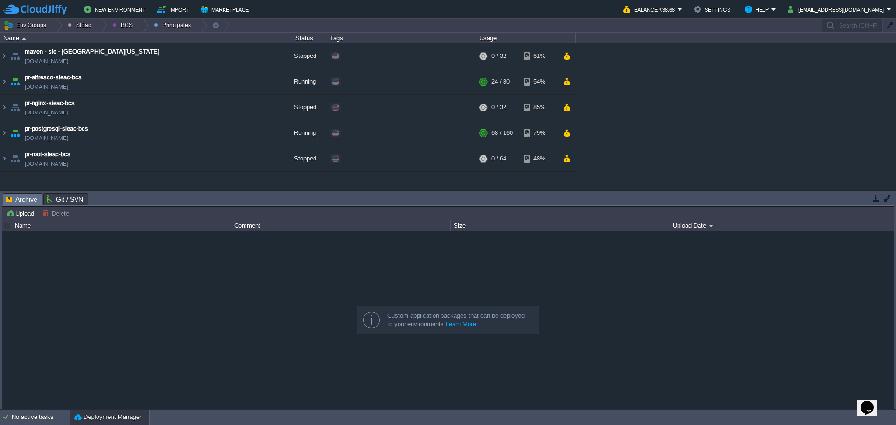
click at [86, 297] on div at bounding box center [447, 319] width 891 height 177
click at [145, 129] on td "pr-postgresql-sieac-bcs [DOMAIN_NAME]" at bounding box center [140, 133] width 280 height 26
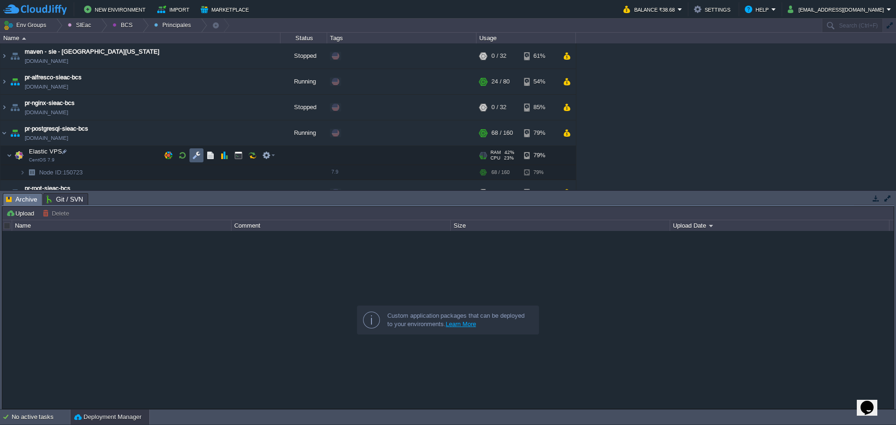
click at [199, 159] on button "button" at bounding box center [196, 155] width 8 height 8
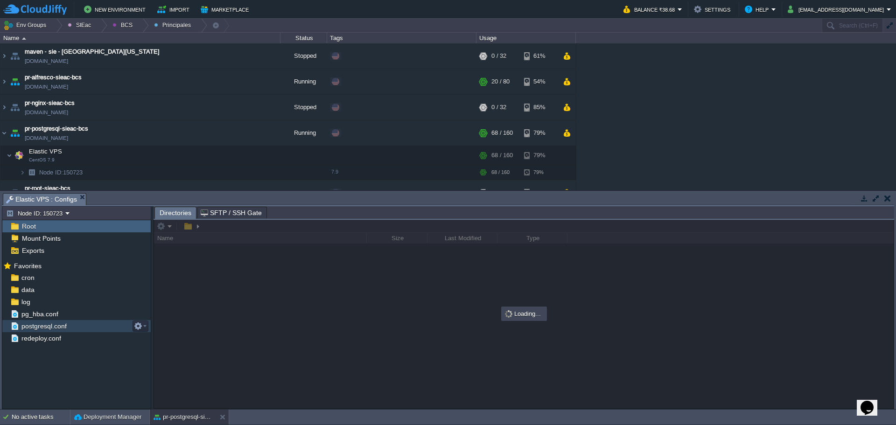
click at [43, 330] on span "postgresql.conf" at bounding box center [44, 326] width 49 height 8
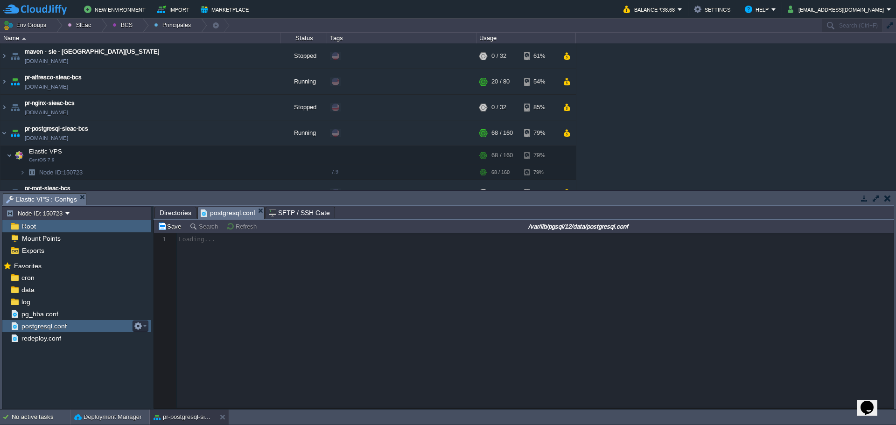
click at [43, 330] on span "postgresql.conf" at bounding box center [44, 326] width 49 height 8
click at [179, 209] on span "Directories" at bounding box center [176, 212] width 32 height 11
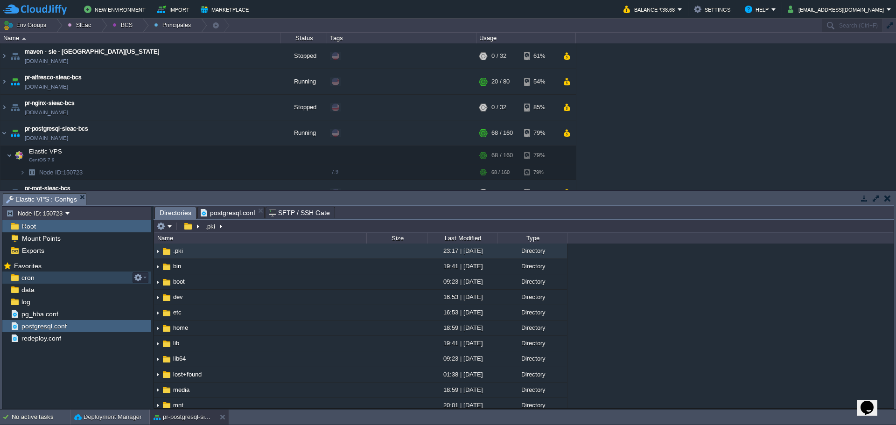
click at [28, 275] on span "cron" at bounding box center [28, 277] width 16 height 8
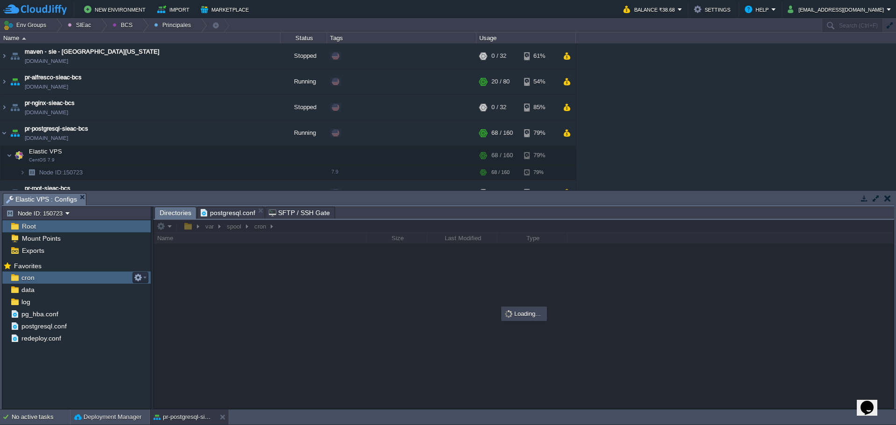
click at [28, 275] on span "cron" at bounding box center [28, 277] width 16 height 8
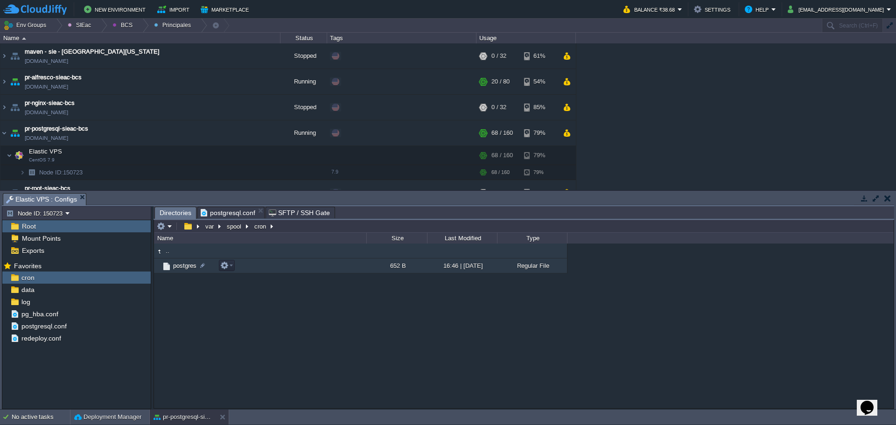
click at [174, 272] on td "postgres" at bounding box center [260, 266] width 212 height 15
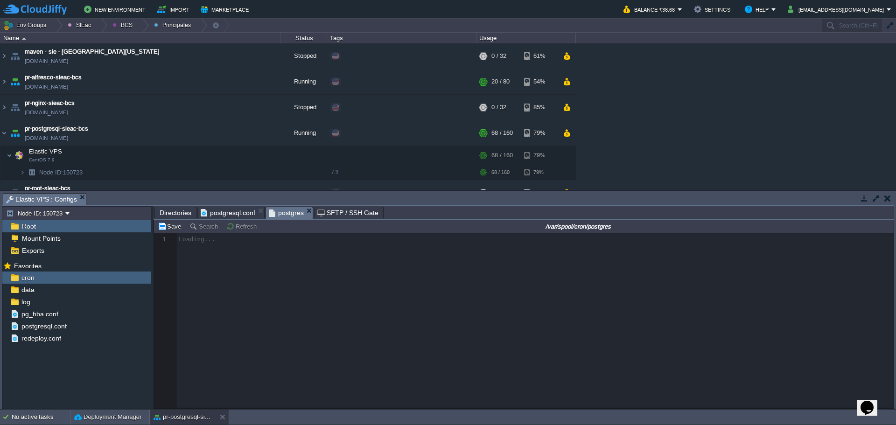
scroll to position [3, 0]
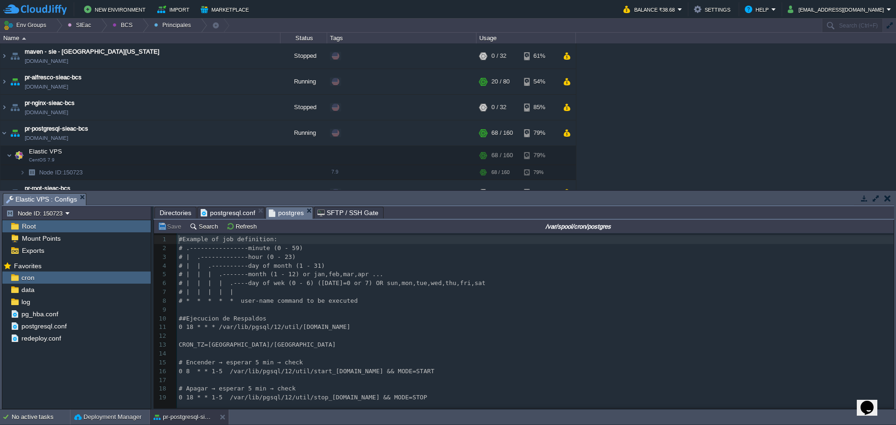
click at [175, 214] on span "Directories" at bounding box center [176, 212] width 32 height 11
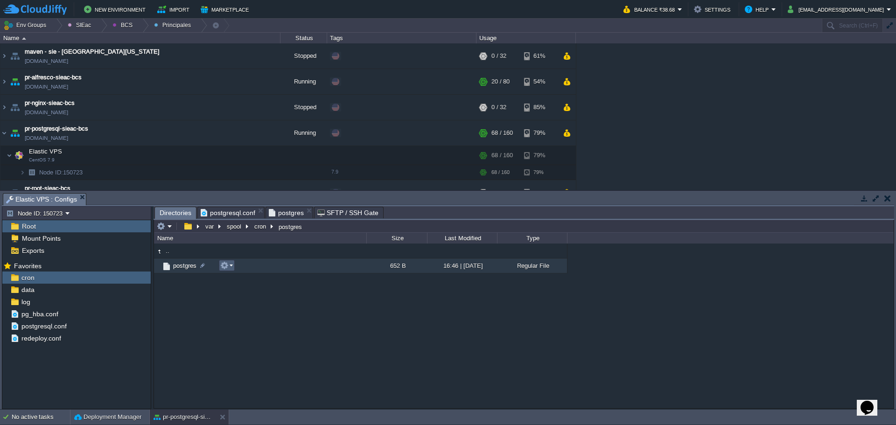
click at [234, 267] on td at bounding box center [227, 265] width 16 height 11
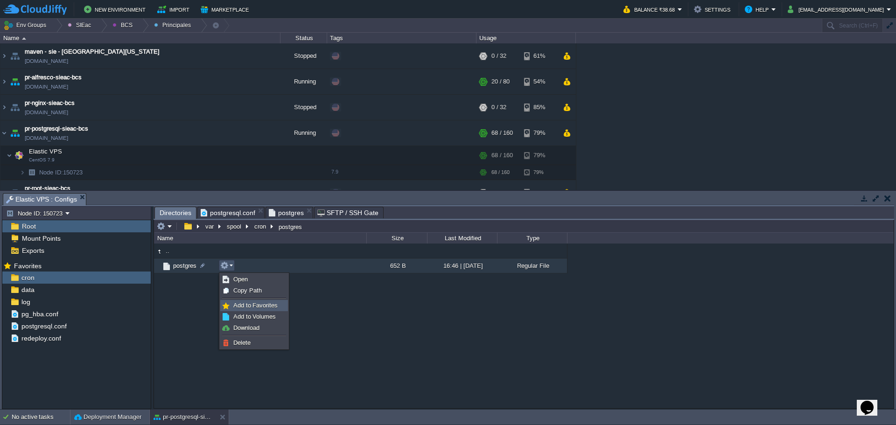
click at [259, 307] on span "Add to Favorites" at bounding box center [255, 305] width 44 height 7
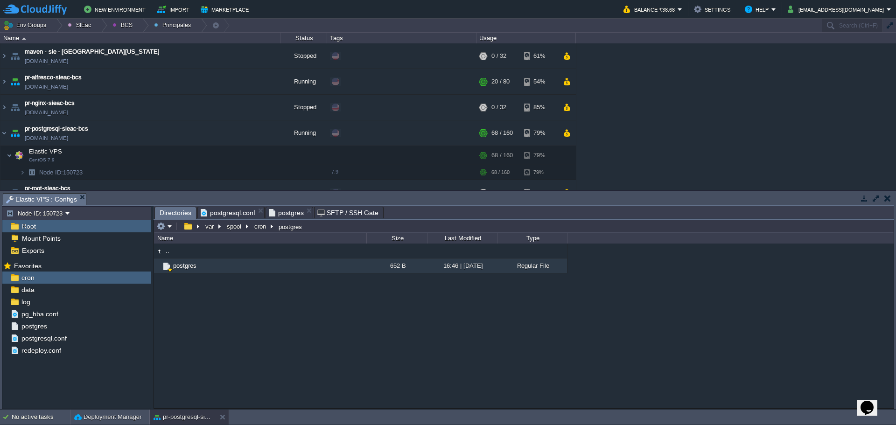
click at [77, 380] on div "Mark the most frequently used files and directories as Favorites to easily acce…" at bounding box center [76, 335] width 148 height 152
click at [54, 275] on div "cron" at bounding box center [76, 278] width 148 height 12
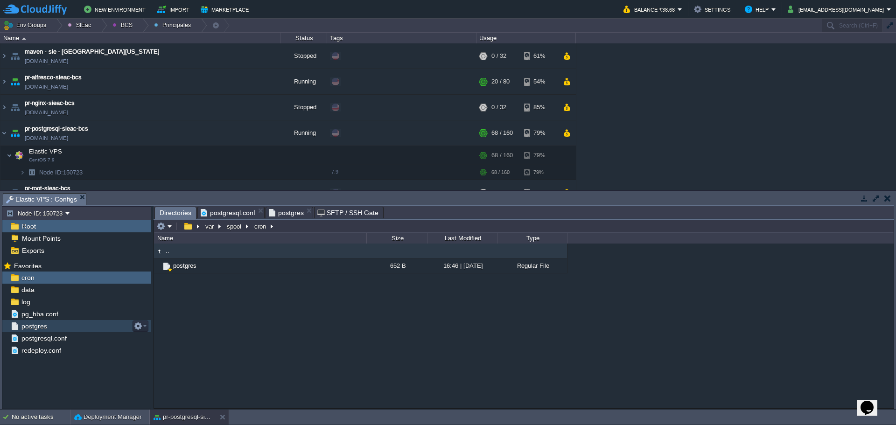
click at [33, 326] on span "postgres" at bounding box center [34, 326] width 29 height 8
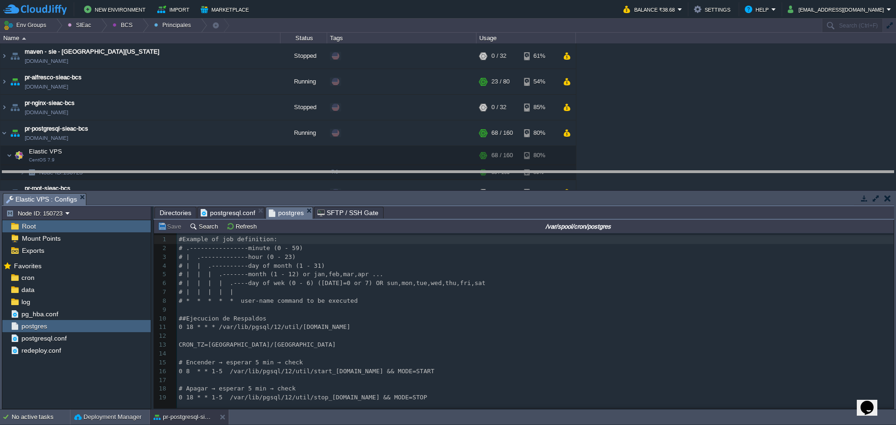
drag, startPoint x: 376, startPoint y: 201, endPoint x: 379, endPoint y: 156, distance: 44.9
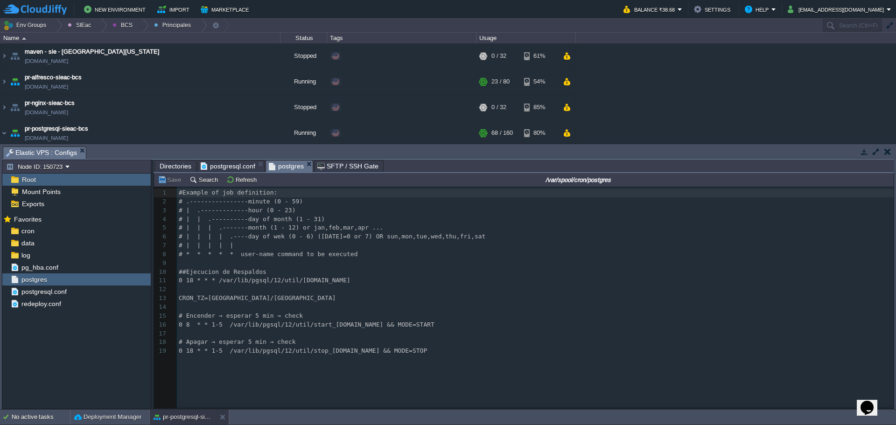
click at [206, 365] on div "19 1 #Example of job definition: 2 # .----------------minute (0 - 59) 3 # | .--…" at bounding box center [531, 305] width 754 height 236
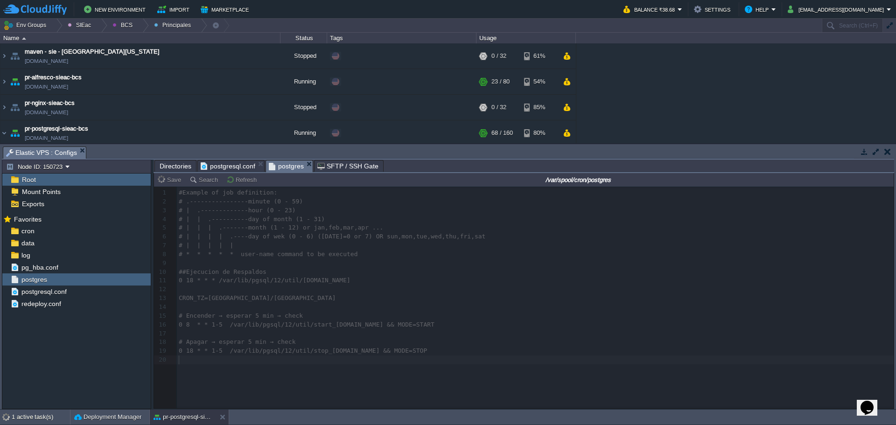
click at [222, 168] on span "postgresql.conf" at bounding box center [228, 166] width 55 height 11
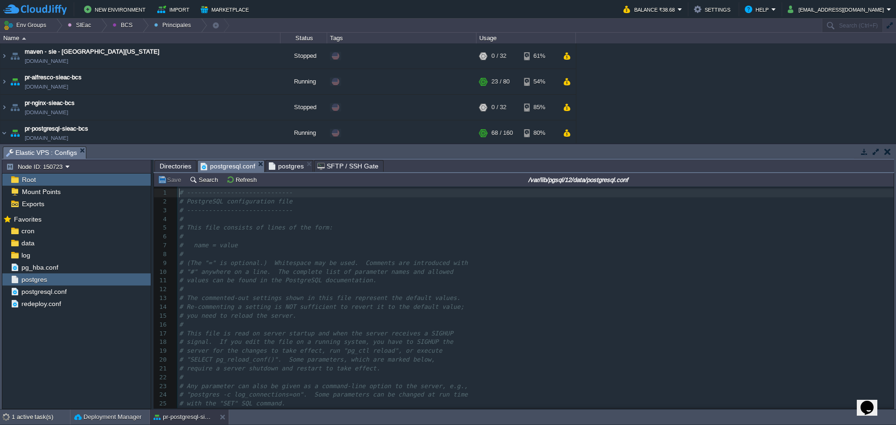
click at [171, 162] on span "Directories" at bounding box center [176, 166] width 32 height 11
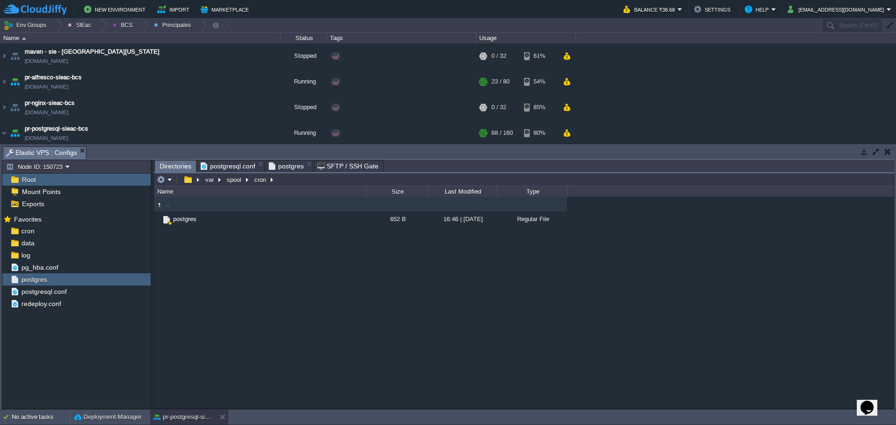
click at [274, 165] on span "postgres" at bounding box center [286, 166] width 35 height 11
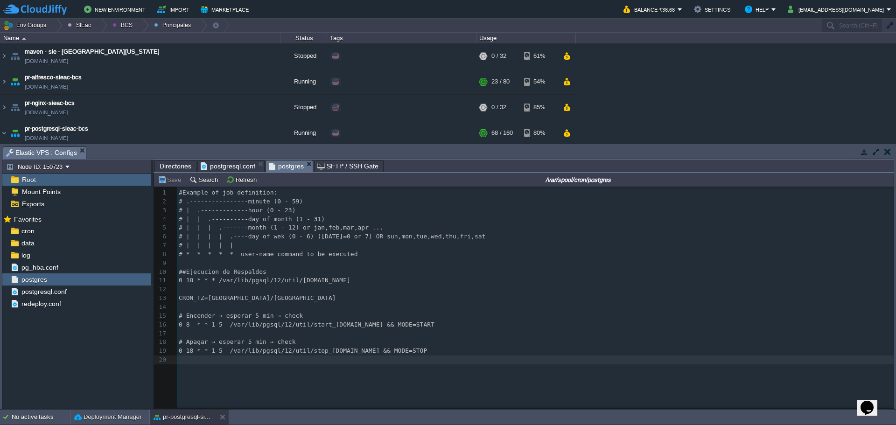
click at [225, 166] on span "postgresql.conf" at bounding box center [228, 166] width 55 height 11
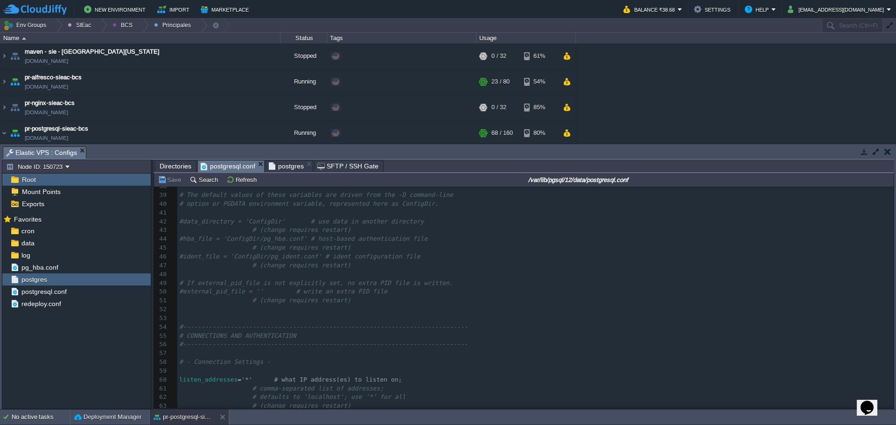
scroll to position [420, 0]
click at [422, 307] on pre "# defaults to 'localhost'; use '*' for all" at bounding box center [535, 309] width 716 height 9
click at [292, 164] on span "postgres" at bounding box center [286, 166] width 35 height 11
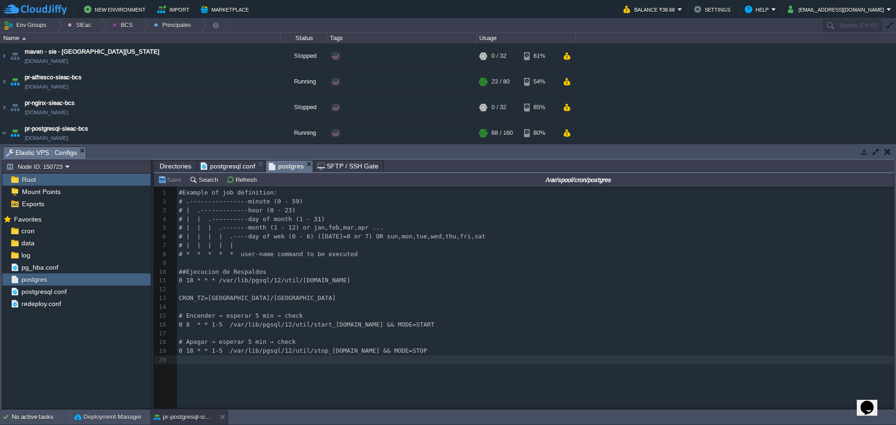
click at [210, 362] on pre "​" at bounding box center [537, 360] width 720 height 9
click at [164, 169] on span "Directories" at bounding box center [176, 166] width 32 height 11
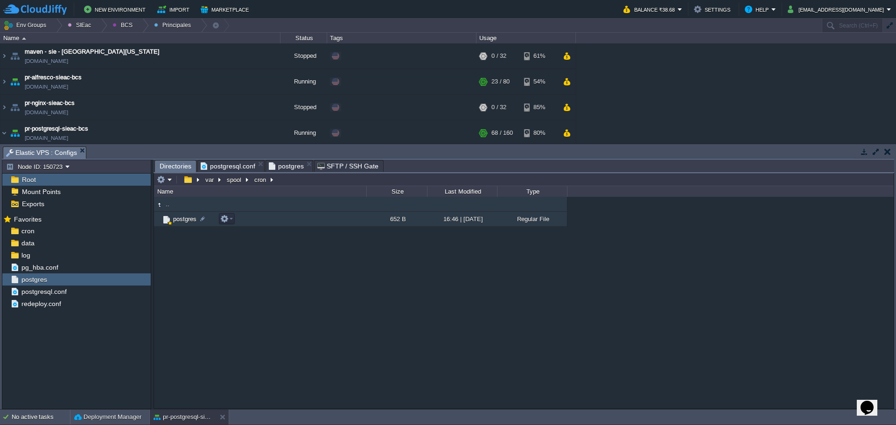
click at [175, 220] on span "postgres" at bounding box center [185, 219] width 26 height 8
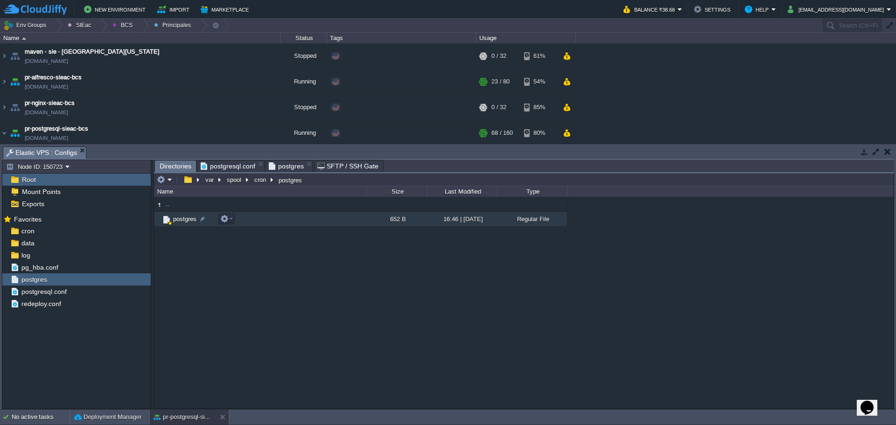
click at [175, 220] on span "postgres" at bounding box center [185, 219] width 26 height 8
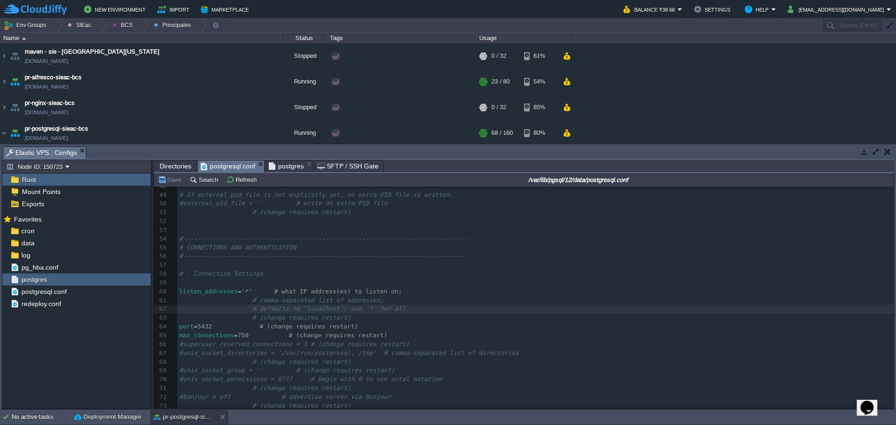
click at [226, 169] on span "postgresql.conf" at bounding box center [228, 167] width 55 height 12
click at [166, 165] on span "Directories" at bounding box center [176, 166] width 32 height 11
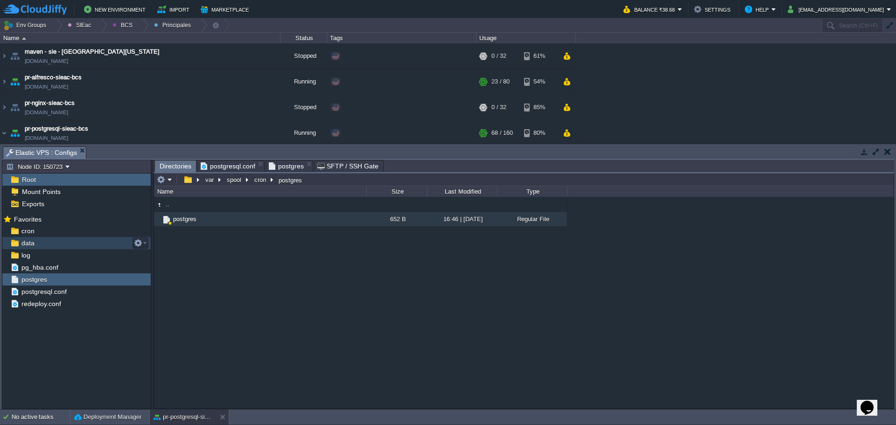
click at [234, 168] on span "postgresql.conf" at bounding box center [228, 166] width 55 height 11
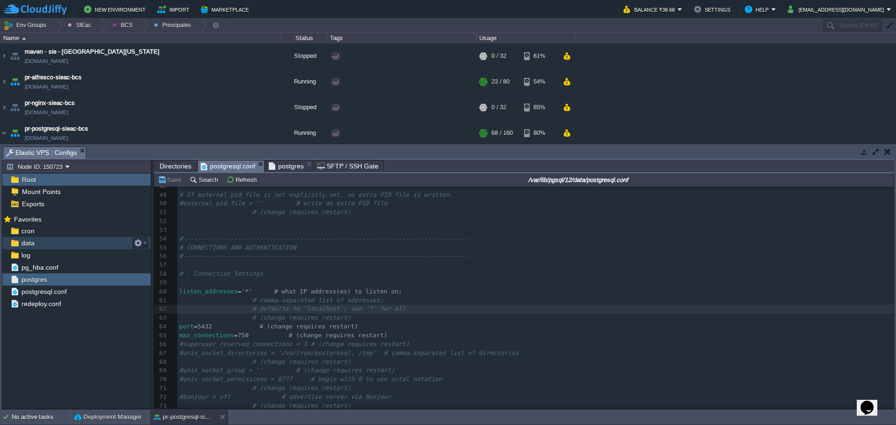
click at [287, 163] on span "postgres" at bounding box center [286, 166] width 35 height 11
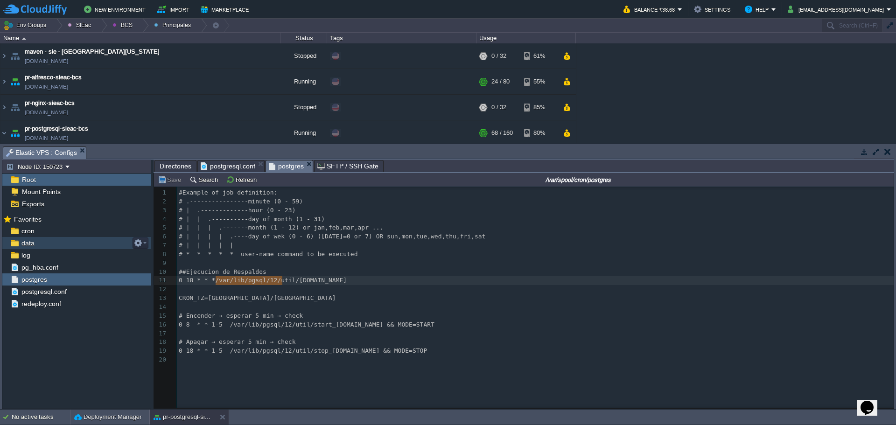
type textarea "/var/lib/pgsql/12/util"
drag, startPoint x: 215, startPoint y: 283, endPoint x: 285, endPoint y: 282, distance: 70.0
click at [176, 167] on span "Directories" at bounding box center [176, 166] width 32 height 11
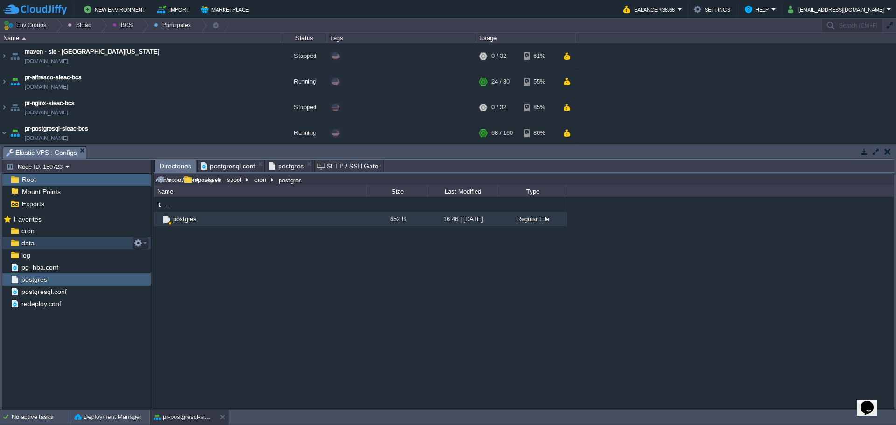
click at [349, 182] on input "/var/spool/cron/postgres" at bounding box center [524, 179] width 740 height 13
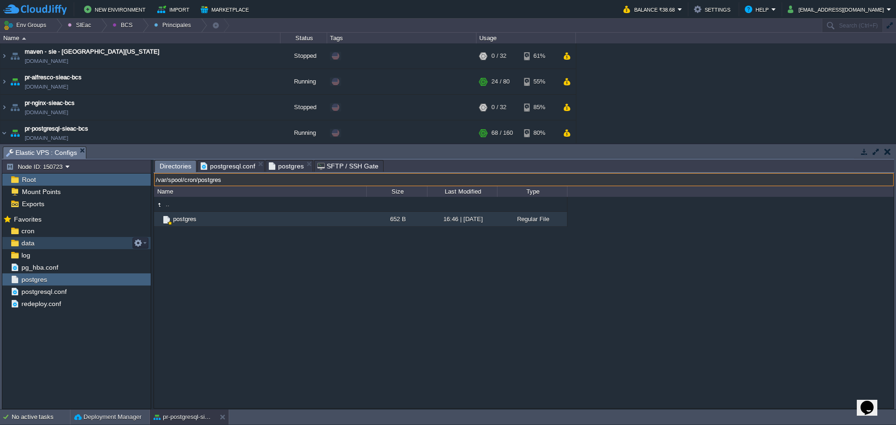
paste input "lib/pgsql/12/util"
type input "/var/lib/pgsql/12/util"
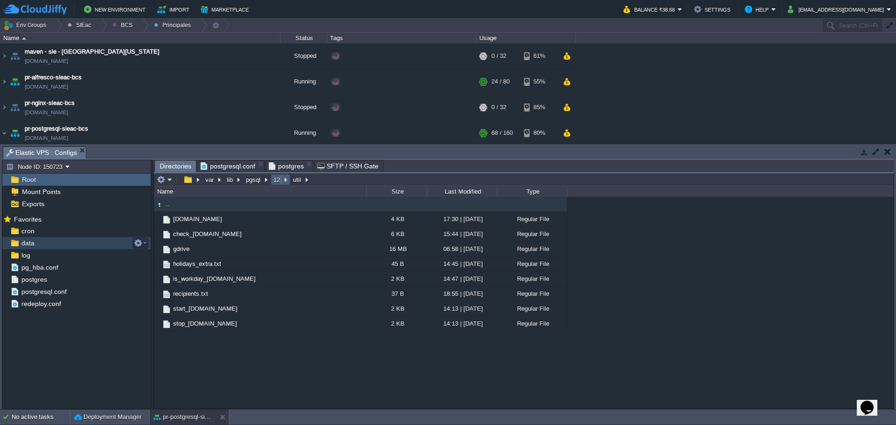
click at [277, 179] on button "12" at bounding box center [277, 179] width 10 height 8
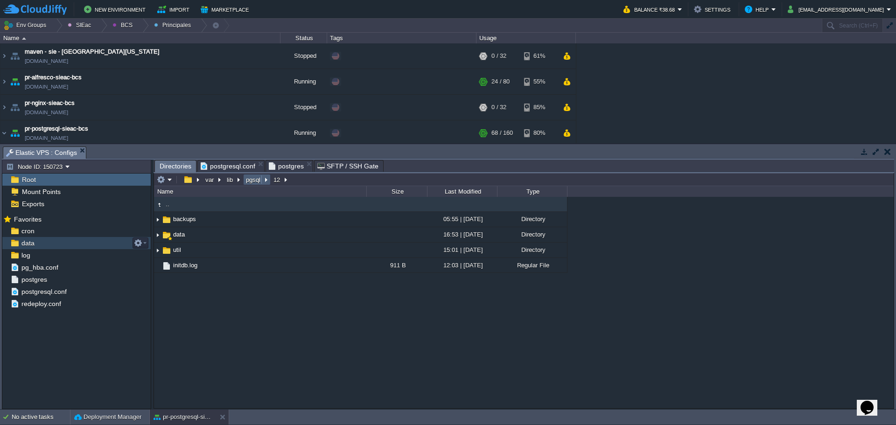
click at [253, 180] on button "pgsql" at bounding box center [254, 179] width 18 height 8
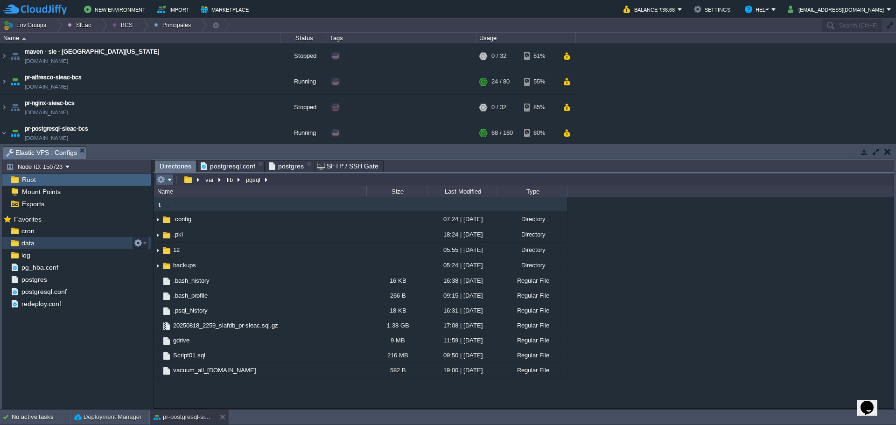
click at [169, 182] on em at bounding box center [164, 179] width 15 height 8
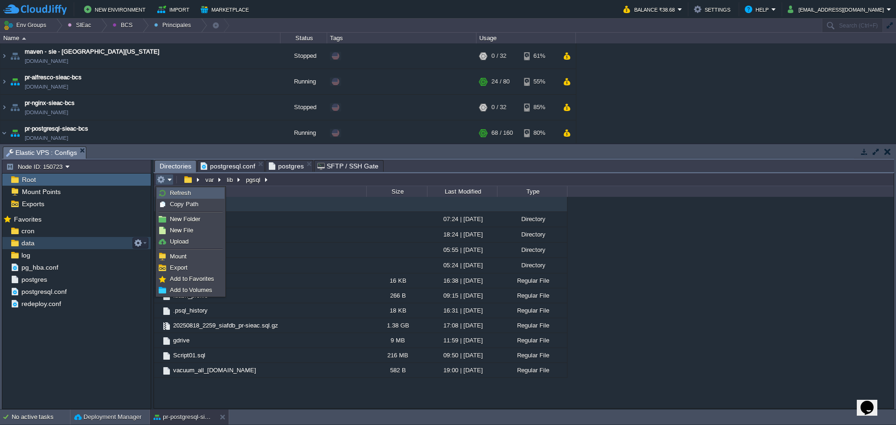
click at [175, 194] on span "Refresh" at bounding box center [180, 192] width 21 height 7
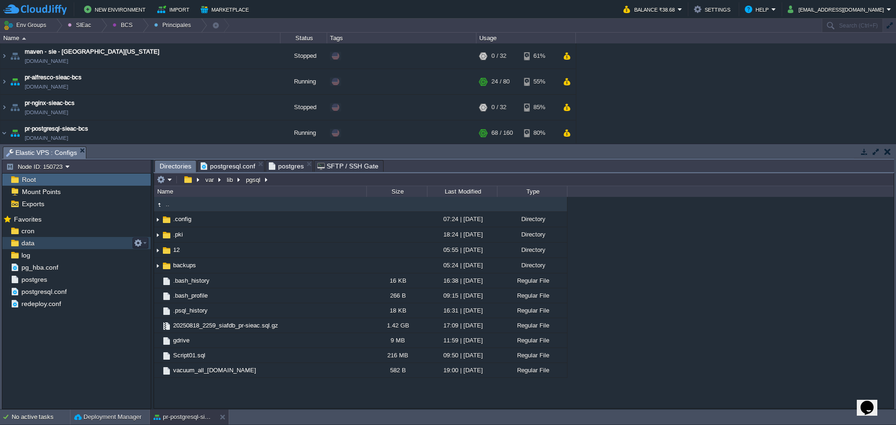
click at [228, 385] on div ".. .config 07:24 | 15 May 2023 Directory .pki 18:24 | 12 Aug 2025 Directory 12 …" at bounding box center [524, 302] width 740 height 211
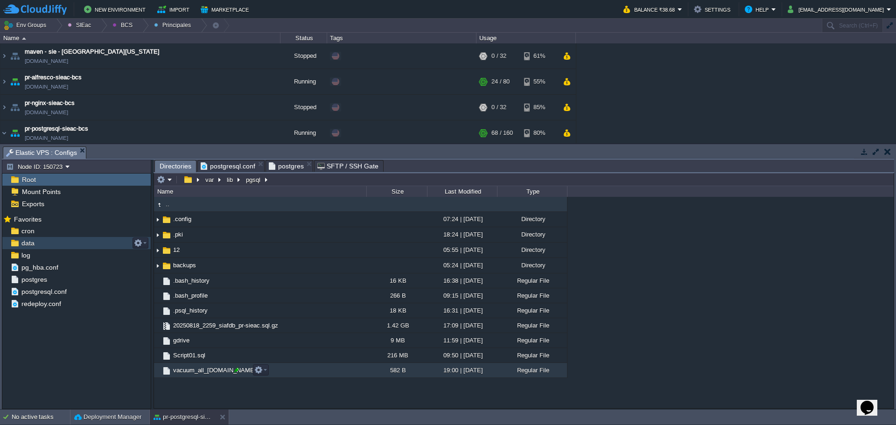
click at [239, 374] on div at bounding box center [236, 370] width 8 height 8
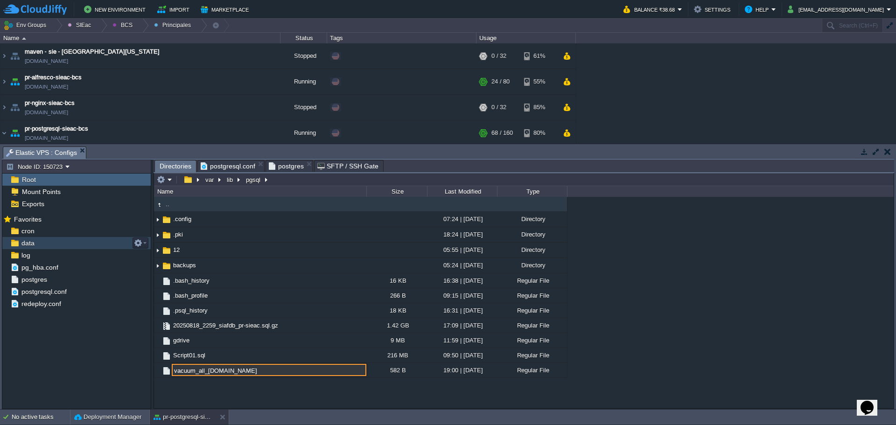
drag, startPoint x: 238, startPoint y: 374, endPoint x: 151, endPoint y: 384, distance: 88.2
click at [151, 384] on div "Node ID: 150723 Root Mount Points Exports Mark the most frequently used files a…" at bounding box center [448, 285] width 892 height 250
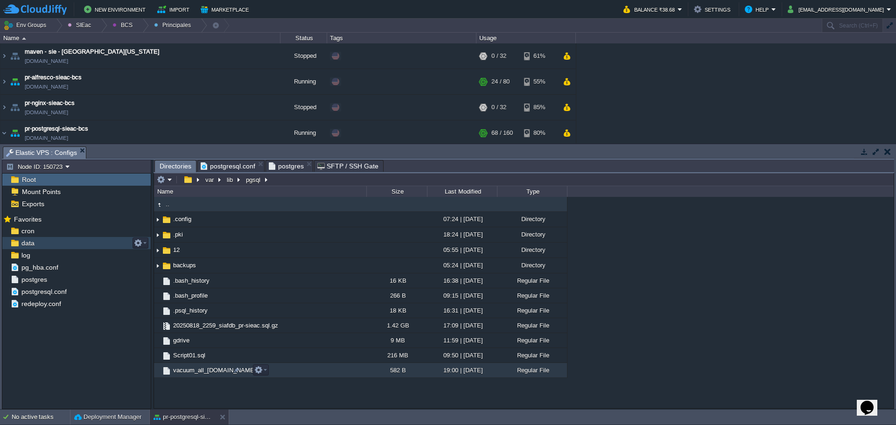
click at [196, 369] on span "vacuum_all_tables.sh" at bounding box center [215, 370] width 86 height 8
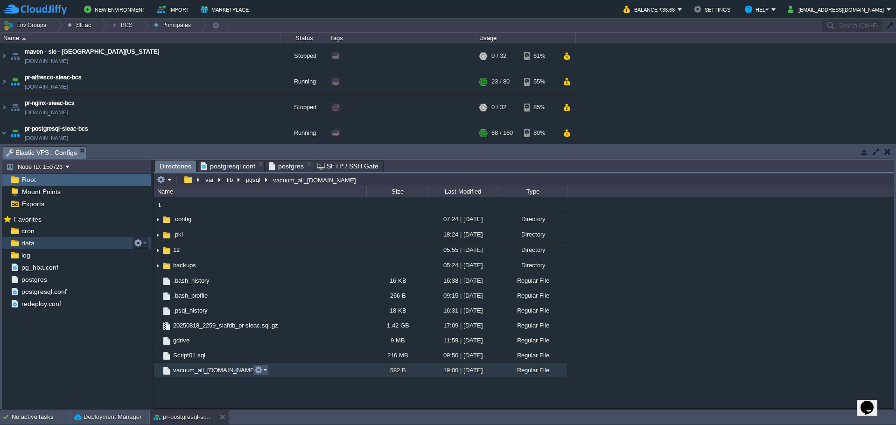
click at [263, 374] on em at bounding box center [260, 370] width 13 height 8
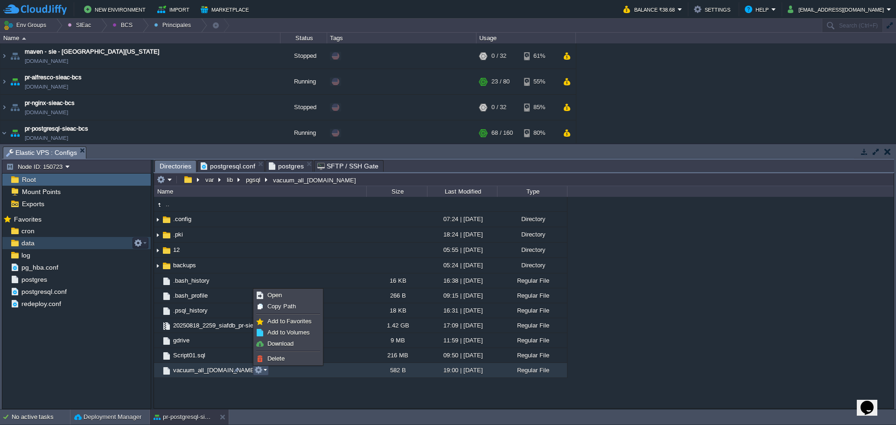
click at [224, 395] on div ".. .config 07:24 | 15 May 2023 Directory .pki 18:24 | 12 Aug 2025 Directory 12 …" at bounding box center [524, 302] width 740 height 211
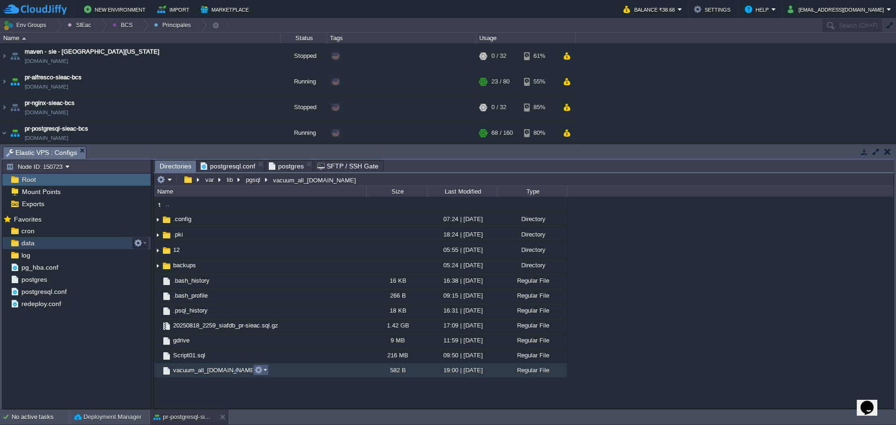
click at [268, 371] on td at bounding box center [261, 369] width 16 height 11
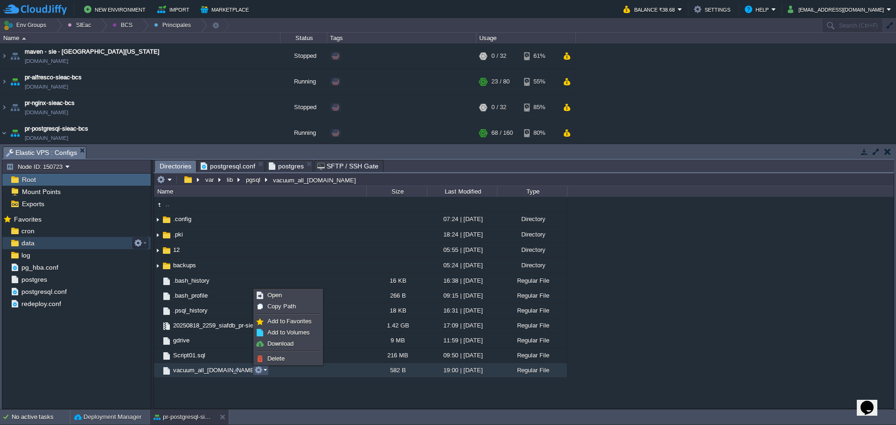
click at [333, 397] on div ".. .config 07:24 | 15 May 2023 Directory .pki 18:24 | 12 Aug 2025 Directory 12 …" at bounding box center [524, 302] width 740 height 211
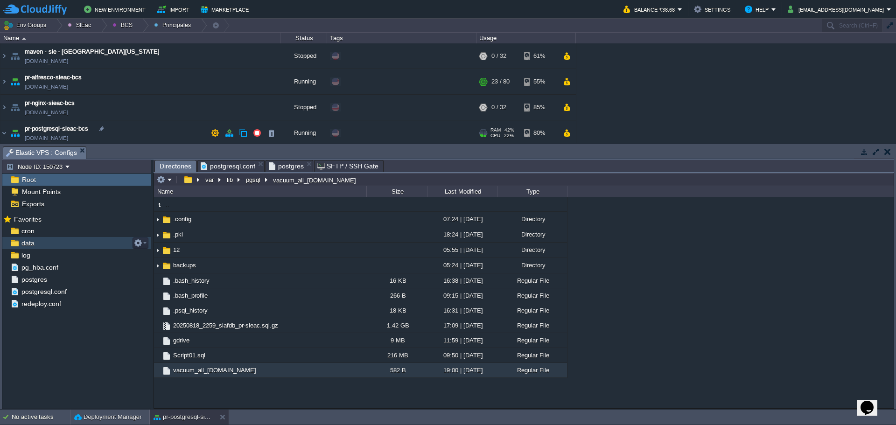
click at [139, 129] on td "pr-postgresql-sieac-bcs [DOMAIN_NAME]" at bounding box center [140, 133] width 280 height 26
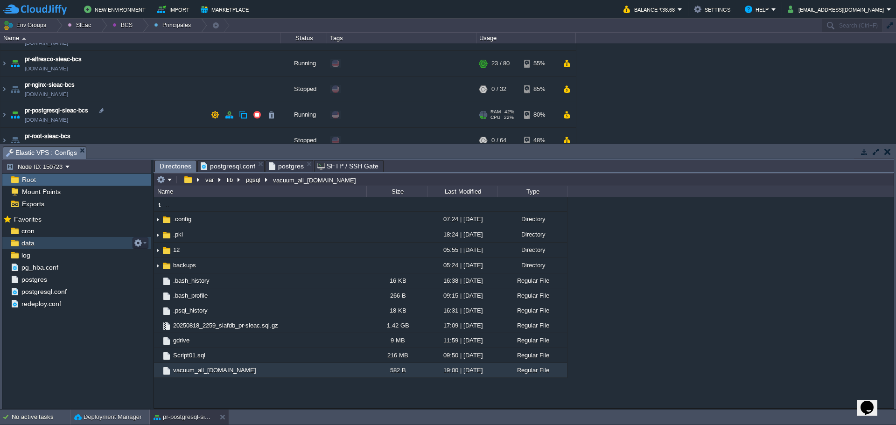
scroll to position [28, 0]
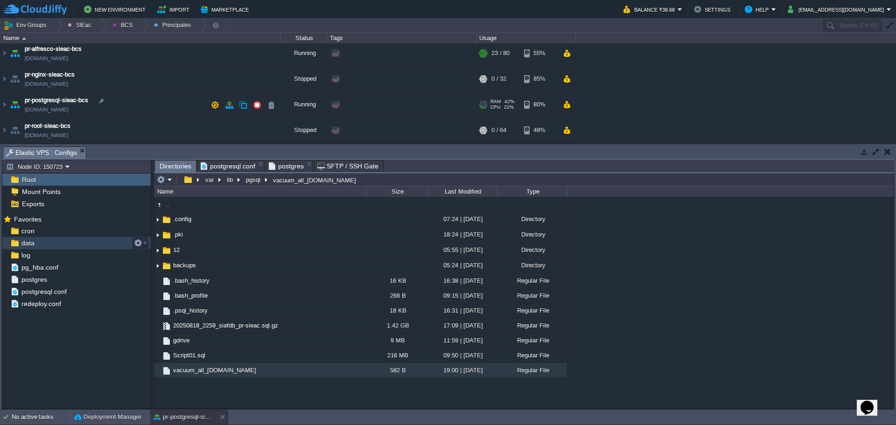
click at [138, 102] on td "pr-postgresql-sieac-bcs [DOMAIN_NAME]" at bounding box center [140, 105] width 280 height 26
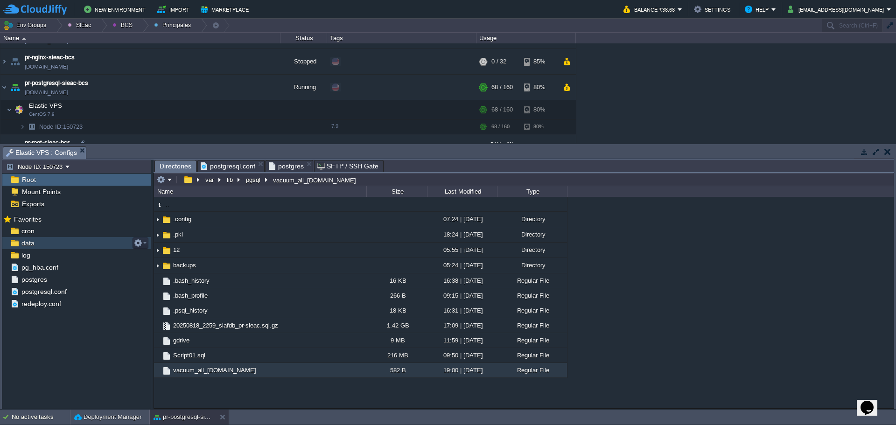
scroll to position [63, 0]
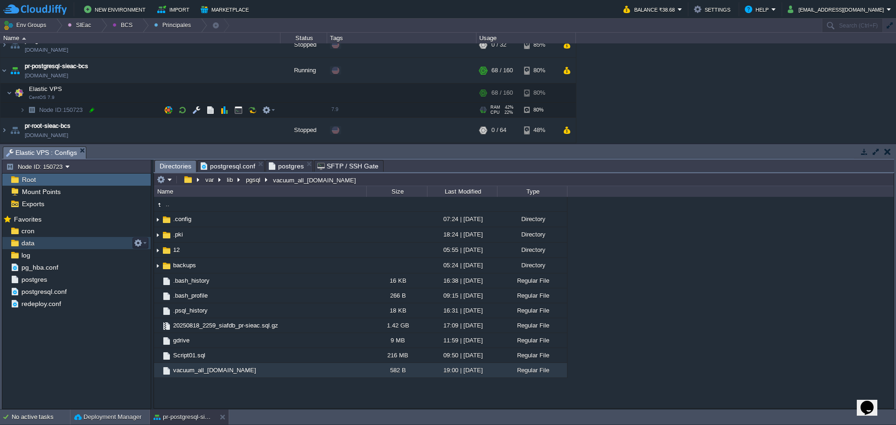
click at [89, 110] on div at bounding box center [92, 109] width 8 height 8
click at [197, 88] on td at bounding box center [196, 93] width 14 height 14
click at [232, 168] on span "postgresql.conf" at bounding box center [228, 166] width 55 height 11
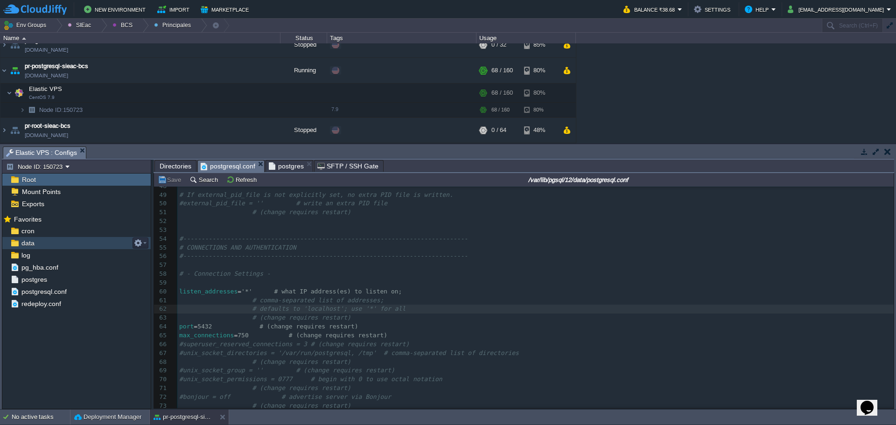
click at [166, 164] on span "Directories" at bounding box center [176, 166] width 32 height 11
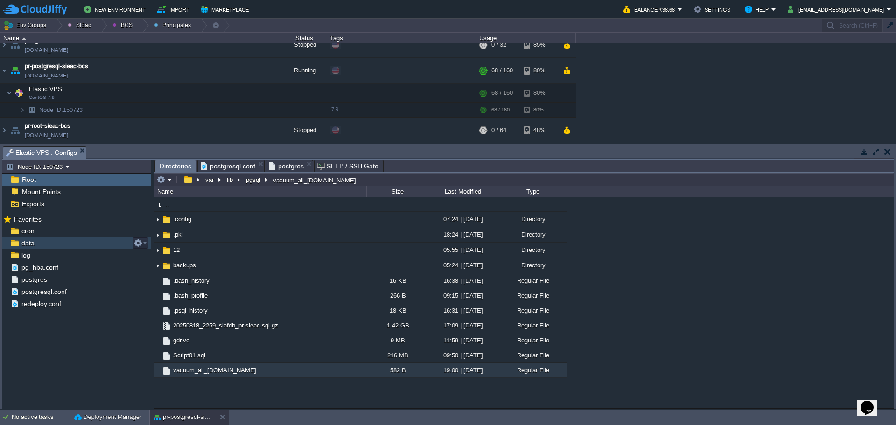
type input "/var/lib/pgsql/vacuum_all_tables.sh"
click at [363, 184] on input "/var/lib/pgsql/vacuum_all_tables.sh" at bounding box center [524, 179] width 740 height 13
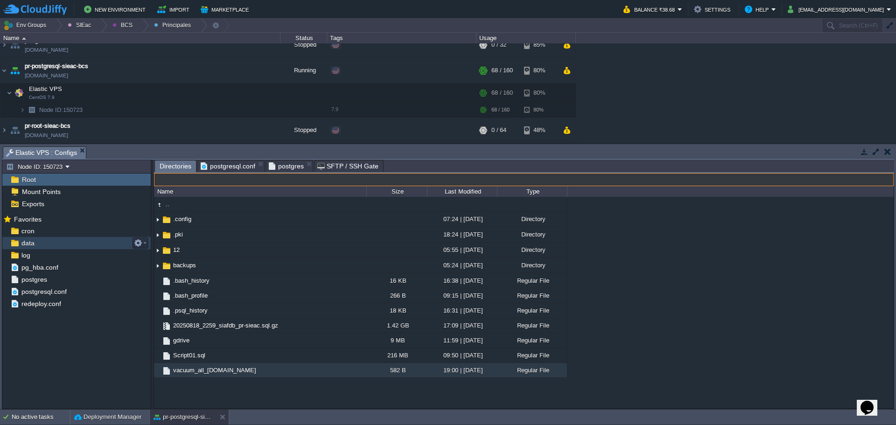
click at [199, 187] on div "Name" at bounding box center [260, 191] width 211 height 11
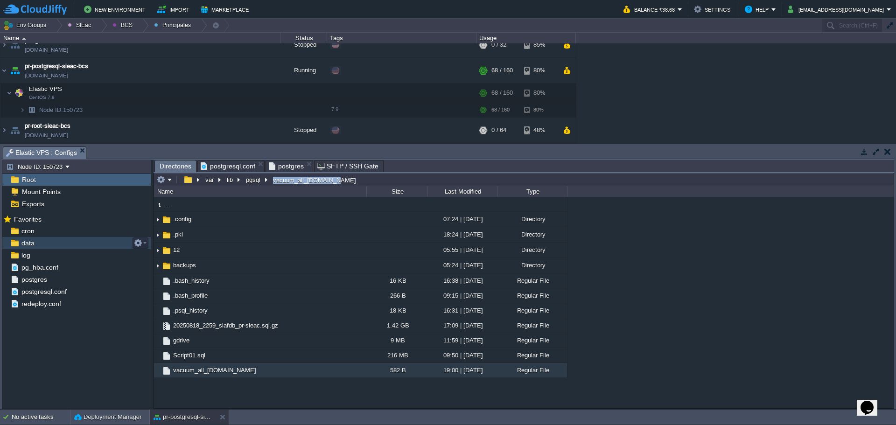
drag, startPoint x: 329, startPoint y: 183, endPoint x: 346, endPoint y: 183, distance: 16.8
click at [333, 183] on div "var lib pgsql vacuum_all_tables.sh" at bounding box center [524, 179] width 740 height 13
type input "/var/lib/pgsql/vacuum_all_tables.sh"
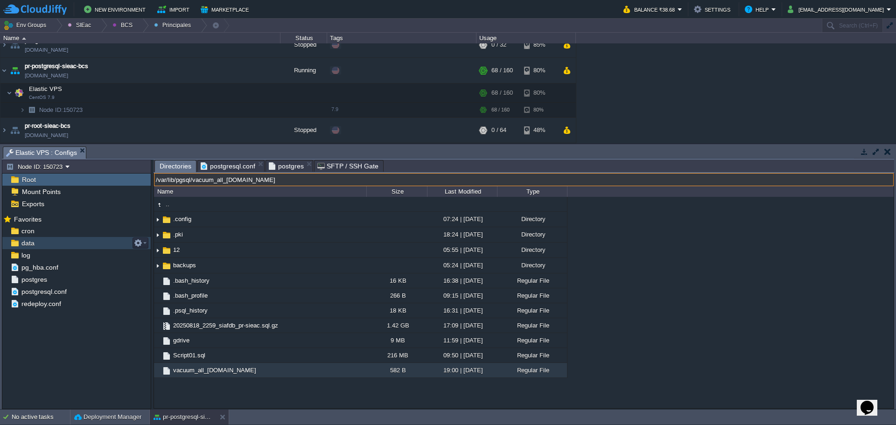
click at [376, 180] on input "/var/lib/pgsql/vacuum_all_tables.sh" at bounding box center [524, 179] width 740 height 13
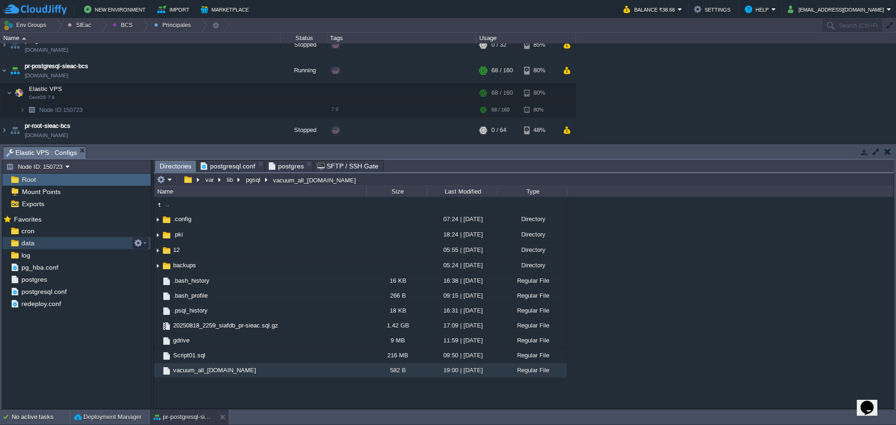
type input "/var/lib/pgsql/vacuum_all_tables.sh"
click at [209, 400] on div ".. .config 07:24 | 15 May 2023 Directory .pki 18:24 | 12 Aug 2025 Directory 12 …" at bounding box center [524, 302] width 740 height 211
click at [171, 176] on td at bounding box center [164, 179] width 18 height 11
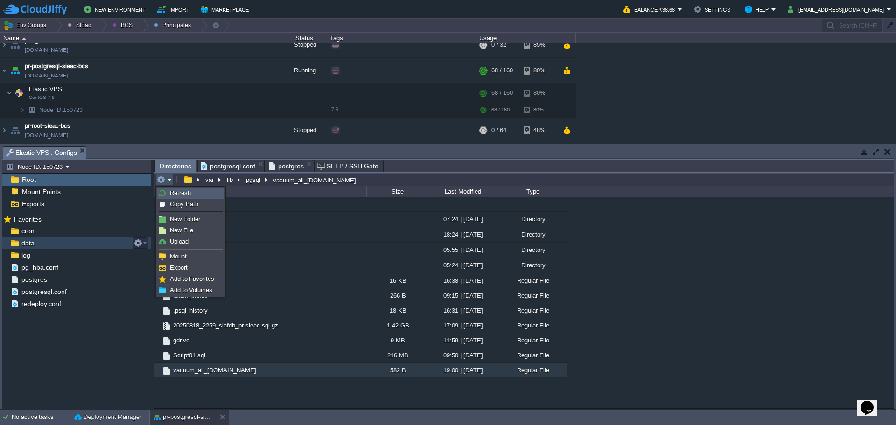
click at [178, 196] on span "Refresh" at bounding box center [180, 192] width 21 height 7
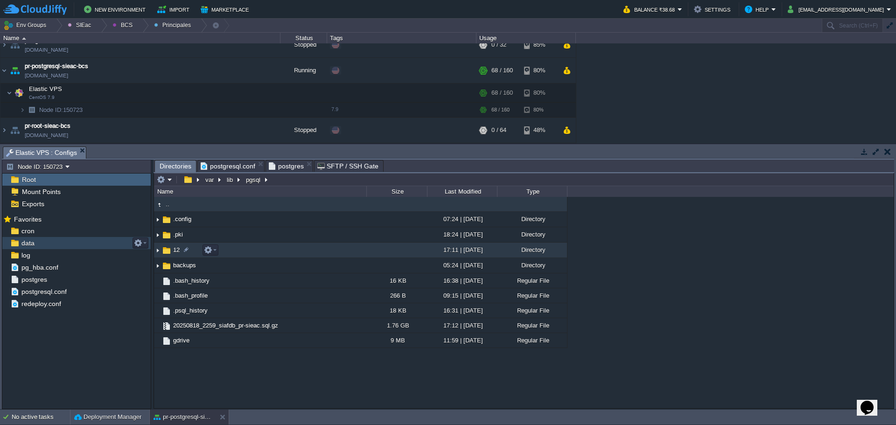
click at [175, 254] on span "12" at bounding box center [176, 250] width 9 height 8
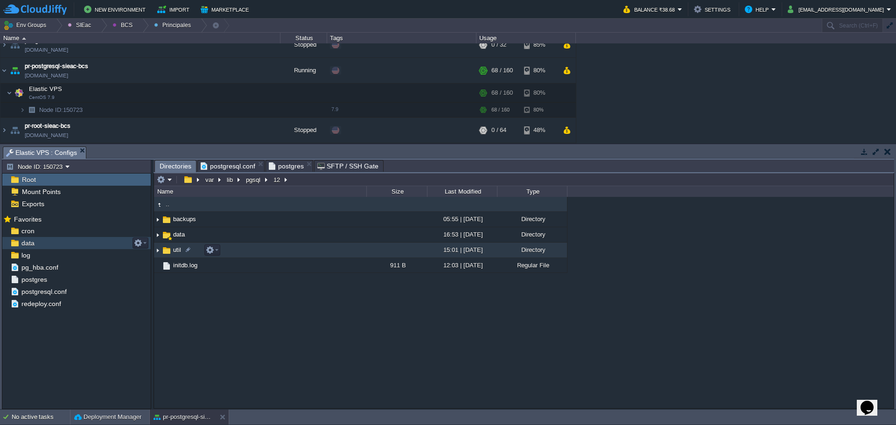
click at [175, 254] on span "util" at bounding box center [177, 250] width 11 height 8
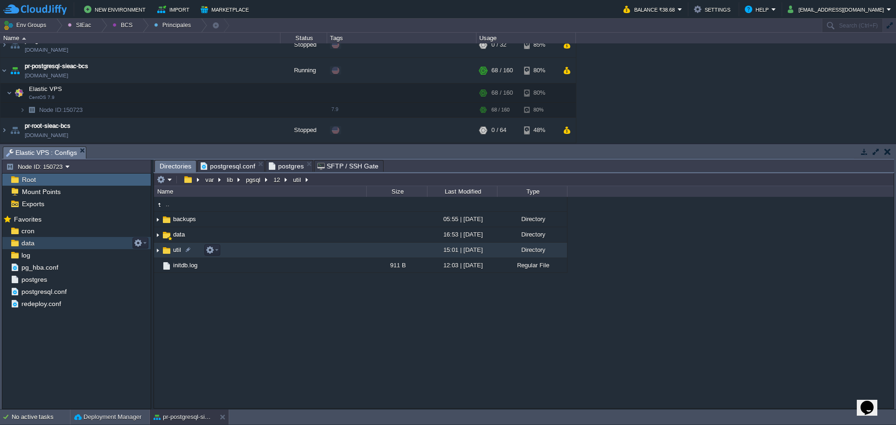
click at [175, 254] on span "util" at bounding box center [177, 250] width 11 height 8
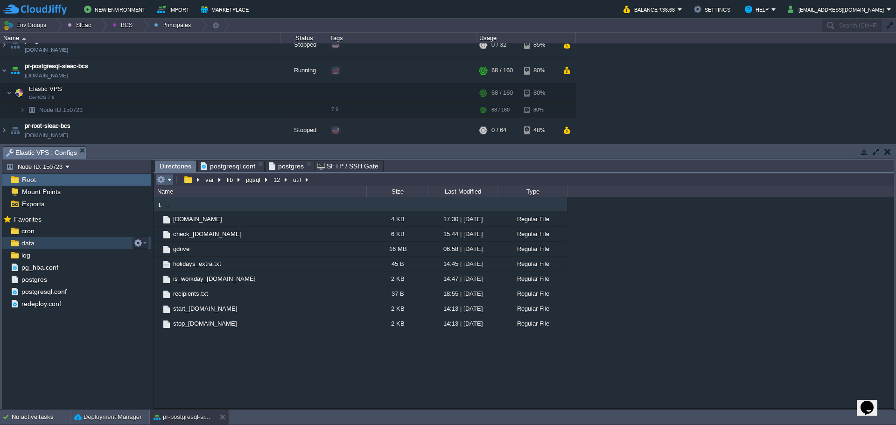
drag, startPoint x: 171, startPoint y: 177, endPoint x: 172, endPoint y: 183, distance: 6.2
click at [171, 178] on em at bounding box center [164, 179] width 15 height 8
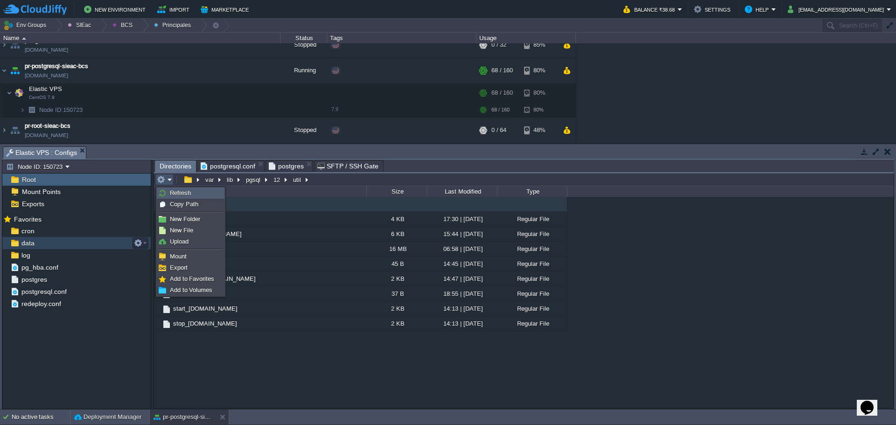
click at [179, 191] on span "Refresh" at bounding box center [180, 192] width 21 height 7
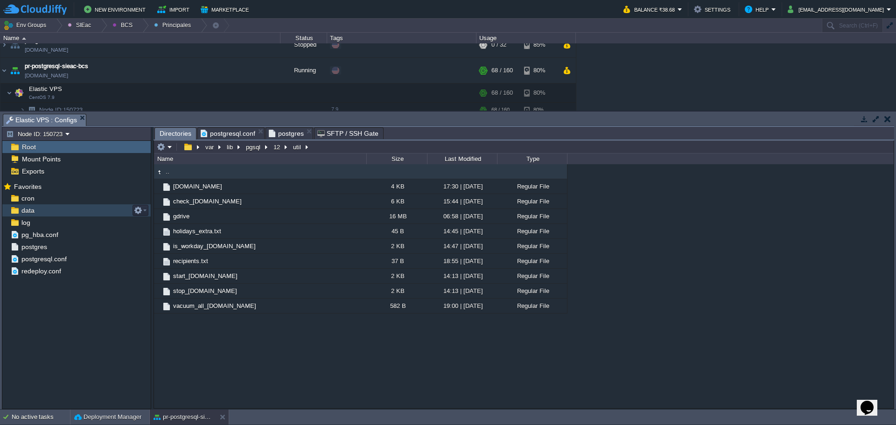
click at [221, 336] on div ".. backup.sh 4 KB 17:30 | 23 Sep 2024 Regular File check_envs.sh 6 KB 15:44 | 1…" at bounding box center [524, 286] width 740 height 244
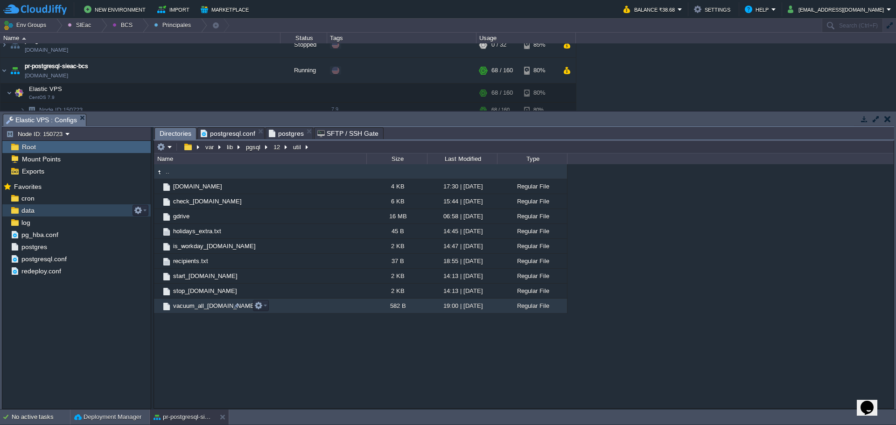
click at [211, 307] on span "vacuum_all_tables.sh" at bounding box center [215, 306] width 86 height 8
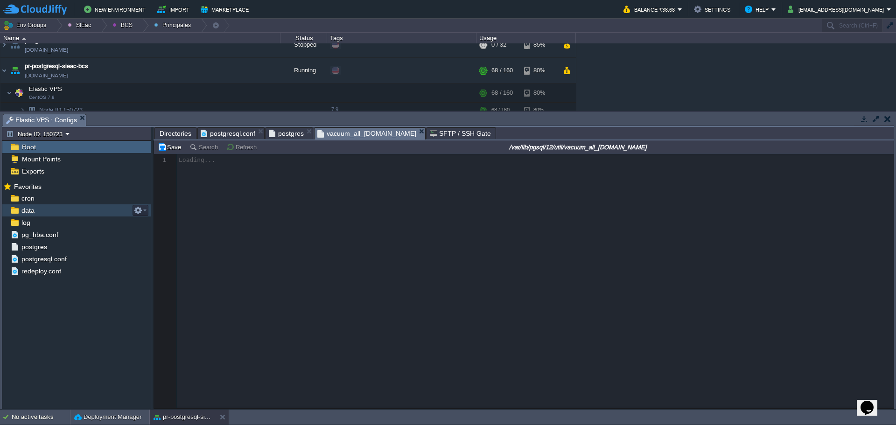
click at [345, 268] on div at bounding box center [524, 281] width 740 height 254
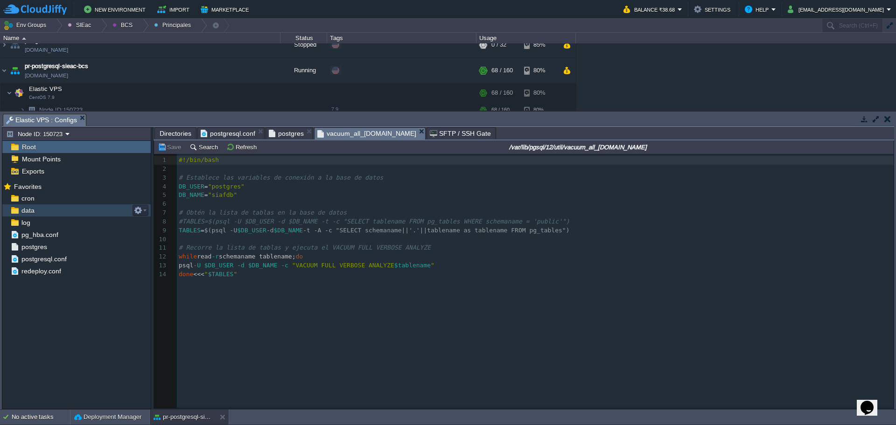
click at [306, 336] on div "14 1 #!/bin/bash 2 ​ 3 # Establece las variables de conexión a la base de datos…" at bounding box center [531, 288] width 754 height 268
type textarea "#!/bin/bash # Establece las variables de conexión a la base de datos DB_USER="p…"
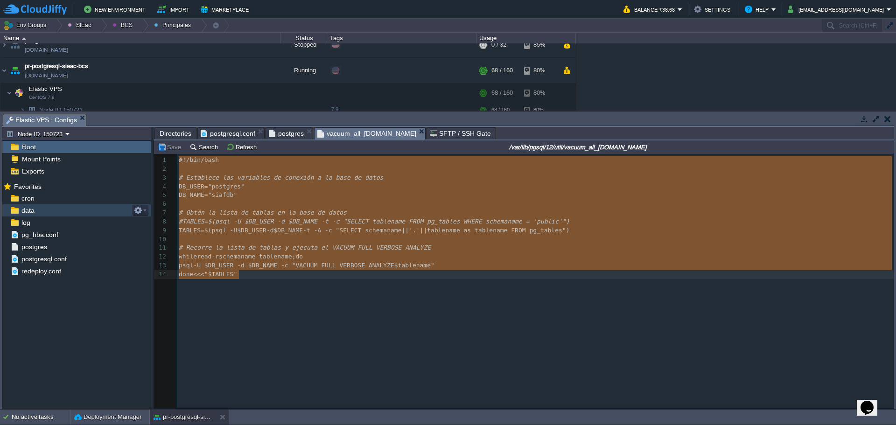
click at [359, 314] on div "x 1 #!/bin/bash 2 ​ 3 # Establece las variables de conexión a la base de datos …" at bounding box center [531, 288] width 754 height 268
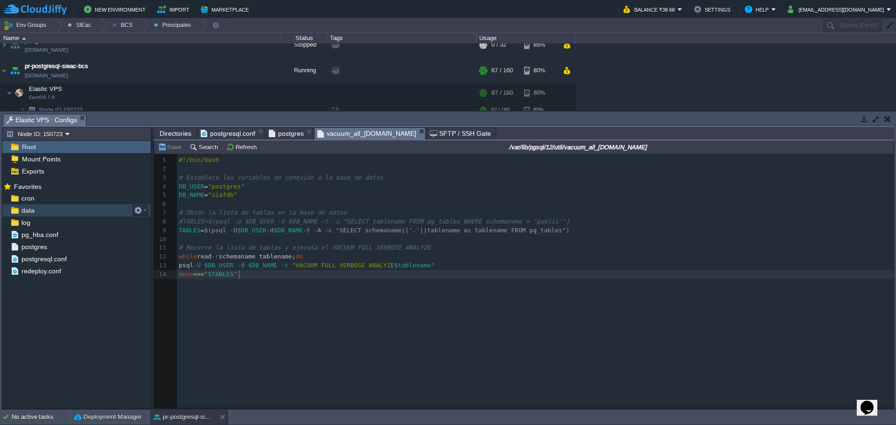
drag, startPoint x: 324, startPoint y: 318, endPoint x: 337, endPoint y: 303, distance: 19.8
click at [331, 317] on div "x 1 #!/bin/bash 2 ​ 3 # Establece las variables de conexión a la base de datos …" at bounding box center [531, 288] width 754 height 268
type textarea "#!/bin/bash # Establece las variables de conexión a la base de datos DB_USER="p…"
click at [424, 369] on div "x 1 #!/bin/bash 2 ​ 3 # Establece las variables de conexión a la base de datos …" at bounding box center [531, 288] width 754 height 268
click at [475, 284] on div "x 1 #!/bin/bash 2 ​ 3 # Establece las variables de conexión a la base de datos …" at bounding box center [531, 288] width 754 height 268
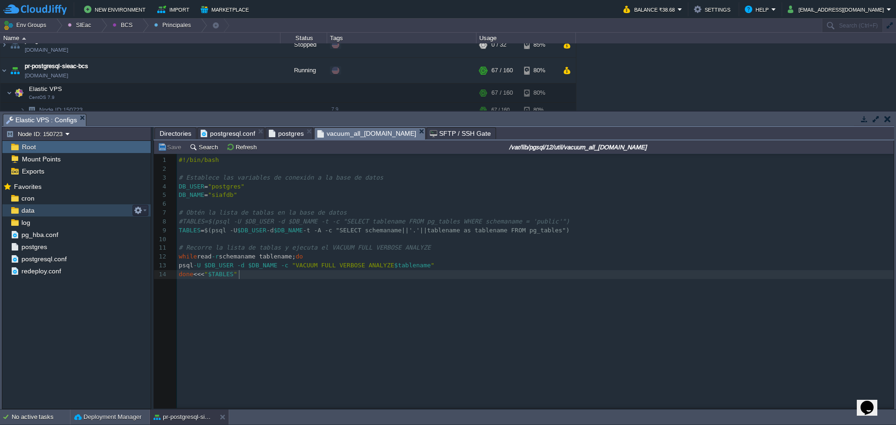
type textarea "#!/bin/bash # Establece las variables de conexión a la base de datos DB_USER="p…"
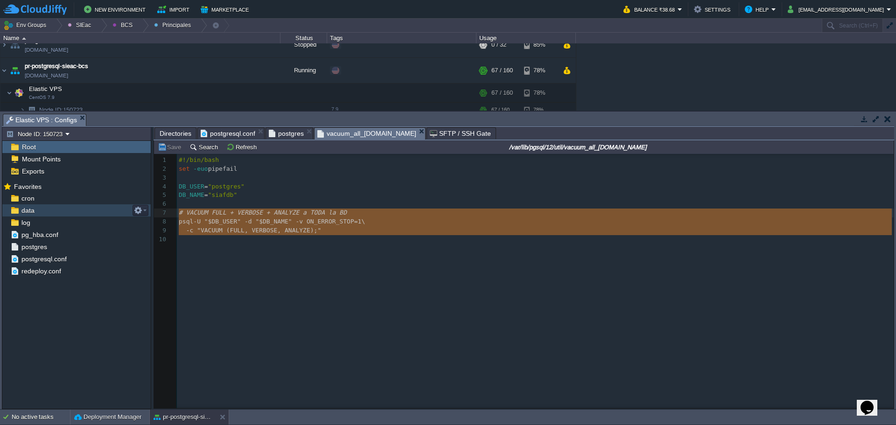
type textarea "#!/bin/bash set -euo pipefail DB_USER="postgres" DB_NAME="siafdb" # VACUUM FULL…"
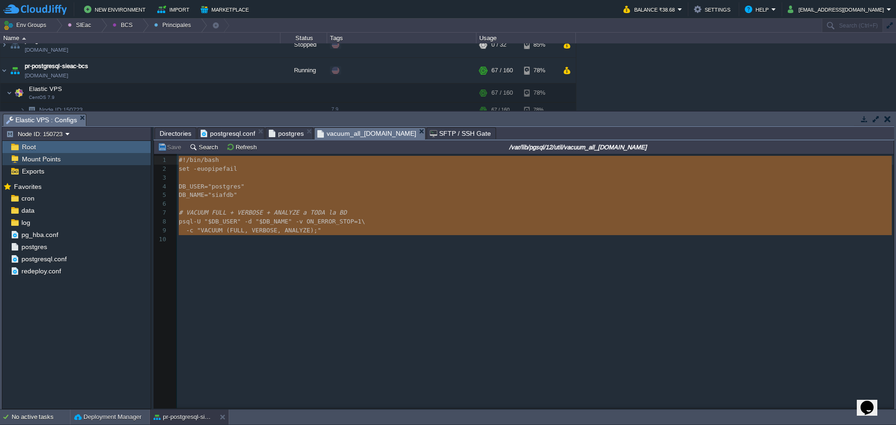
drag, startPoint x: 373, startPoint y: 274, endPoint x: 86, endPoint y: 158, distance: 310.1
click at [86, 158] on div "Node ID: 150723 Root Mount Points Exports Mark the most frequently used files a…" at bounding box center [448, 268] width 892 height 282
click at [606, 310] on div "xxxxxxxxxx 1 #!/bin/bash 2 set -euo pipefail 3 ​ 4 DB_USER = "postgres" 5 DB_NA…" at bounding box center [531, 288] width 754 height 268
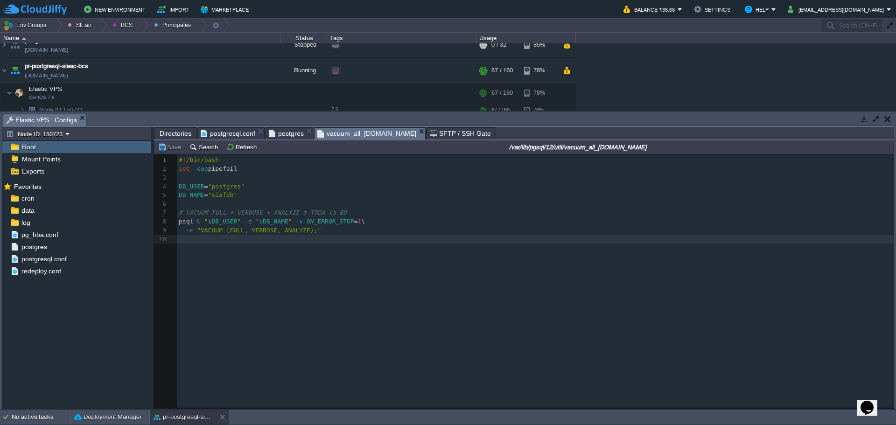
click at [456, 297] on div "xxxxxxxxxx 1 #!/bin/bash 2 set -euo pipefail 3 ​ 4 DB_USER = "postgres" 5 DB_NA…" at bounding box center [531, 288] width 754 height 268
type textarea "#!/bin/bash set -euo pipefail DB_USER="postgres" DB_NAME="siafdb" # VACUUM FULL…"
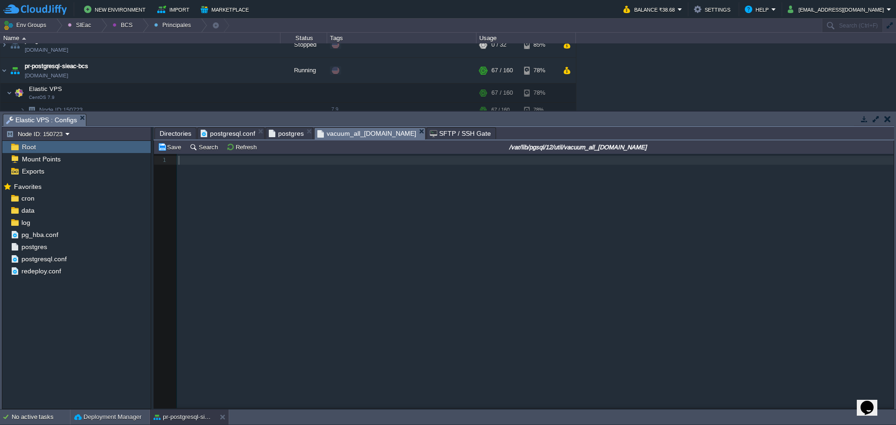
scroll to position [4, 0]
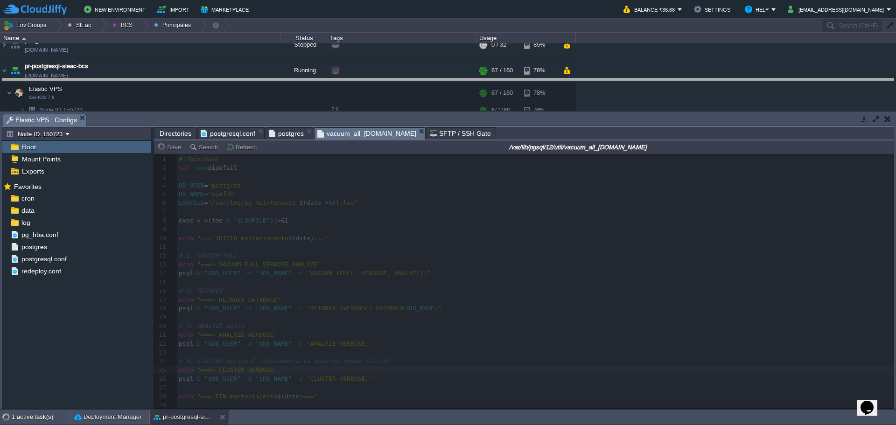
drag, startPoint x: 469, startPoint y: 119, endPoint x: 462, endPoint y: 84, distance: 36.2
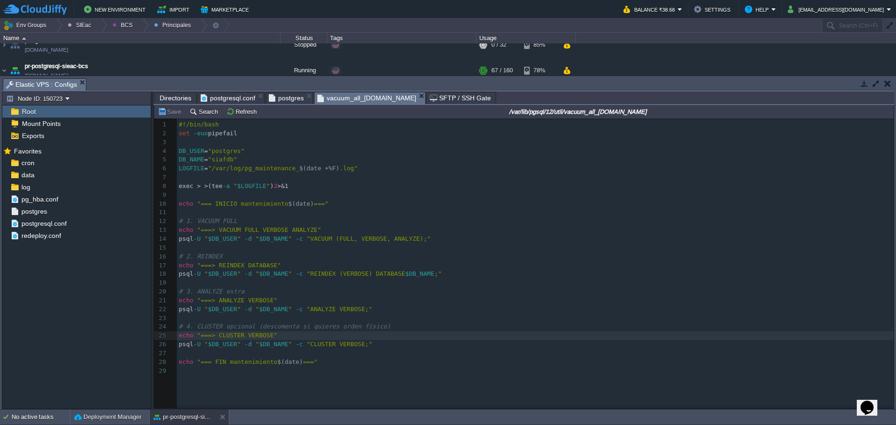
click at [230, 99] on span "postgresql.conf" at bounding box center [228, 97] width 55 height 11
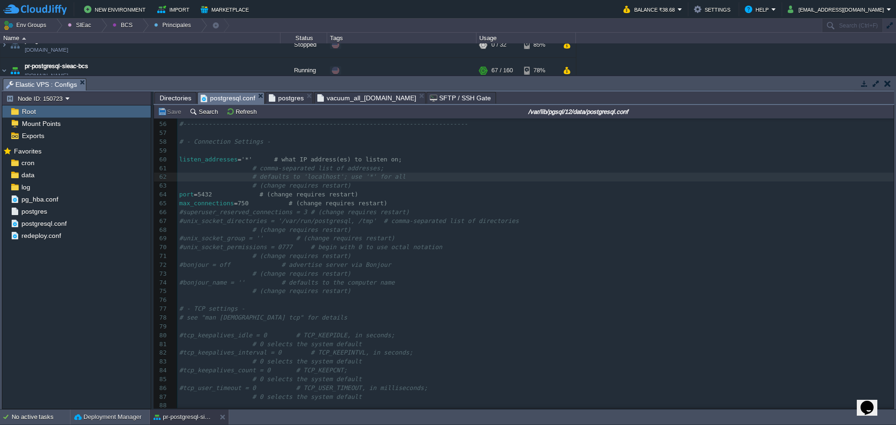
scroll to position [560, 0]
click at [176, 93] on span "Directories" at bounding box center [176, 97] width 32 height 11
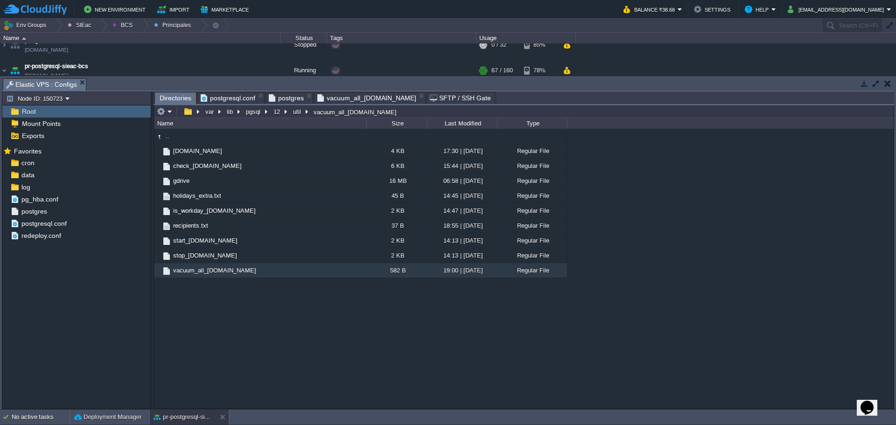
click at [288, 99] on span "postgres" at bounding box center [286, 97] width 35 height 11
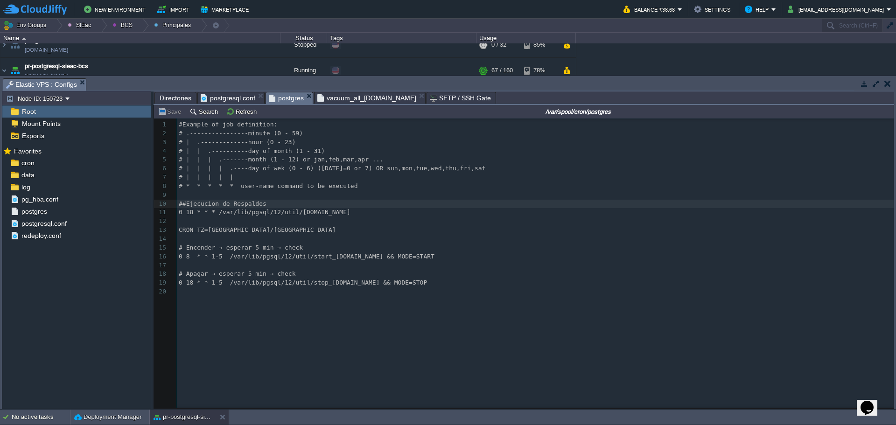
click at [173, 98] on span "Directories" at bounding box center [176, 97] width 32 height 11
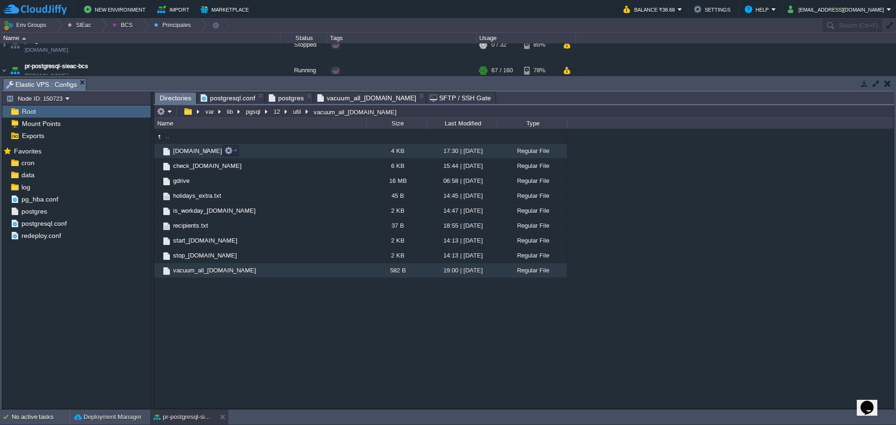
click at [186, 152] on span "[DOMAIN_NAME]" at bounding box center [198, 151] width 52 height 8
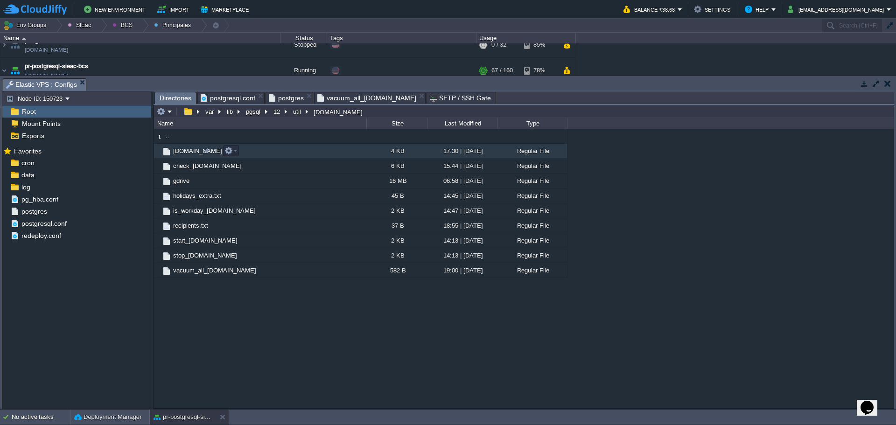
click at [186, 152] on span "[DOMAIN_NAME]" at bounding box center [198, 151] width 52 height 8
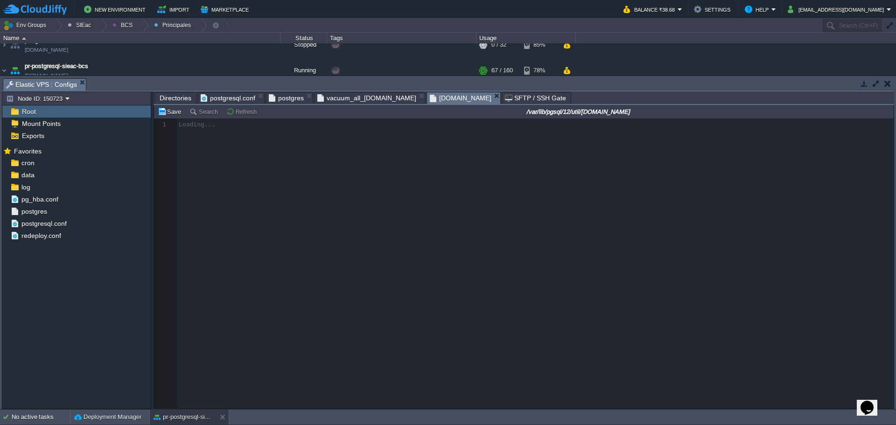
scroll to position [3, 0]
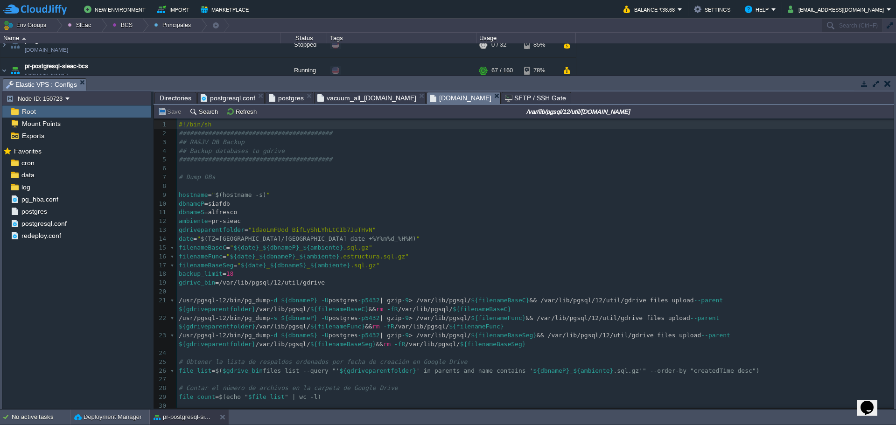
click at [216, 208] on div "75 1 #!/bin/sh 2 ########################################## 3 ## RA&JV DB Backu…" at bounding box center [535, 304] width 717 height 369
type textarea "e"
type textarea "dbnameP=siafdb dbnameS=alfresco"
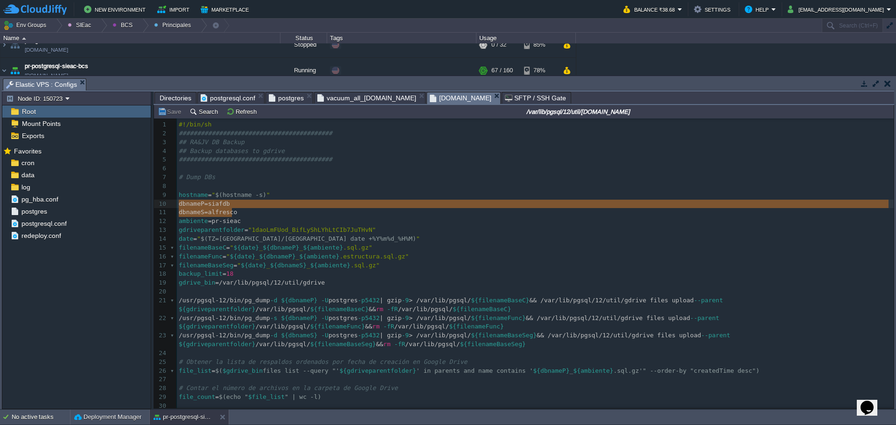
drag, startPoint x: 232, startPoint y: 211, endPoint x: 167, endPoint y: 208, distance: 65.9
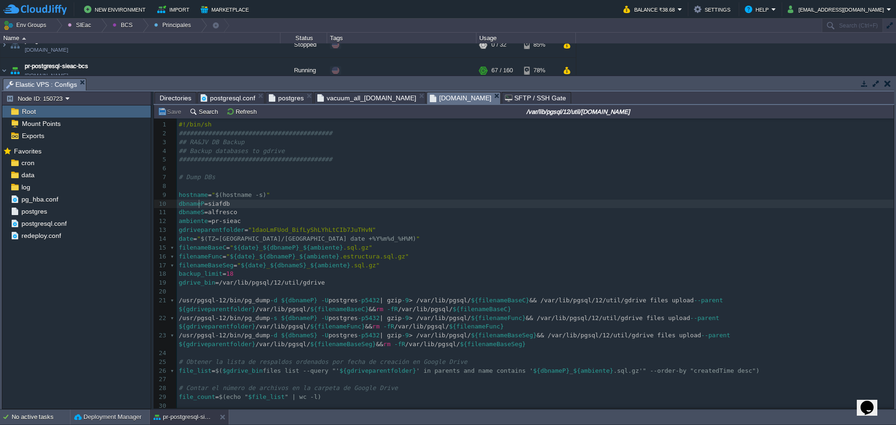
click at [214, 206] on span "siafdb" at bounding box center [219, 203] width 22 height 7
type textarea "siafdb"
click at [211, 213] on span "alfresco" at bounding box center [222, 212] width 29 height 7
type textarea "alfresco"
click at [222, 95] on span "postgresql.conf" at bounding box center [228, 97] width 55 height 11
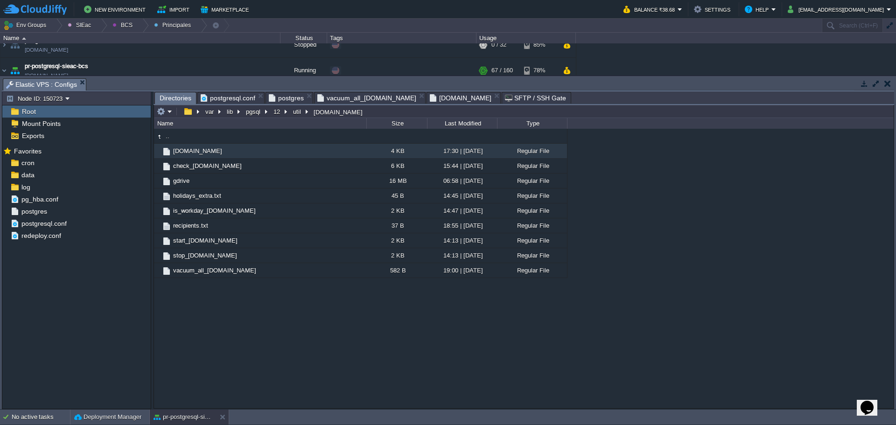
click at [181, 95] on span "Directories" at bounding box center [176, 98] width 32 height 12
click at [207, 272] on span "vacuum_all_tables.sh" at bounding box center [215, 270] width 86 height 8
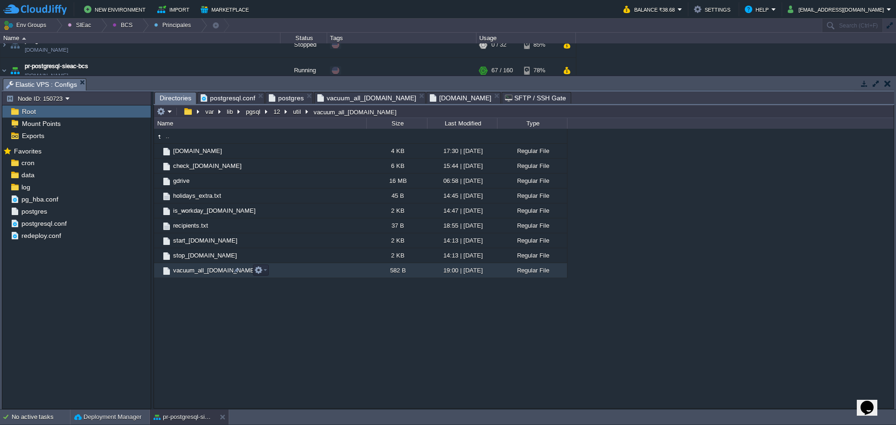
click at [207, 272] on span "vacuum_all_tables.sh" at bounding box center [215, 270] width 86 height 8
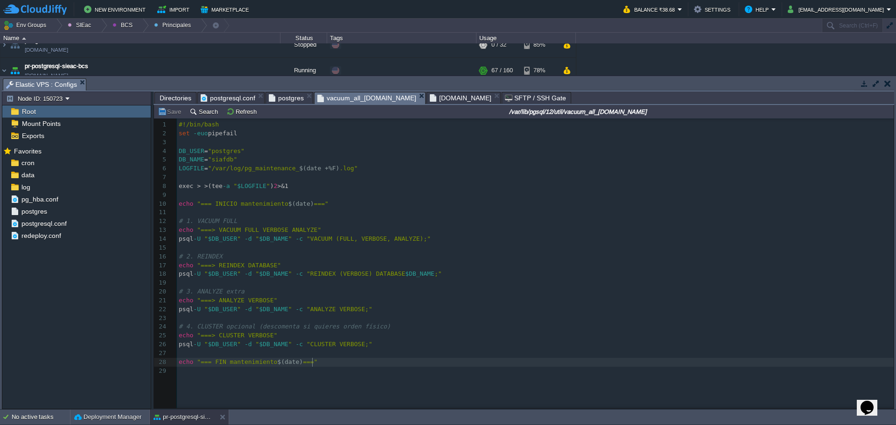
click at [351, 362] on pre "echo "=== FIN mantenimiento $(date) ==="" at bounding box center [537, 362] width 720 height 9
type textarea "#!/bin/bash set -euo pipefail DB_USER="postgres" DB_NAME="siafdb" LOGFILE="/var…"
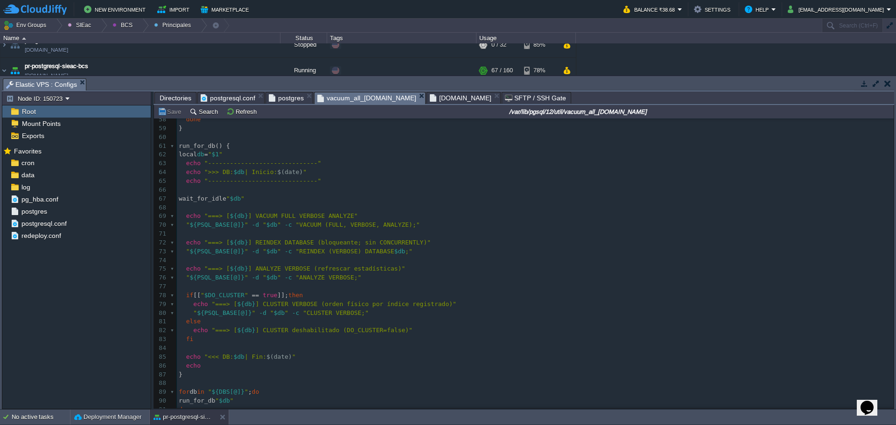
scroll to position [0, 0]
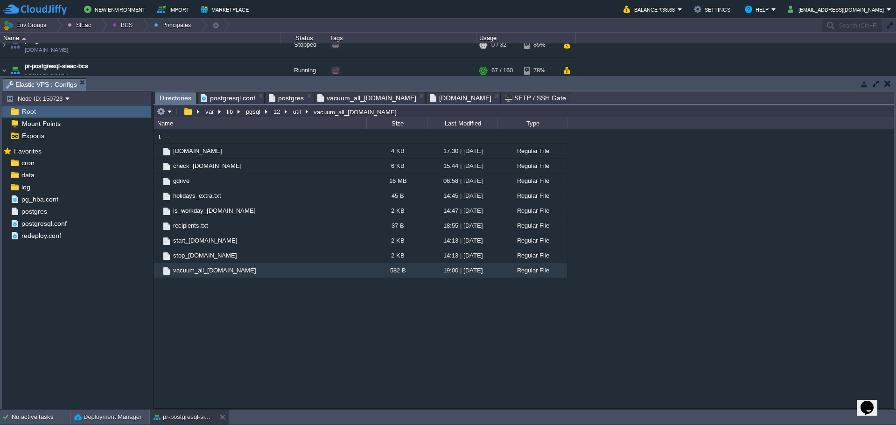
click at [179, 100] on span "Directories" at bounding box center [176, 98] width 32 height 12
click at [19, 211] on img at bounding box center [15, 211] width 10 height 12
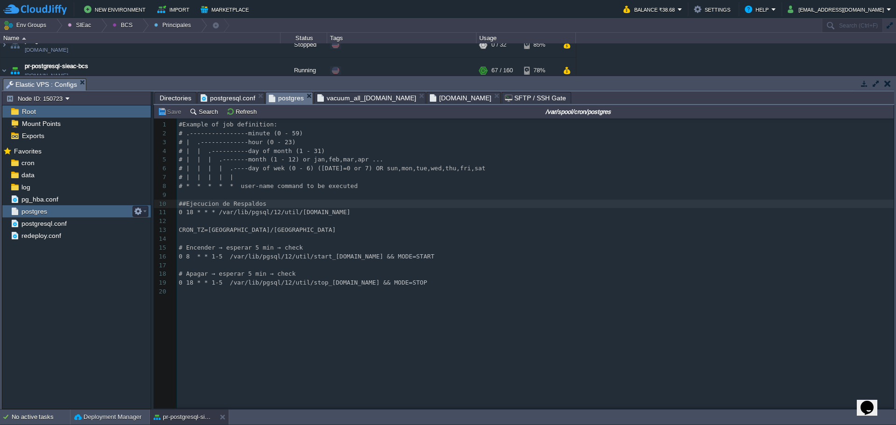
click at [20, 211] on div "postgres" at bounding box center [76, 211] width 148 height 12
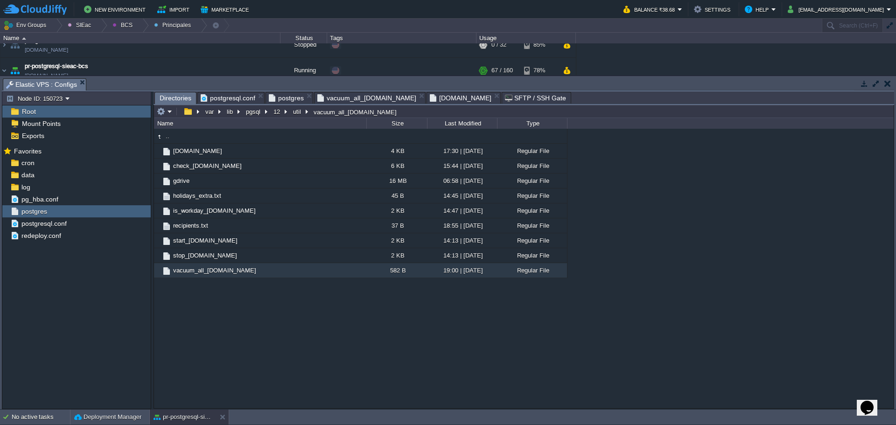
click at [178, 96] on span "Directories" at bounding box center [176, 98] width 32 height 12
click at [207, 272] on span "vacuum_all_tables.sh" at bounding box center [215, 270] width 86 height 8
click at [238, 268] on div at bounding box center [236, 270] width 8 height 8
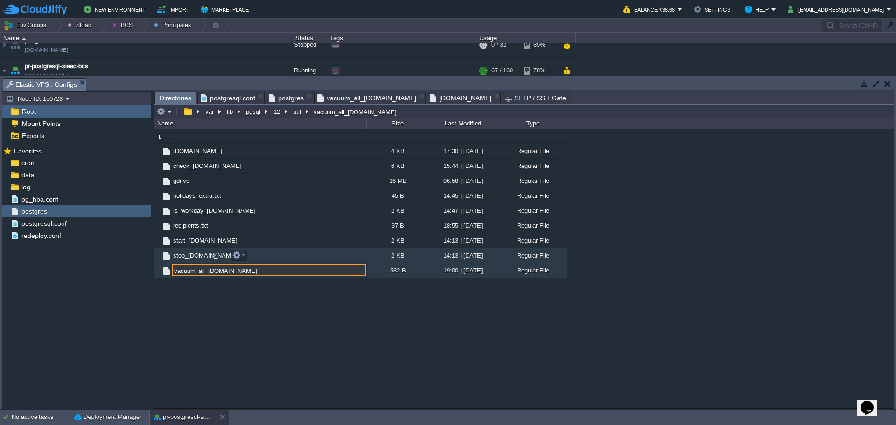
drag, startPoint x: 237, startPoint y: 268, endPoint x: 79, endPoint y: 265, distance: 157.3
click at [71, 261] on div "Node ID: 150723 Root Mount Points Exports Mark the most frequently used files a…" at bounding box center [448, 250] width 892 height 318
type input "pg_autovacuum_plus.sh"
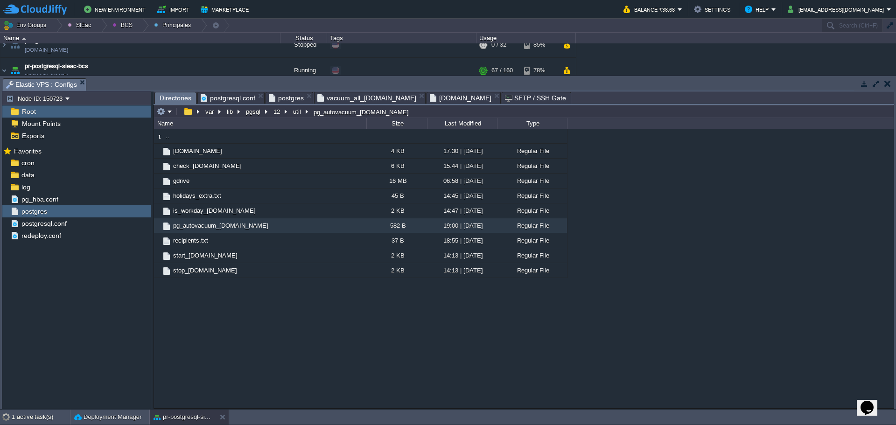
click at [391, 93] on em "vacuum_all_tables.sh" at bounding box center [371, 97] width 108 height 11
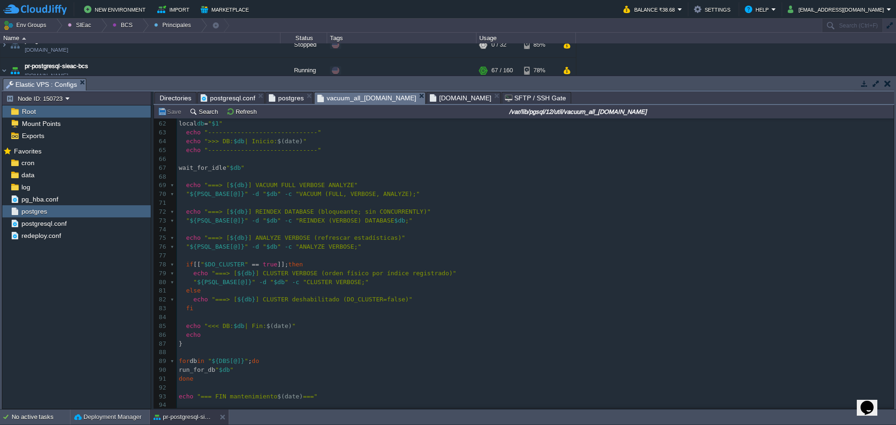
click at [388, 99] on em "vacuum_all_tables.sh" at bounding box center [371, 98] width 108 height 12
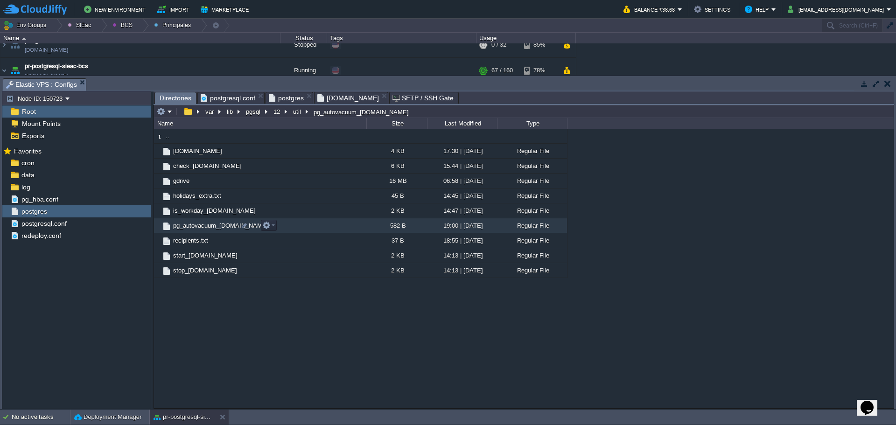
click at [202, 226] on span "pg_autovacuum_plus.sh" at bounding box center [221, 226] width 98 height 8
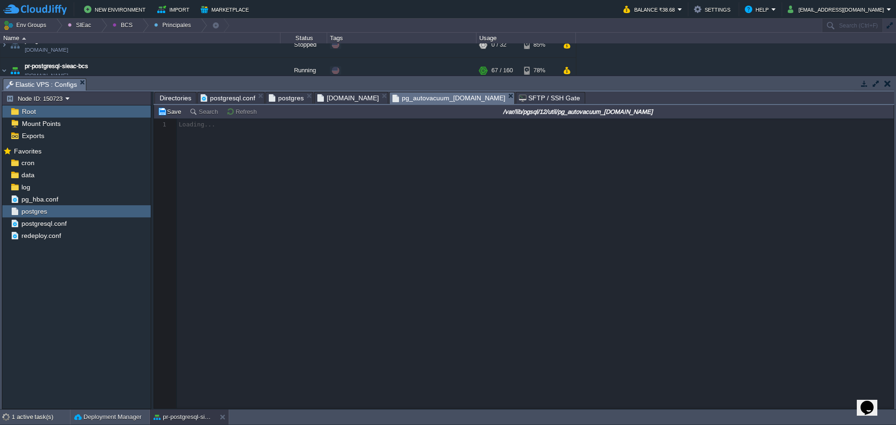
click at [280, 98] on span "postgres" at bounding box center [286, 97] width 35 height 11
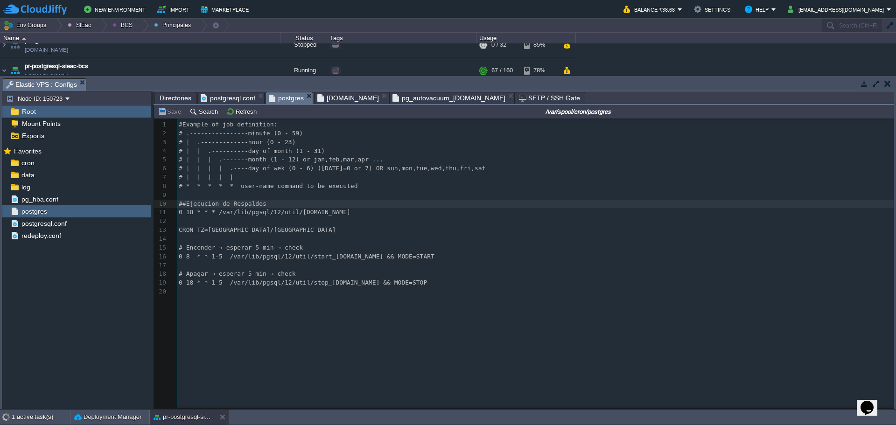
click at [273, 219] on pre "​" at bounding box center [537, 221] width 720 height 9
type textarea "0 18 * * * /var/lib/pgsql/12/util/[DOMAIN_NAME]"
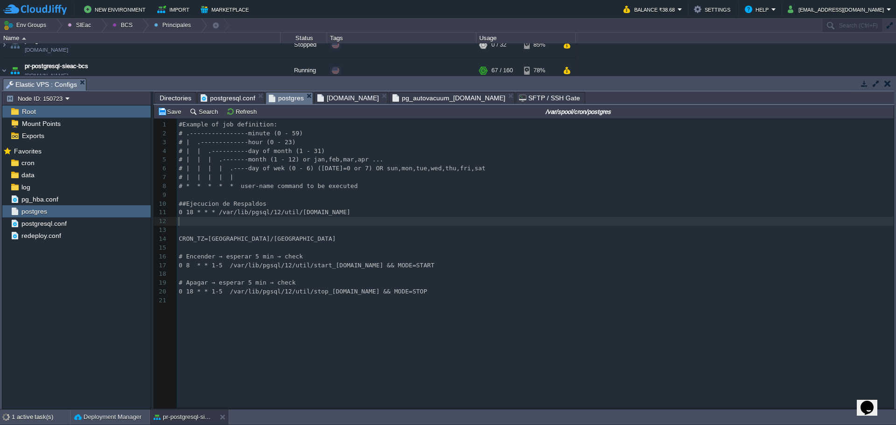
type textarea "}"
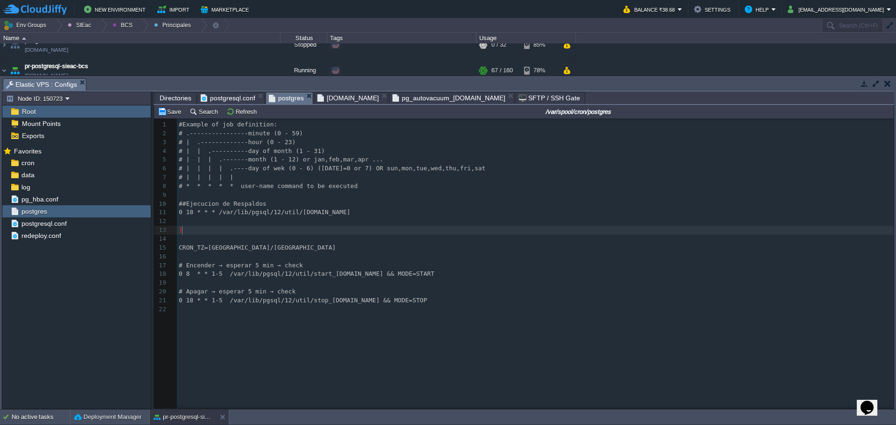
scroll to position [3, 3]
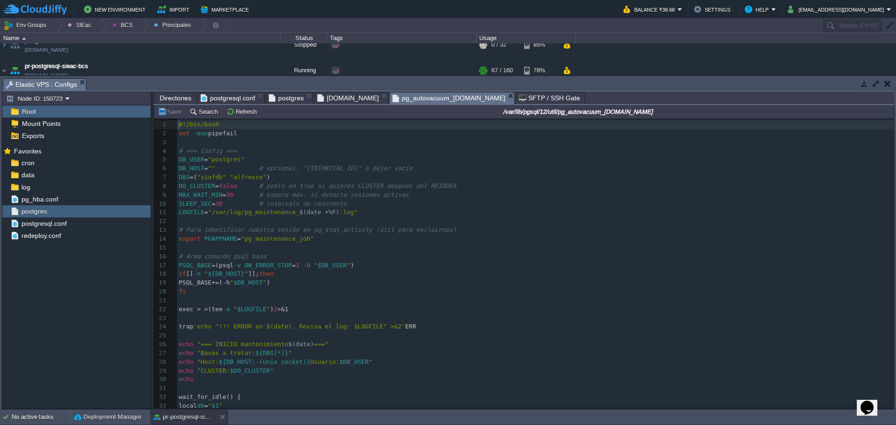
click at [415, 101] on span "pg_autovacuum_plus.sh" at bounding box center [448, 98] width 113 height 12
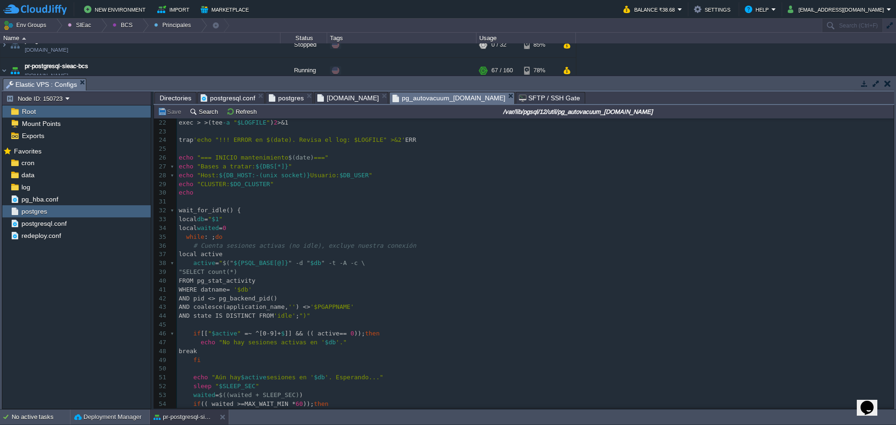
click at [172, 101] on span "Directories" at bounding box center [176, 97] width 32 height 11
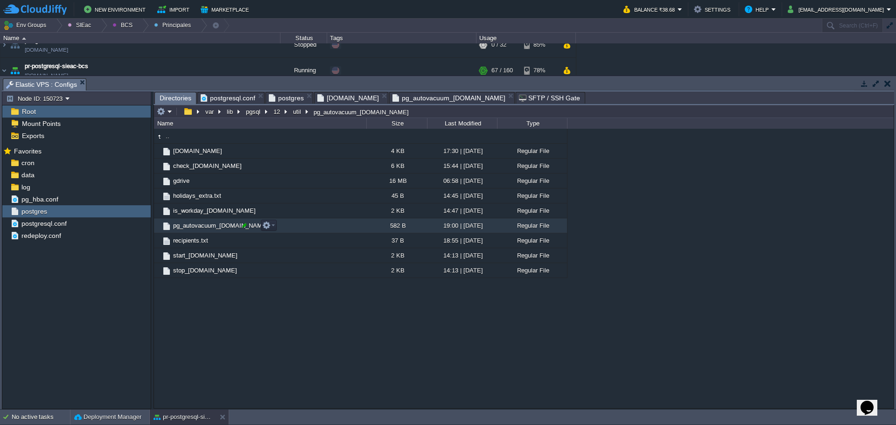
click at [243, 228] on div at bounding box center [244, 225] width 8 height 8
drag, startPoint x: 244, startPoint y: 228, endPoint x: 118, endPoint y: 222, distance: 126.1
click at [118, 222] on div "Node ID: 150723 Root Mount Points Exports Mark the most frequently used files a…" at bounding box center [448, 250] width 892 height 318
click at [519, 101] on span "SFTP / SSH Gate" at bounding box center [549, 97] width 61 height 11
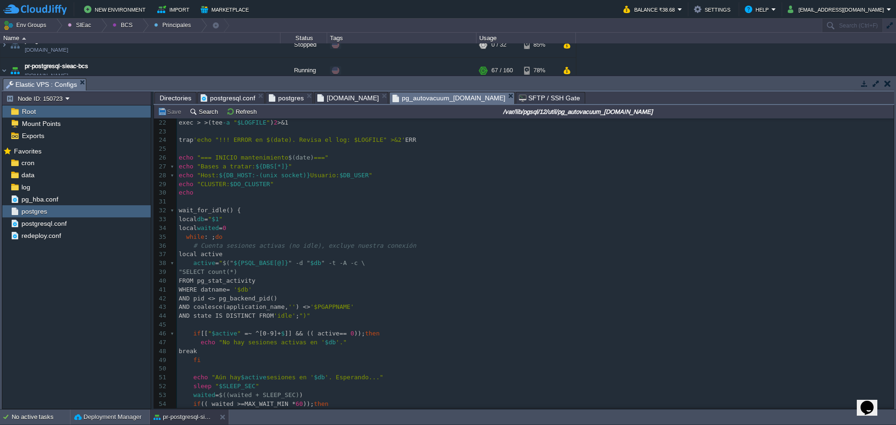
click at [401, 98] on span "pg_autovacuum_plus.sh" at bounding box center [448, 98] width 113 height 12
click at [171, 100] on span "Directories" at bounding box center [176, 97] width 32 height 11
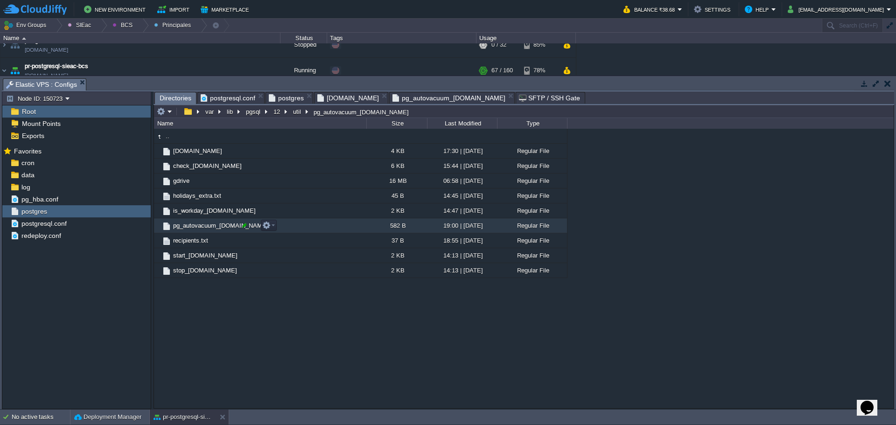
click at [243, 227] on div at bounding box center [244, 225] width 8 height 8
type input "pg_autovacuum_plus.sh"
click at [219, 99] on span "postgresql.conf" at bounding box center [228, 97] width 55 height 11
click at [176, 100] on span "Directories" at bounding box center [176, 98] width 32 height 12
click at [295, 115] on button "util" at bounding box center [298, 111] width 12 height 8
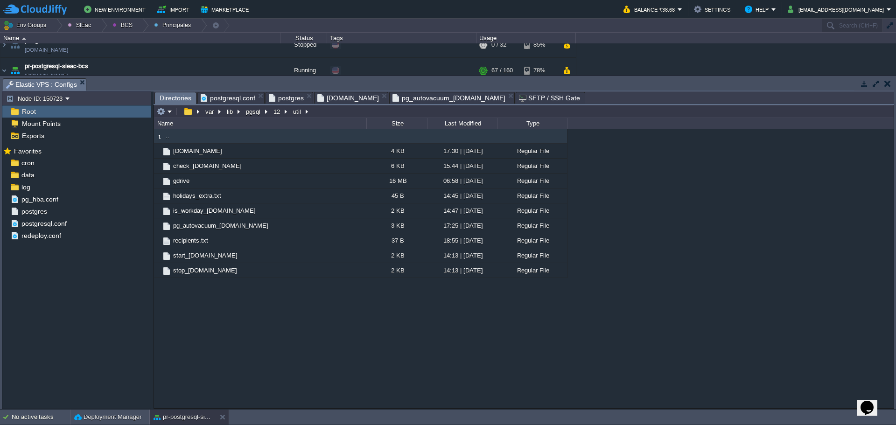
click at [288, 98] on span "postgres" at bounding box center [286, 97] width 35 height 11
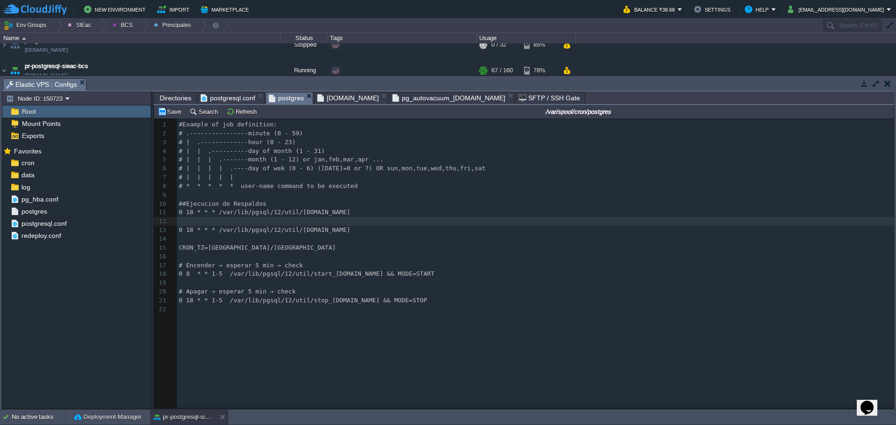
scroll to position [3, 0]
click at [293, 235] on div "x 1 #Example of job definition: 2 # .----------------minute (0 - 59) 3 # | .---…" at bounding box center [537, 217] width 720 height 194
type textarea "[DOMAIN_NAME]"
type textarea "30"
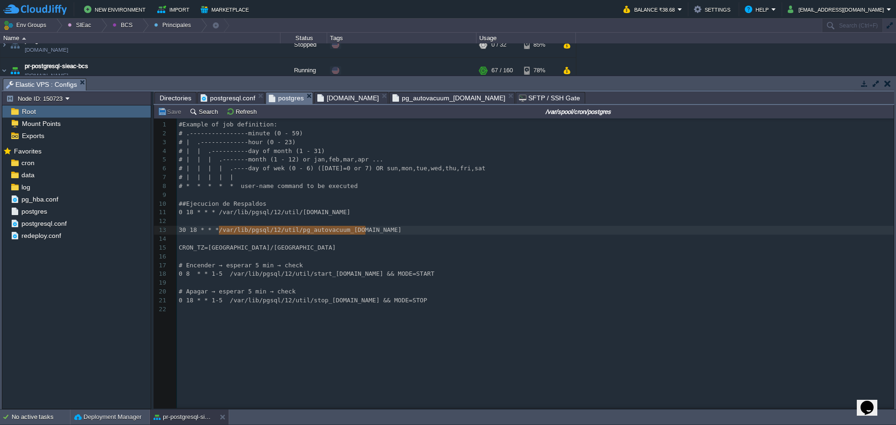
drag, startPoint x: 371, startPoint y: 231, endPoint x: 220, endPoint y: 231, distance: 151.2
type textarea "/var/lib/pgsql/12/util/pg_autovacuum_plus.sh"
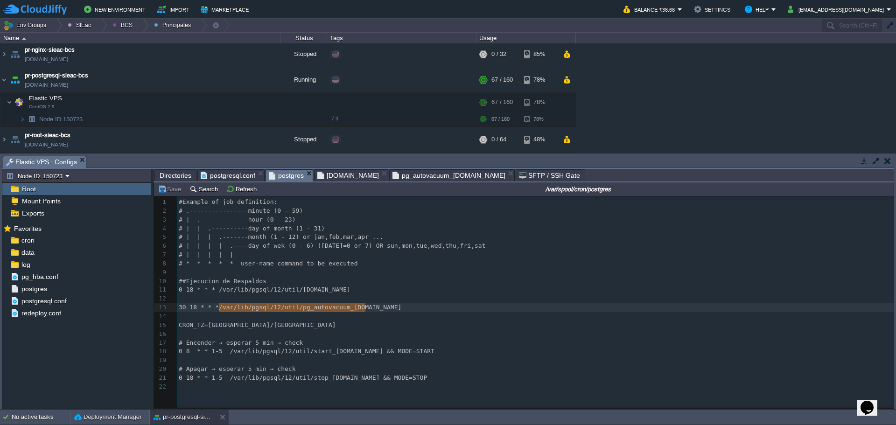
scroll to position [53, 0]
click at [90, 121] on div at bounding box center [92, 119] width 8 height 8
type input "150723"
click at [458, 234] on pre "# | | | .-------month (1 - 12) or jan,feb,mar,apr ..." at bounding box center [537, 237] width 720 height 9
type textarea "/var/lib/pgsql/12/util/pg_autovacuum_plus.sh"
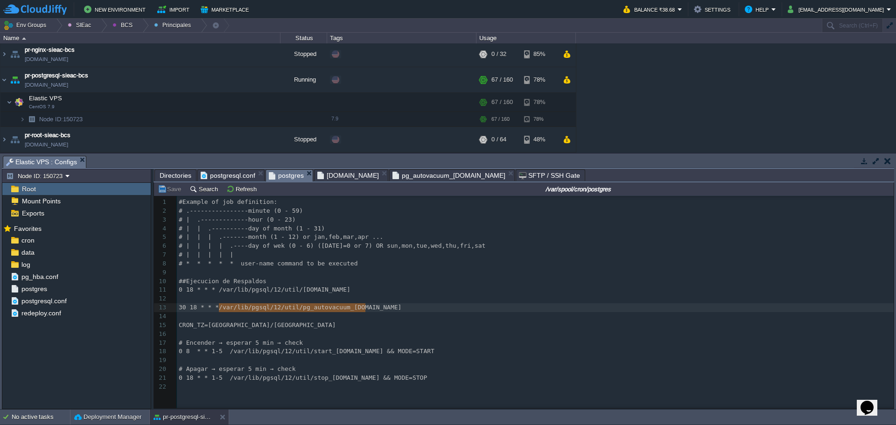
drag, startPoint x: 368, startPoint y: 310, endPoint x: 217, endPoint y: 309, distance: 150.3
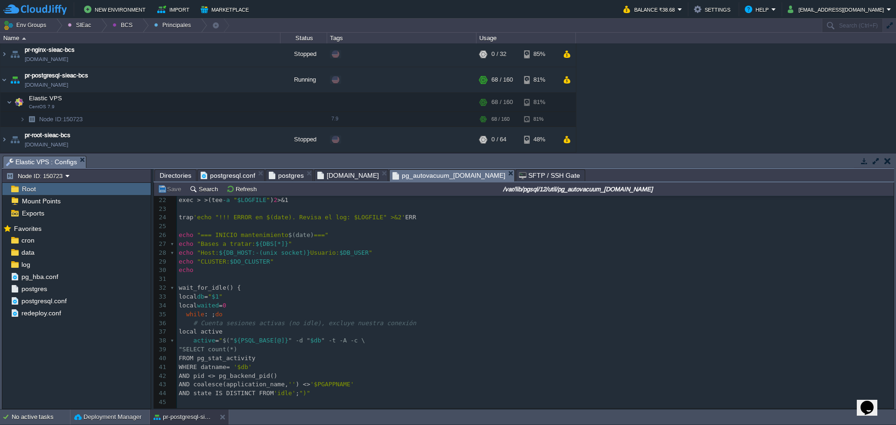
click at [392, 177] on span "pg_autovacuum_plus.sh" at bounding box center [448, 176] width 113 height 12
click at [416, 313] on pre "while : ; do" at bounding box center [535, 314] width 717 height 9
type textarea "-"
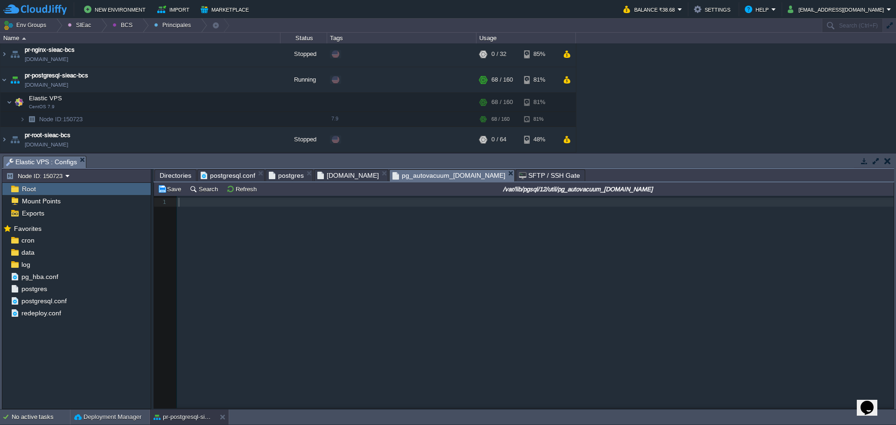
scroll to position [372, 0]
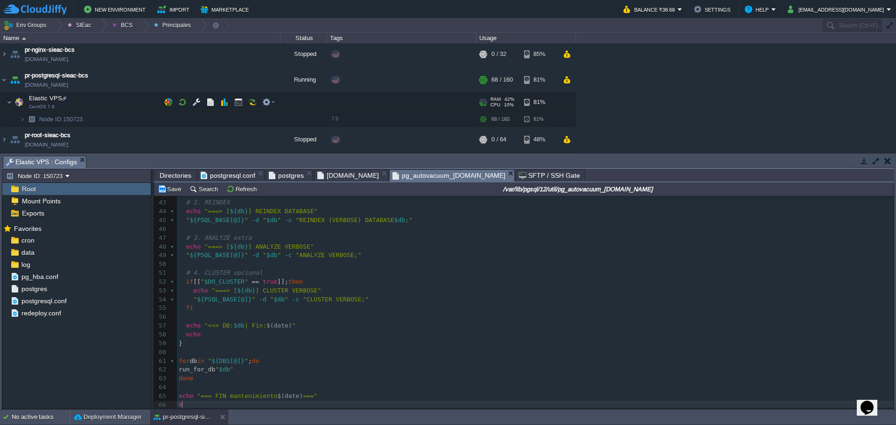
type textarea "0."
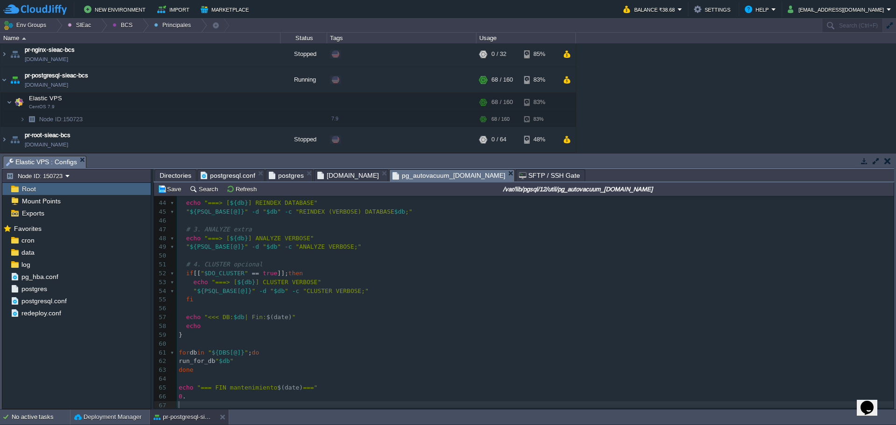
click at [405, 343] on pre "​" at bounding box center [535, 344] width 717 height 9
